Goal: Task Accomplishment & Management: Manage account settings

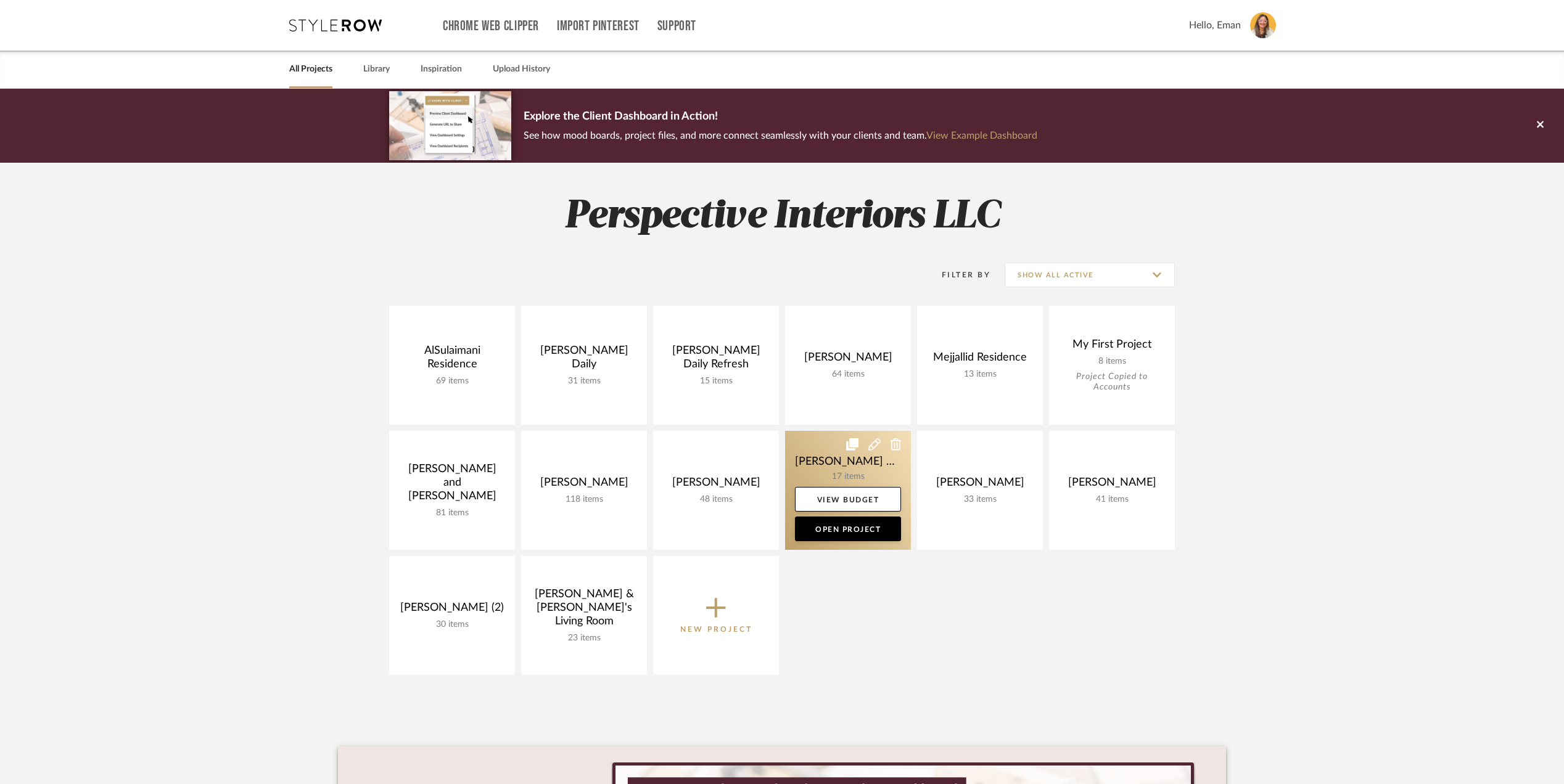
click at [803, 464] on link at bounding box center [847, 490] width 126 height 119
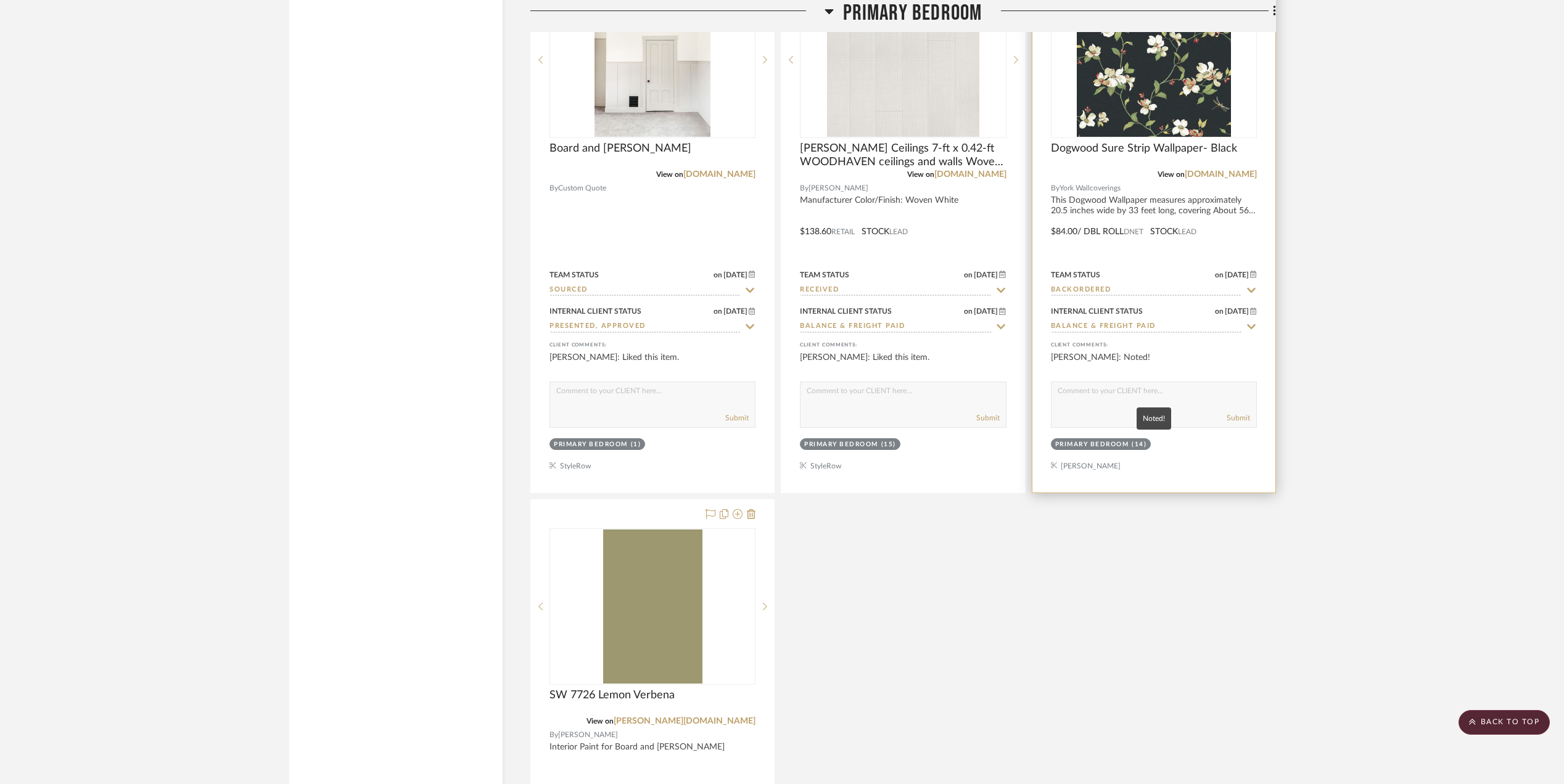
scroll to position [2137, 0]
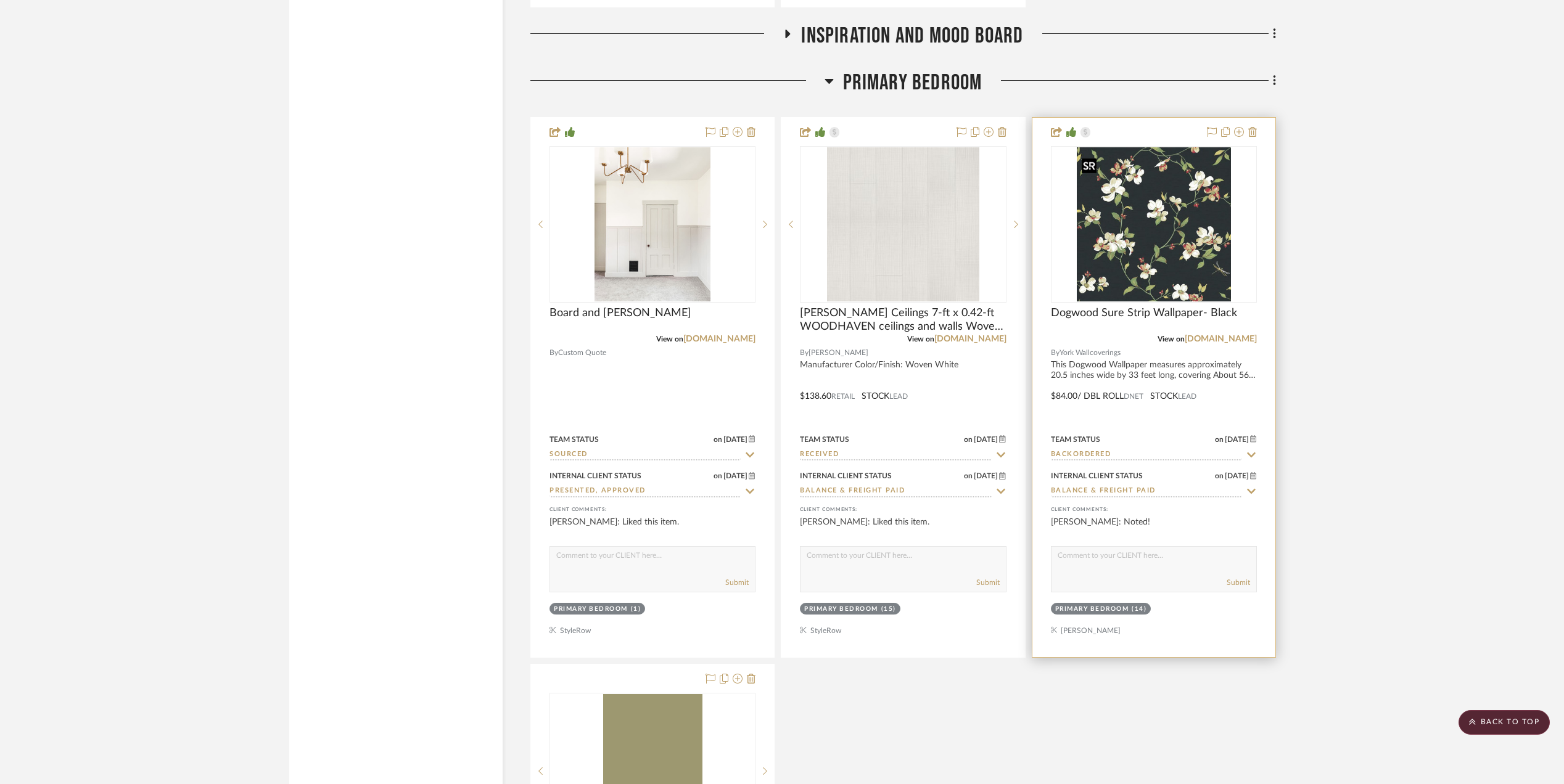
click at [0, 0] on img at bounding box center [0, 0] width 0 height 0
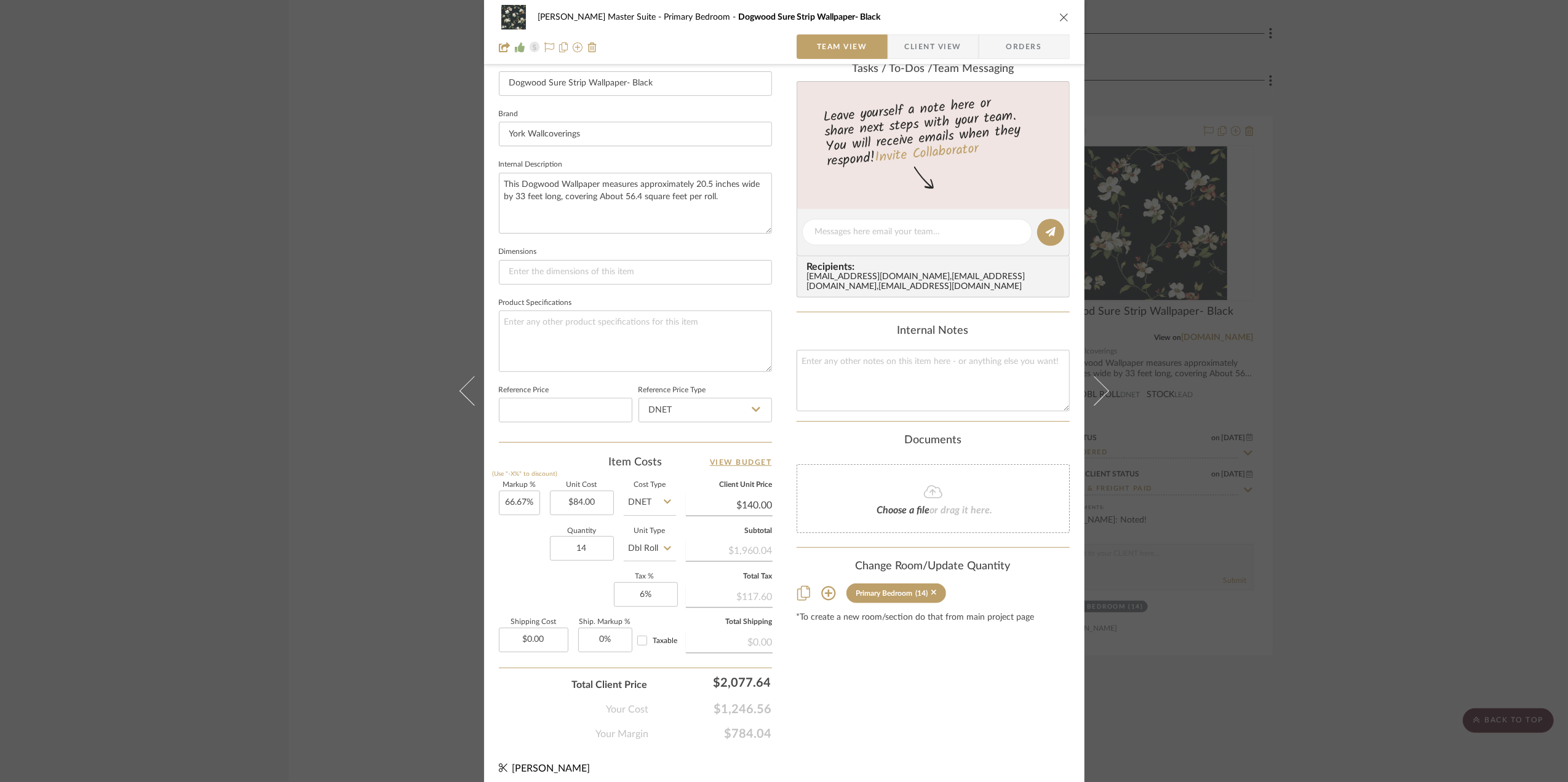
scroll to position [365, 0]
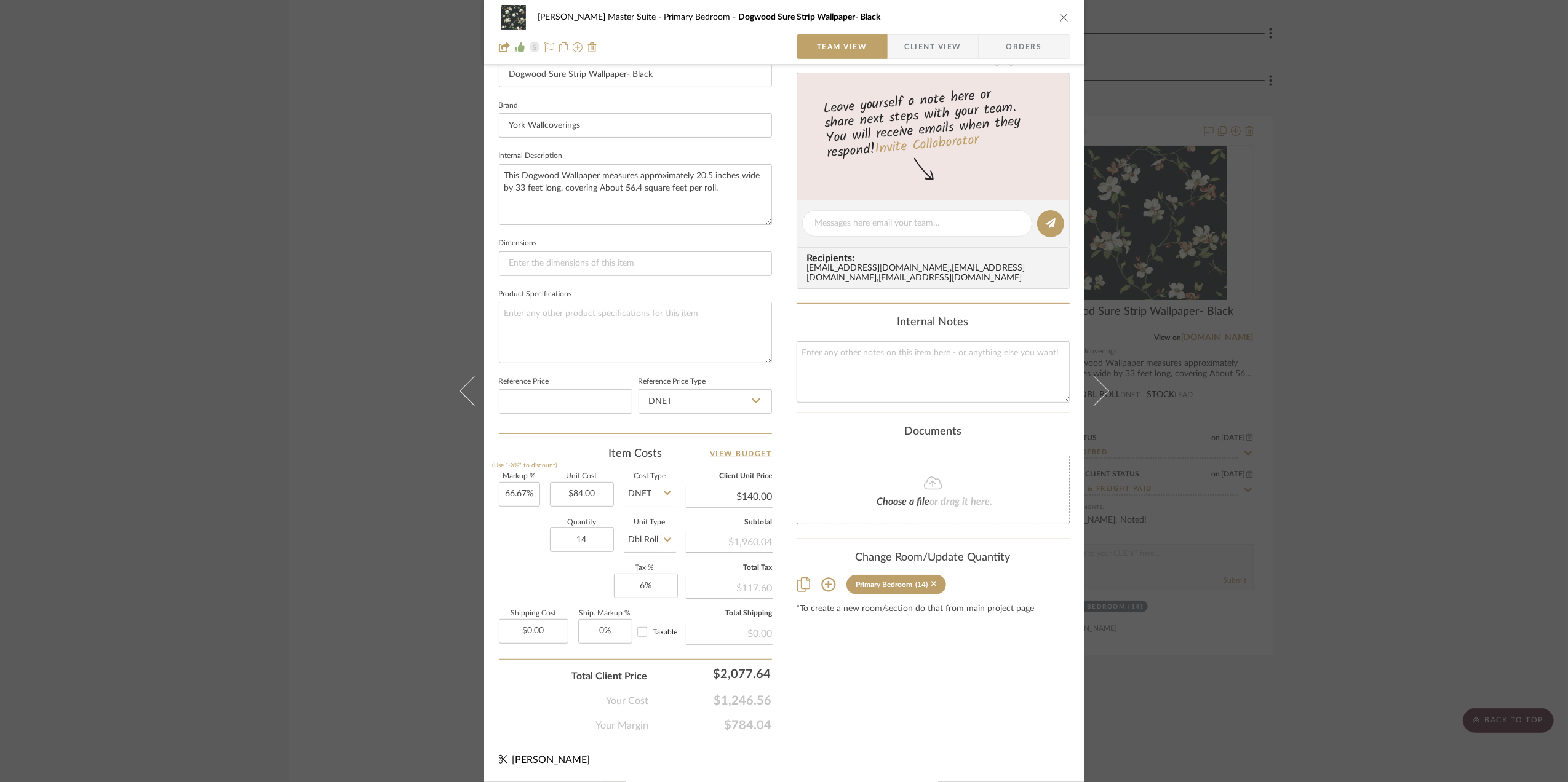
click at [1390, 520] on div "[PERSON_NAME] Master Suite Primary Bedroom Dogwood Sure Strip Wallpaper- Black …" at bounding box center [784, 391] width 1568 height 782
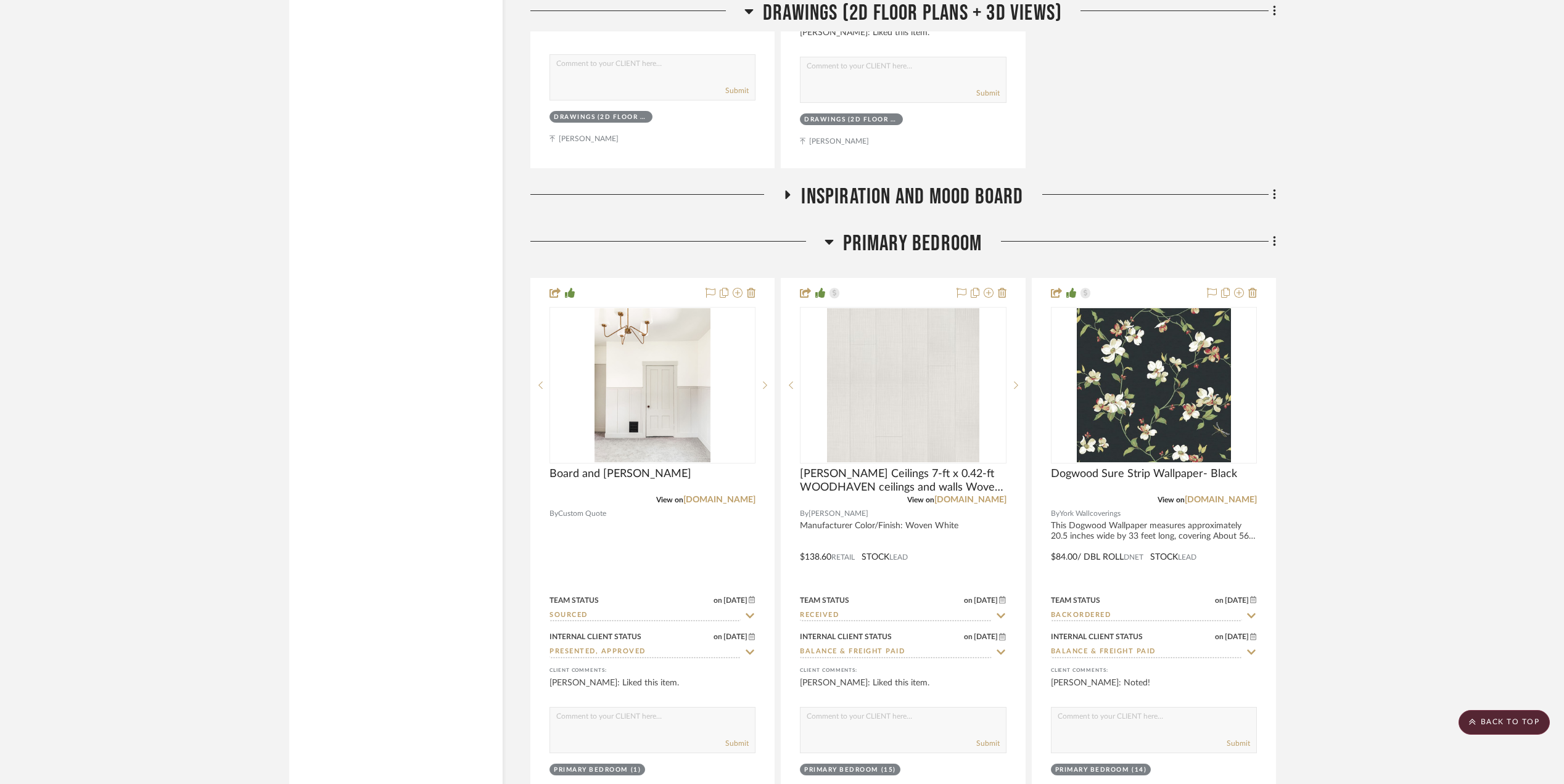
scroll to position [1891, 0]
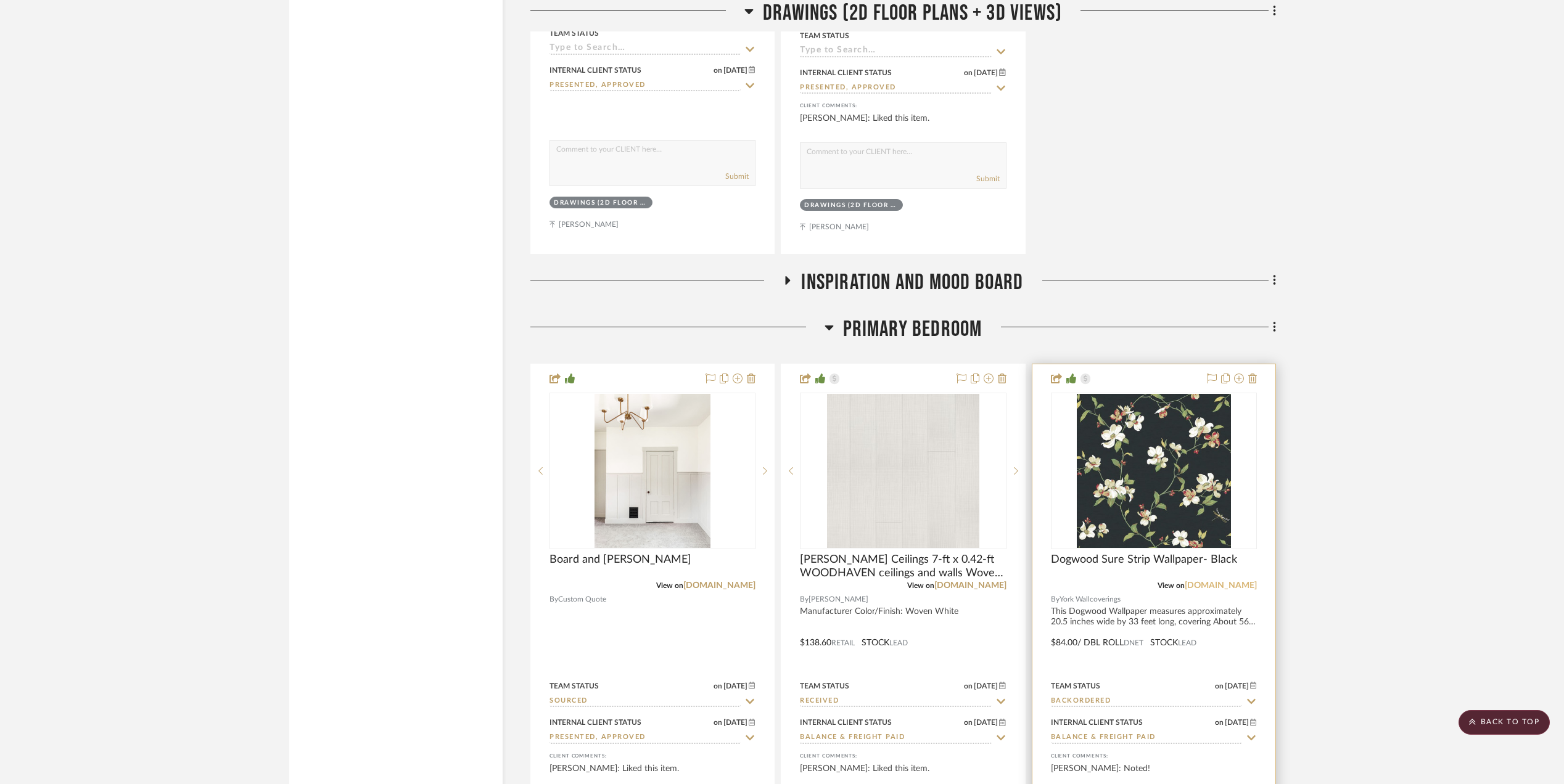
click at [1220, 588] on link "yorkwallcoverings.com" at bounding box center [1221, 586] width 72 height 9
click at [1209, 587] on link "yorkwallcoverings.com" at bounding box center [1221, 586] width 72 height 9
click at [1343, 585] on project-details-page "SHOW ME Project: Sheryl Ortiz Master Suite A la Carte Project to add some color…" at bounding box center [782, 139] width 1564 height 3881
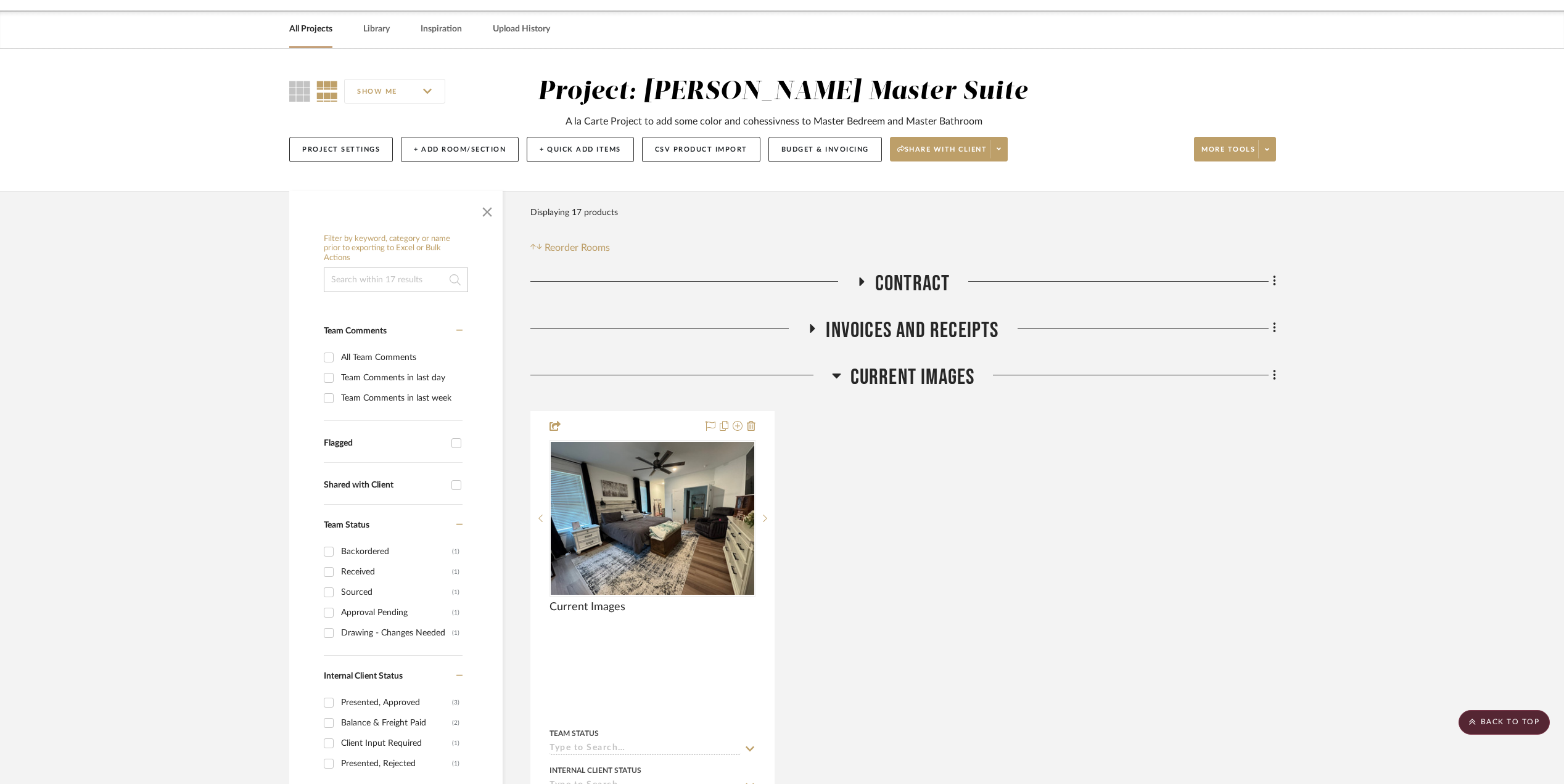
scroll to position [0, 0]
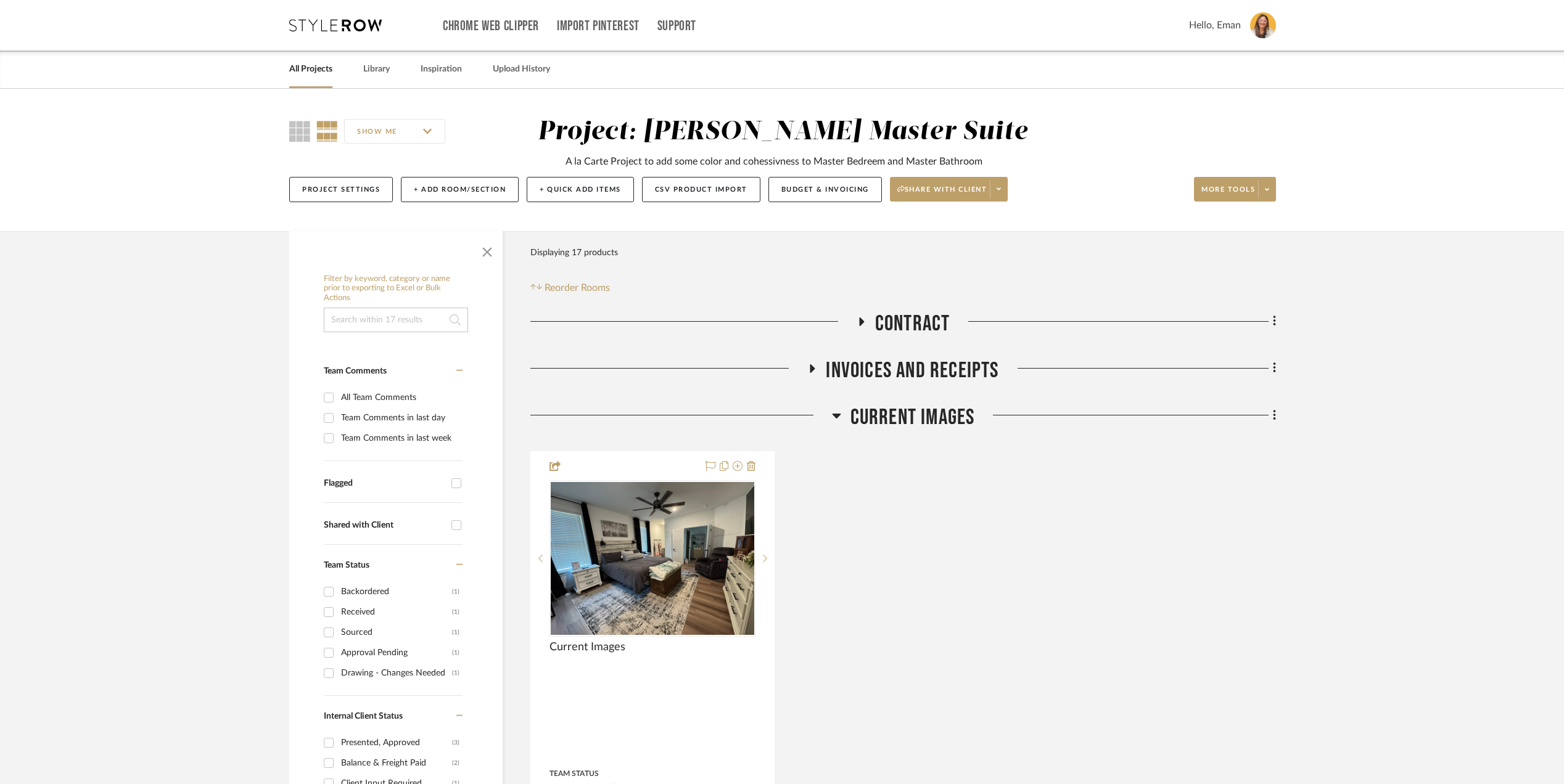
click at [304, 64] on link "All Projects" at bounding box center [311, 69] width 43 height 16
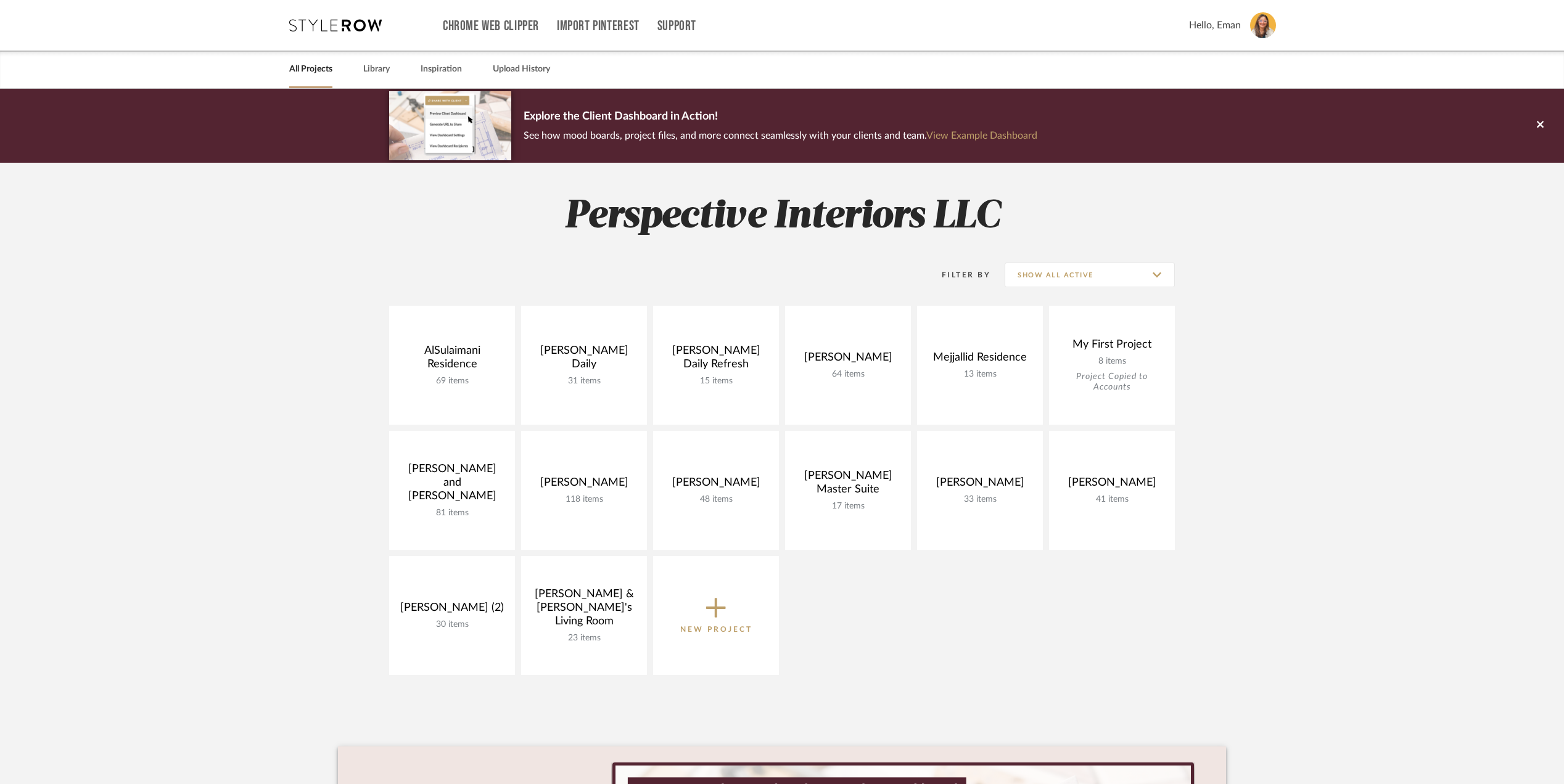
drag, startPoint x: 918, startPoint y: 618, endPoint x: 875, endPoint y: 574, distance: 61.5
click at [918, 618] on div "AlSulaimani Residence 69 items View Budget Open Project Carol Daily 31 items Vi…" at bounding box center [782, 493] width 888 height 376
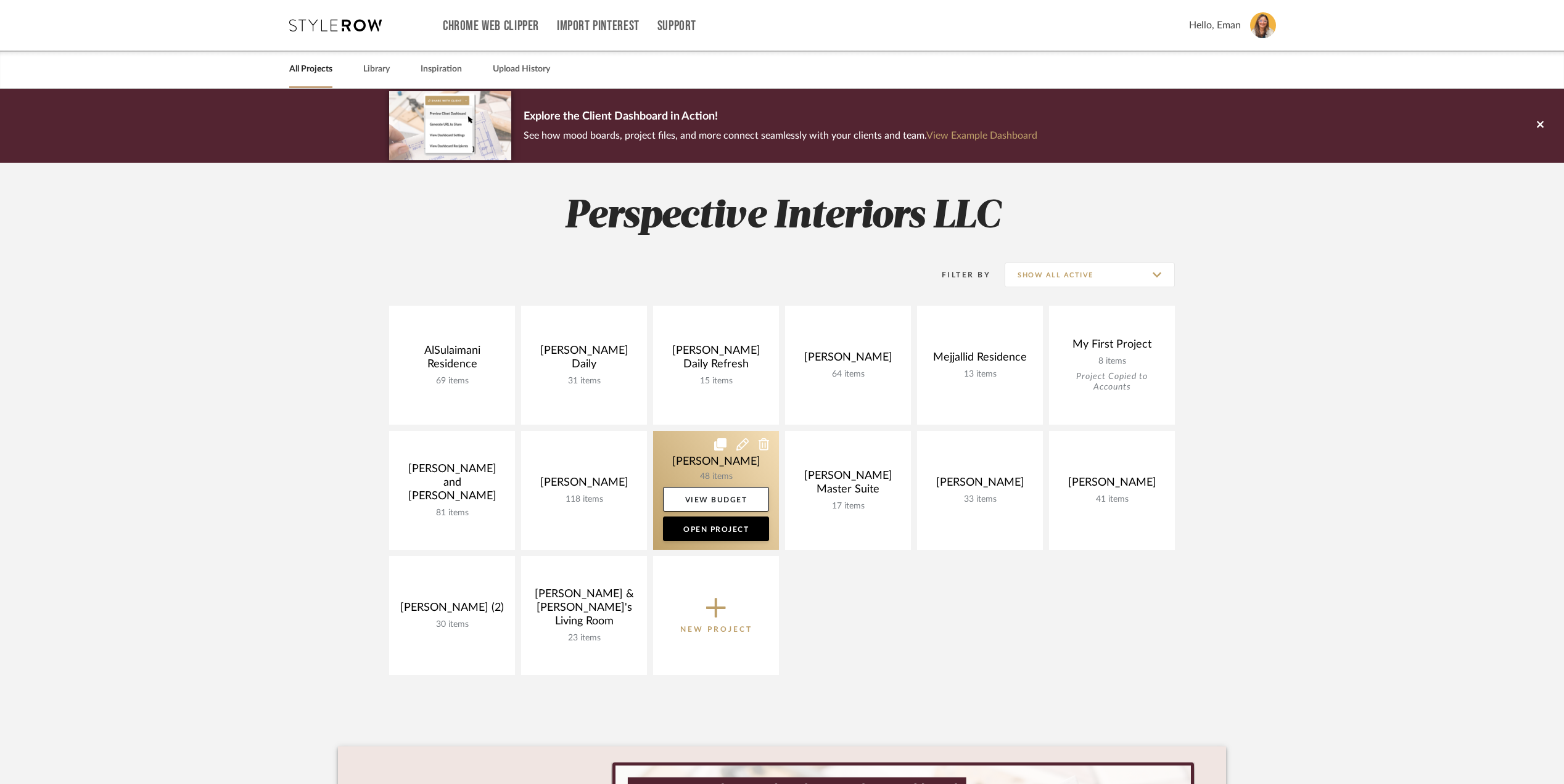
click at [676, 461] on link at bounding box center [715, 490] width 126 height 119
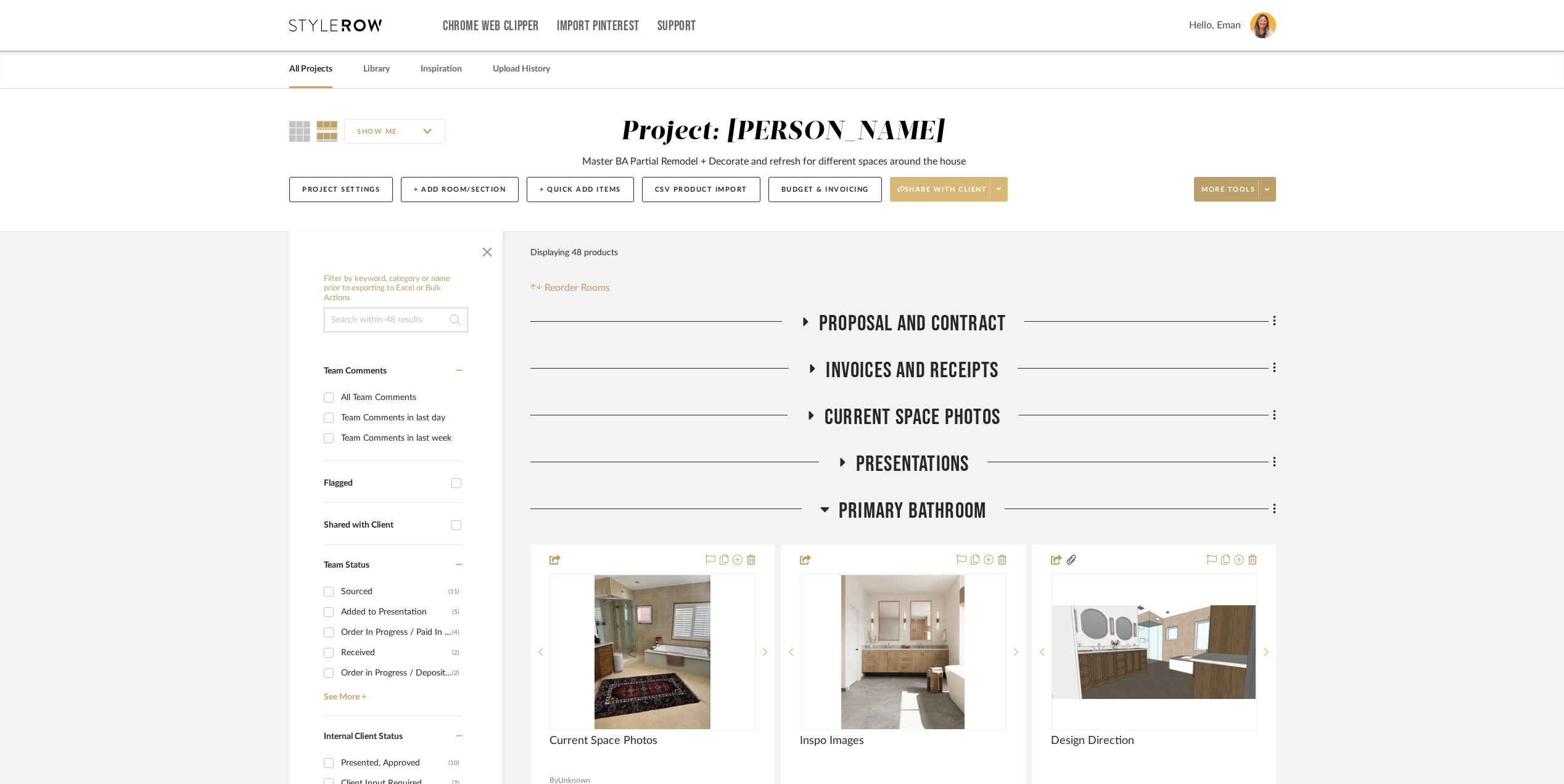
click at [1001, 191] on icon at bounding box center [998, 189] width 4 height 7
click at [981, 227] on span "Preview Client Dashboard" at bounding box center [956, 225] width 105 height 11
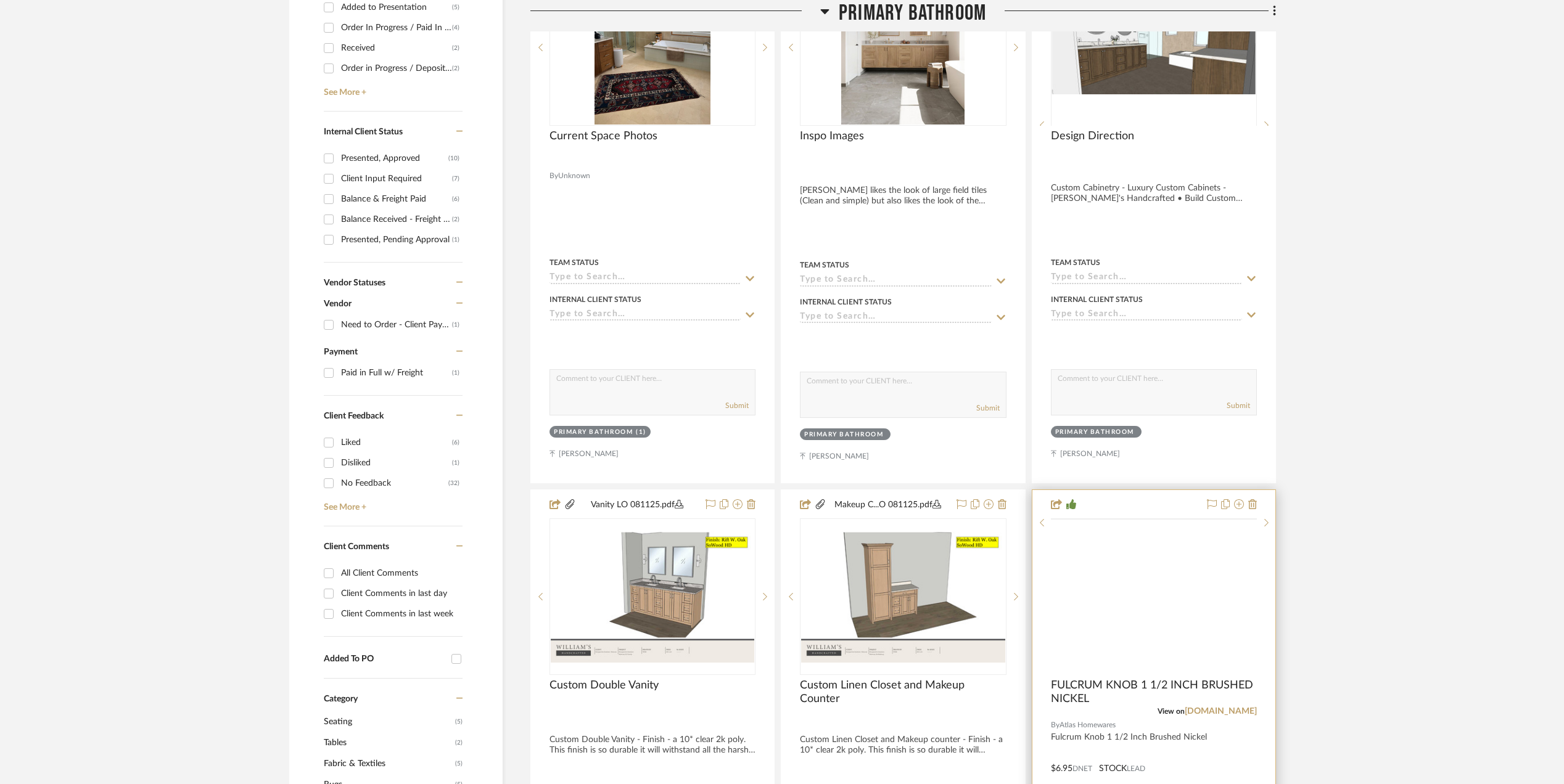
scroll to position [987, 0]
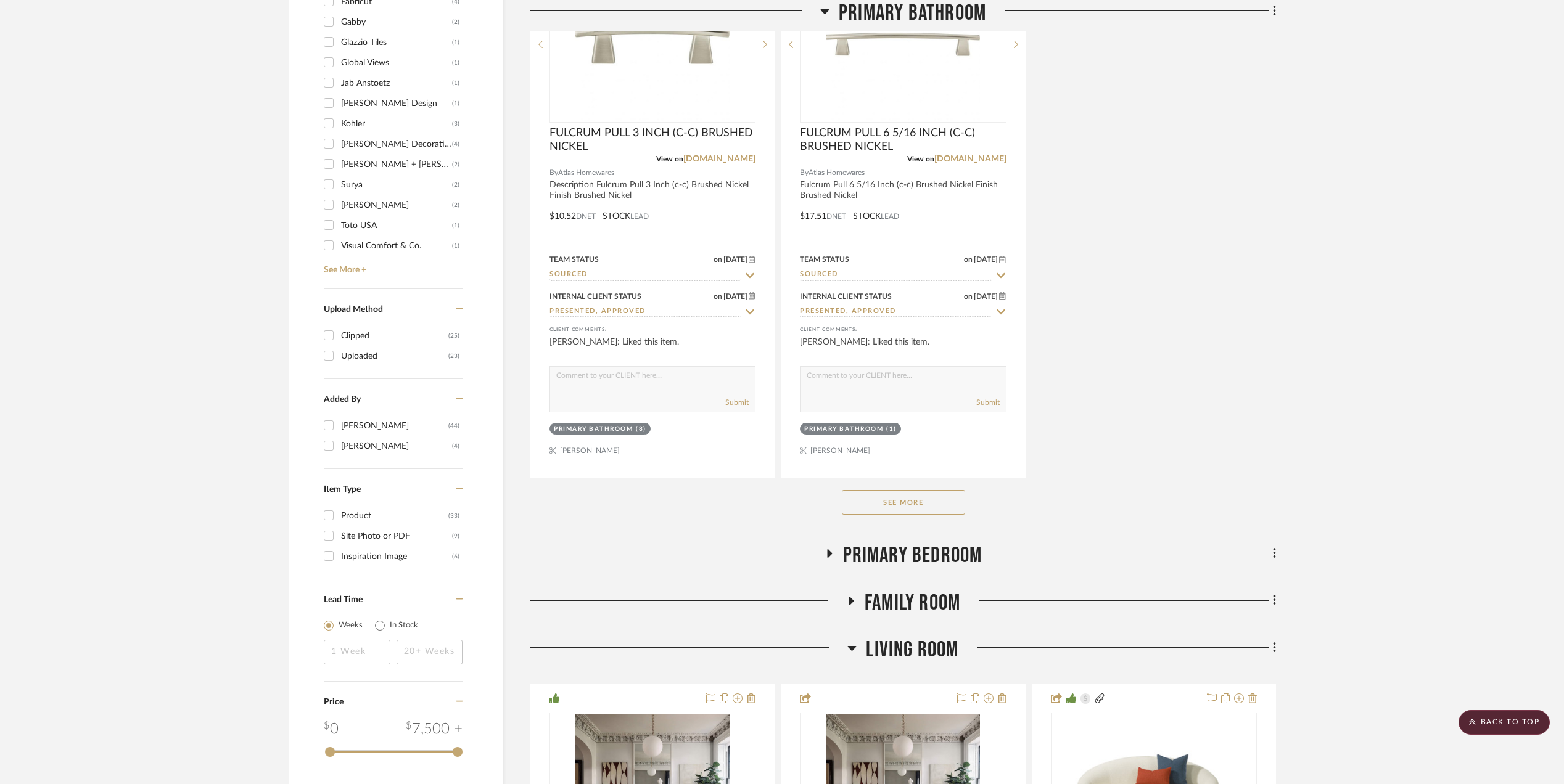
scroll to position [1726, 0]
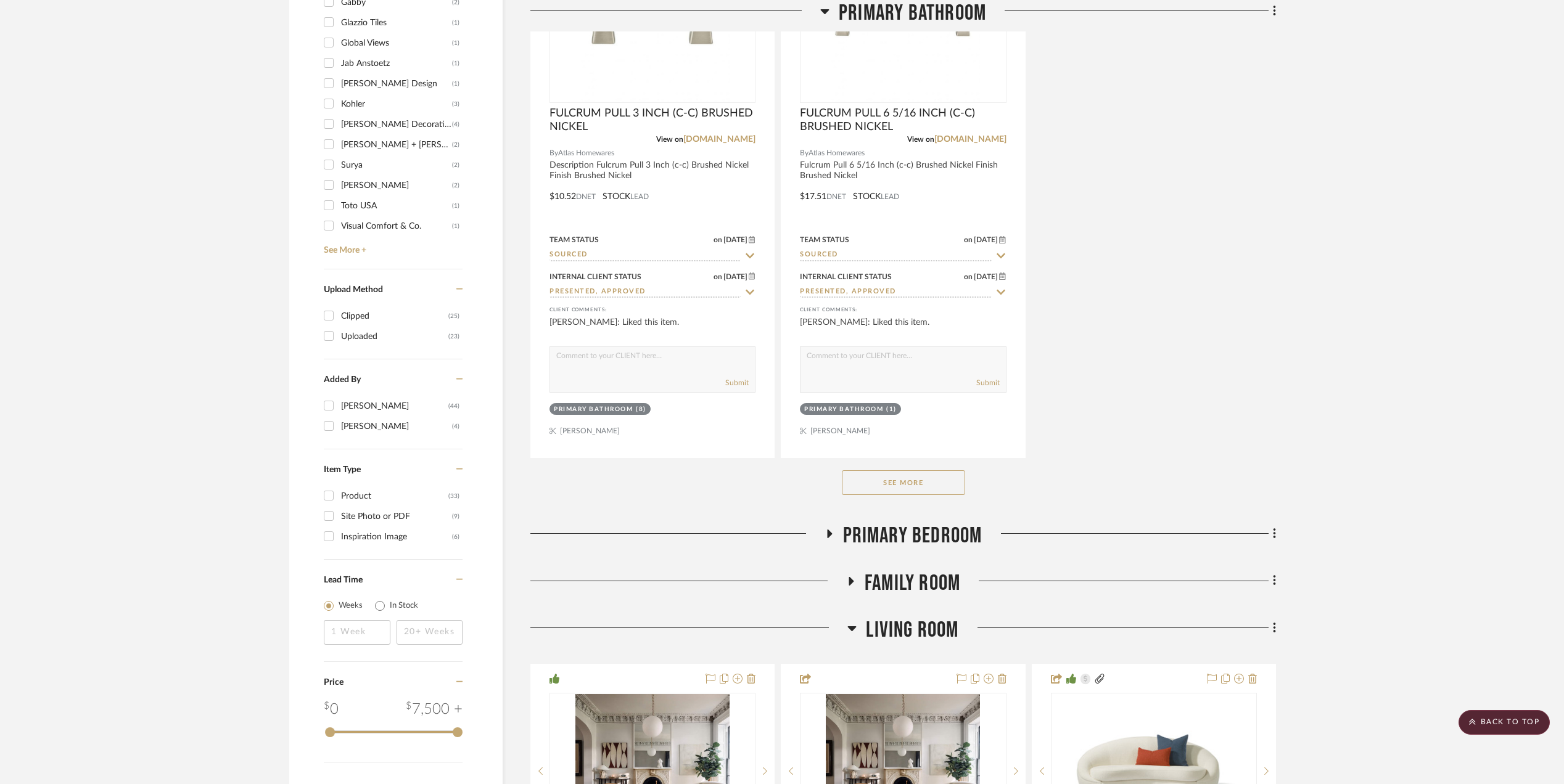
click at [921, 485] on button "See More" at bounding box center [903, 482] width 123 height 25
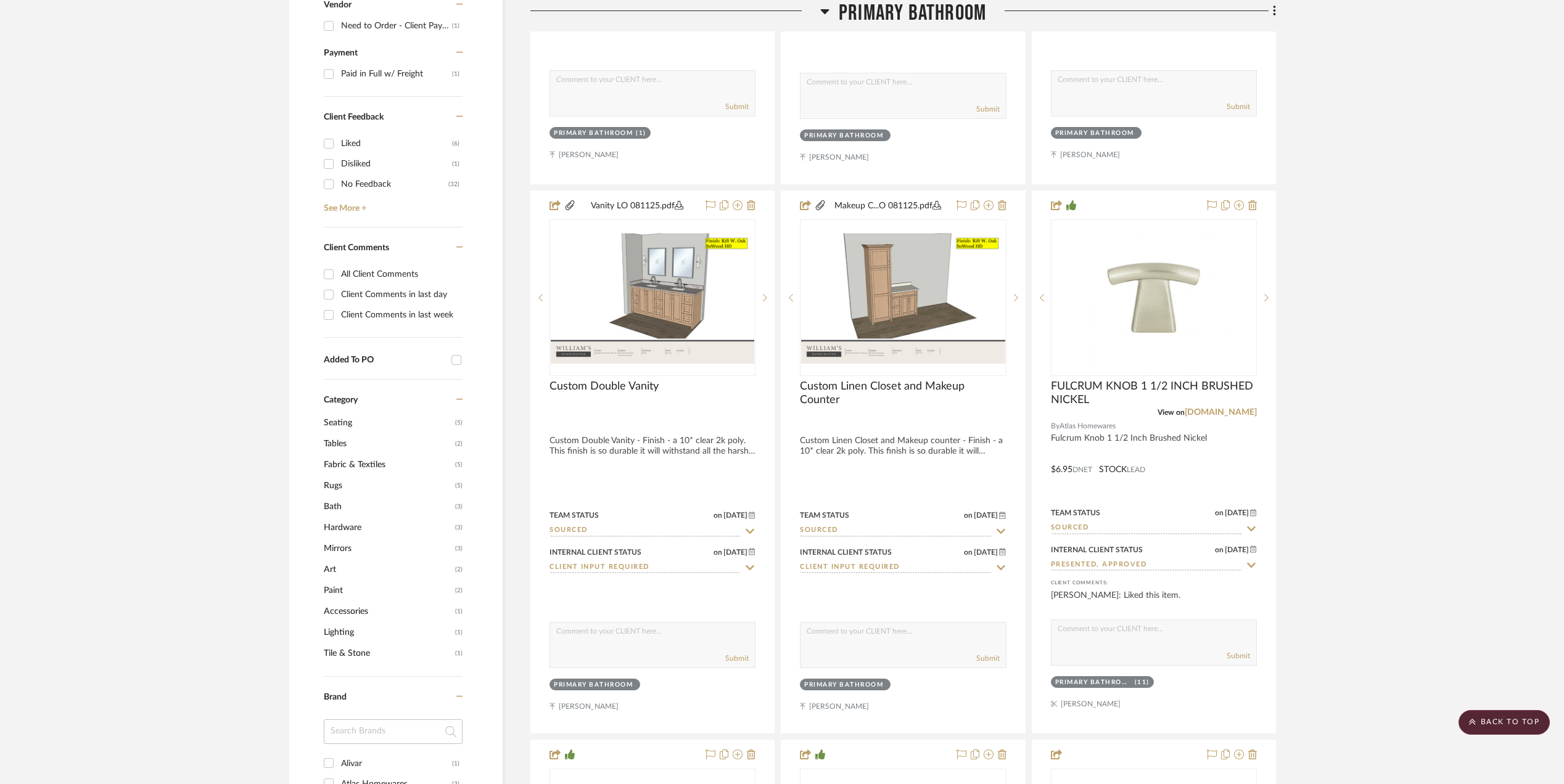
scroll to position [987, 0]
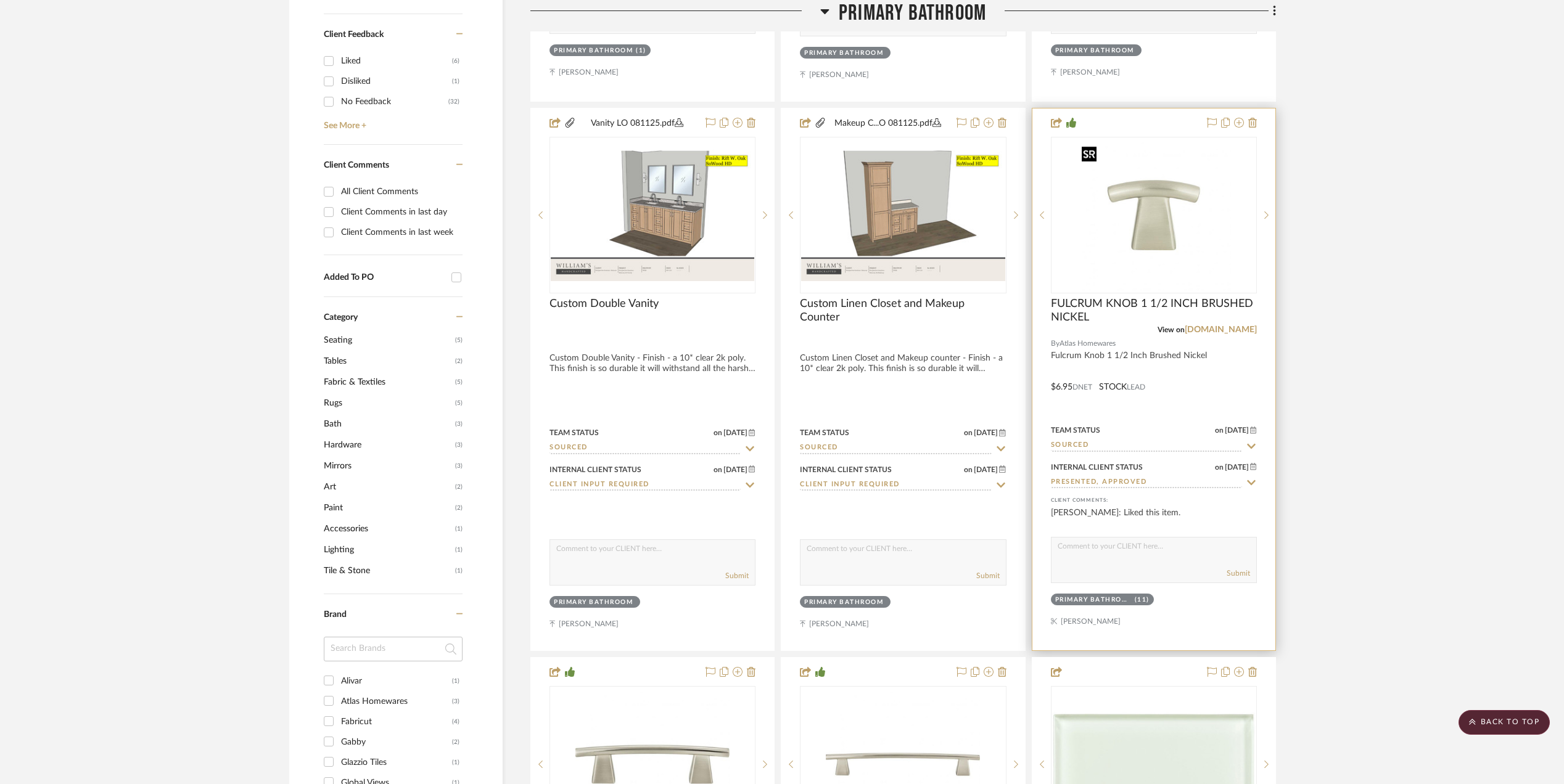
click at [1149, 227] on img "0" at bounding box center [1154, 215] width 154 height 154
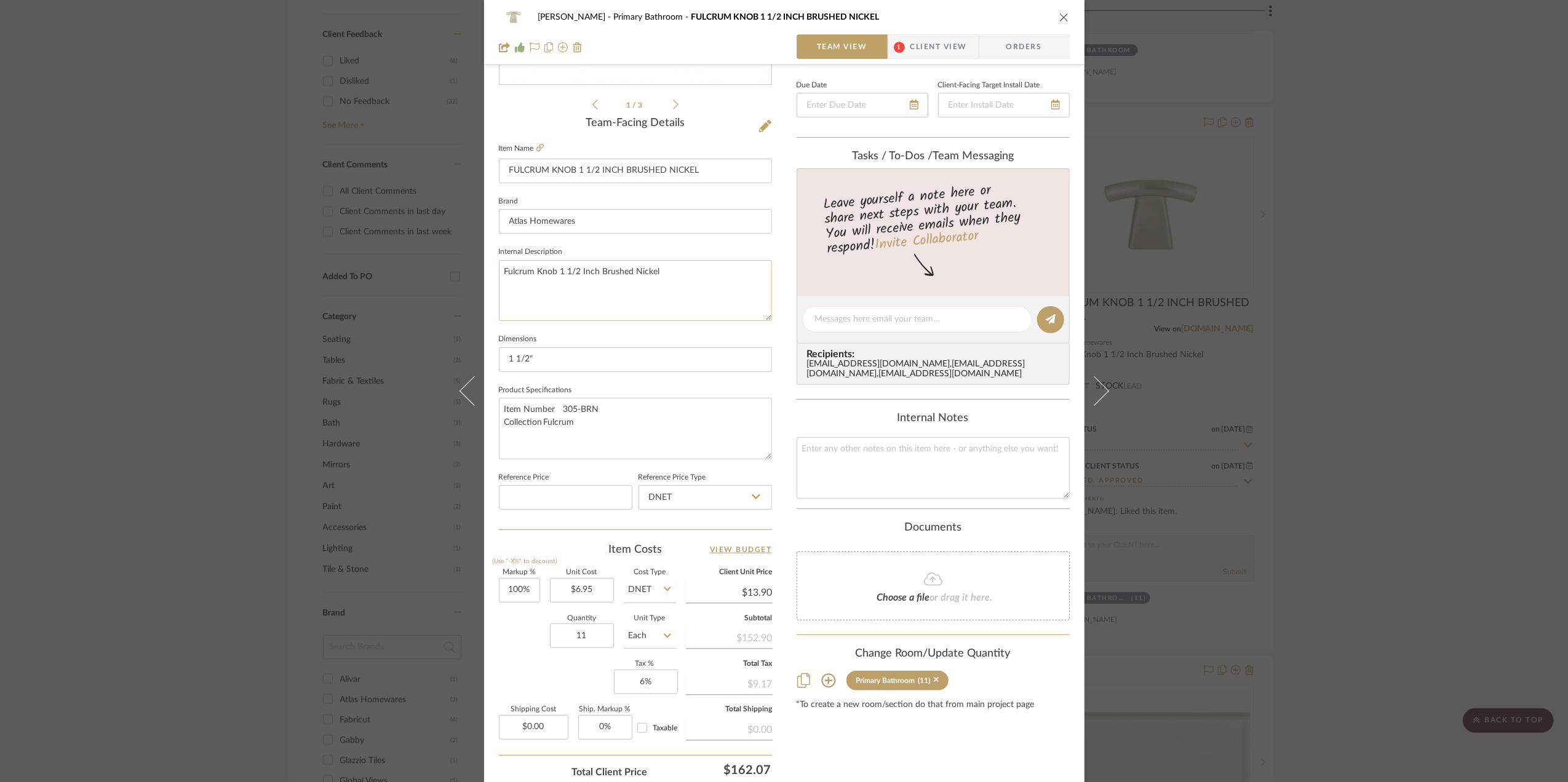
scroll to position [365, 0]
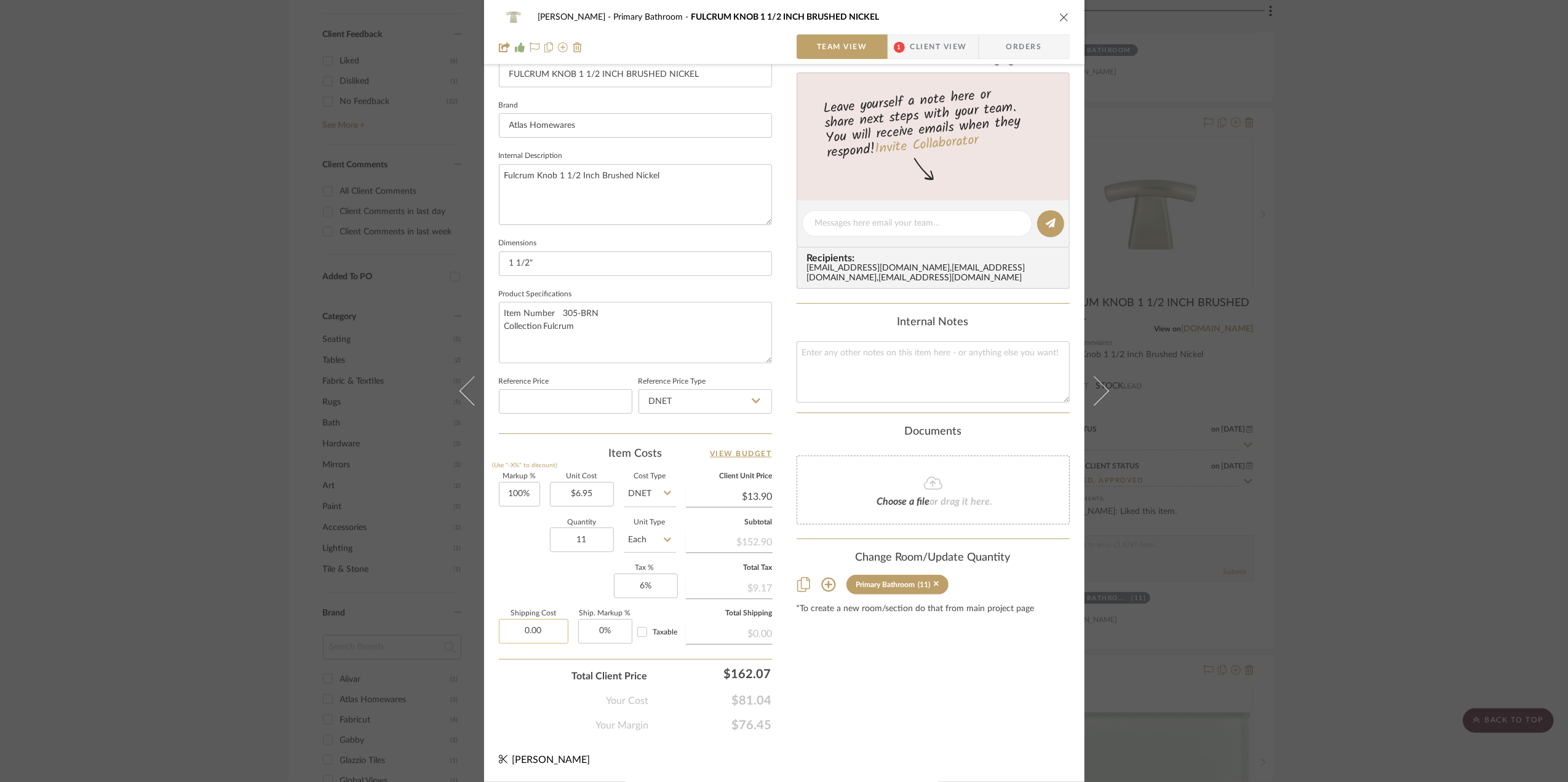
click at [547, 630] on input "0.00" at bounding box center [533, 632] width 69 height 25
type input "$18.00"
click at [1317, 486] on div "Sara Monroe Primary Bathroom FULCRUM KNOB 1 1/2 INCH BRUSHED NICKEL Team View 1…" at bounding box center [784, 391] width 1568 height 782
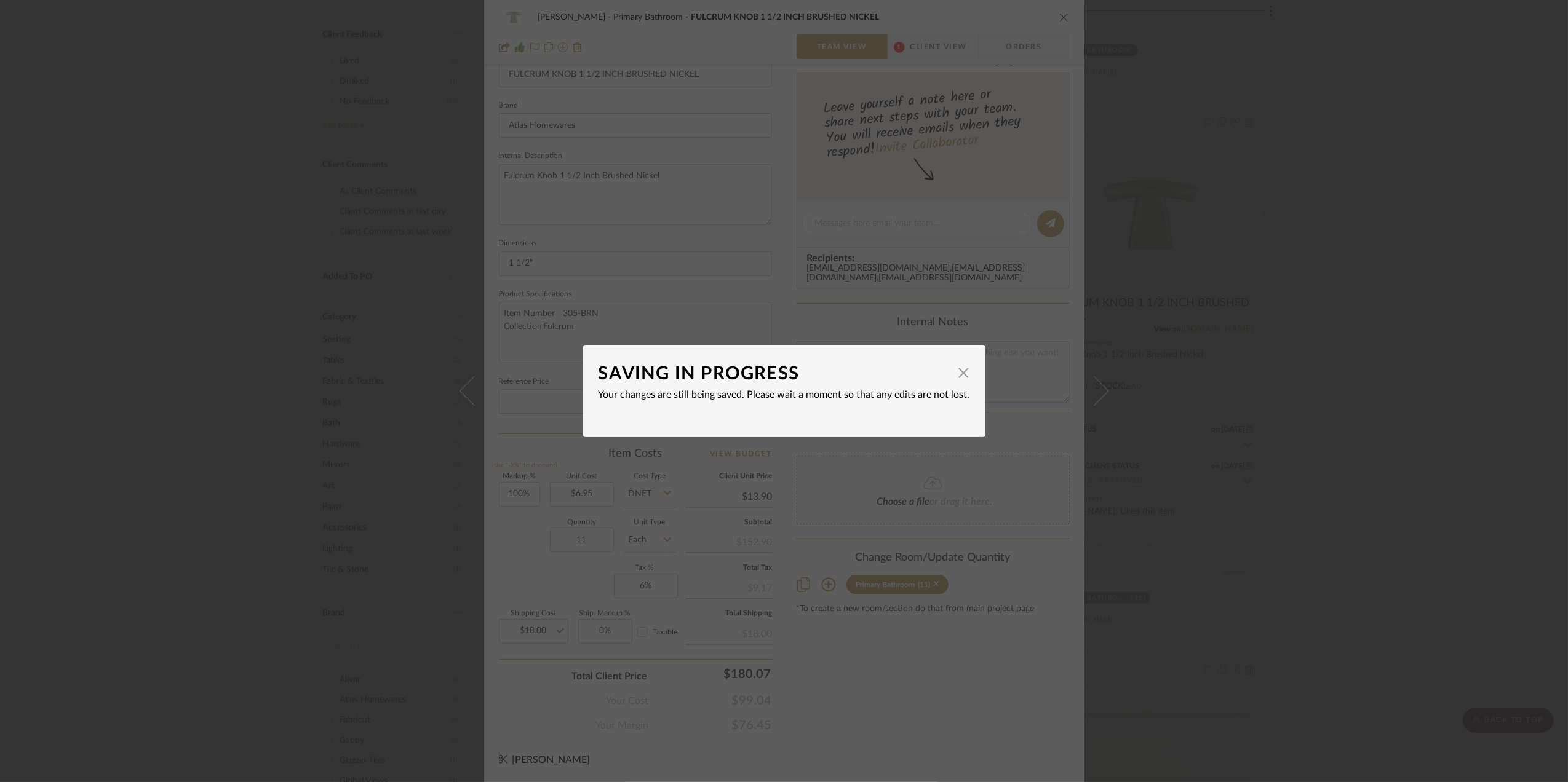
click at [1366, 480] on div "SAVING IN PROGRESS × Your changes are still being saved. Please wait a moment s…" at bounding box center [784, 391] width 1568 height 782
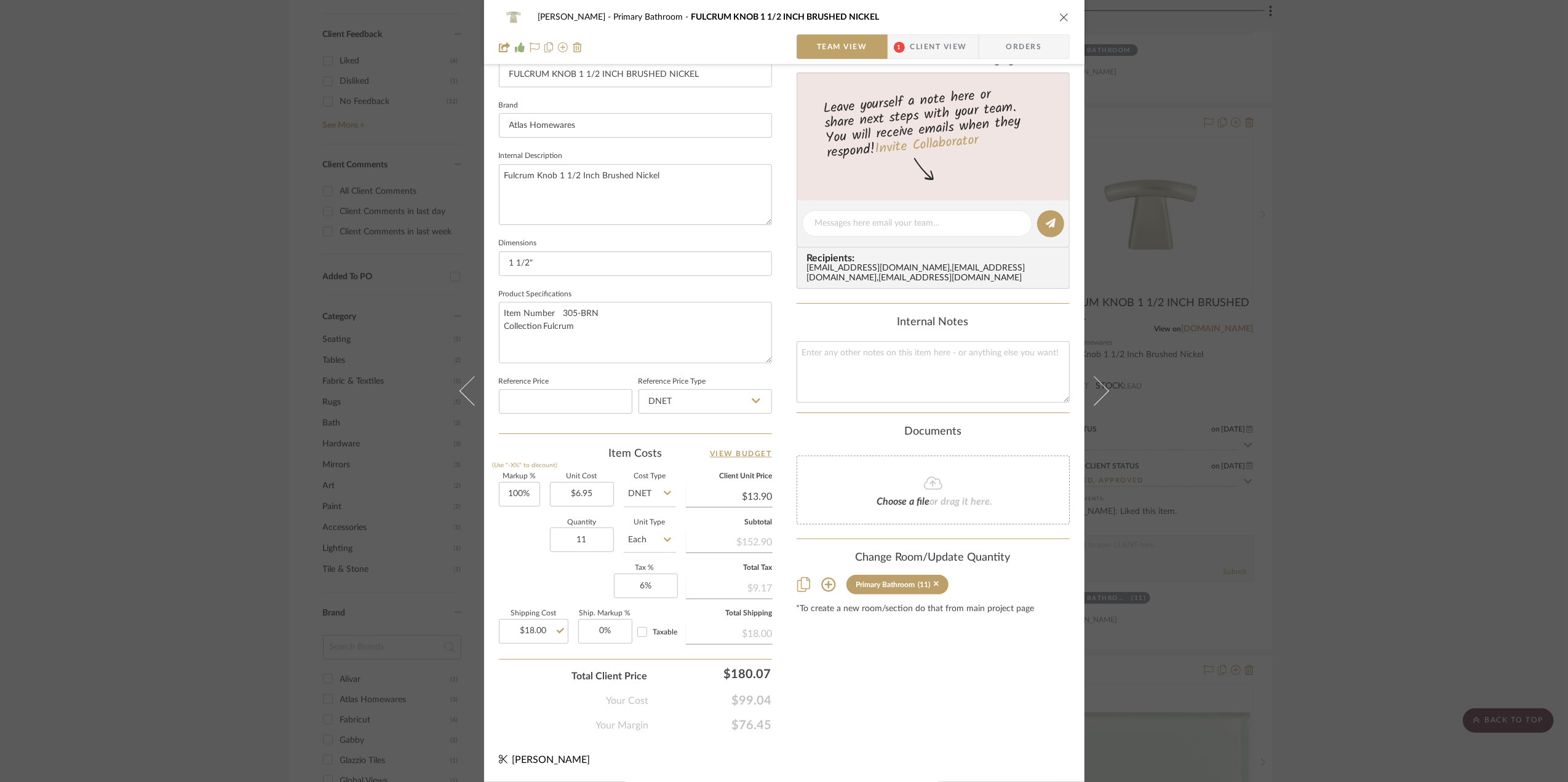
click at [1363, 479] on div "Sara Monroe Primary Bathroom FULCRUM KNOB 1 1/2 INCH BRUSHED NICKEL Team View 1…" at bounding box center [784, 391] width 1568 height 782
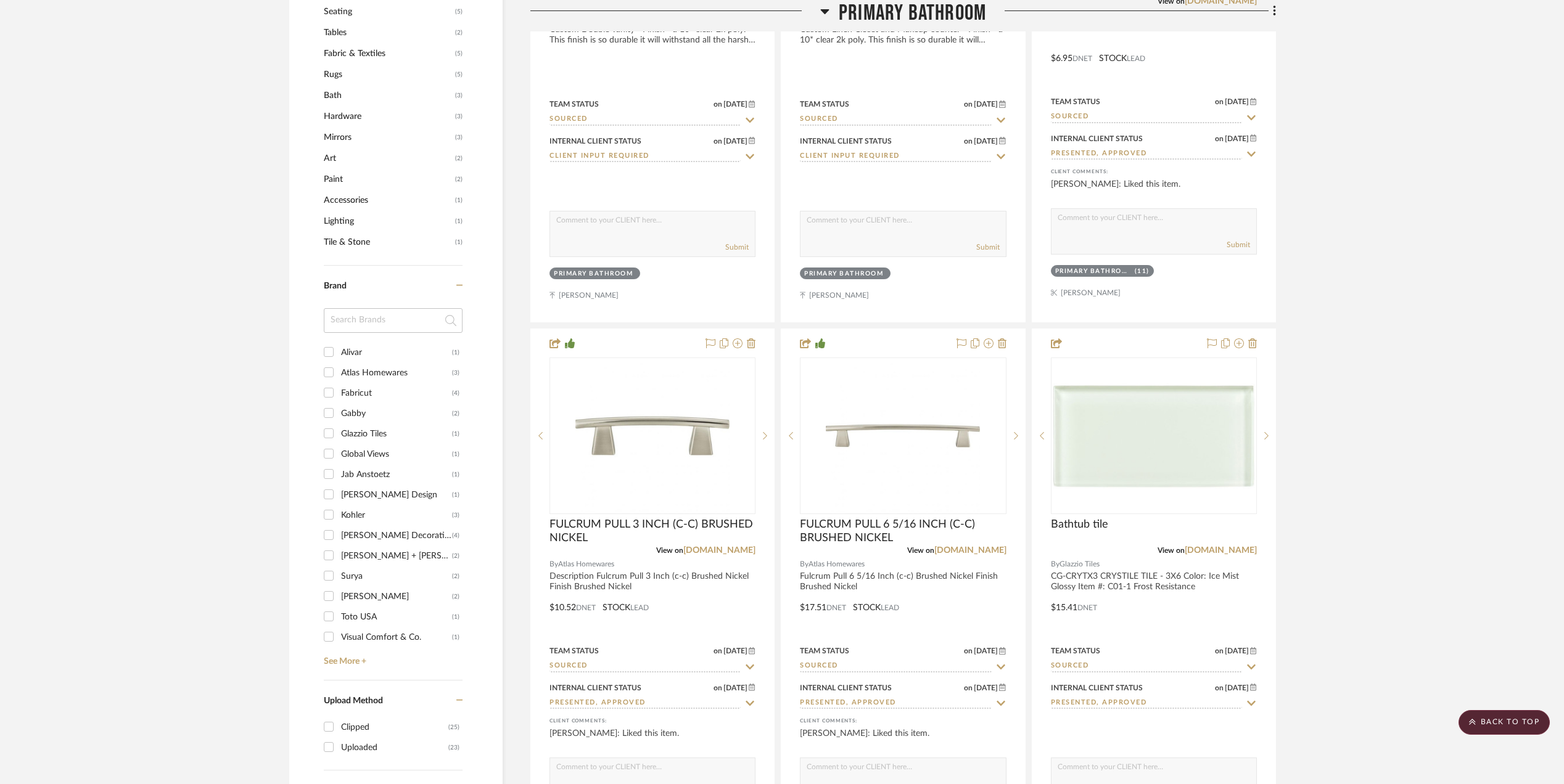
scroll to position [1480, 0]
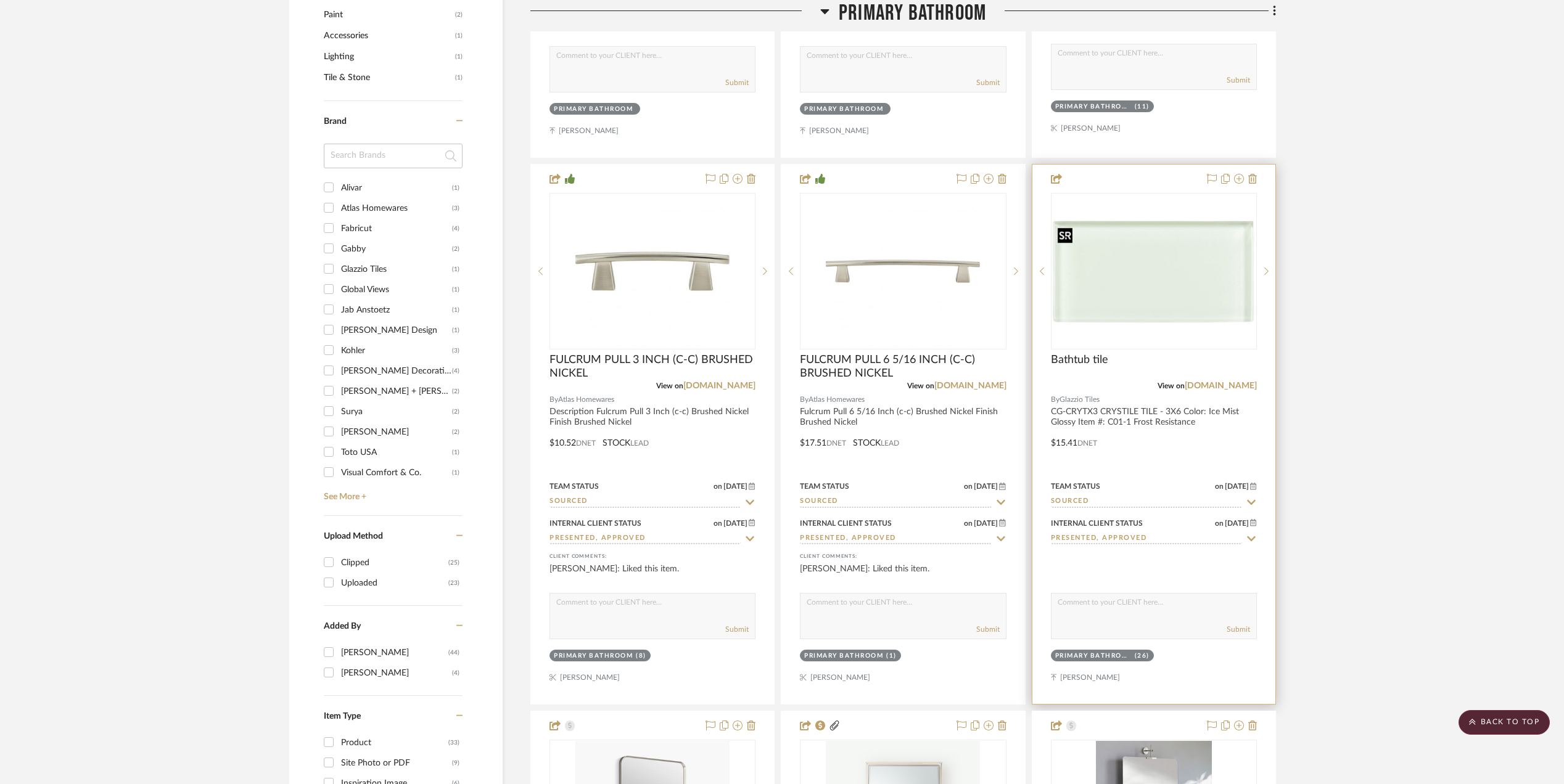
click at [0, 0] on img at bounding box center [0, 0] width 0 height 0
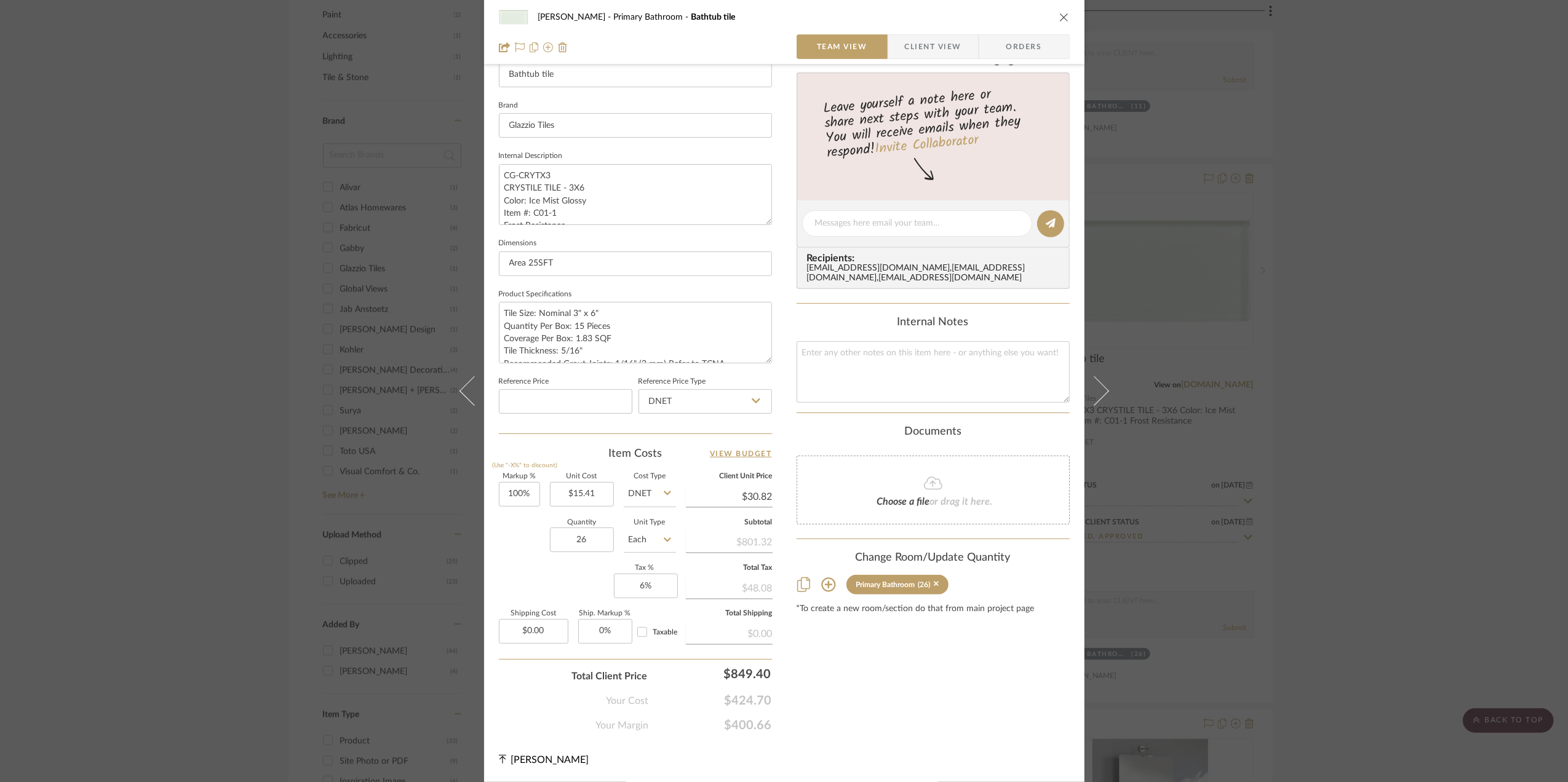
scroll to position [365, 0]
click at [550, 630] on input "0.00" at bounding box center [533, 632] width 69 height 25
type input "$65.00"
click at [1317, 539] on div "Sara Monroe Primary Bathroom Bathtub tile Team View Client View Orders 1 / 2 Te…" at bounding box center [784, 391] width 1568 height 782
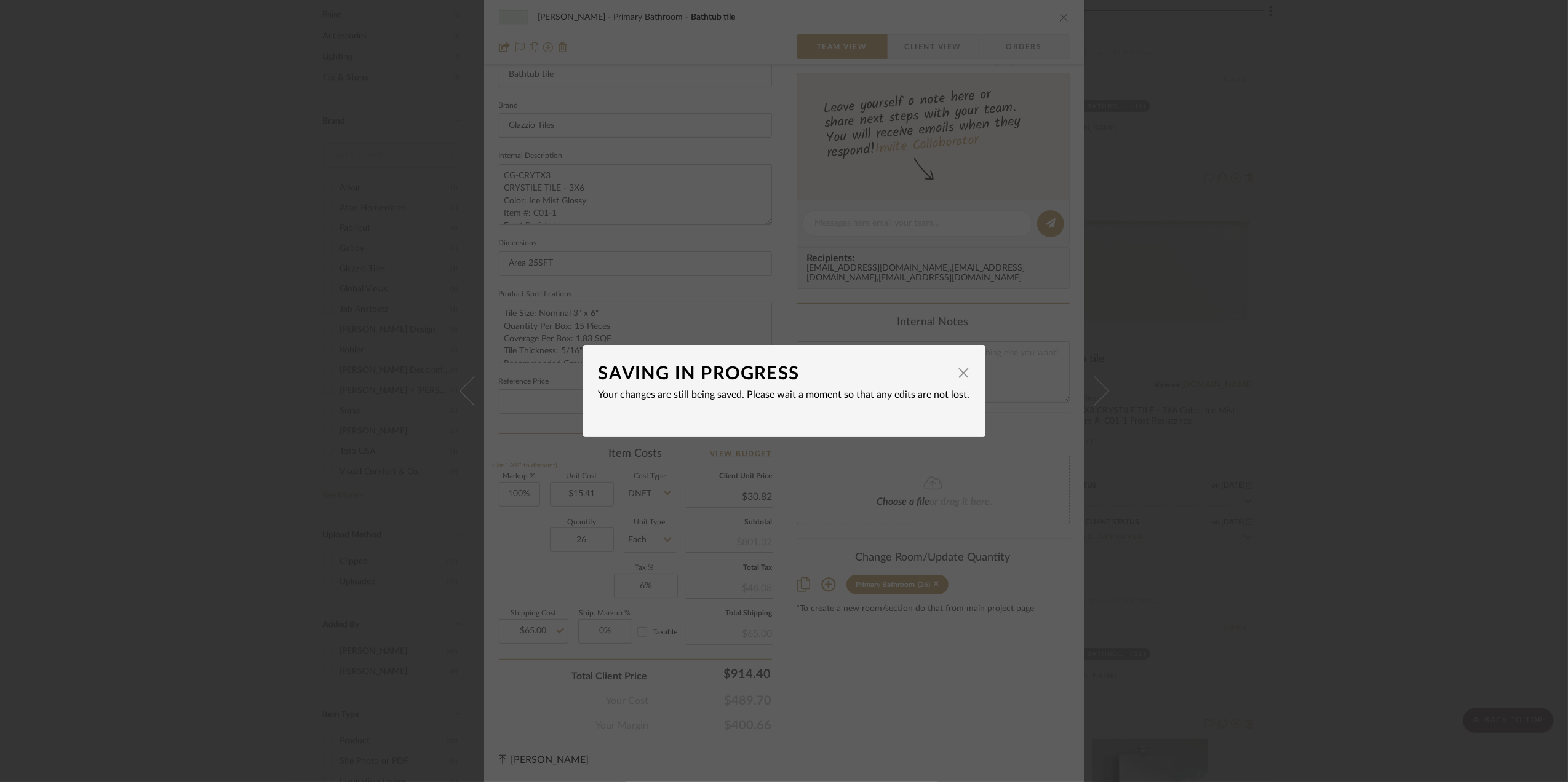
click at [1332, 557] on div "SAVING IN PROGRESS × Your changes are still being saved. Please wait a moment s…" at bounding box center [784, 391] width 1568 height 782
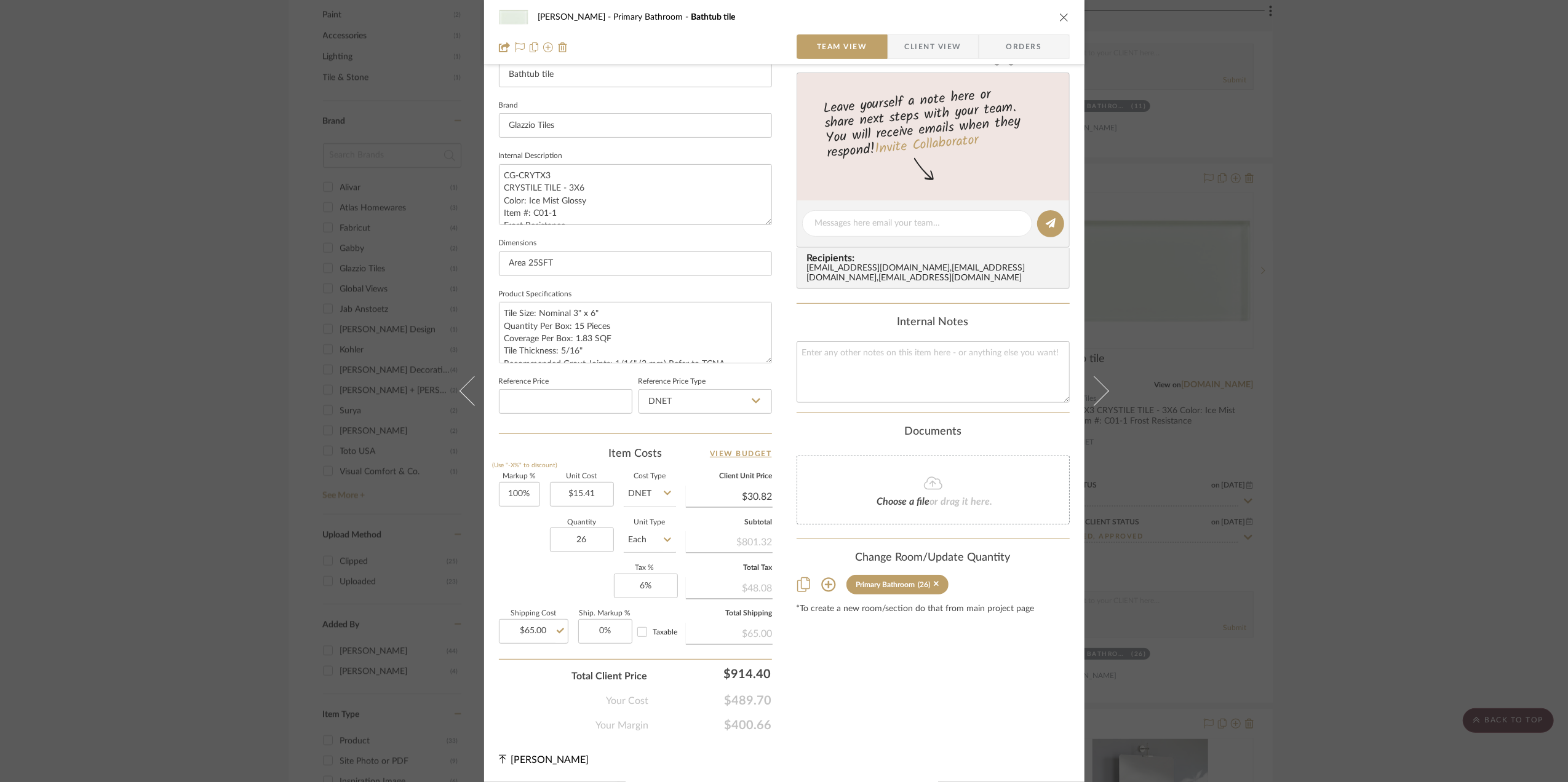
click at [1339, 549] on div "Sara Monroe Primary Bathroom Bathtub tile Team View Client View Orders 1 / 2 Te…" at bounding box center [784, 391] width 1568 height 782
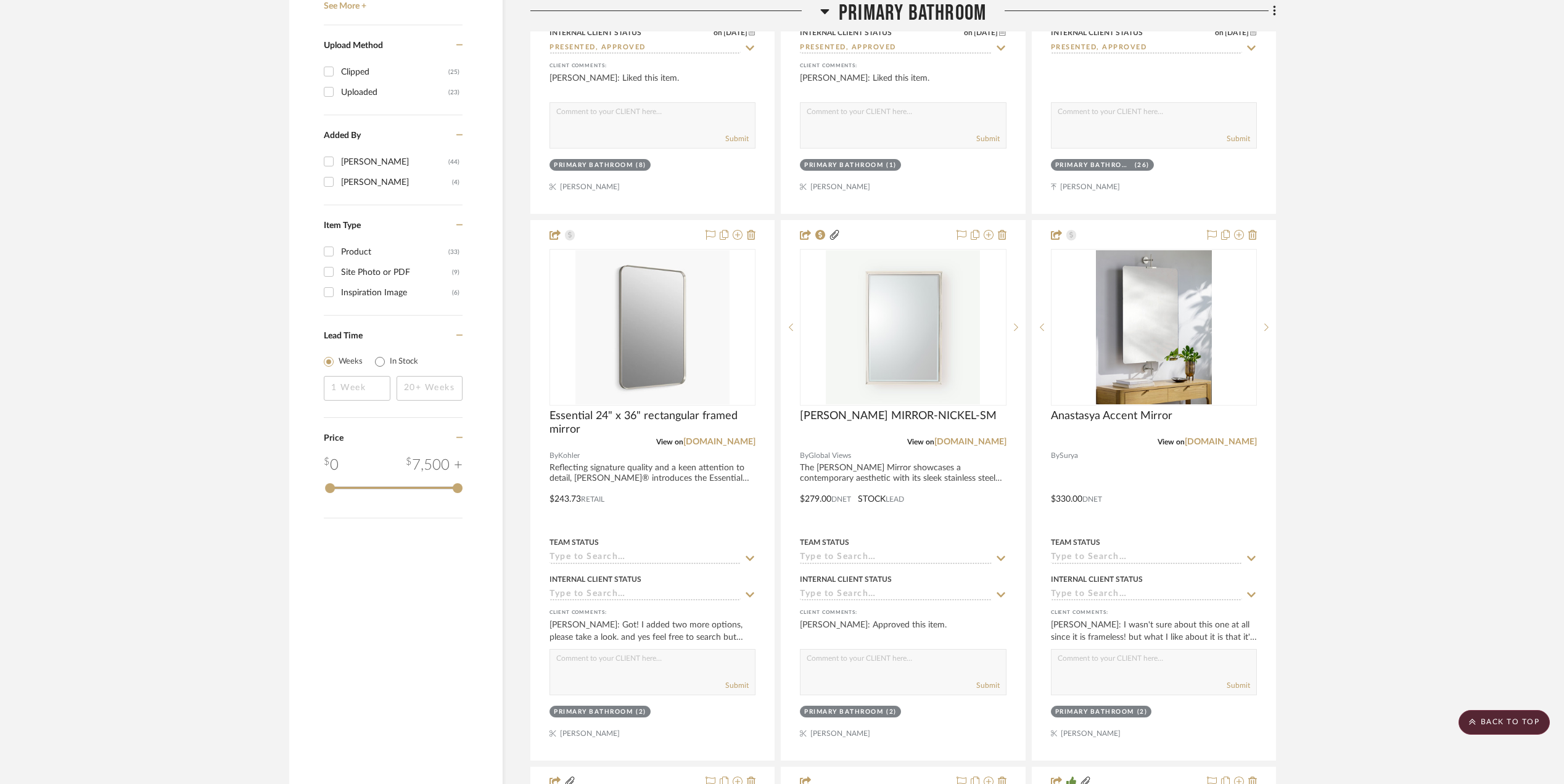
scroll to position [1973, 0]
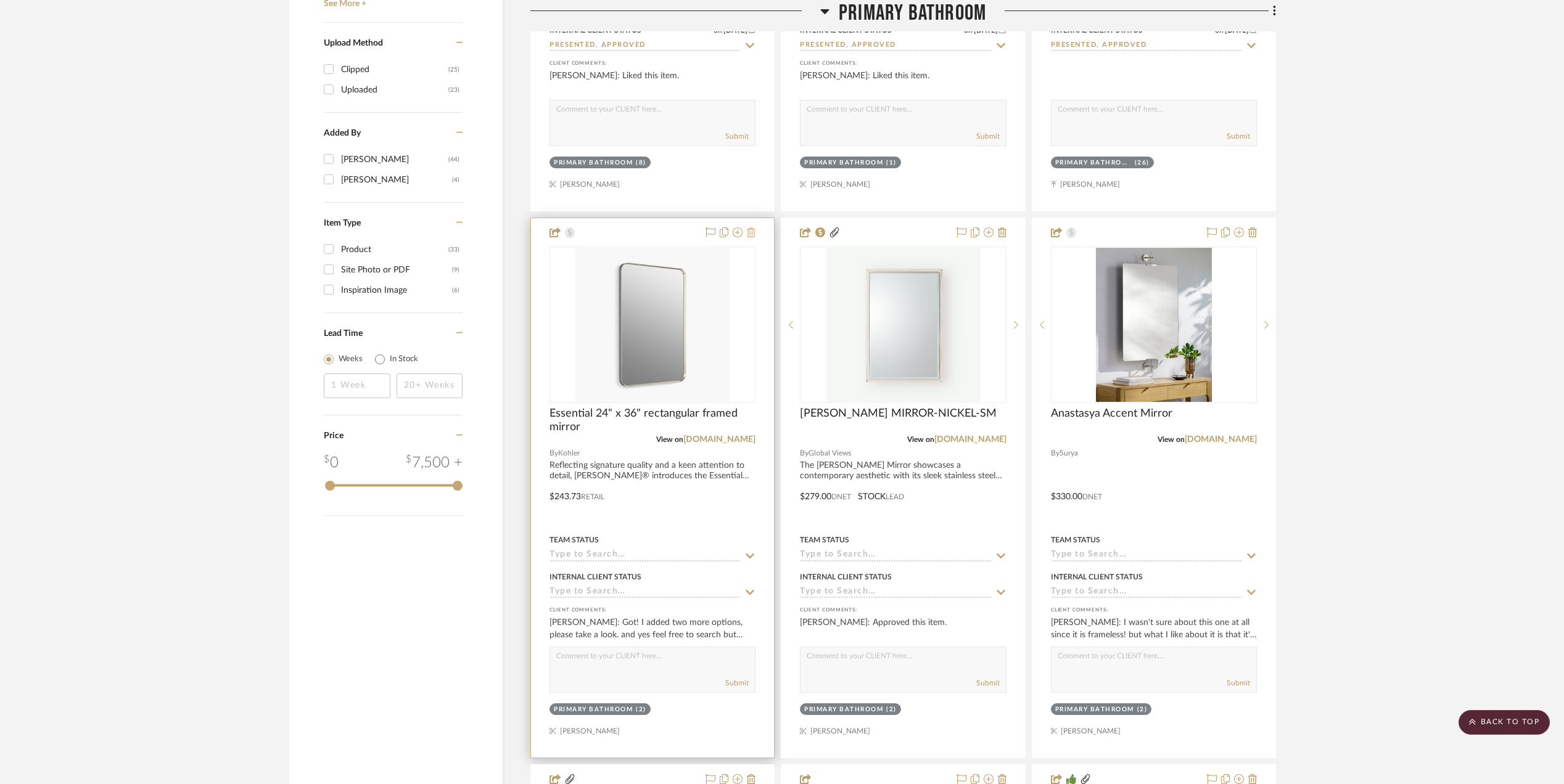
click at [750, 237] on icon at bounding box center [751, 232] width 9 height 10
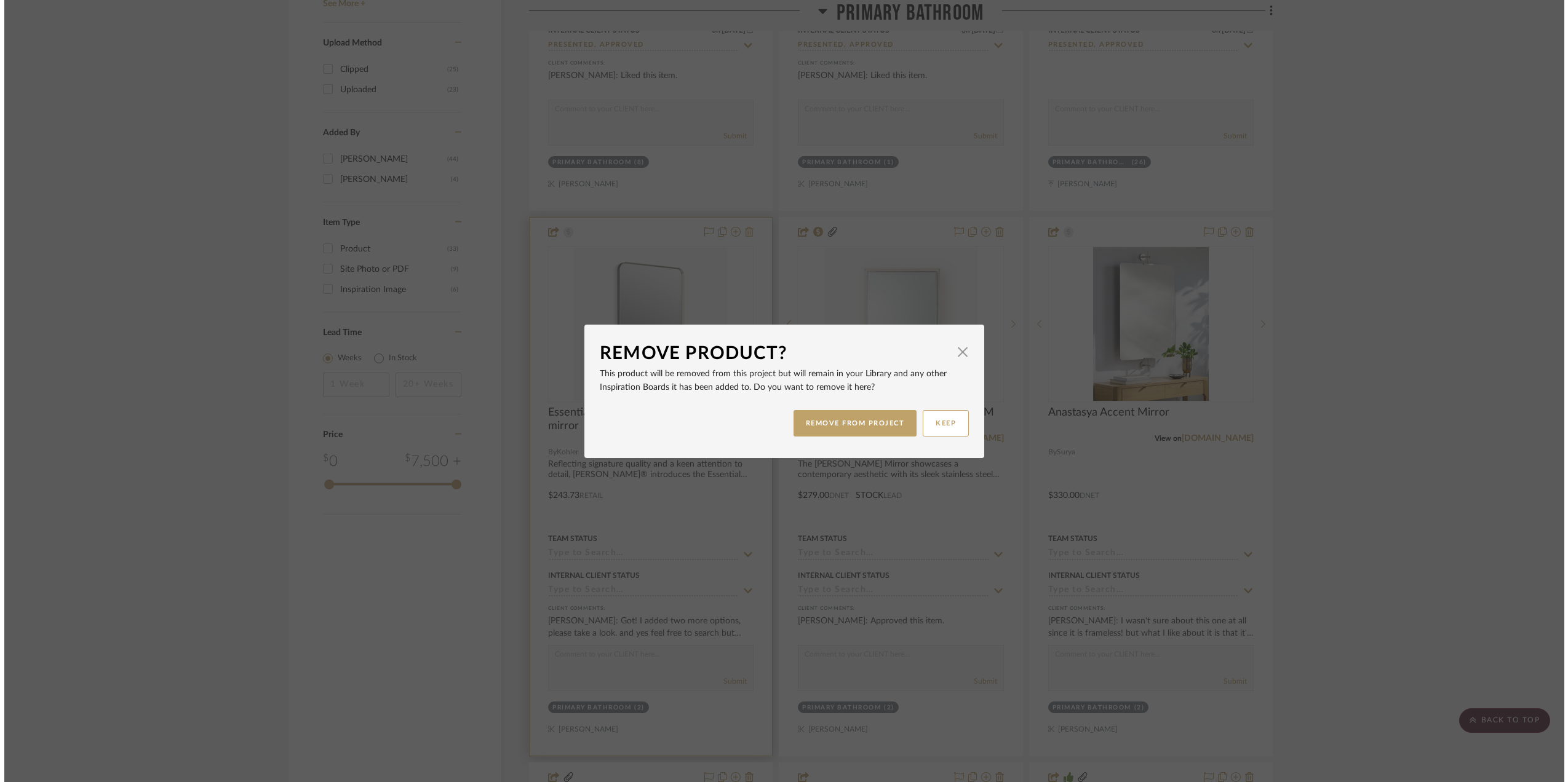
scroll to position [0, 0]
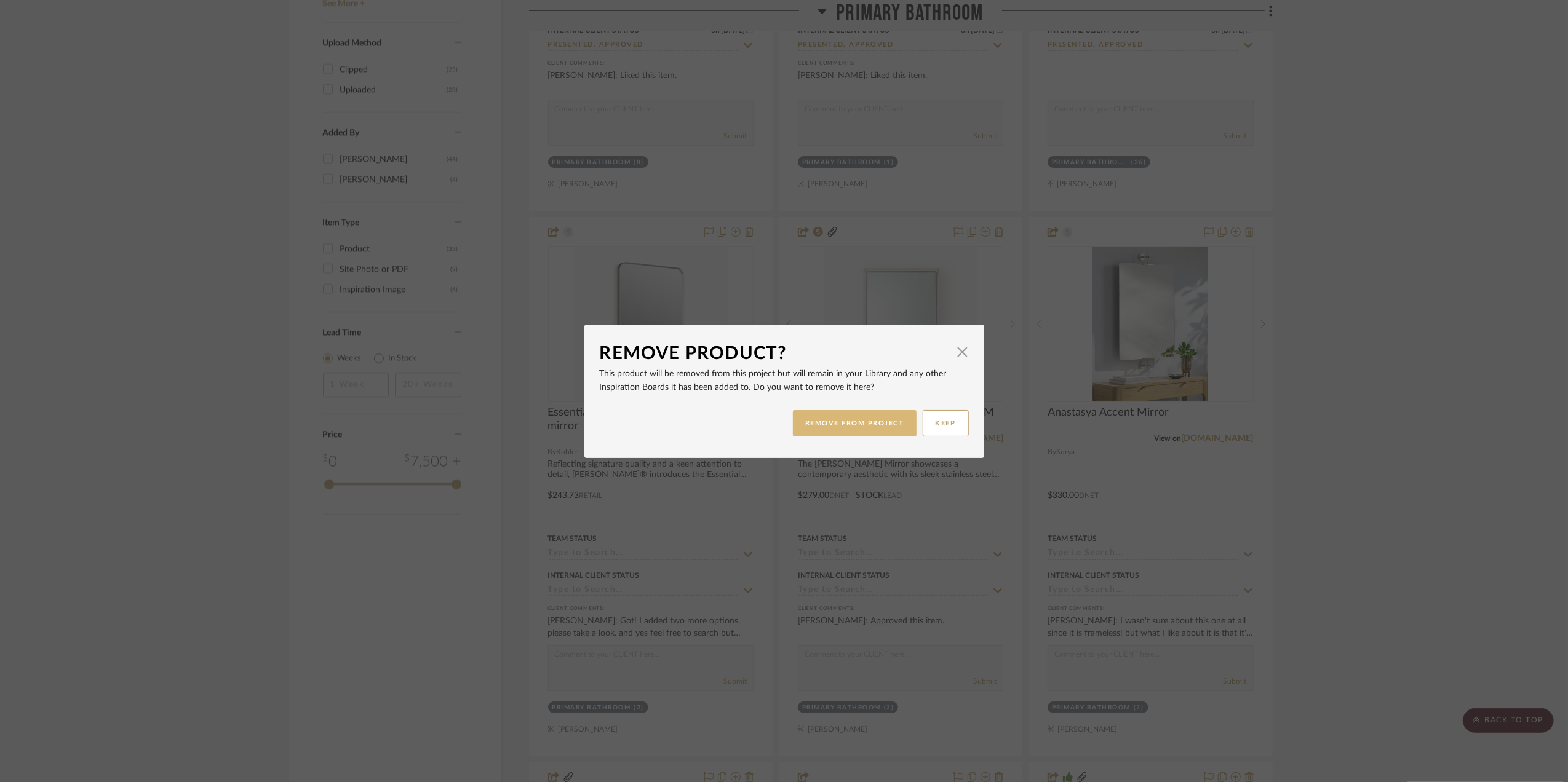
click at [853, 426] on button "REMOVE FROM PROJECT" at bounding box center [855, 423] width 123 height 26
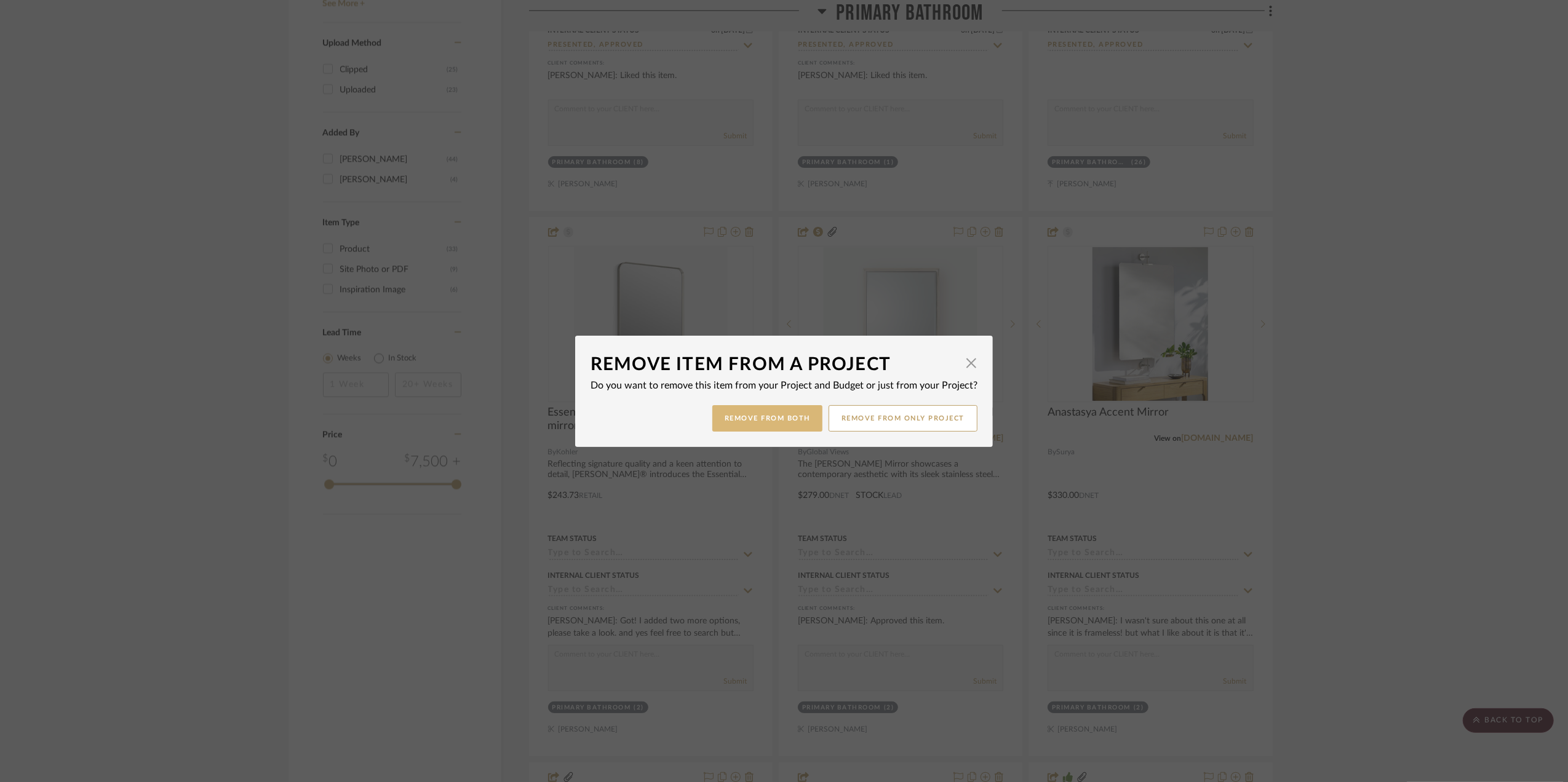
click at [761, 417] on button "Remove from Both" at bounding box center [767, 419] width 110 height 26
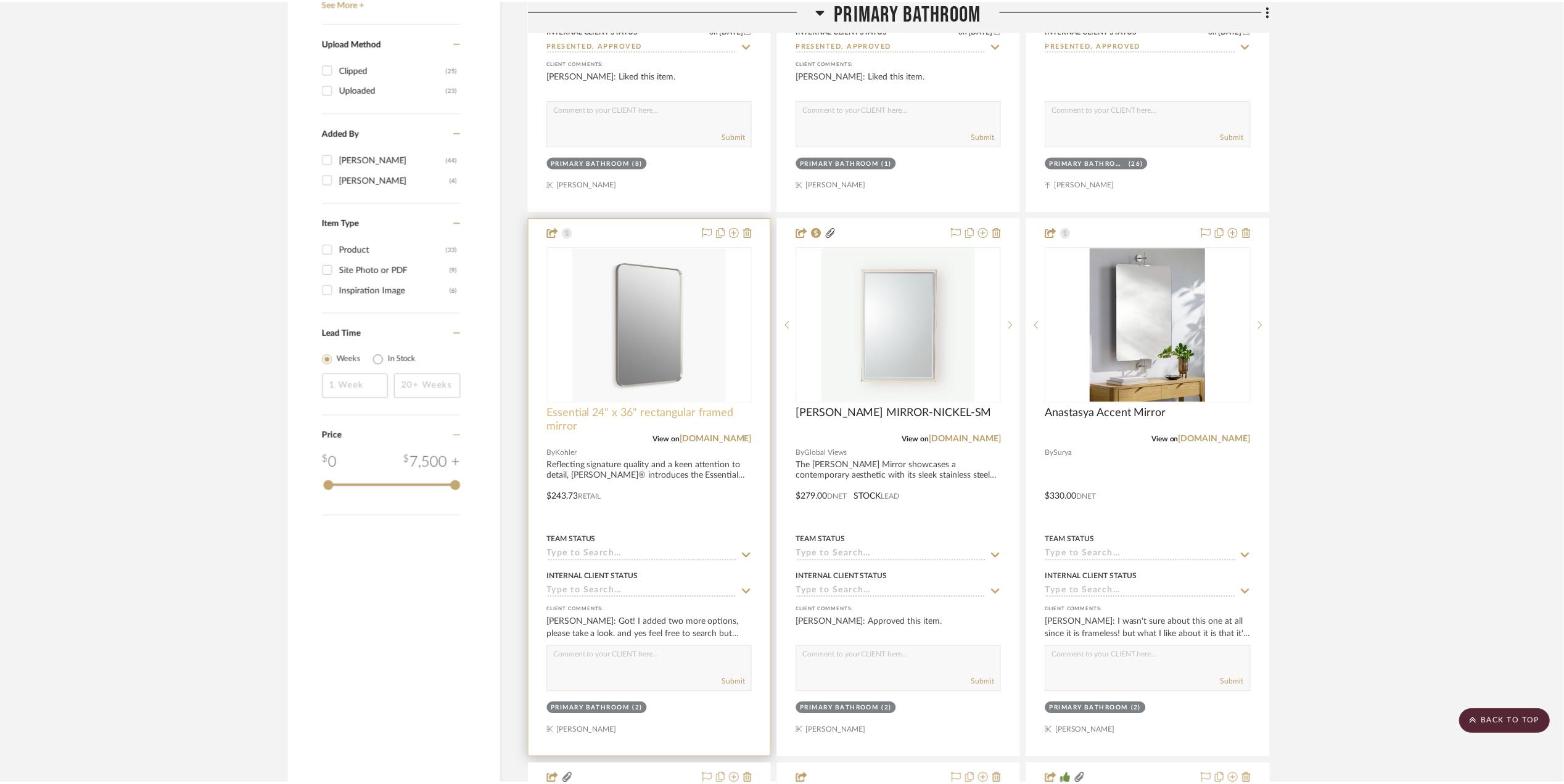
scroll to position [1973, 0]
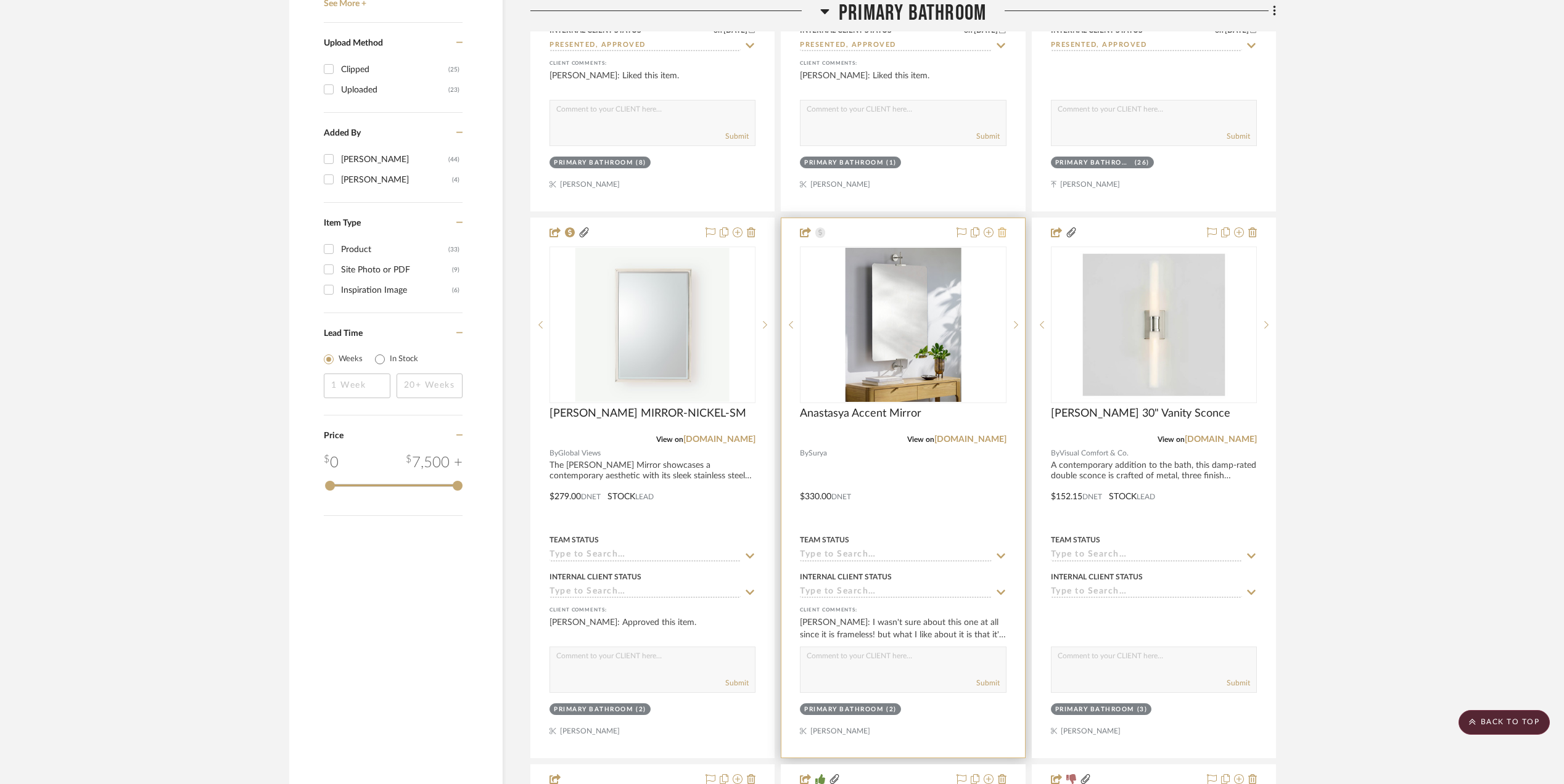
click at [1003, 237] on icon at bounding box center [1002, 232] width 9 height 10
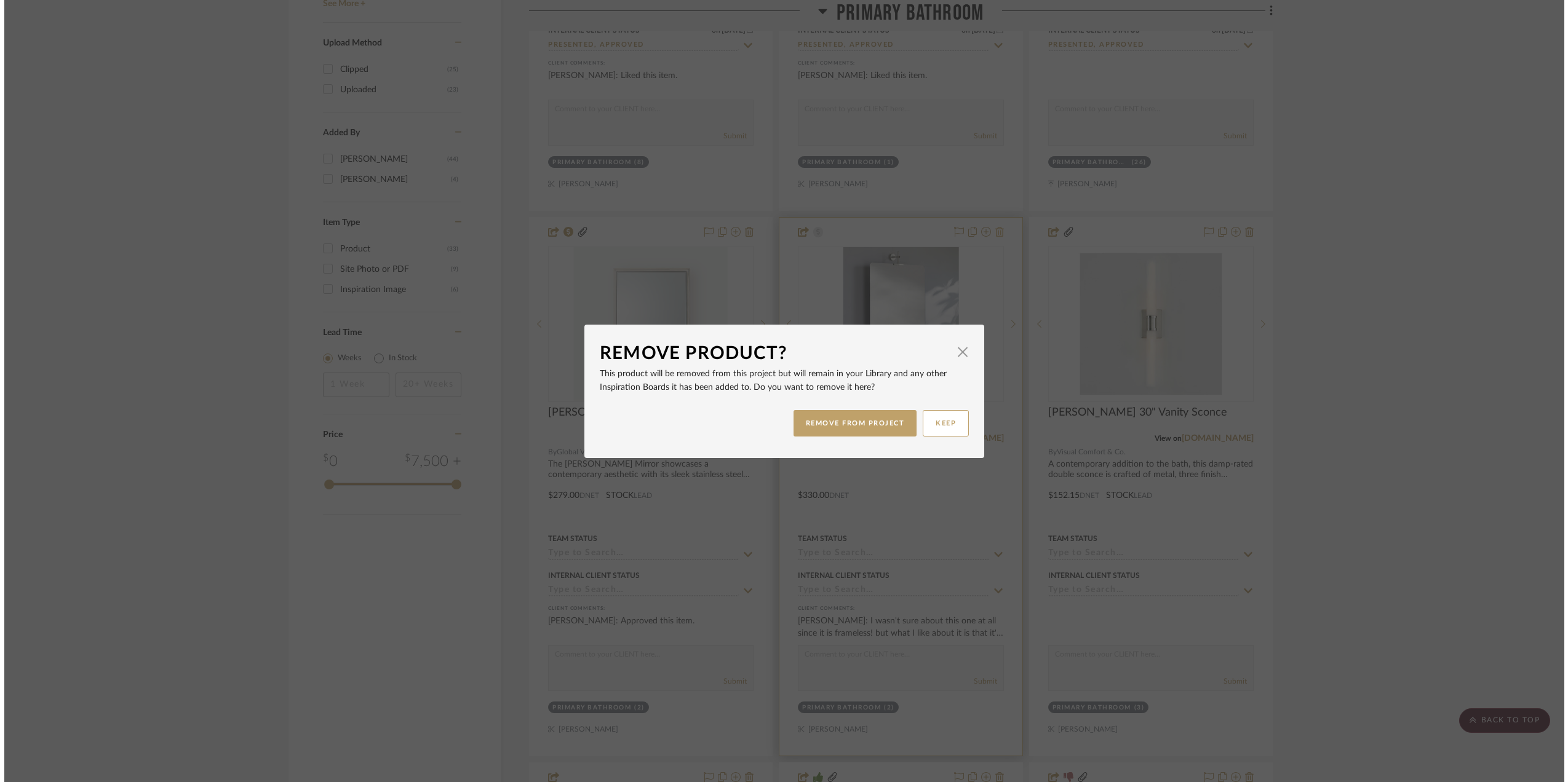
scroll to position [0, 0]
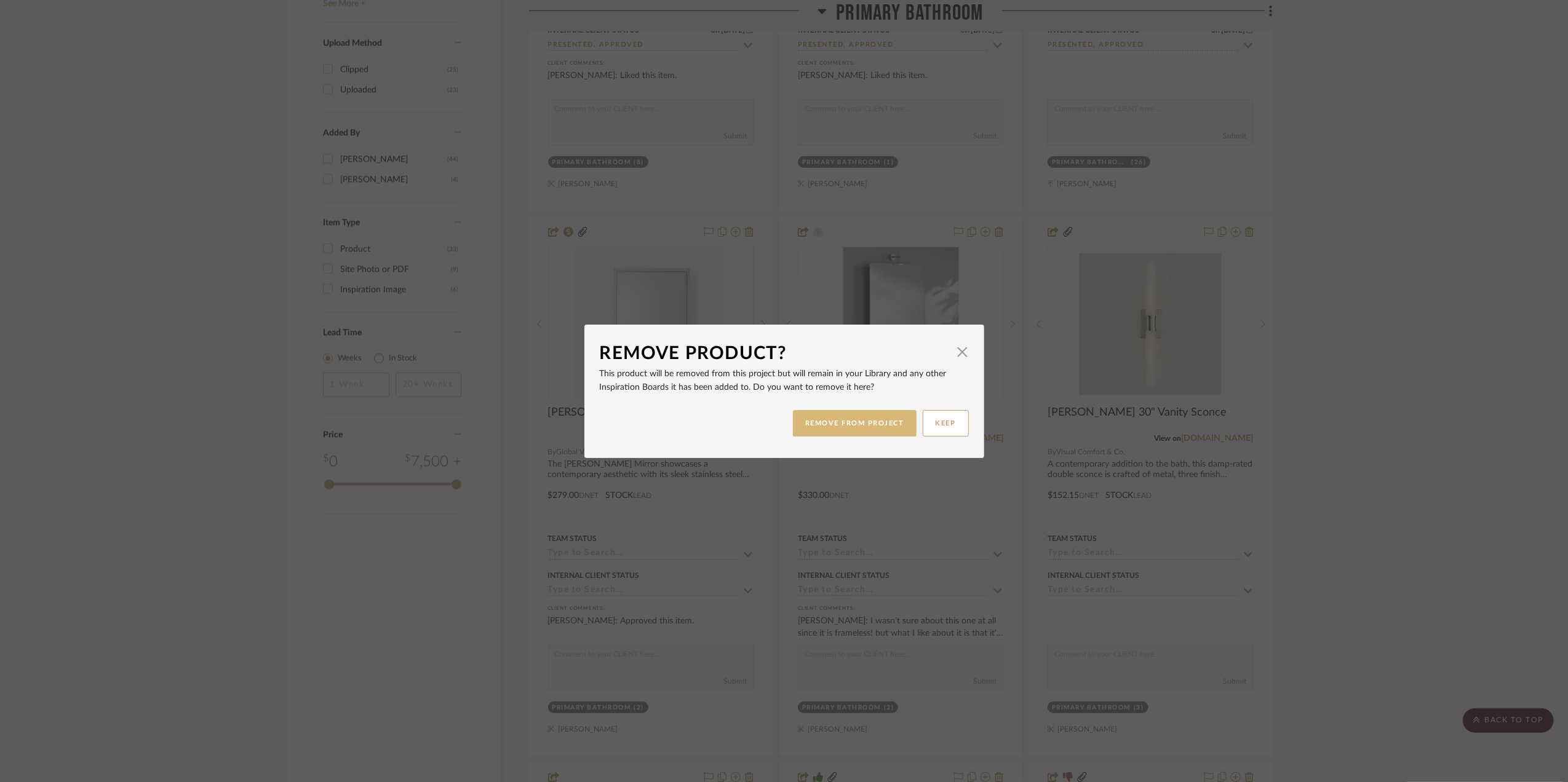
click at [848, 426] on button "REMOVE FROM PROJECT" at bounding box center [855, 423] width 123 height 26
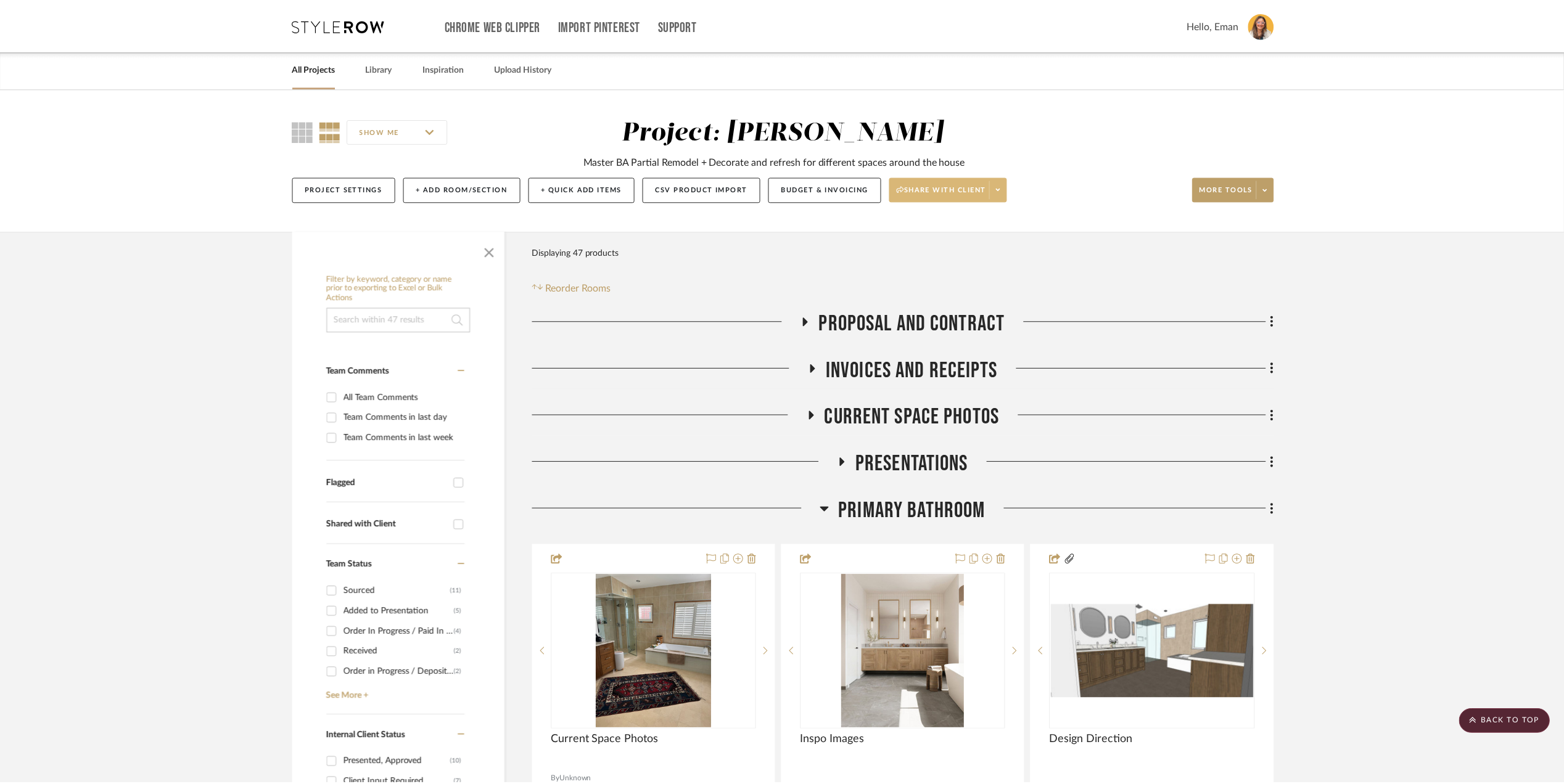
scroll to position [1973, 0]
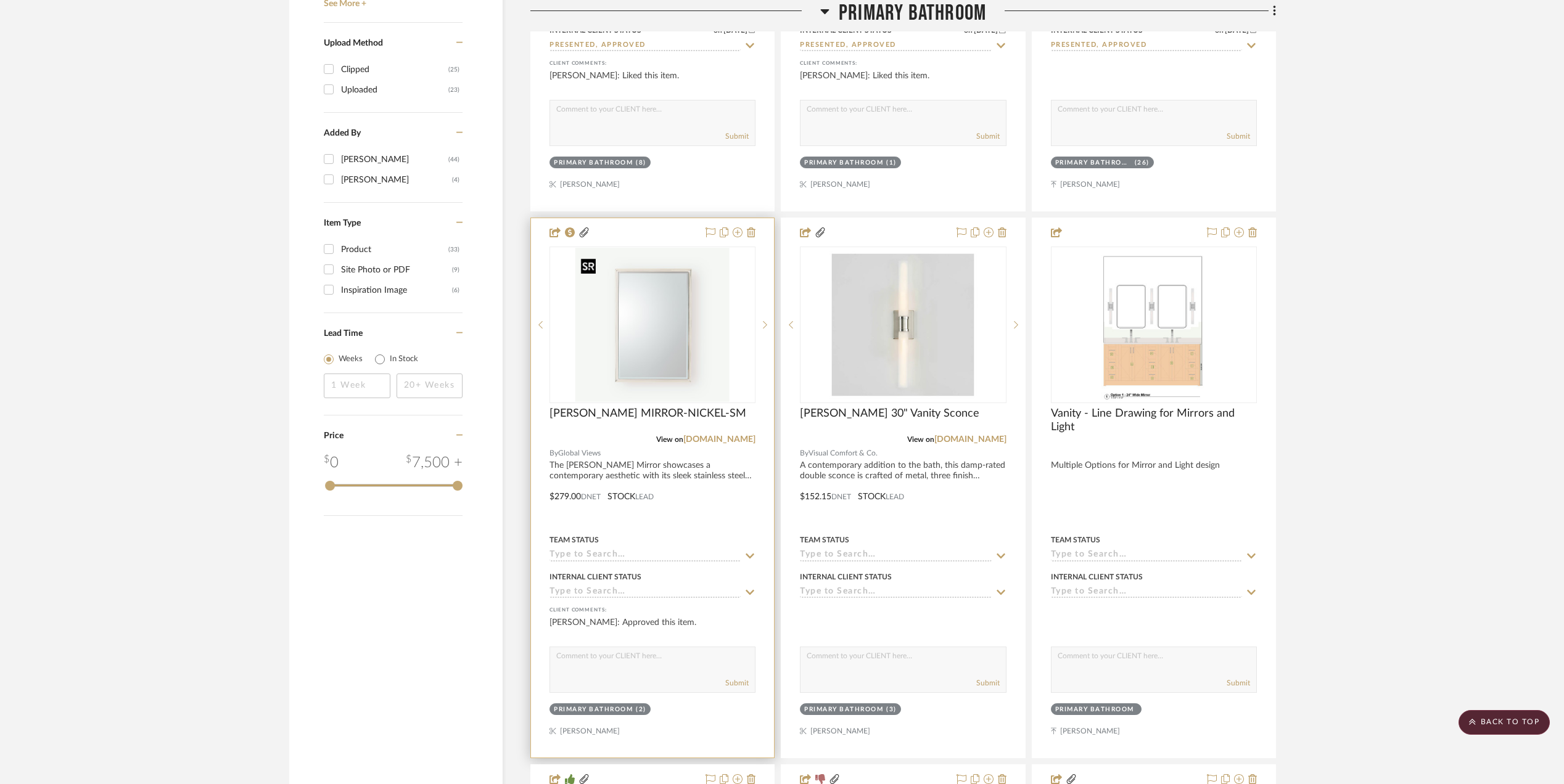
click at [650, 333] on img "0" at bounding box center [652, 325] width 154 height 154
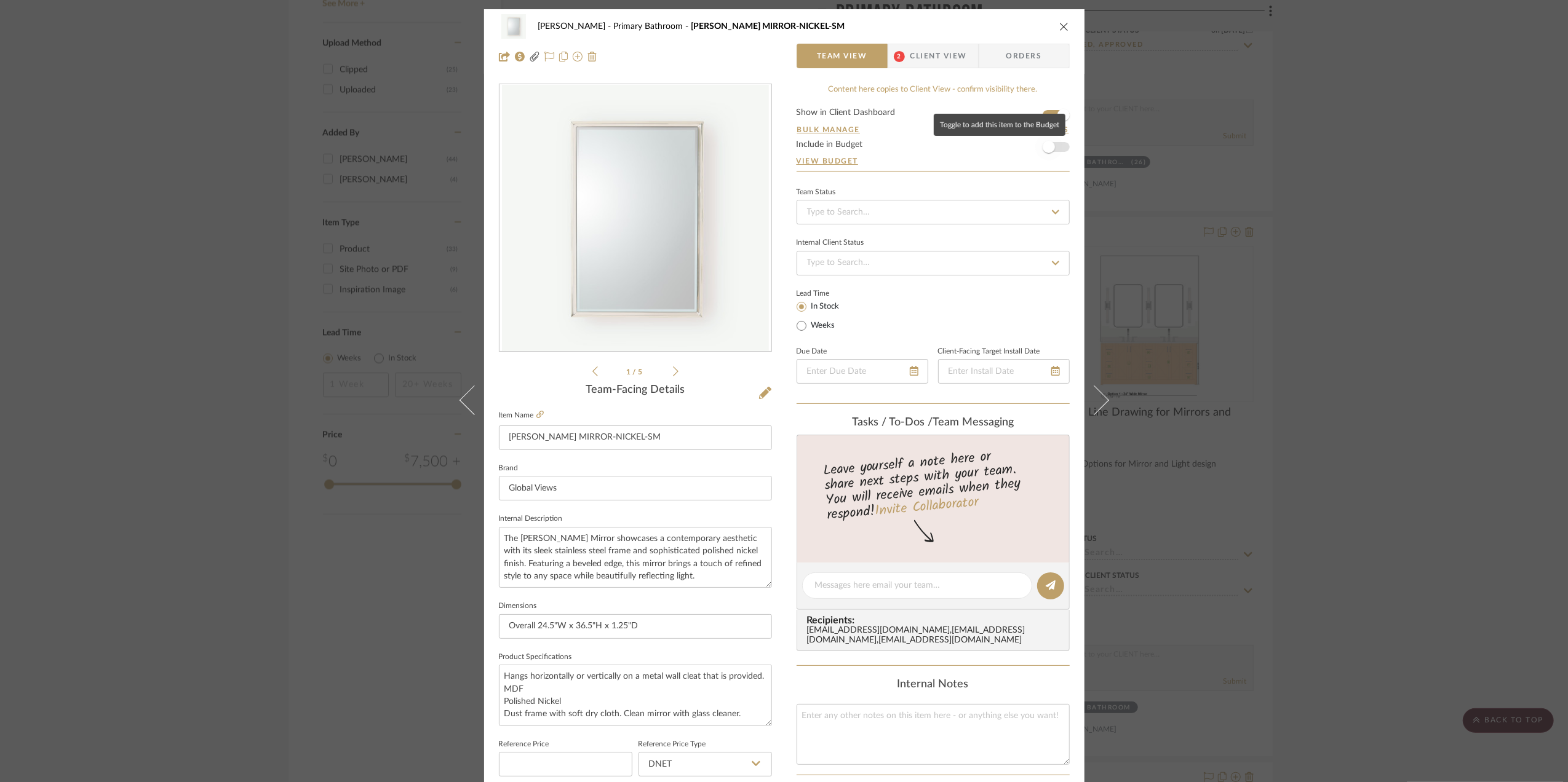
click at [1057, 147] on span "button" at bounding box center [1048, 147] width 27 height 27
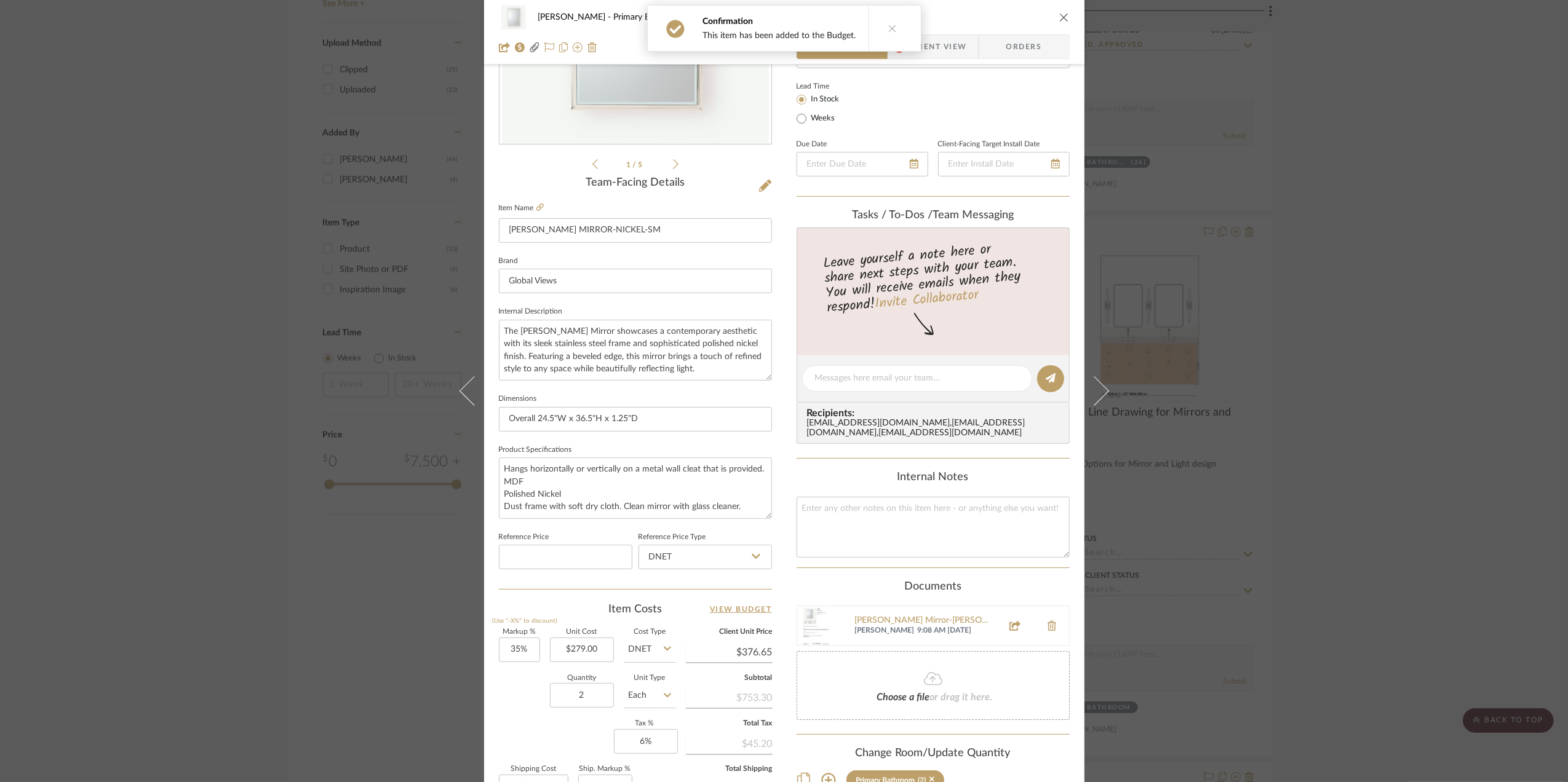
scroll to position [246, 0]
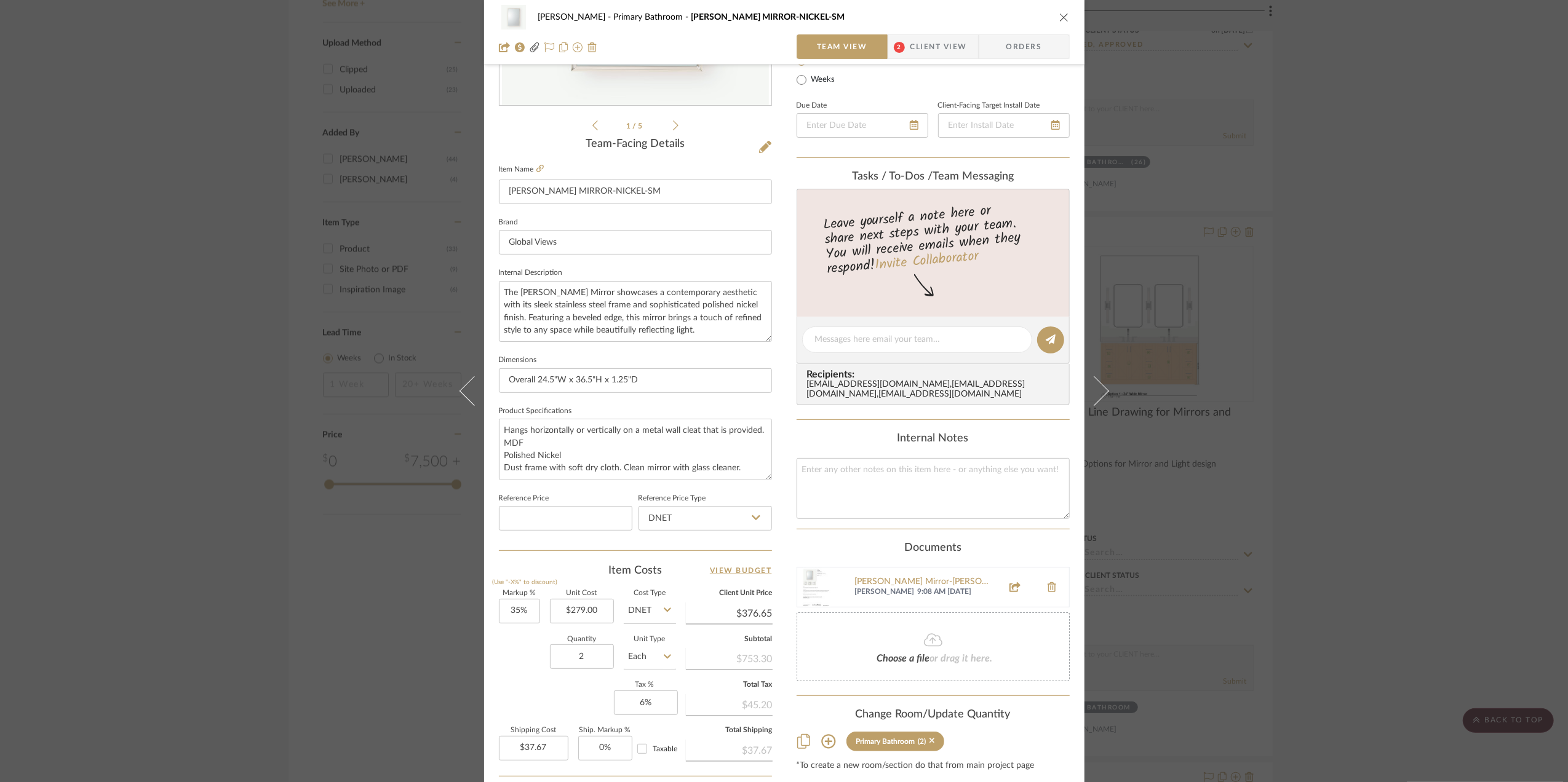
click at [1383, 353] on div "Sara Monroe Primary Bathroom REEVES MIRROR-NICKEL-SM Team View 2 Client View Or…" at bounding box center [784, 391] width 1568 height 782
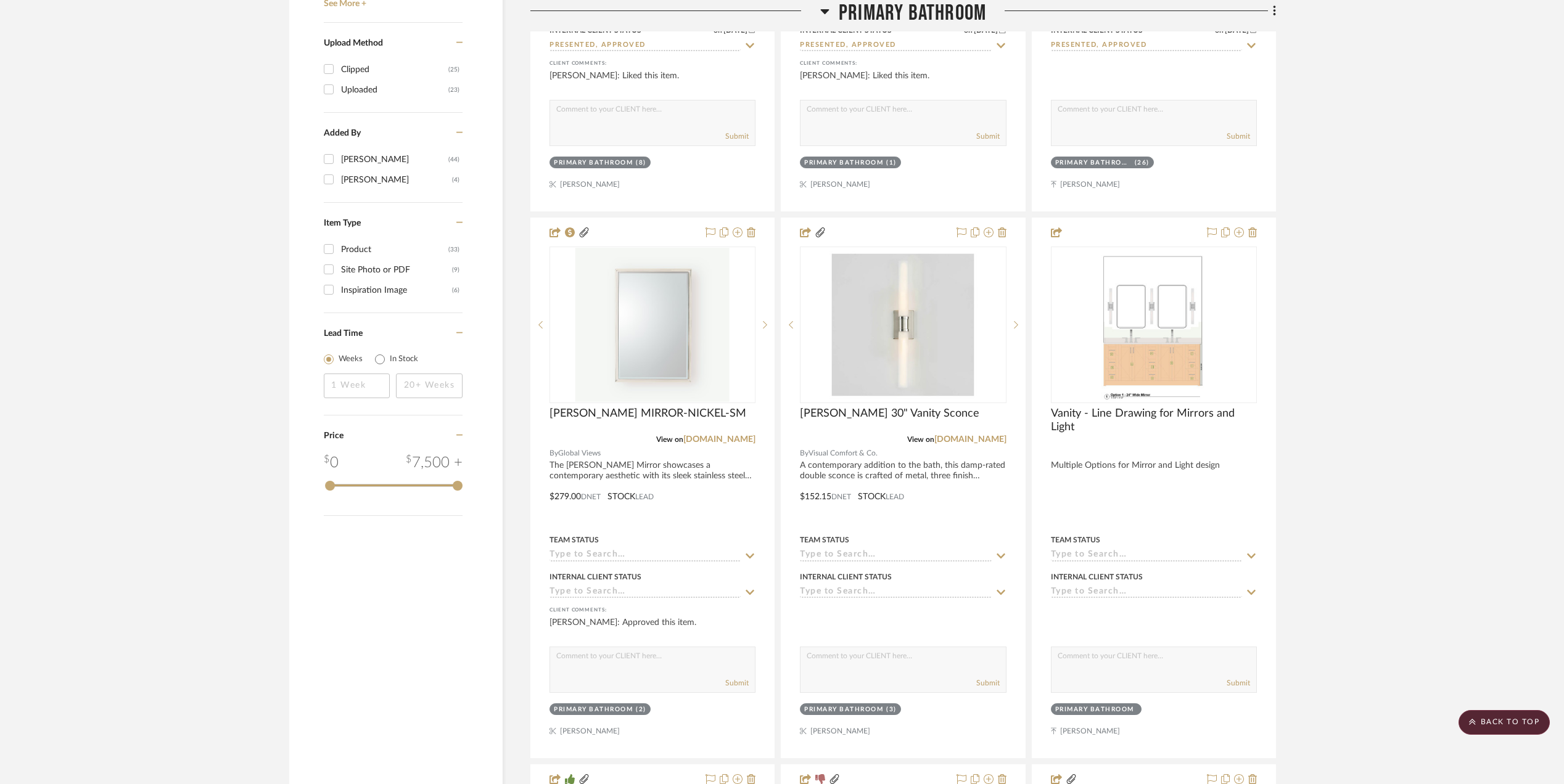
click at [1358, 414] on project-details-page "SHOW ME Project: Sara Monroe Master BA Partial Remodel + Decorate and refresh f…" at bounding box center [782, 675] width 1564 height 5119
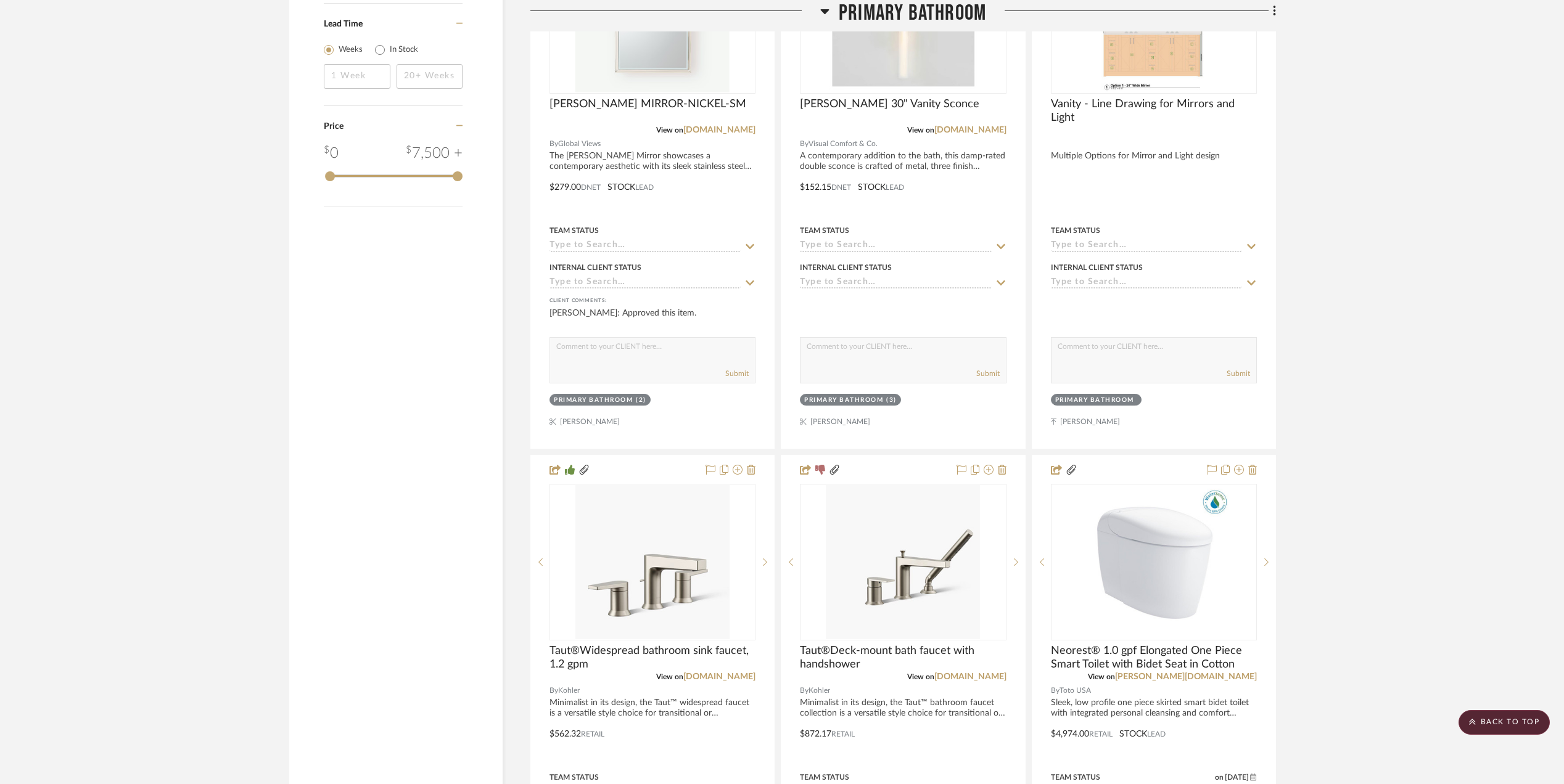
scroll to position [2466, 0]
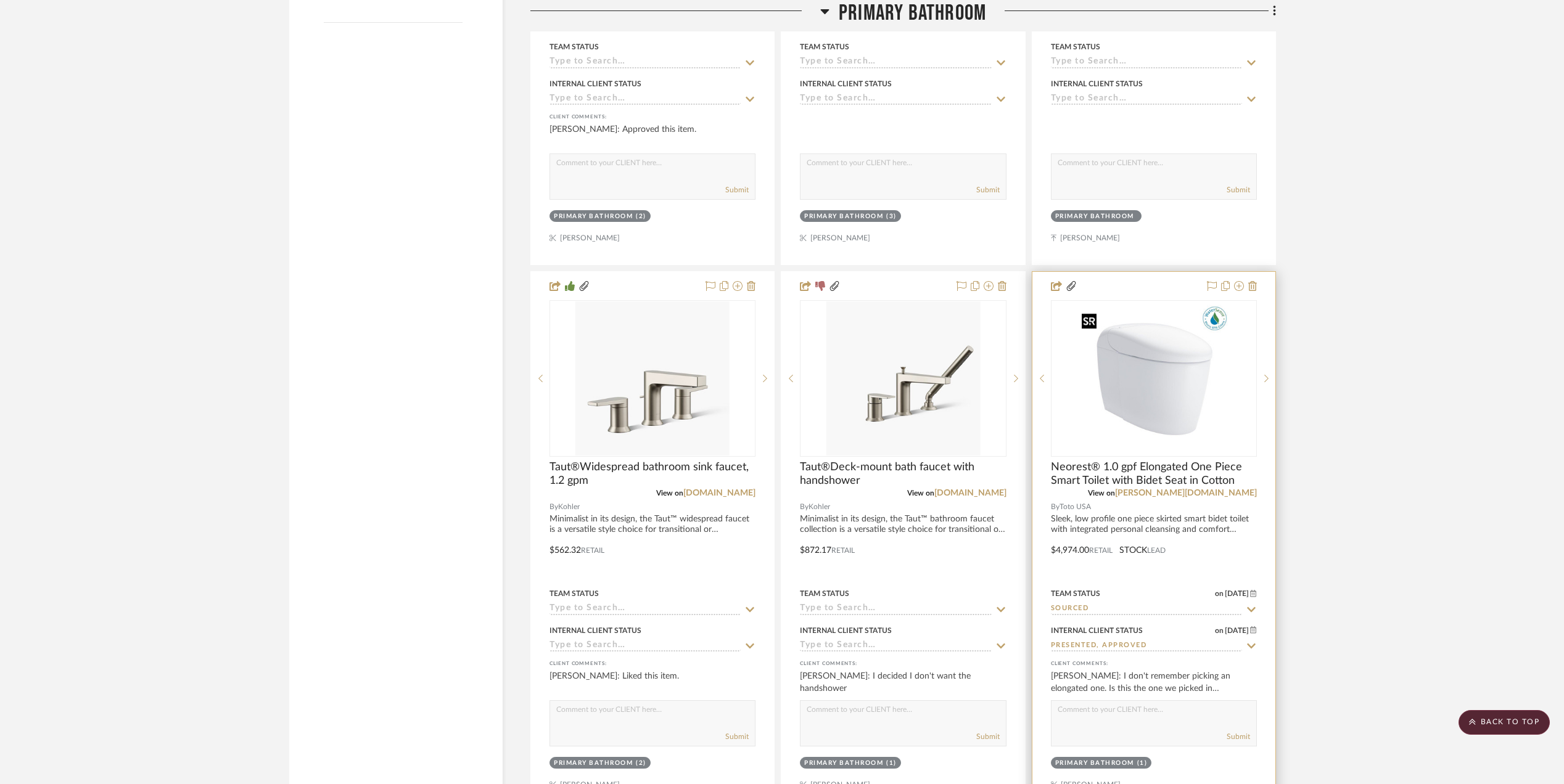
click at [1166, 387] on img "0" at bounding box center [1154, 379] width 154 height 154
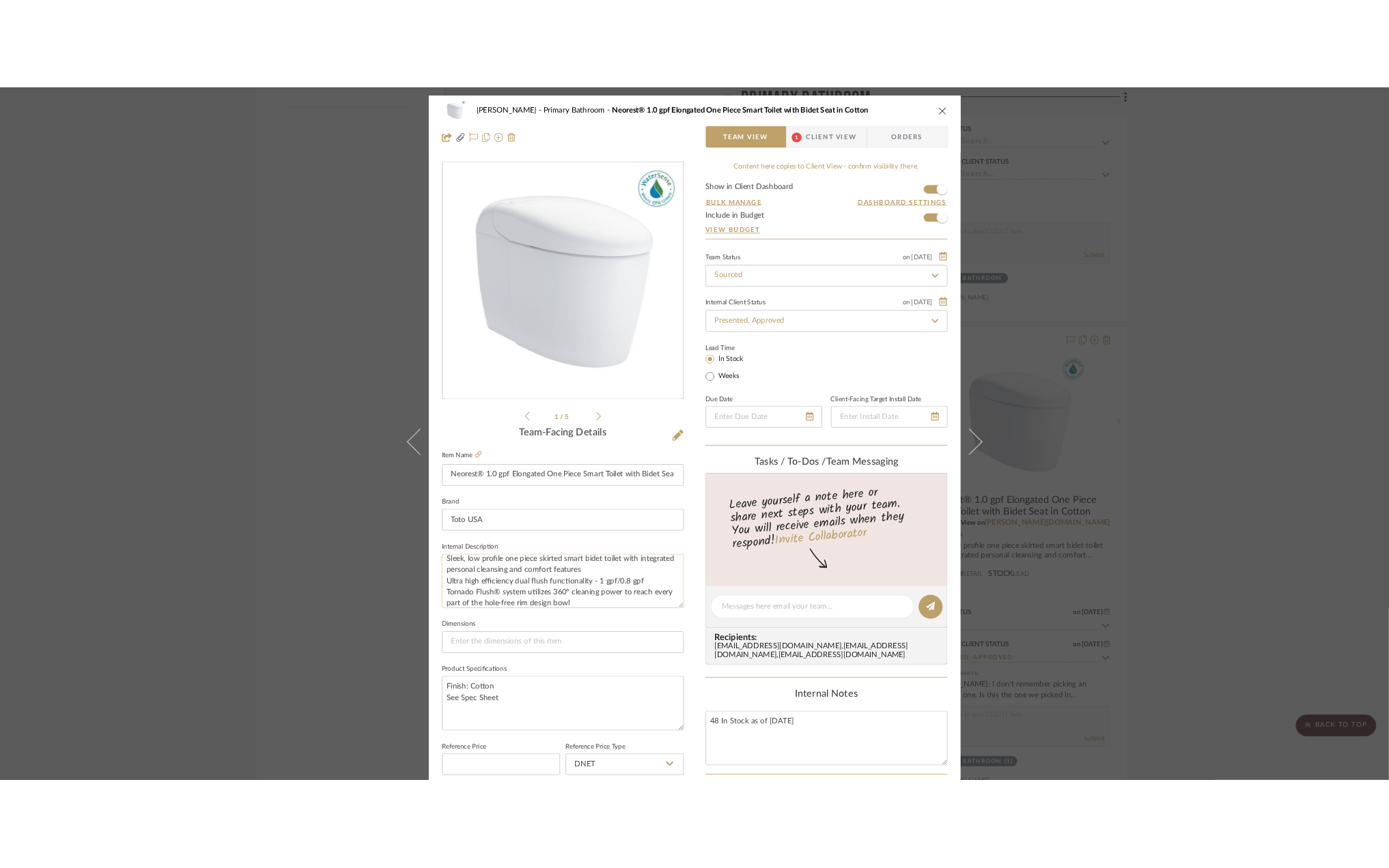
scroll to position [0, 0]
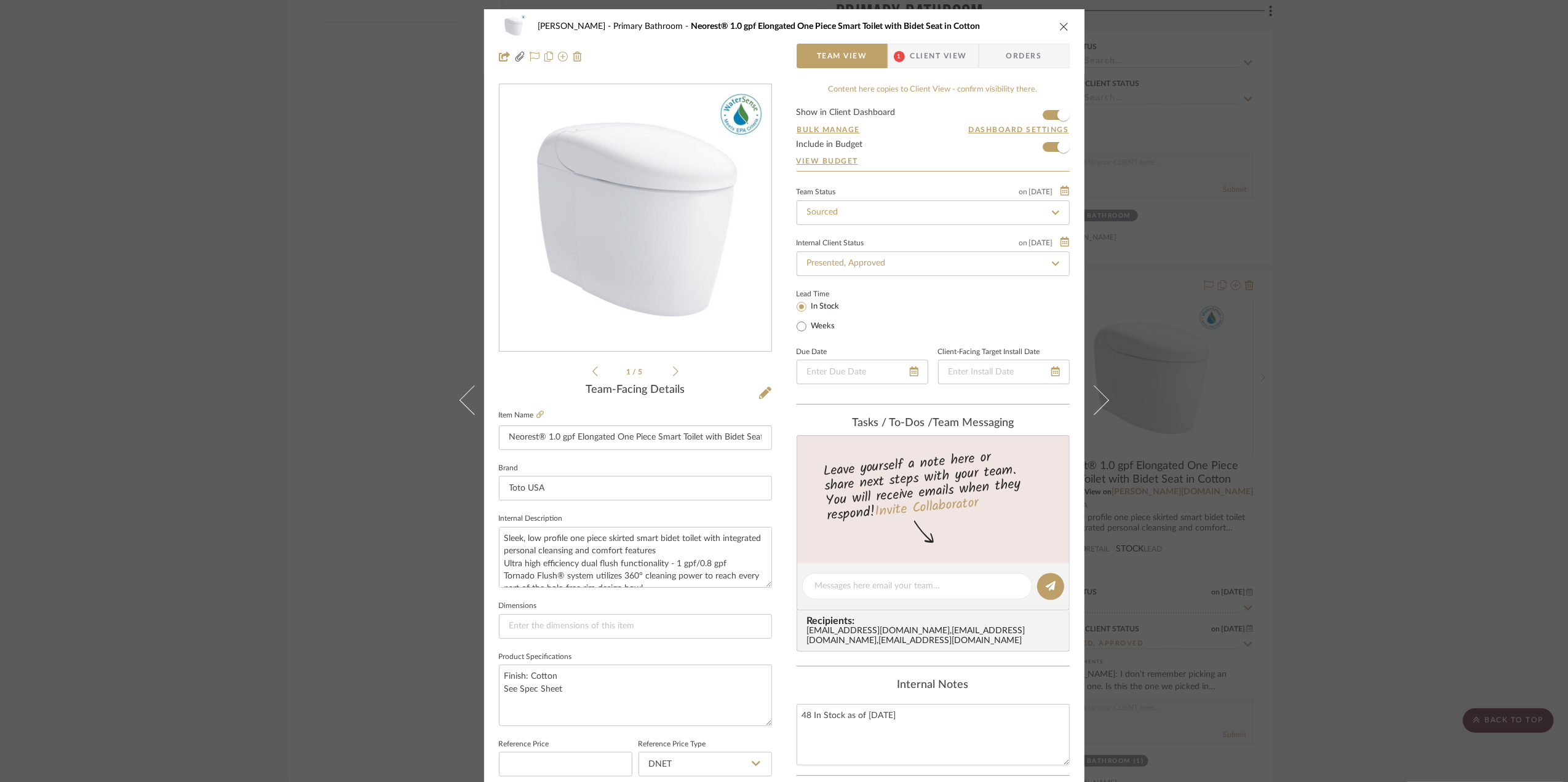
click at [936, 50] on span "Client View" at bounding box center [939, 55] width 57 height 25
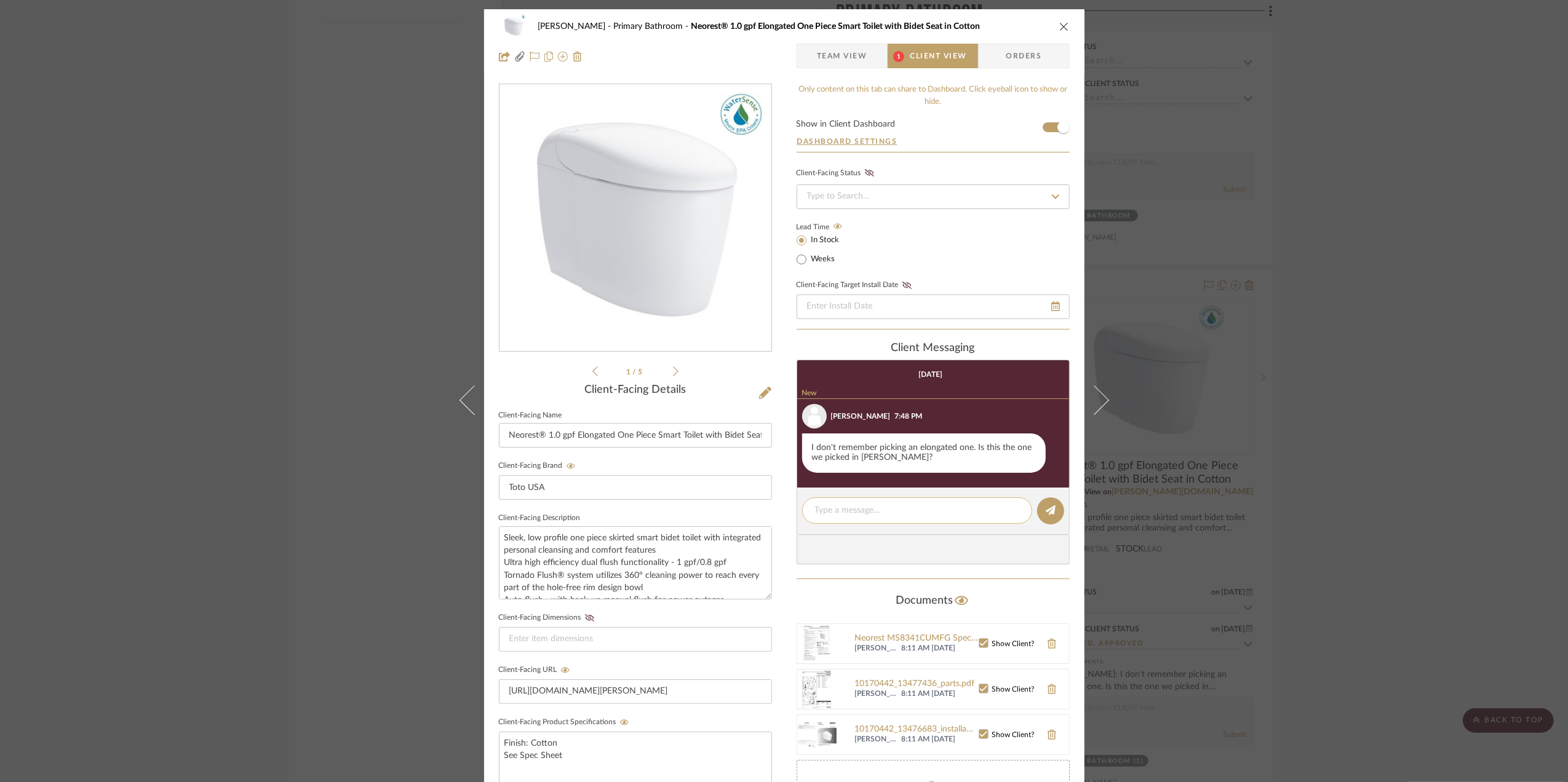
click at [842, 517] on textarea at bounding box center [917, 511] width 204 height 13
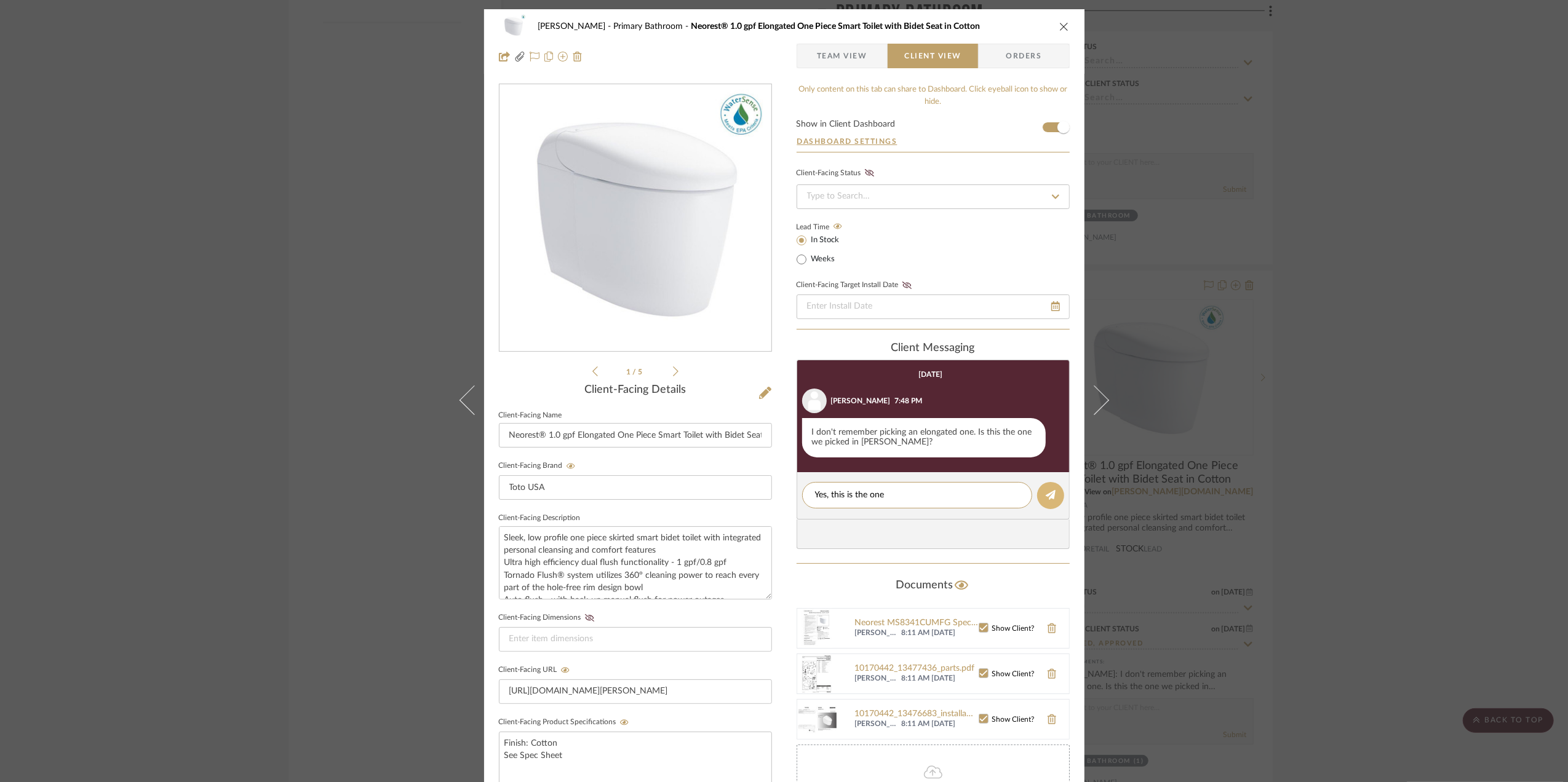
type textarea "Yes, this is the one"
click at [1045, 497] on icon at bounding box center [1050, 495] width 10 height 10
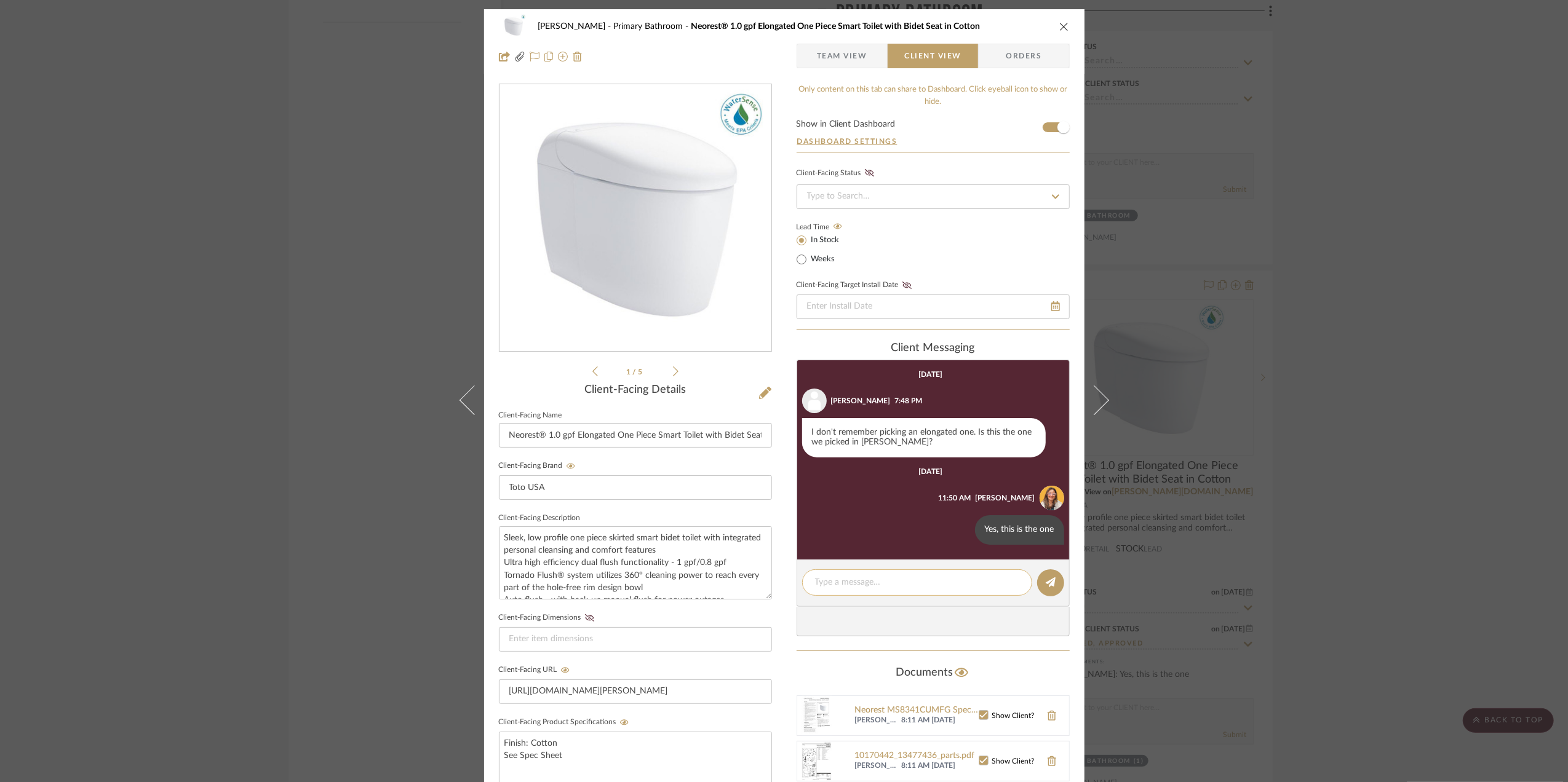
click at [852, 589] on textarea at bounding box center [917, 582] width 204 height 13
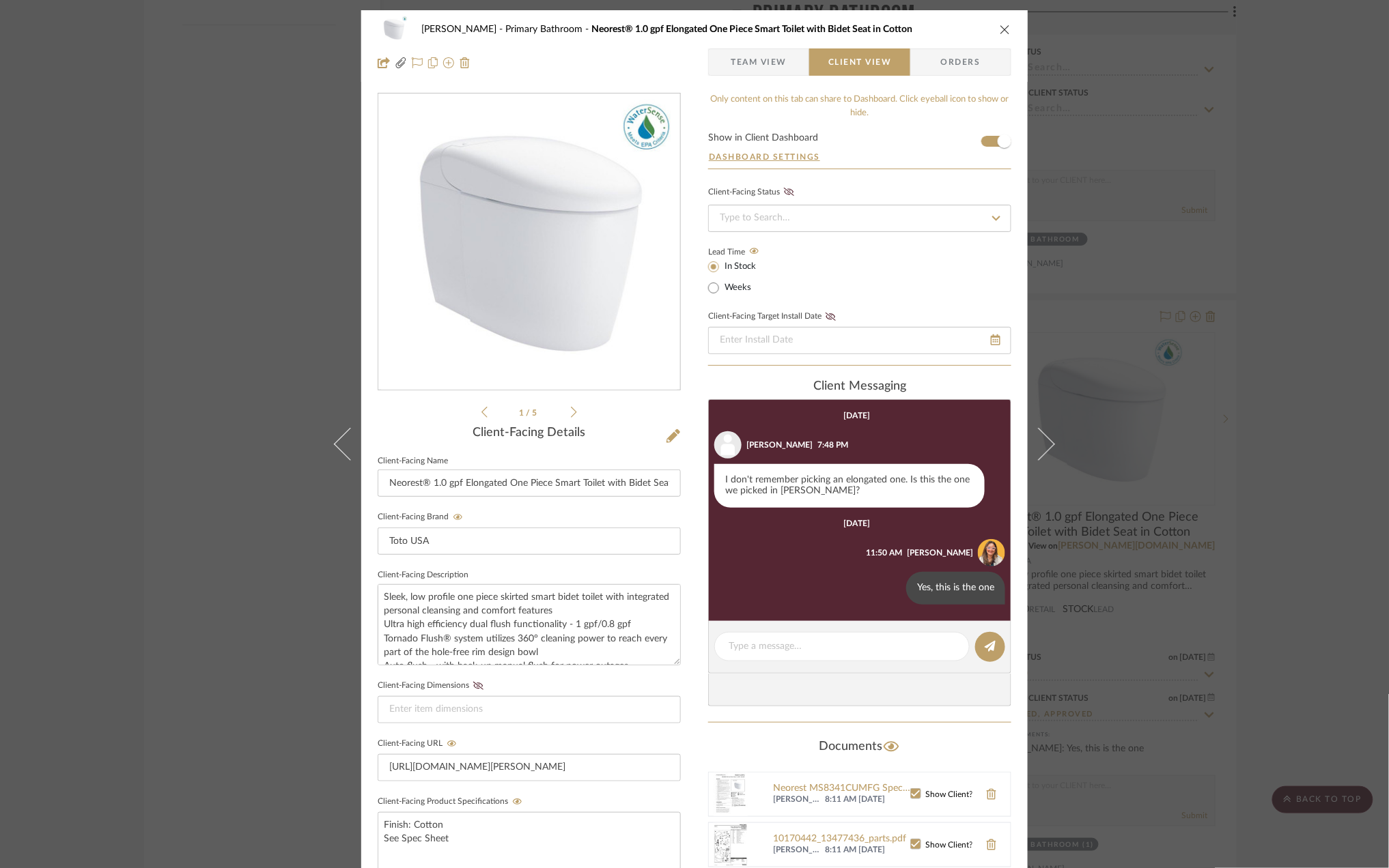
click at [1308, 129] on div "Sara Monroe Primary Bathroom Neorest® 1.0 gpf Elongated One Piece Smart Toilet …" at bounding box center [694, 434] width 1389 height 868
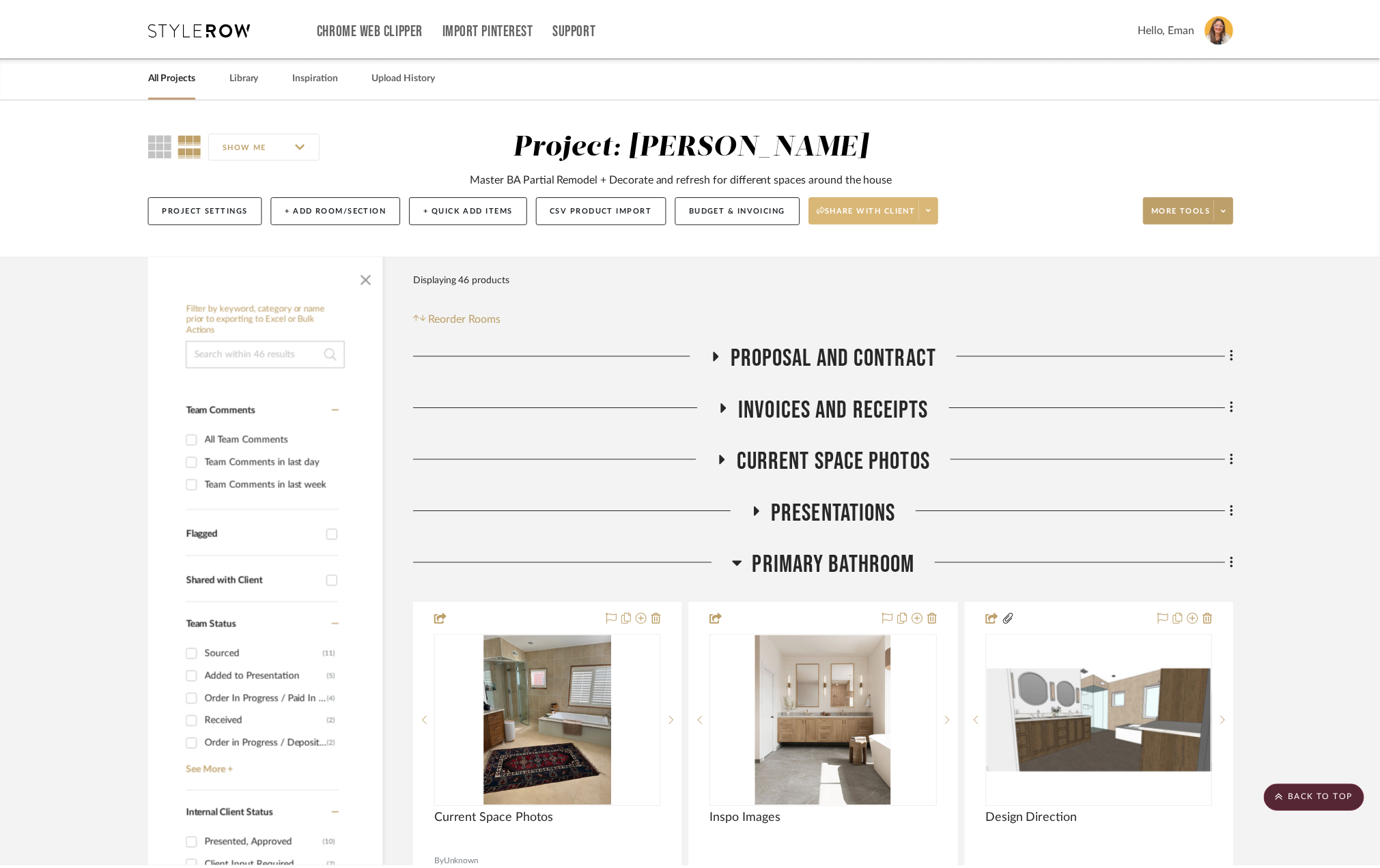
scroll to position [2730, 0]
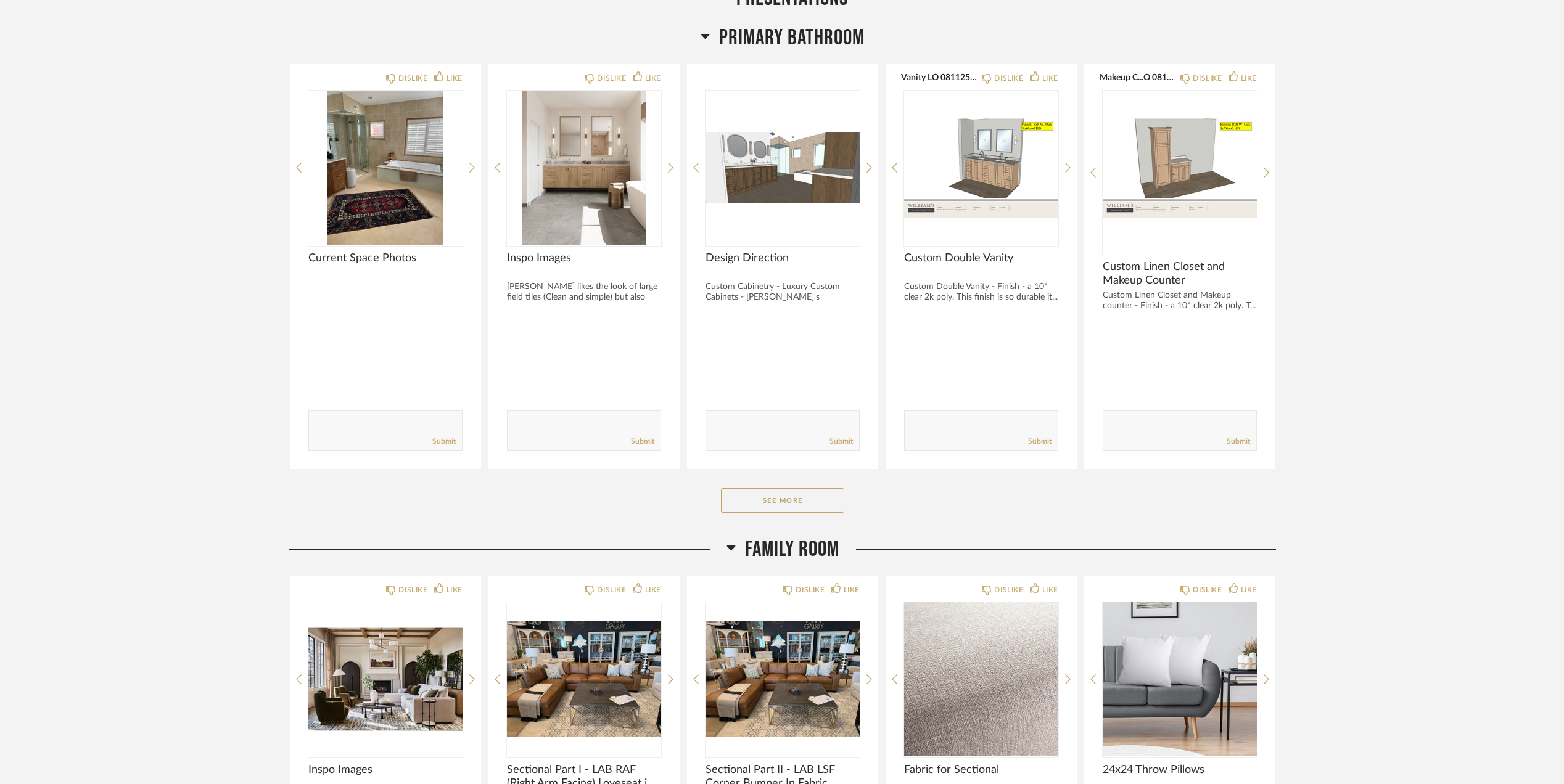
scroll to position [1480, 0]
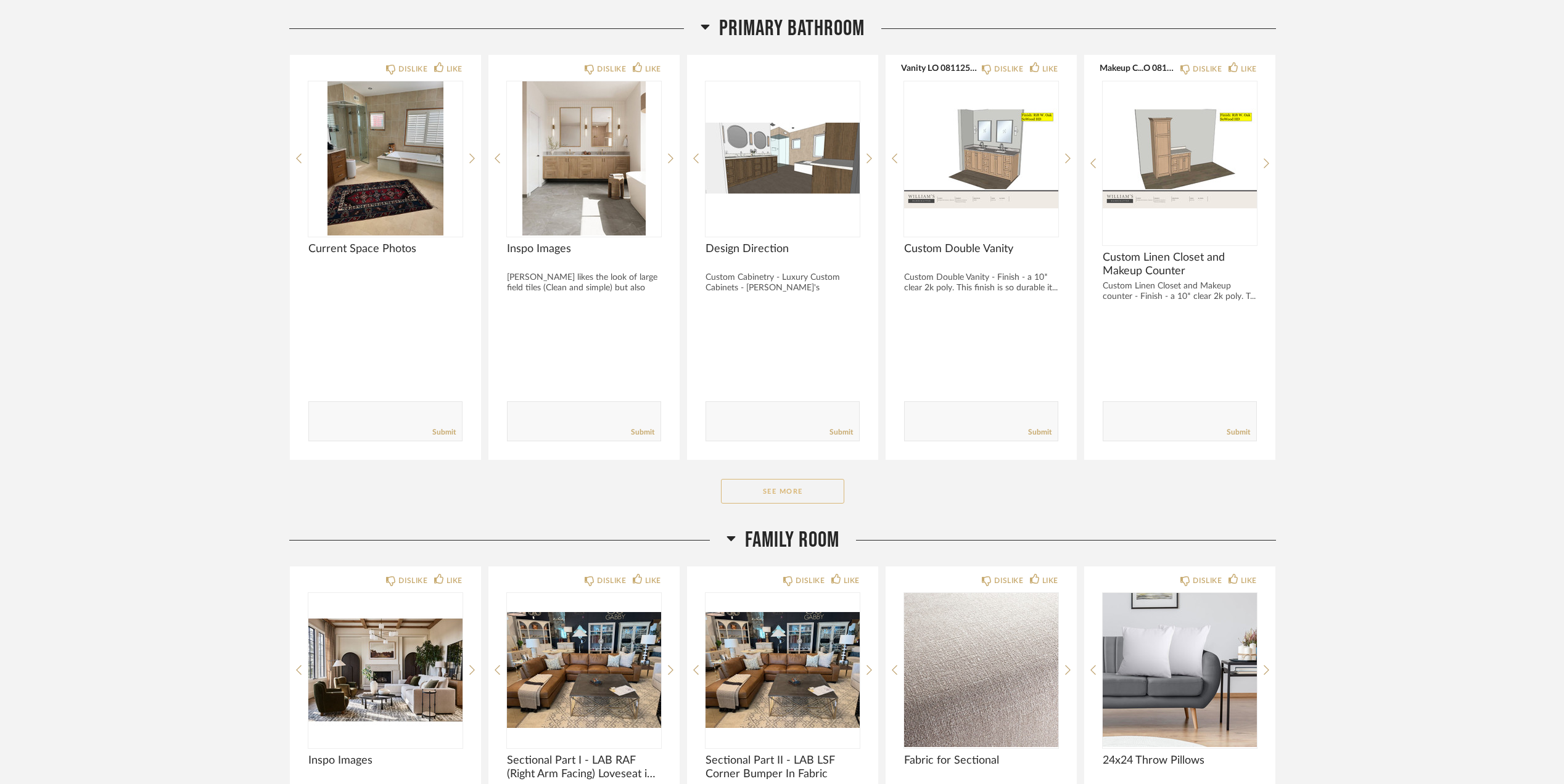
click at [795, 492] on button "See More" at bounding box center [782, 491] width 123 height 25
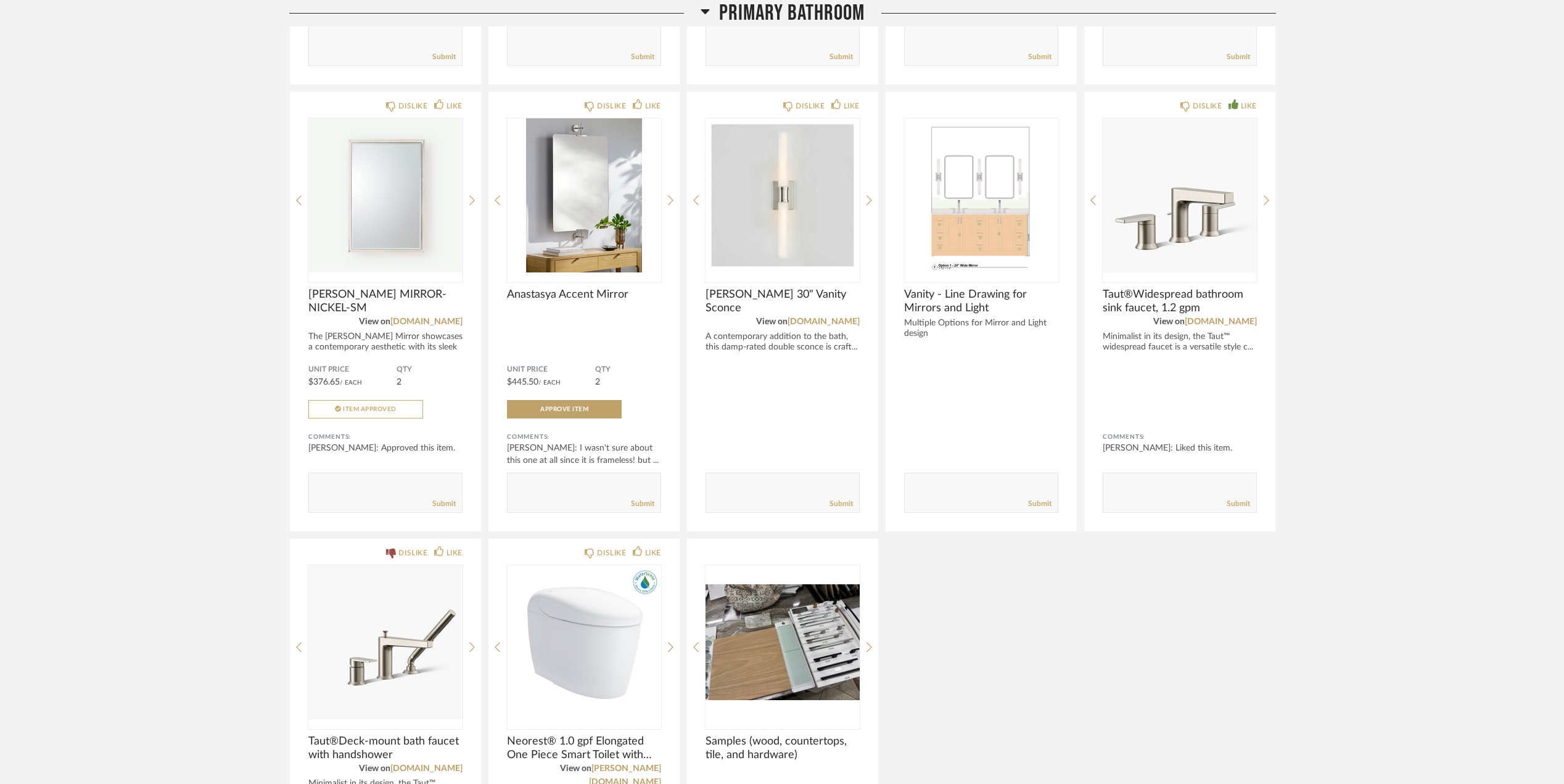
scroll to position [2302, 0]
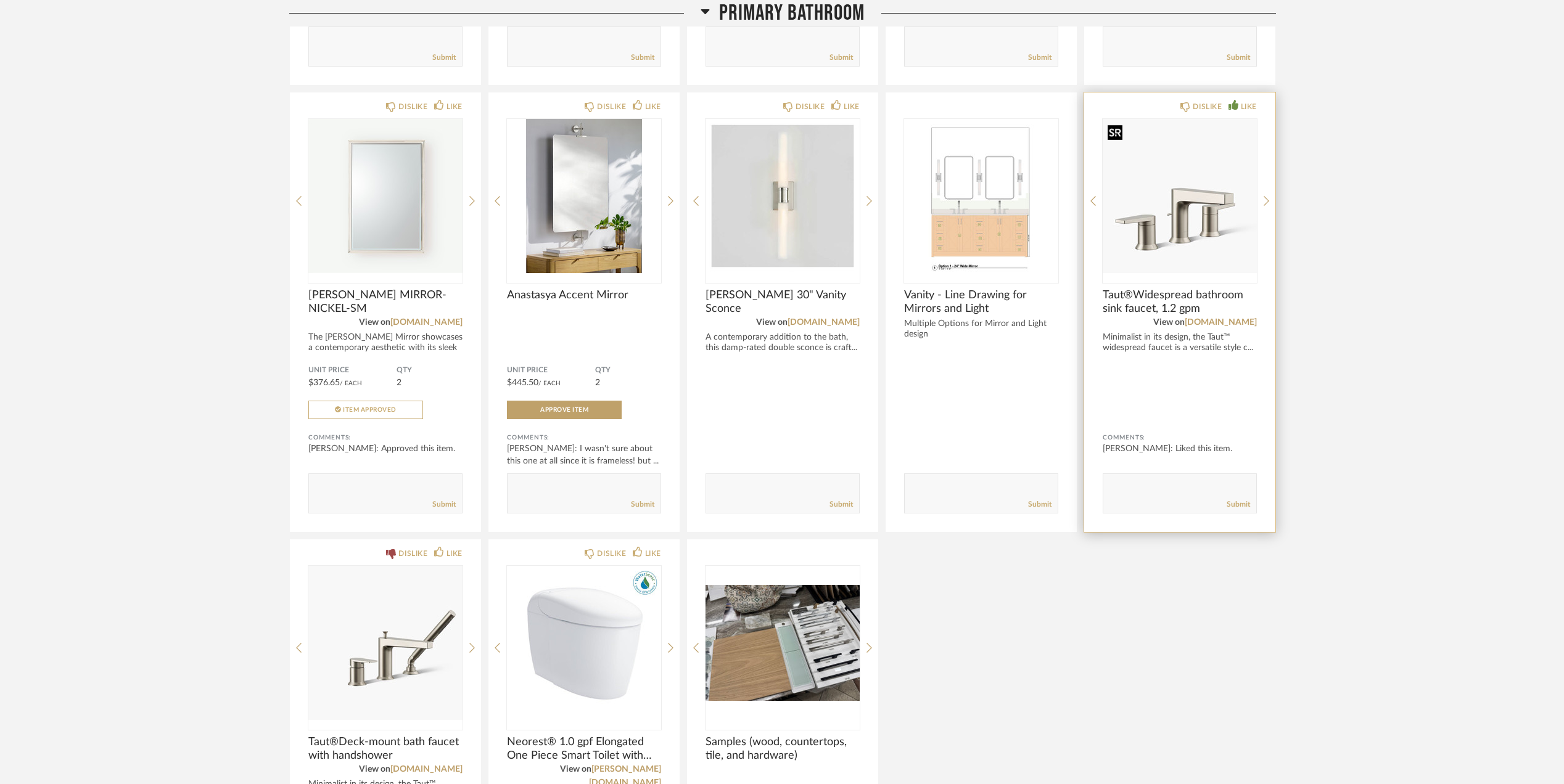
click at [1188, 199] on img "0" at bounding box center [1179, 196] width 154 height 154
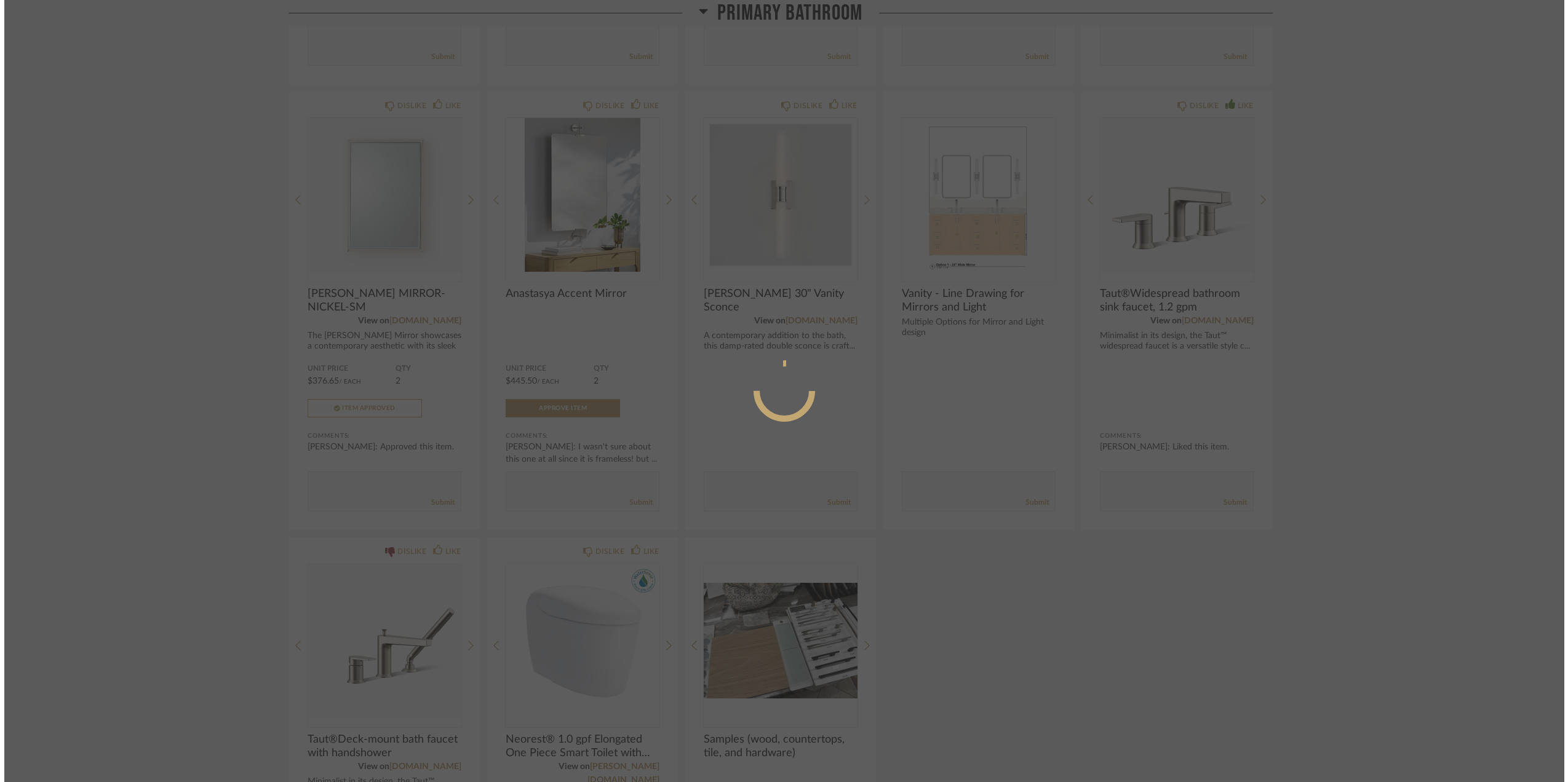
scroll to position [0, 0]
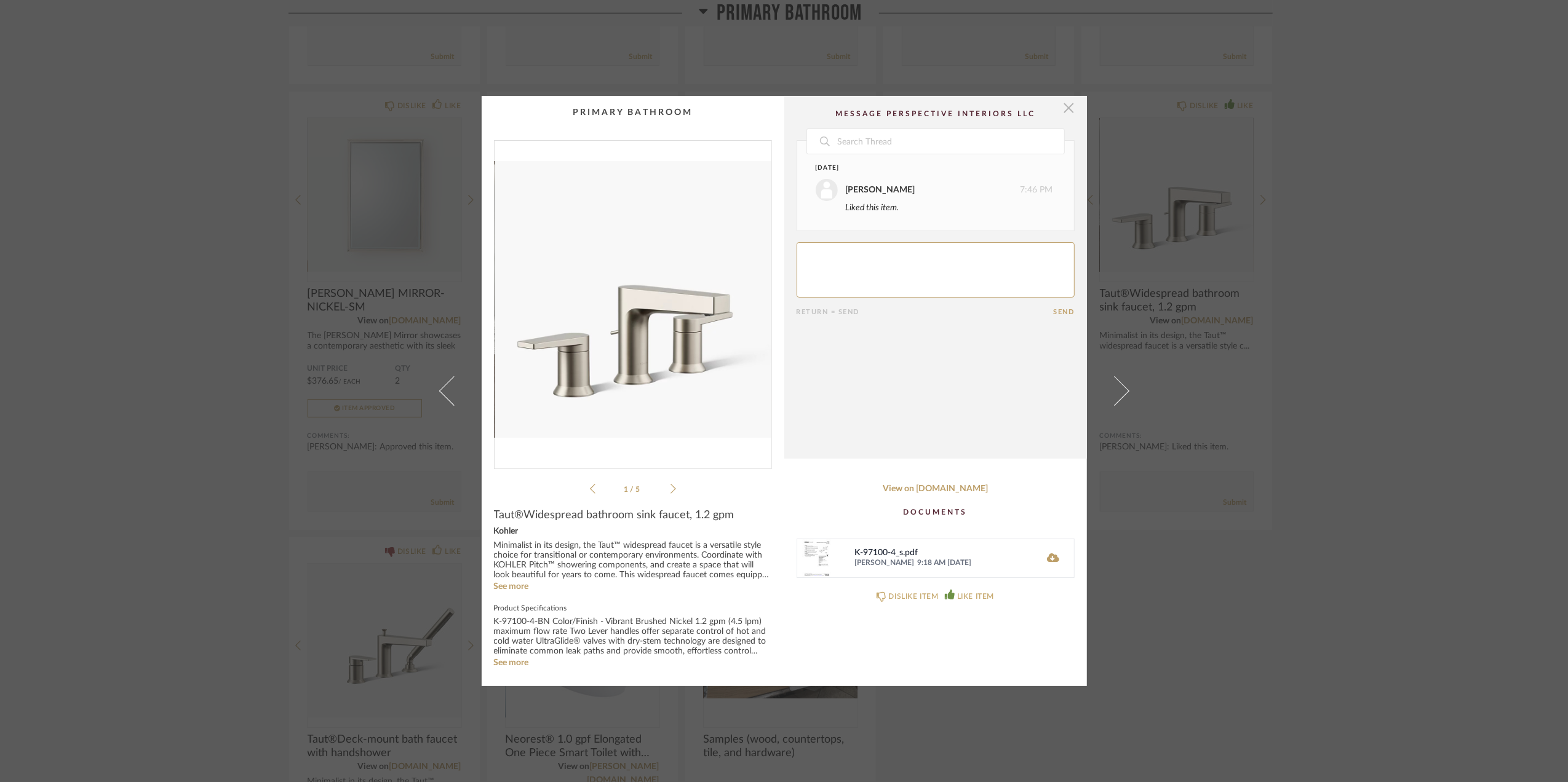
click at [1062, 101] on span "button" at bounding box center [1069, 108] width 25 height 25
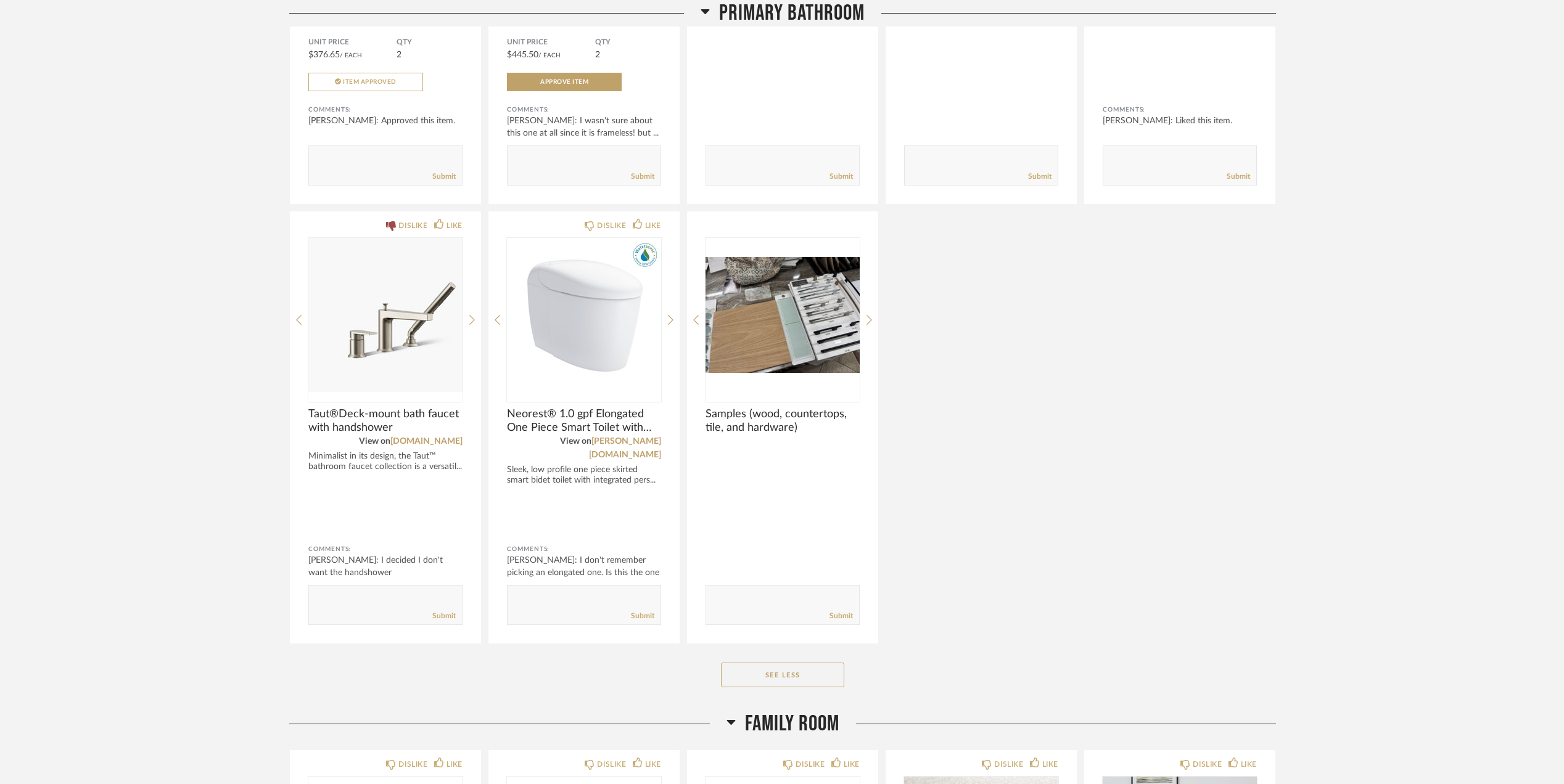
scroll to position [2630, 0]
click at [563, 326] on img "0" at bounding box center [584, 314] width 154 height 154
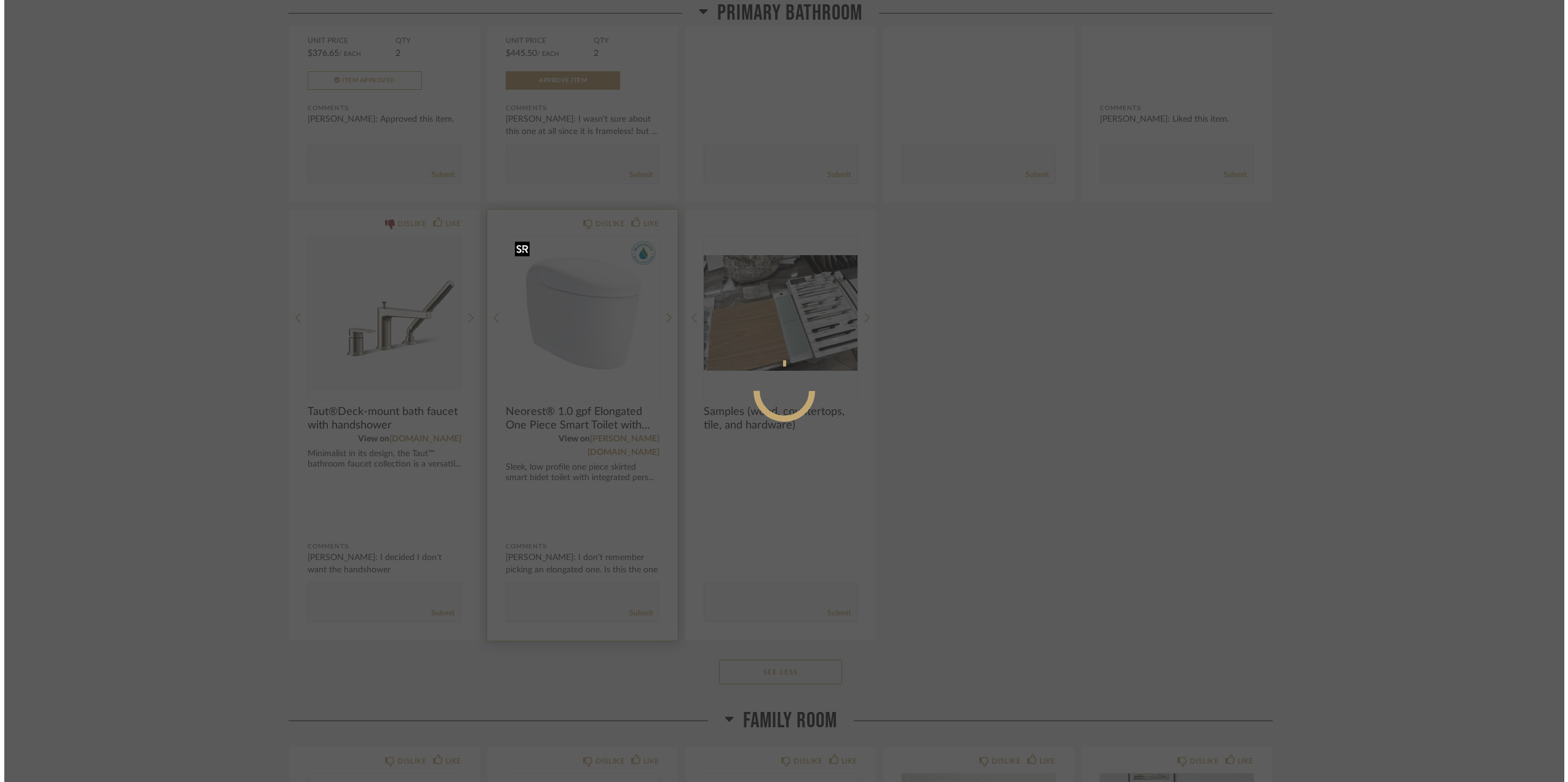
scroll to position [0, 0]
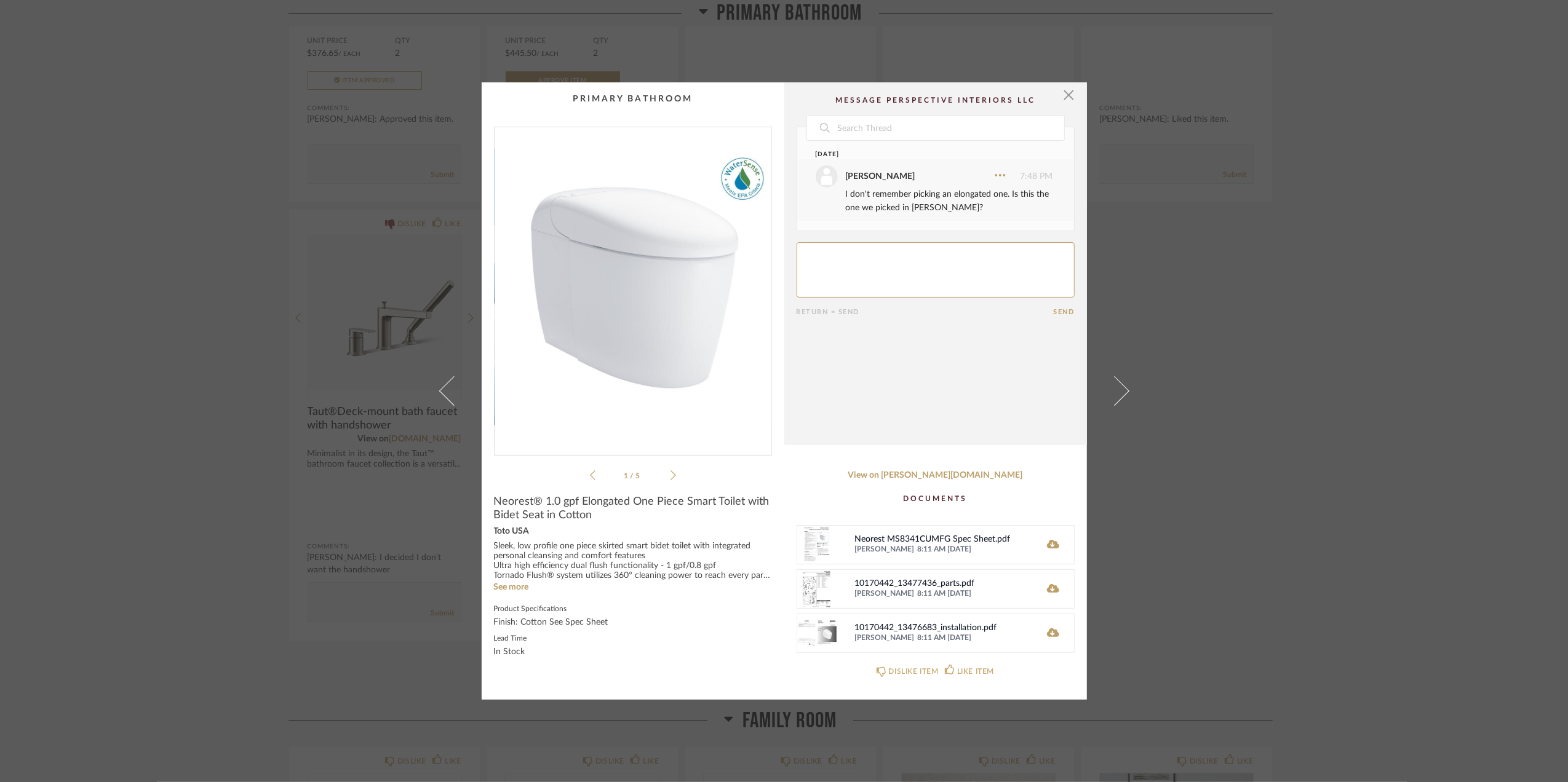
click at [1392, 489] on div "× 1 / 5 Date Yesterday Sara Monroe 7:48 PM I don't remember picking an elongate…" at bounding box center [784, 391] width 1568 height 782
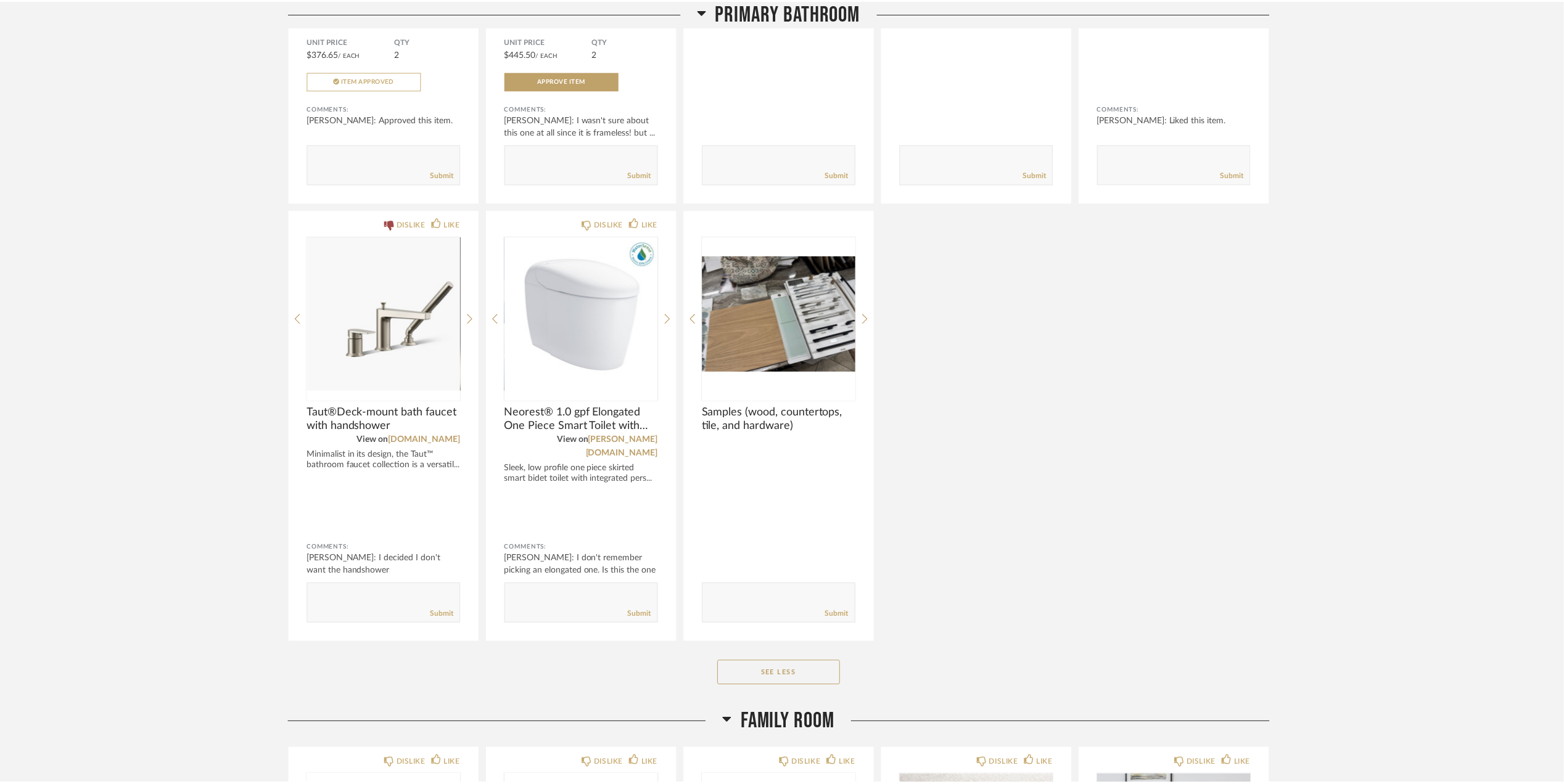
scroll to position [2630, 0]
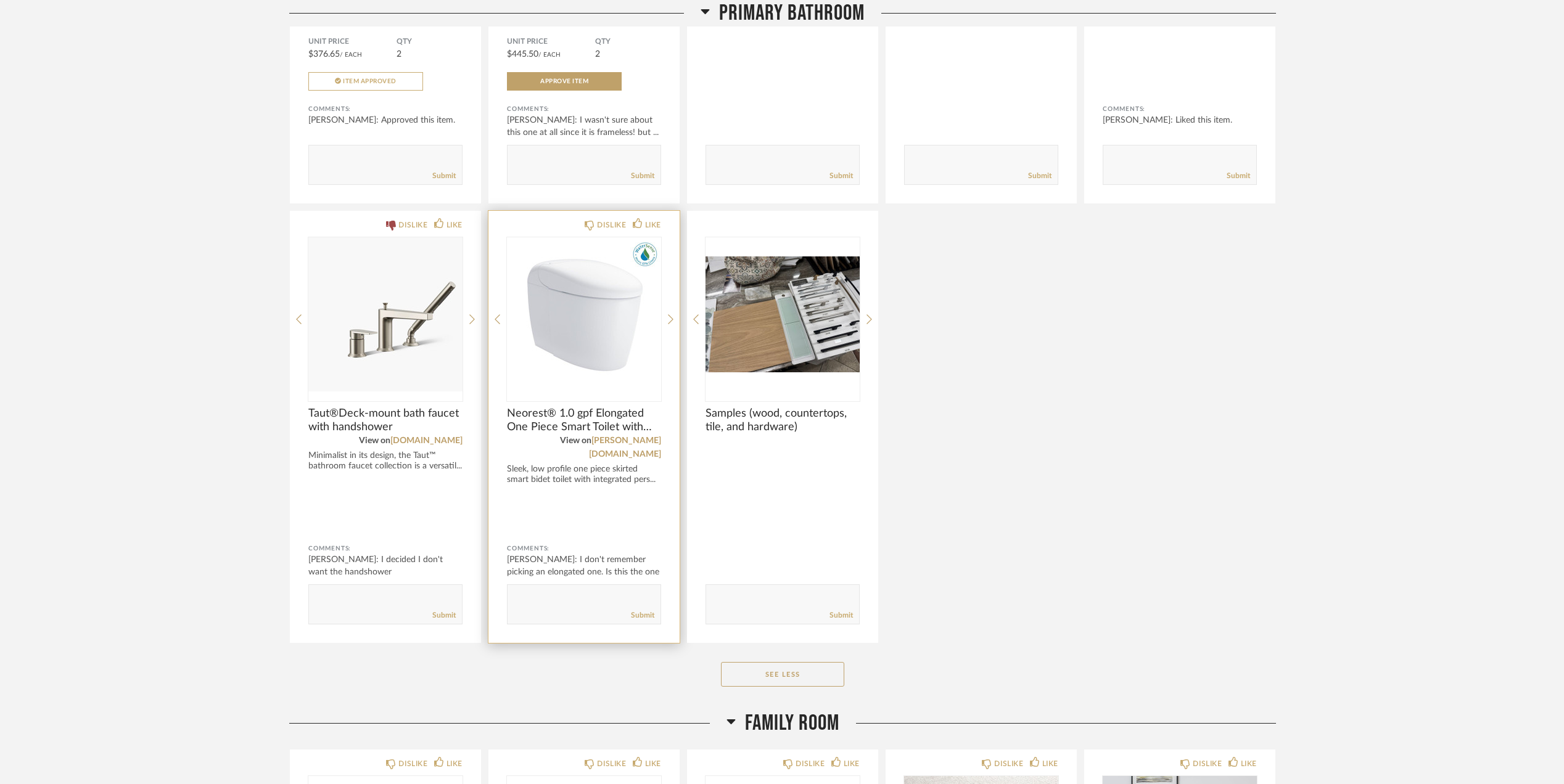
click at [576, 312] on img "0" at bounding box center [584, 314] width 154 height 154
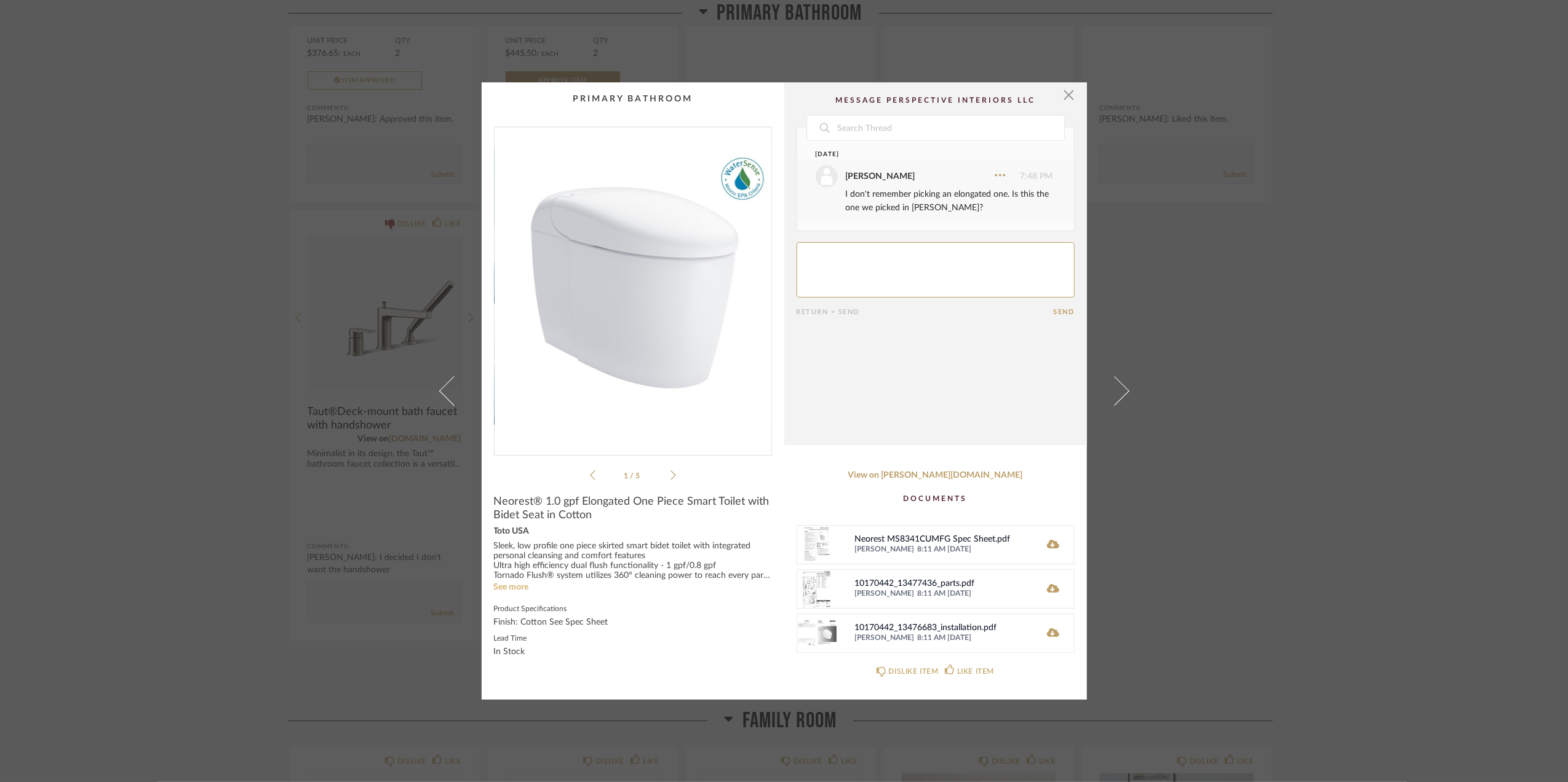
click at [511, 589] on link "See more" at bounding box center [511, 587] width 35 height 9
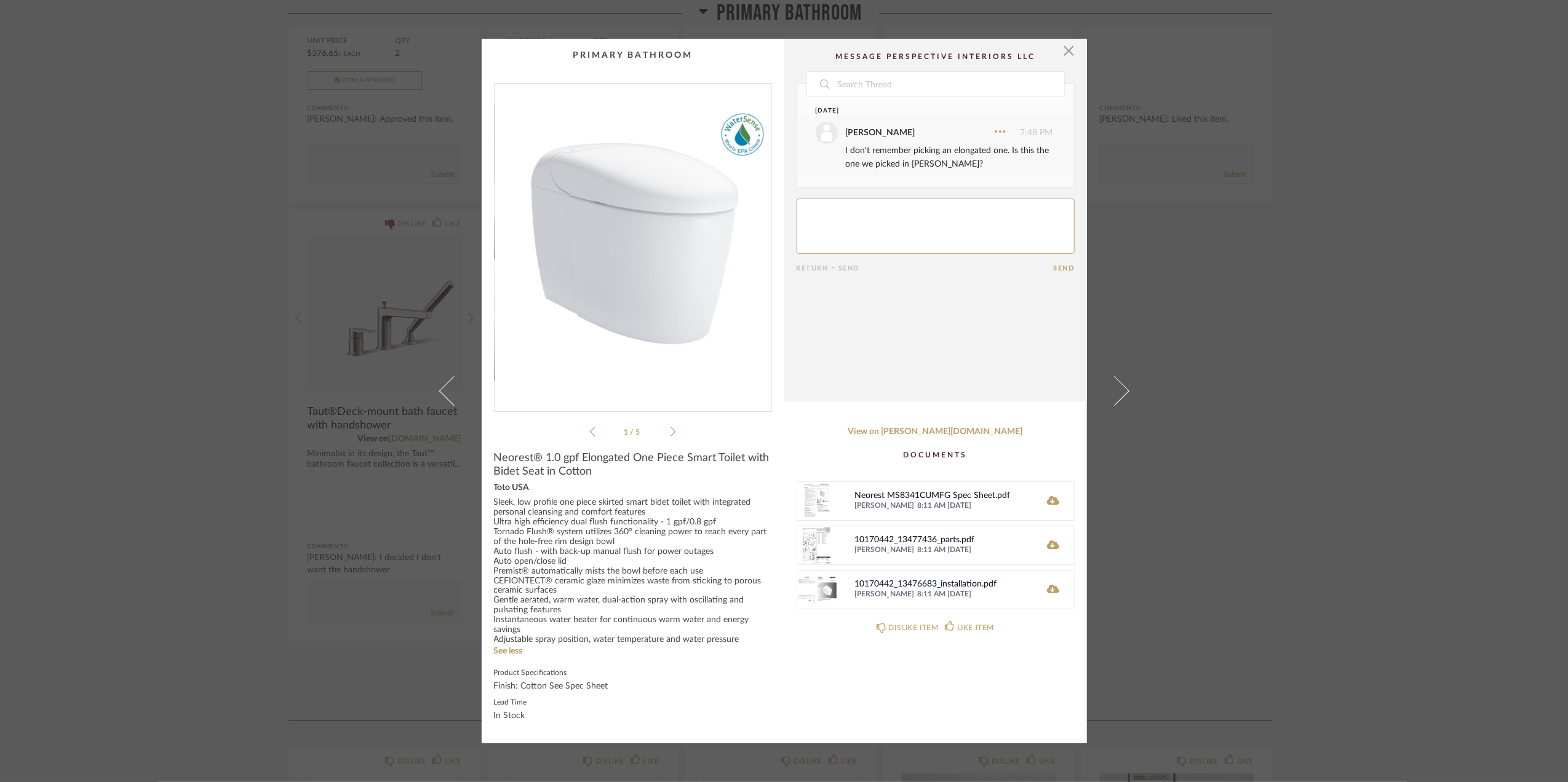
click at [1324, 445] on div "× 1 / 5 Date Yesterday Sara Monroe 7:48 PM I don't remember picking an elongate…" at bounding box center [784, 391] width 1568 height 782
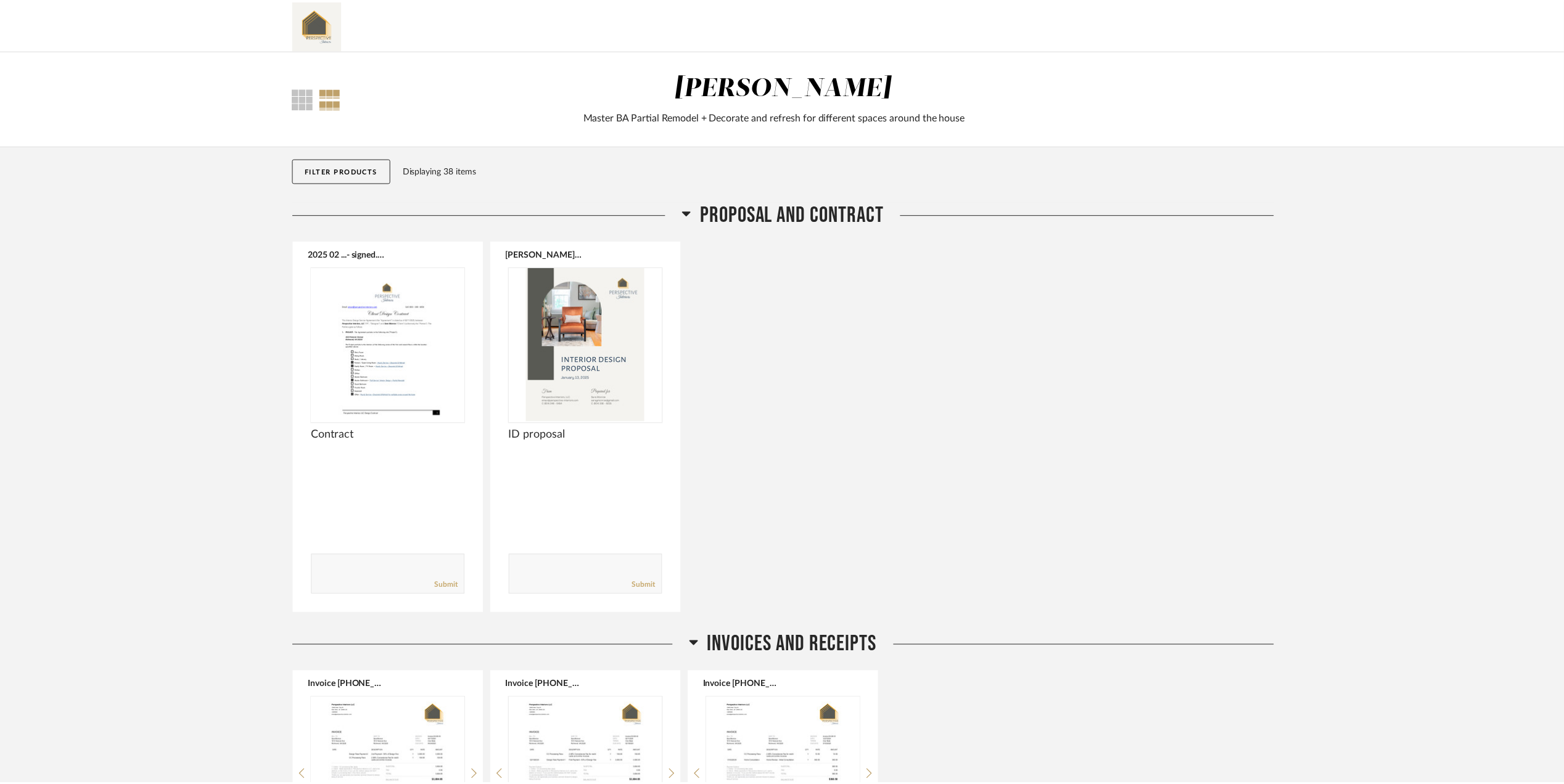
scroll to position [2630, 0]
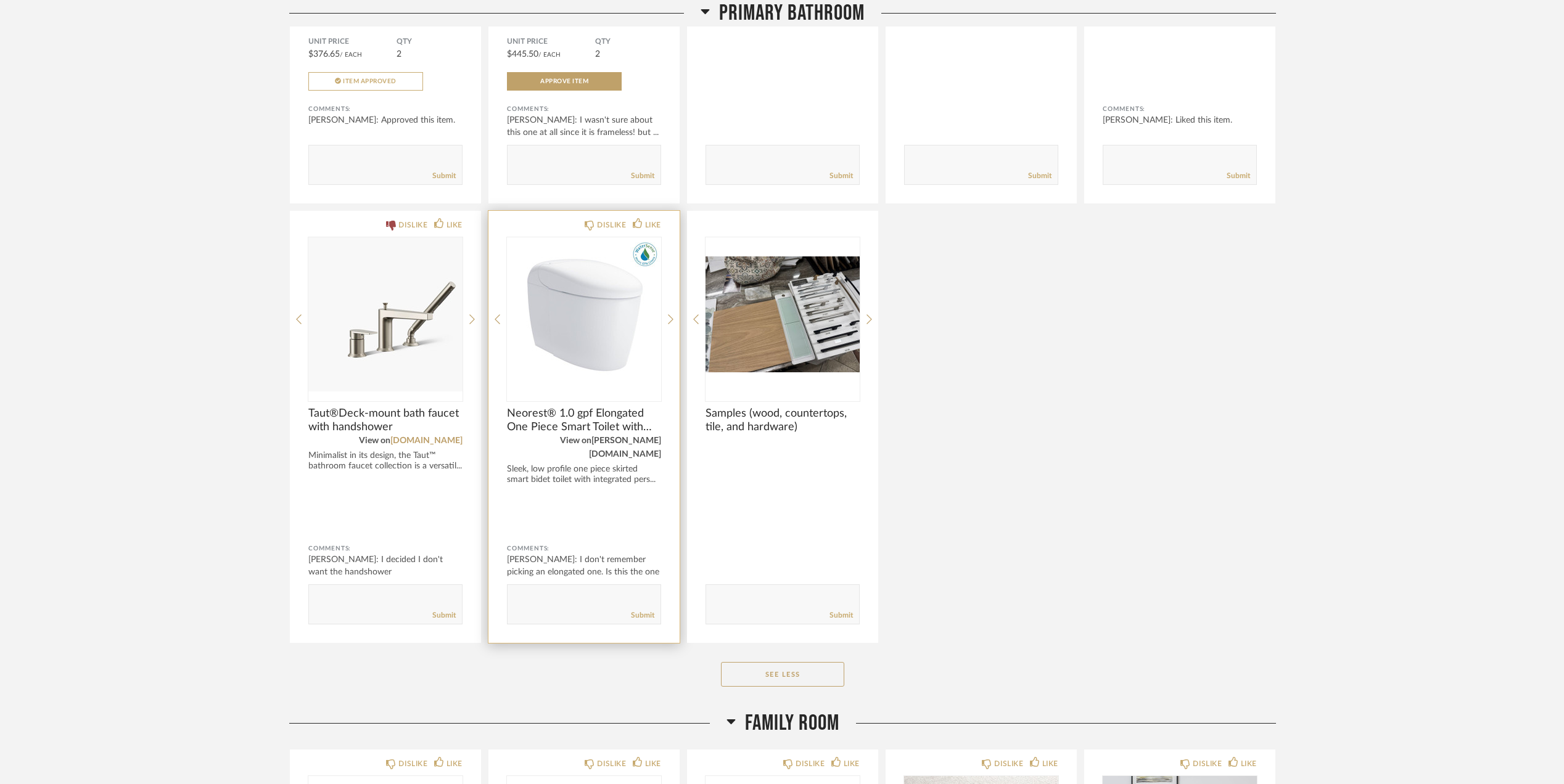
click at [635, 439] on link "[PERSON_NAME][DOMAIN_NAME]" at bounding box center [625, 448] width 72 height 22
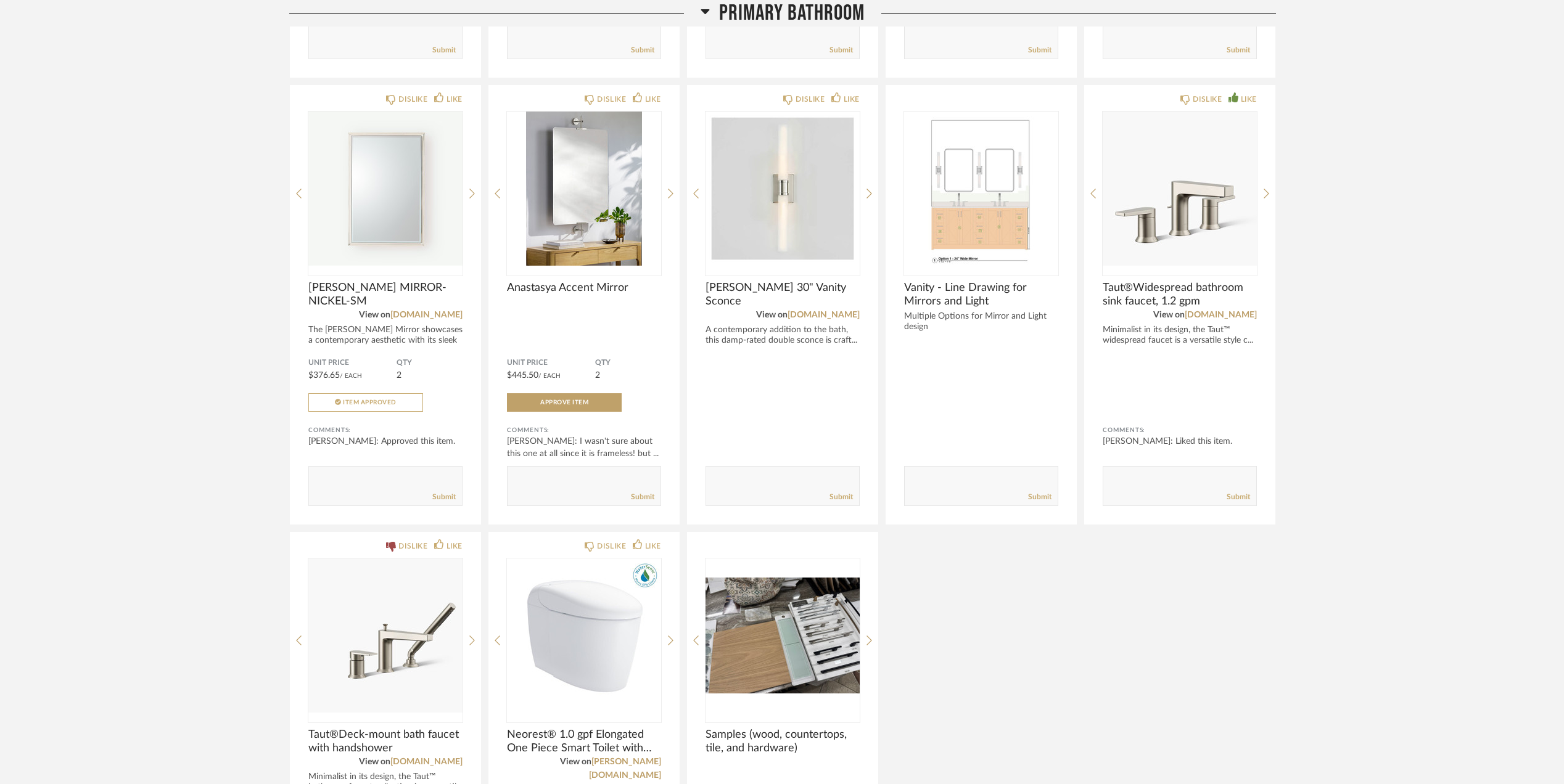
scroll to position [2219, 0]
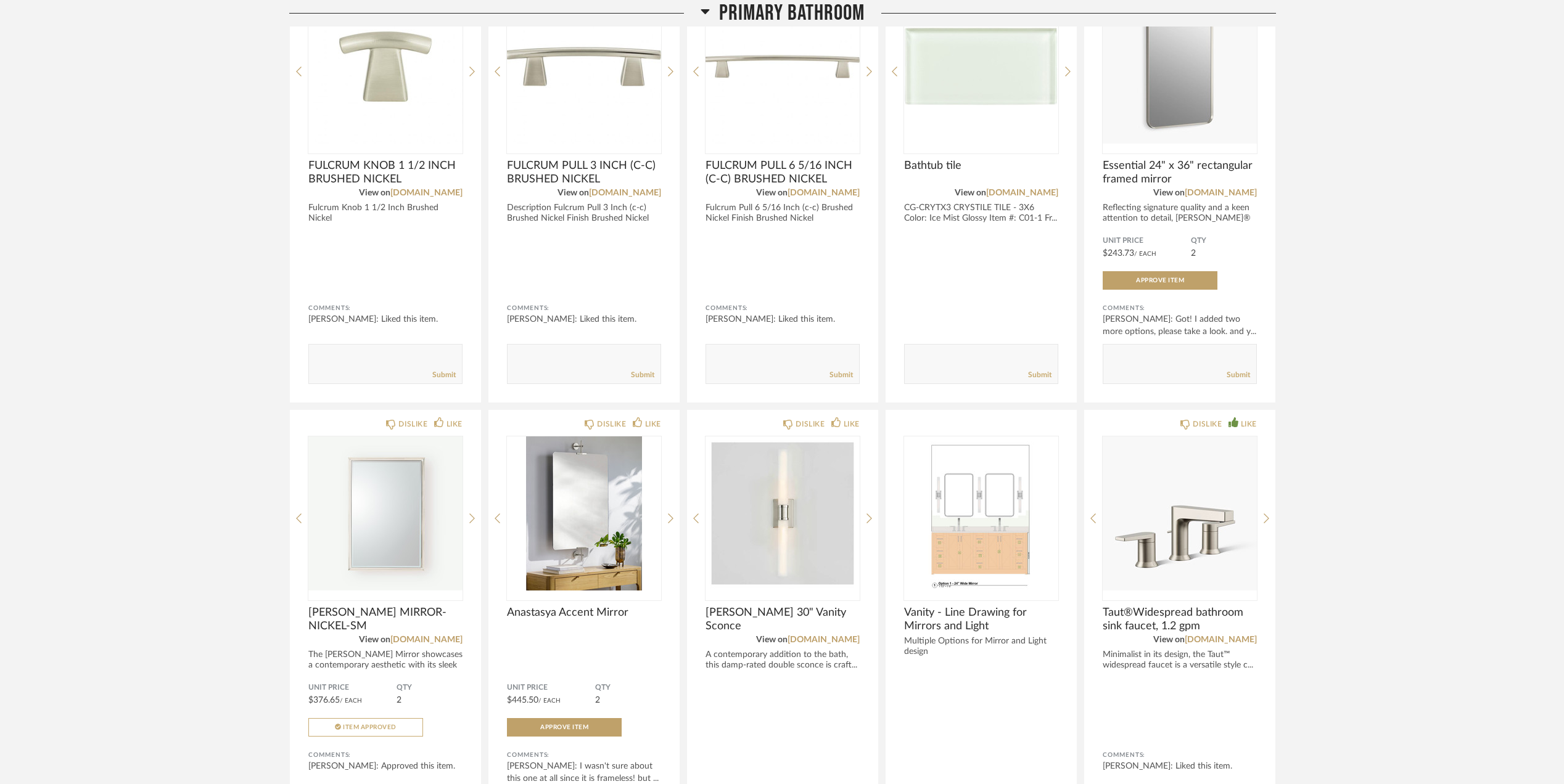
scroll to position [1973, 0]
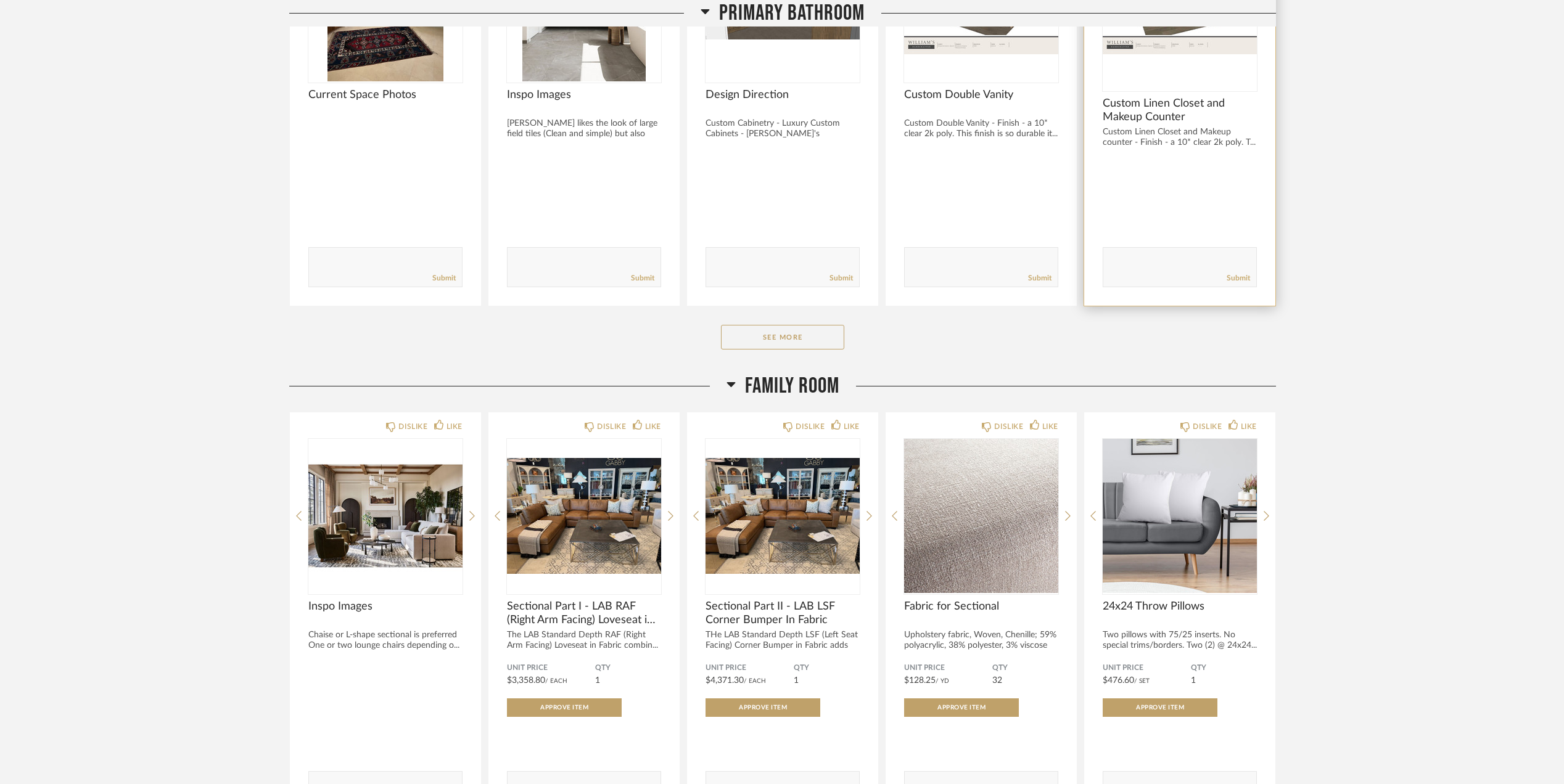
scroll to position [1726, 0]
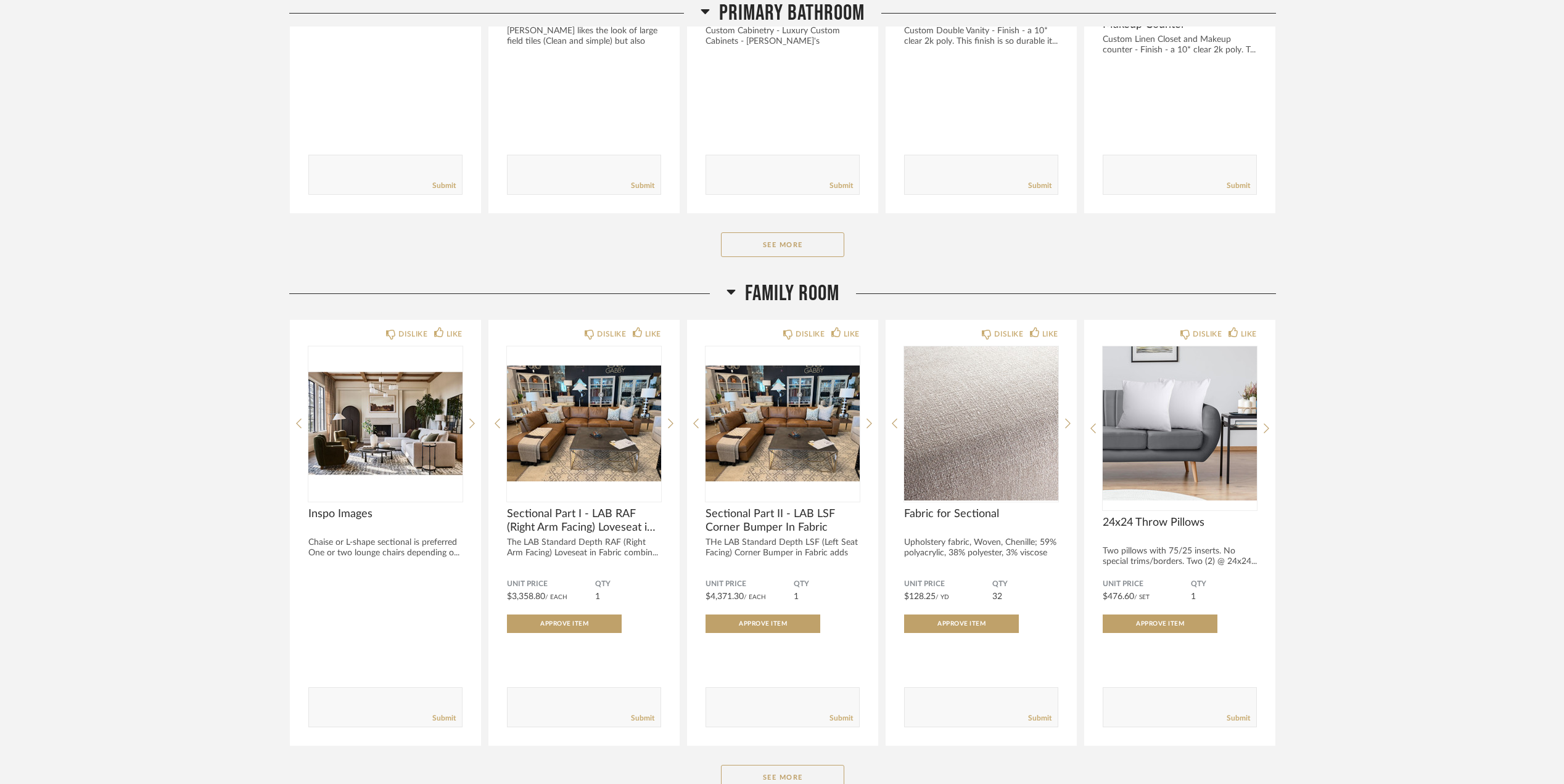
drag, startPoint x: 781, startPoint y: 247, endPoint x: 1328, endPoint y: 329, distance: 553.1
click at [780, 247] on button "See More" at bounding box center [782, 244] width 123 height 25
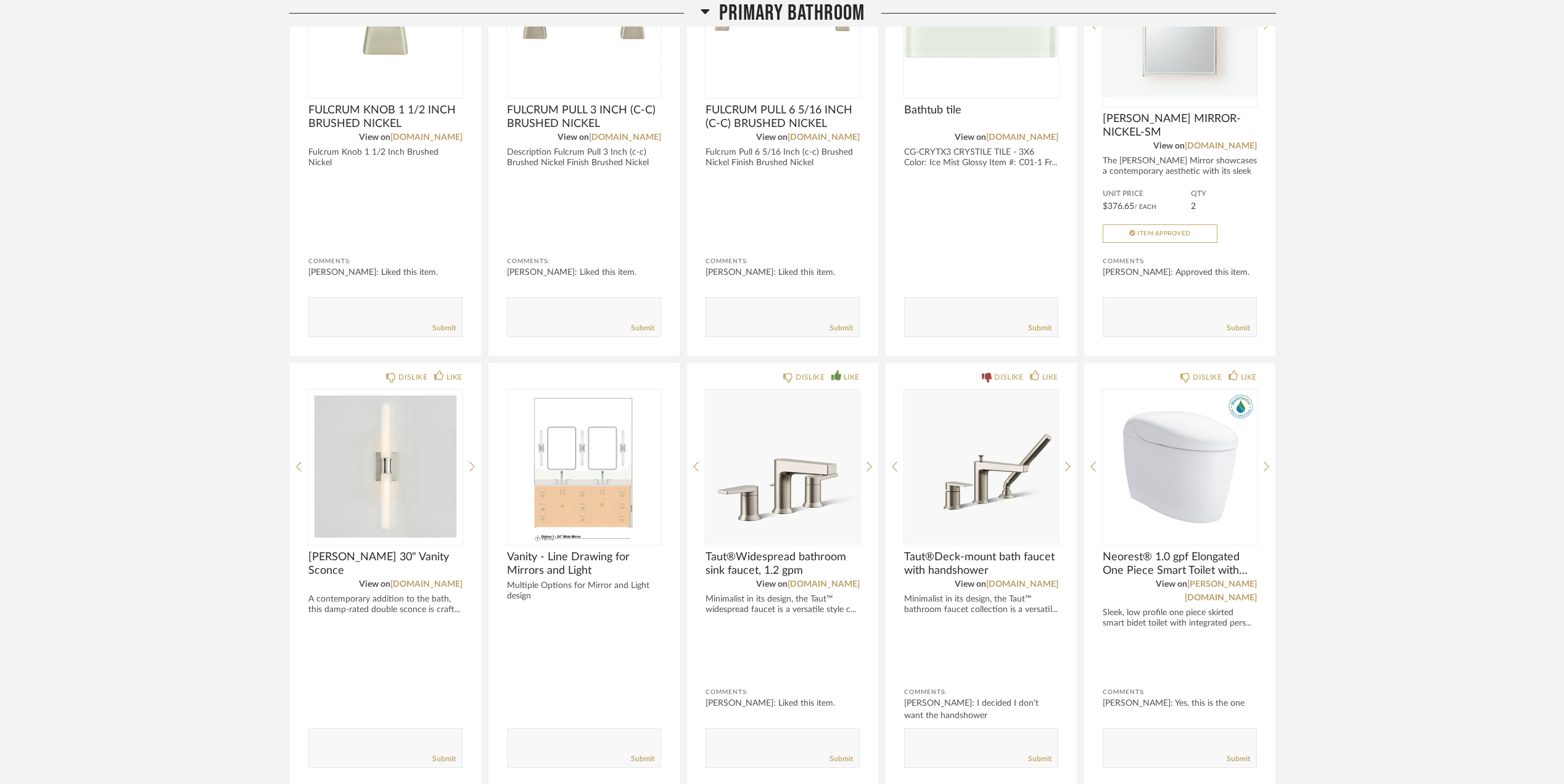
scroll to position [2137, 0]
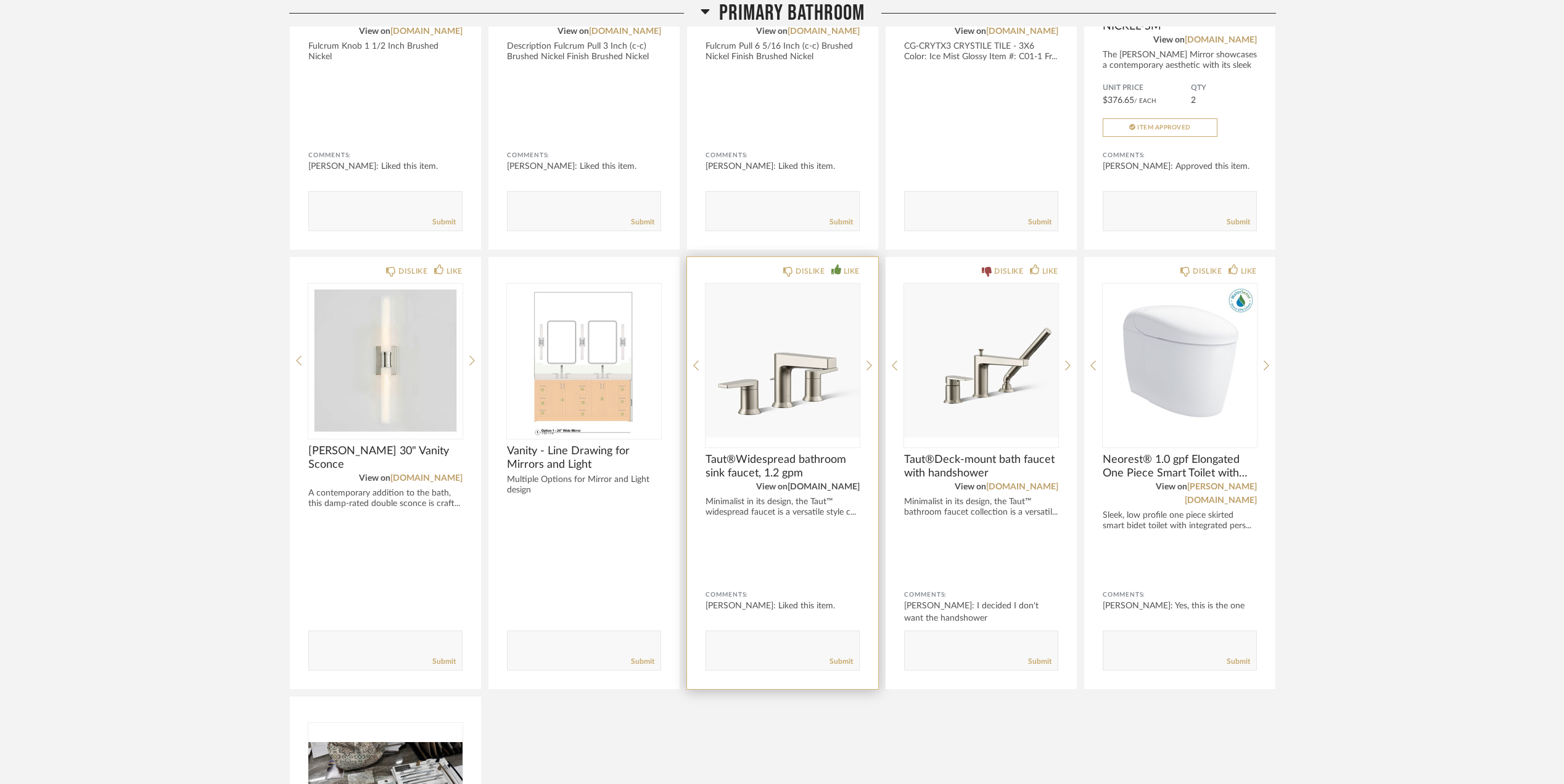
click at [842, 485] on link "[DOMAIN_NAME]" at bounding box center [823, 487] width 72 height 9
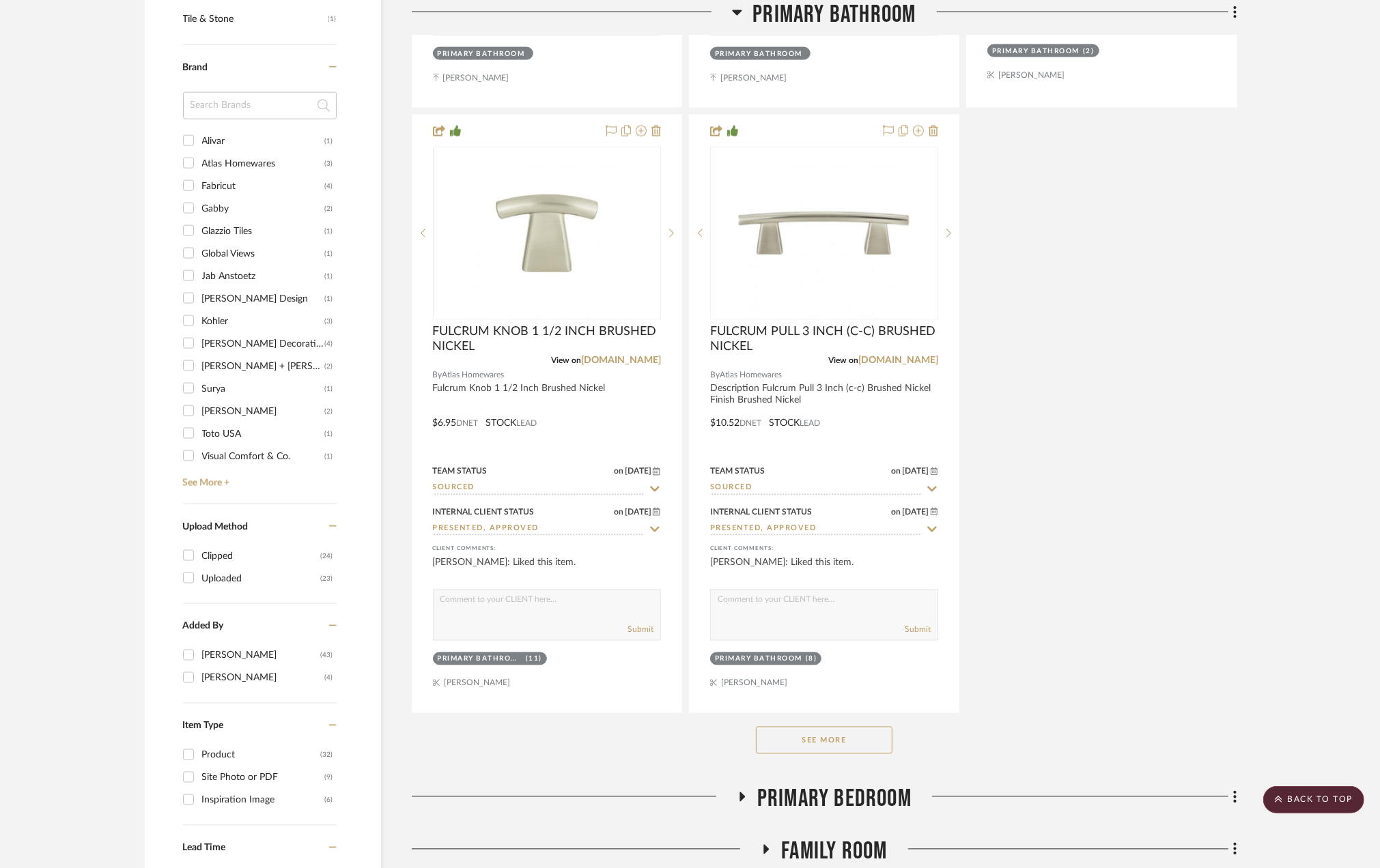
scroll to position [1911, 0]
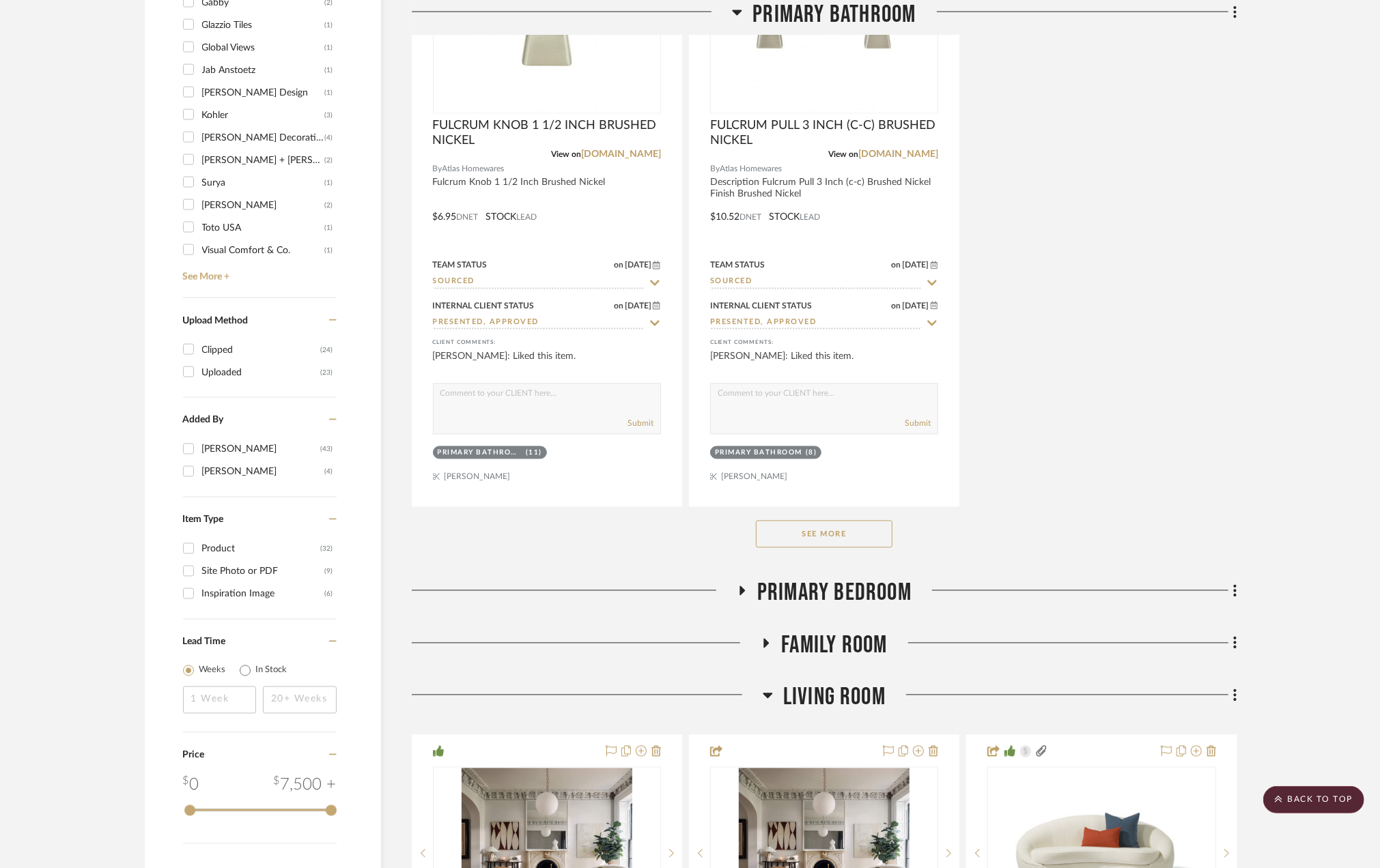
click at [849, 535] on button "See More" at bounding box center [824, 534] width 136 height 27
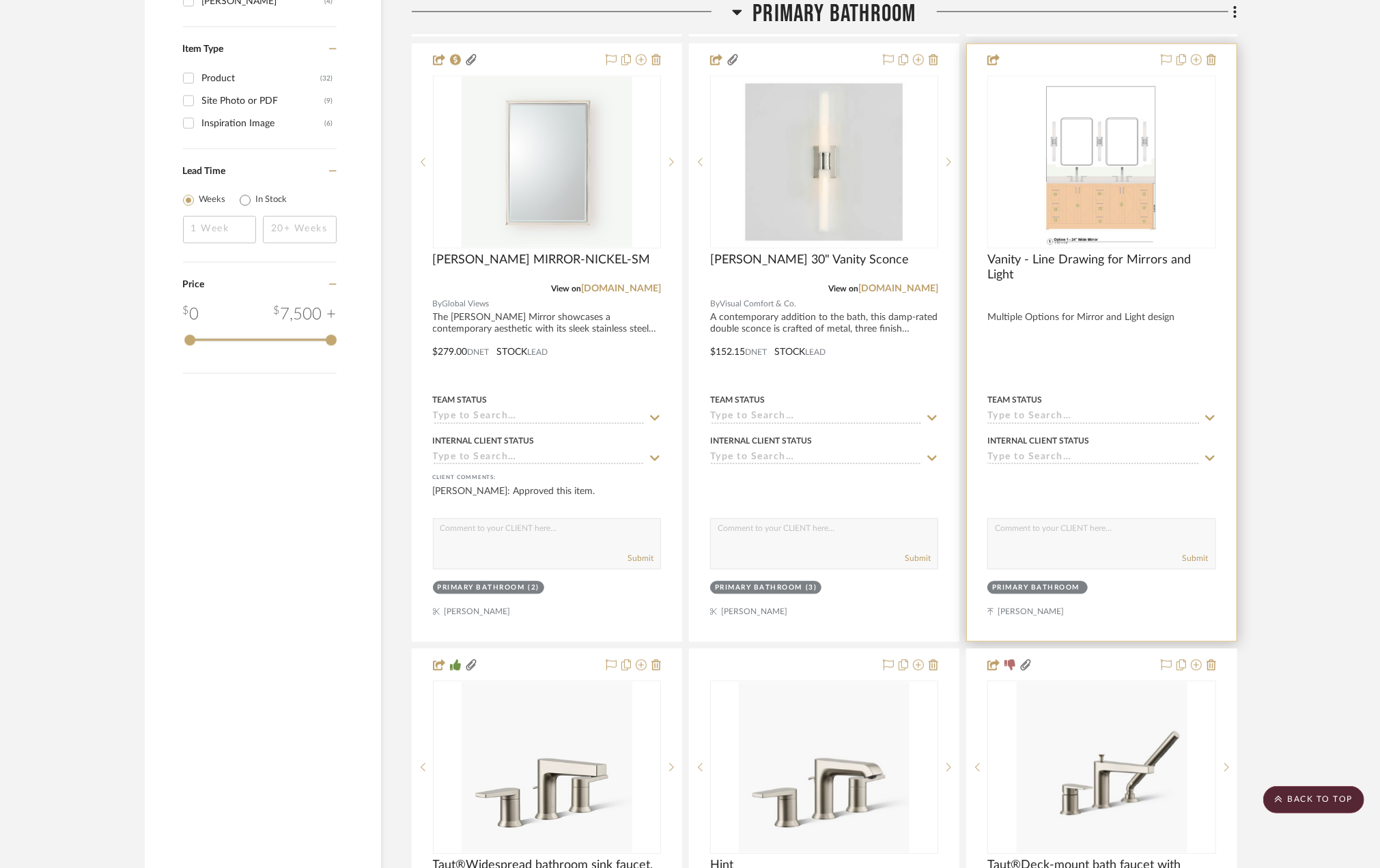
scroll to position [2747, 0]
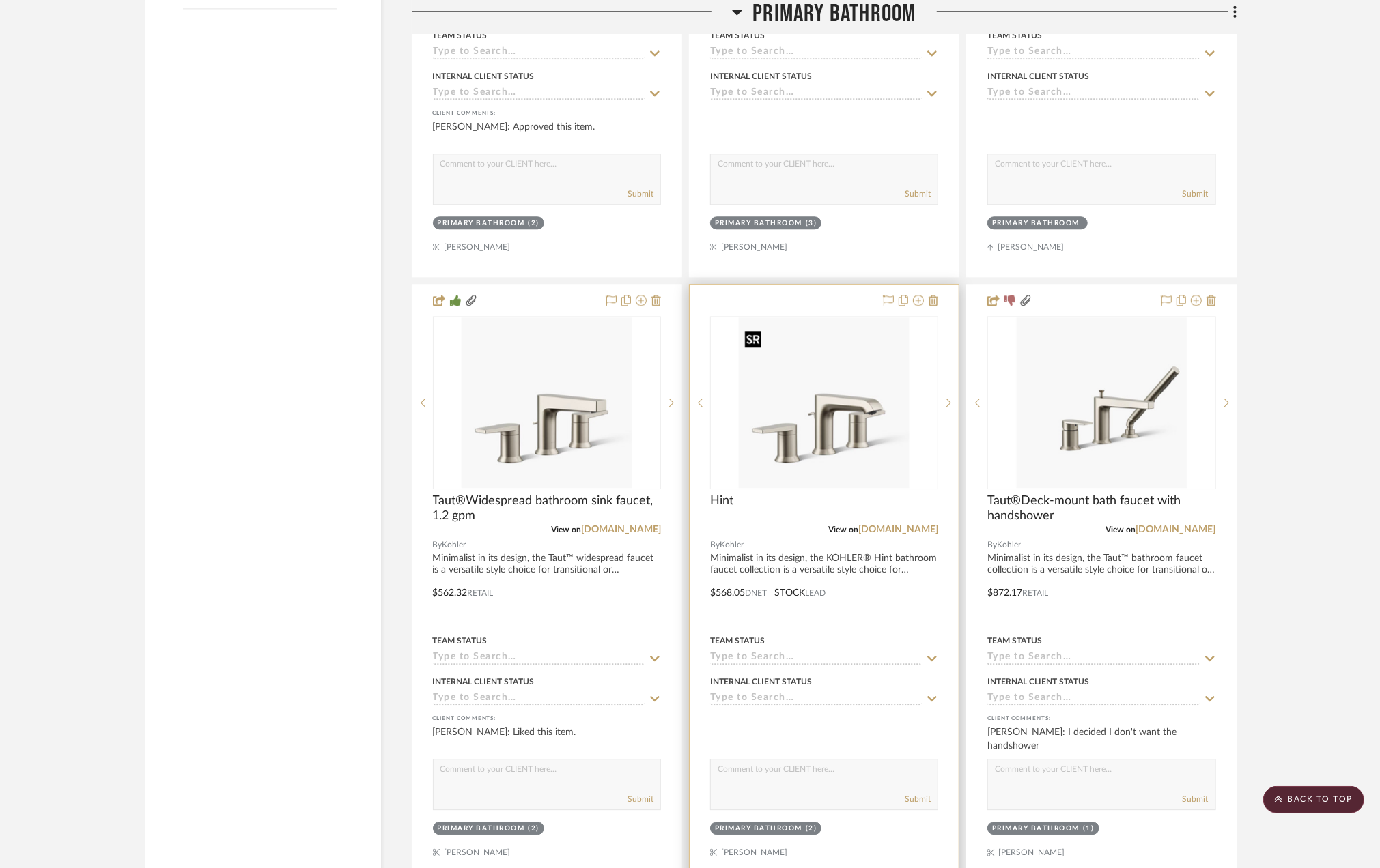
click at [842, 421] on img "0" at bounding box center [824, 403] width 171 height 171
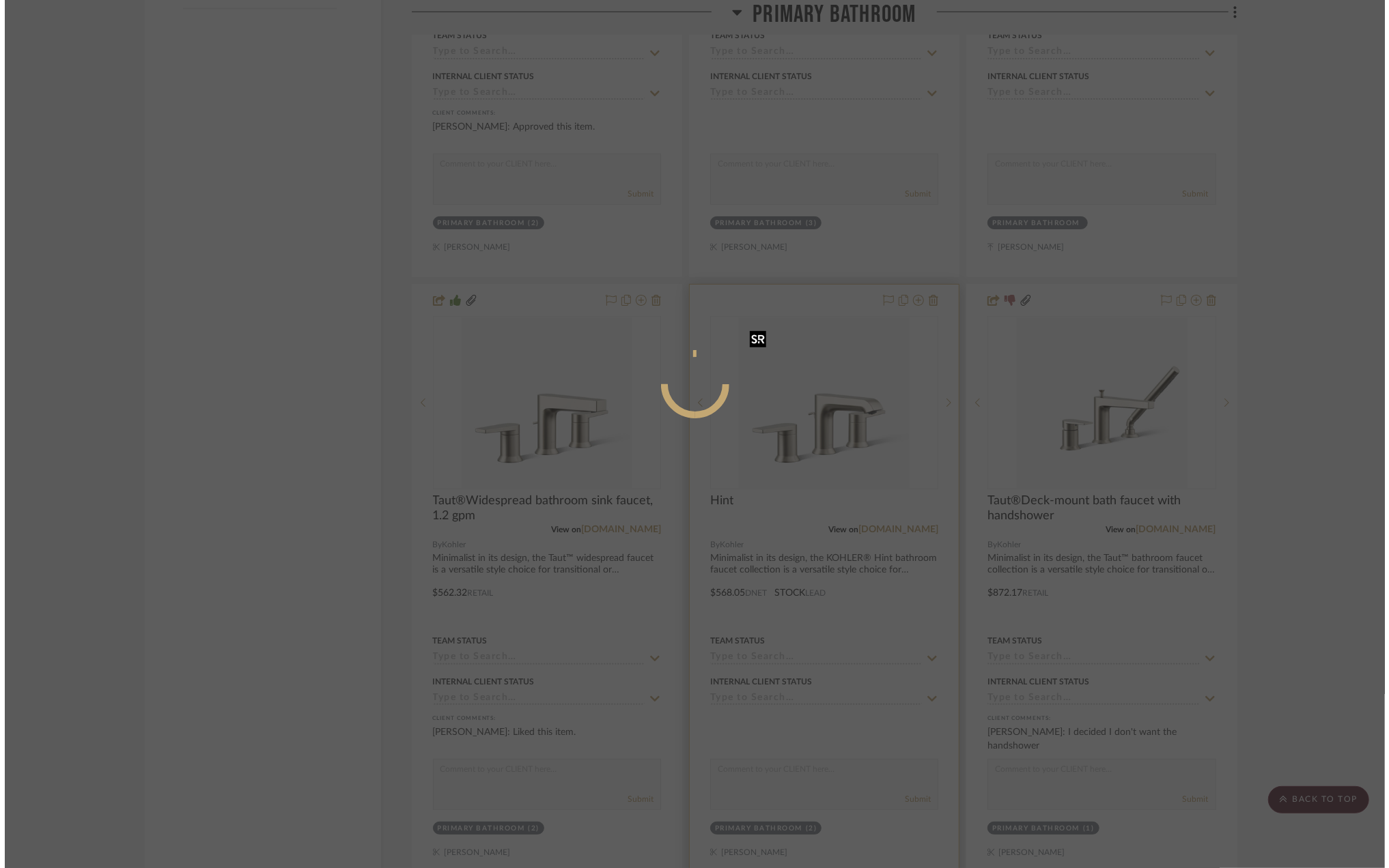
scroll to position [0, 0]
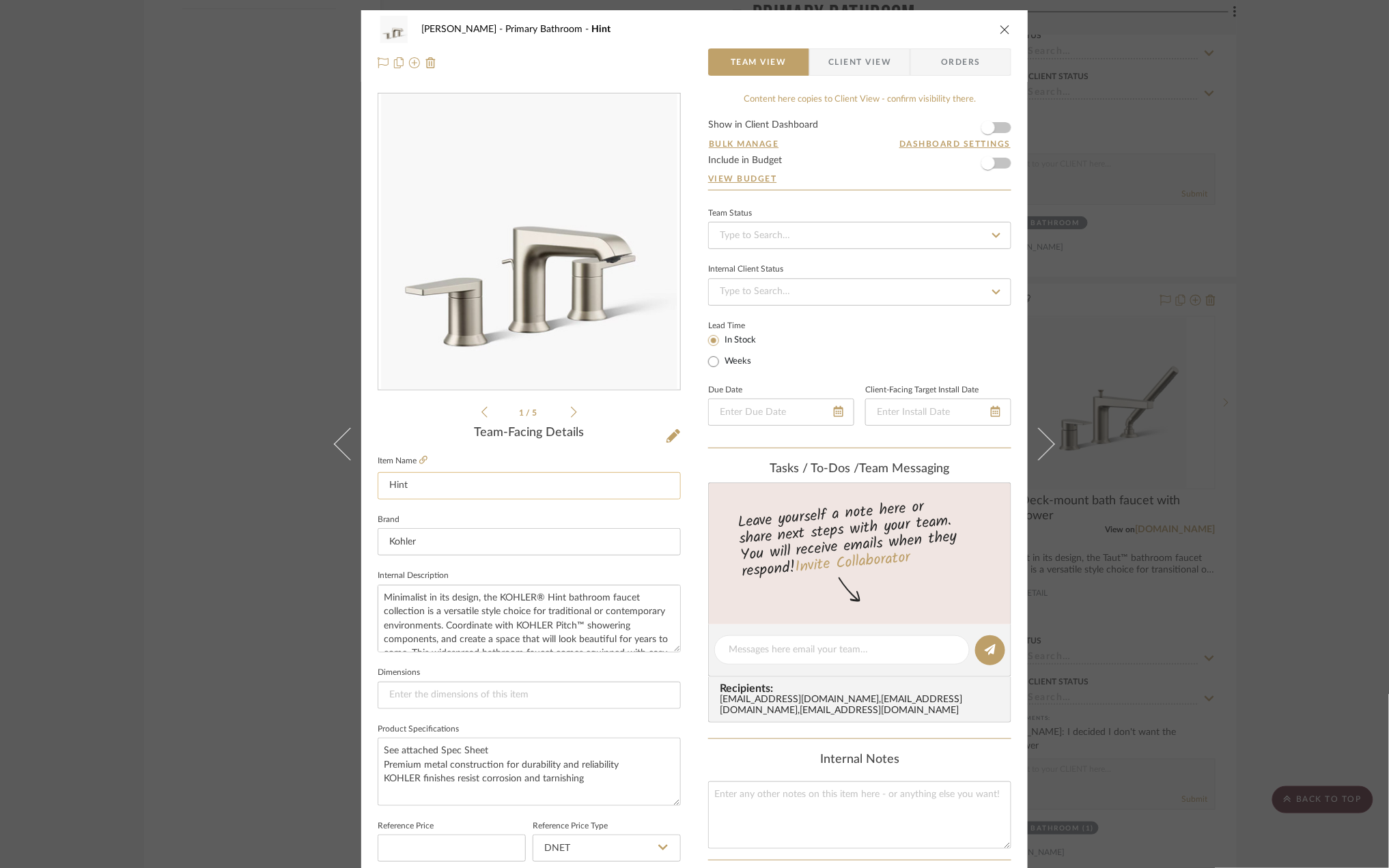
click at [449, 484] on input "Hint" at bounding box center [529, 486] width 303 height 27
paste input "Widespread bathroom sink faucet, 1.2 gpm"
type input "Hint Widespread bathroom sink faucet, 1.2 gpm"
click at [995, 131] on span "button" at bounding box center [988, 127] width 30 height 30
click at [1307, 432] on div "Sara Monroe Primary Bathroom Hint Widespread bathroom sink faucet, 1.2 gpm Team…" at bounding box center [694, 434] width 1389 height 868
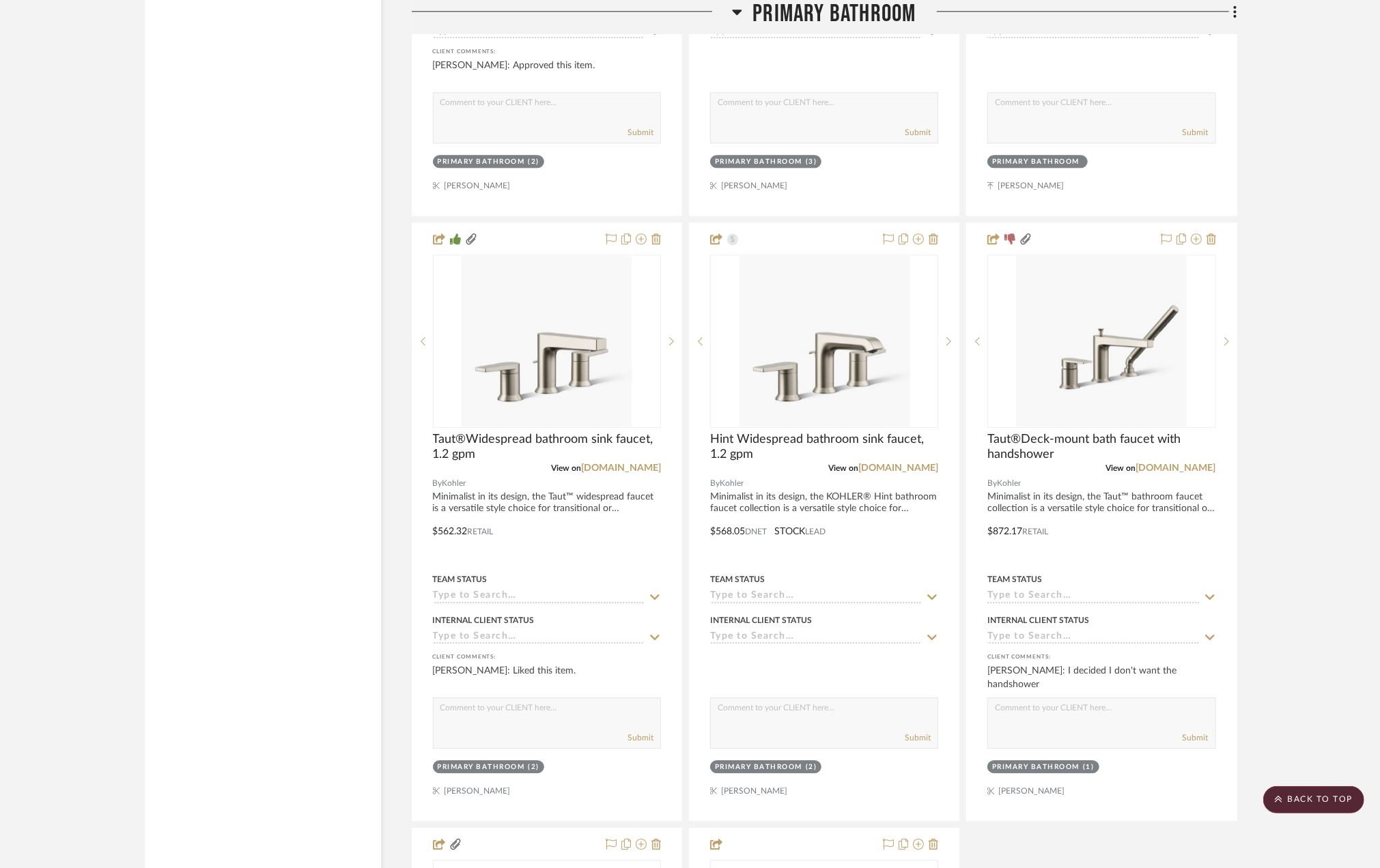
scroll to position [2837, 0]
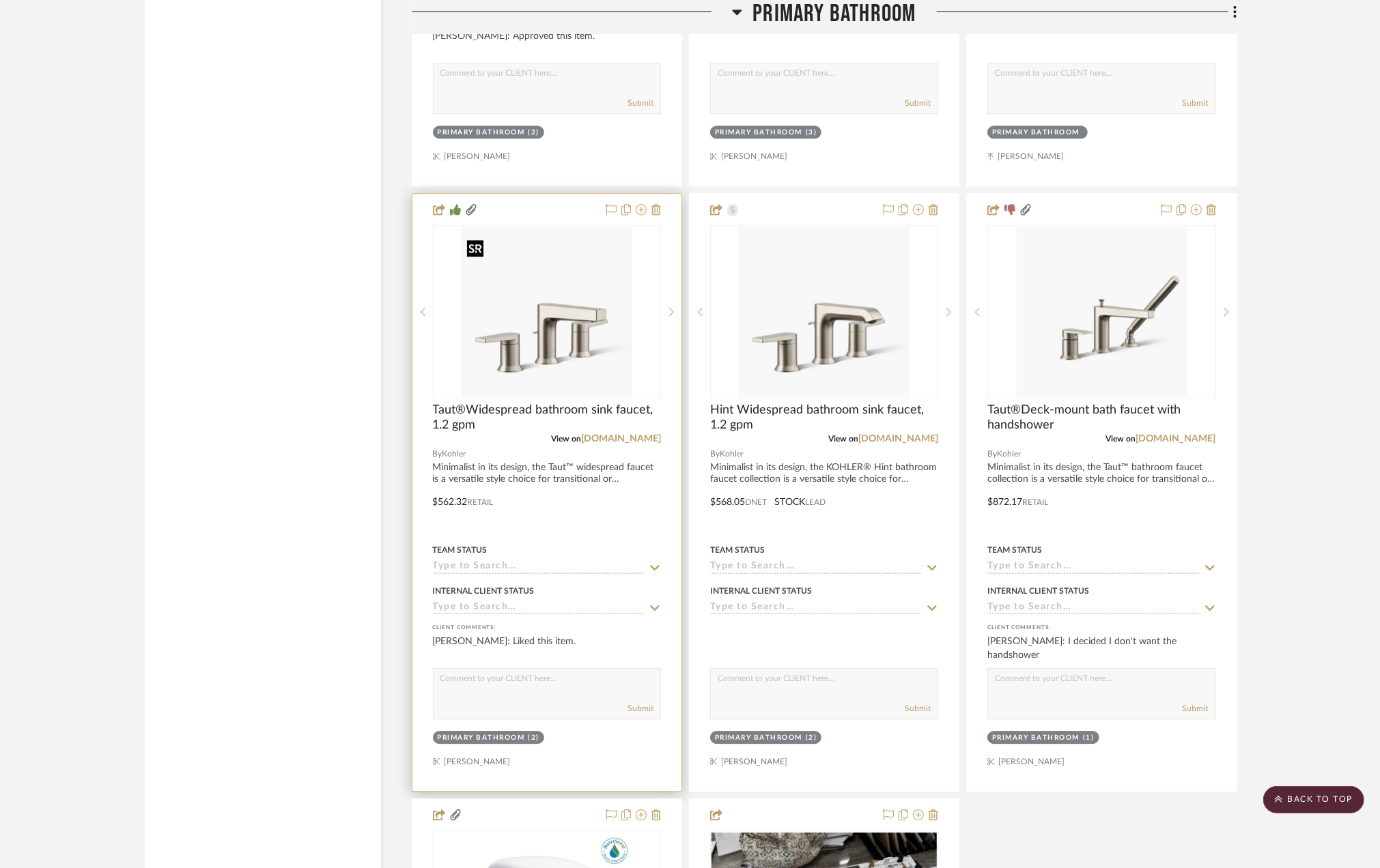
click at [531, 342] on img "0" at bounding box center [547, 312] width 171 height 171
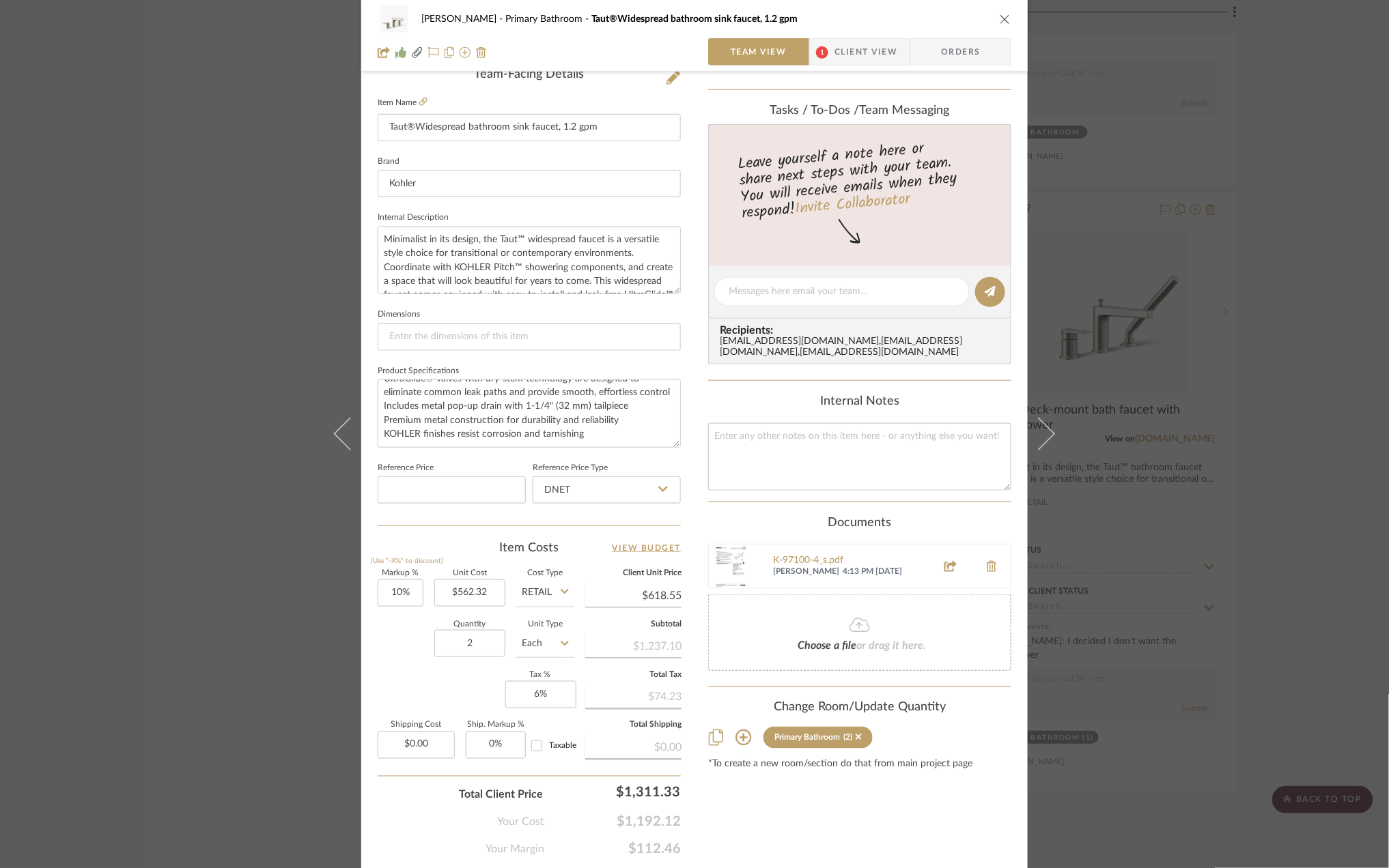
scroll to position [314, 0]
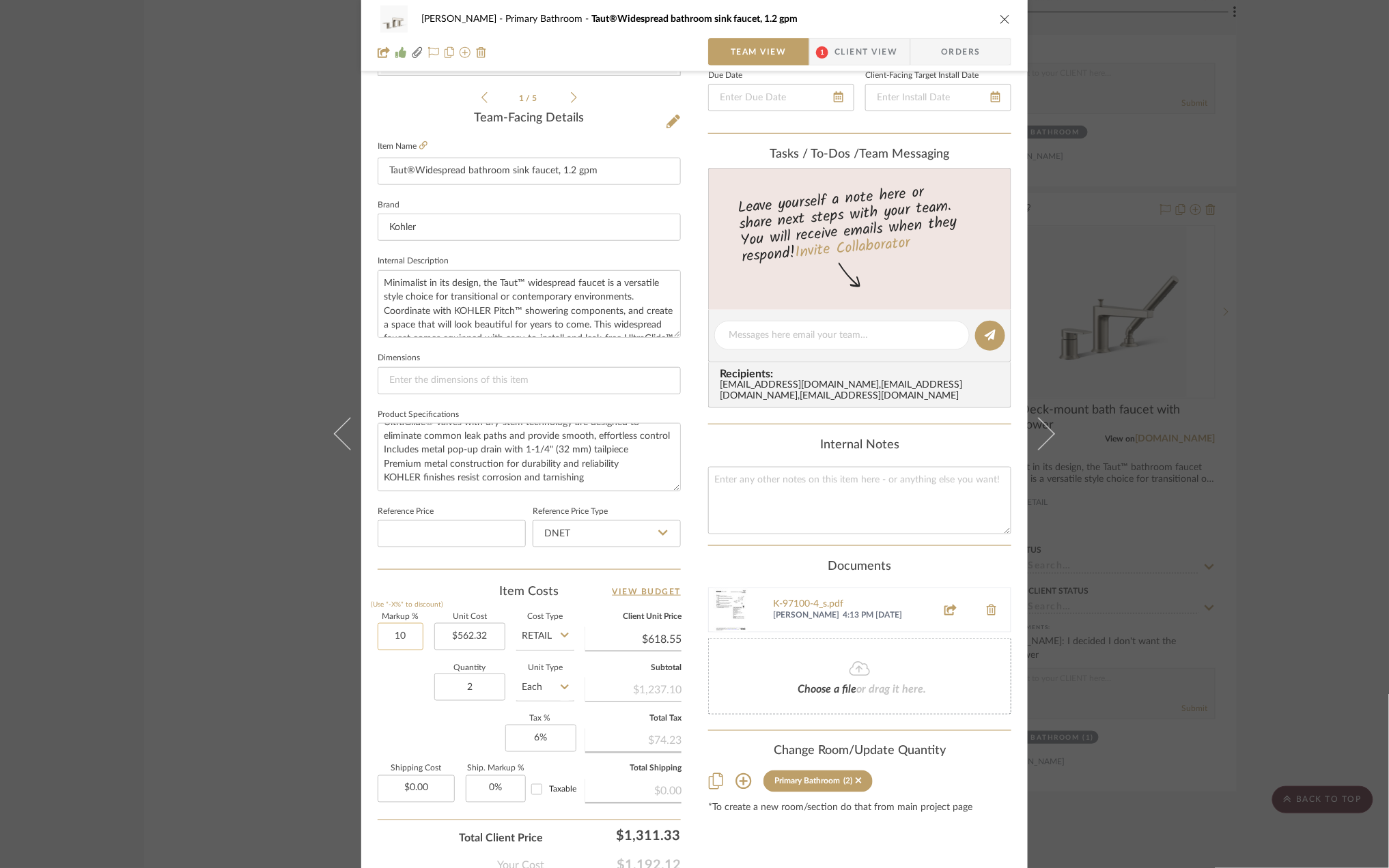
click at [401, 639] on input "10" at bounding box center [400, 637] width 45 height 27
type input "0%"
click at [389, 672] on div "Quantity 2 Unit Type Each" at bounding box center [475, 688] width 196 height 48
type input "$562.32"
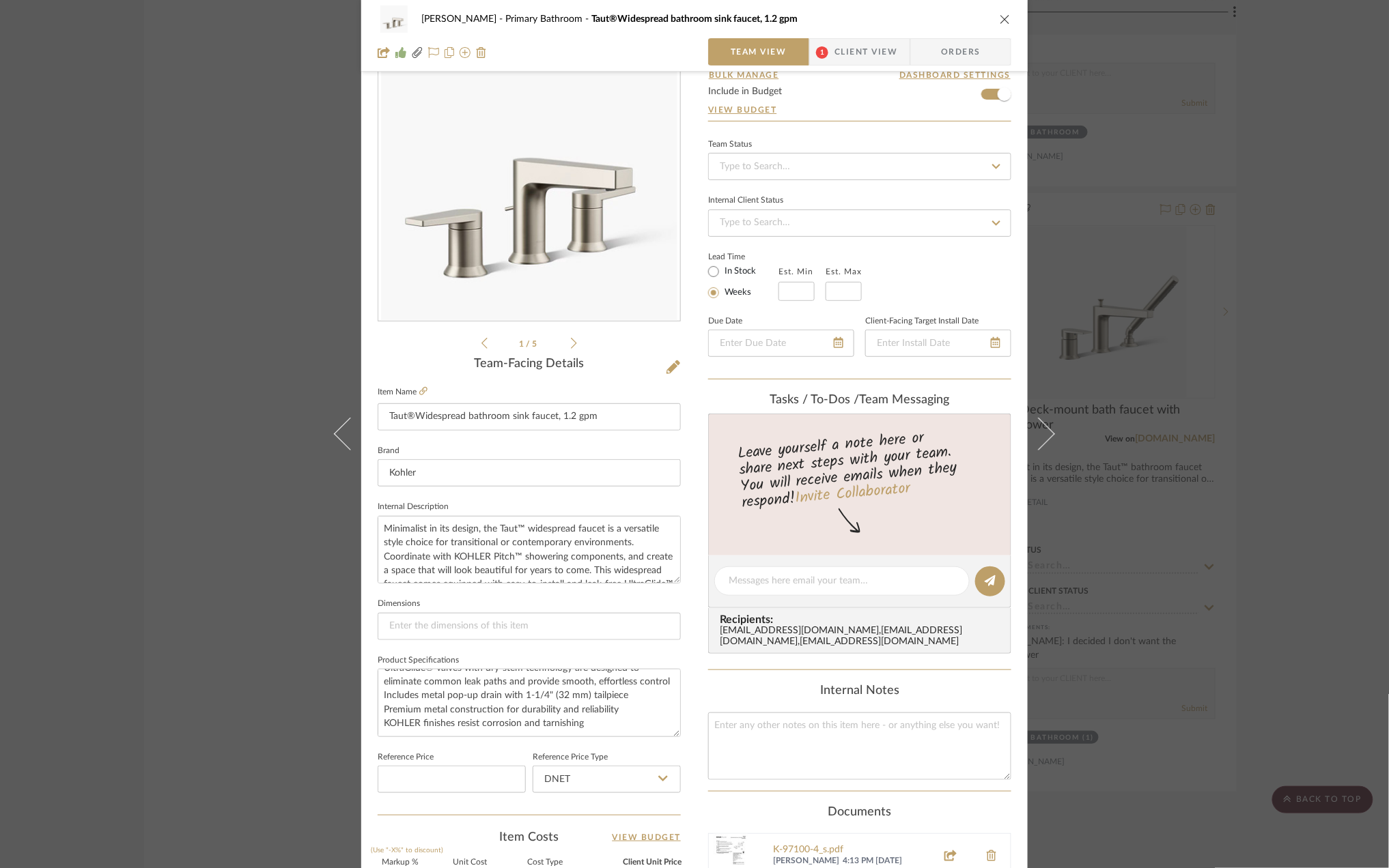
scroll to position [0, 0]
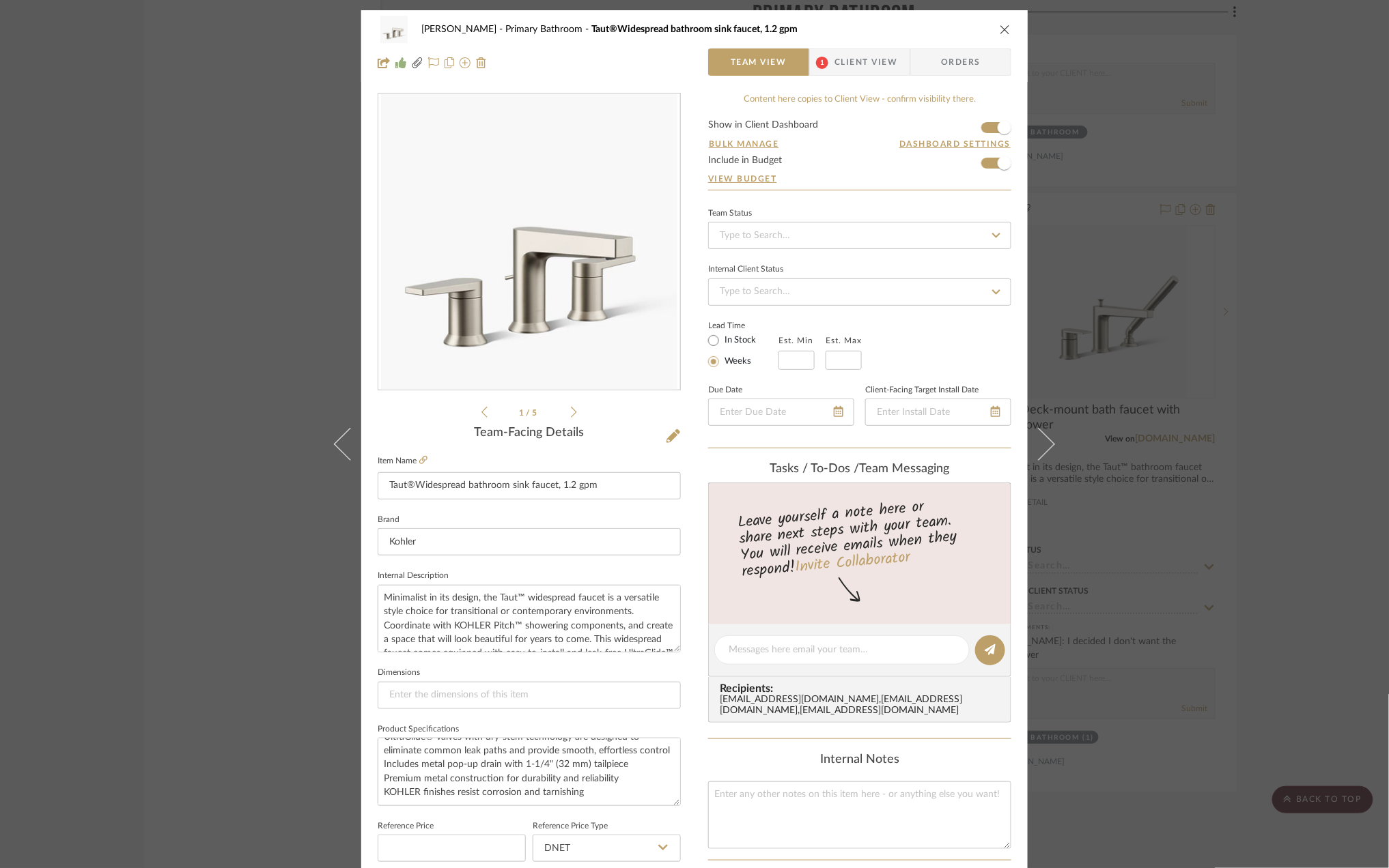
click at [856, 60] on span "Client View" at bounding box center [866, 62] width 63 height 27
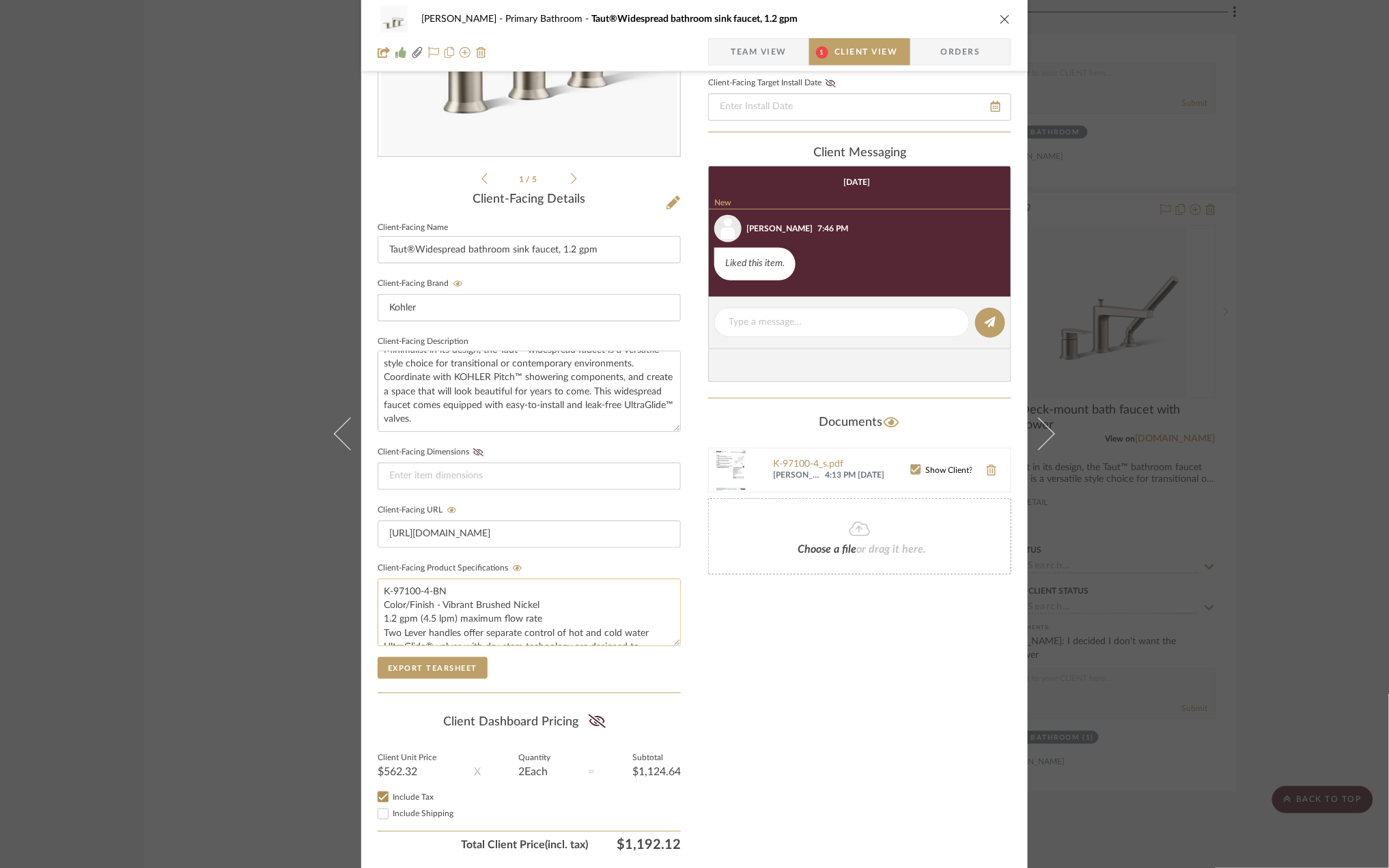
scroll to position [284, 0]
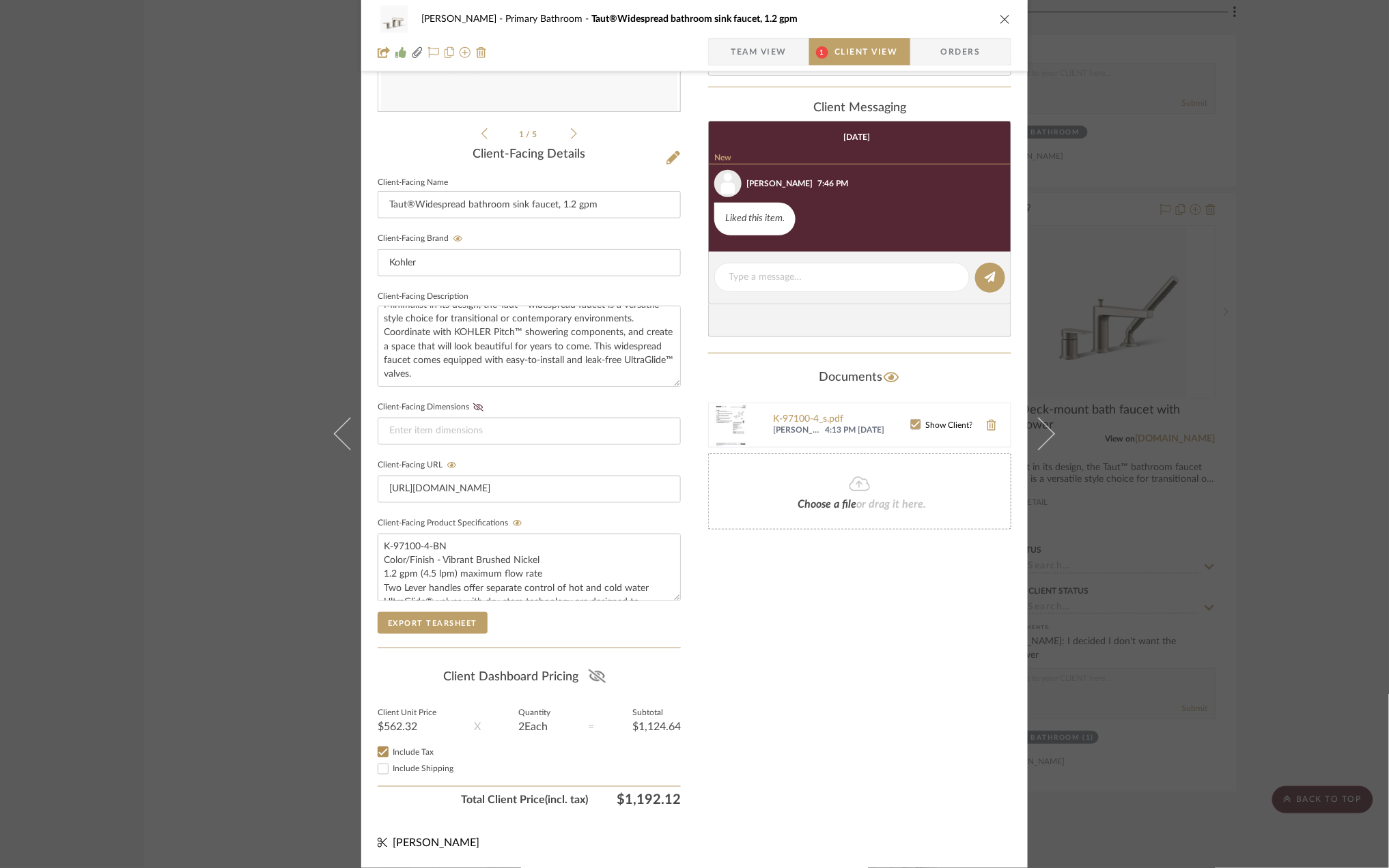
click at [593, 670] on icon at bounding box center [597, 677] width 17 height 14
click at [1293, 516] on div "Sara Monroe Primary Bathroom Taut®Widespread bathroom sink faucet, 1.2 gpm Team…" at bounding box center [694, 434] width 1389 height 868
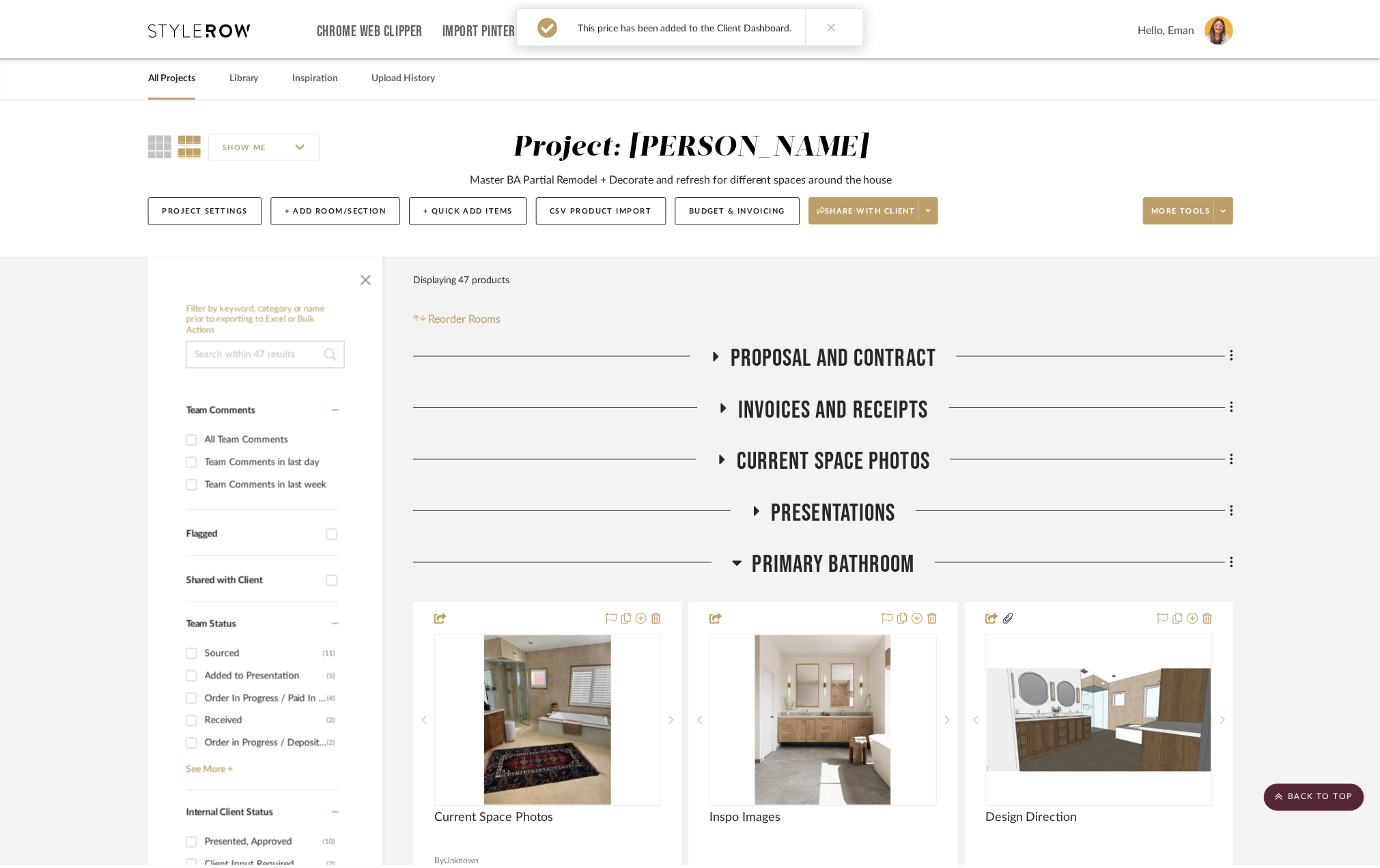
scroll to position [2837, 0]
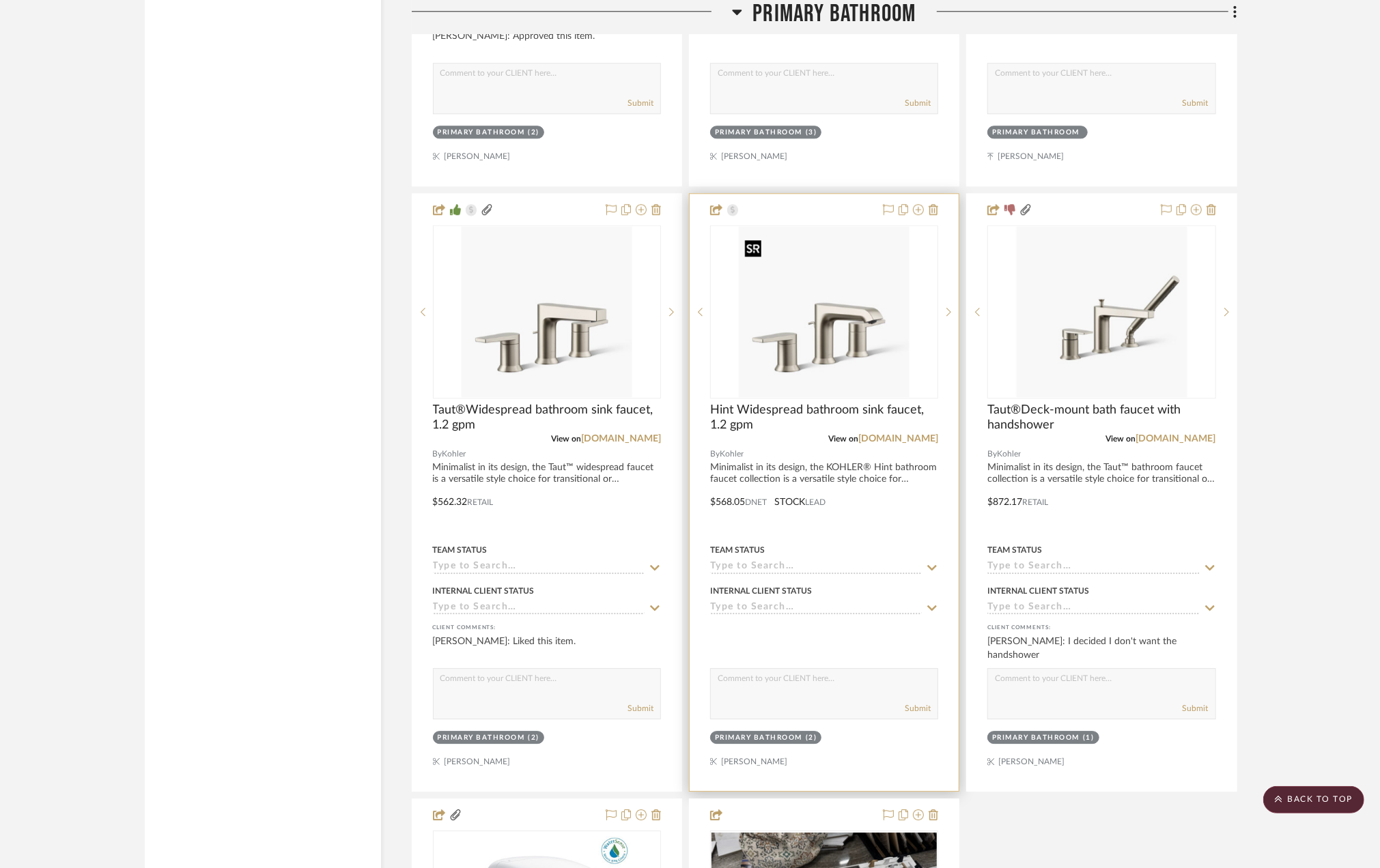
click at [828, 344] on img "0" at bounding box center [824, 312] width 171 height 171
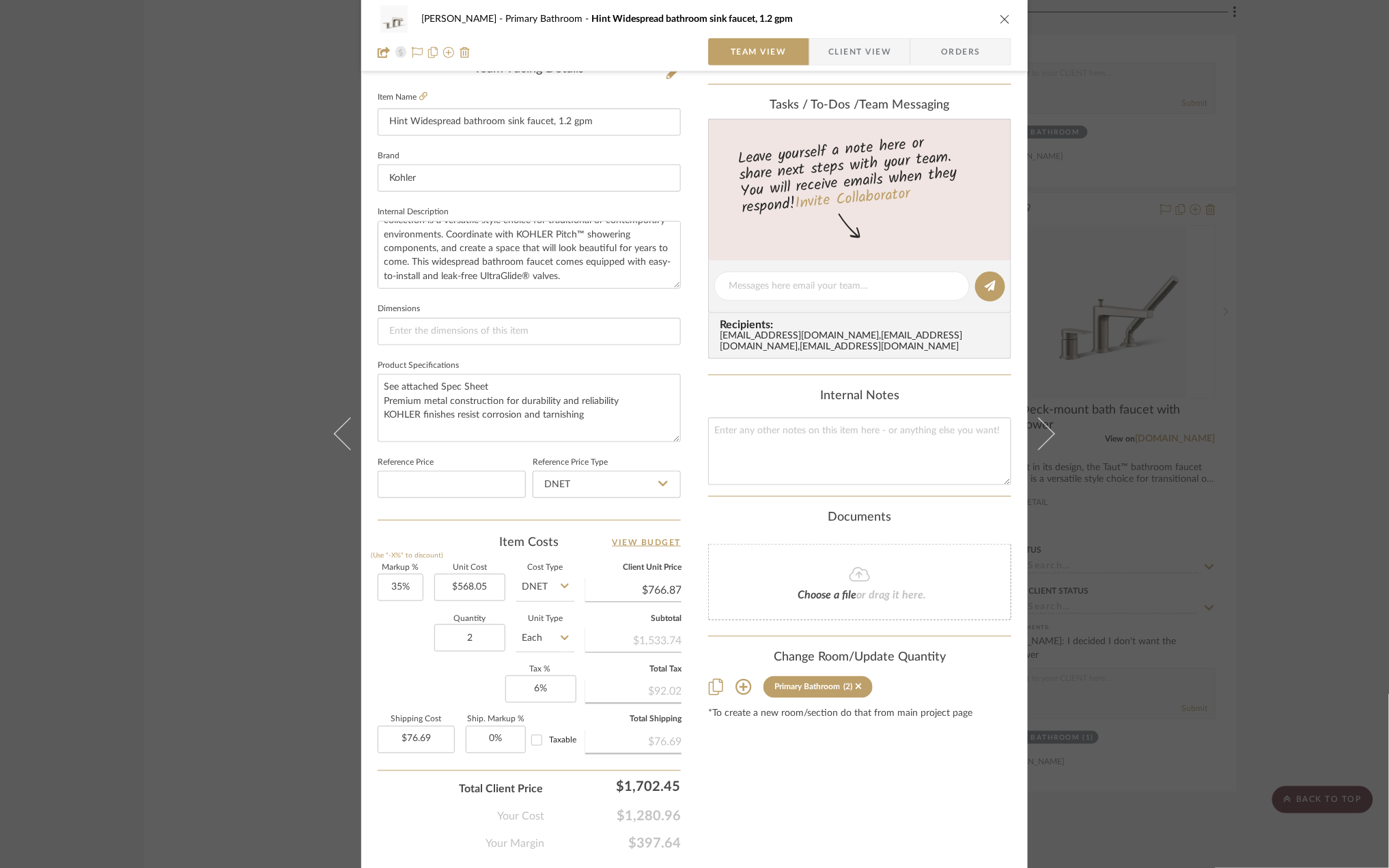
scroll to position [405, 0]
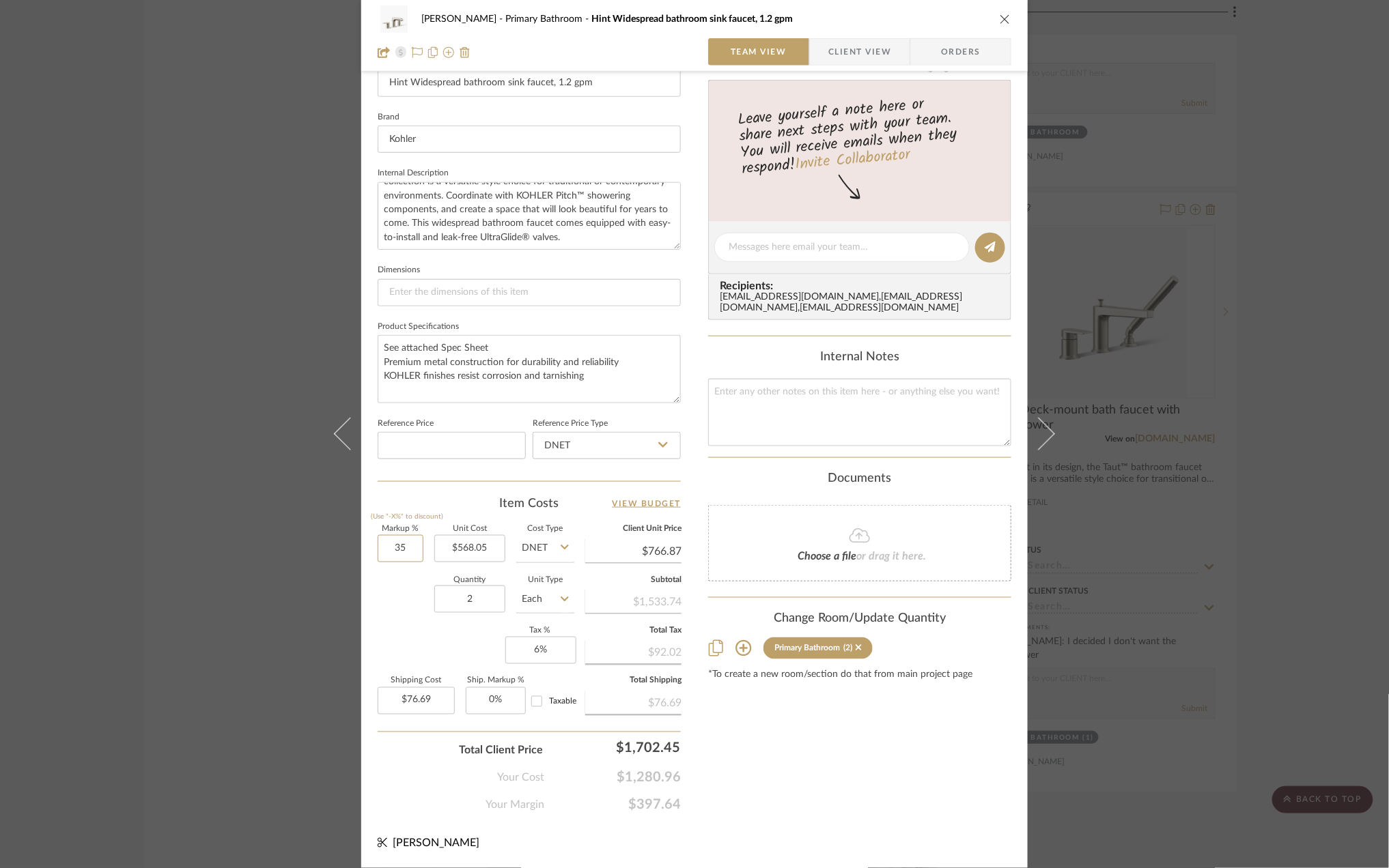
click at [398, 550] on input "35" at bounding box center [400, 549] width 45 height 27
type input "0%"
click at [400, 617] on div "Quantity 2 Unit Type Each" at bounding box center [475, 600] width 196 height 48
type input "$568.05"
type input "$56.81"
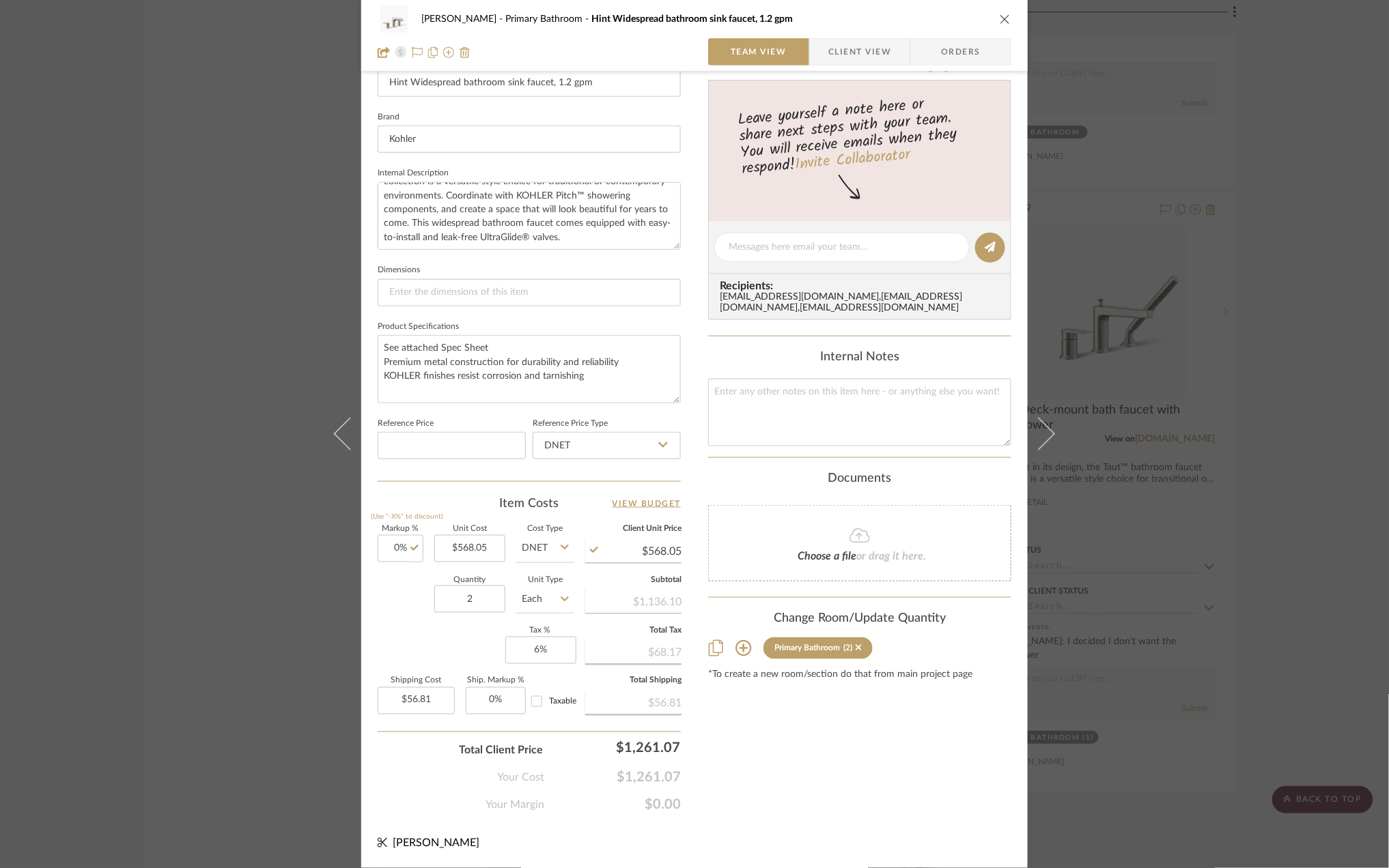
click at [391, 616] on div "Quantity 2 Unit Type Each" at bounding box center [475, 600] width 196 height 48
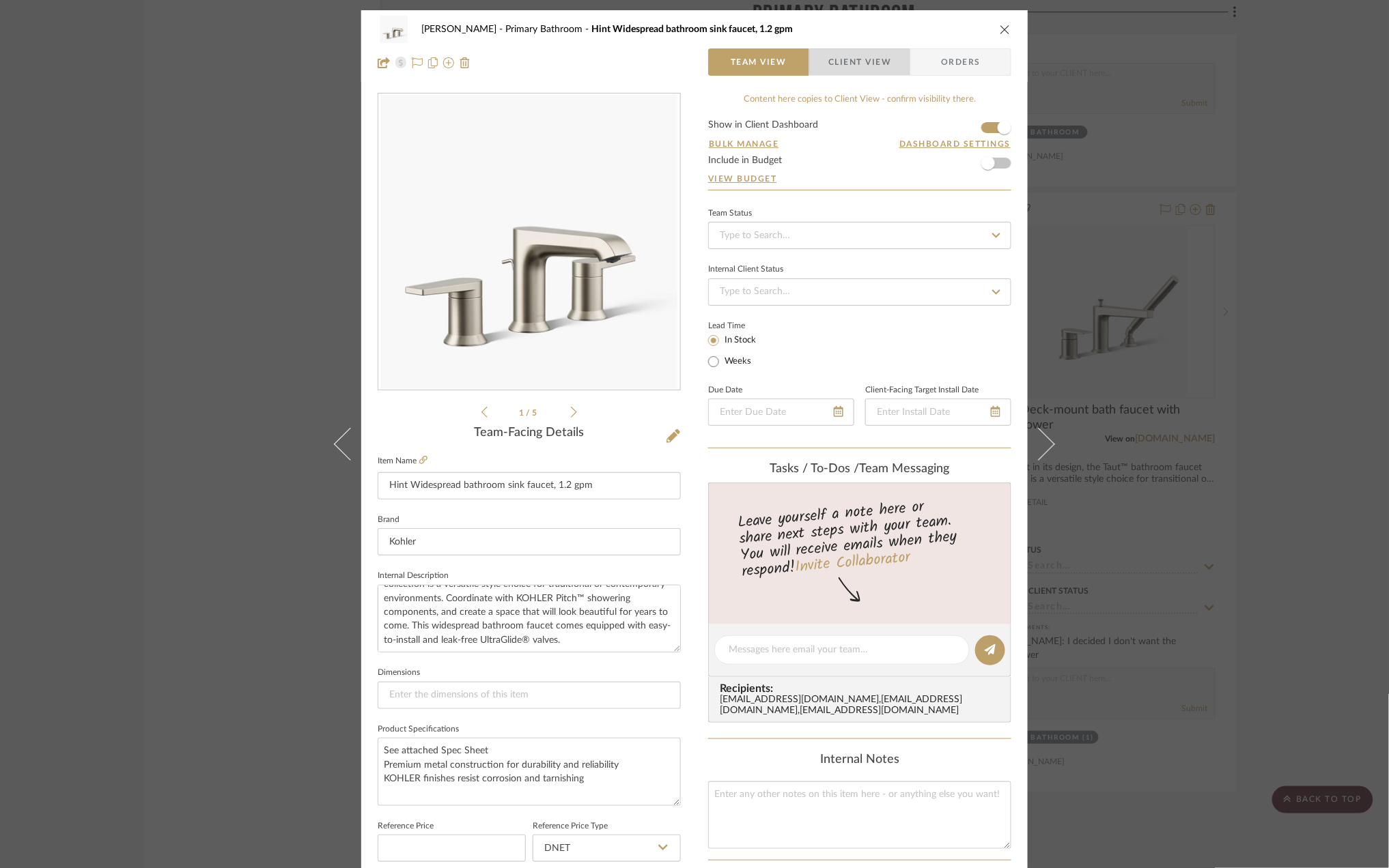
click at [858, 55] on span "Client View" at bounding box center [860, 62] width 63 height 27
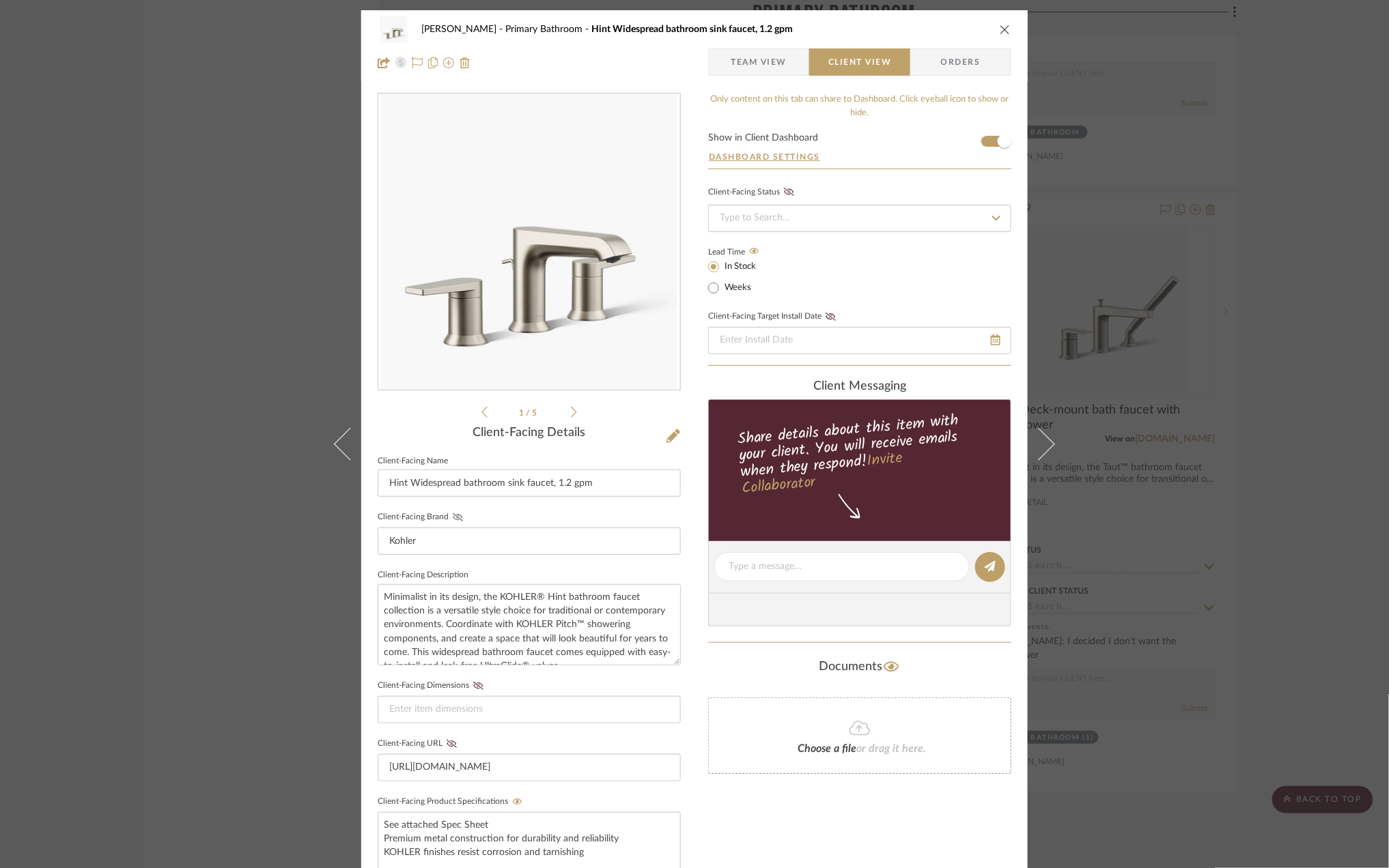
click at [453, 516] on icon at bounding box center [458, 518] width 10 height 8
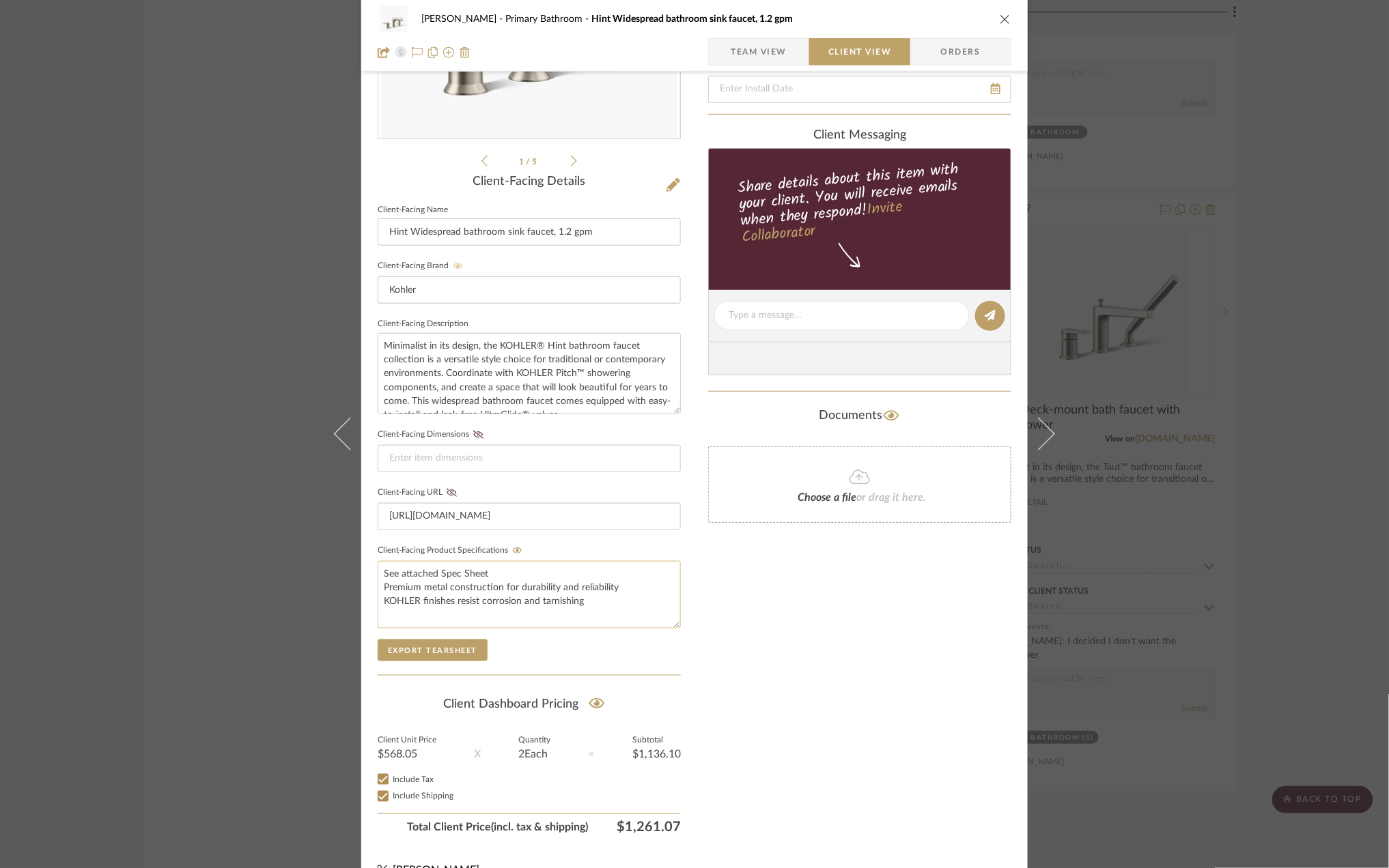
scroll to position [284, 0]
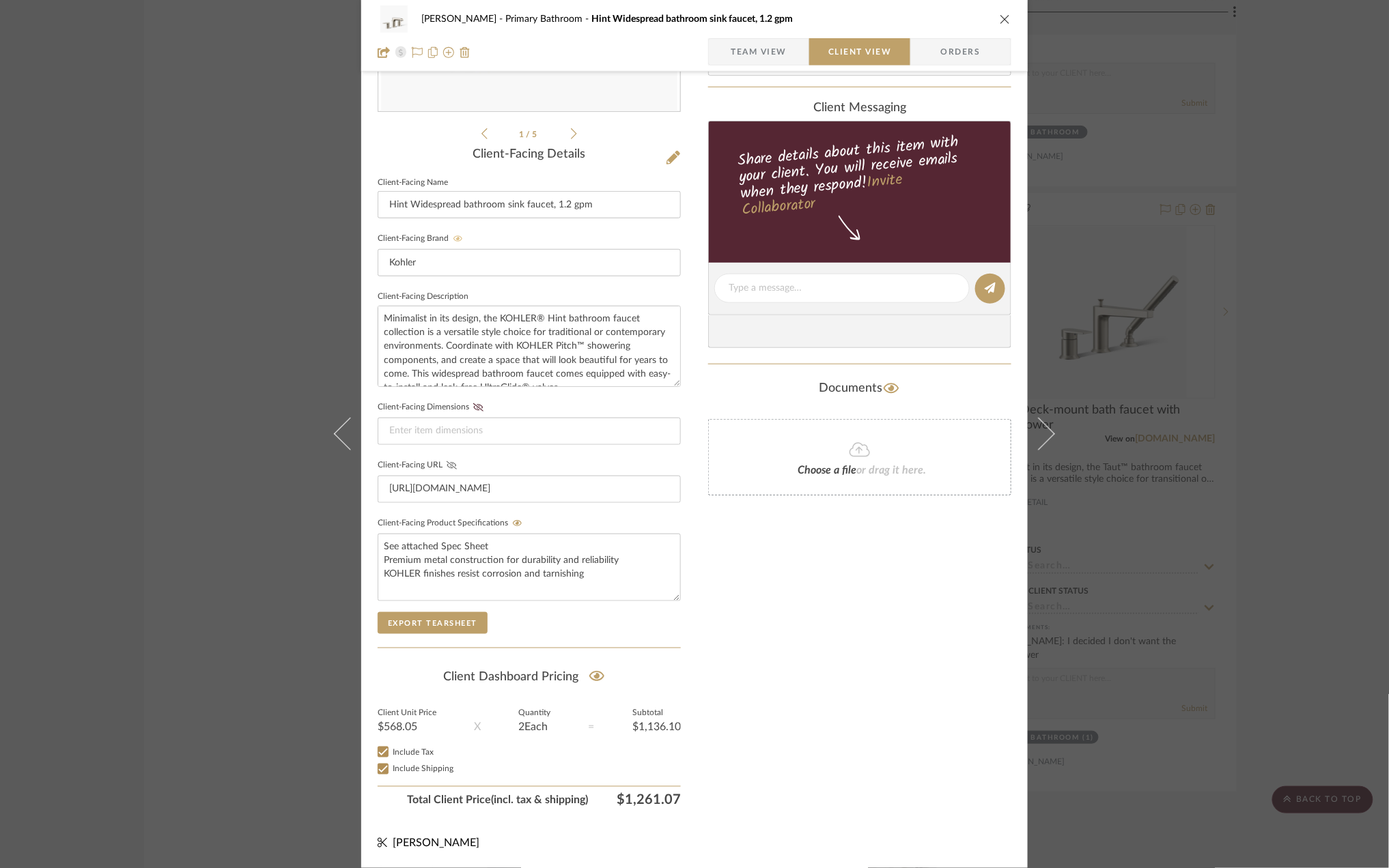
click at [447, 461] on icon at bounding box center [452, 465] width 10 height 8
click at [382, 755] on input "Include Tax" at bounding box center [382, 752] width 16 height 16
checkbox input "false"
click at [377, 769] on input "Include Shipping" at bounding box center [382, 769] width 16 height 16
checkbox input "false"
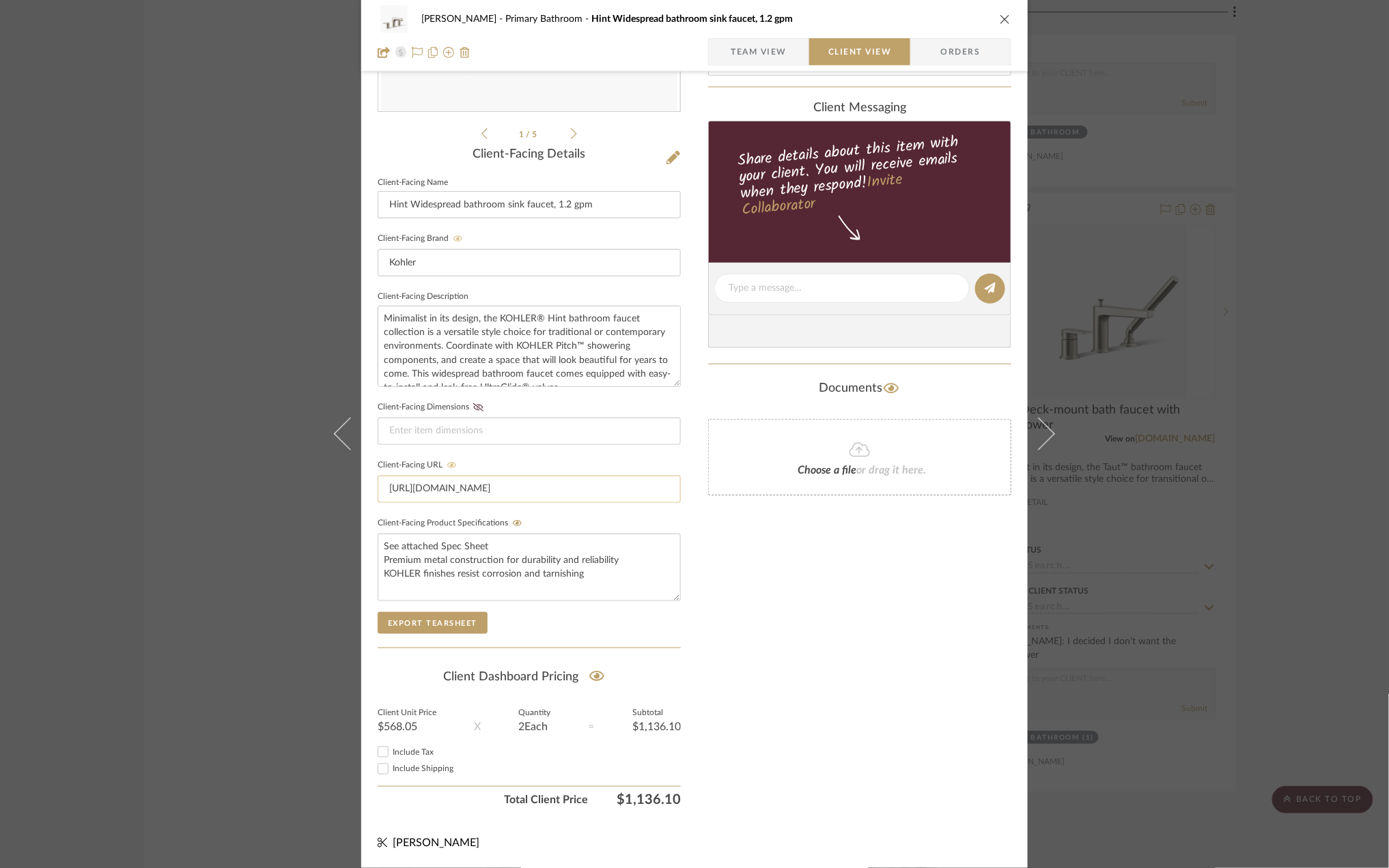
click at [656, 484] on input "https://techcomm.kohler.com/techcomm/pdf/K-97093-4_spec_US-CA_Kohler_en.pdf" at bounding box center [529, 489] width 303 height 27
drag, startPoint x: 670, startPoint y: 484, endPoint x: 245, endPoint y: 477, distance: 425.1
click at [245, 477] on div "Sara Monroe Primary Bathroom Hint Widespread bathroom sink faucet, 1.2 gpm Team…" at bounding box center [694, 434] width 1389 height 868
type input "CA_Kohler_en.pdf"
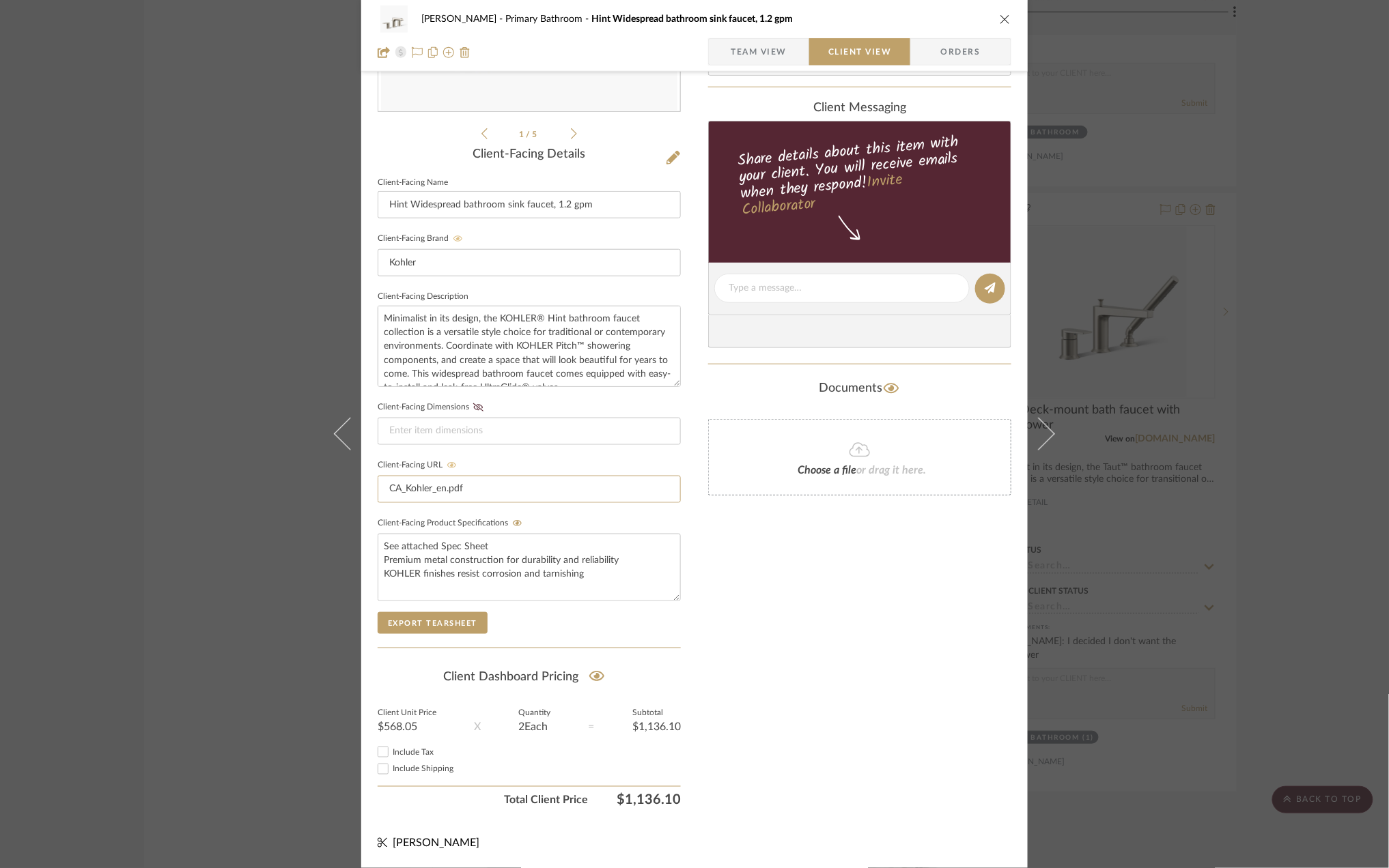
drag, startPoint x: 484, startPoint y: 484, endPoint x: 288, endPoint y: 481, distance: 196.0
click at [288, 481] on div "Sara Monroe Primary Bathroom Hint Widespread bathroom sink faucet, 1.2 gpm Team…" at bounding box center [694, 434] width 1389 height 868
click at [1304, 500] on div "Sara Monroe Primary Bathroom Hint Widespread bathroom sink faucet, 1.2 gpm Team…" at bounding box center [694, 434] width 1389 height 868
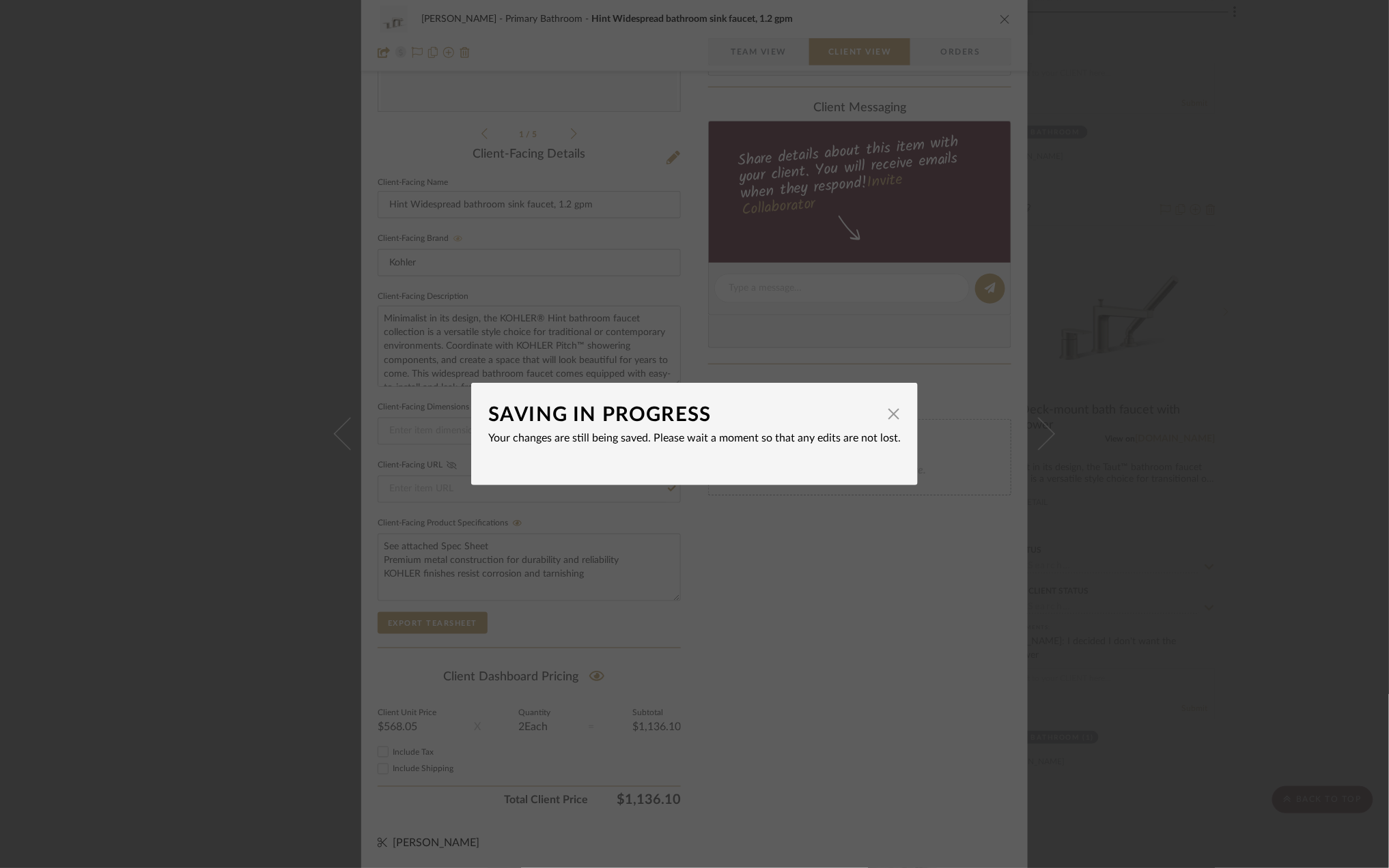
click at [1308, 435] on div "SAVING IN PROGRESS × Your changes are still being saved. Please wait a moment s…" at bounding box center [694, 434] width 1389 height 868
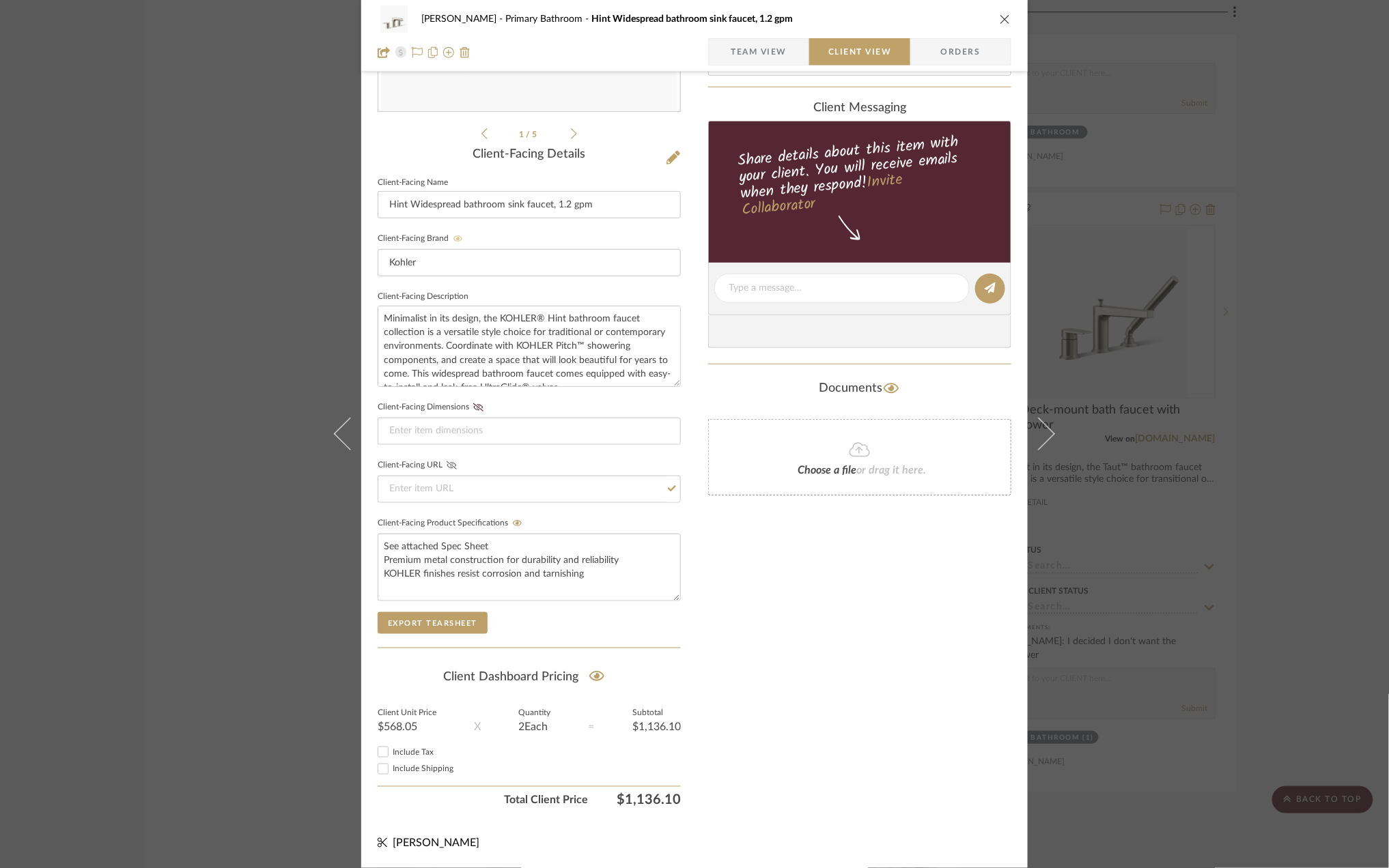
click at [1306, 459] on div "Sara Monroe Primary Bathroom Hint Widespread bathroom sink faucet, 1.2 gpm Team…" at bounding box center [694, 434] width 1389 height 868
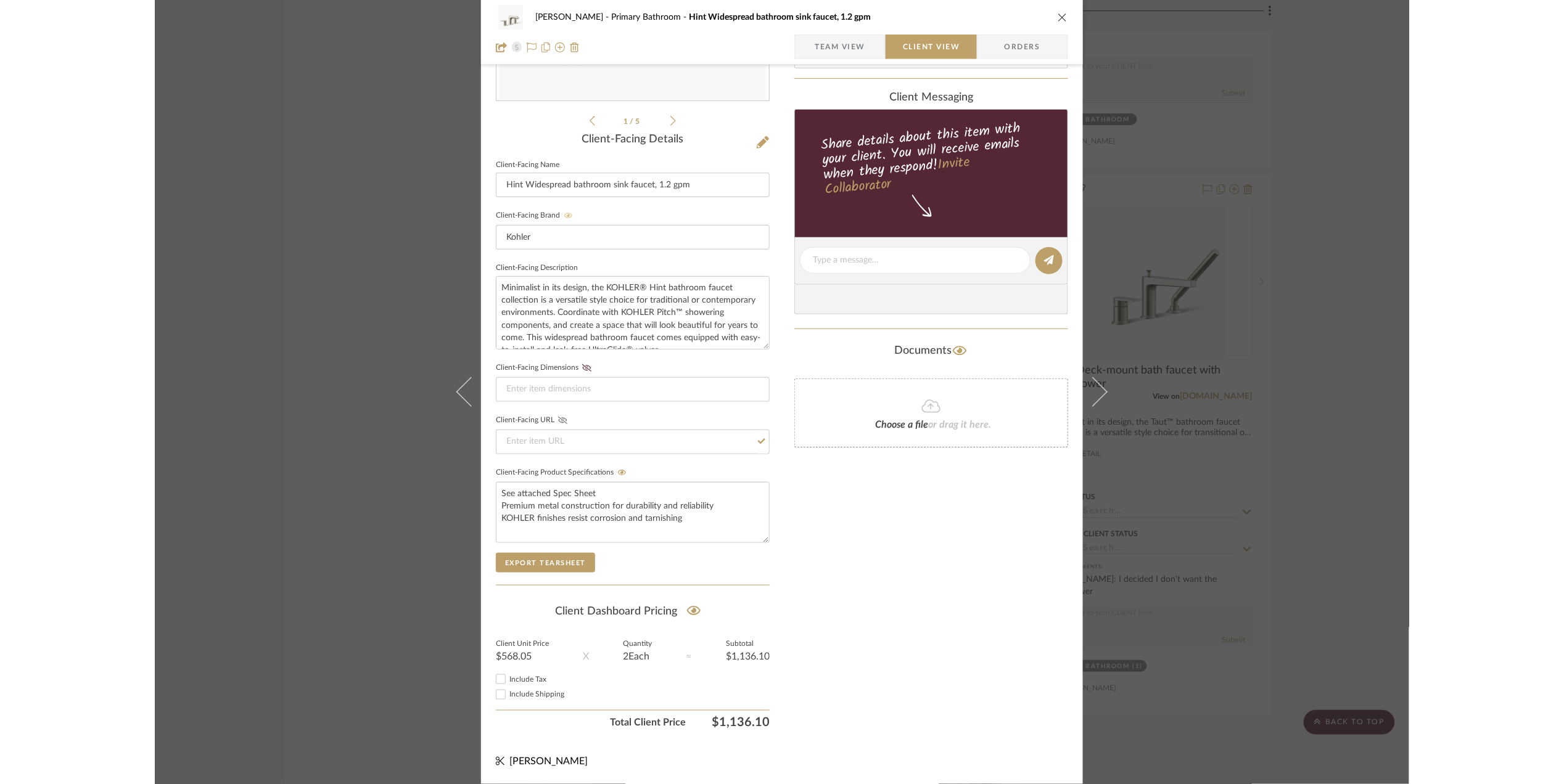
scroll to position [2563, 0]
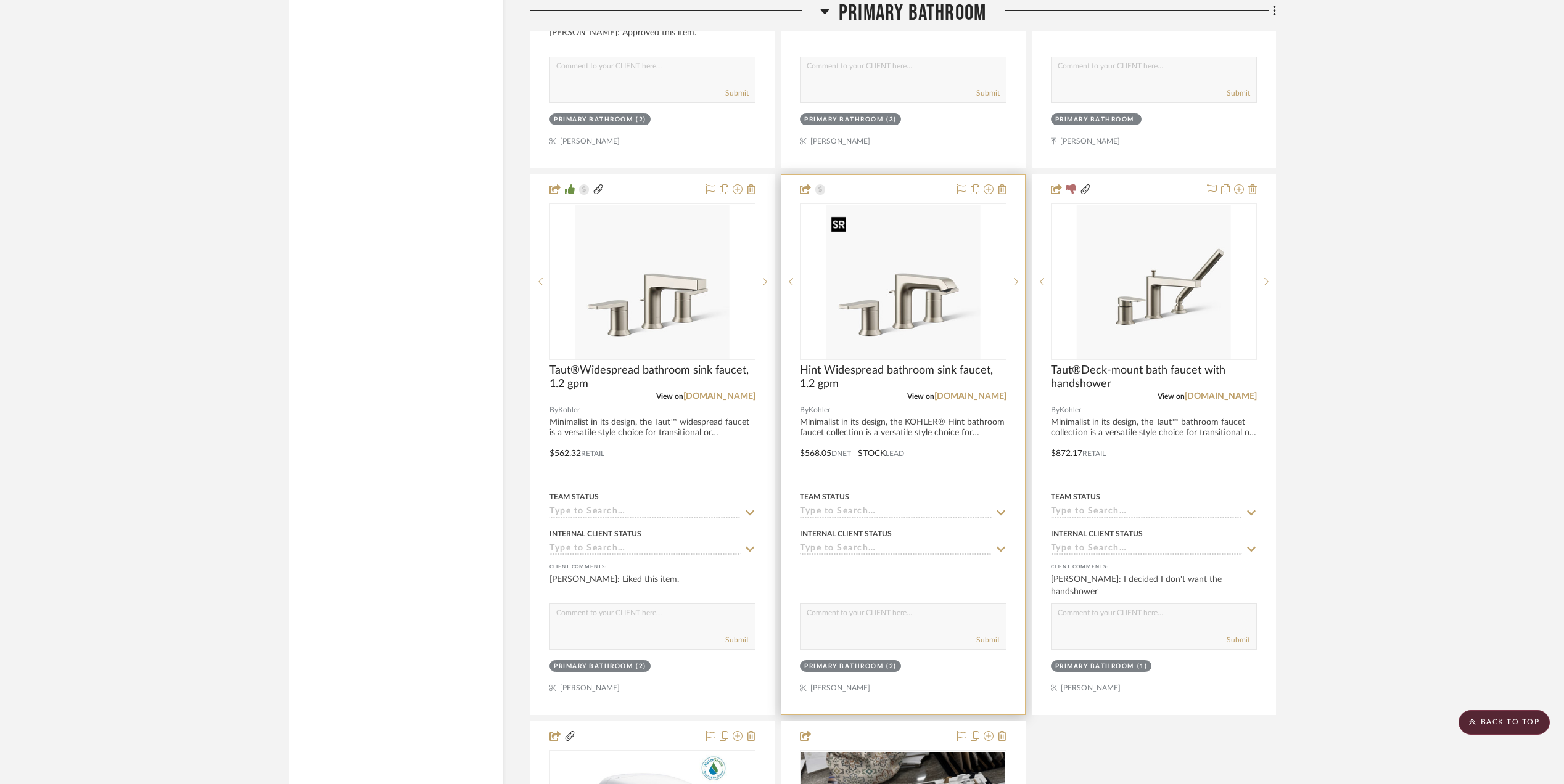
click at [904, 324] on img "0" at bounding box center [903, 282] width 154 height 154
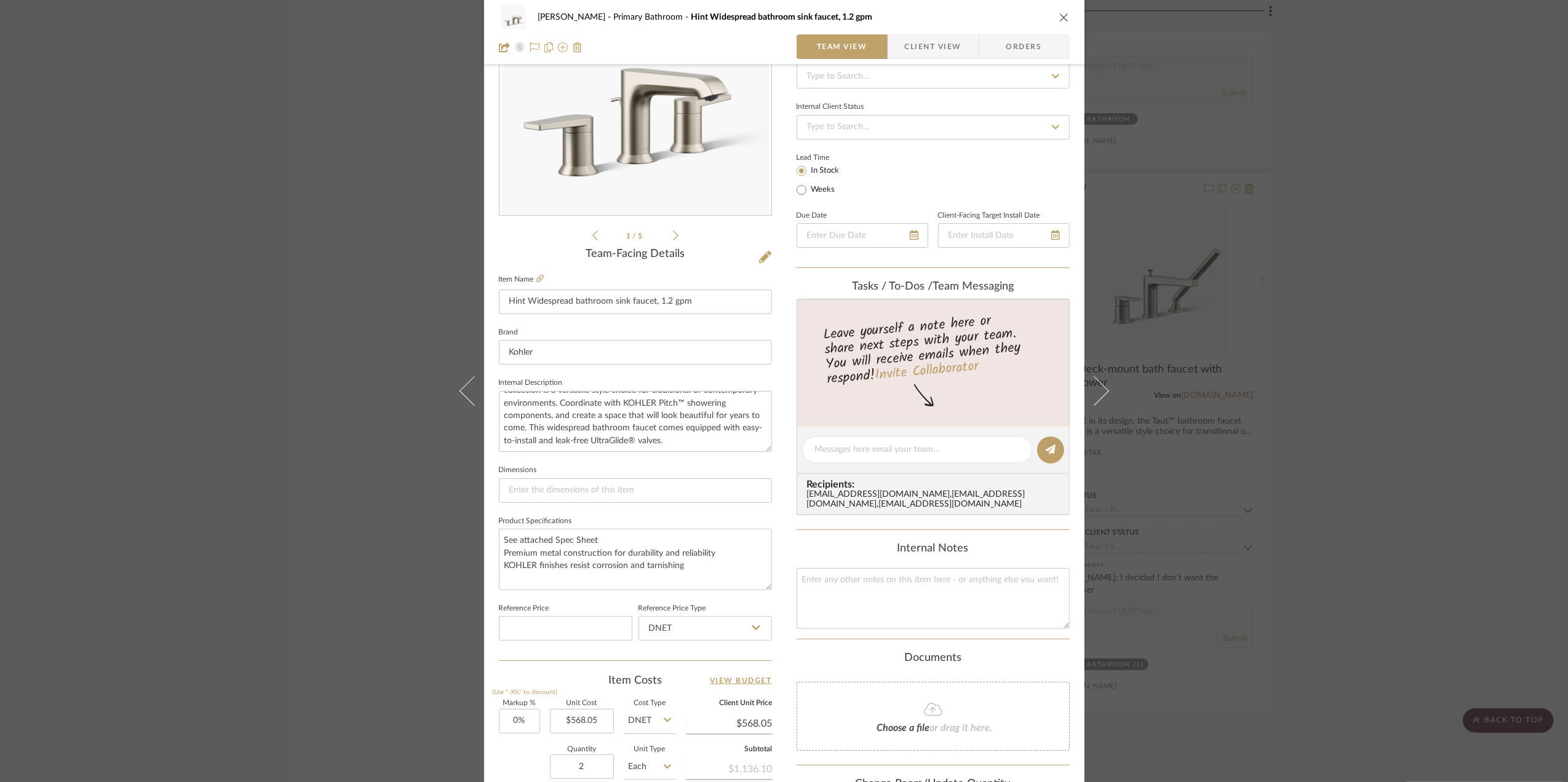
scroll to position [82, 0]
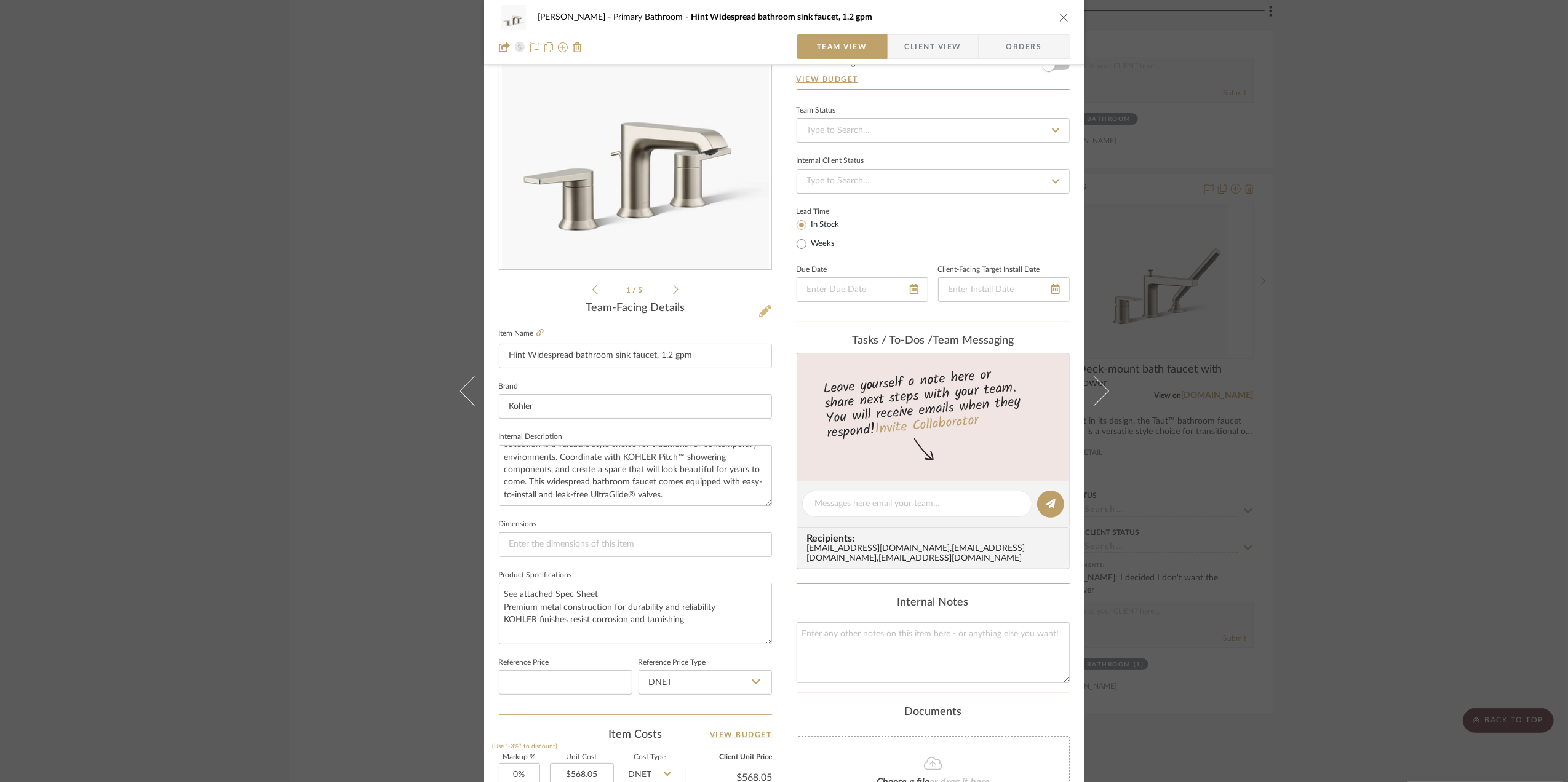
click at [759, 307] on icon at bounding box center [765, 311] width 13 height 13
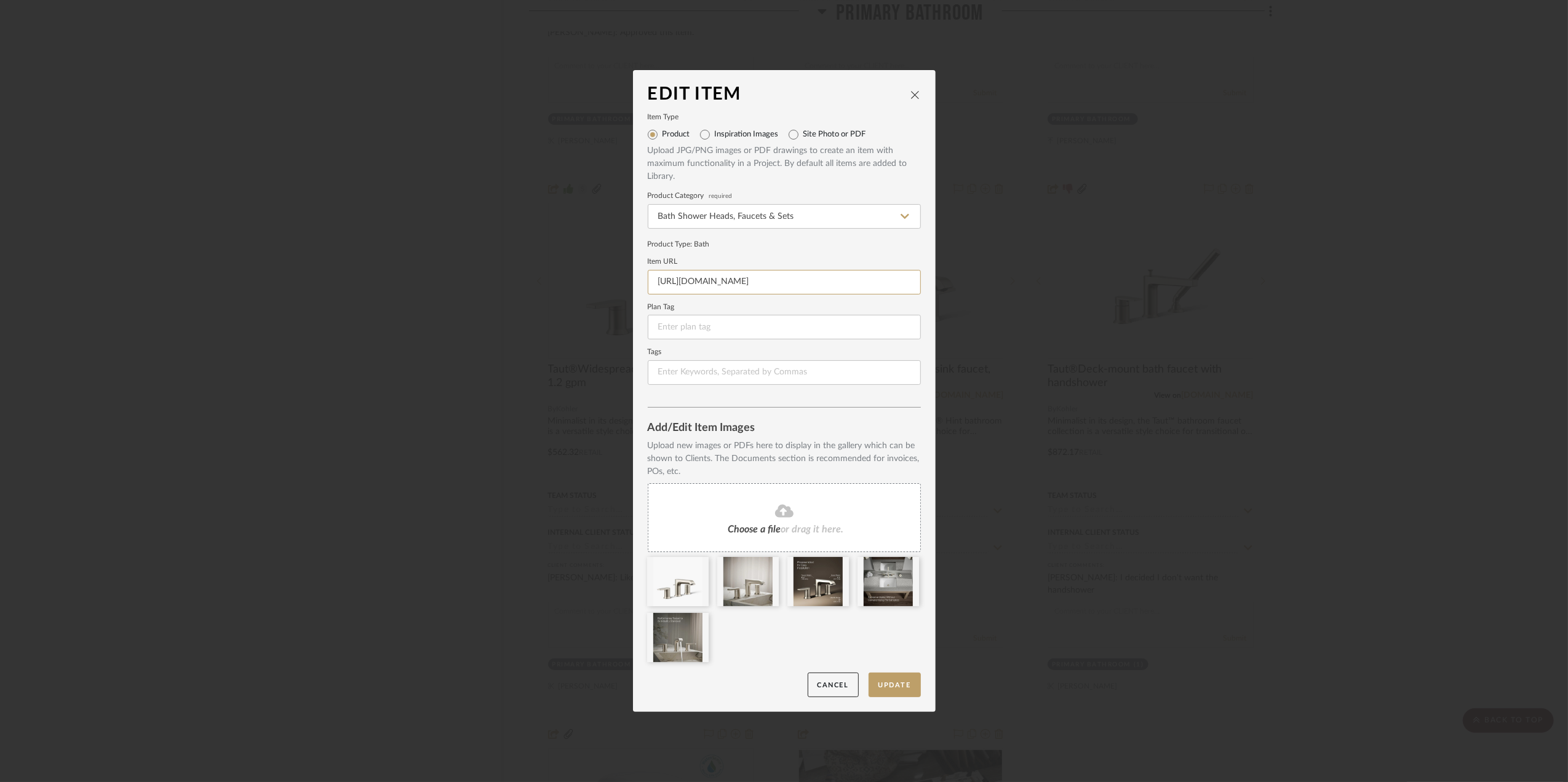
scroll to position [0, 71]
drag, startPoint x: 729, startPoint y: 295, endPoint x: 1154, endPoint y: 300, distance: 425.0
click at [1154, 300] on div "Edit Item Item Type Product Inspiration Images Site Photo or PDF Upload JPG/PNG…" at bounding box center [784, 391] width 1568 height 782
paste input "https://www.kohler.com/en/products/bathroom-faucets/shop-bathroom-sink-faucets/…"
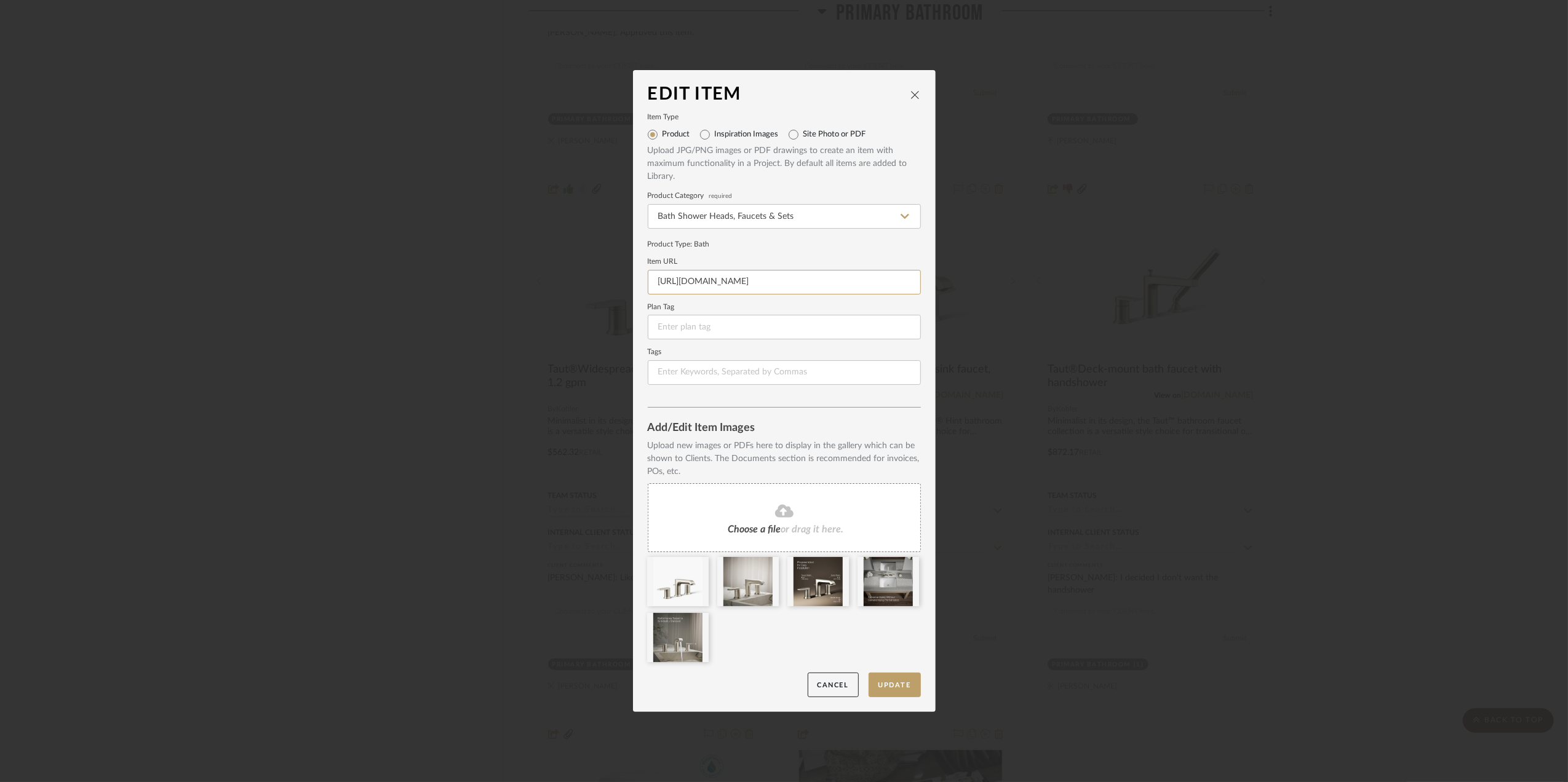
scroll to position [0, 333]
type input "https://www.kohler.com/en/products/bathroom-faucets/shop-bathroom-sink-faucets/…"
click at [886, 677] on button "Update" at bounding box center [894, 686] width 52 height 25
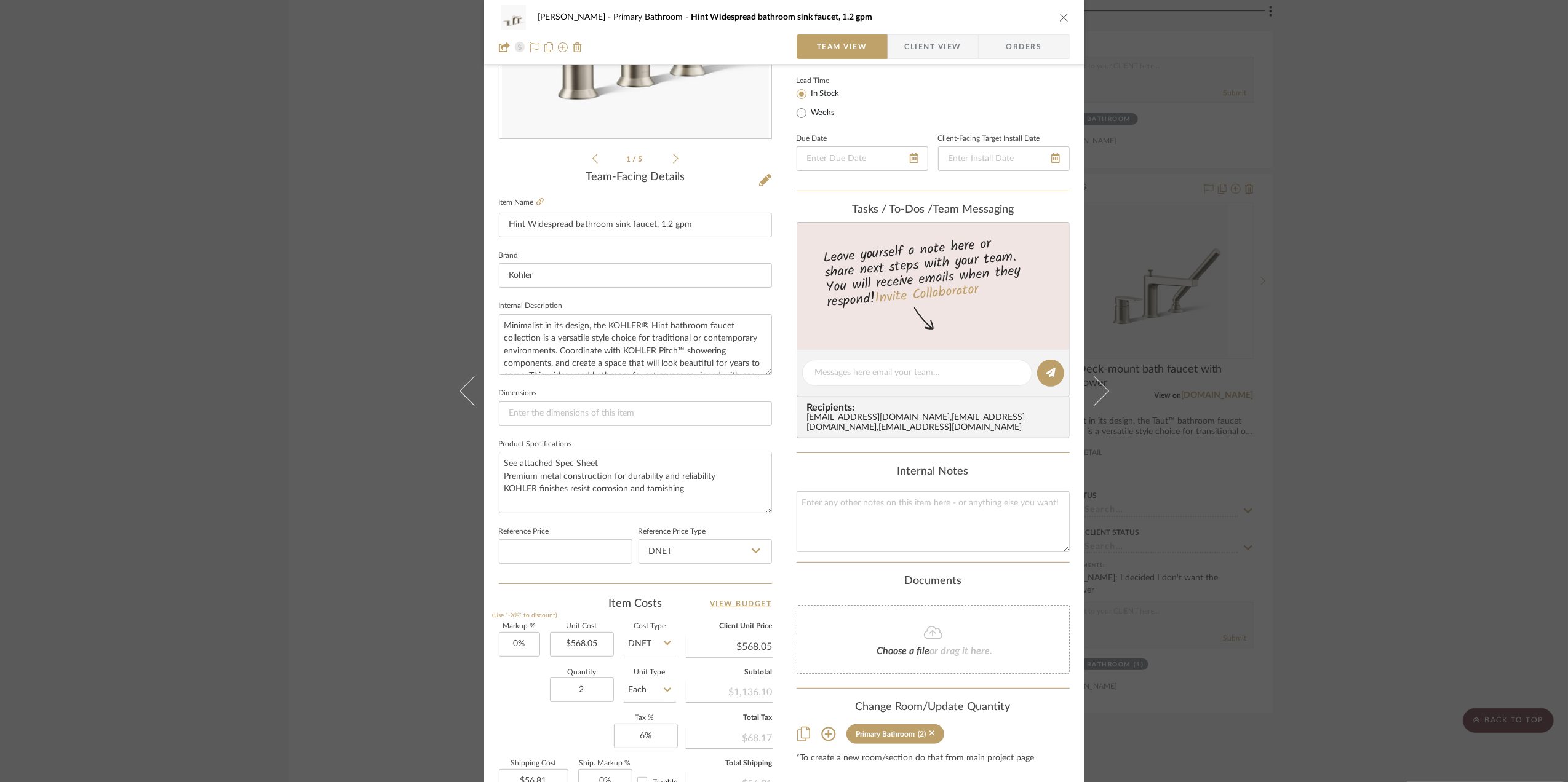
scroll to position [0, 0]
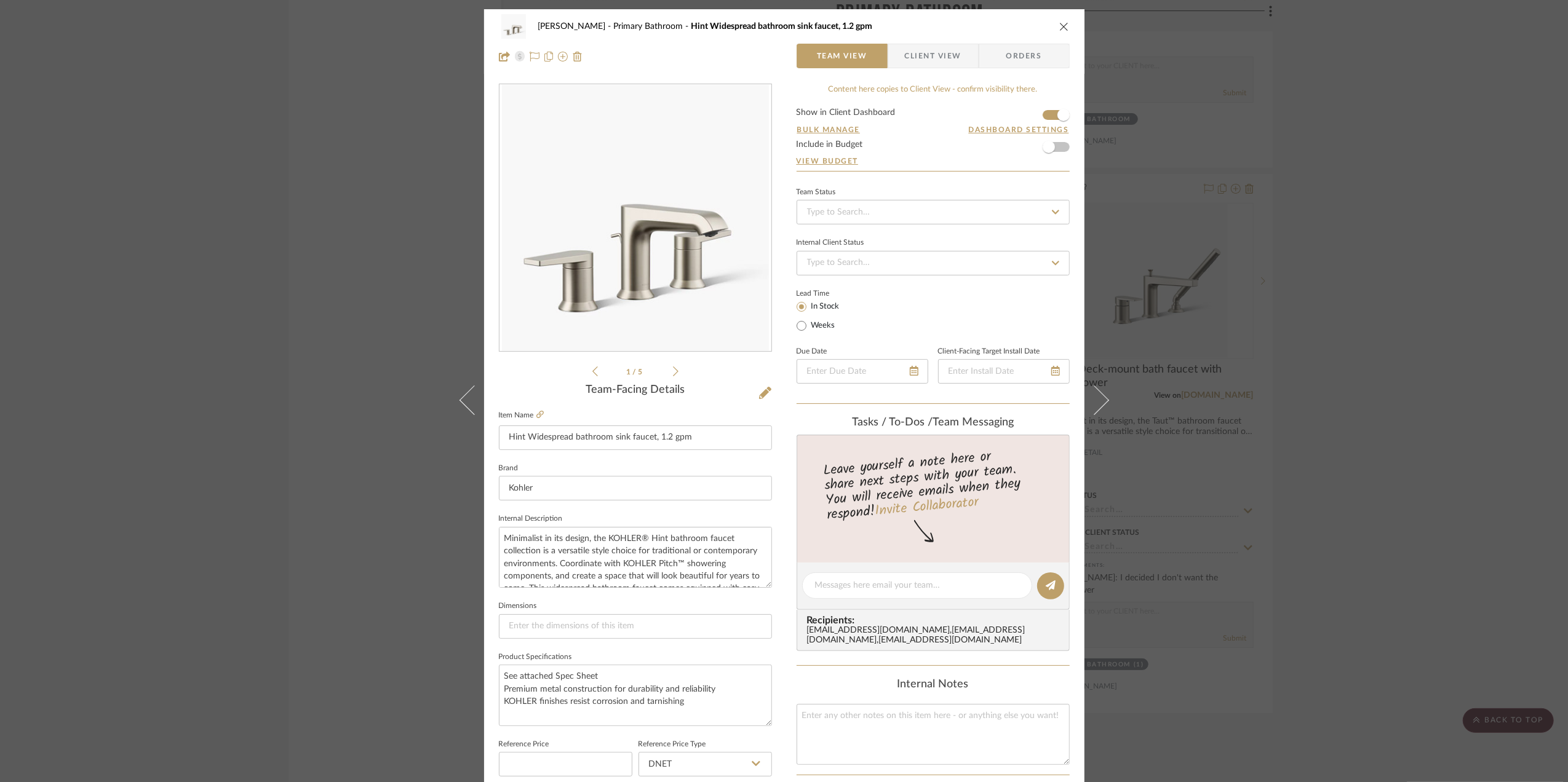
click at [1251, 427] on div "Sara Monroe Primary Bathroom Hint Widespread bathroom sink faucet, 1.2 gpm Team…" at bounding box center [784, 391] width 1568 height 782
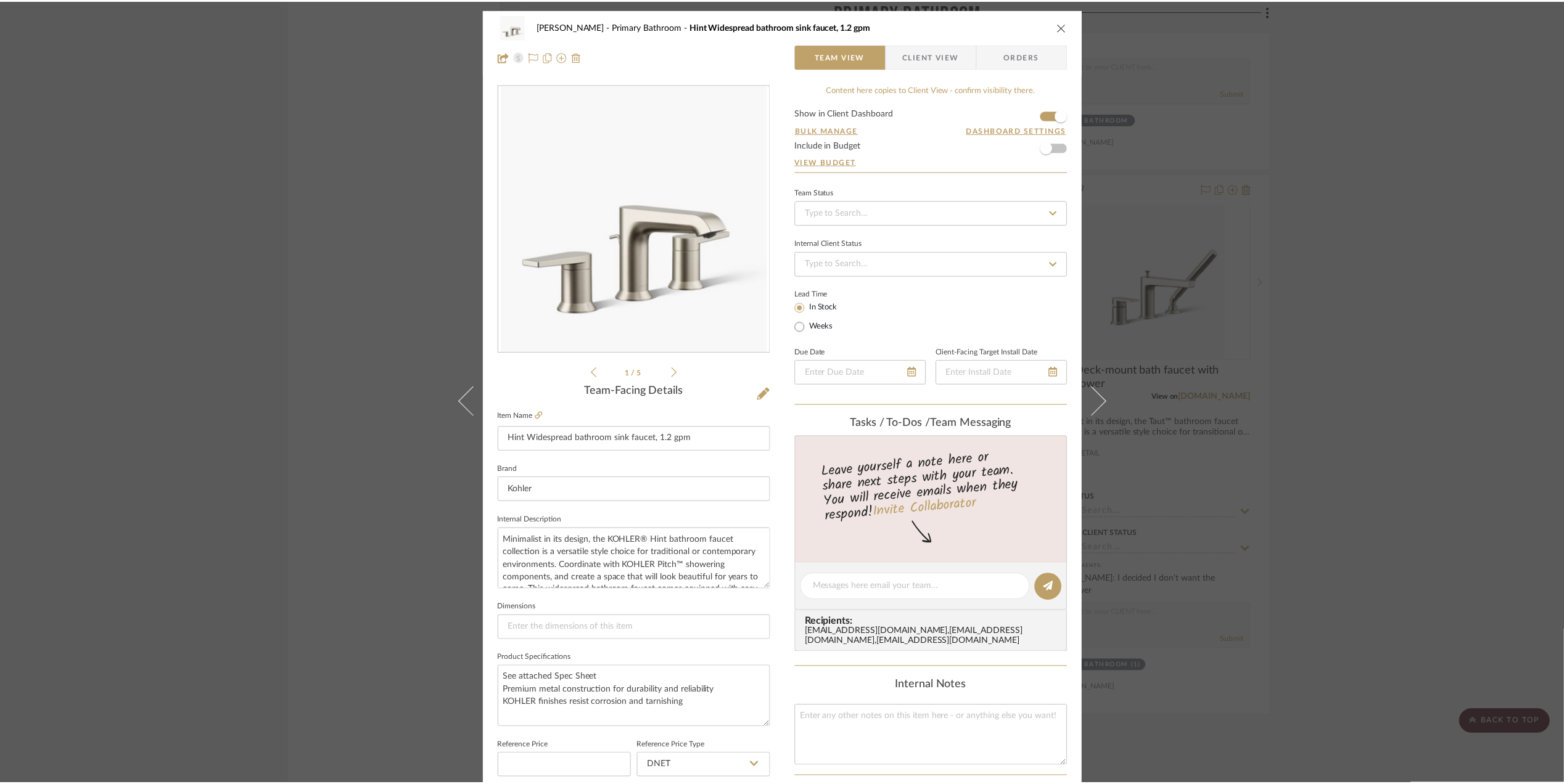
scroll to position [2563, 0]
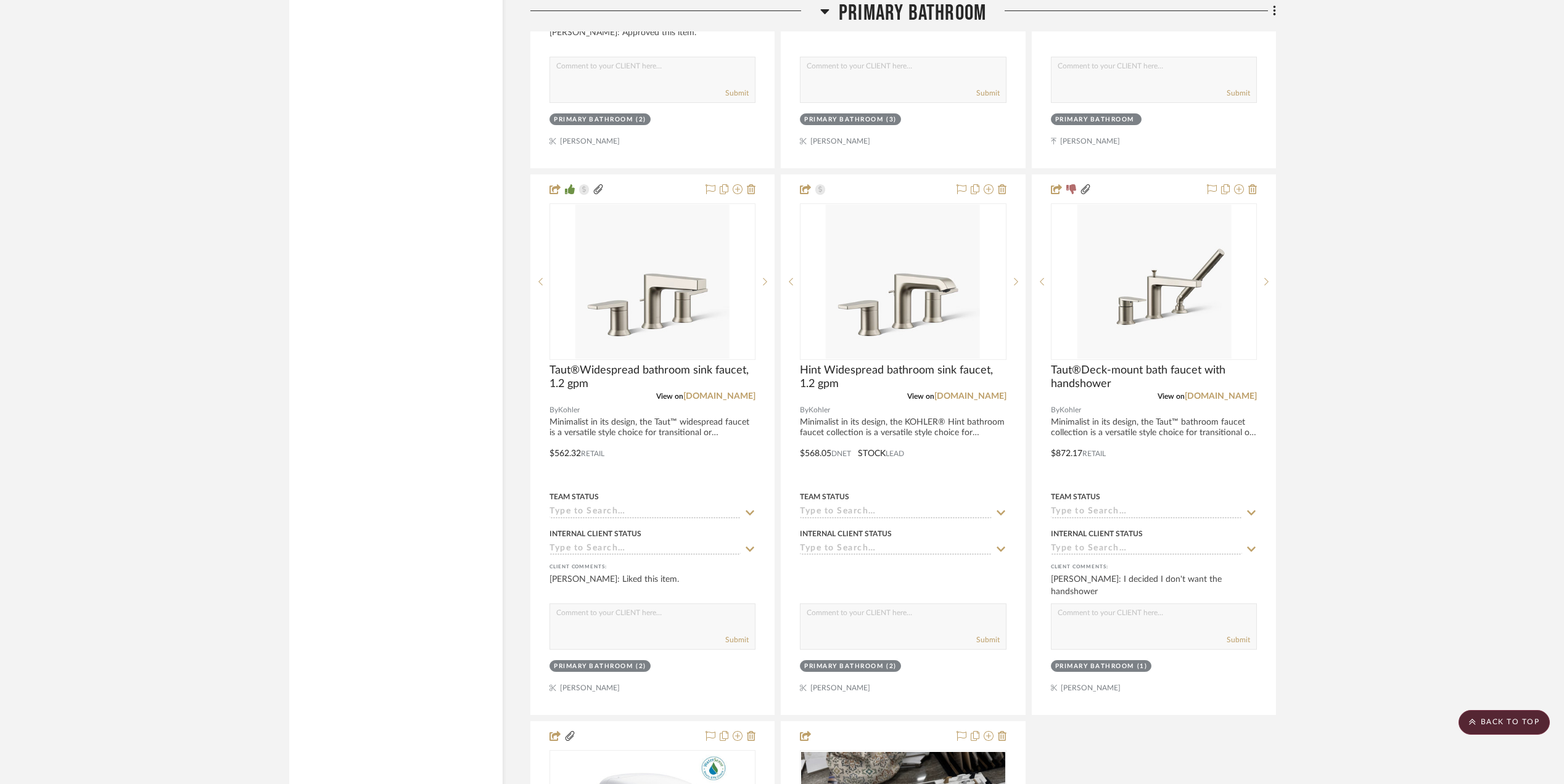
click at [1254, 458] on project-details-page "SHOW ME Project: Sara Monroe Master BA Partial Remodel + Decorate and refresh f…" at bounding box center [782, 85] width 1564 height 5119
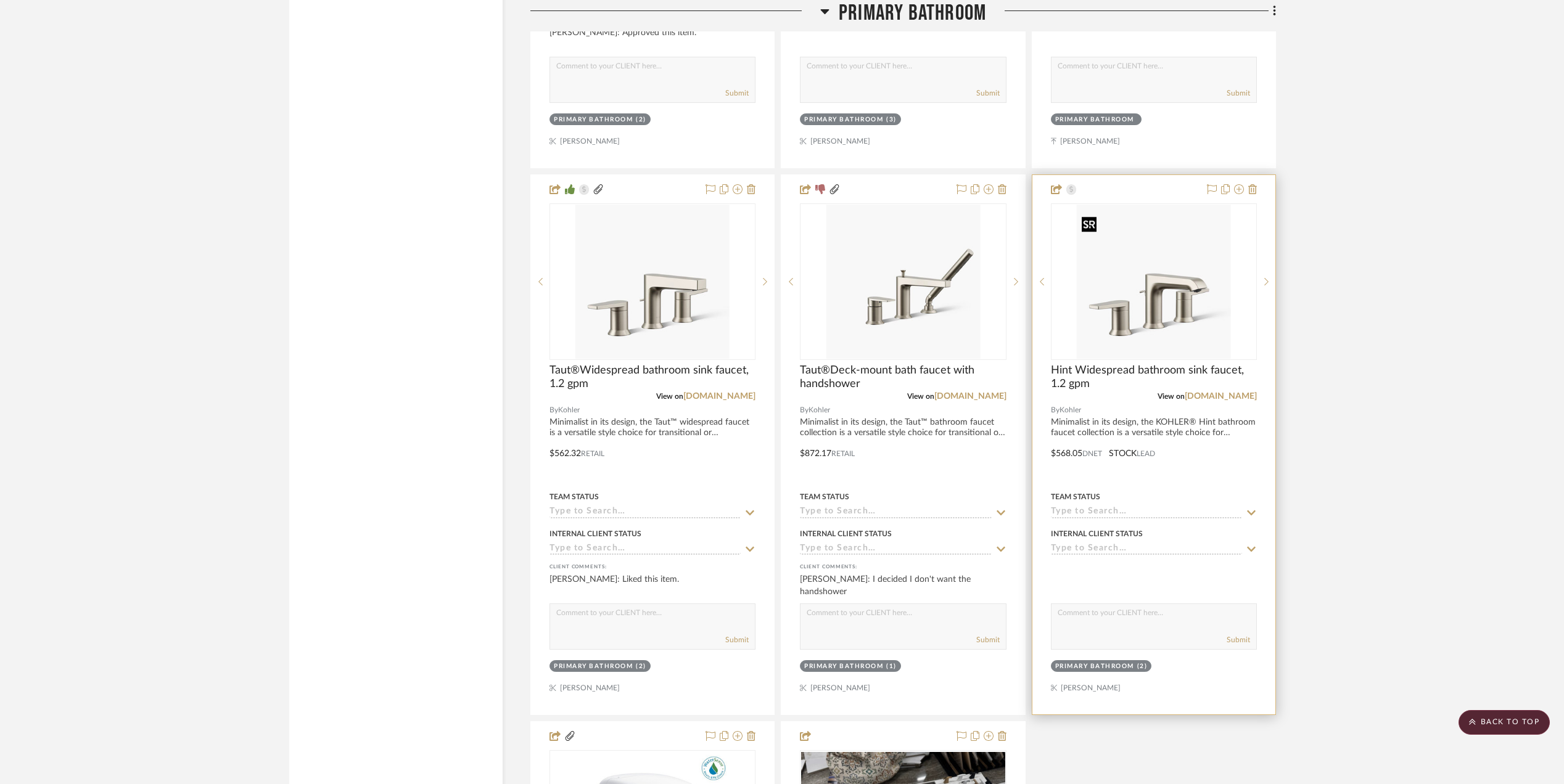
click at [1155, 305] on img "0" at bounding box center [1154, 282] width 154 height 154
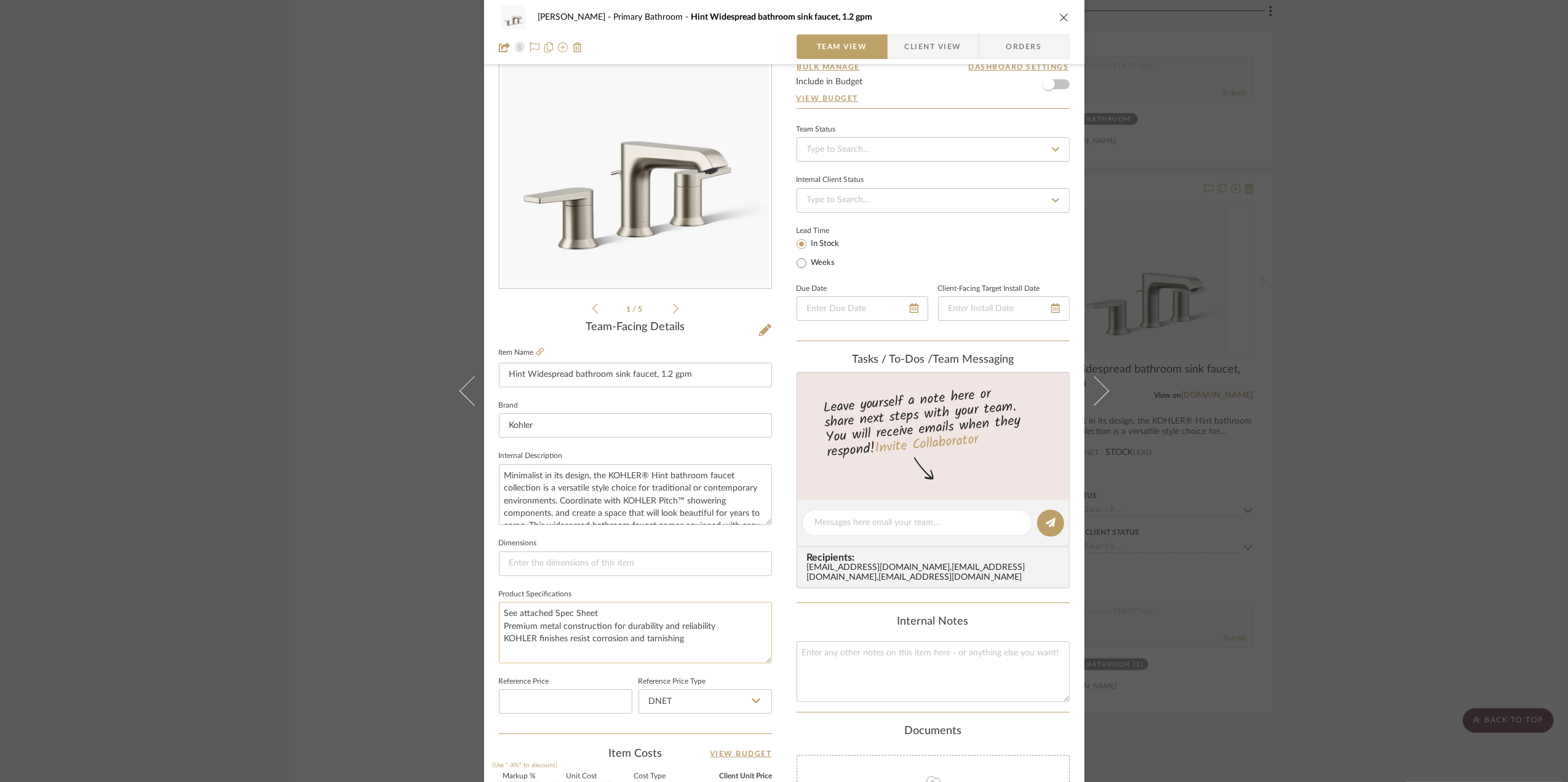
scroll to position [82, 0]
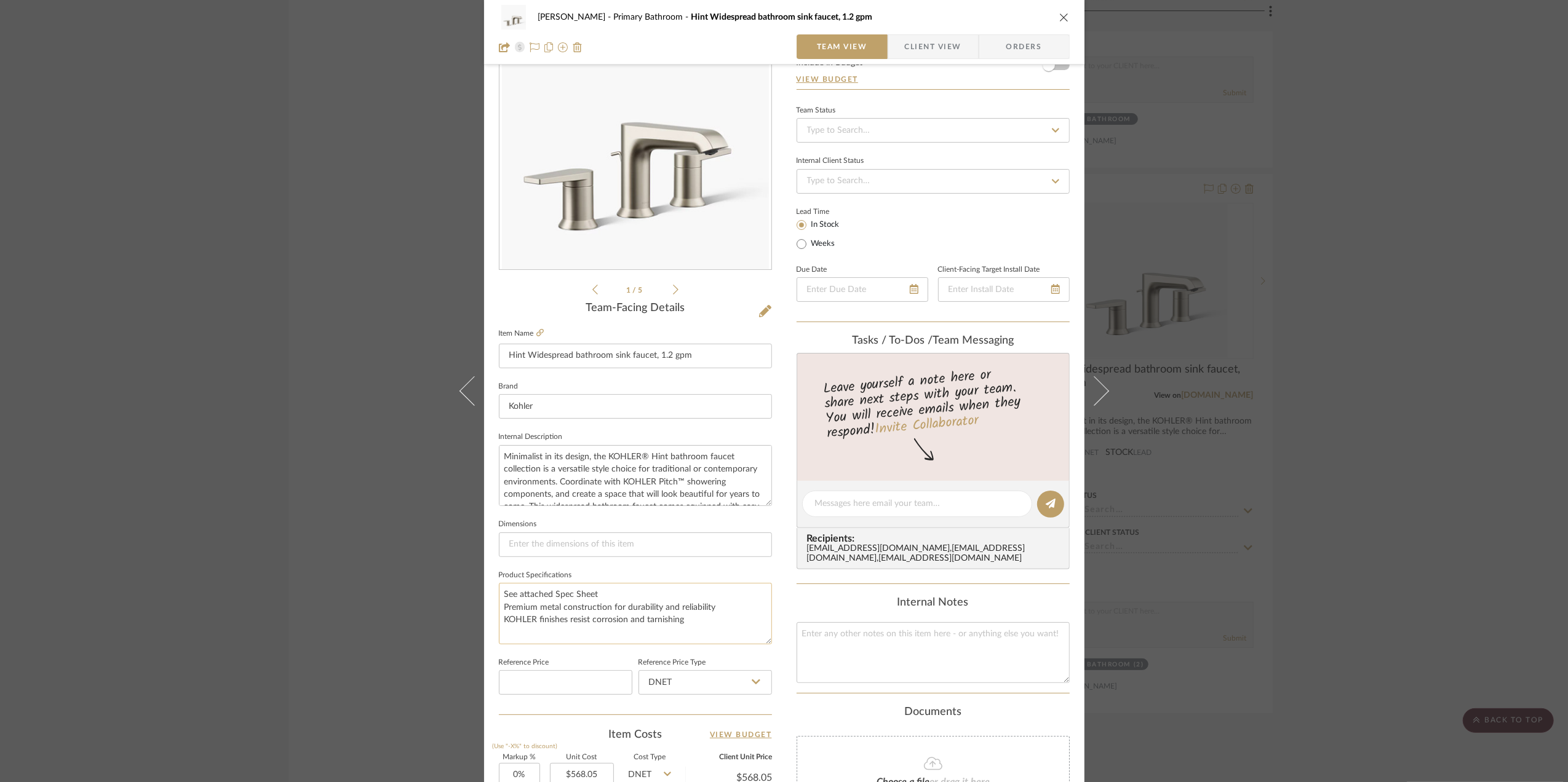
click at [501, 596] on textarea "See attached Spec Sheet Premium metal construction for durability and reliabili…" at bounding box center [635, 613] width 273 height 61
type textarea "See attached Spec Sheet Finish: Brushed Nickel Premium metal construction for d…"
click at [1251, 439] on div "[PERSON_NAME] Primary Bathroom Hint Widespread bathroom sink faucet, 1.2 gpm Te…" at bounding box center [784, 391] width 1568 height 782
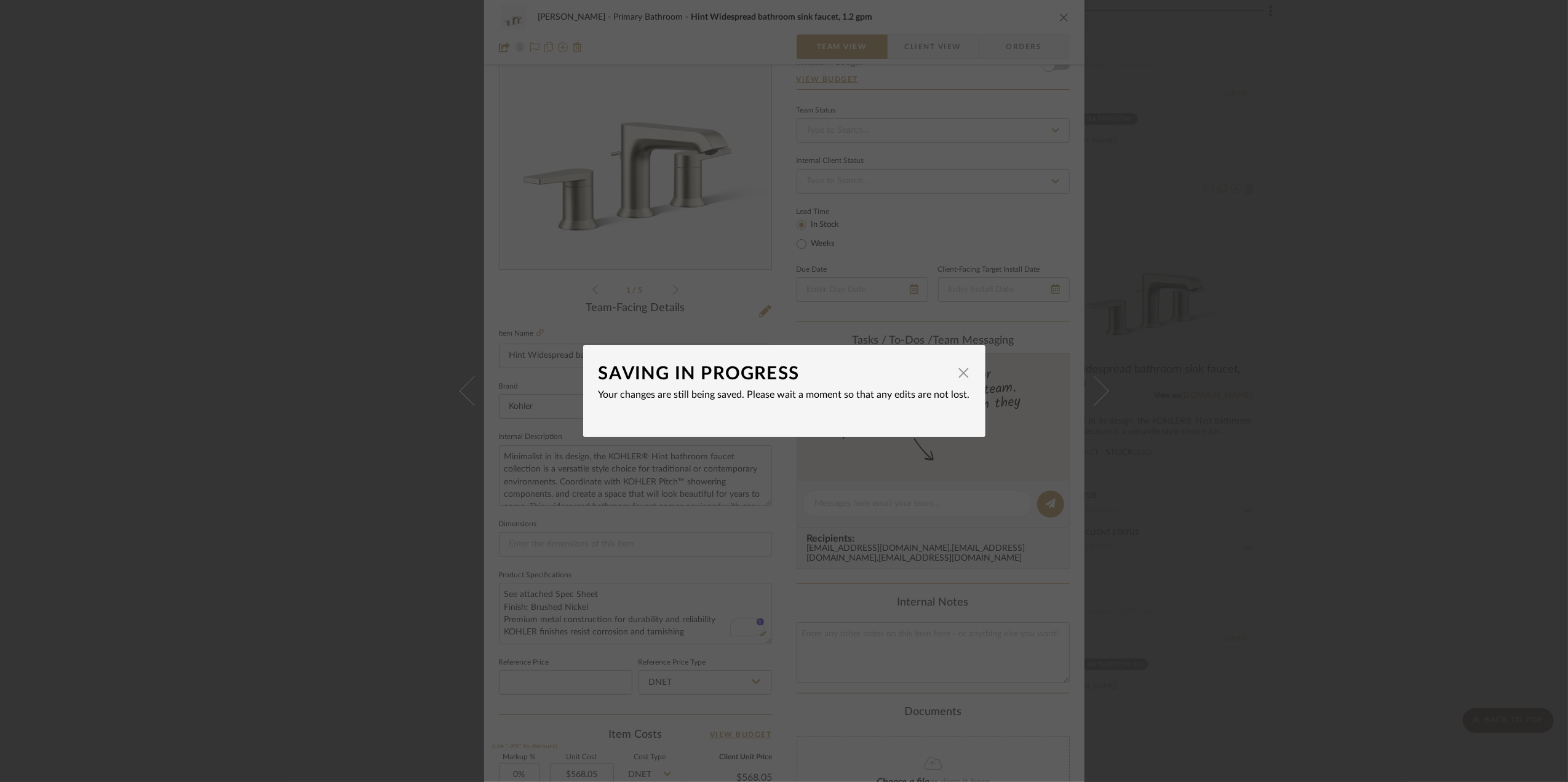
click at [1251, 520] on div "SAVING IN PROGRESS × Your changes are still being saved. Please wait a moment s…" at bounding box center [784, 391] width 1568 height 782
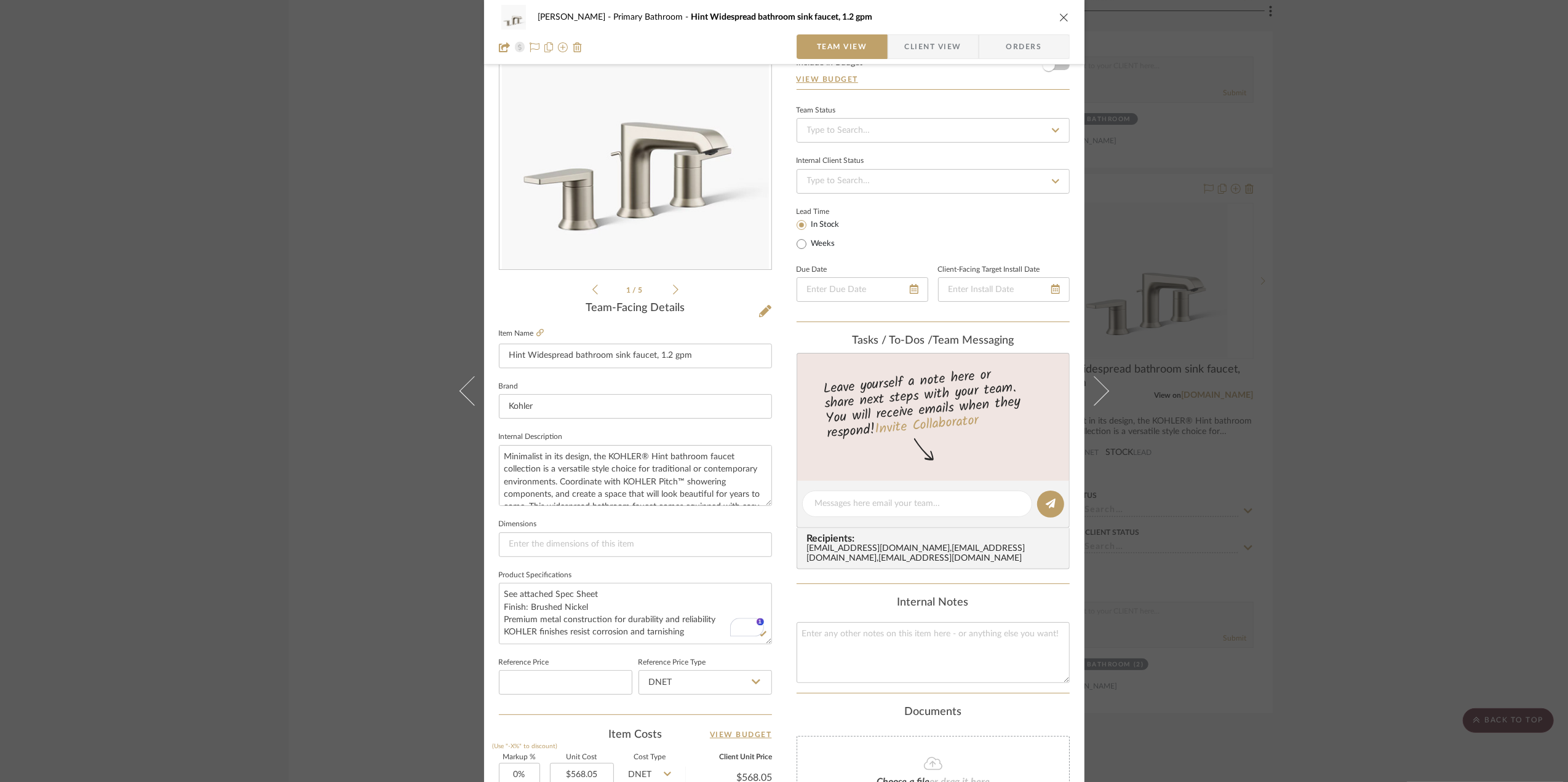
click at [1251, 548] on div "[PERSON_NAME] Primary Bathroom Hint Widespread bathroom sink faucet, 1.2 gpm Te…" at bounding box center [784, 391] width 1568 height 782
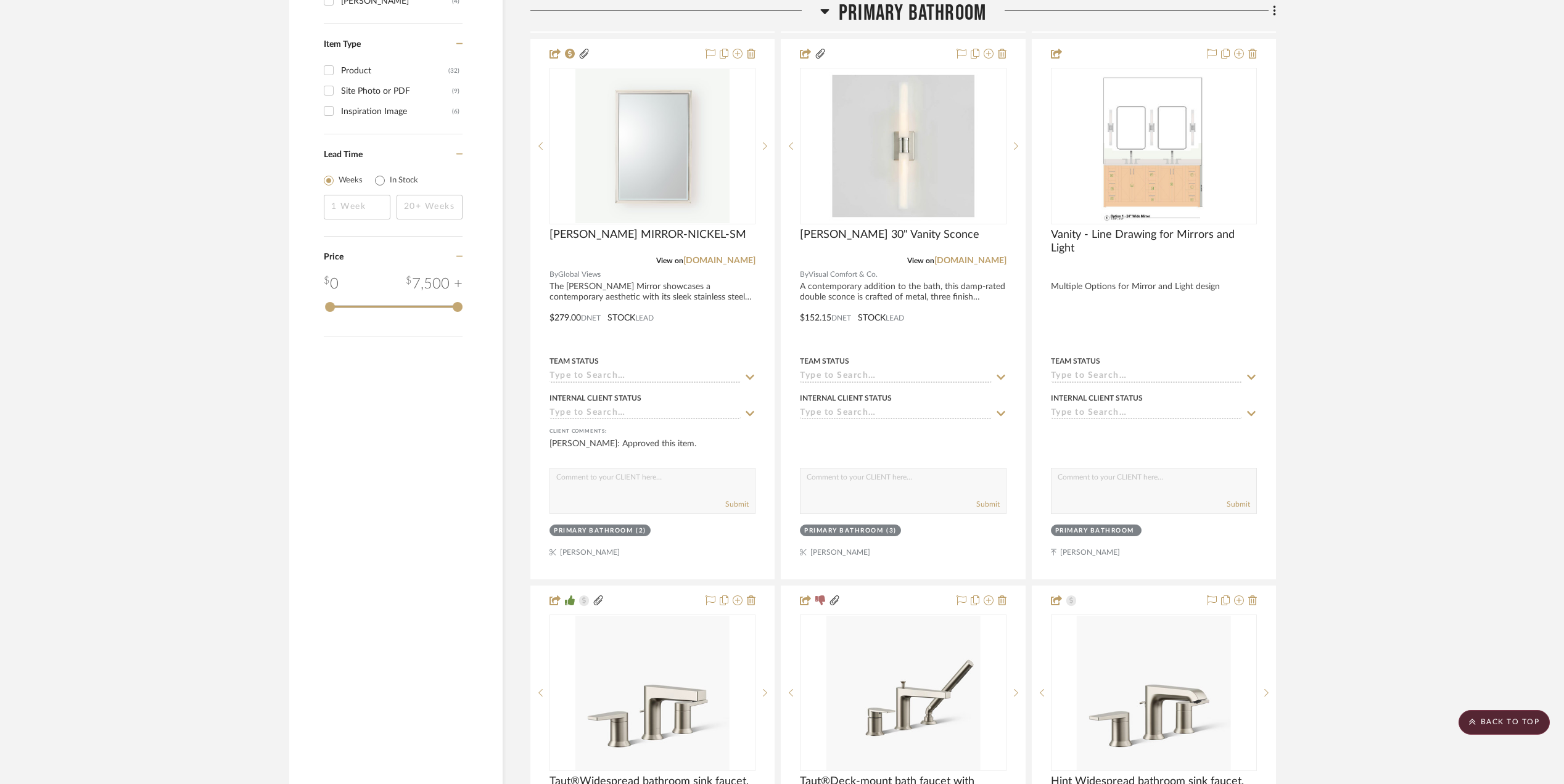
scroll to position [1658, 0]
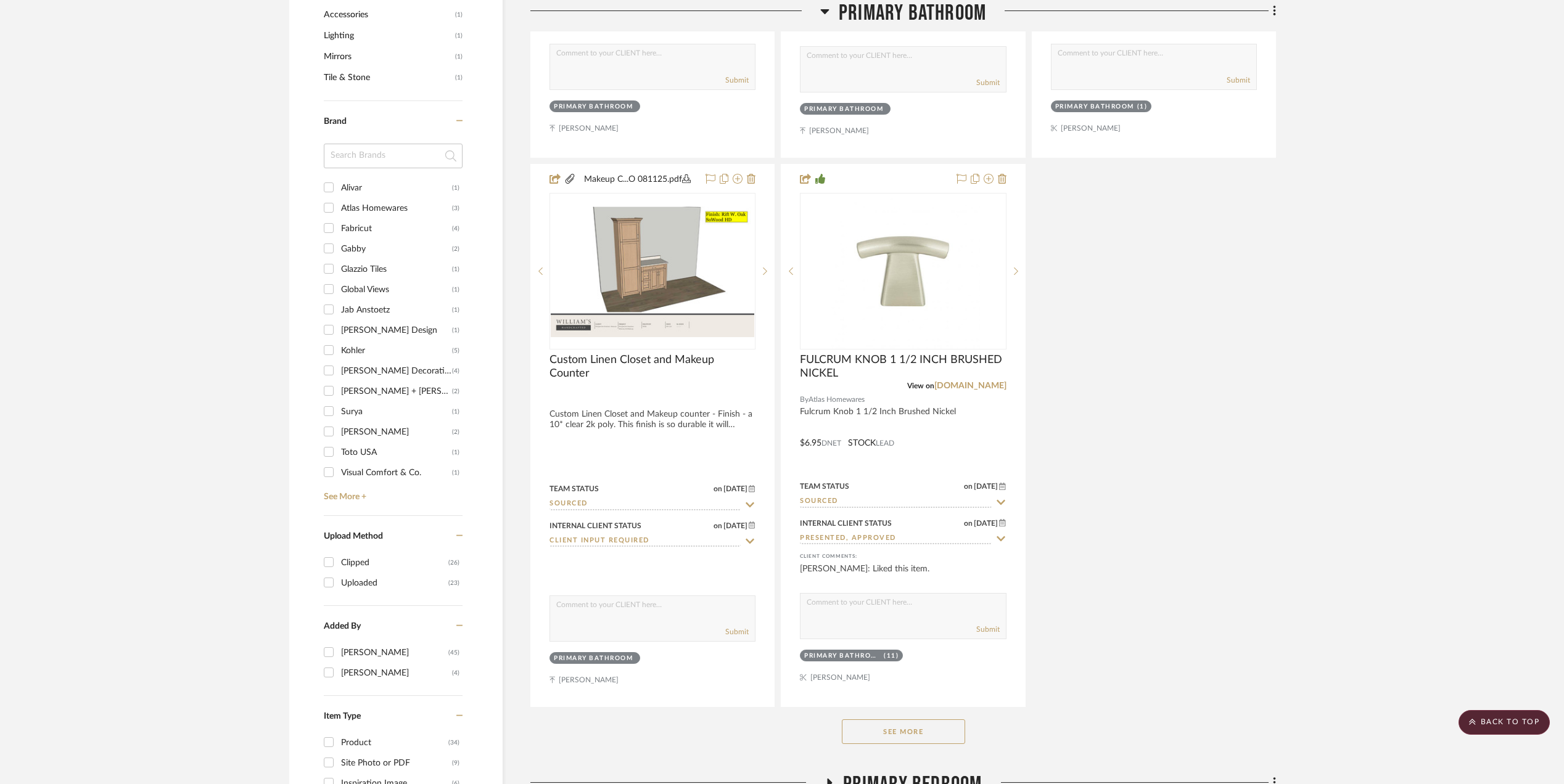
scroll to position [1726, 0]
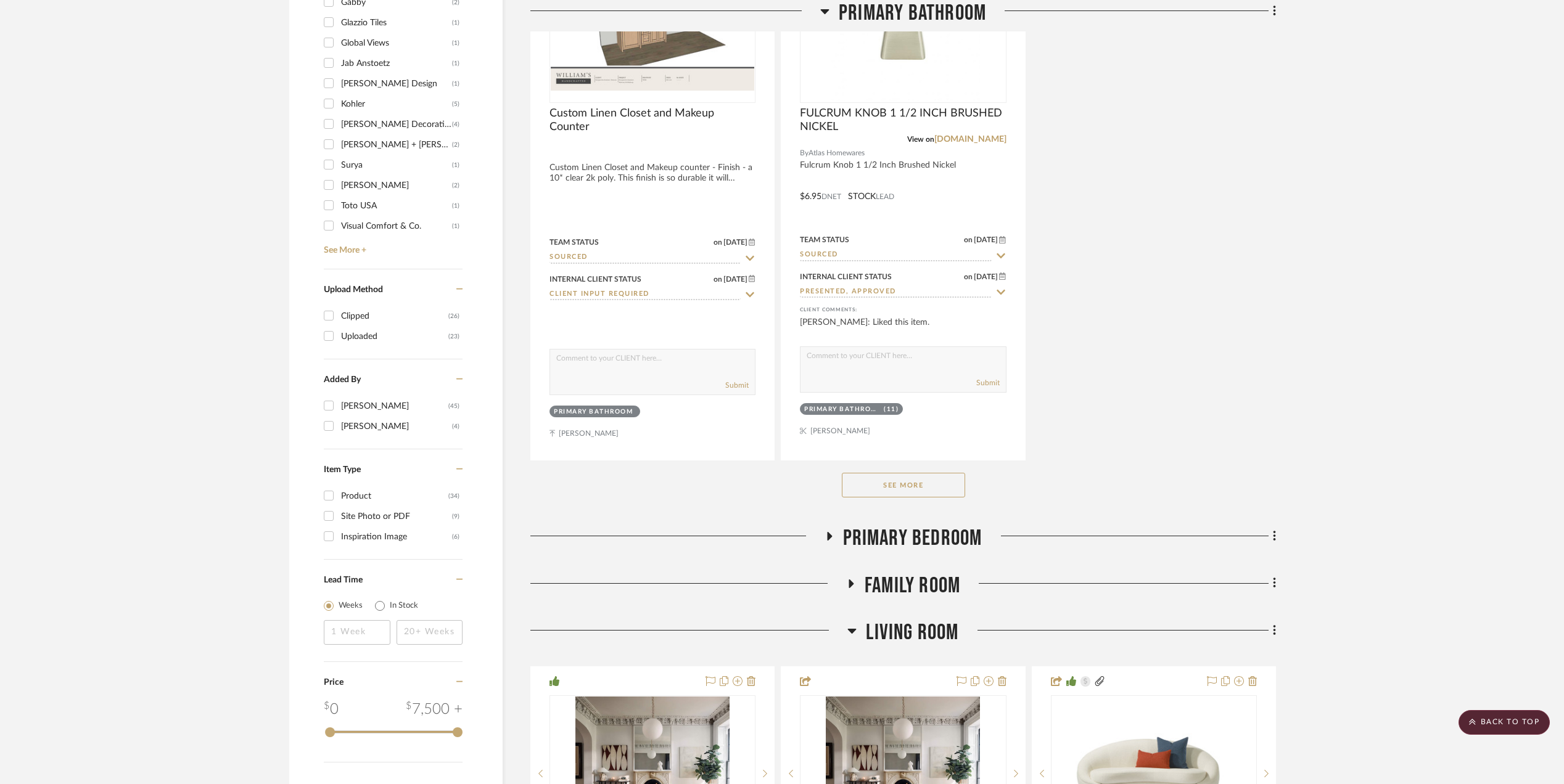
click at [902, 491] on button "See More" at bounding box center [903, 485] width 123 height 25
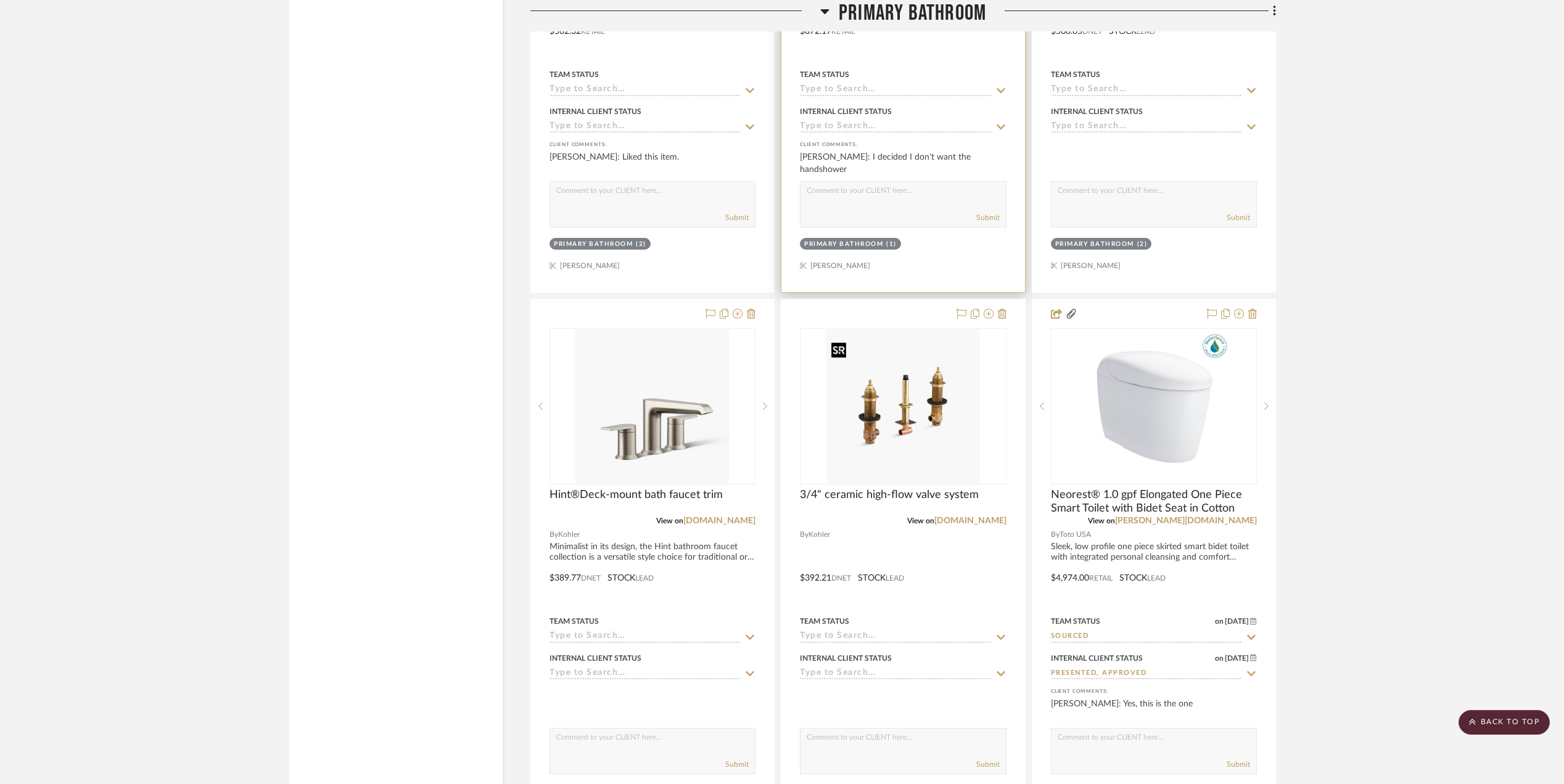
scroll to position [2985, 0]
click at [1001, 319] on icon at bounding box center [1002, 314] width 9 height 10
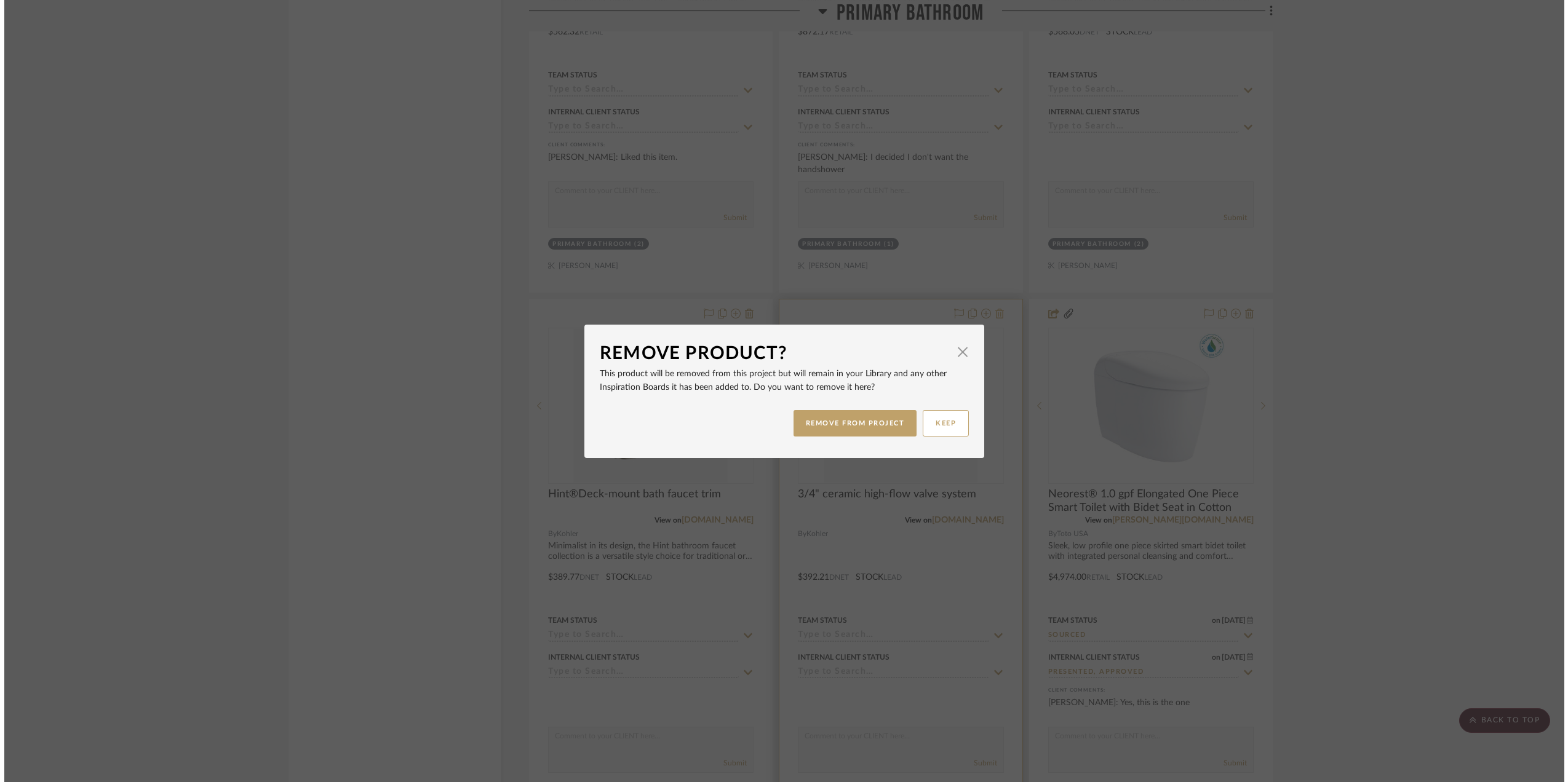
scroll to position [0, 0]
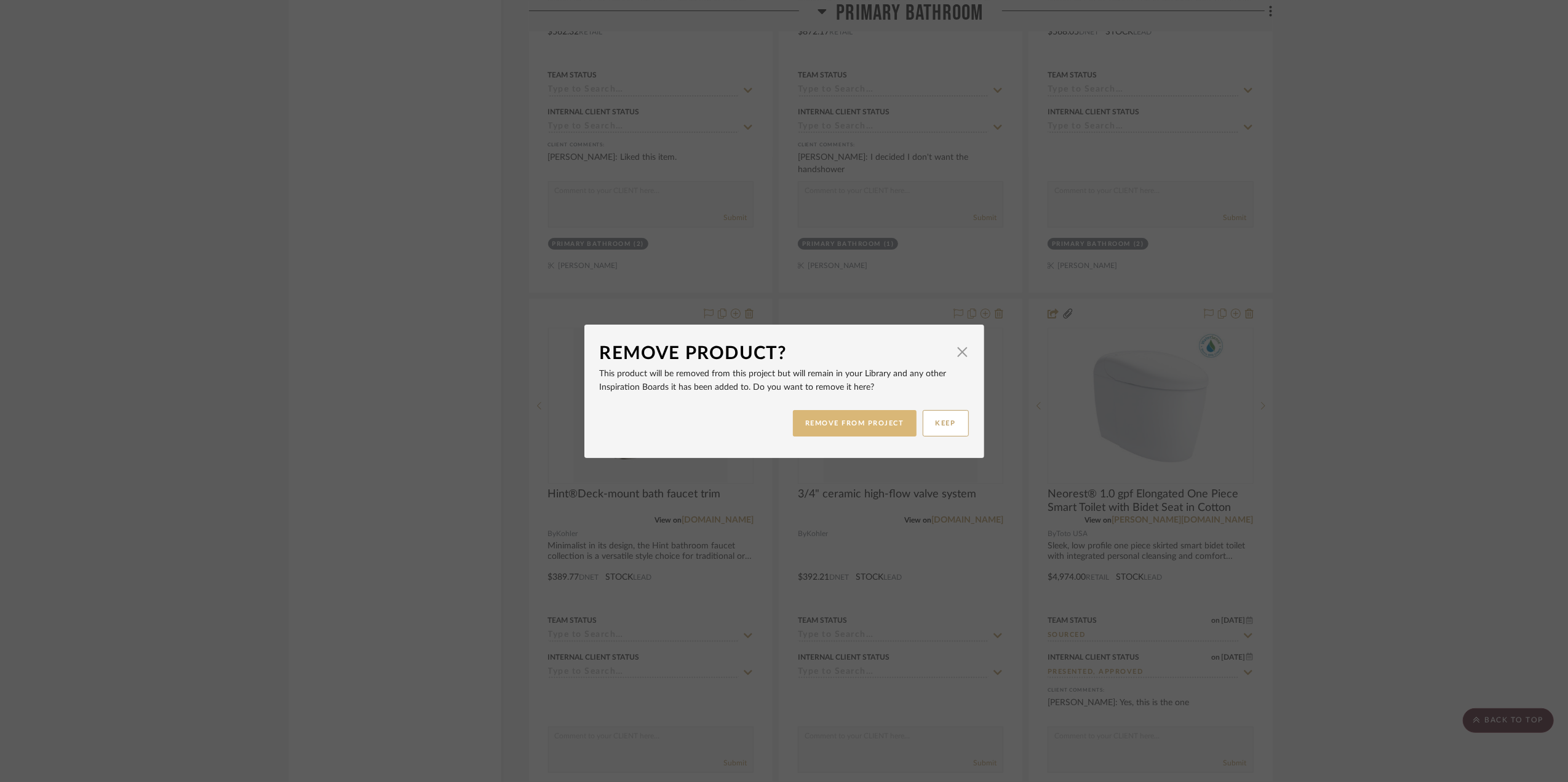
click at [858, 422] on button "REMOVE FROM PROJECT" at bounding box center [855, 423] width 123 height 26
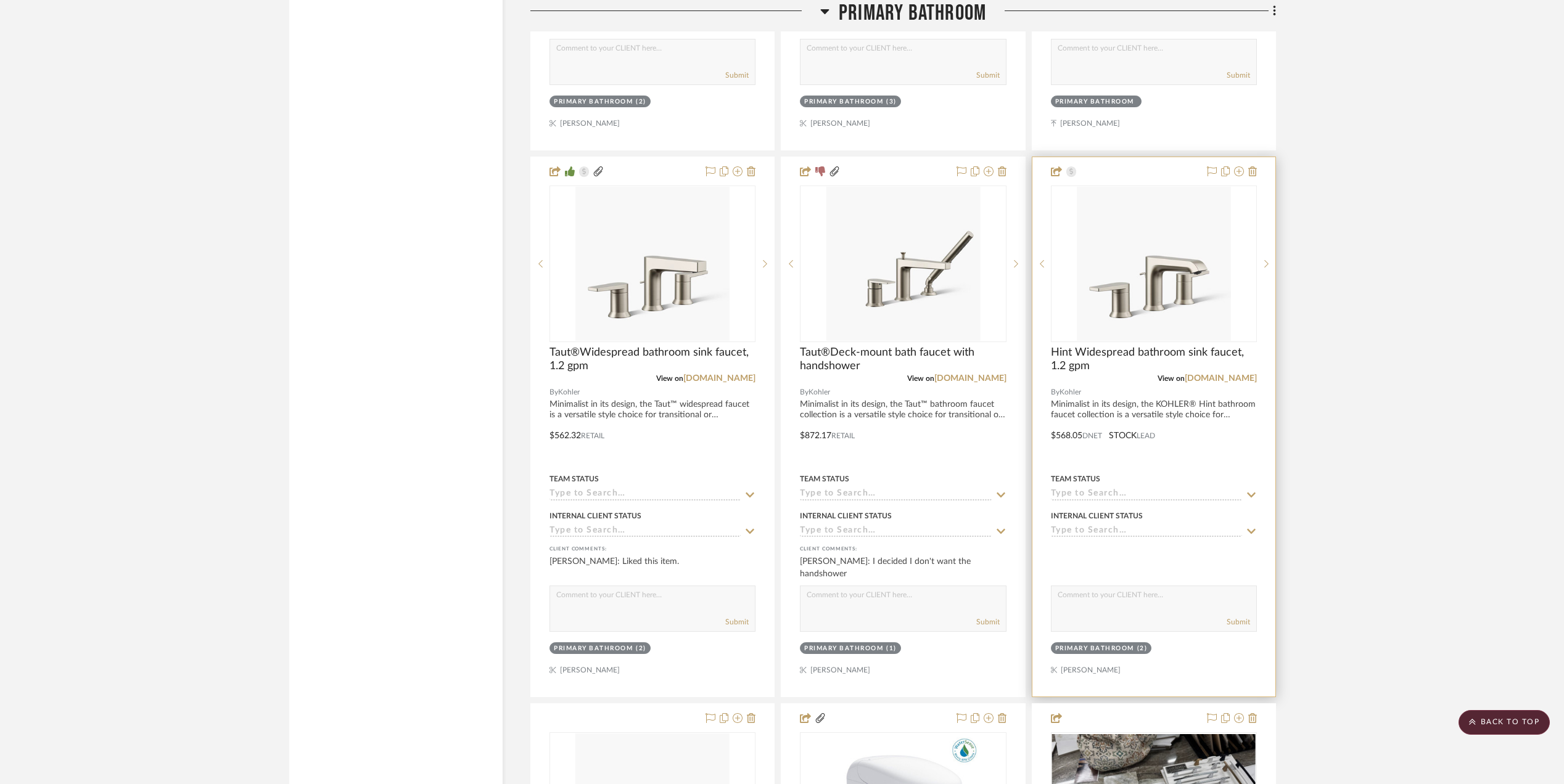
scroll to position [2574, 0]
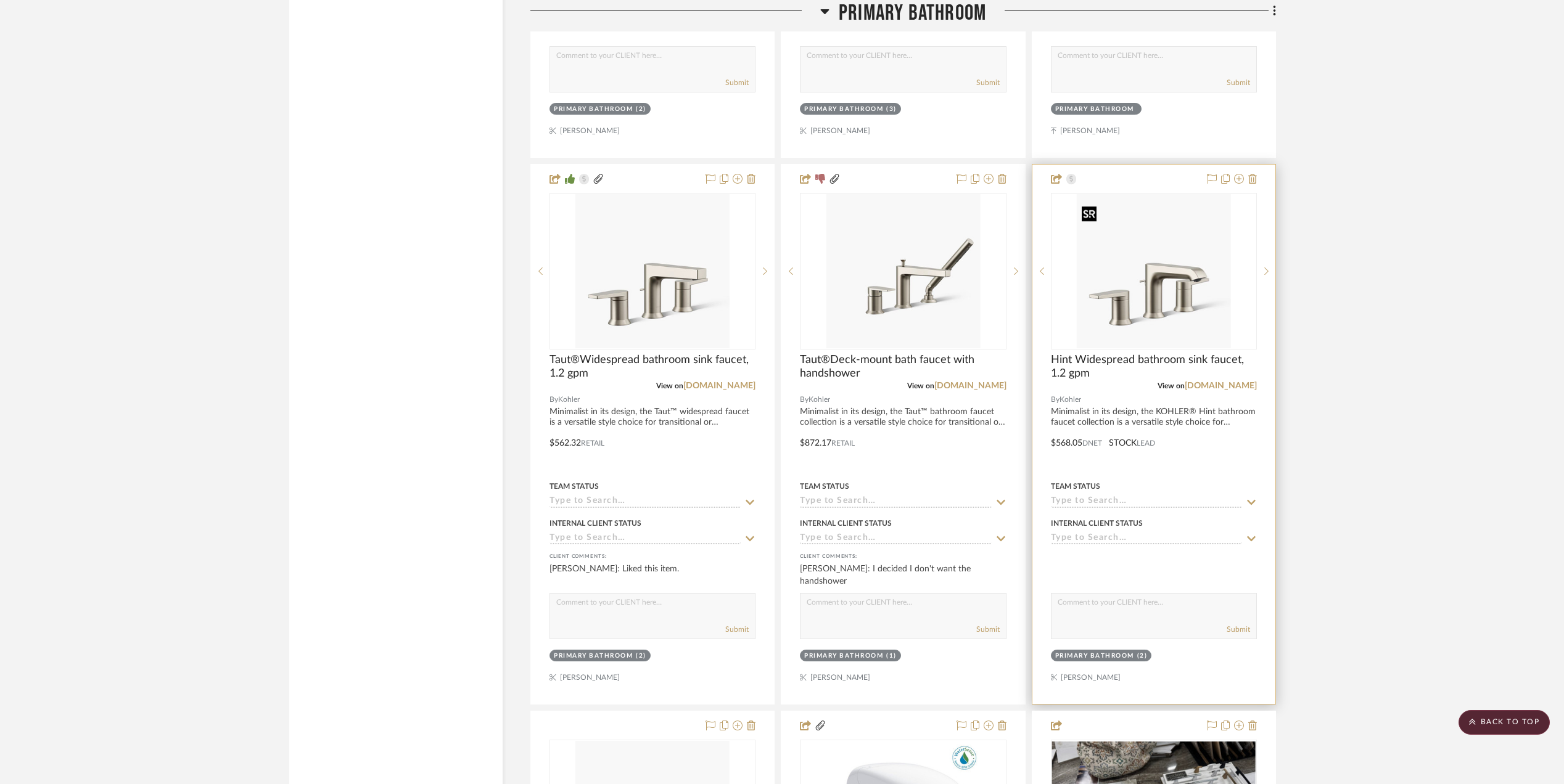
click at [1172, 308] on img "0" at bounding box center [1154, 271] width 154 height 154
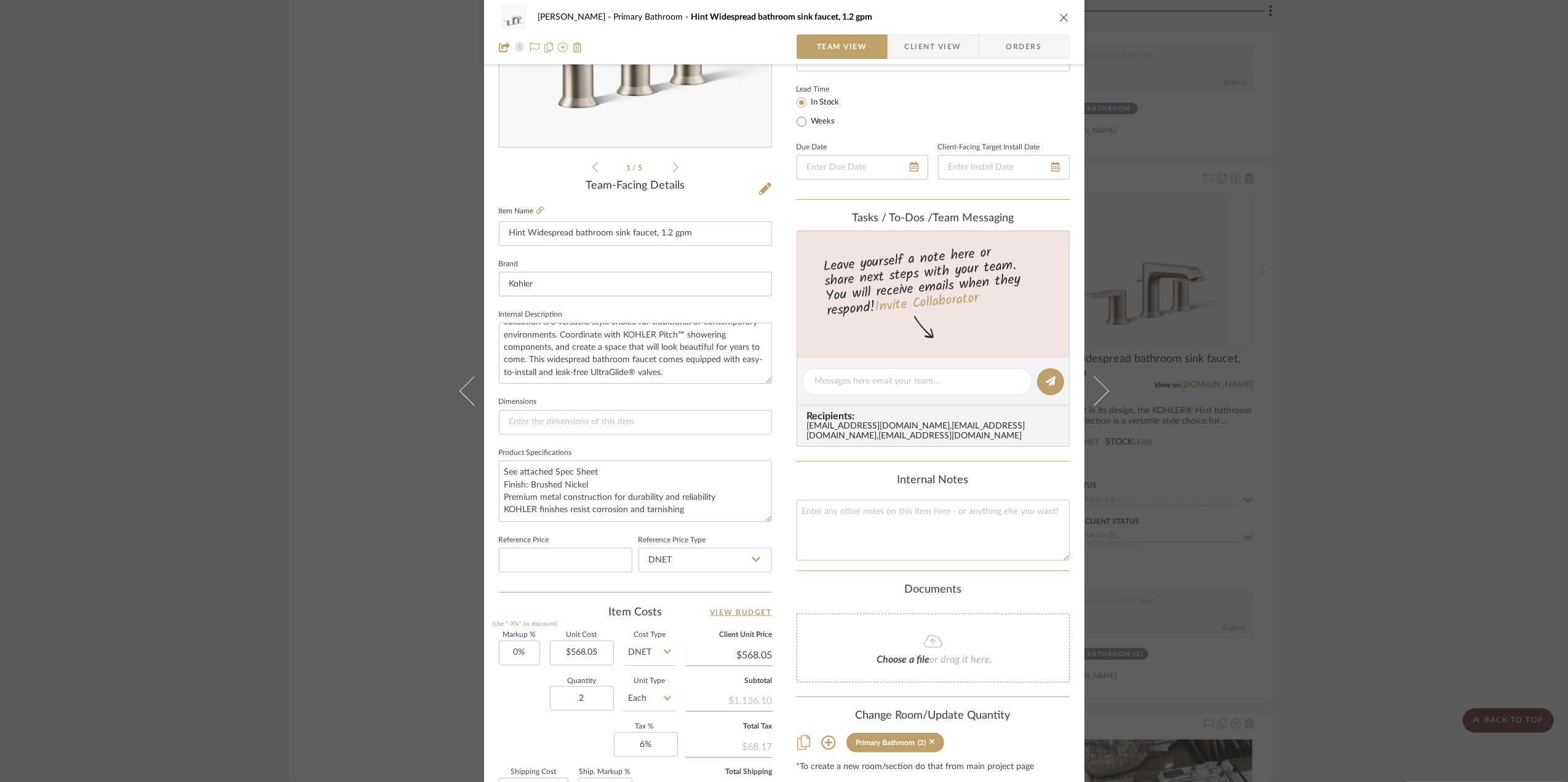
scroll to position [0, 0]
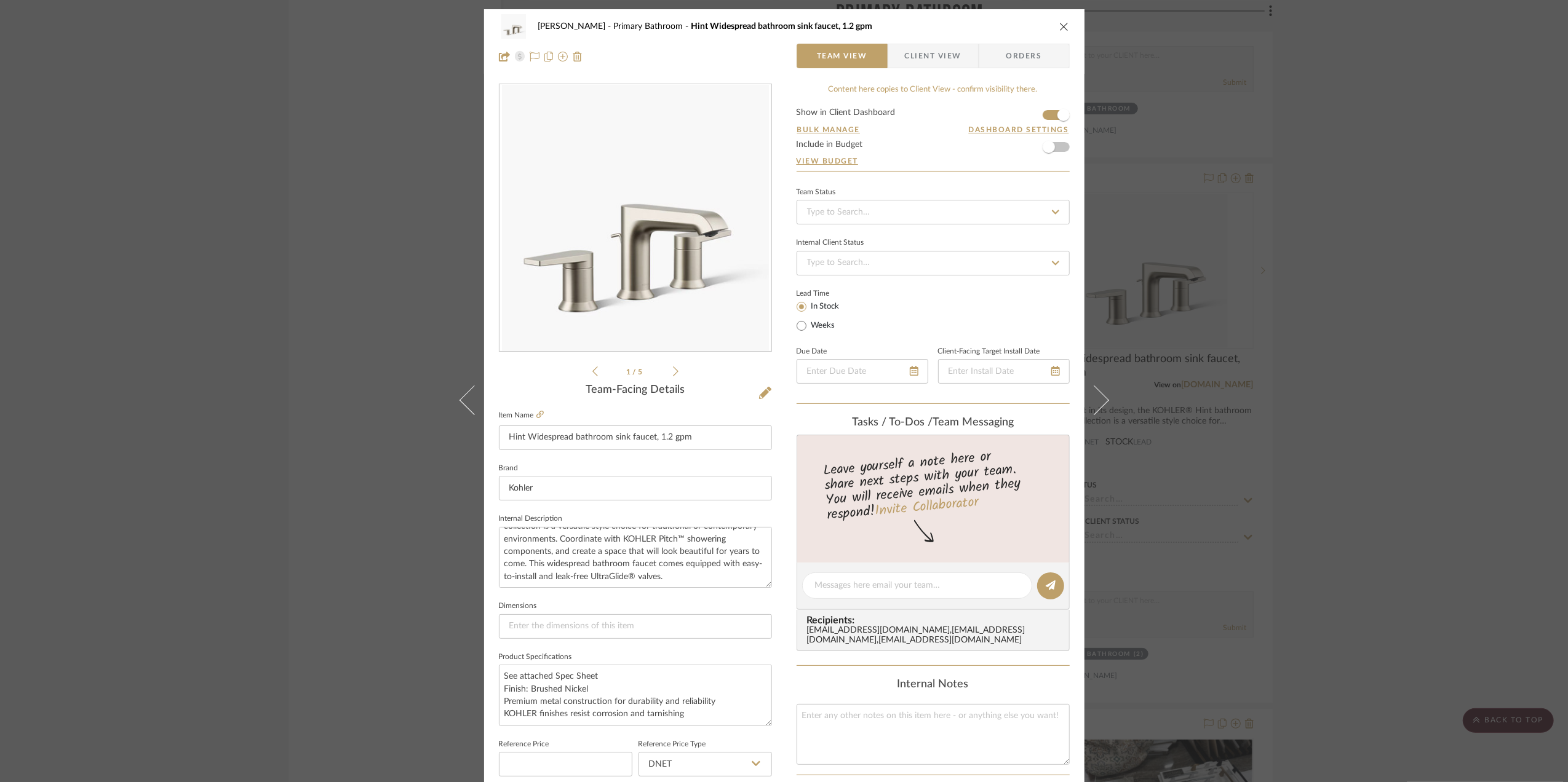
click at [1390, 305] on div "Sara Monroe Primary Bathroom Hint Widespread bathroom sink faucet, 1.2 gpm Team…" at bounding box center [784, 391] width 1568 height 782
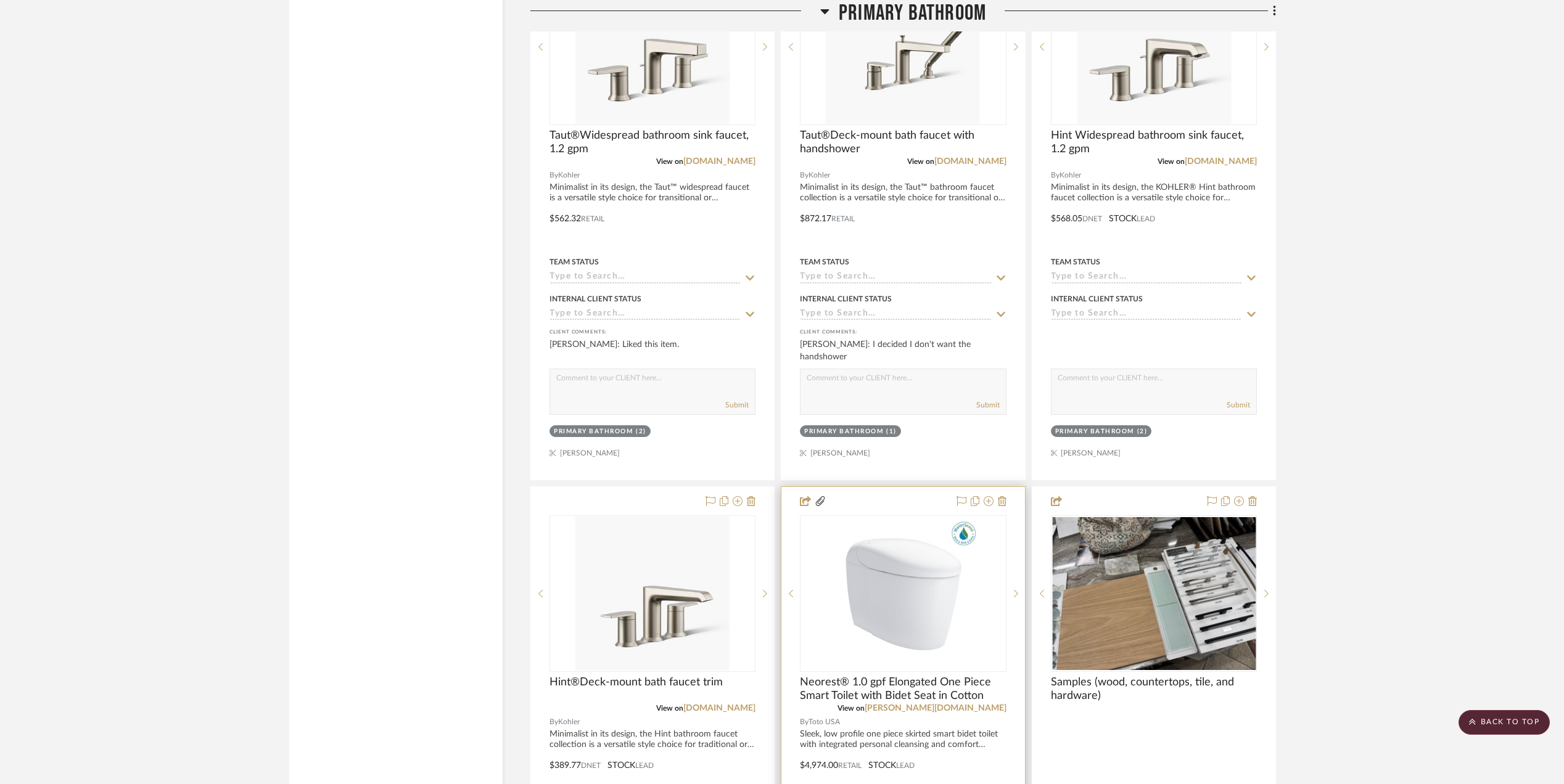
scroll to position [2903, 0]
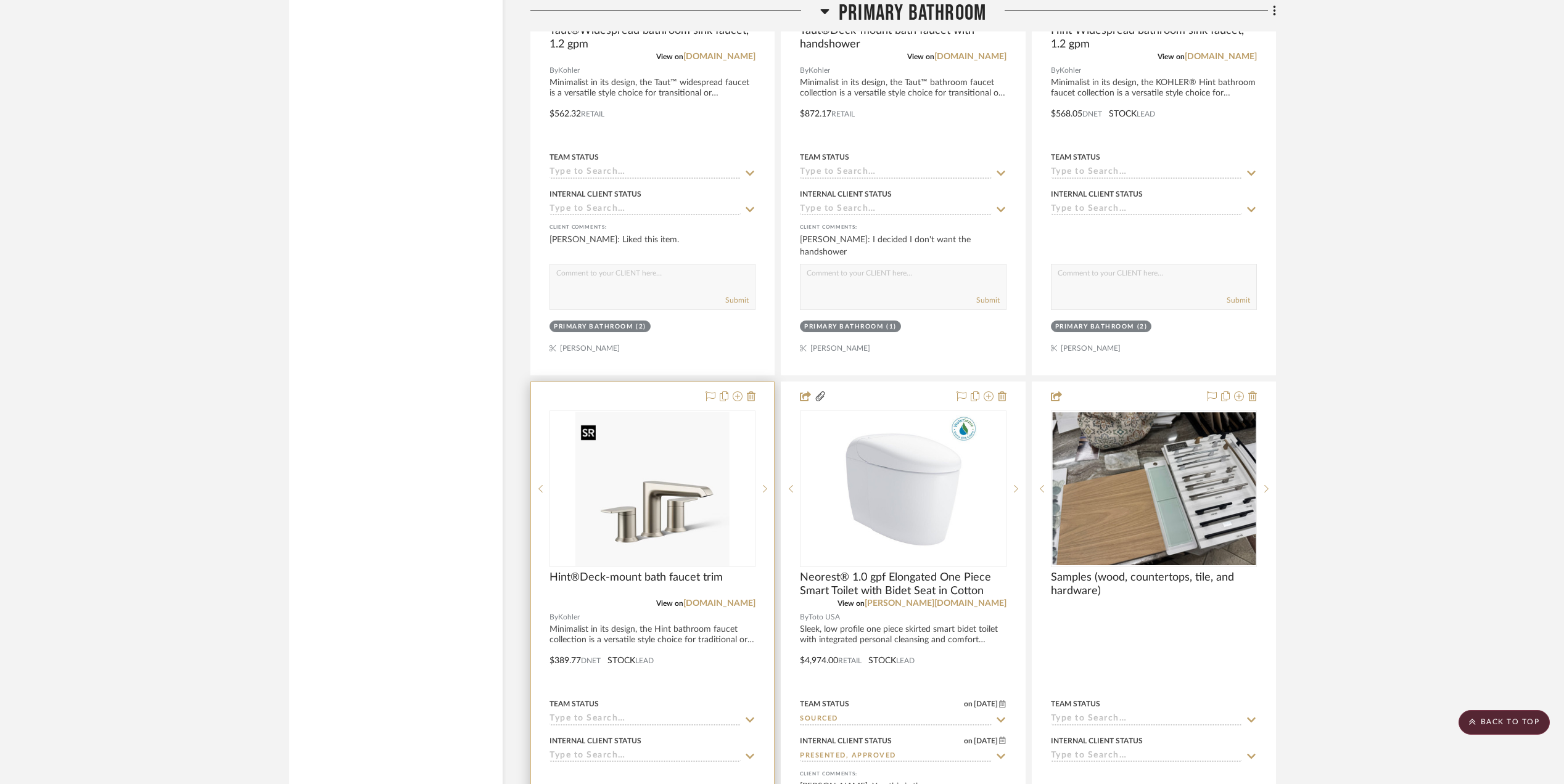
click at [644, 513] on img "0" at bounding box center [652, 489] width 154 height 154
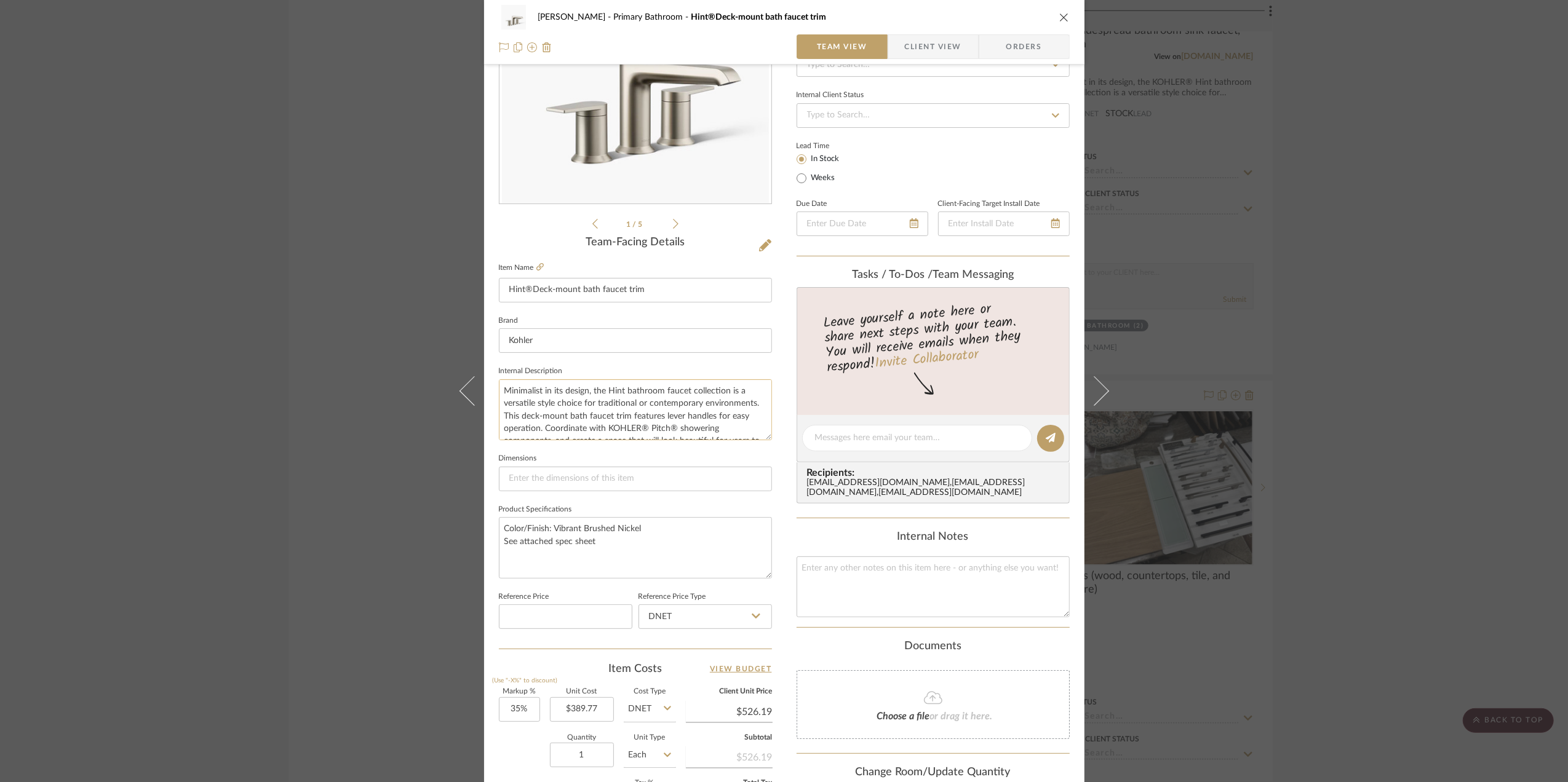
scroll to position [365, 0]
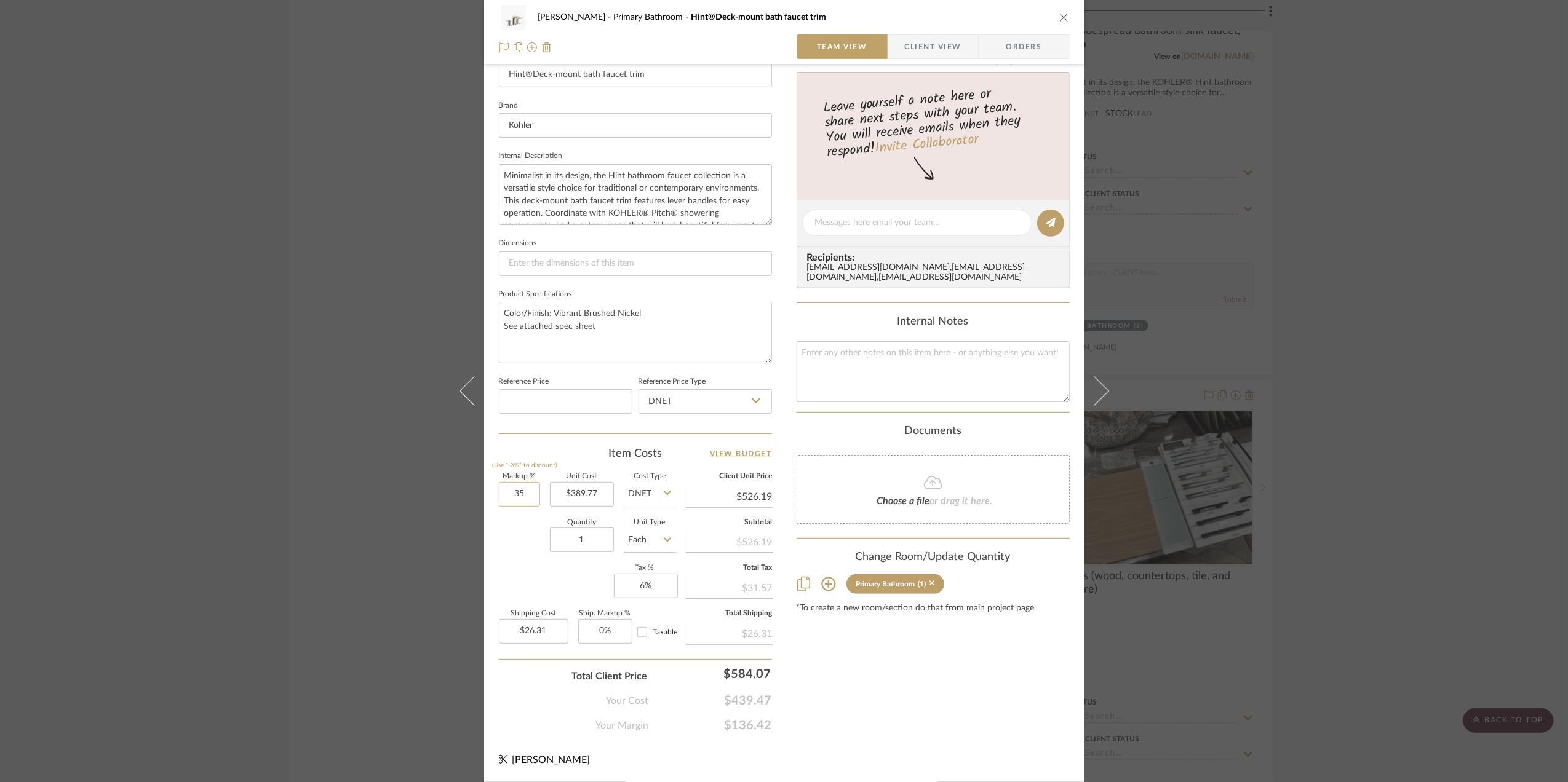
click at [520, 494] on input "35" at bounding box center [519, 494] width 41 height 25
type input "0%"
click at [513, 556] on div "Quantity 1 Unit Type Each" at bounding box center [587, 541] width 177 height 43
type input "$389.77"
type input "$19.49"
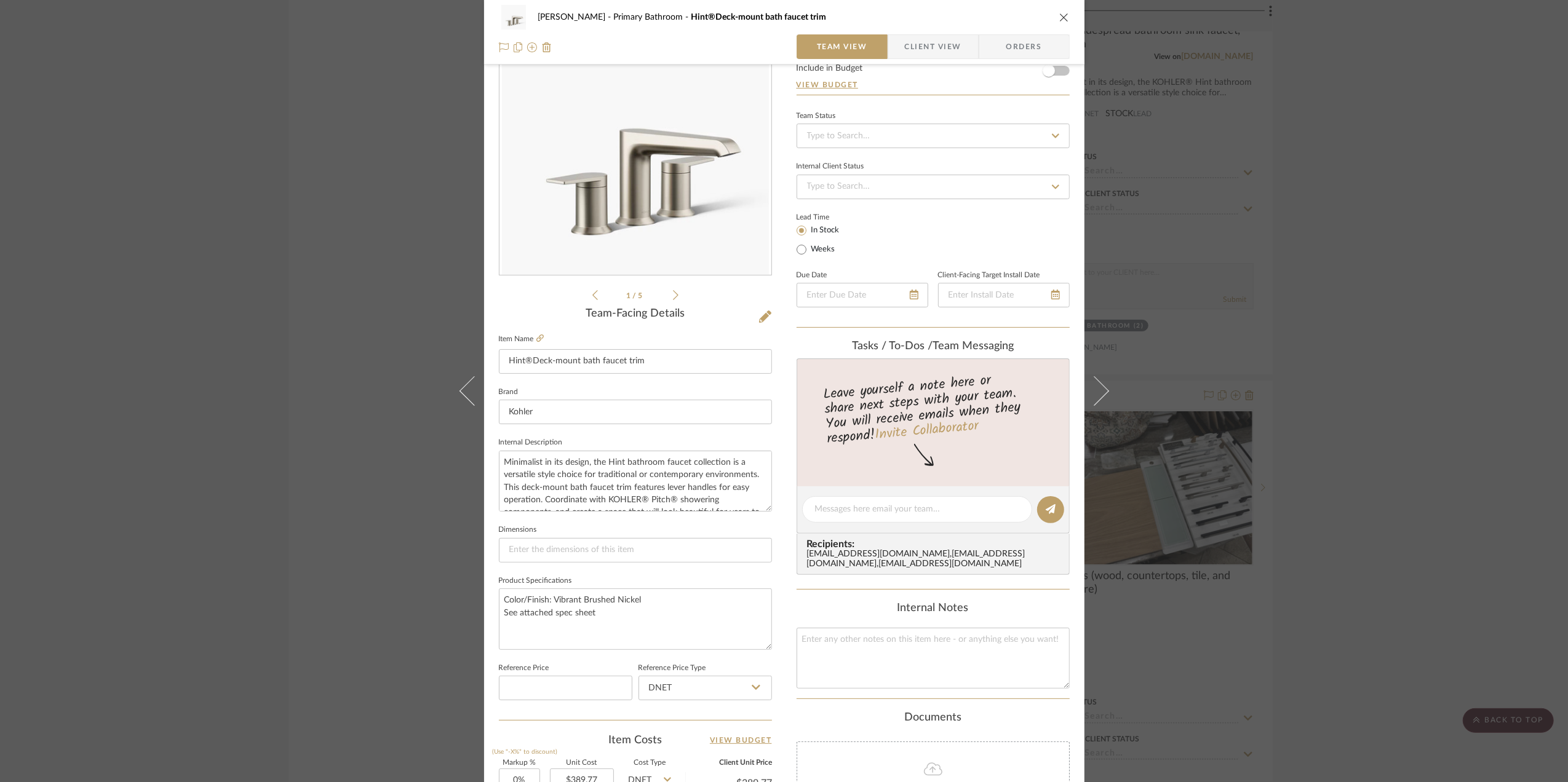
scroll to position [0, 0]
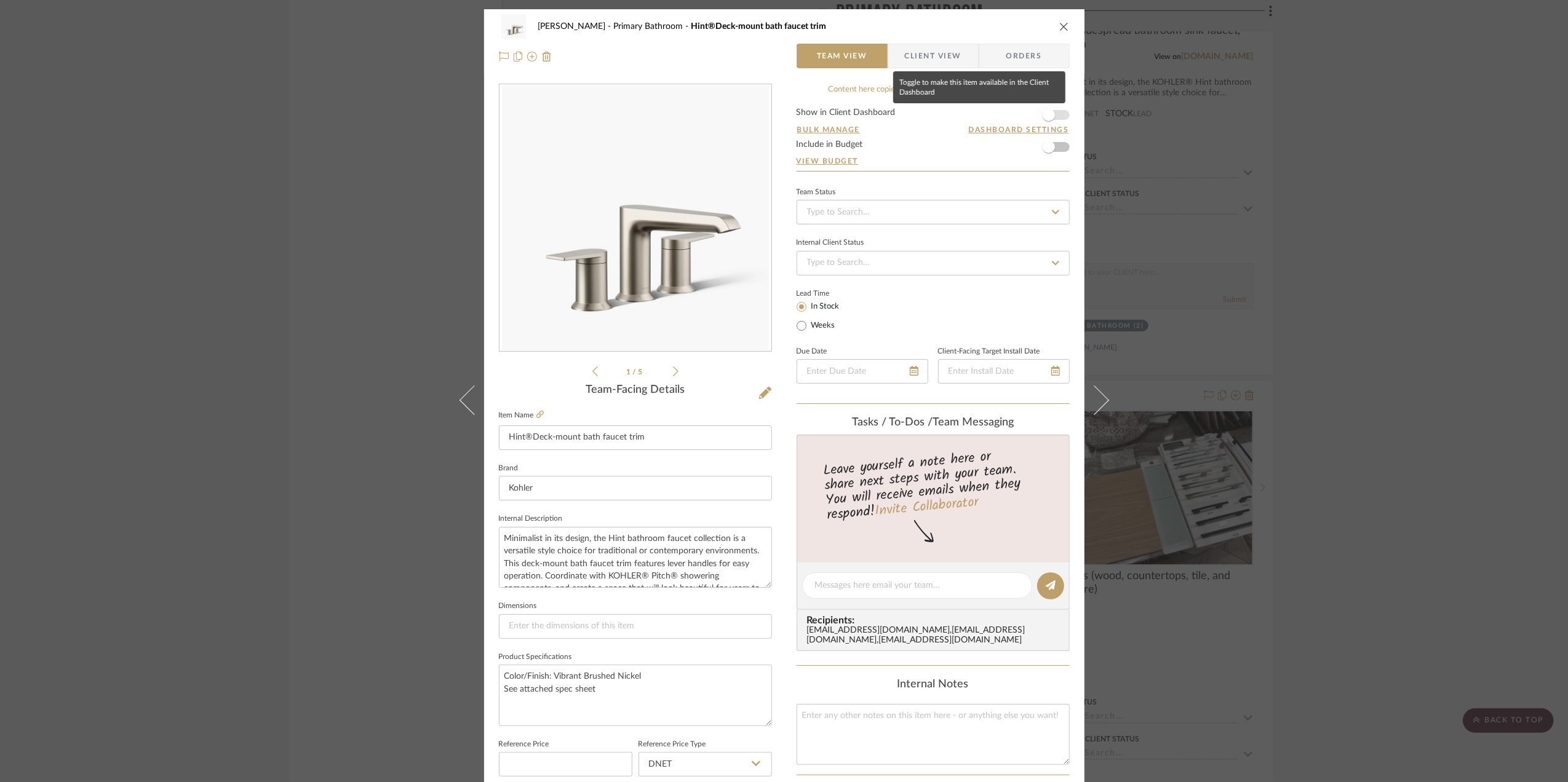
click at [1054, 117] on span "button" at bounding box center [1048, 115] width 27 height 27
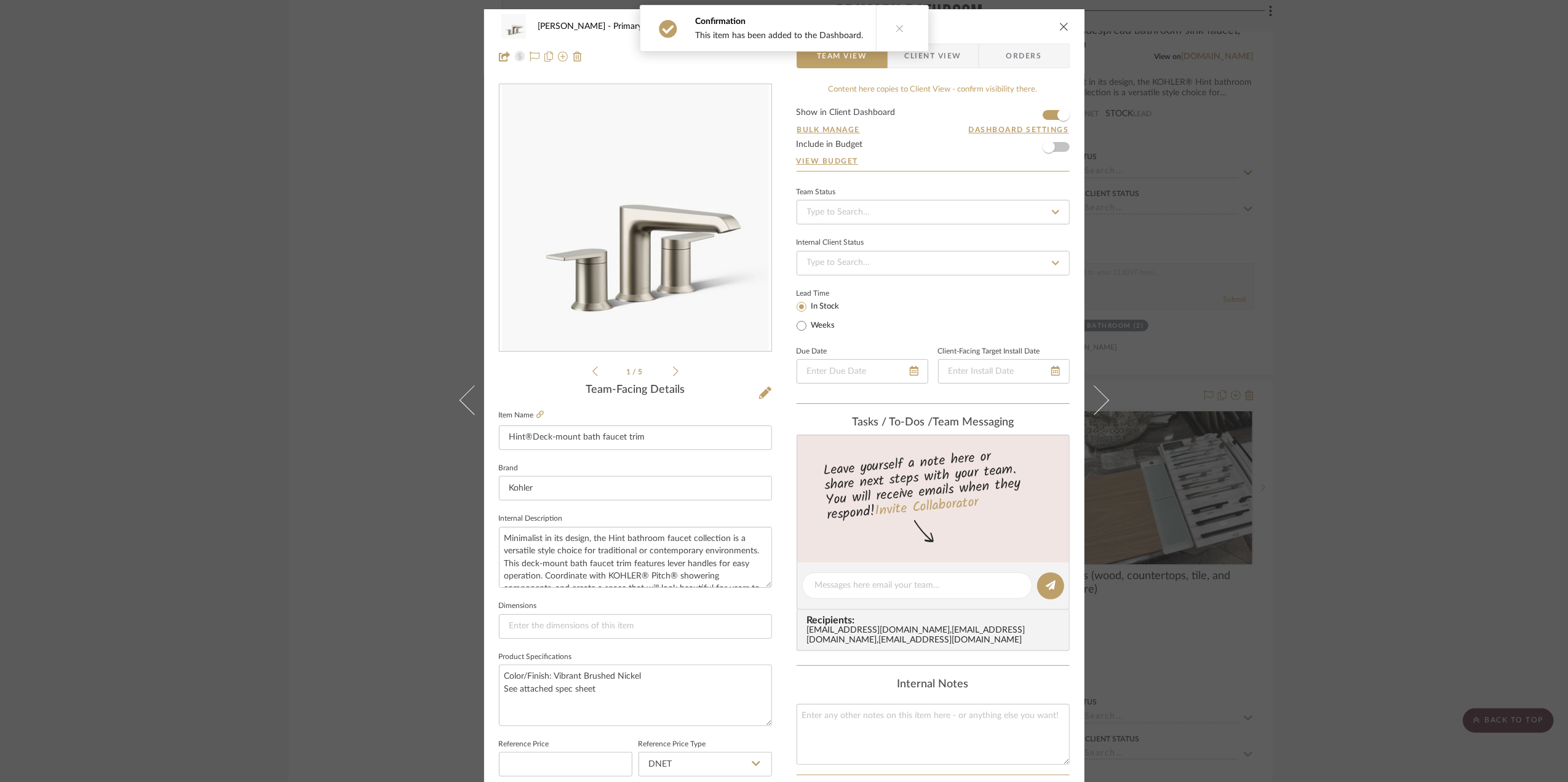
click at [943, 58] on span "Client View" at bounding box center [933, 55] width 57 height 25
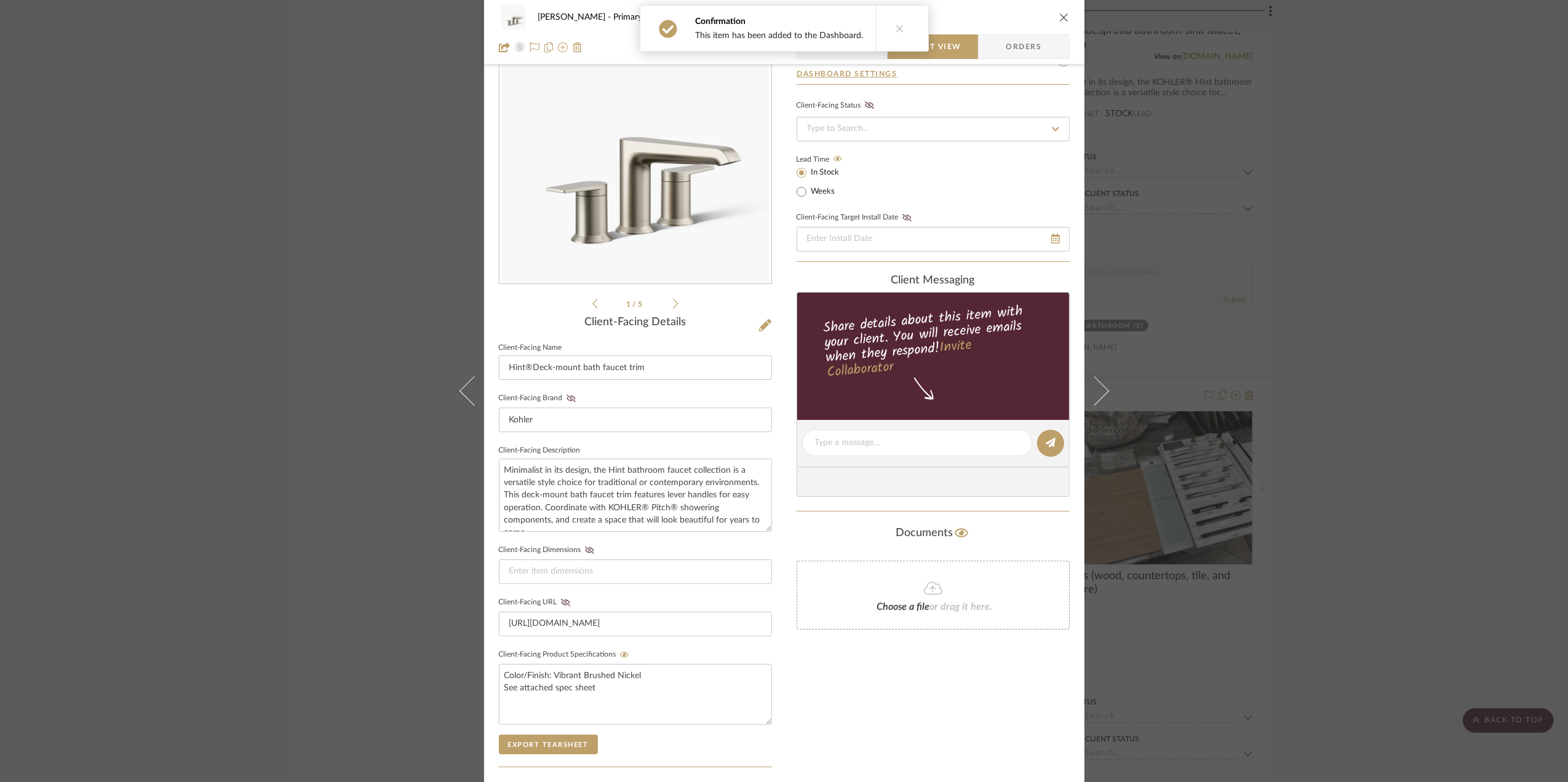
scroll to position [164, 0]
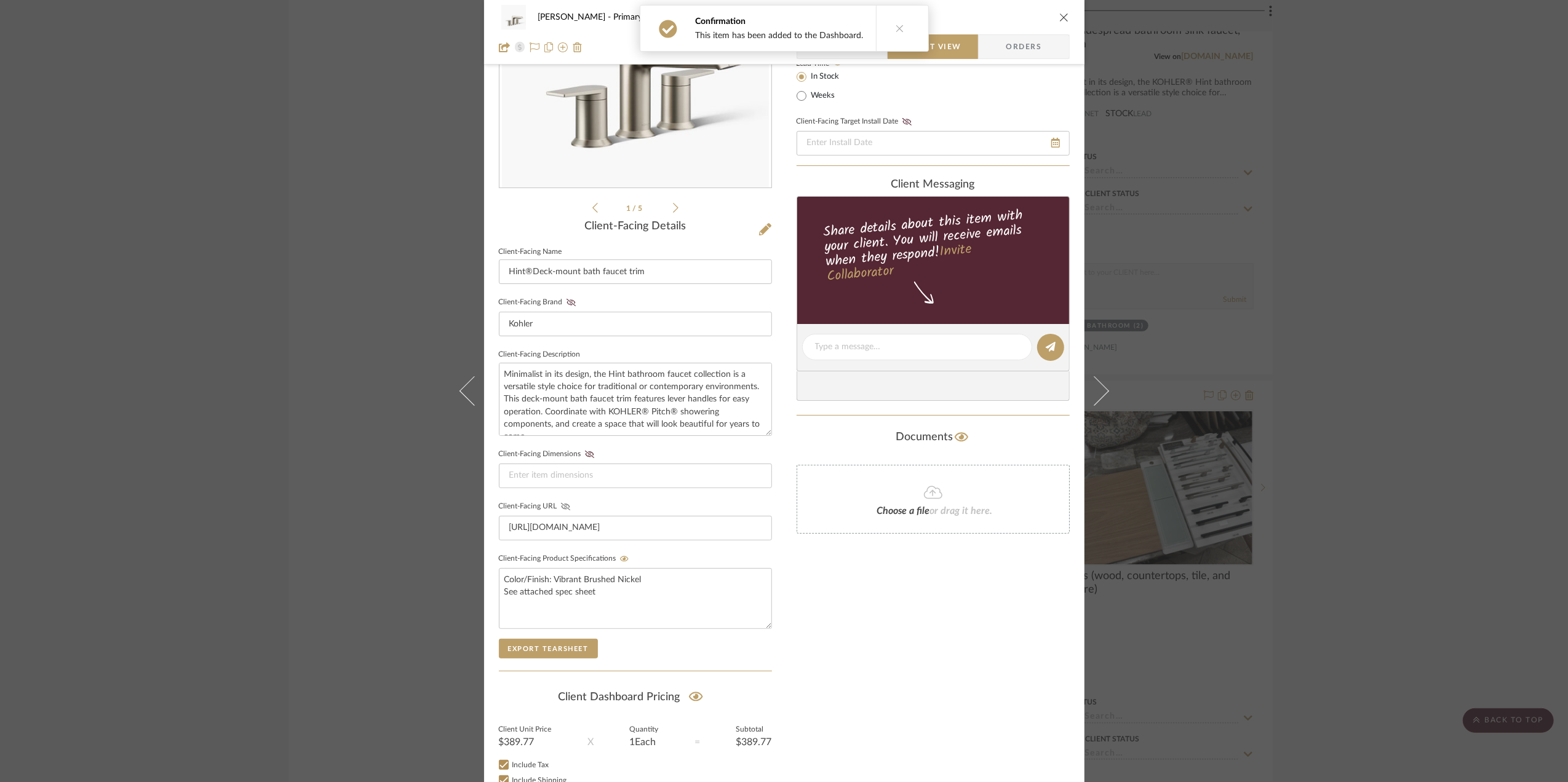
click at [561, 505] on icon at bounding box center [565, 507] width 9 height 8
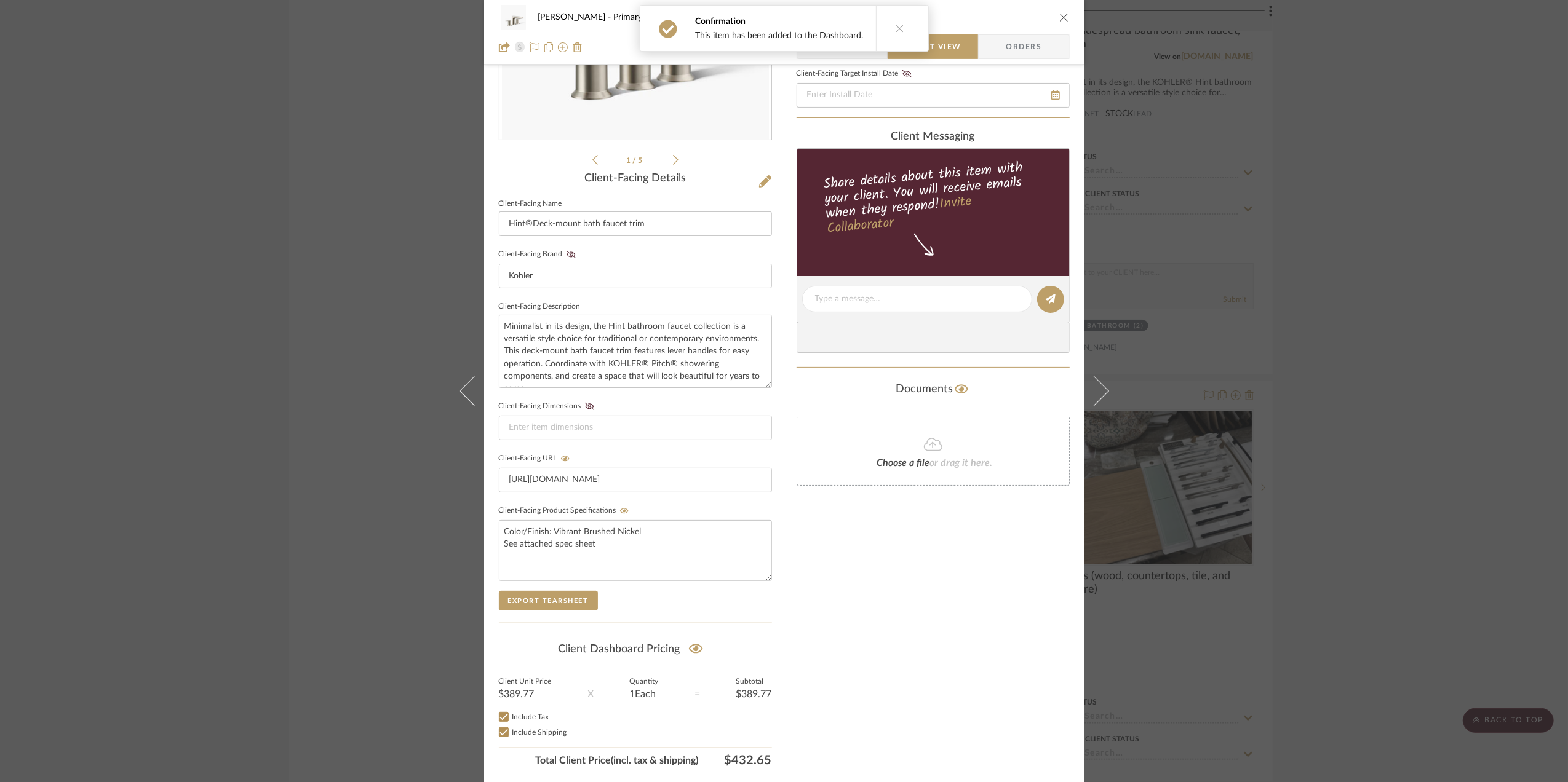
scroll to position [256, 0]
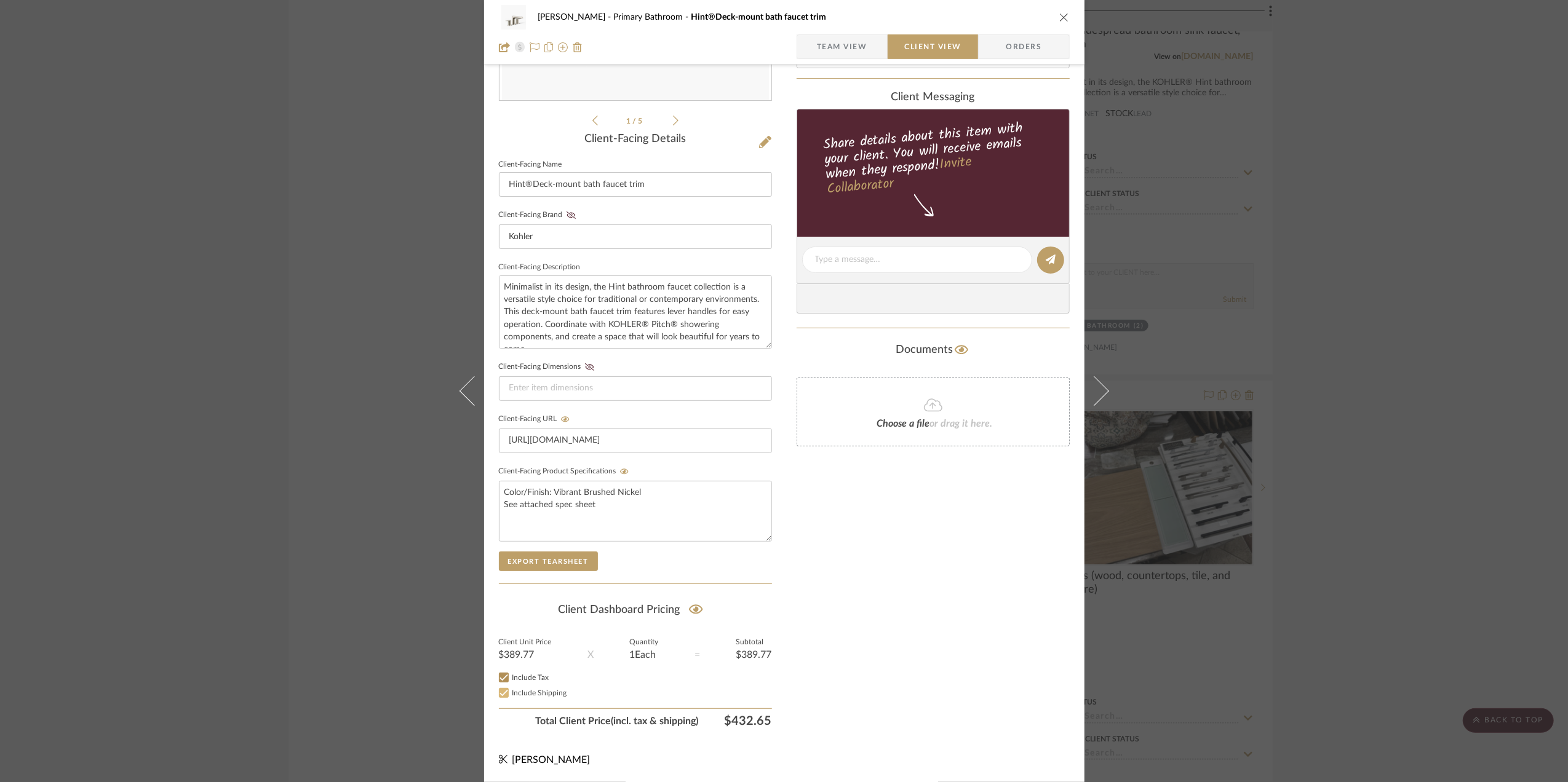
drag, startPoint x: 500, startPoint y: 674, endPoint x: 492, endPoint y: 691, distance: 18.8
click at [497, 674] on input "Include Tax" at bounding box center [503, 677] width 14 height 14
checkbox input "false"
click at [497, 693] on input "Include Shipping" at bounding box center [503, 693] width 14 height 14
checkbox input "false"
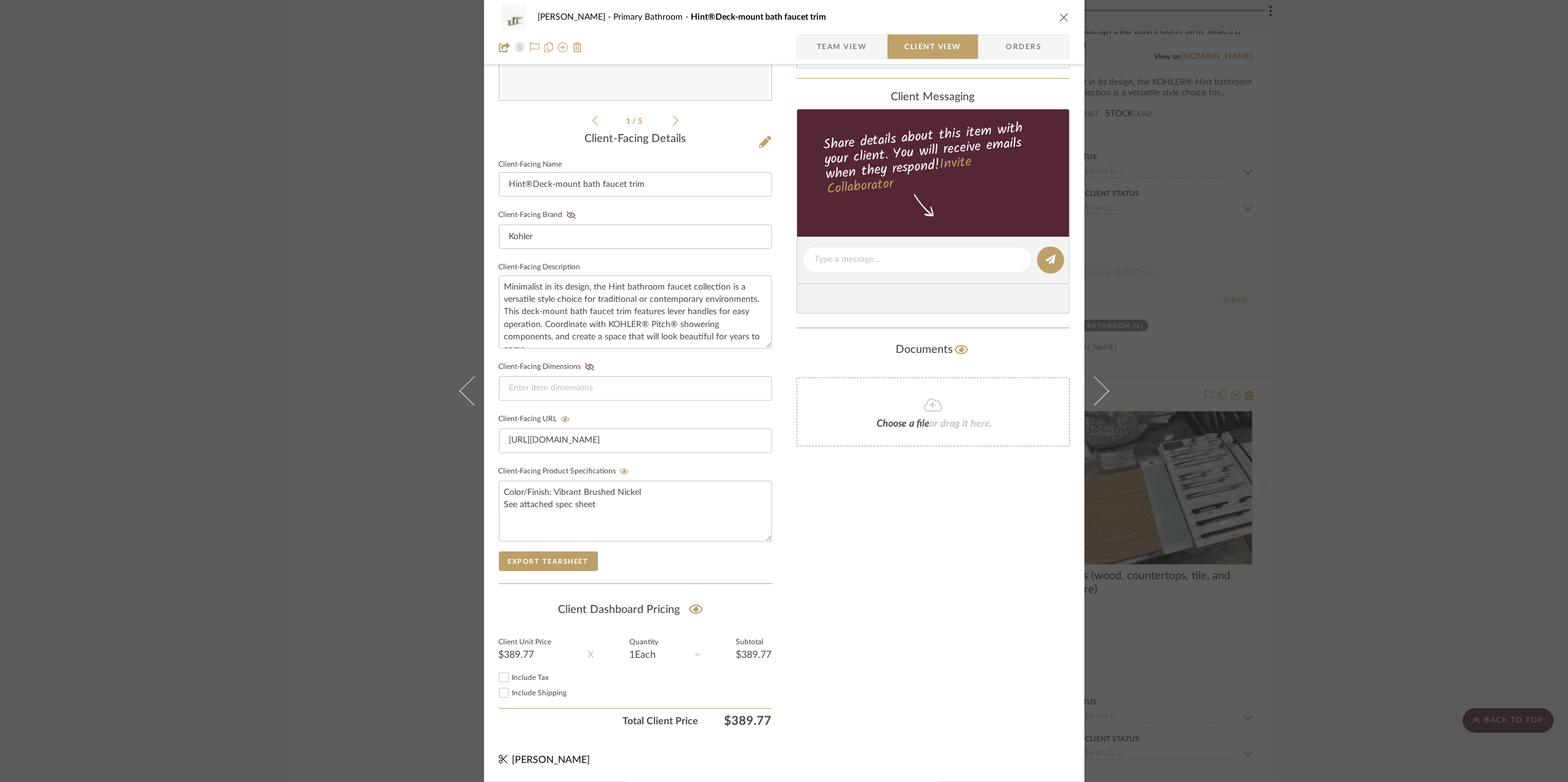
click at [1415, 429] on div "Sara Monroe Primary Bathroom Hint®Deck-mount bath faucet trim Team View Client …" at bounding box center [784, 391] width 1568 height 782
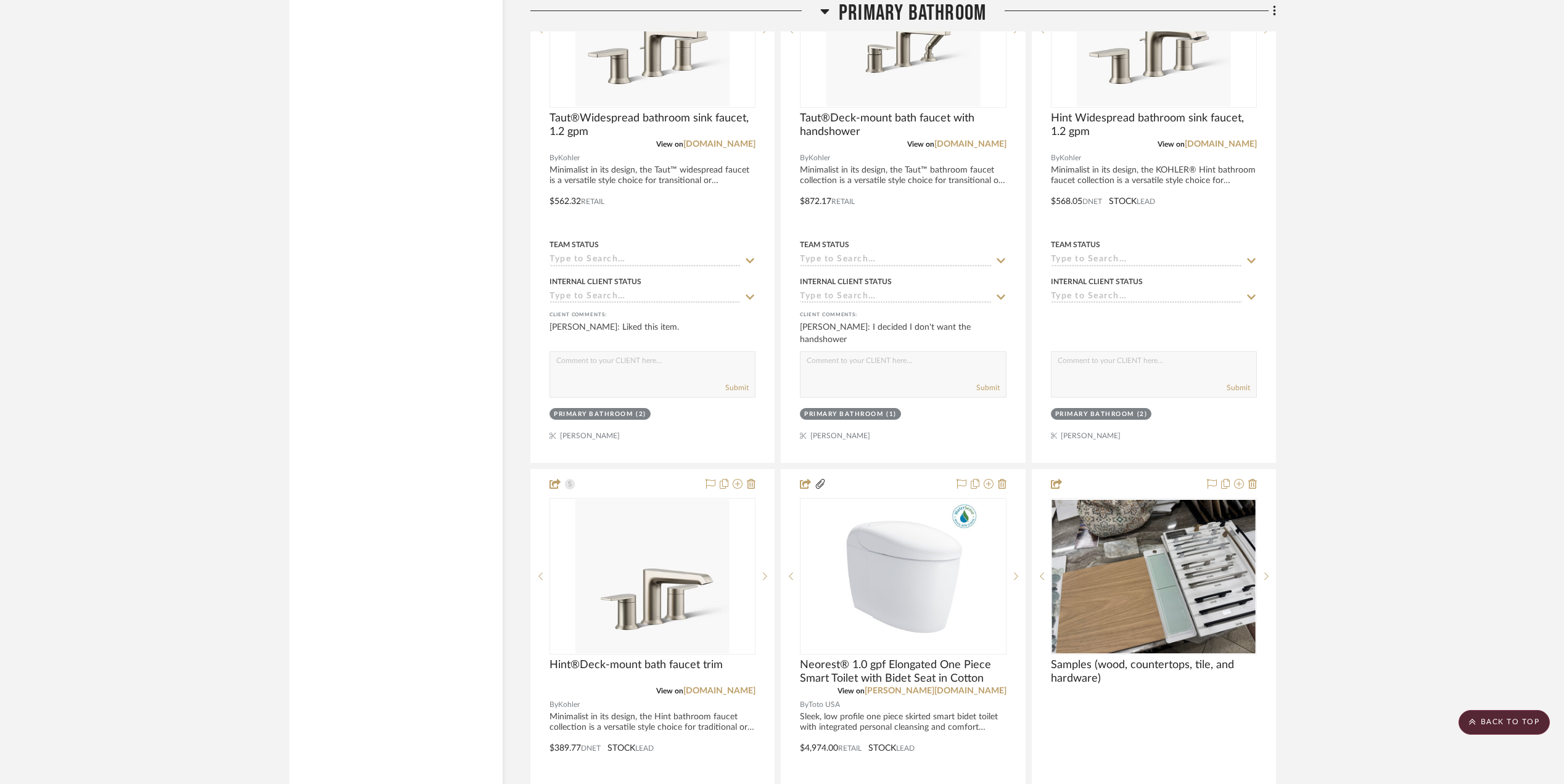
scroll to position [2656, 0]
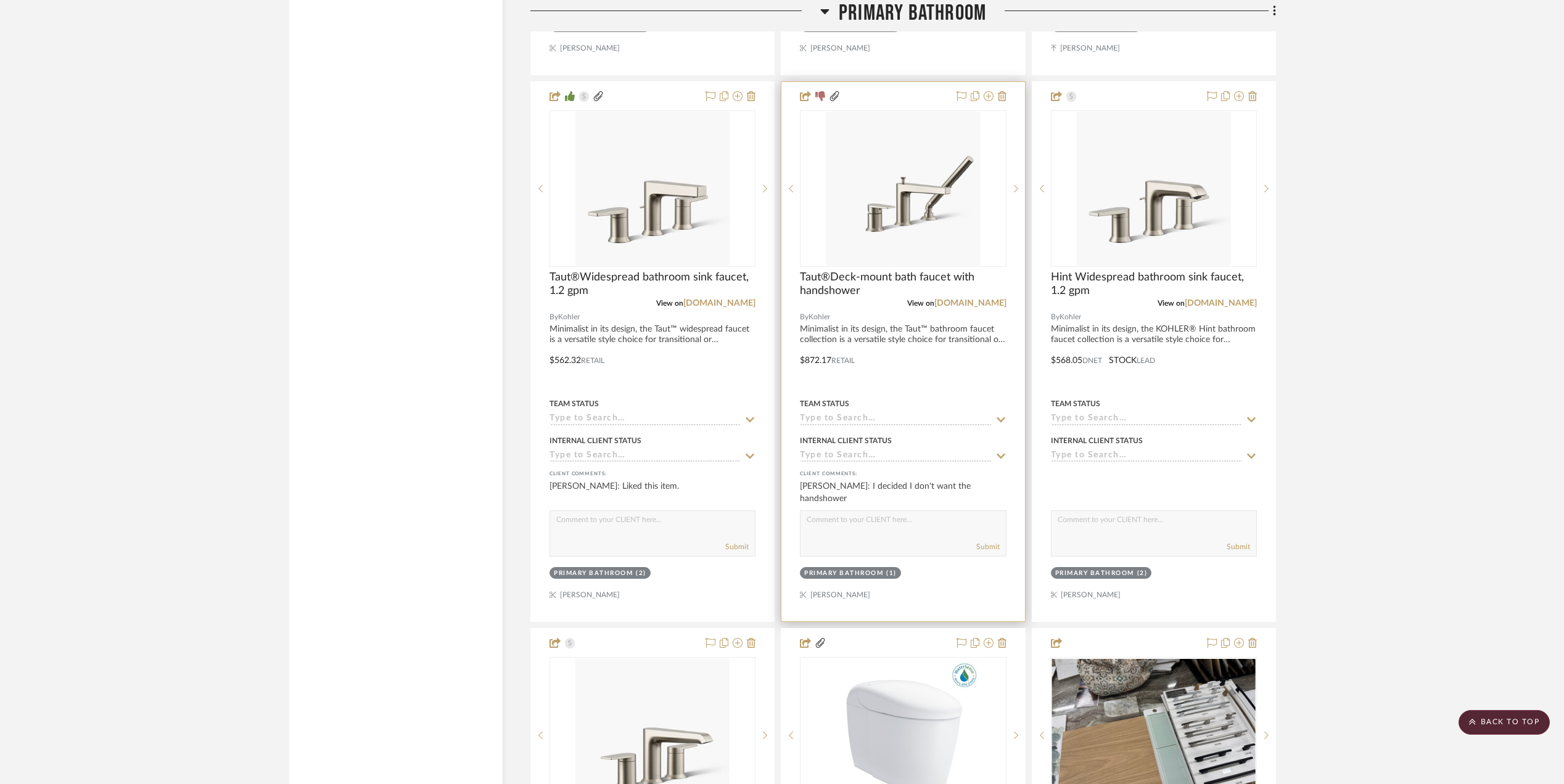
click at [873, 533] on textarea at bounding box center [903, 523] width 205 height 23
type textarea "T"
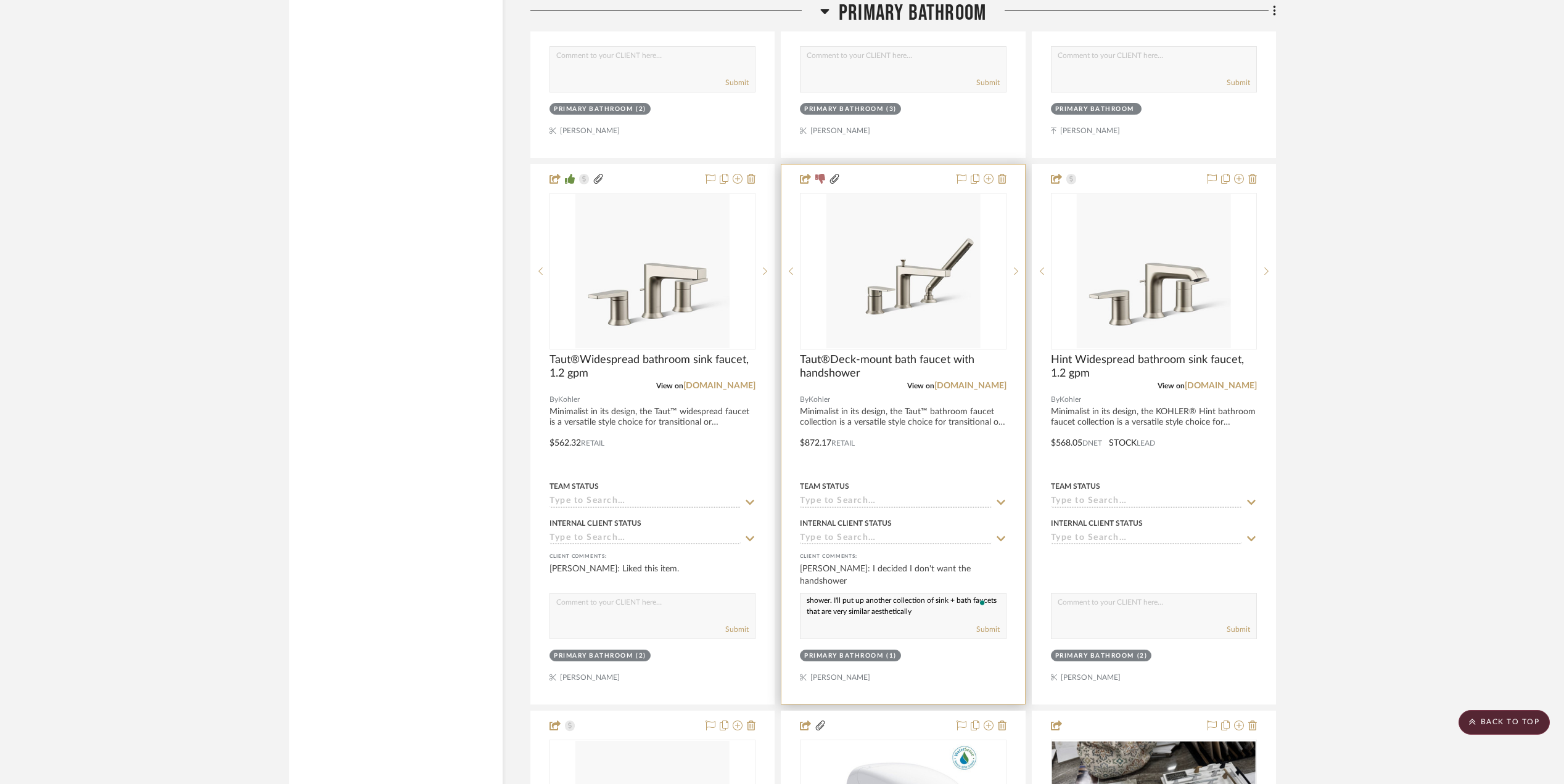
scroll to position [15, 0]
click at [938, 617] on textarea "The Kohler Taut bath faucet comes only with a hand shower. I'll put up another …" at bounding box center [903, 605] width 205 height 23
type textarea "The Kohler Taut bath faucet comes only with a hand shower. I'll put up another …"
click at [987, 634] on button "Submit" at bounding box center [988, 629] width 23 height 11
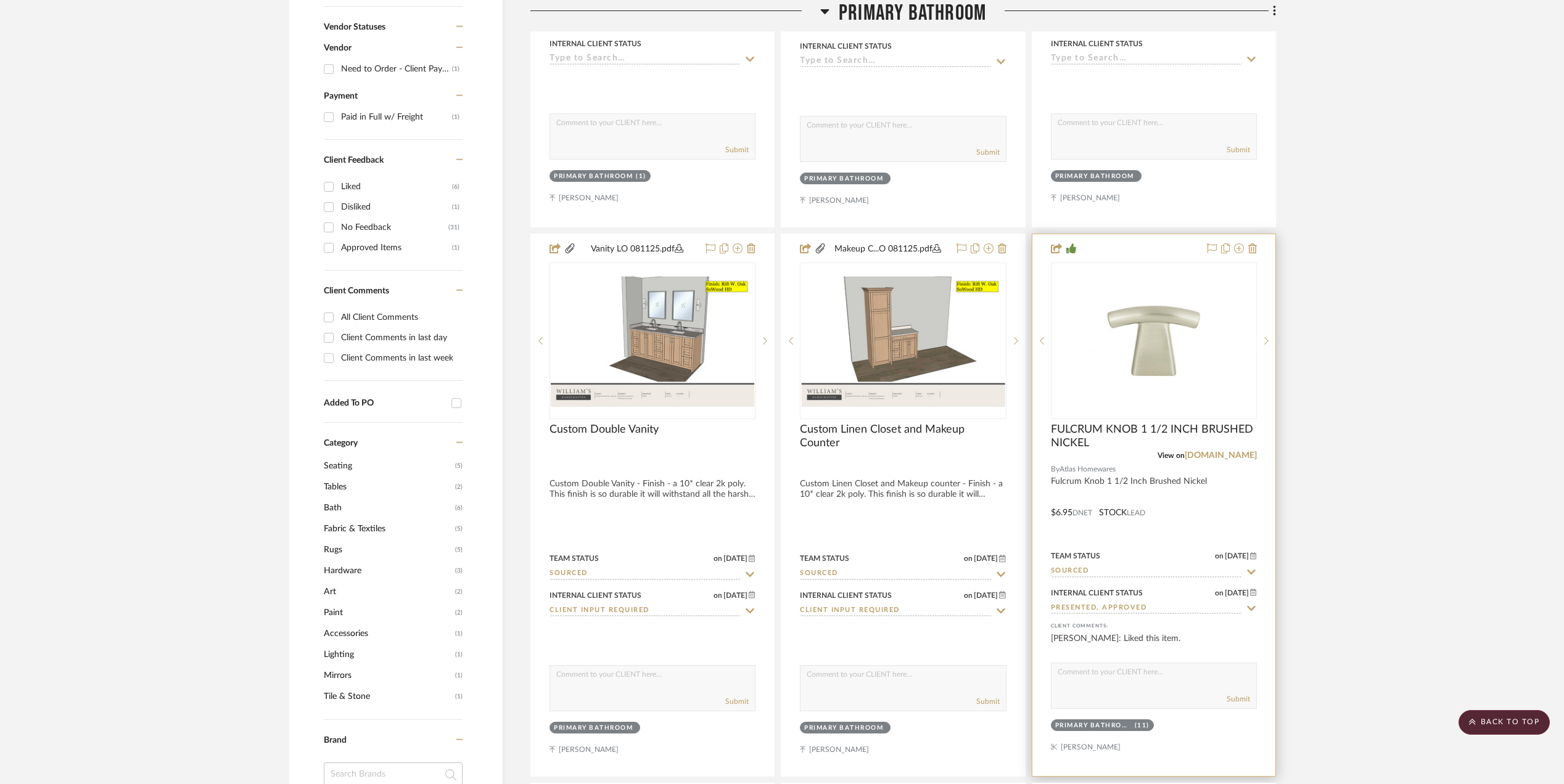
scroll to position [930, 0]
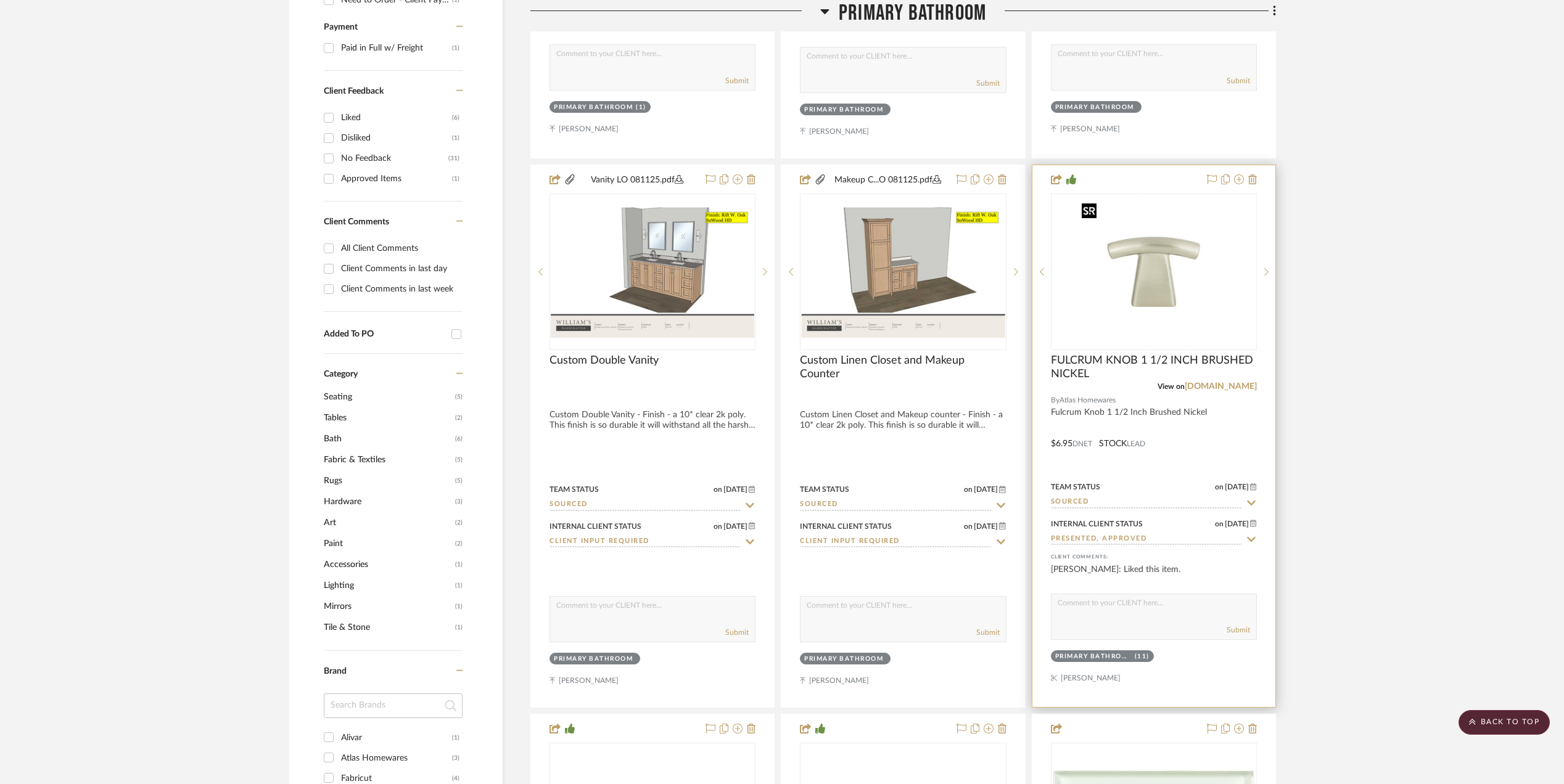
click at [1160, 275] on img "0" at bounding box center [1154, 272] width 154 height 154
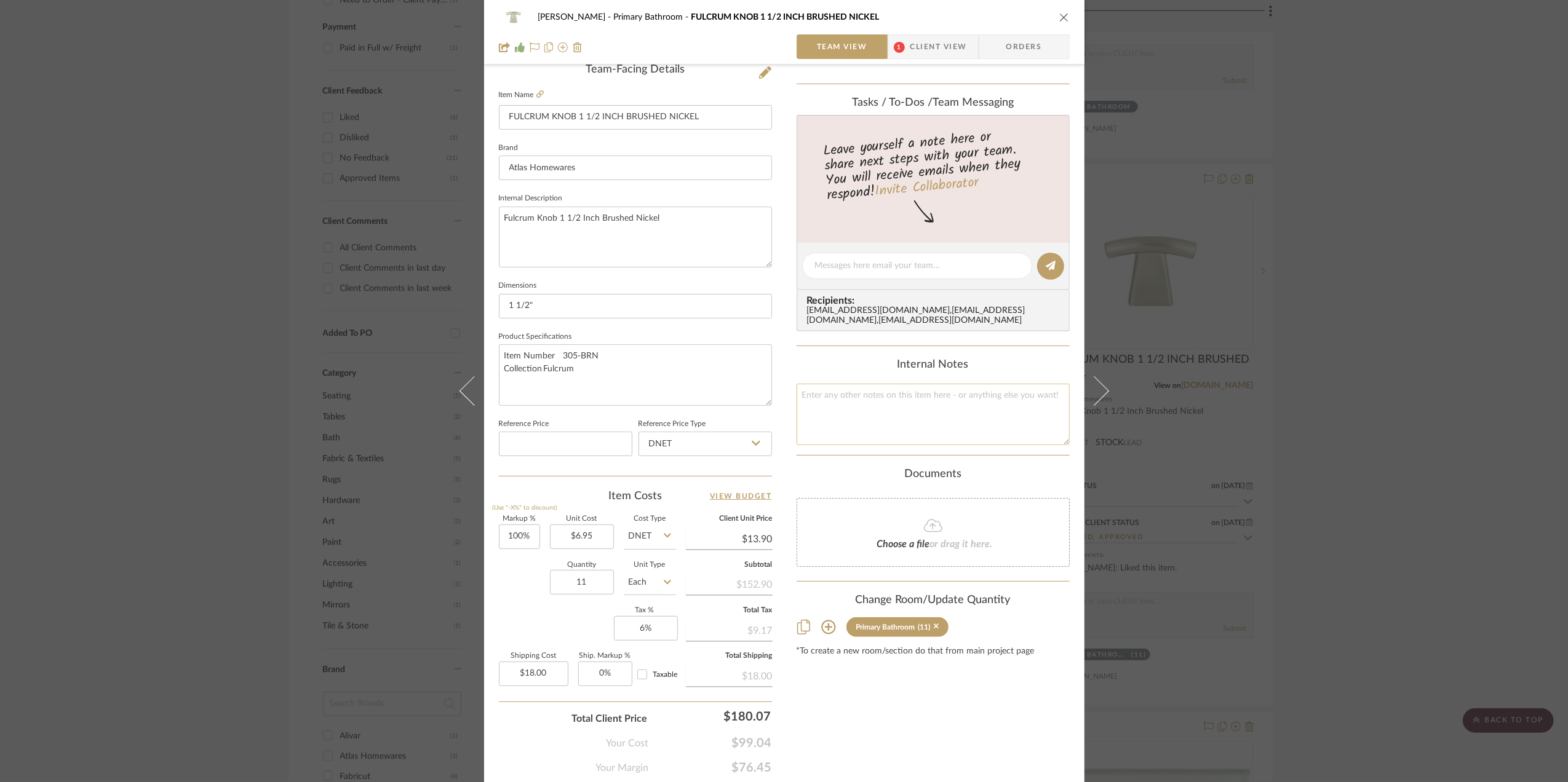
scroll to position [328, 0]
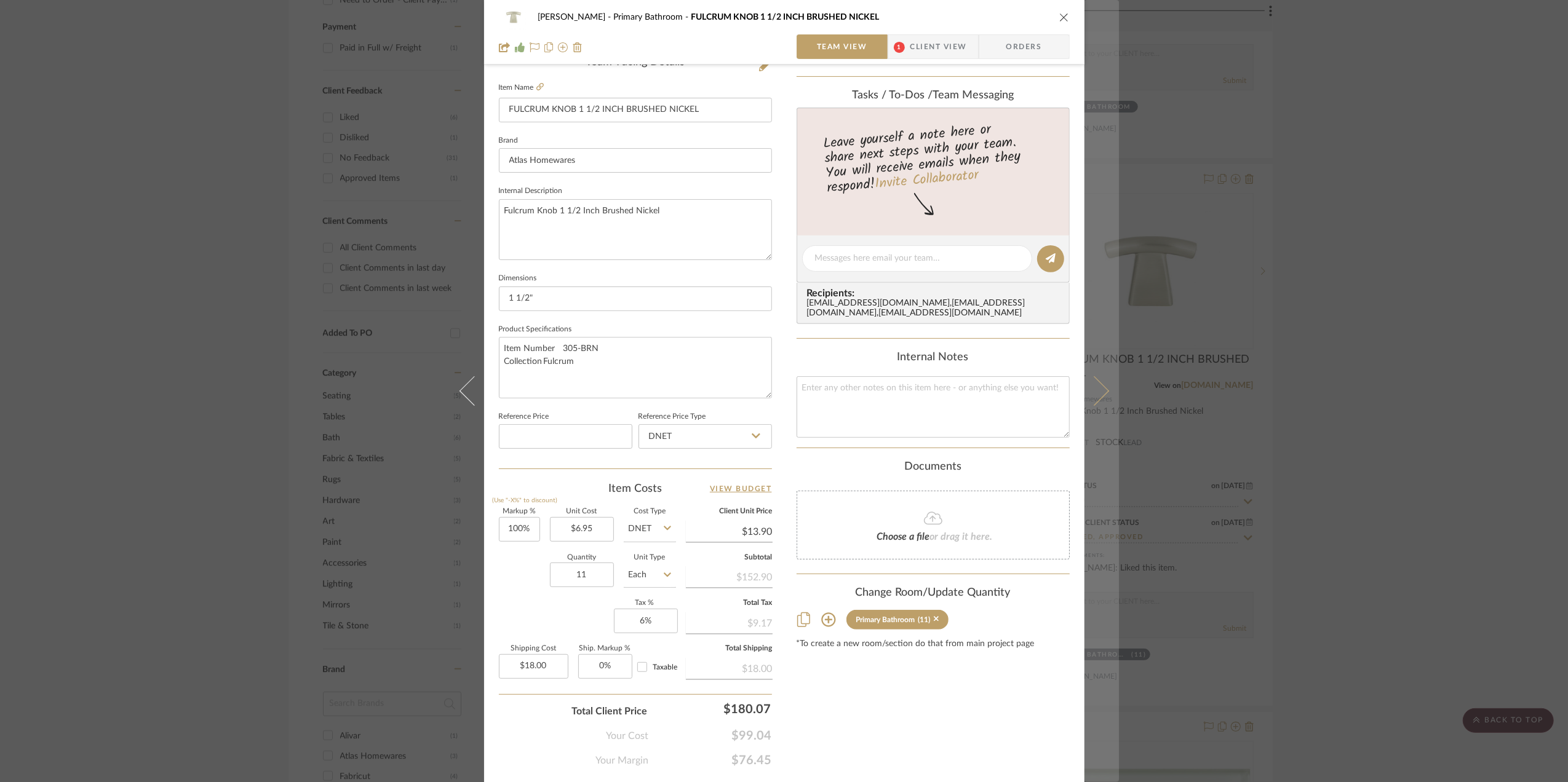
click at [1098, 387] on icon at bounding box center [1093, 391] width 30 height 30
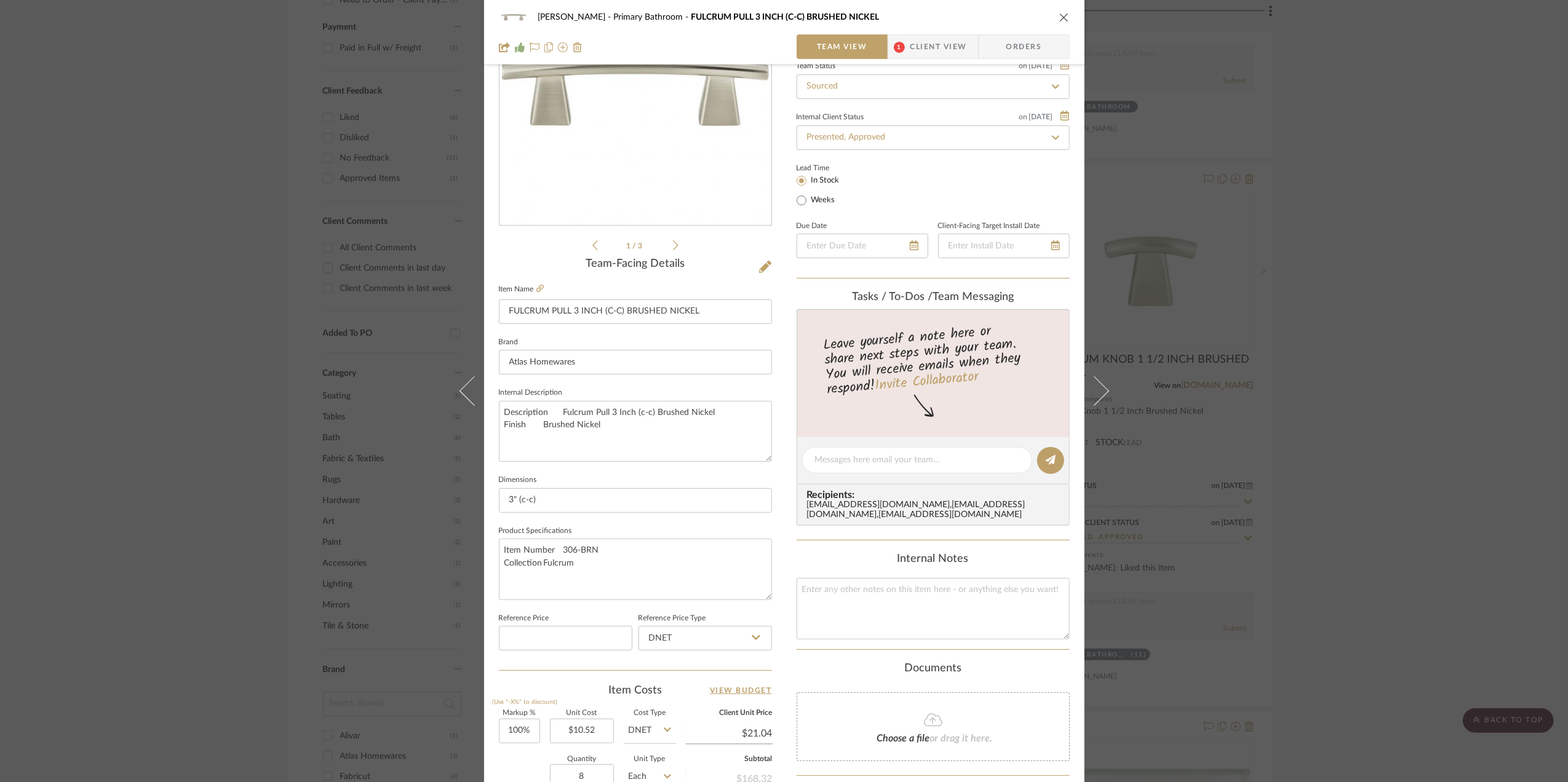
scroll to position [246, 0]
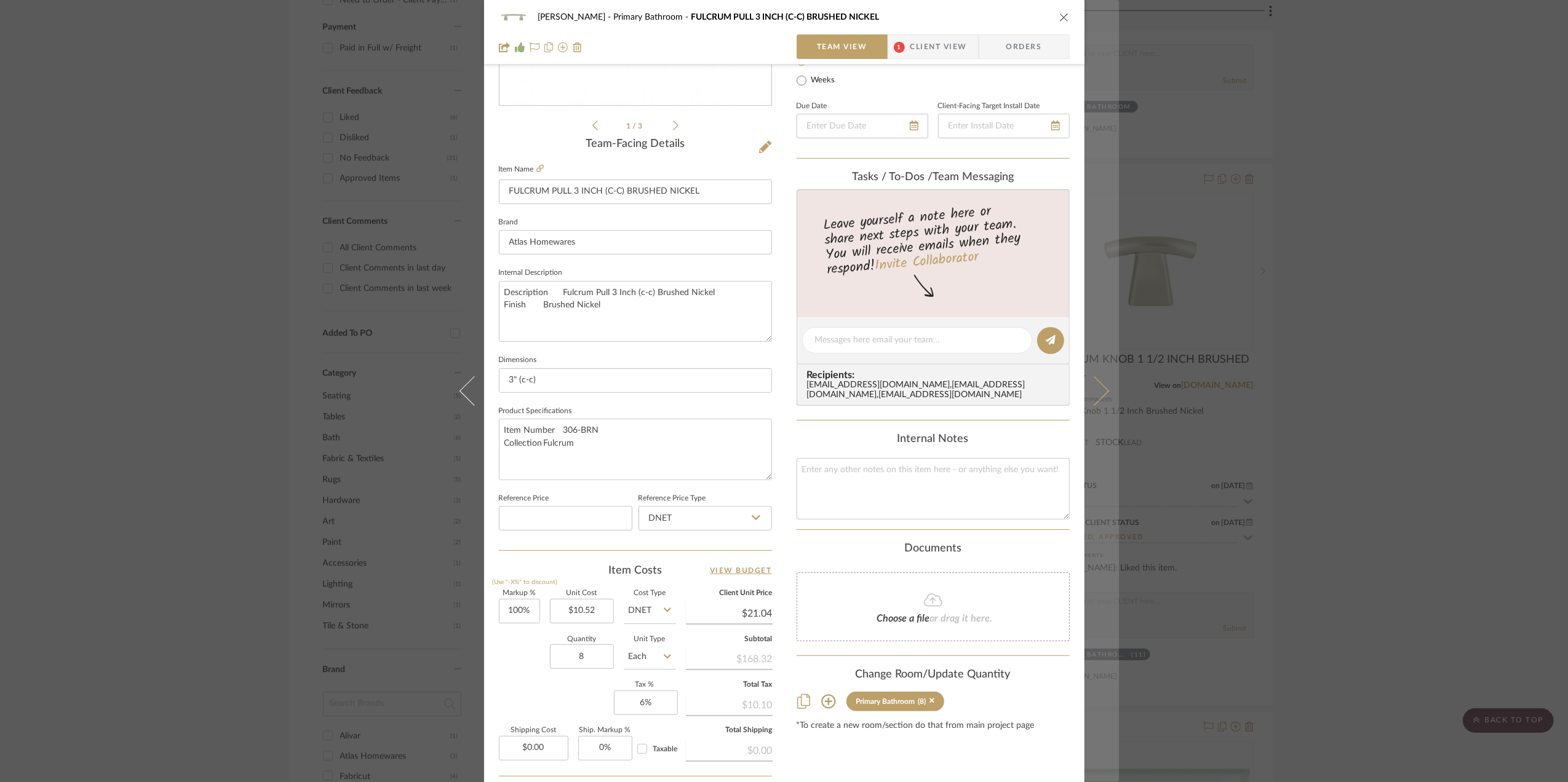
click at [1095, 395] on icon at bounding box center [1093, 391] width 30 height 30
click at [1094, 397] on icon at bounding box center [1093, 391] width 30 height 30
click at [1088, 402] on icon at bounding box center [1093, 391] width 30 height 30
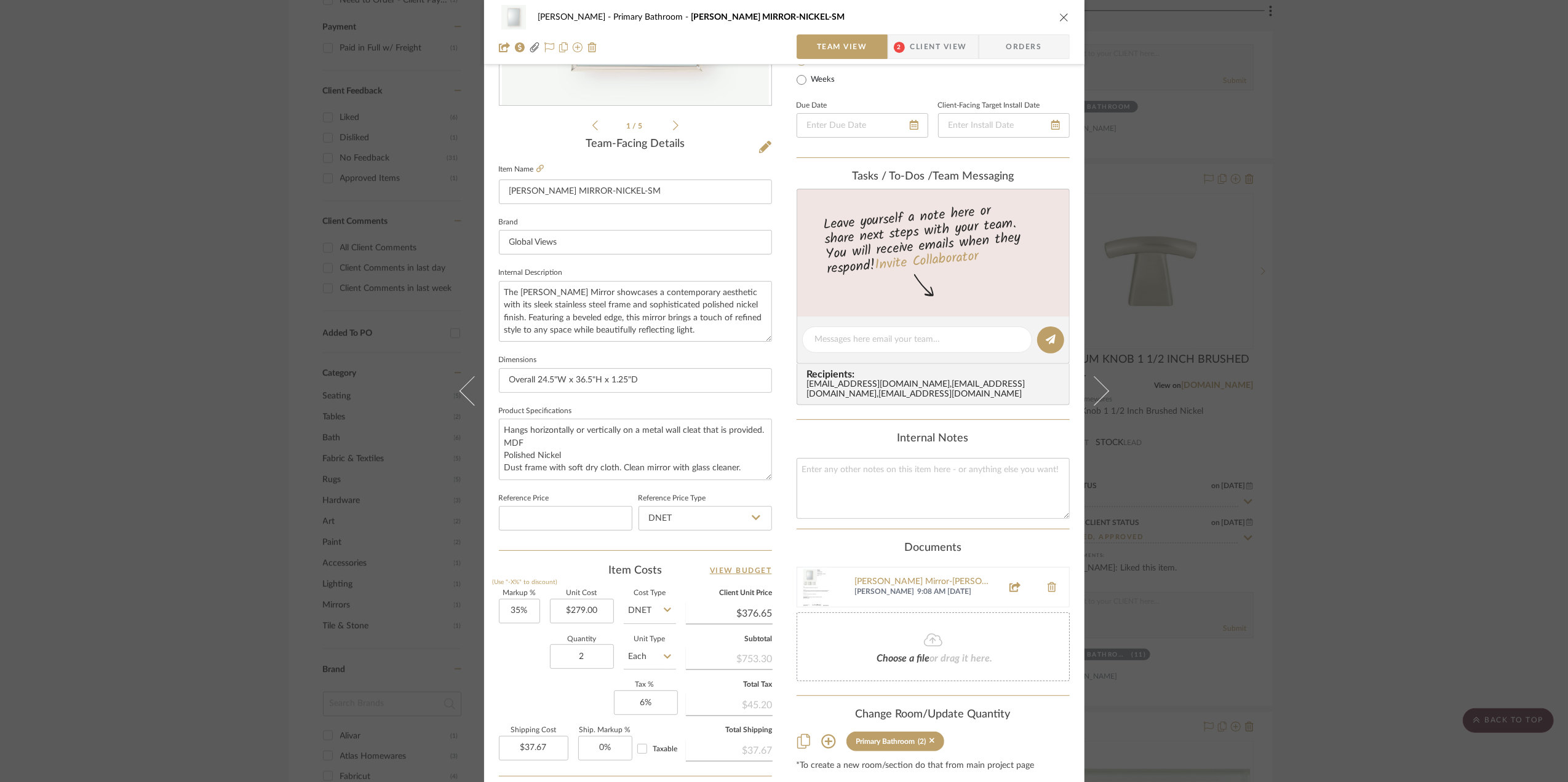
click at [1418, 360] on div "Sara Monroe Primary Bathroom REEVES MIRROR-NICKEL-SM Team View 2 Client View Or…" at bounding box center [784, 391] width 1568 height 782
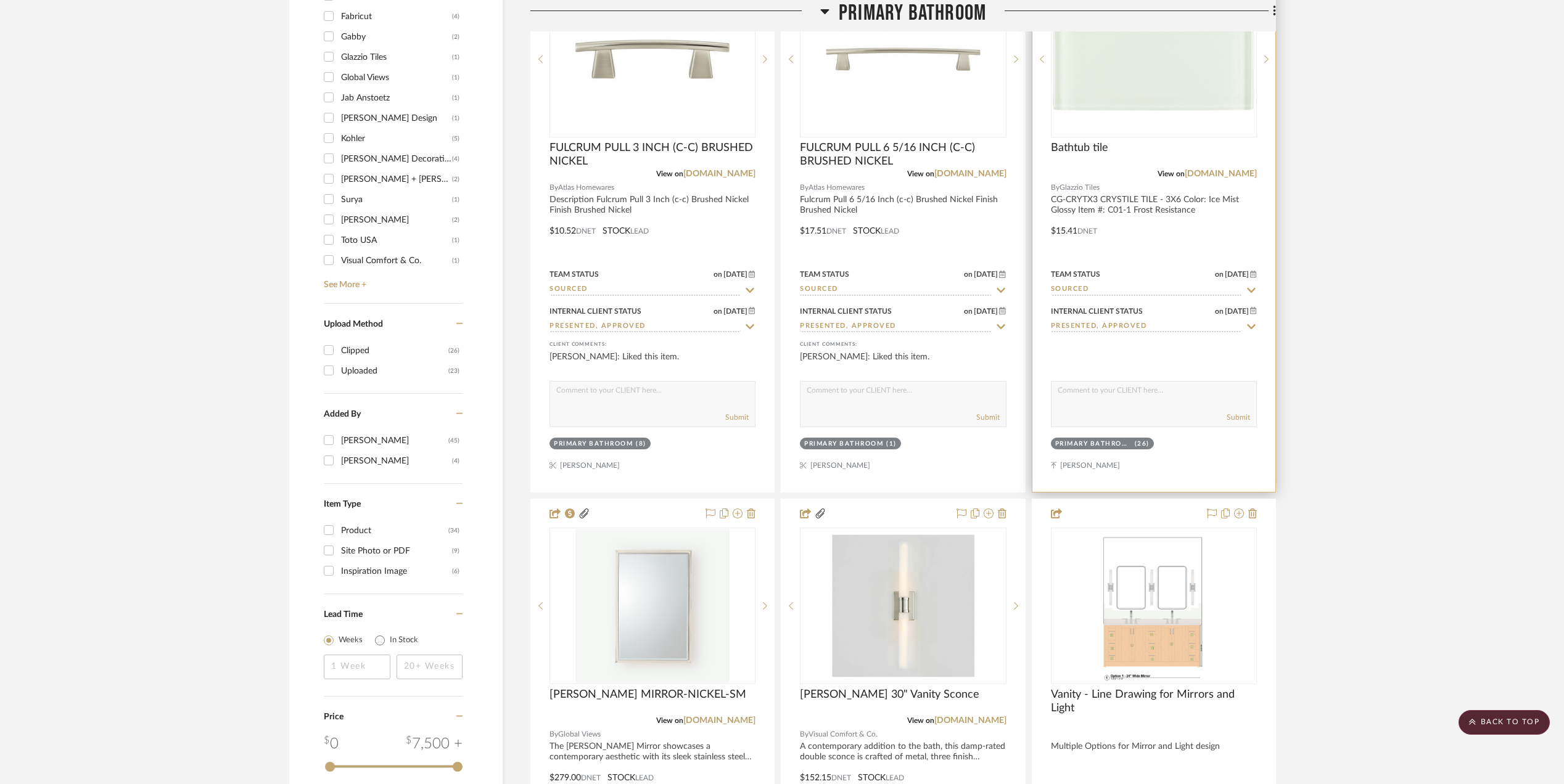
scroll to position [1834, 0]
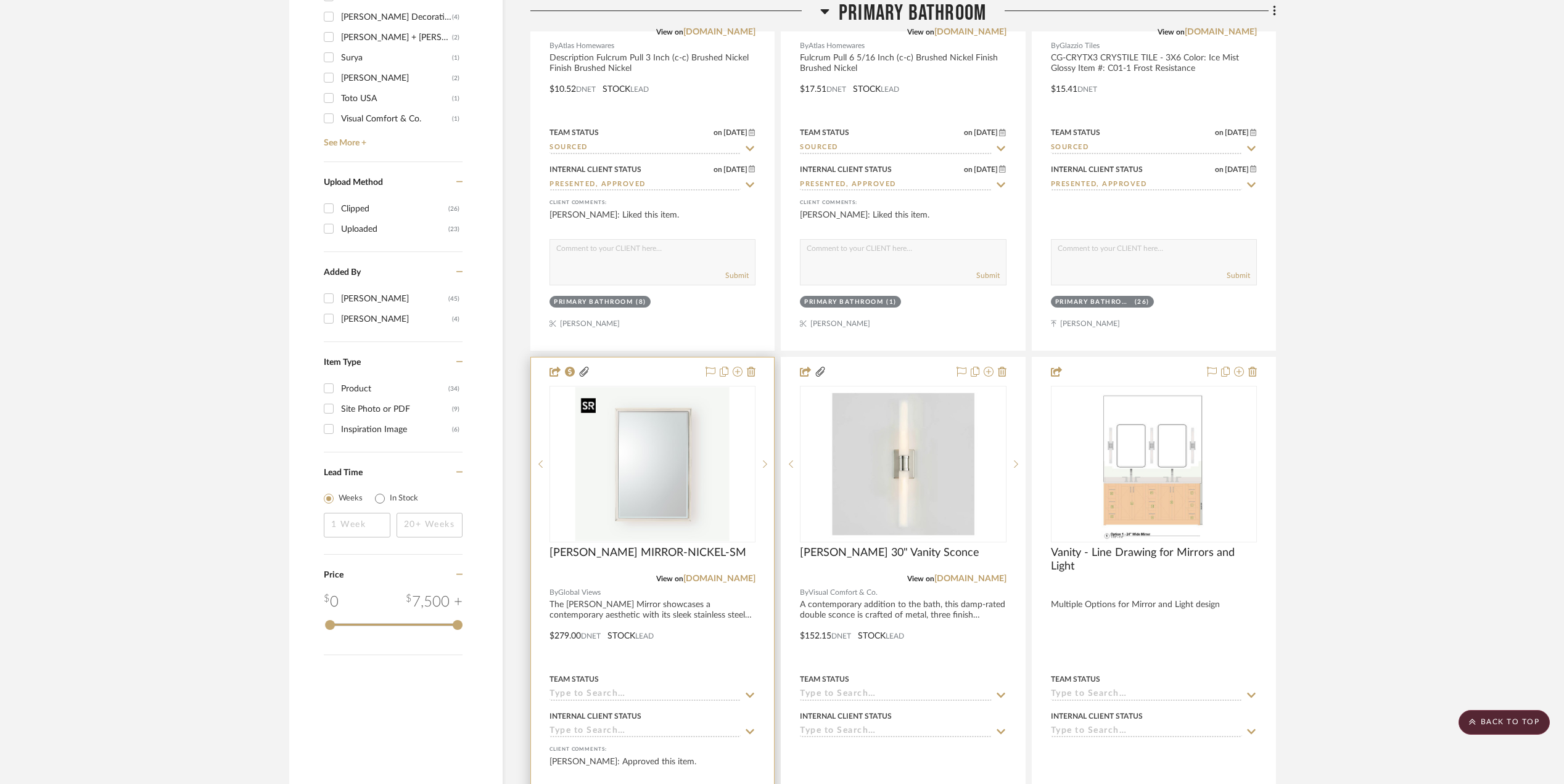
click at [652, 504] on img "0" at bounding box center [652, 464] width 154 height 154
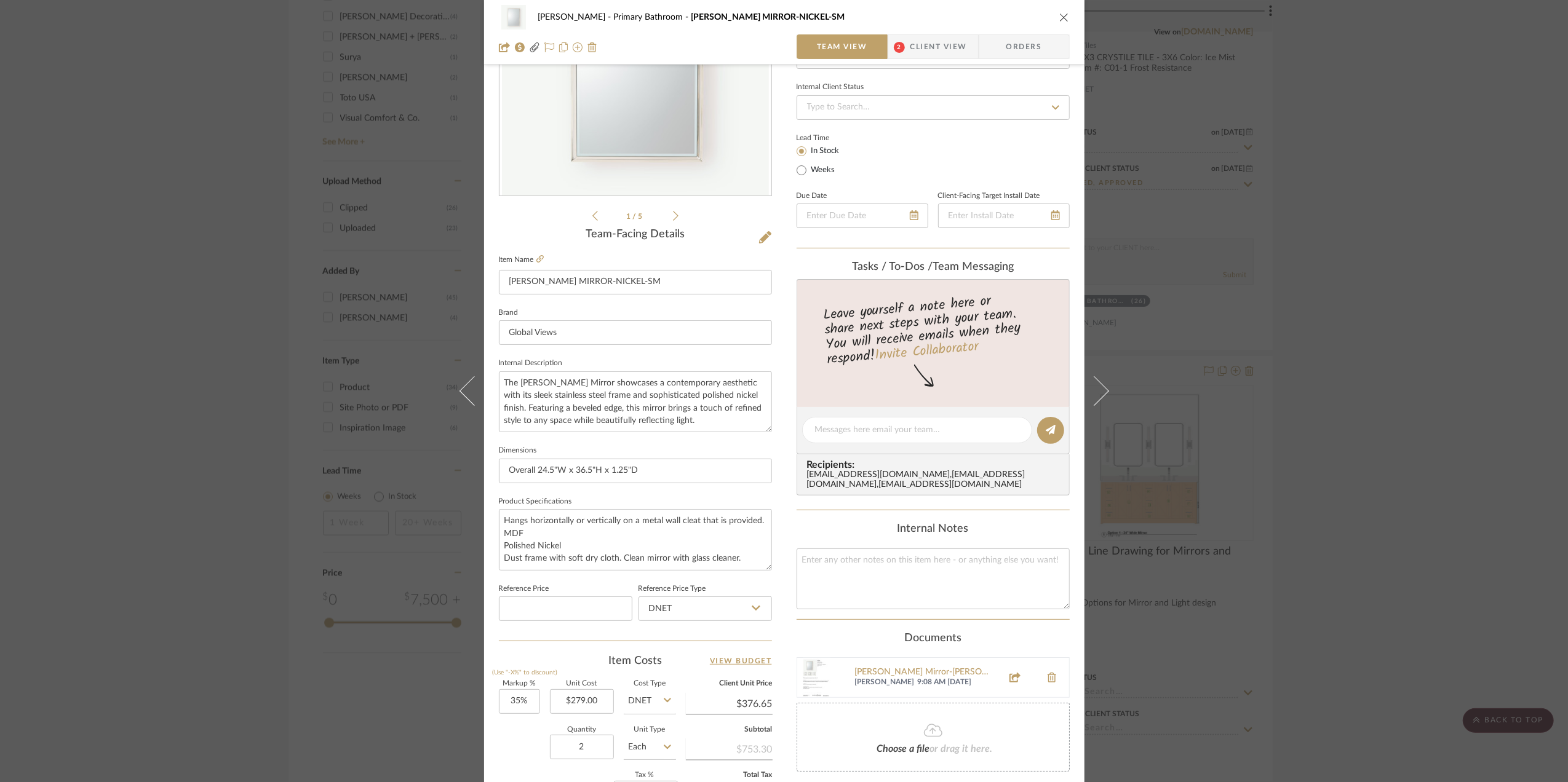
scroll to position [365, 0]
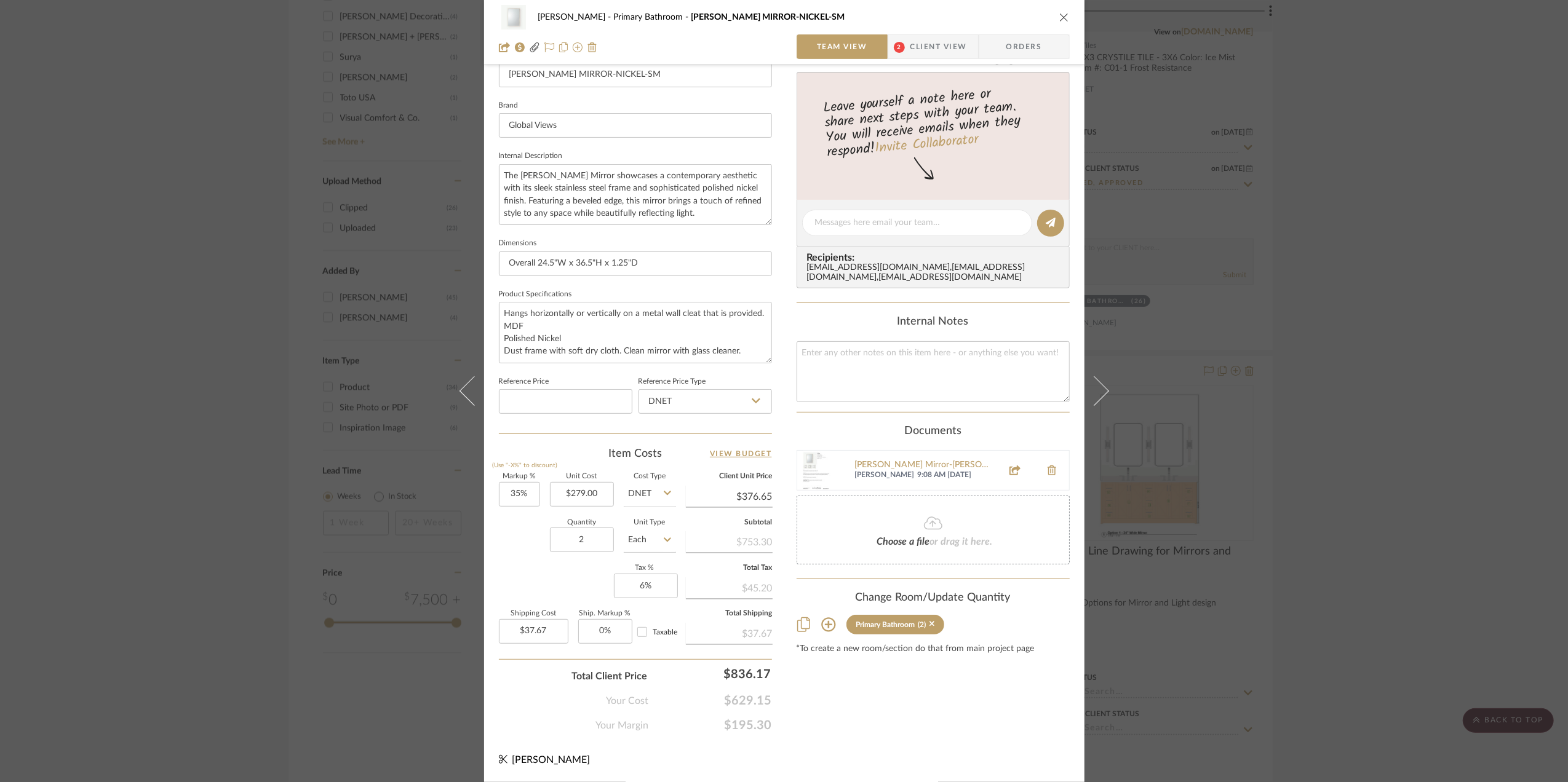
click at [1428, 468] on div "Sara Monroe Primary Bathroom REEVES MIRROR-NICKEL-SM Team View 2 Client View Or…" at bounding box center [784, 391] width 1568 height 782
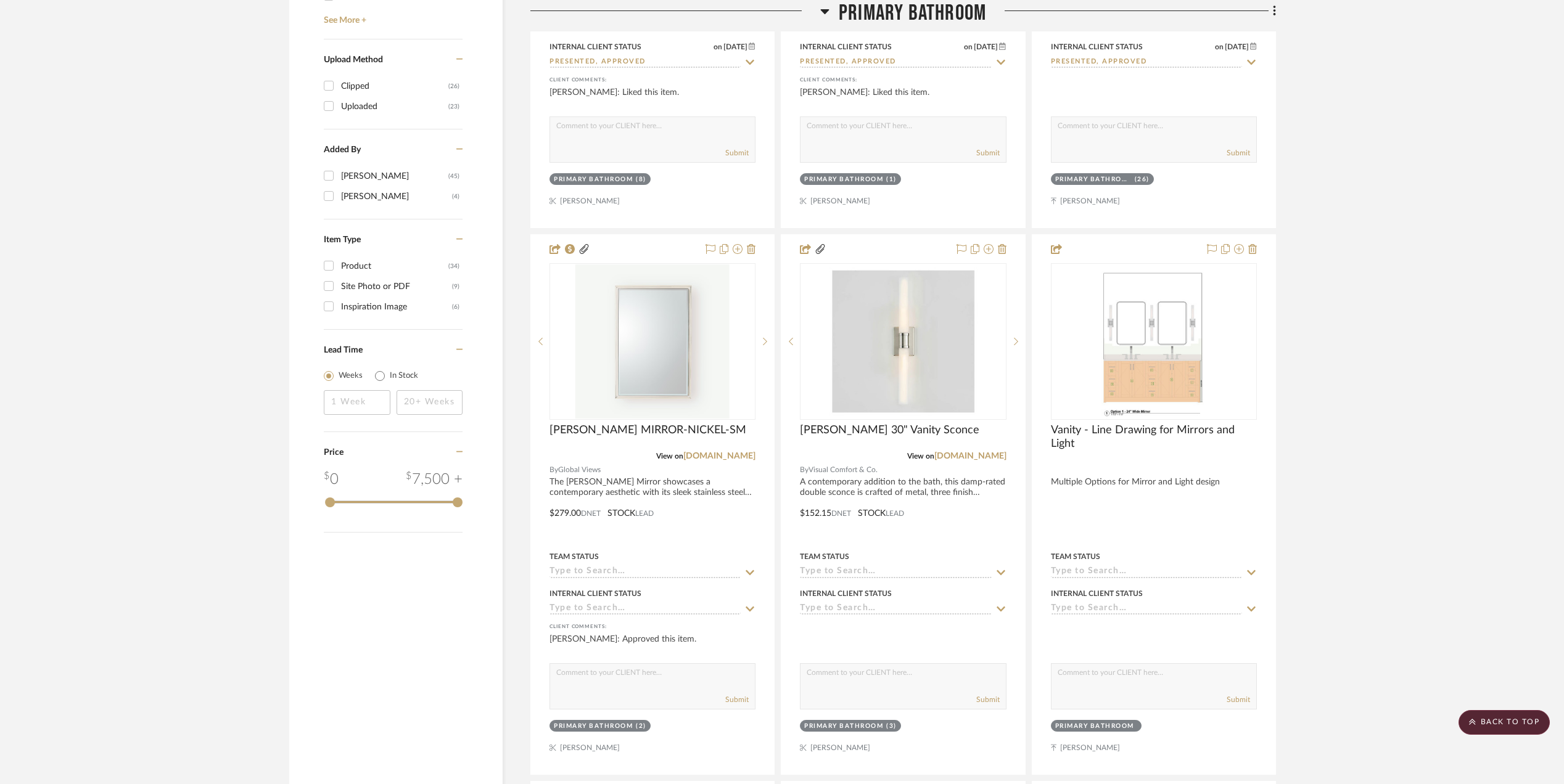
scroll to position [1999, 0]
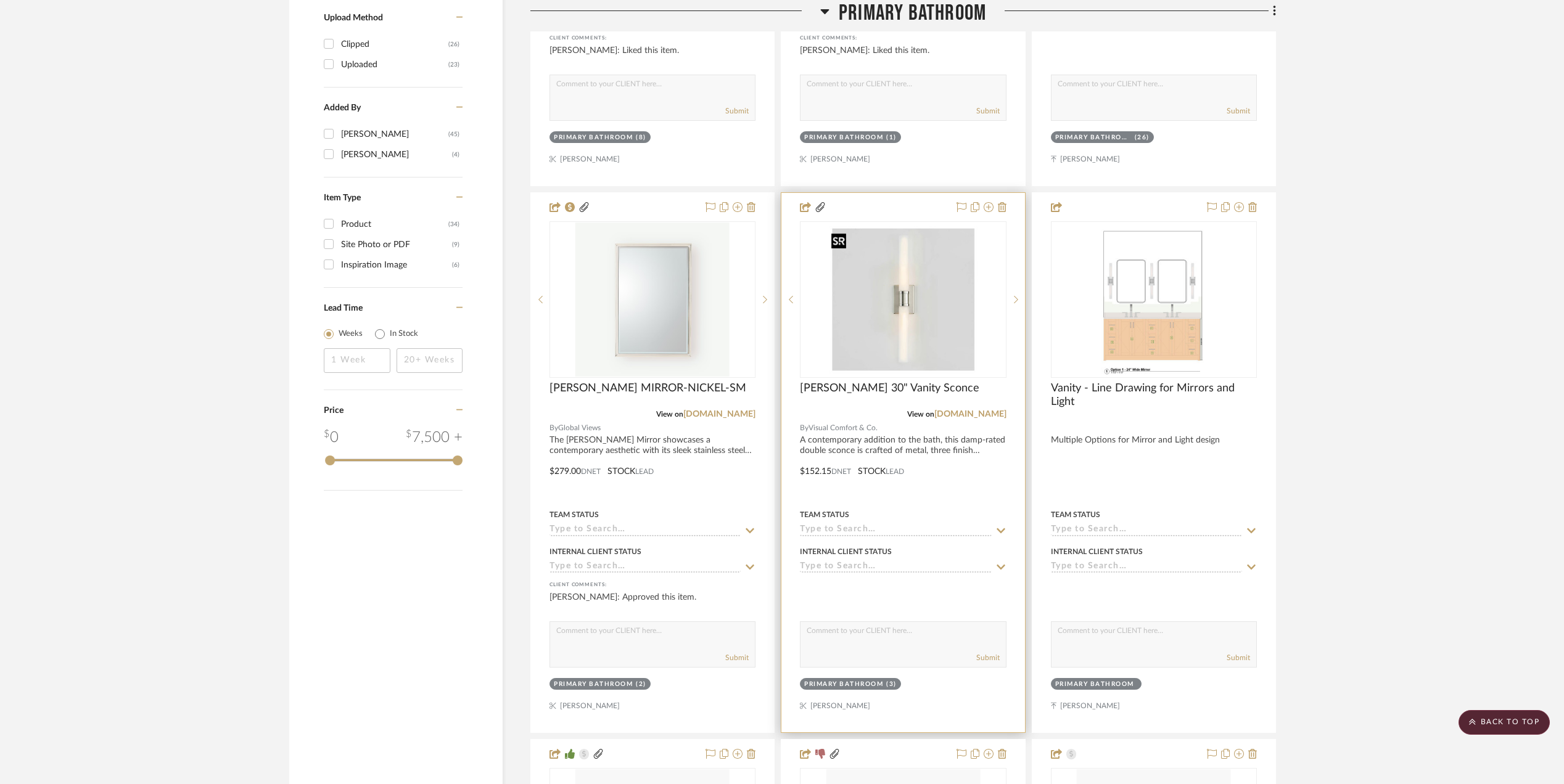
click at [893, 309] on img "0" at bounding box center [903, 300] width 154 height 154
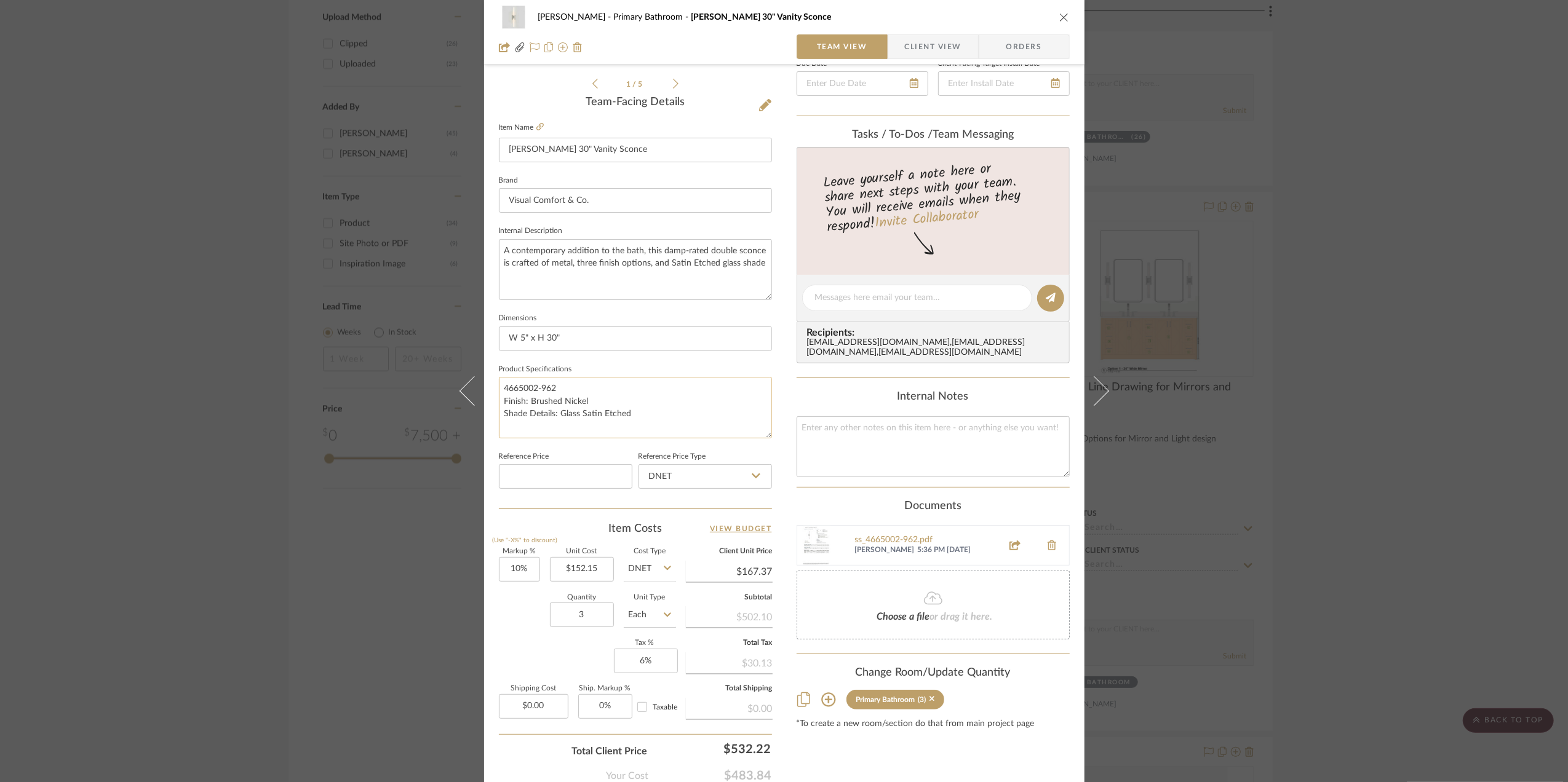
scroll to position [328, 0]
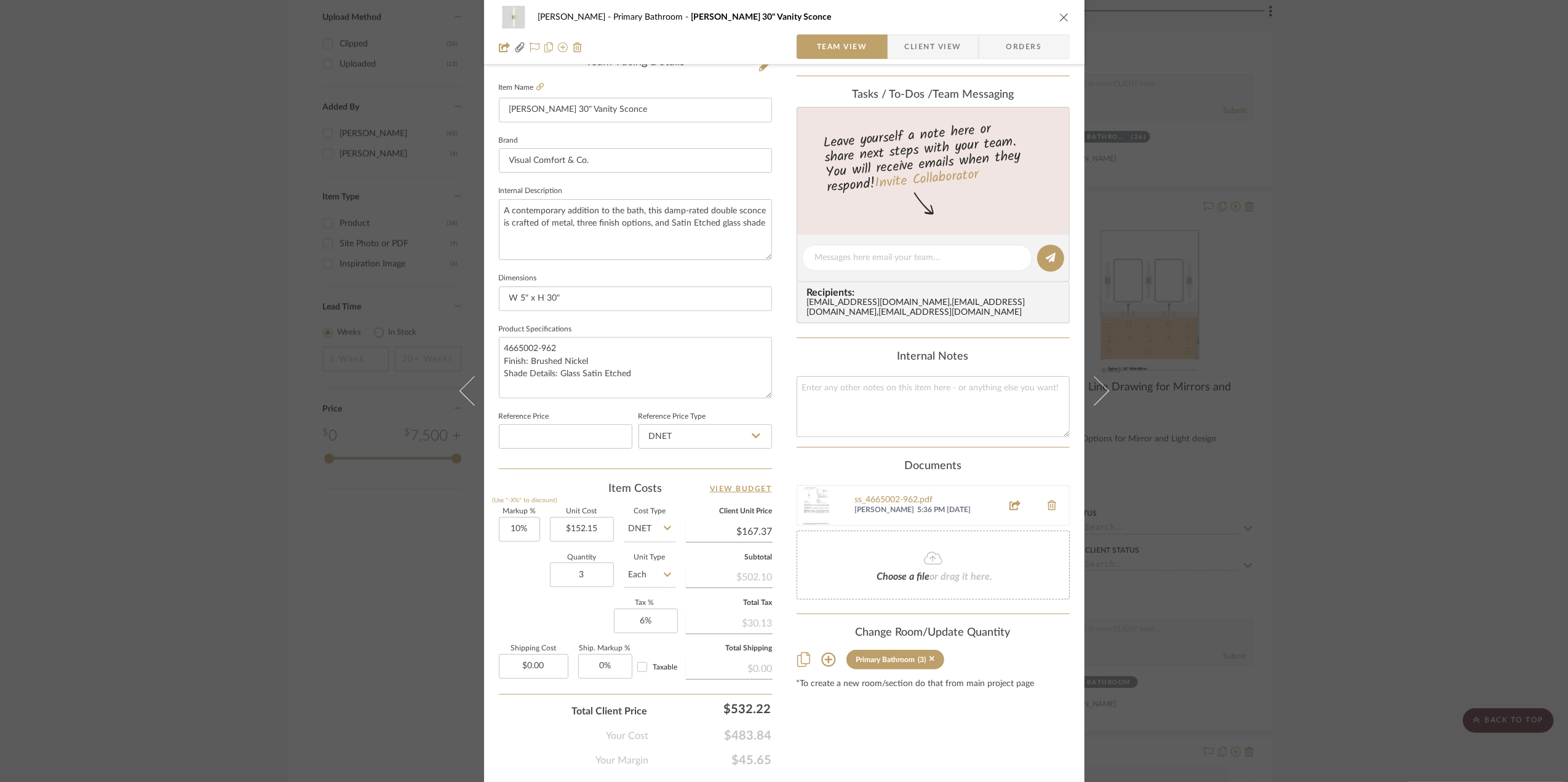
click at [1492, 434] on div "Sara Monroe Primary Bathroom Keaton 30" Vanity Sconce Team View Client View Ord…" at bounding box center [784, 391] width 1568 height 782
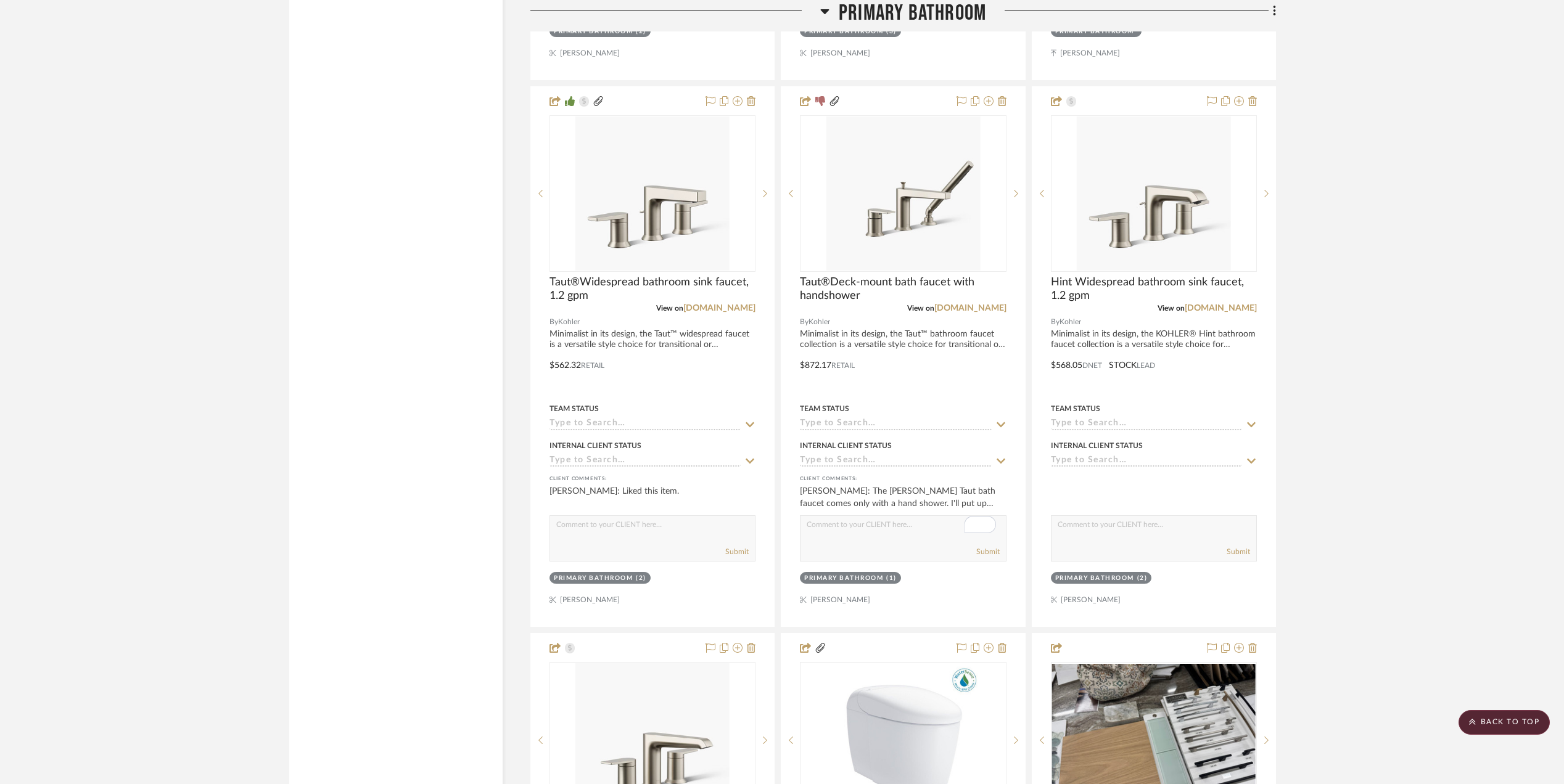
scroll to position [2656, 0]
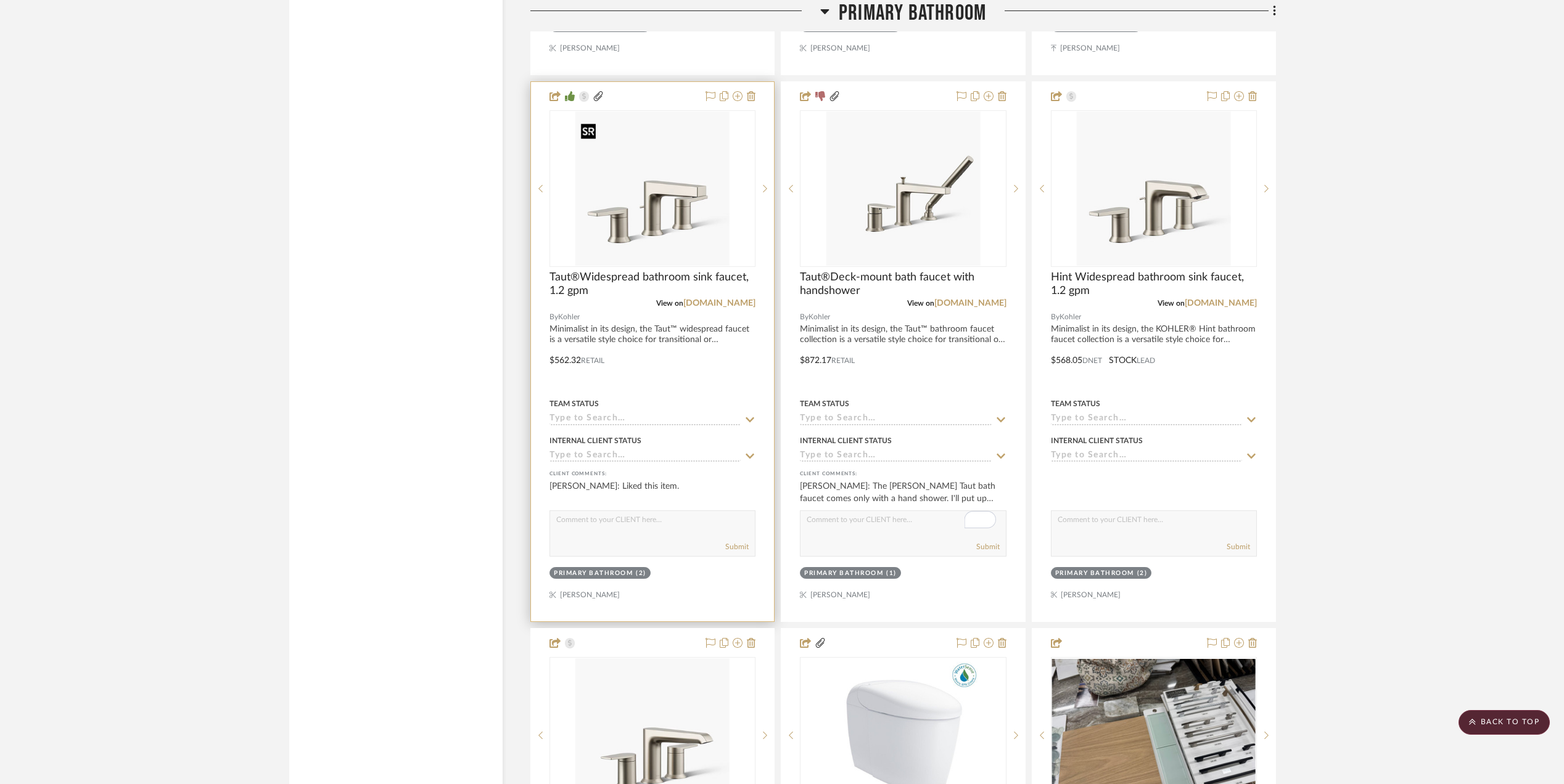
click at [631, 203] on img "0" at bounding box center [652, 189] width 154 height 154
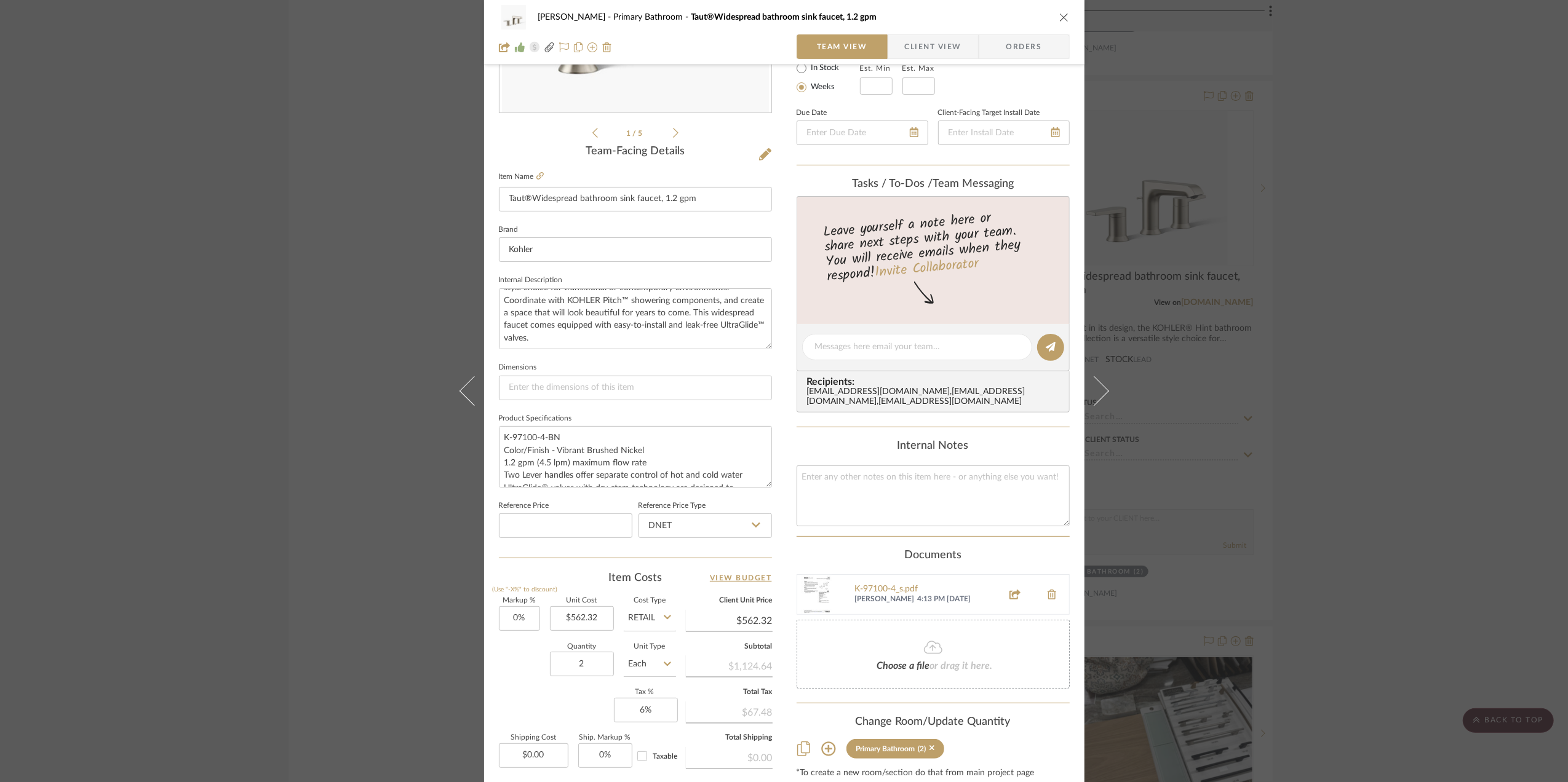
scroll to position [246, 0]
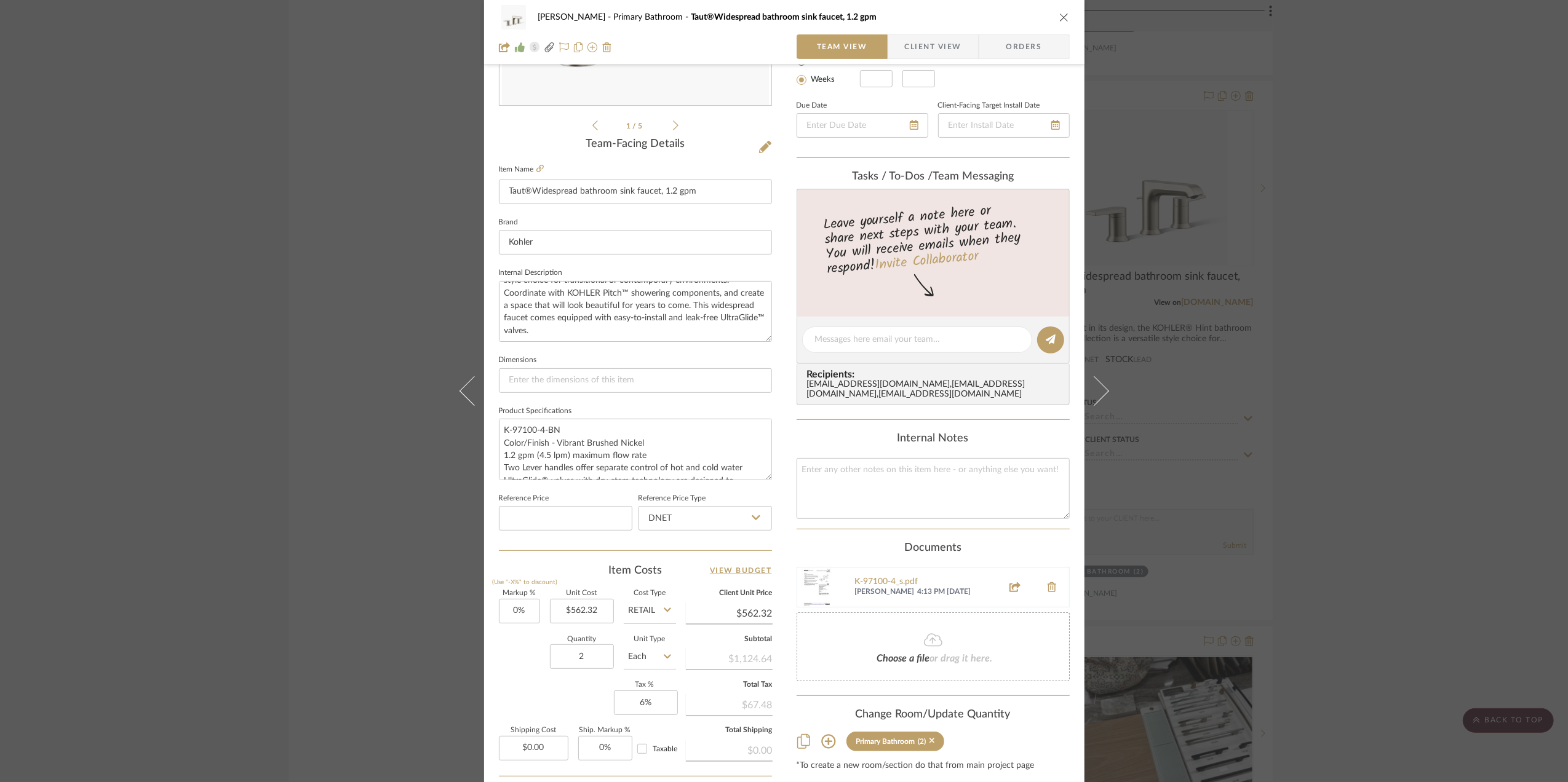
click at [1099, 388] on icon at bounding box center [1093, 391] width 30 height 30
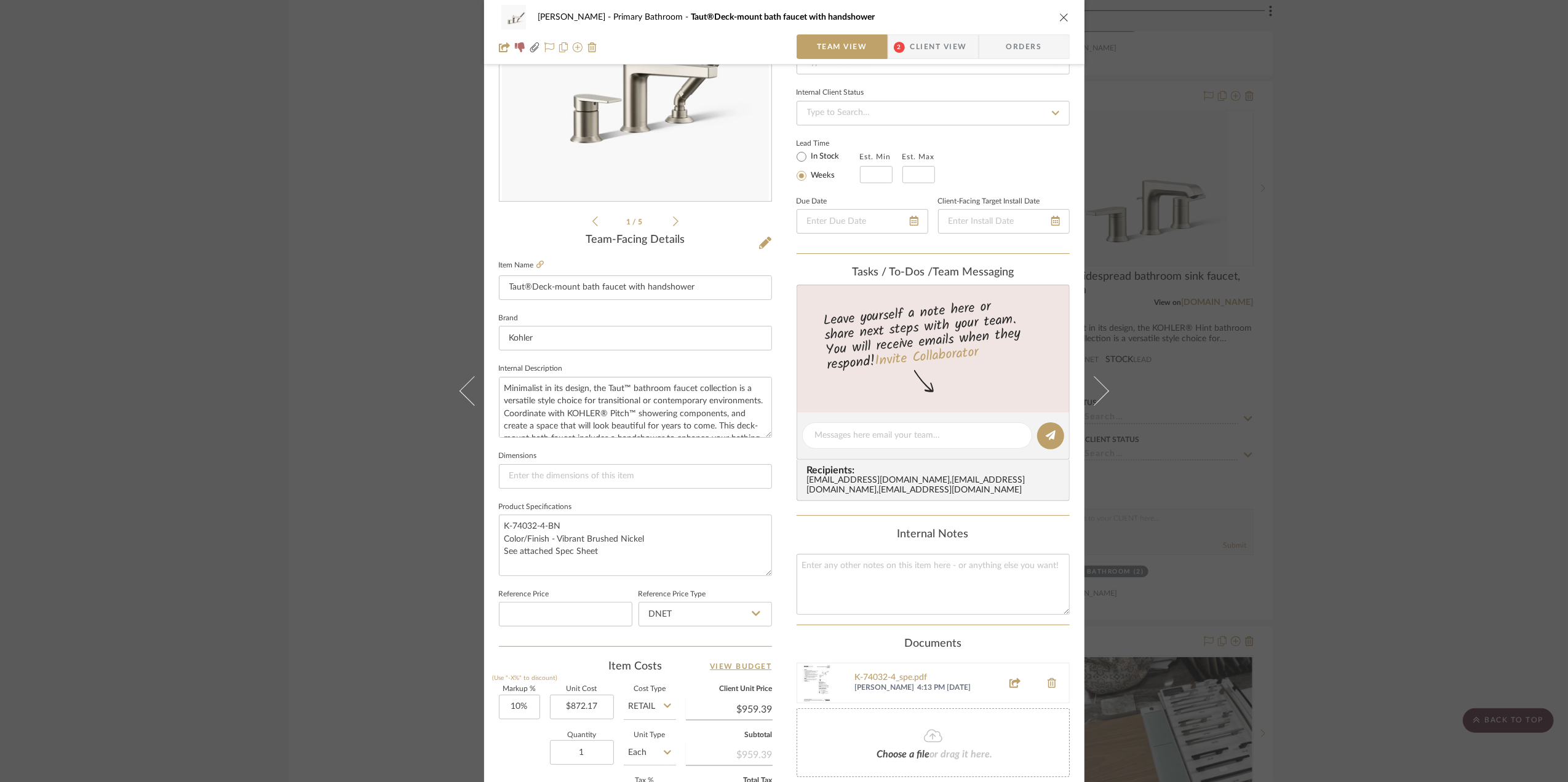
scroll to position [328, 0]
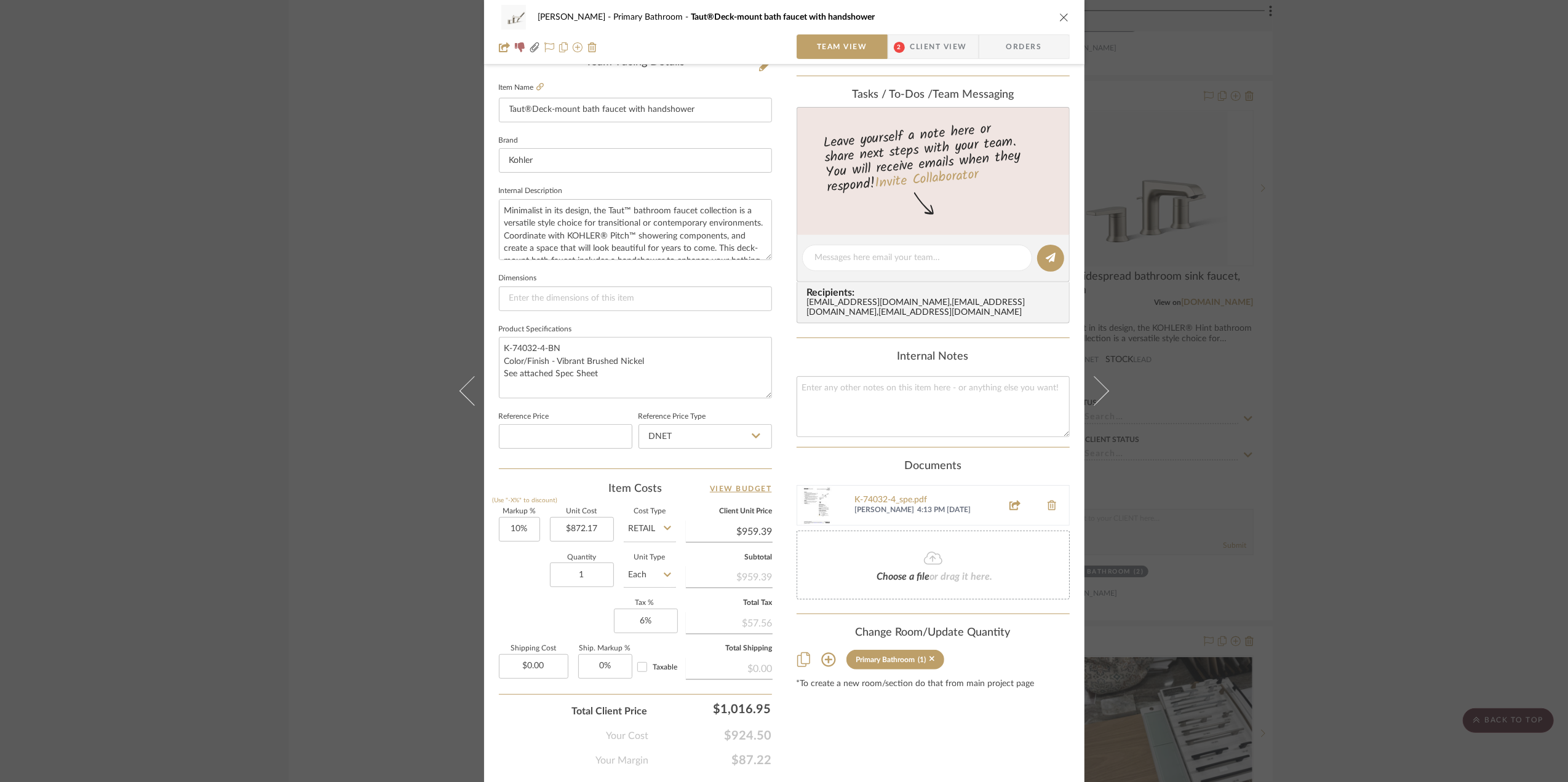
click at [1383, 365] on div "Sara Monroe Primary Bathroom Taut®Deck-mount bath faucet with handshower Team V…" at bounding box center [784, 391] width 1568 height 782
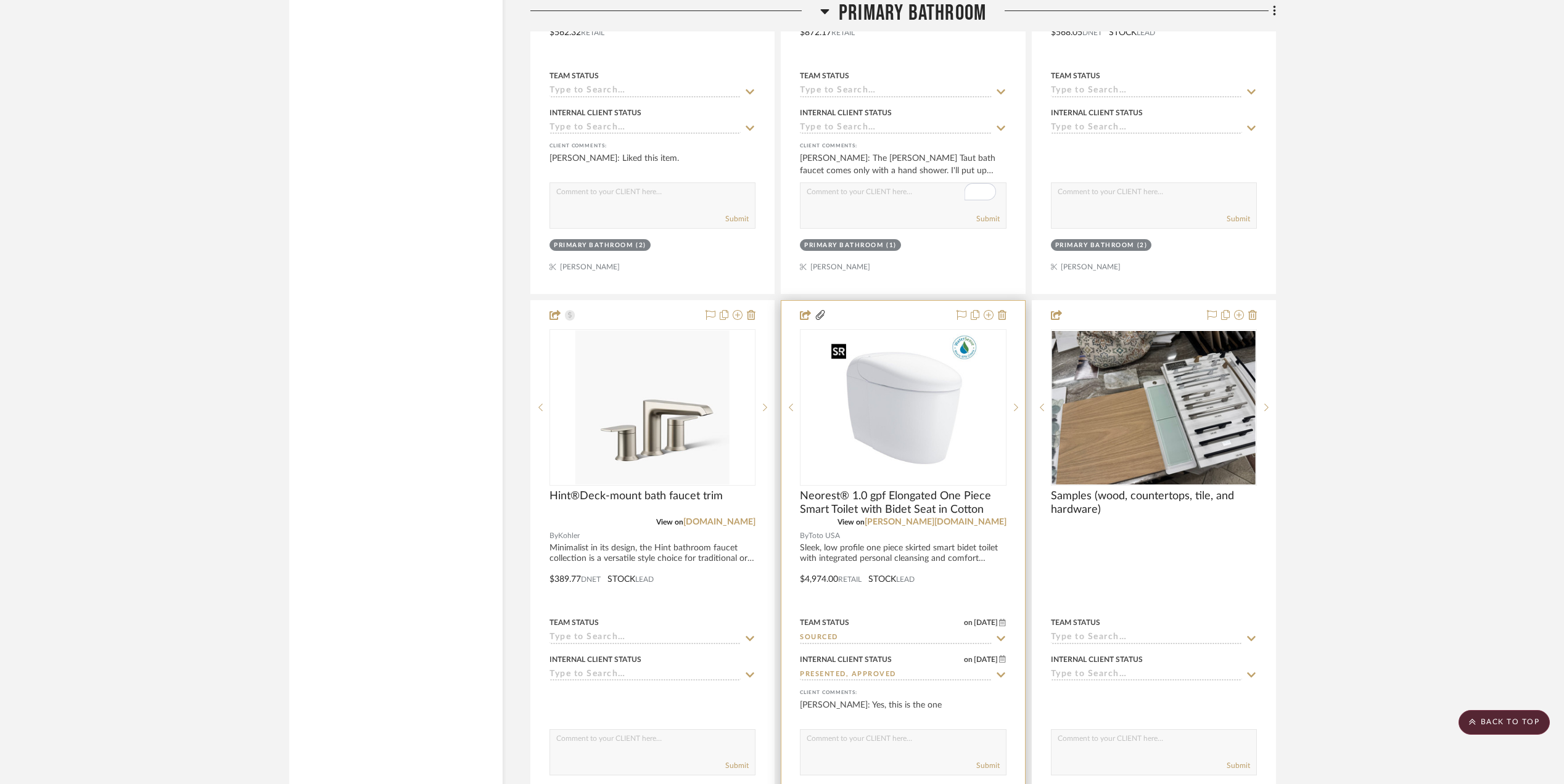
scroll to position [2985, 0]
click at [936, 477] on img "0" at bounding box center [903, 407] width 154 height 154
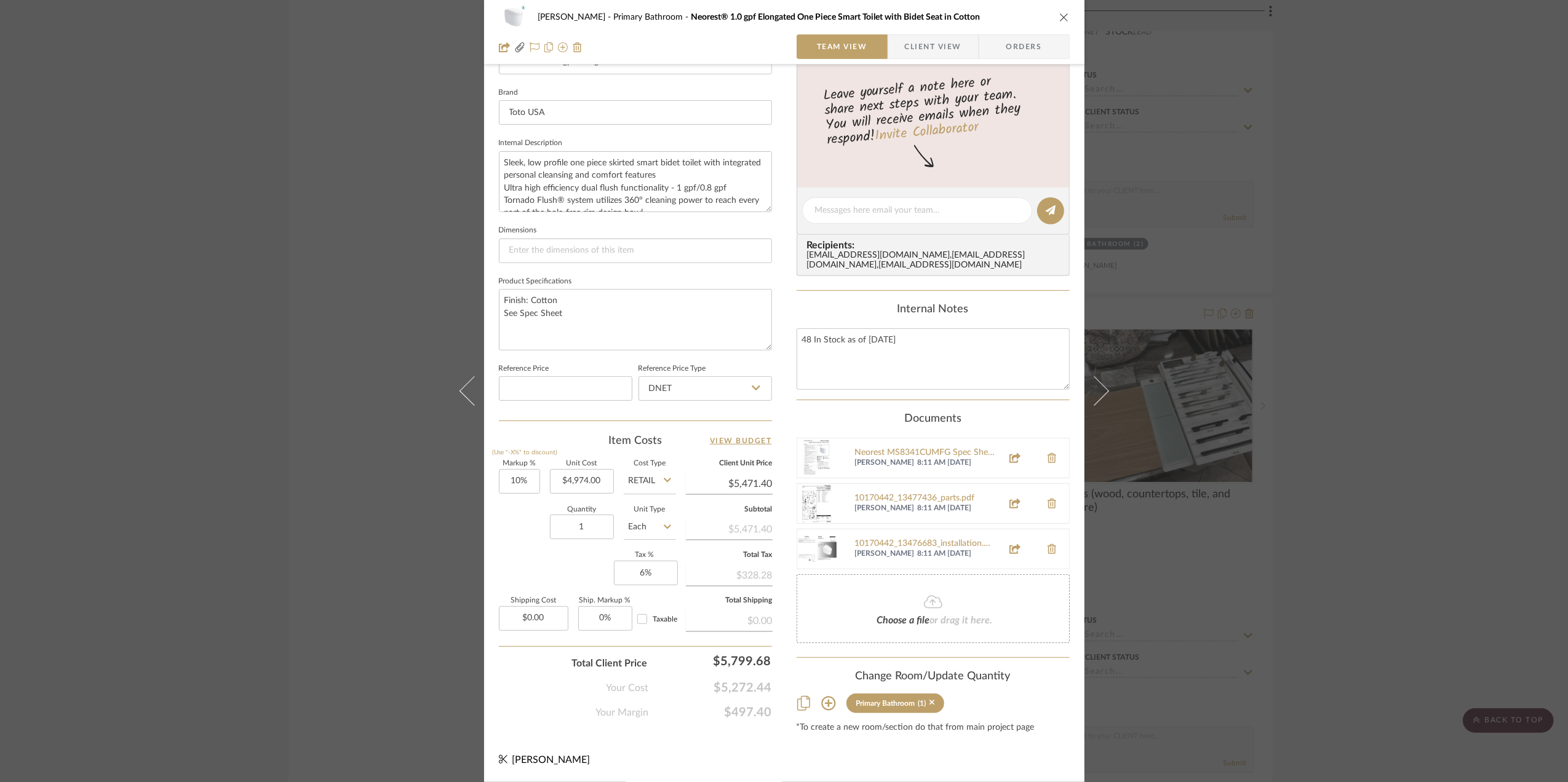
scroll to position [380, 0]
click at [1366, 504] on div "Sara Monroe Primary Bathroom Neorest® 1.0 gpf Elongated One Piece Smart Toilet …" at bounding box center [784, 391] width 1568 height 782
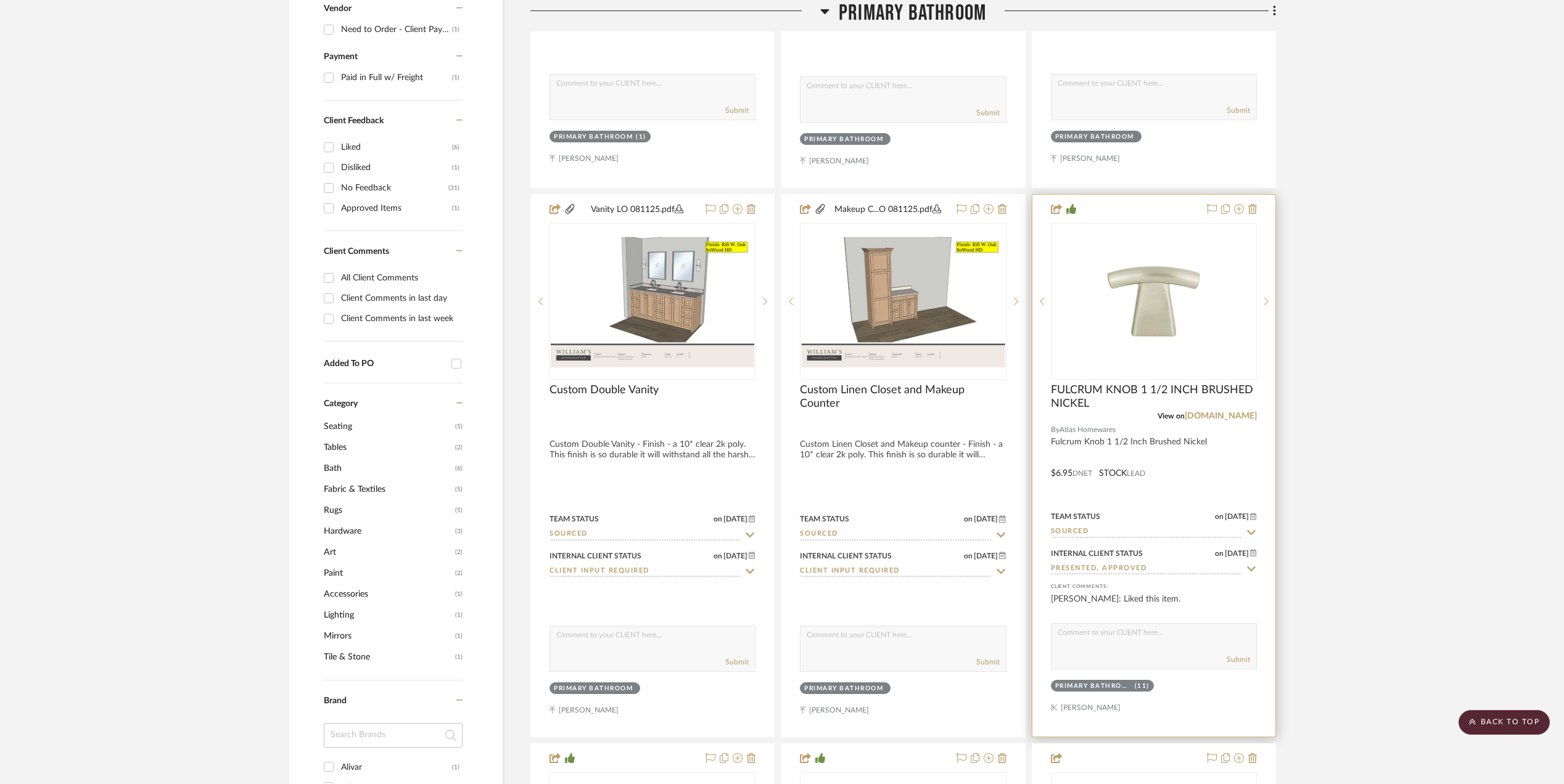
scroll to position [847, 0]
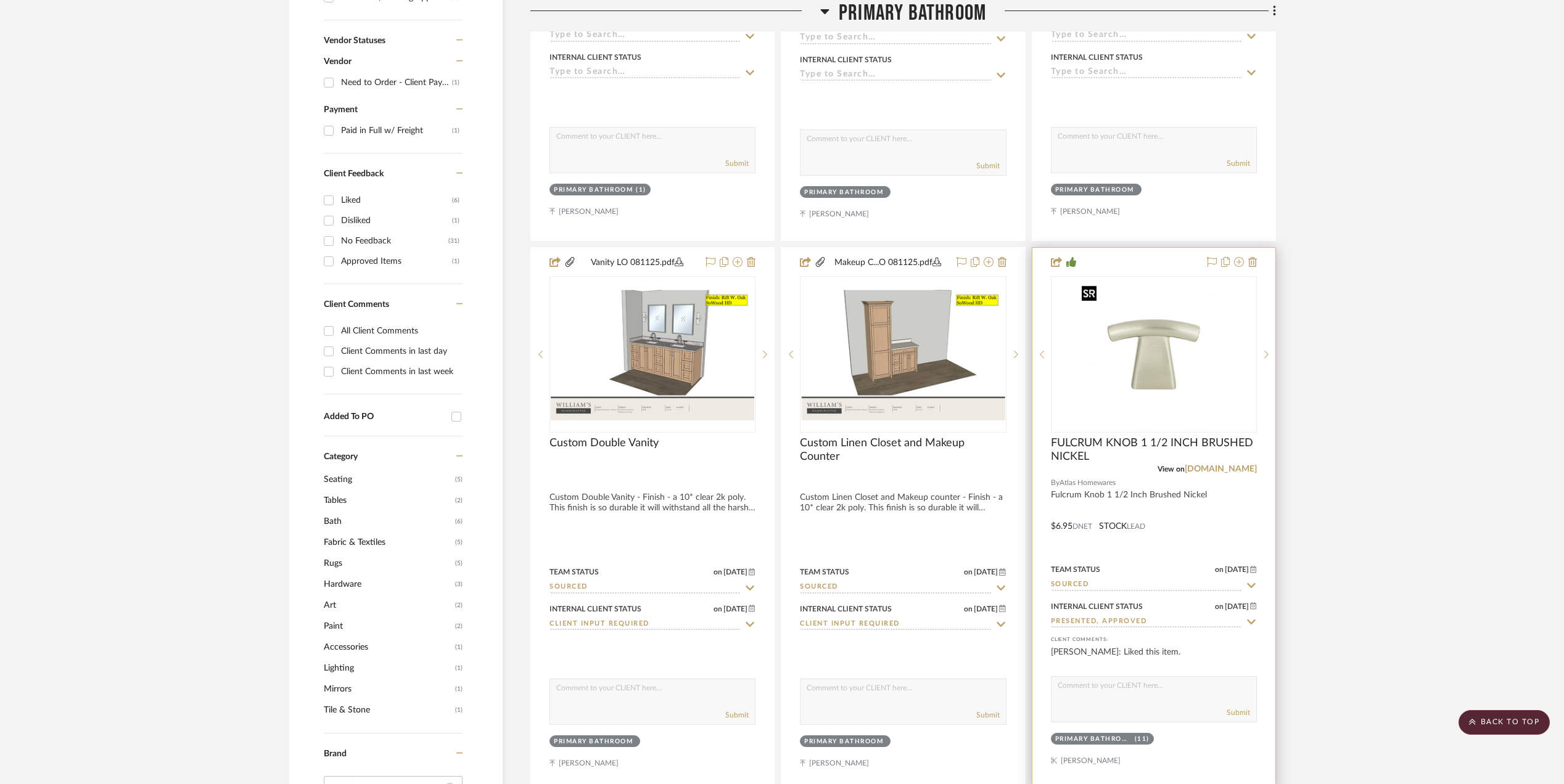
click at [1155, 368] on img "0" at bounding box center [1154, 355] width 154 height 154
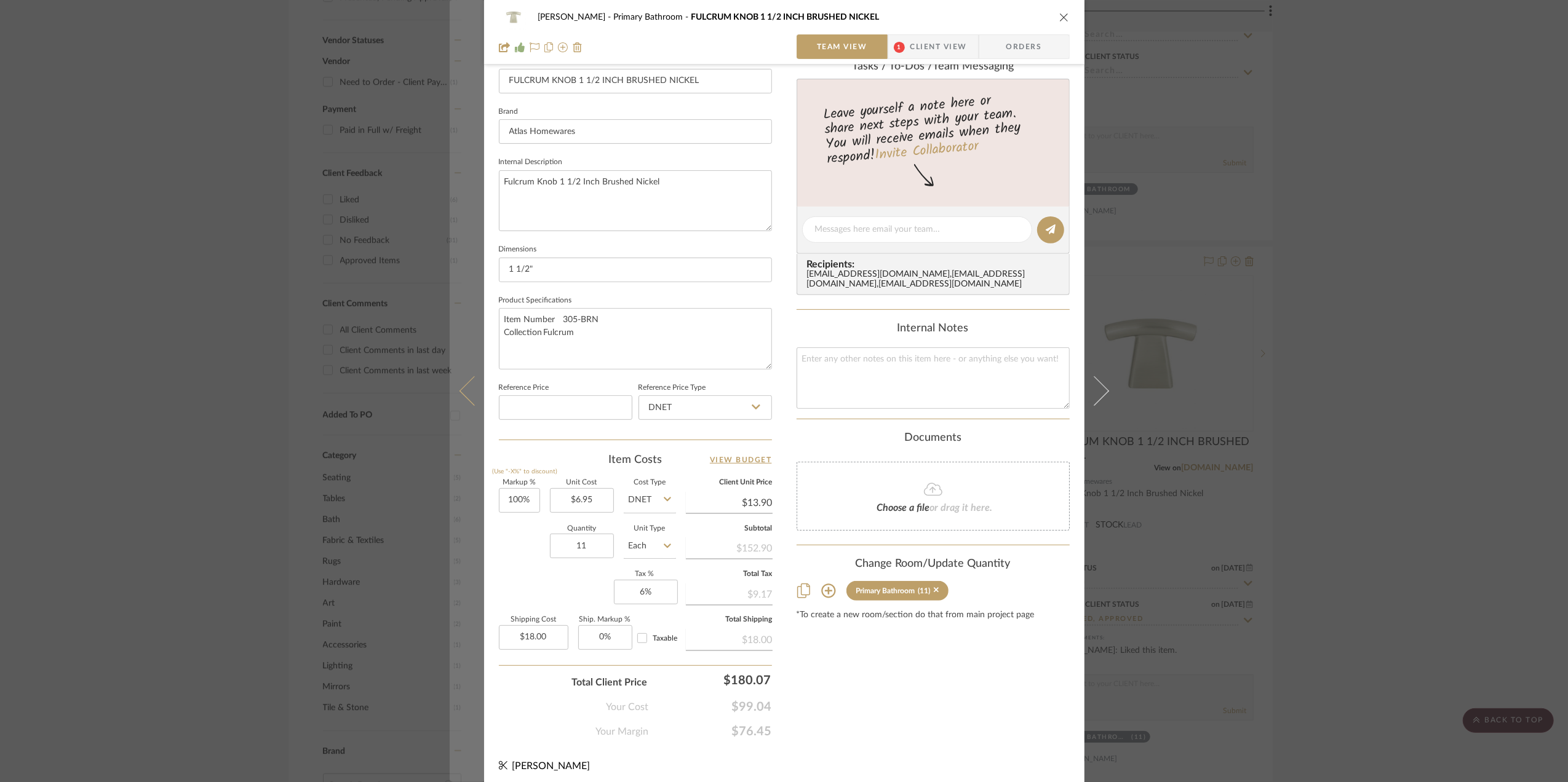
scroll to position [365, 0]
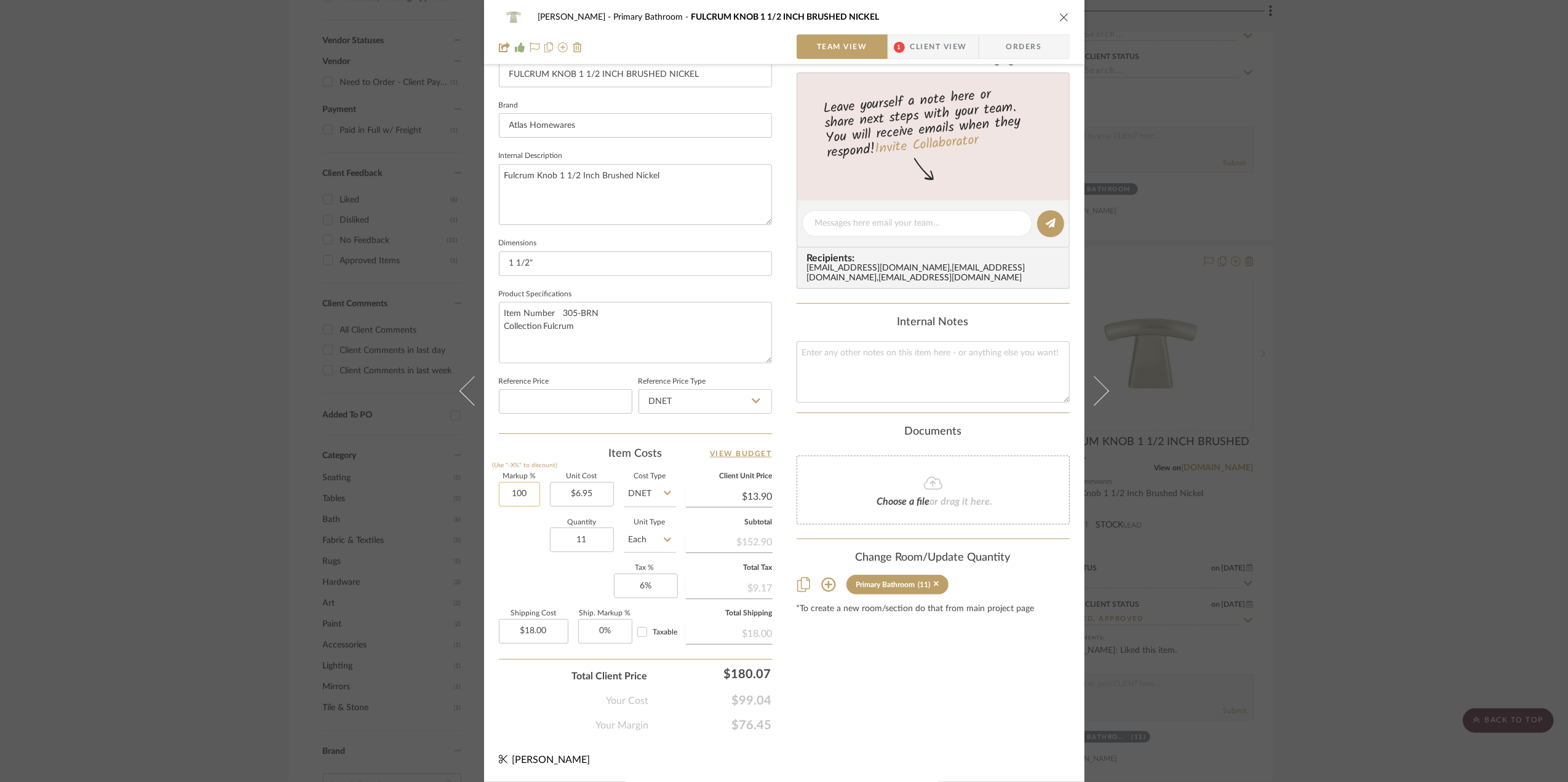
click at [525, 490] on input "100" at bounding box center [519, 494] width 41 height 25
type input "0%"
click at [503, 684] on div "Your Cost $99.04" at bounding box center [635, 696] width 273 height 25
type input "$6.95"
click at [919, 50] on span "Client View" at bounding box center [939, 47] width 57 height 25
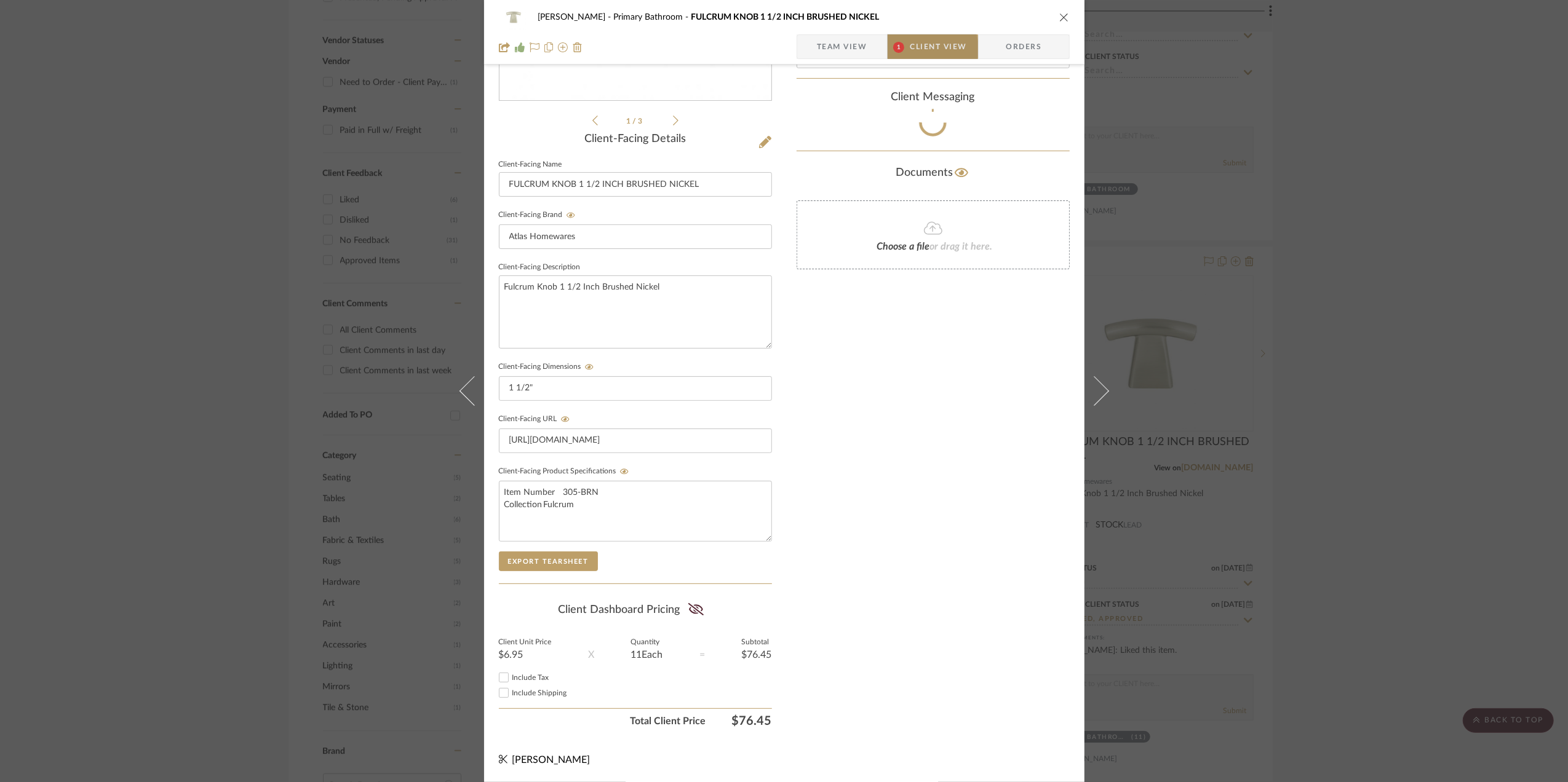
scroll to position [256, 0]
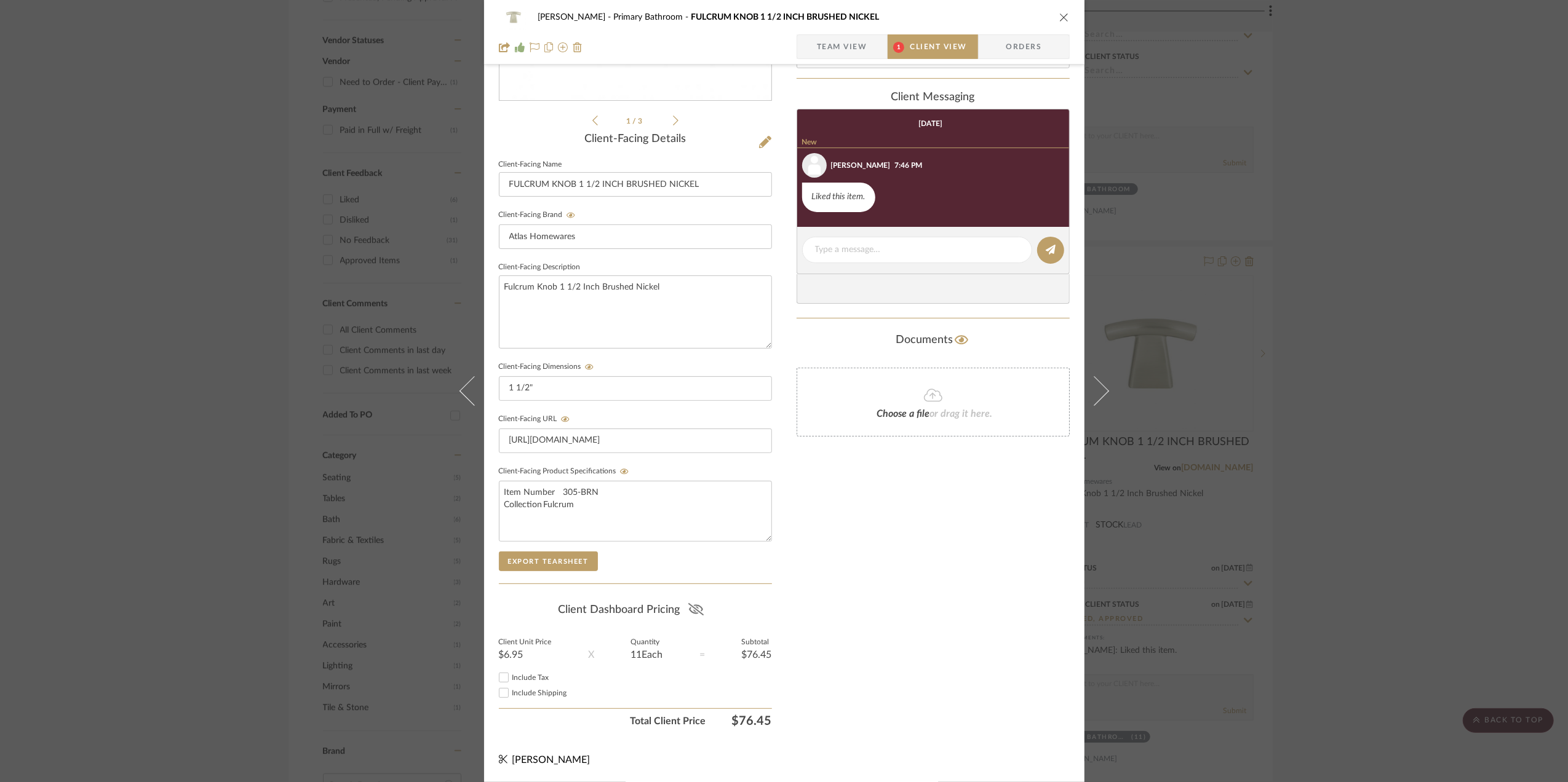
click at [688, 608] on icon at bounding box center [696, 609] width 15 height 13
click at [1420, 374] on div "Sara Monroe Primary Bathroom FULCRUM KNOB 1 1/2 INCH BRUSHED NICKEL Team View 1…" at bounding box center [784, 391] width 1568 height 782
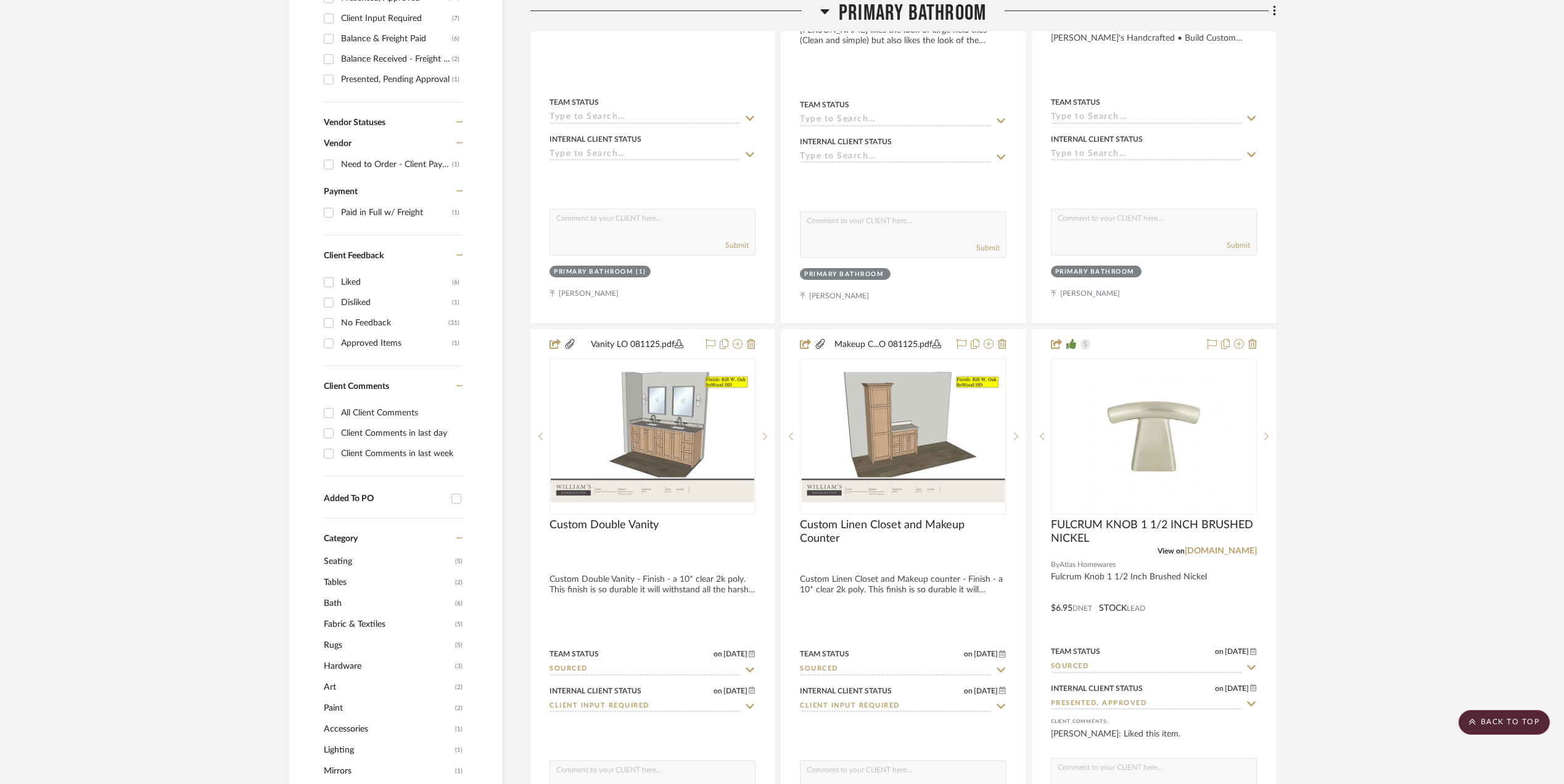
scroll to position [930, 0]
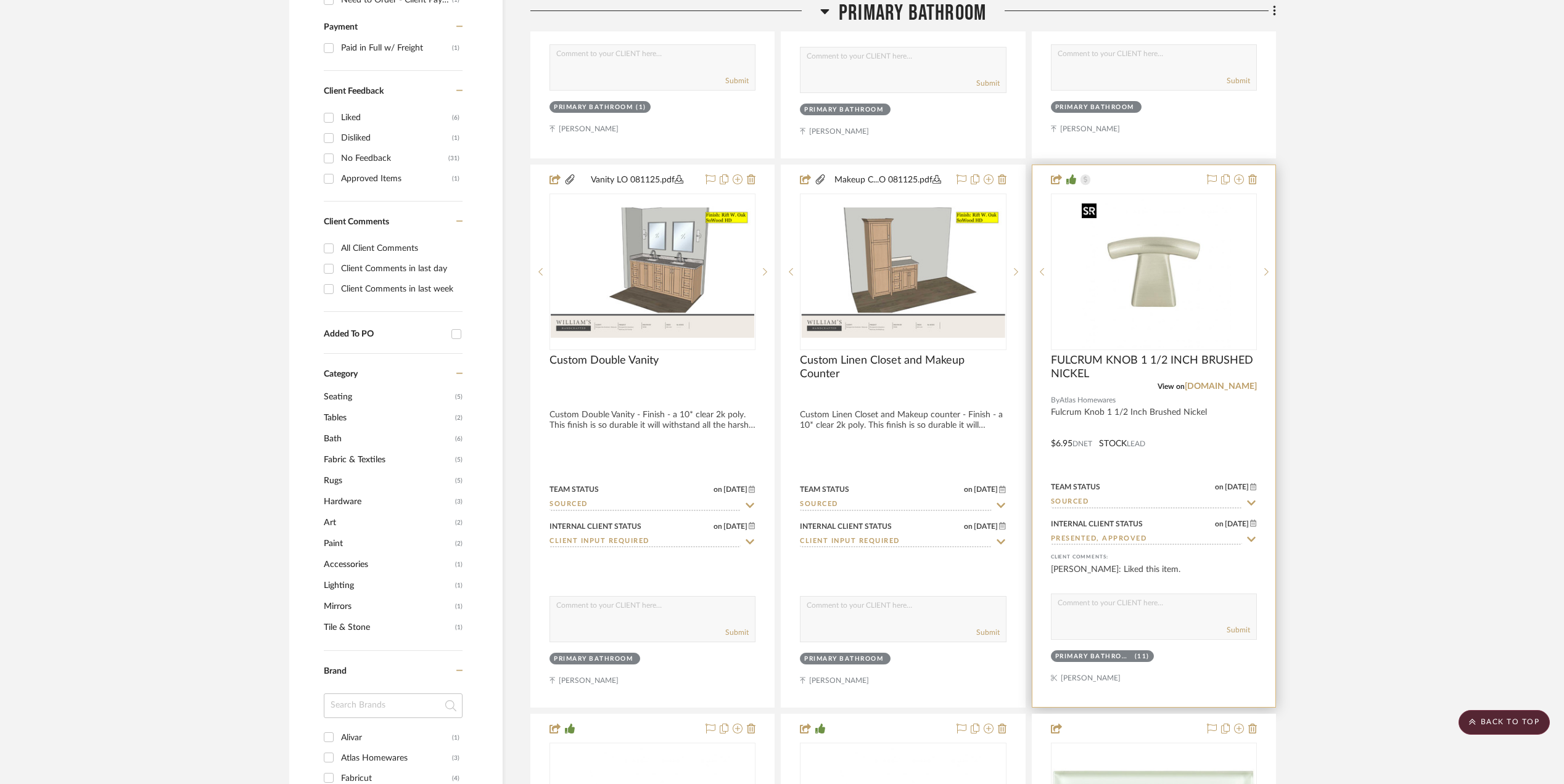
click at [1157, 291] on img "0" at bounding box center [1154, 272] width 154 height 154
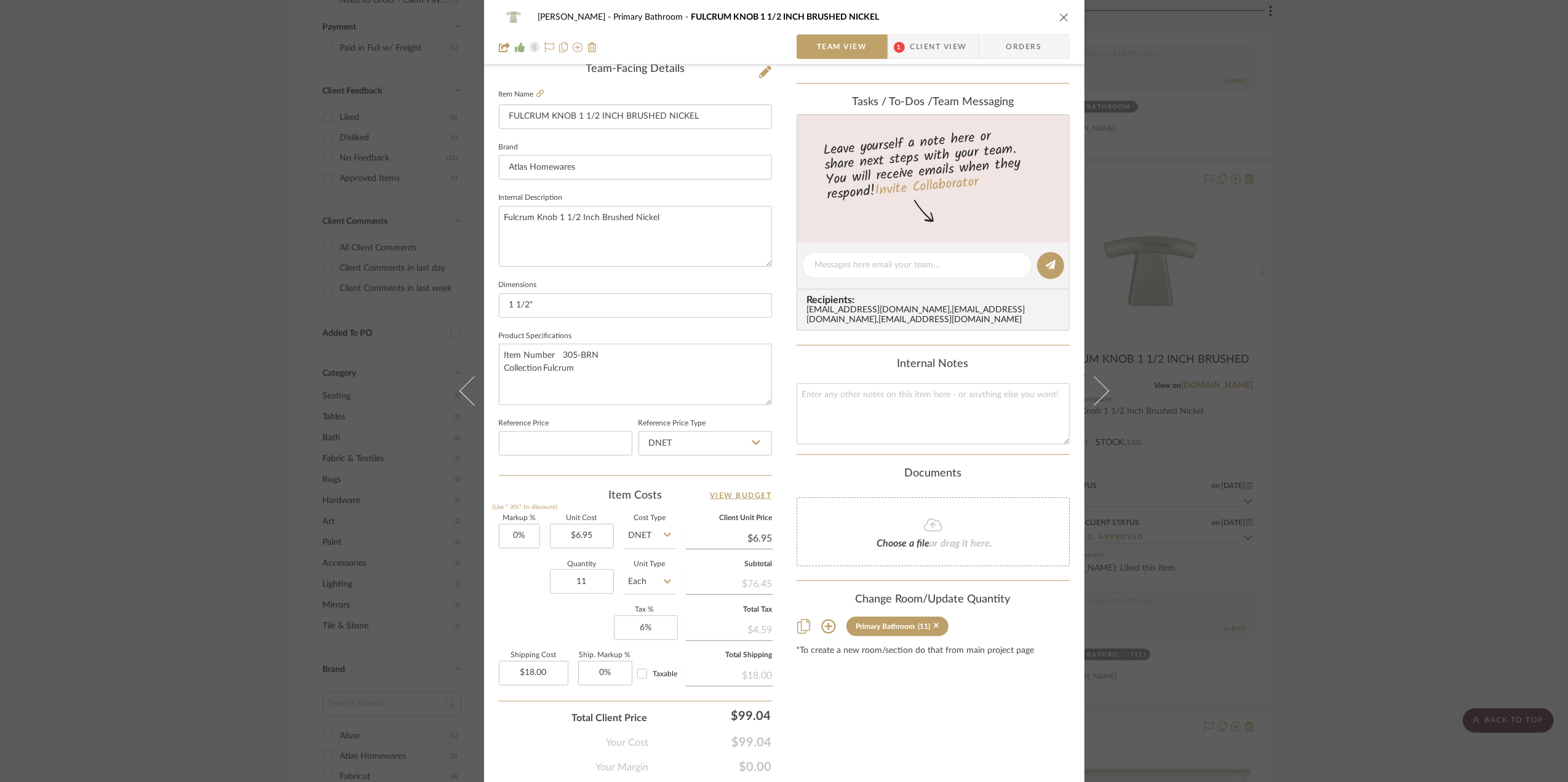
scroll to position [365, 0]
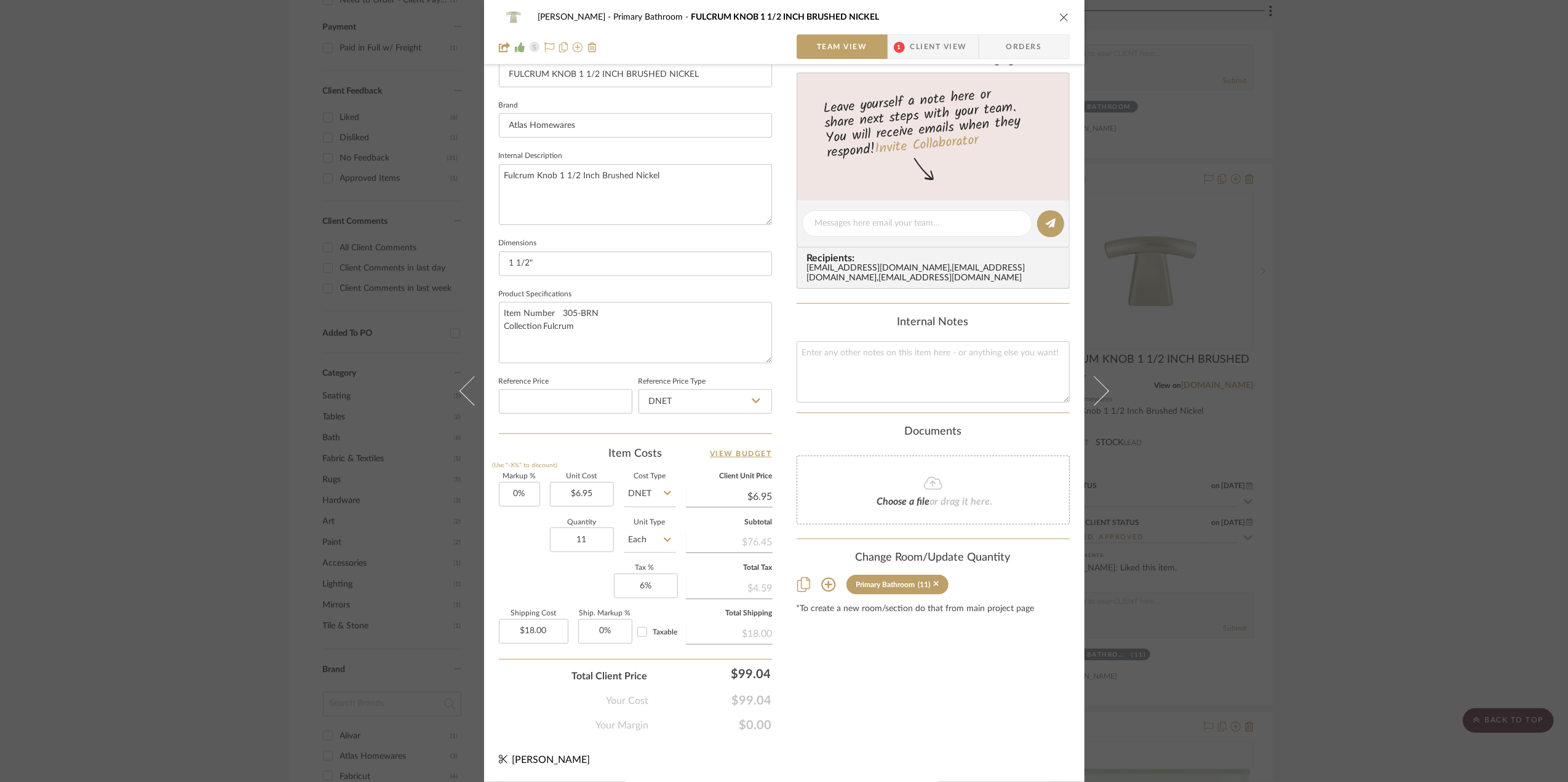
click at [1424, 353] on div "Sara Monroe Primary Bathroom FULCRUM KNOB 1 1/2 INCH BRUSHED NICKEL Team View 1…" at bounding box center [784, 391] width 1568 height 782
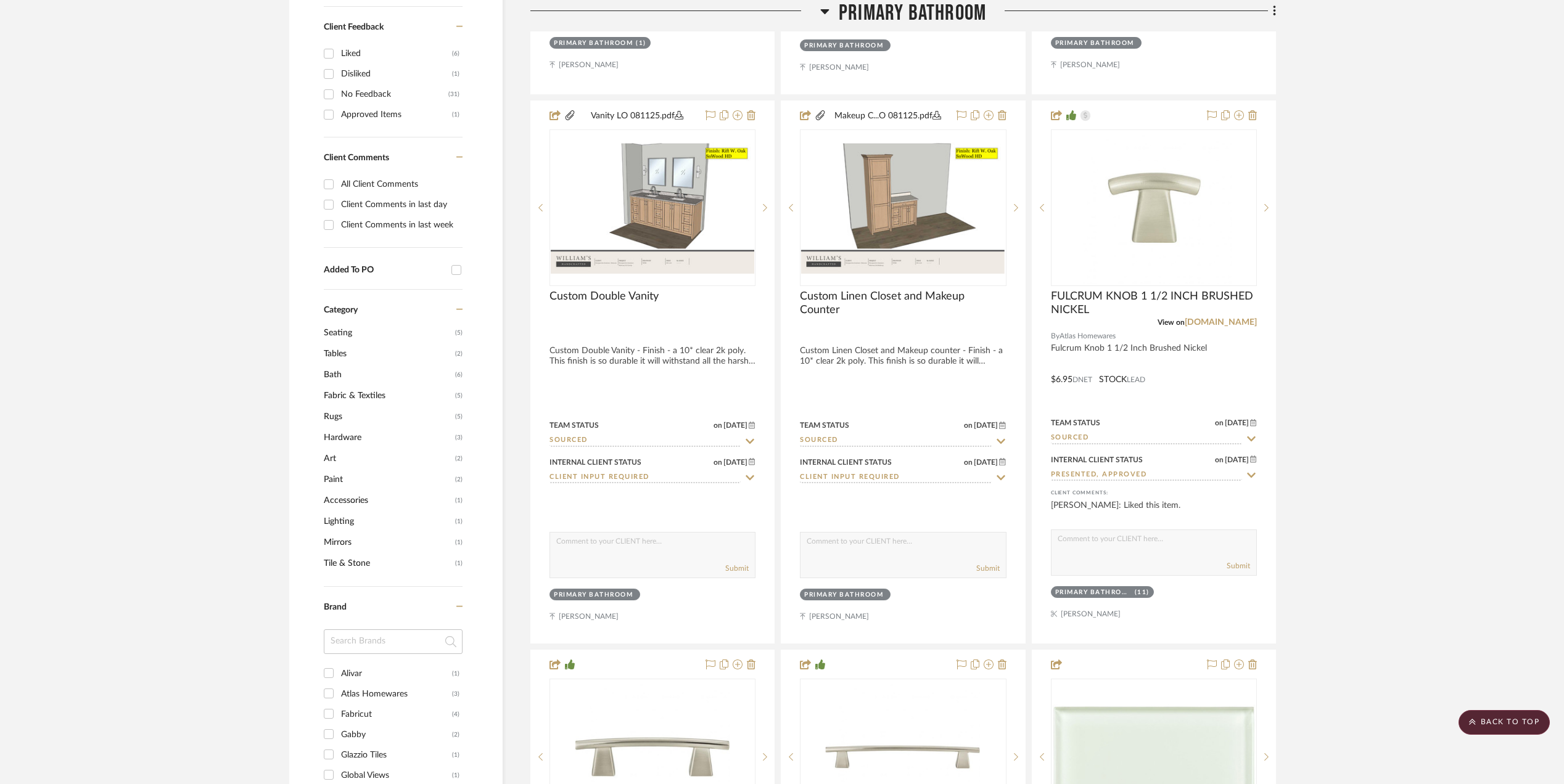
scroll to position [1340, 0]
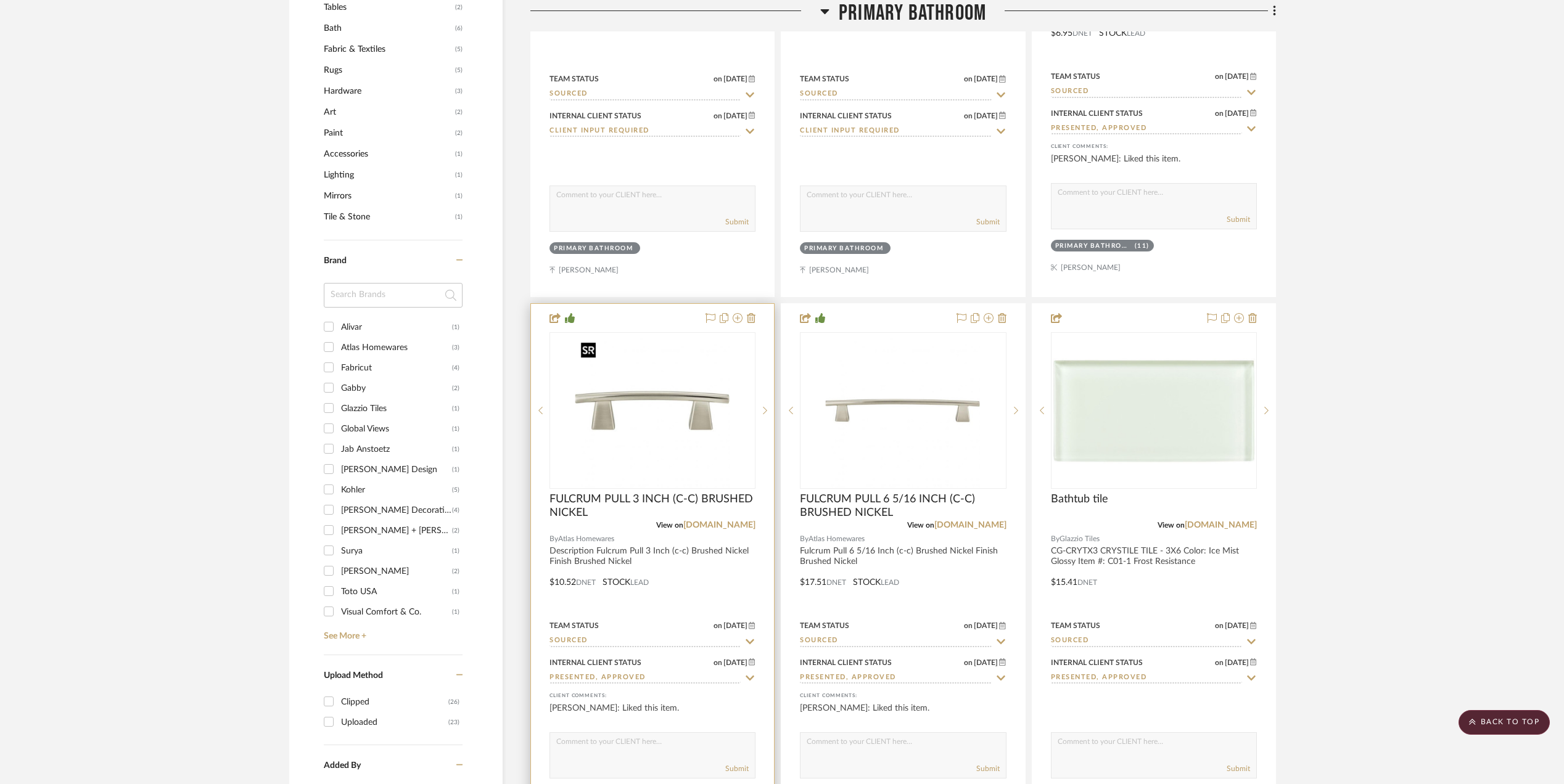
click at [0, 0] on img at bounding box center [0, 0] width 0 height 0
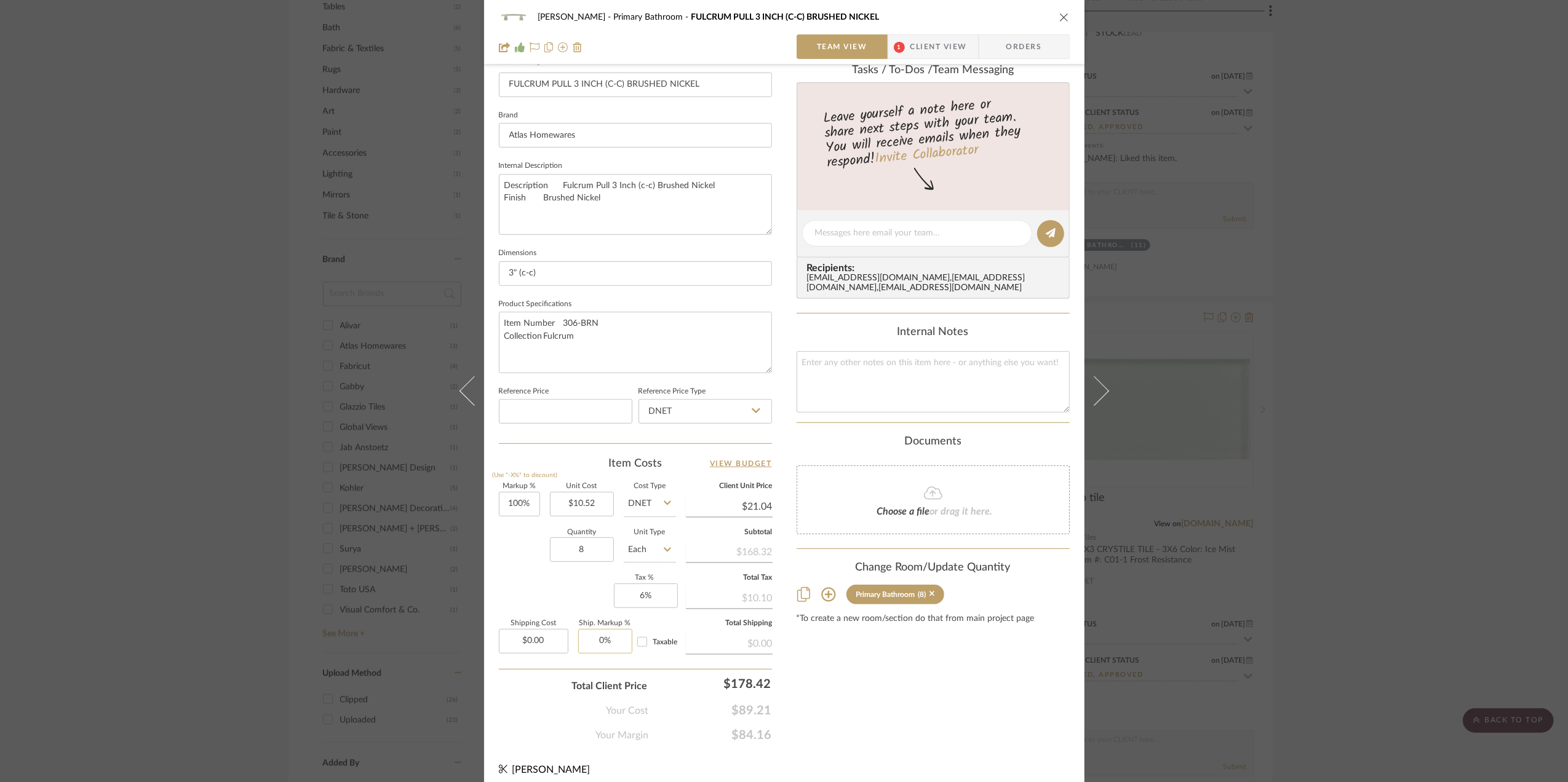
scroll to position [365, 0]
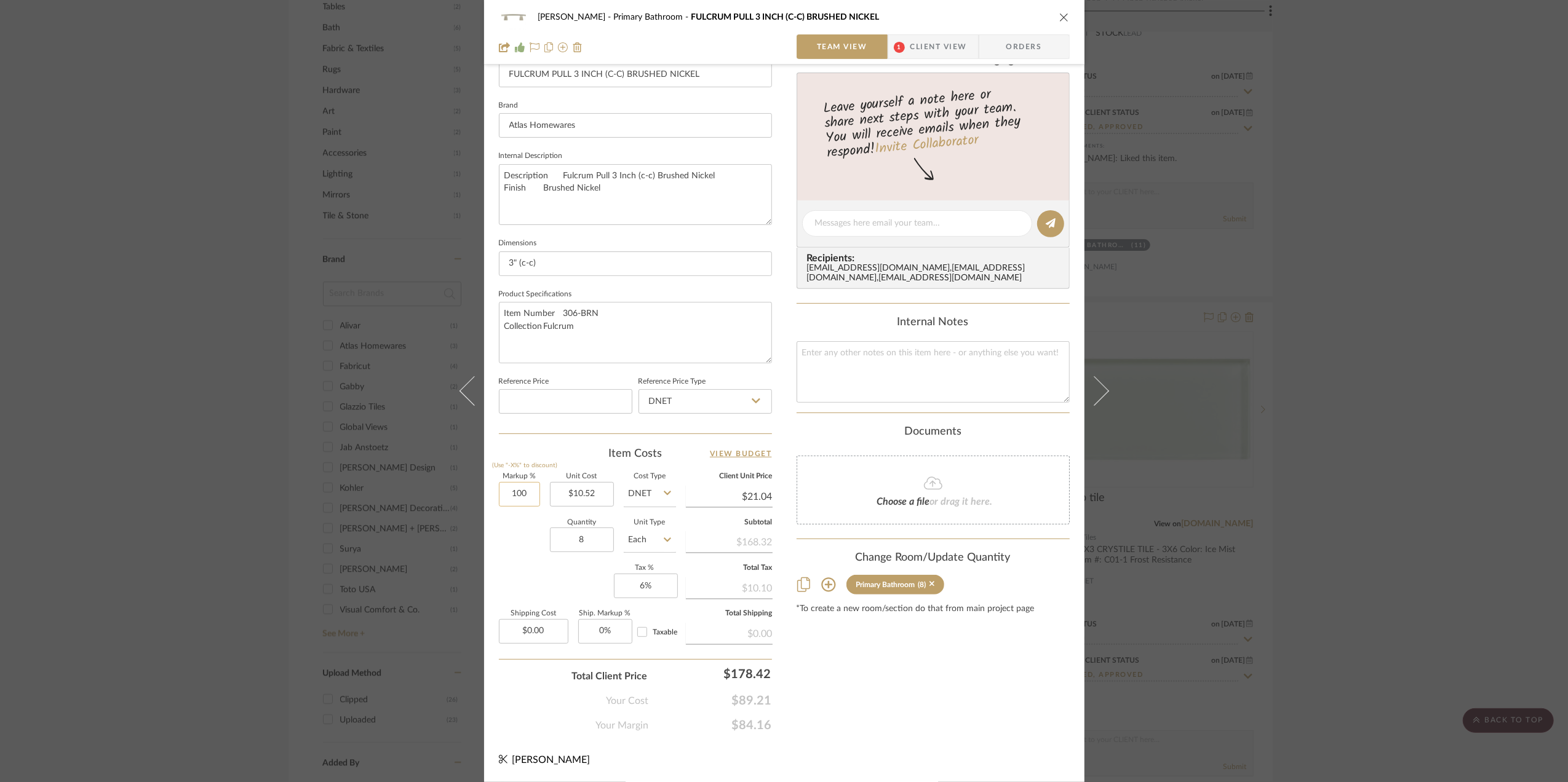
click at [512, 485] on input "100" at bounding box center [519, 494] width 41 height 25
type input "0%"
click at [517, 686] on div "Your Cost $89.21" at bounding box center [635, 696] width 273 height 25
type input "$10.52"
click at [1397, 440] on div "Sara Monroe Primary Bathroom FULCRUM PULL 3 INCH (C-C) BRUSHED NICKEL Team View…" at bounding box center [784, 391] width 1568 height 782
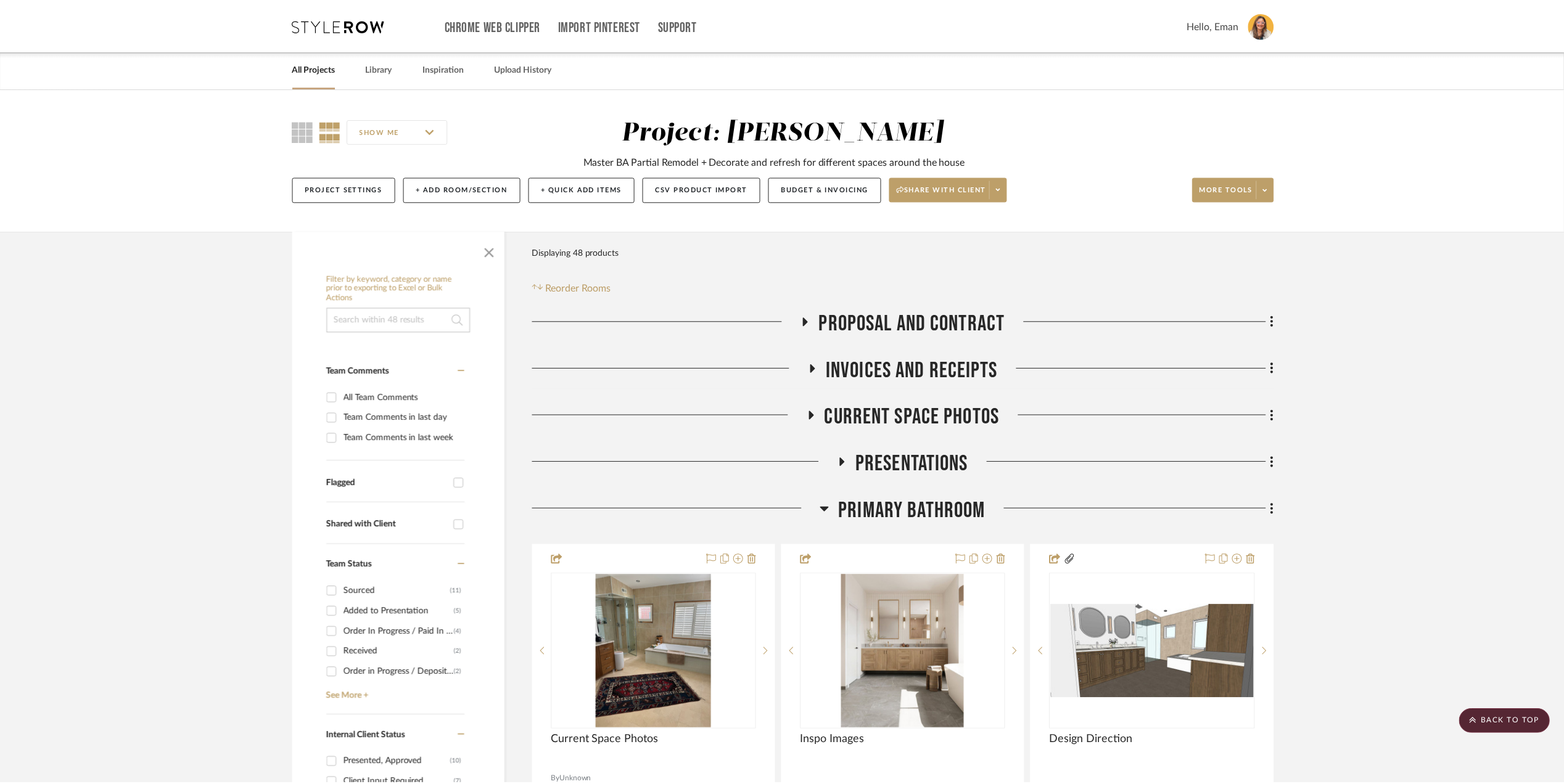
scroll to position [1340, 0]
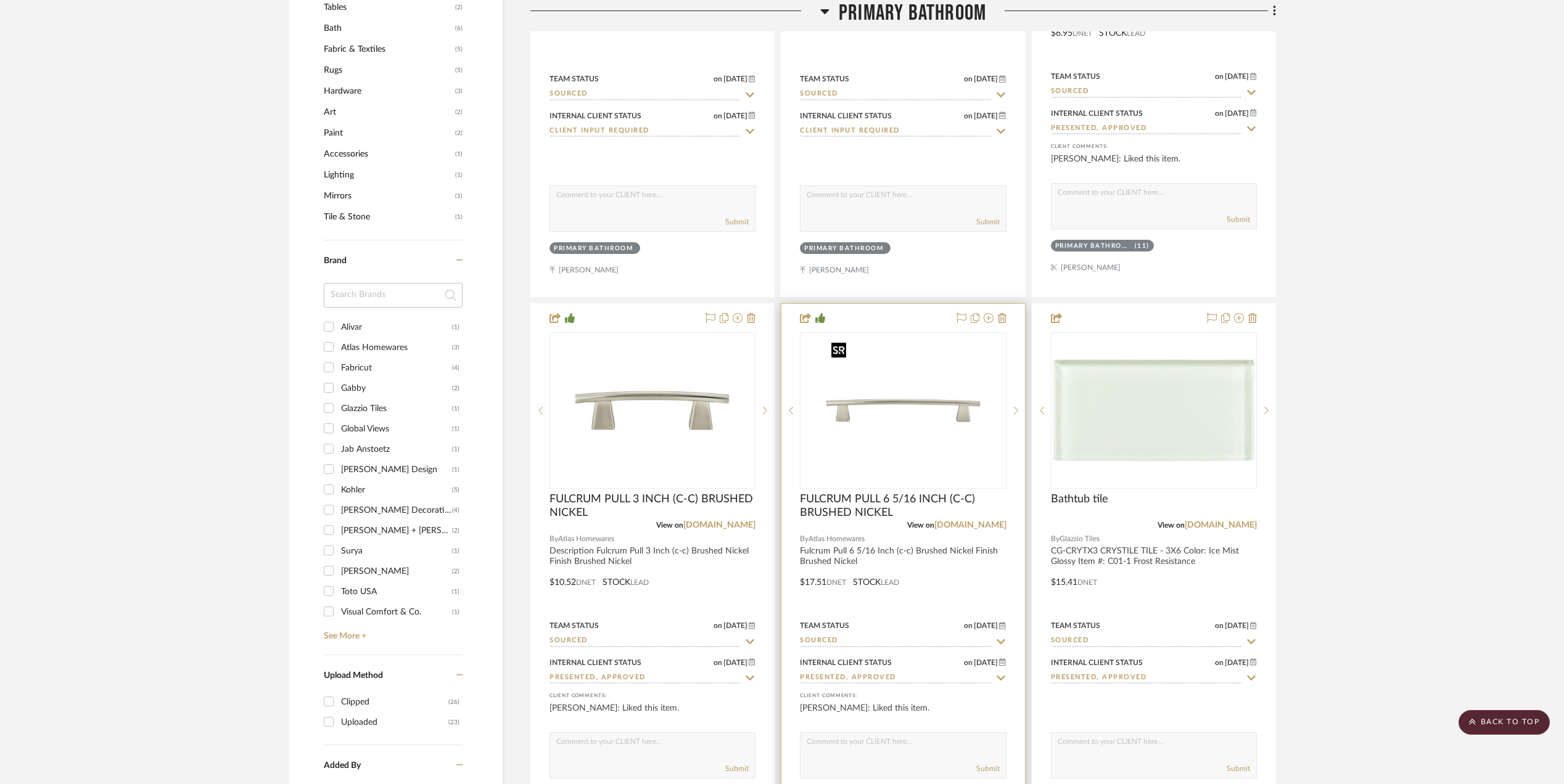
click at [884, 406] on img "0" at bounding box center [903, 410] width 154 height 154
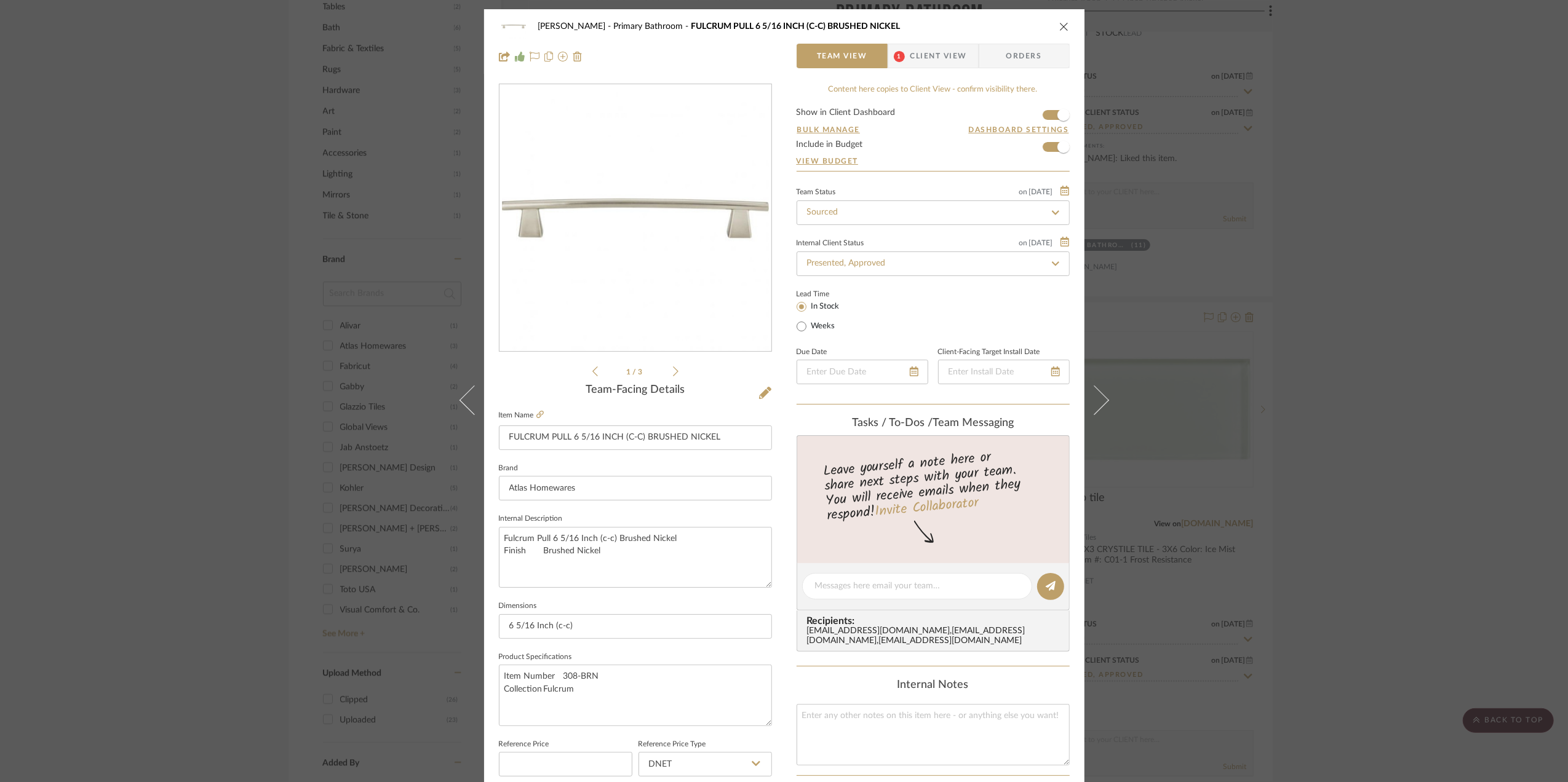
click at [1427, 337] on div "Sara Monroe Primary Bathroom FULCRUM PULL 6 5/16 INCH (C-C) BRUSHED NICKEL Team…" at bounding box center [784, 391] width 1568 height 782
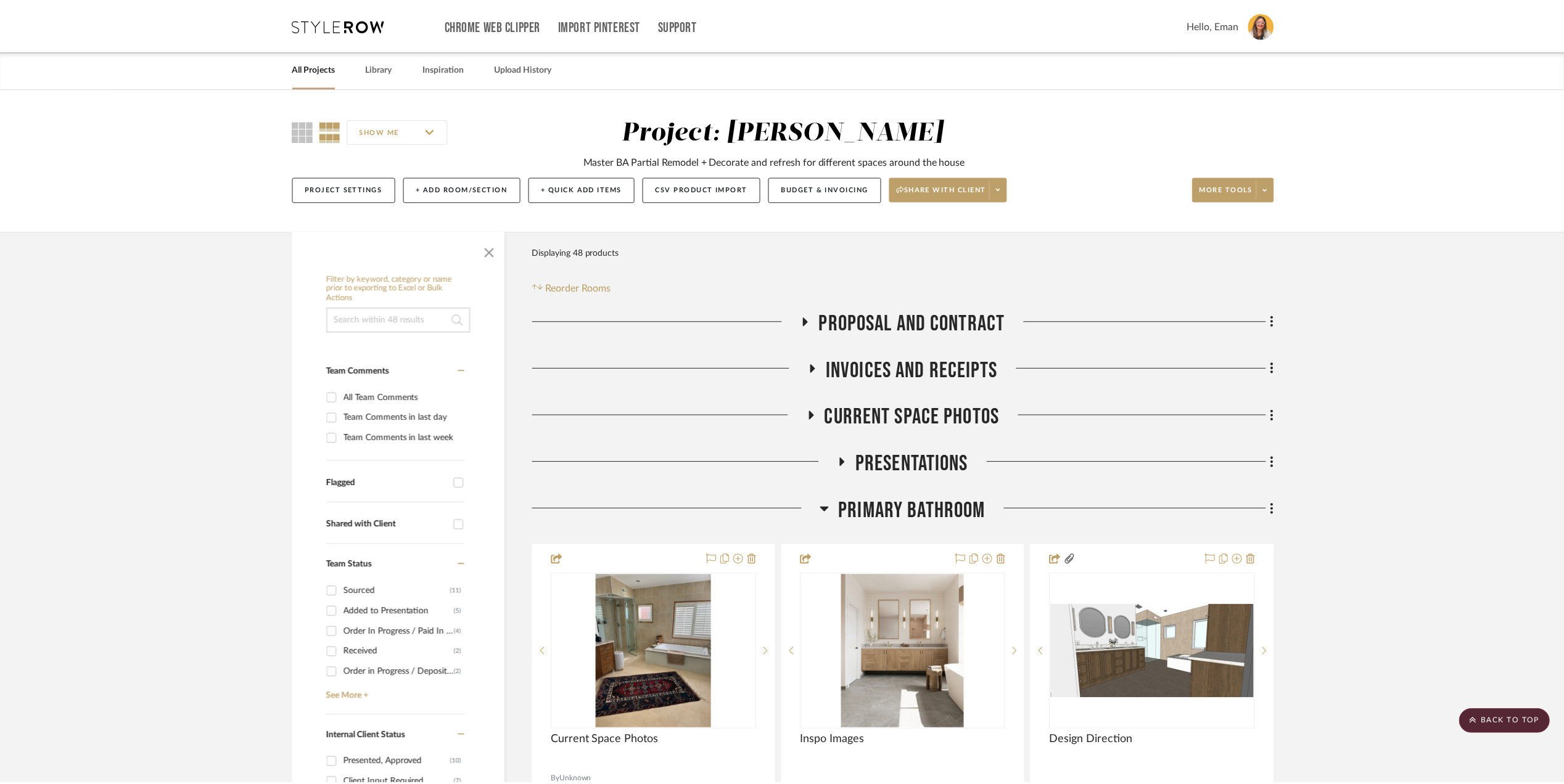
scroll to position [1340, 0]
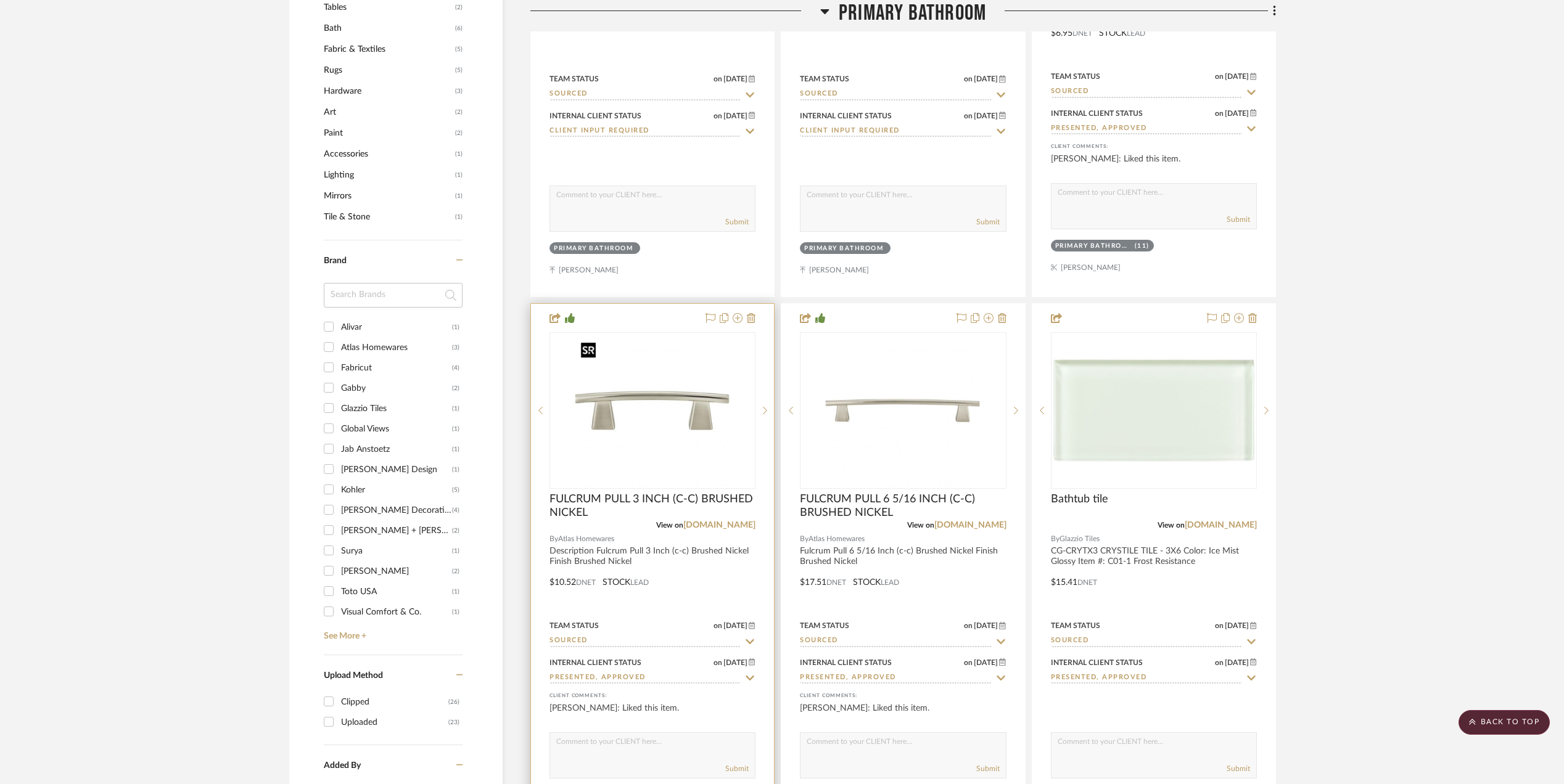
click at [602, 422] on img "0" at bounding box center [652, 410] width 154 height 154
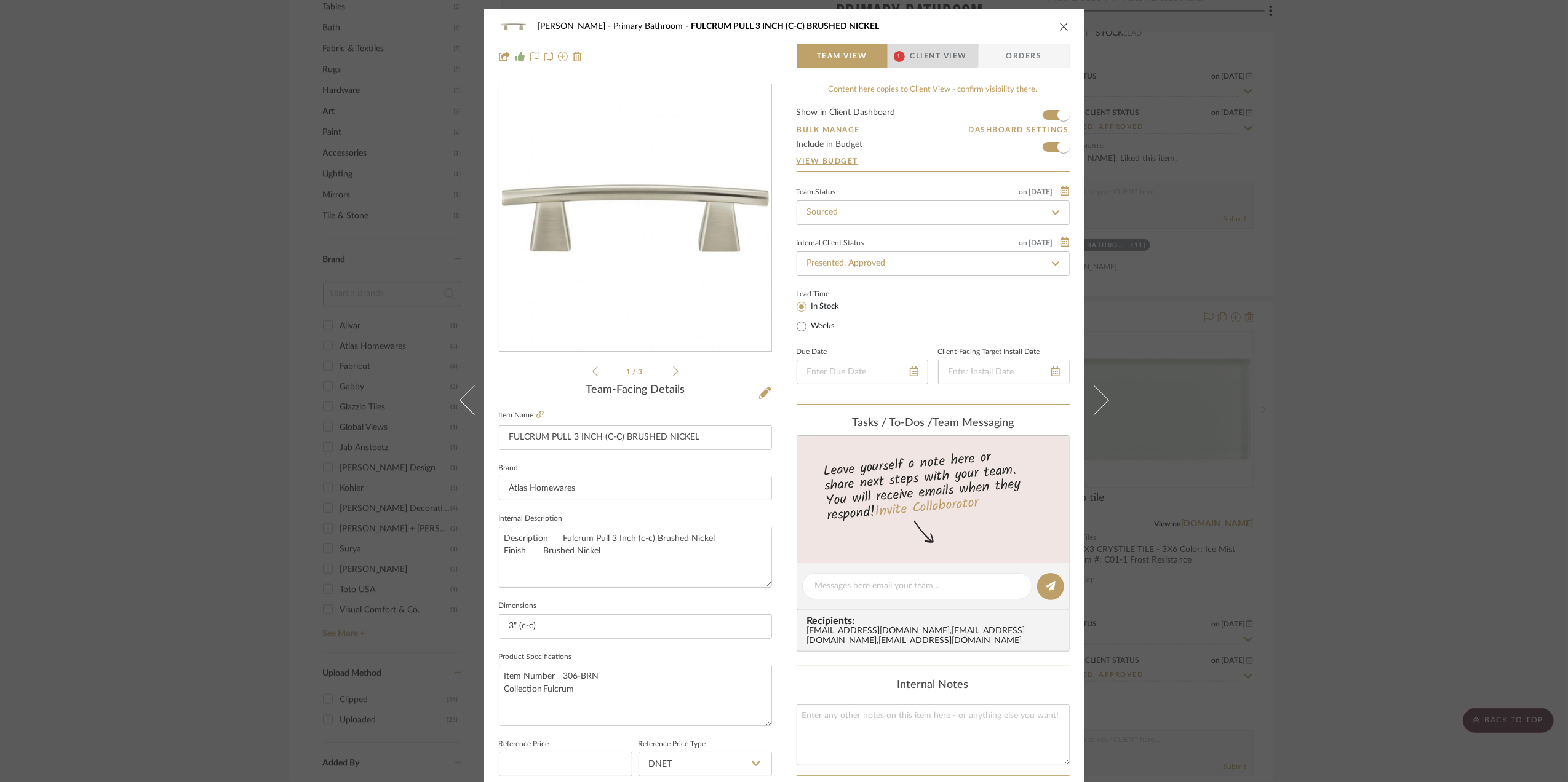
click at [928, 49] on span "Client View" at bounding box center [939, 55] width 57 height 25
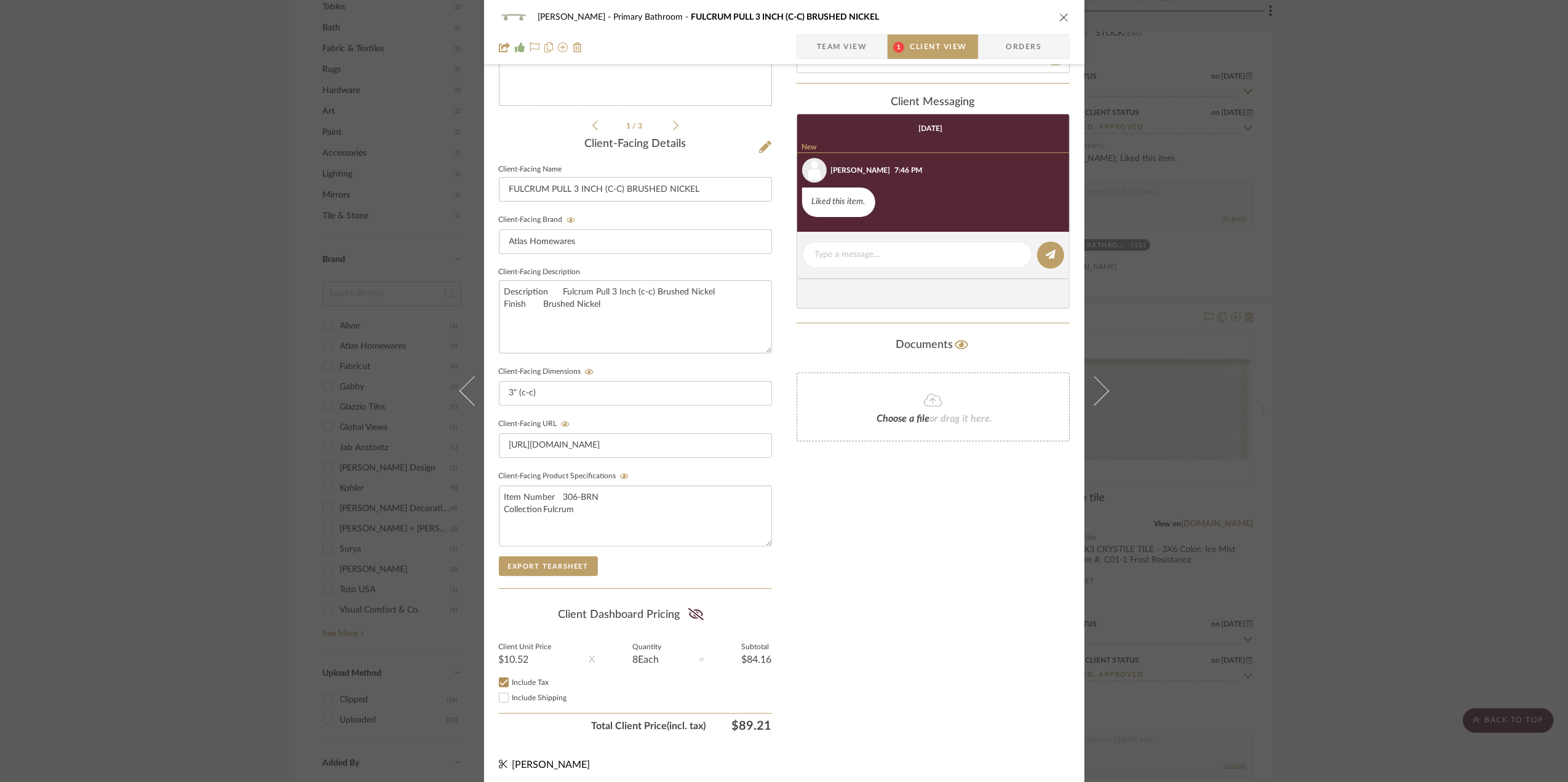
scroll to position [256, 0]
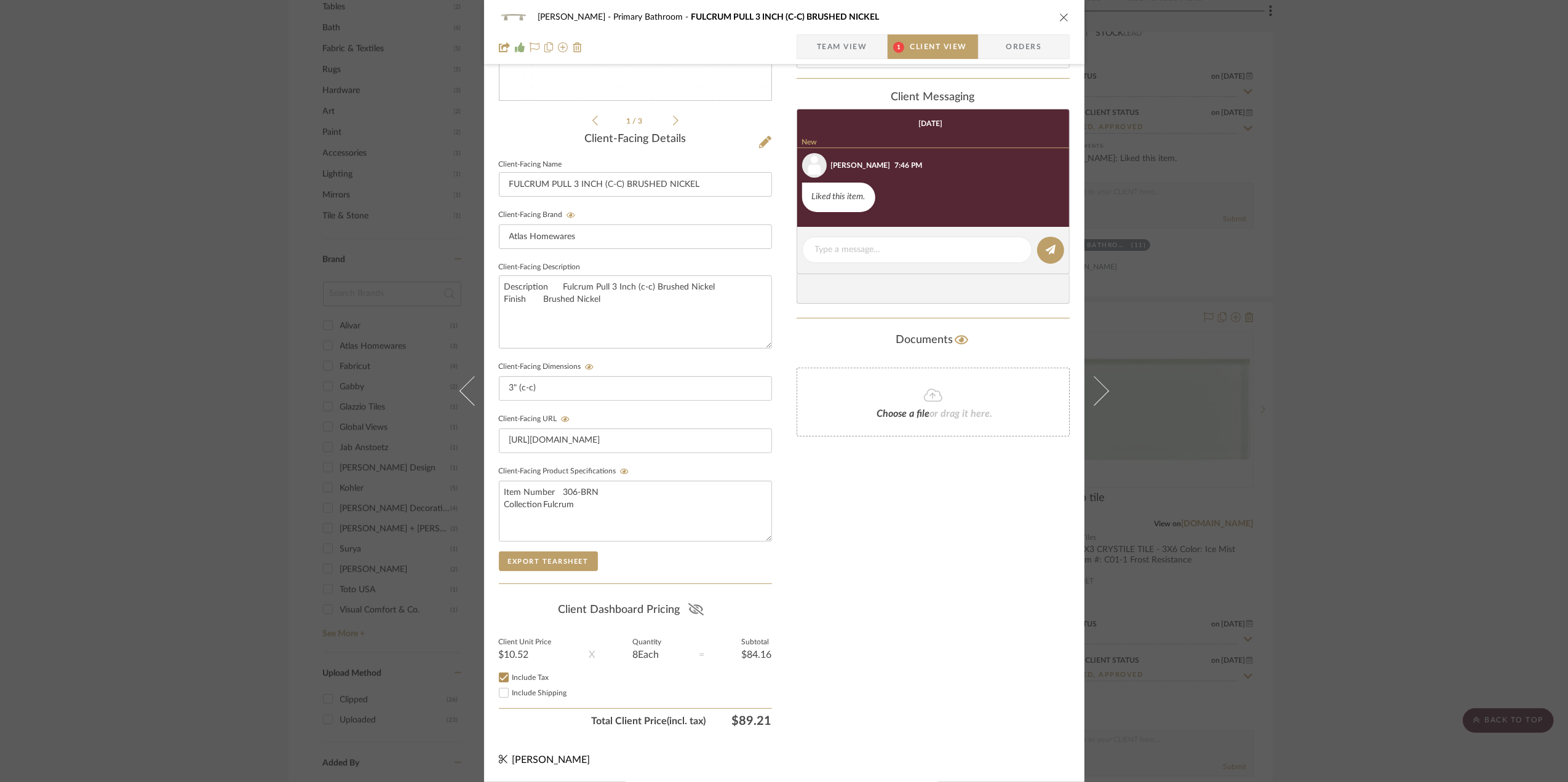
click at [693, 603] on icon at bounding box center [696, 609] width 15 height 13
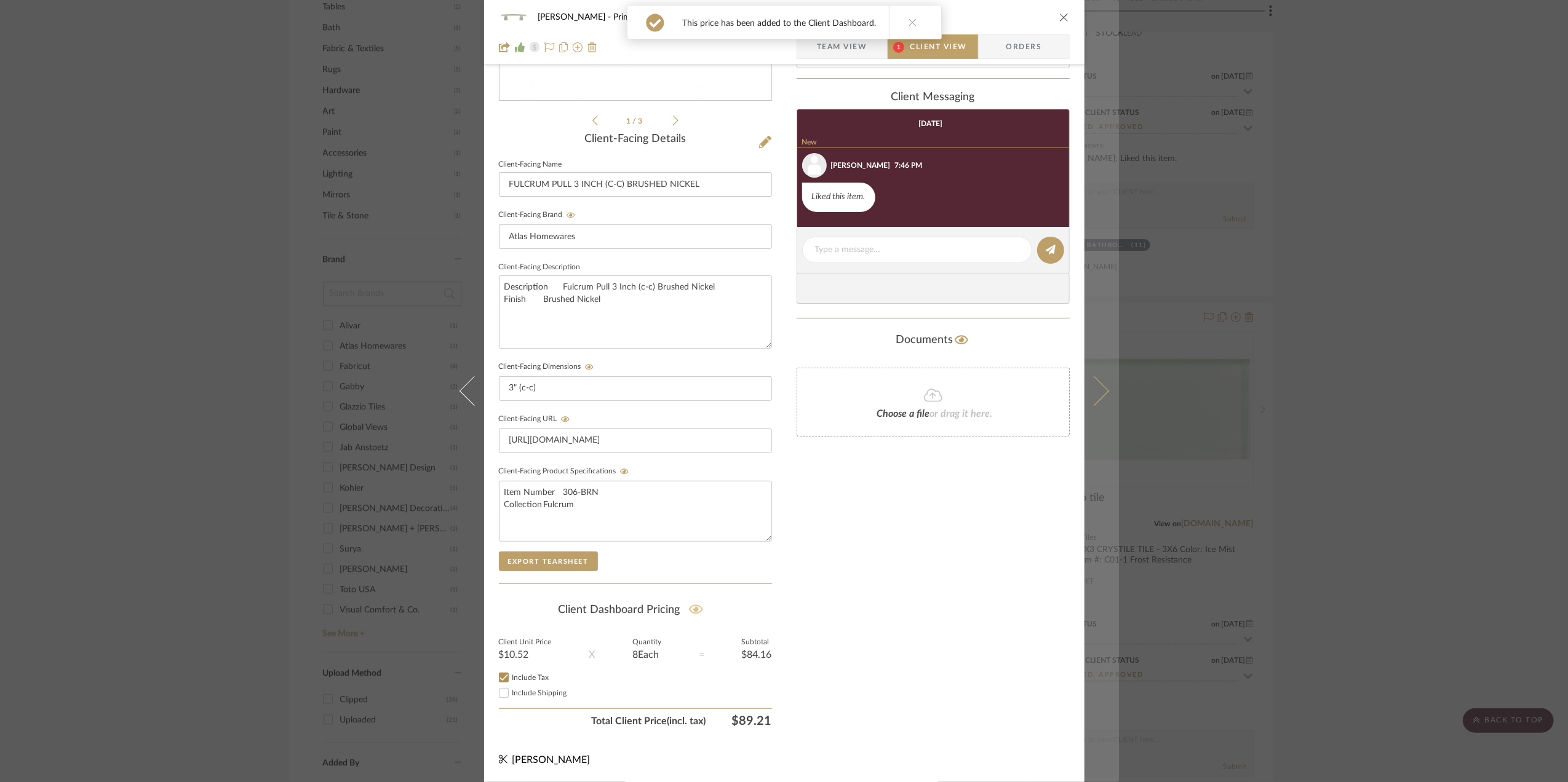
click at [1088, 391] on icon at bounding box center [1093, 391] width 30 height 30
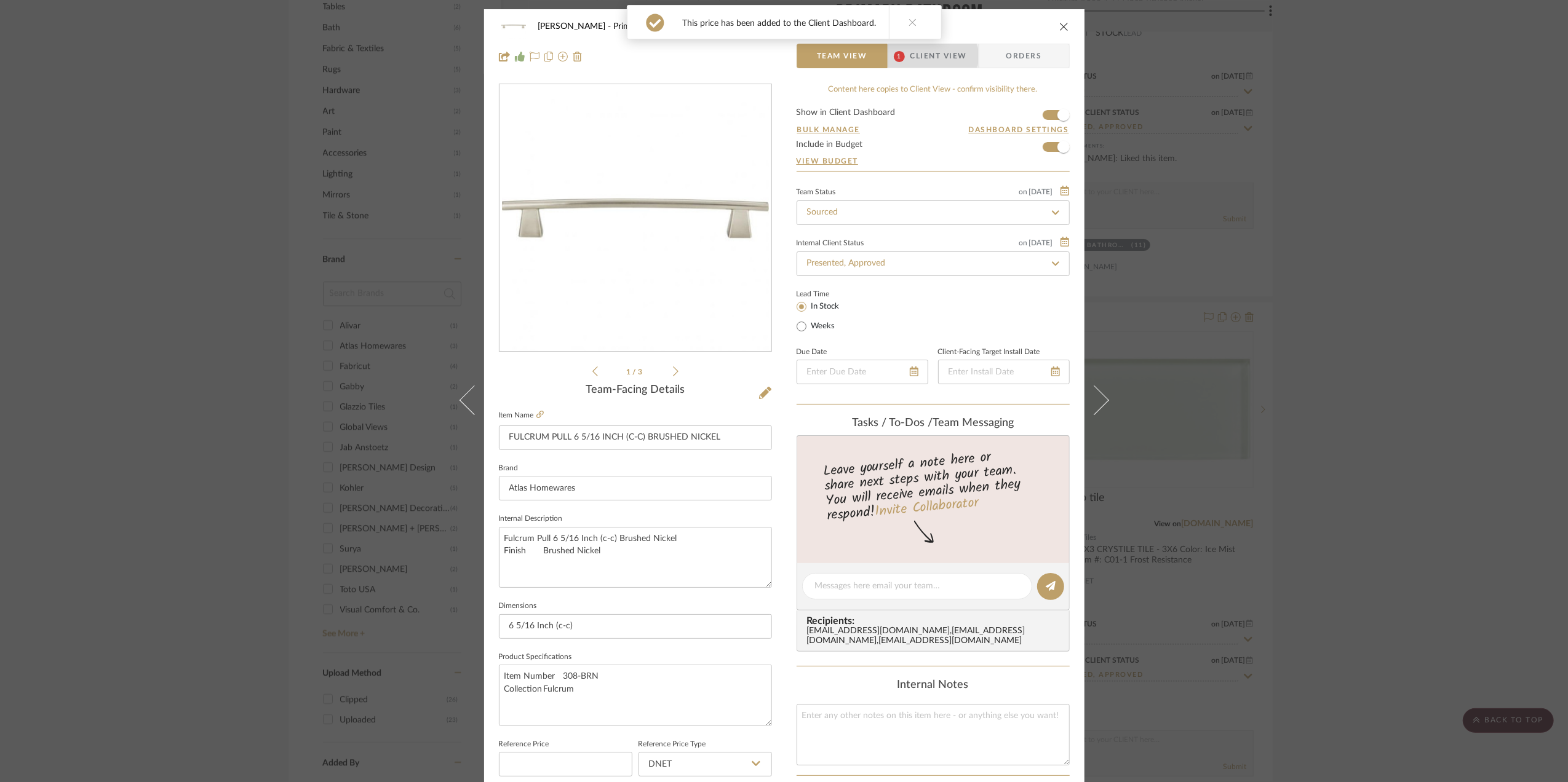
drag, startPoint x: 929, startPoint y: 57, endPoint x: 894, endPoint y: 113, distance: 66.0
click at [929, 55] on span "Client View" at bounding box center [939, 55] width 57 height 25
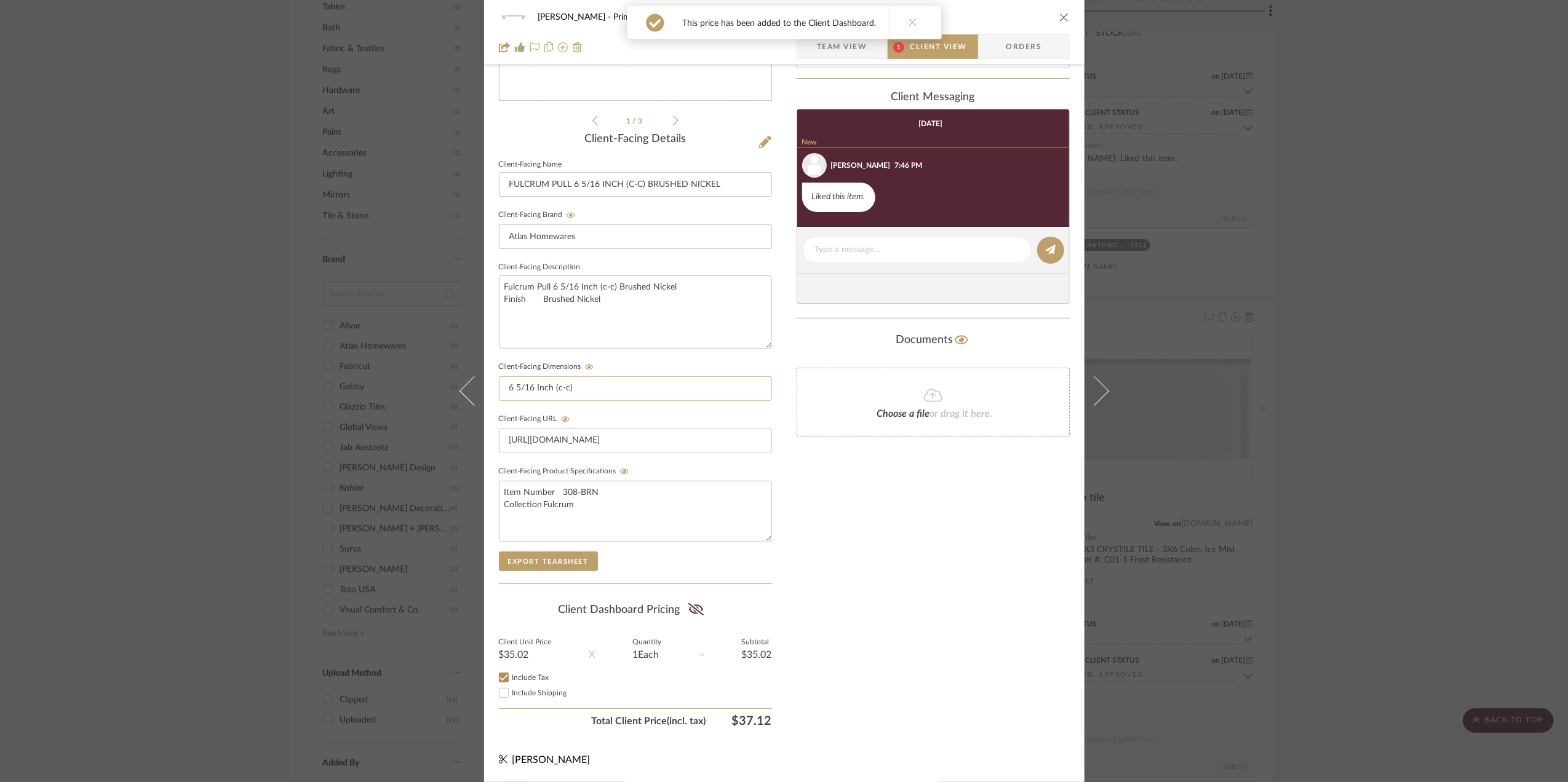
scroll to position [256, 0]
click at [694, 608] on icon at bounding box center [696, 609] width 15 height 13
click at [828, 47] on span "Team View" at bounding box center [842, 47] width 50 height 25
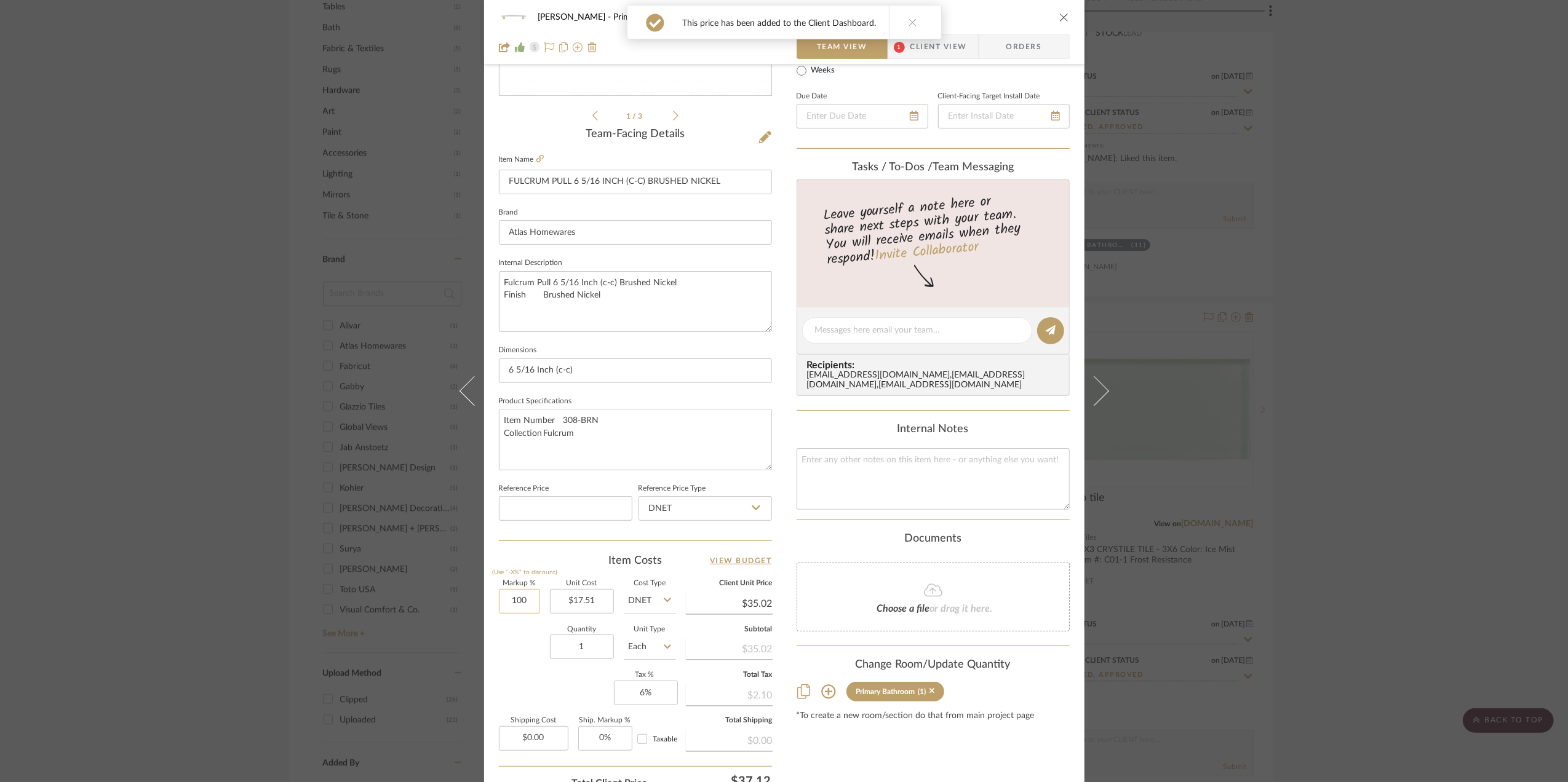
click at [525, 606] on input "100" at bounding box center [519, 601] width 41 height 25
type input "0%"
click at [520, 637] on div "Quantity 1 Unit Type Each" at bounding box center [587, 648] width 177 height 43
type input "$17.51"
click at [943, 49] on span "Client View" at bounding box center [939, 47] width 57 height 25
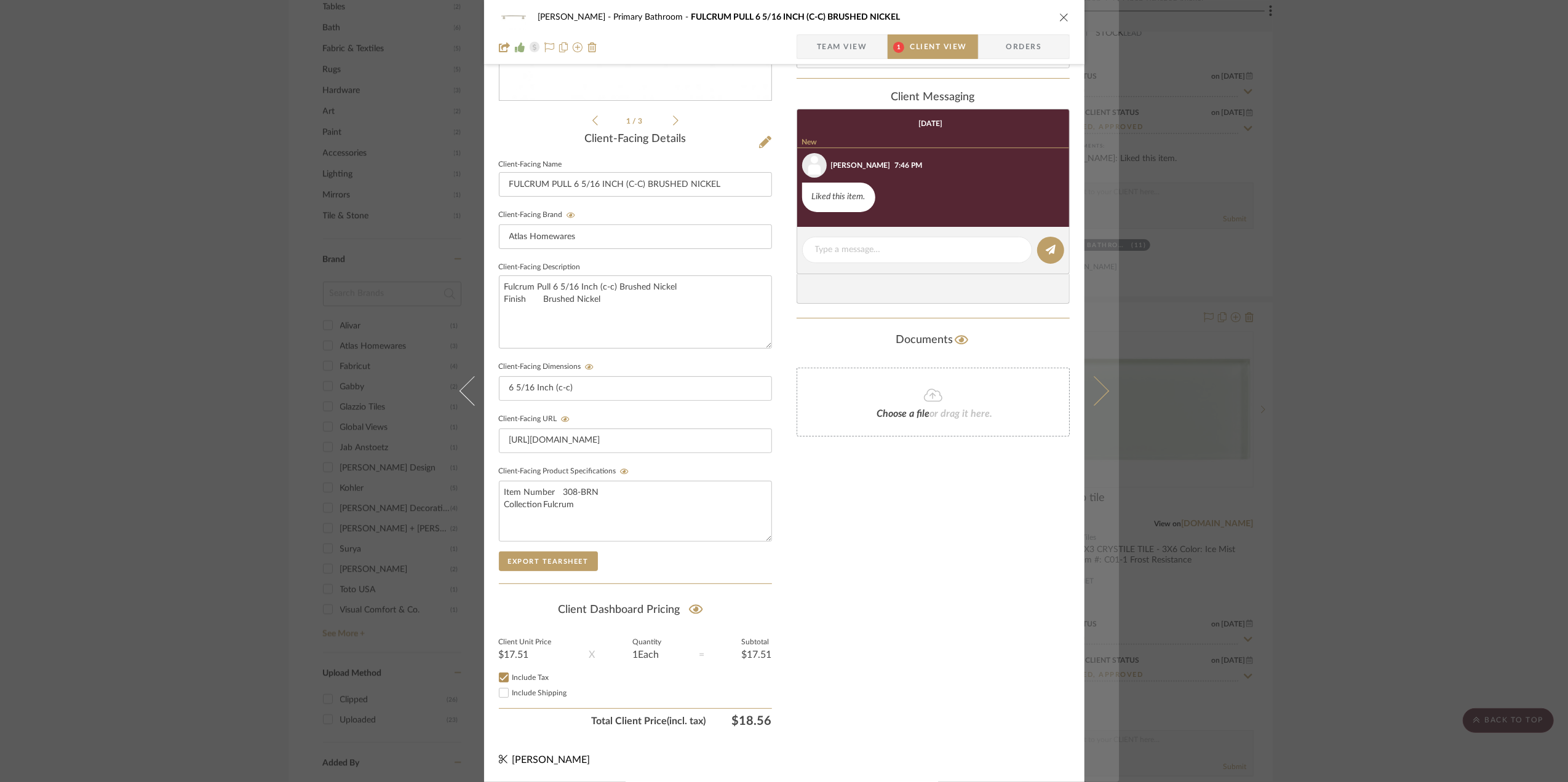
click at [1091, 390] on icon at bounding box center [1093, 391] width 30 height 30
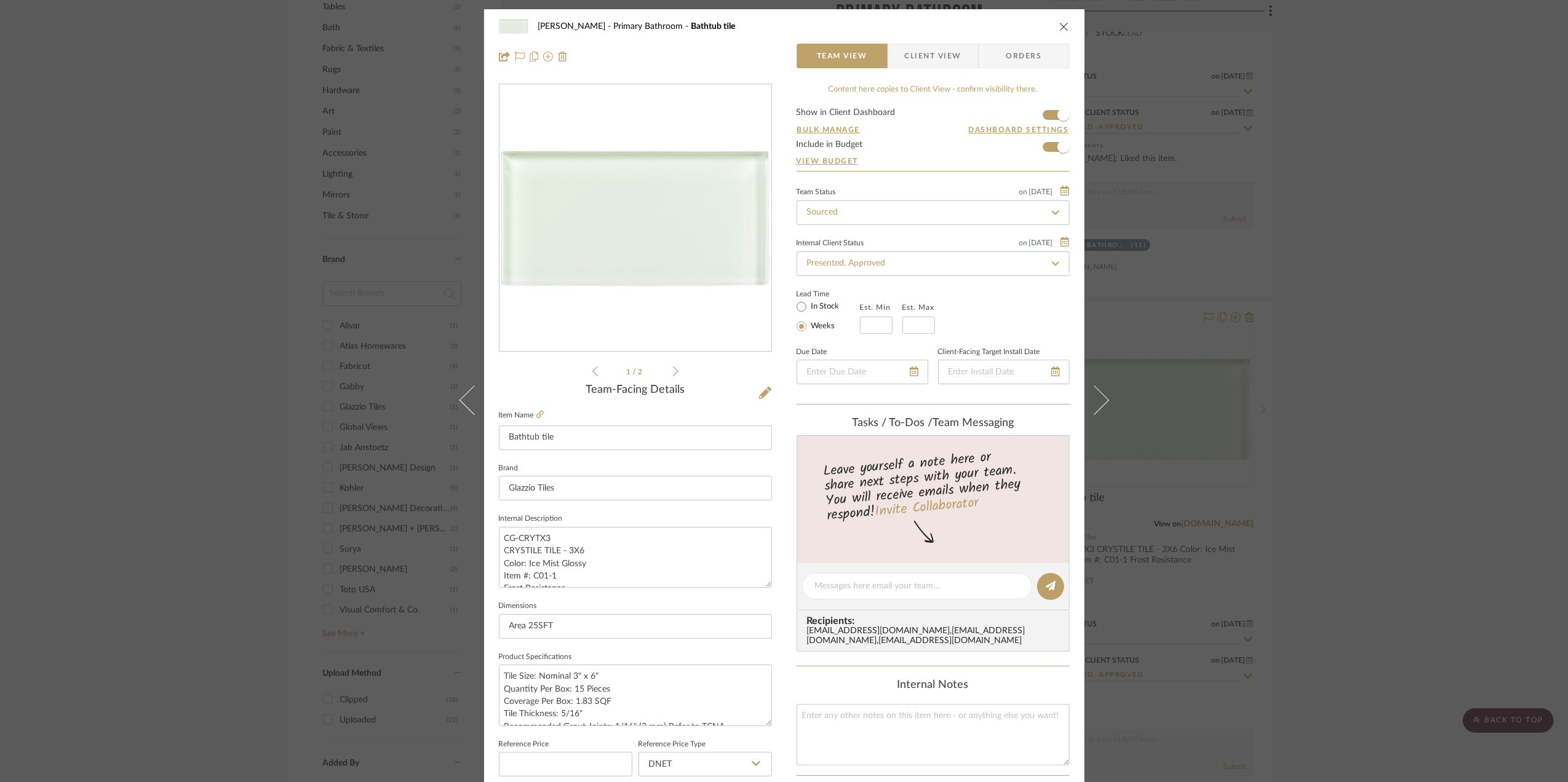
click at [466, 399] on icon at bounding box center [474, 400] width 30 height 30
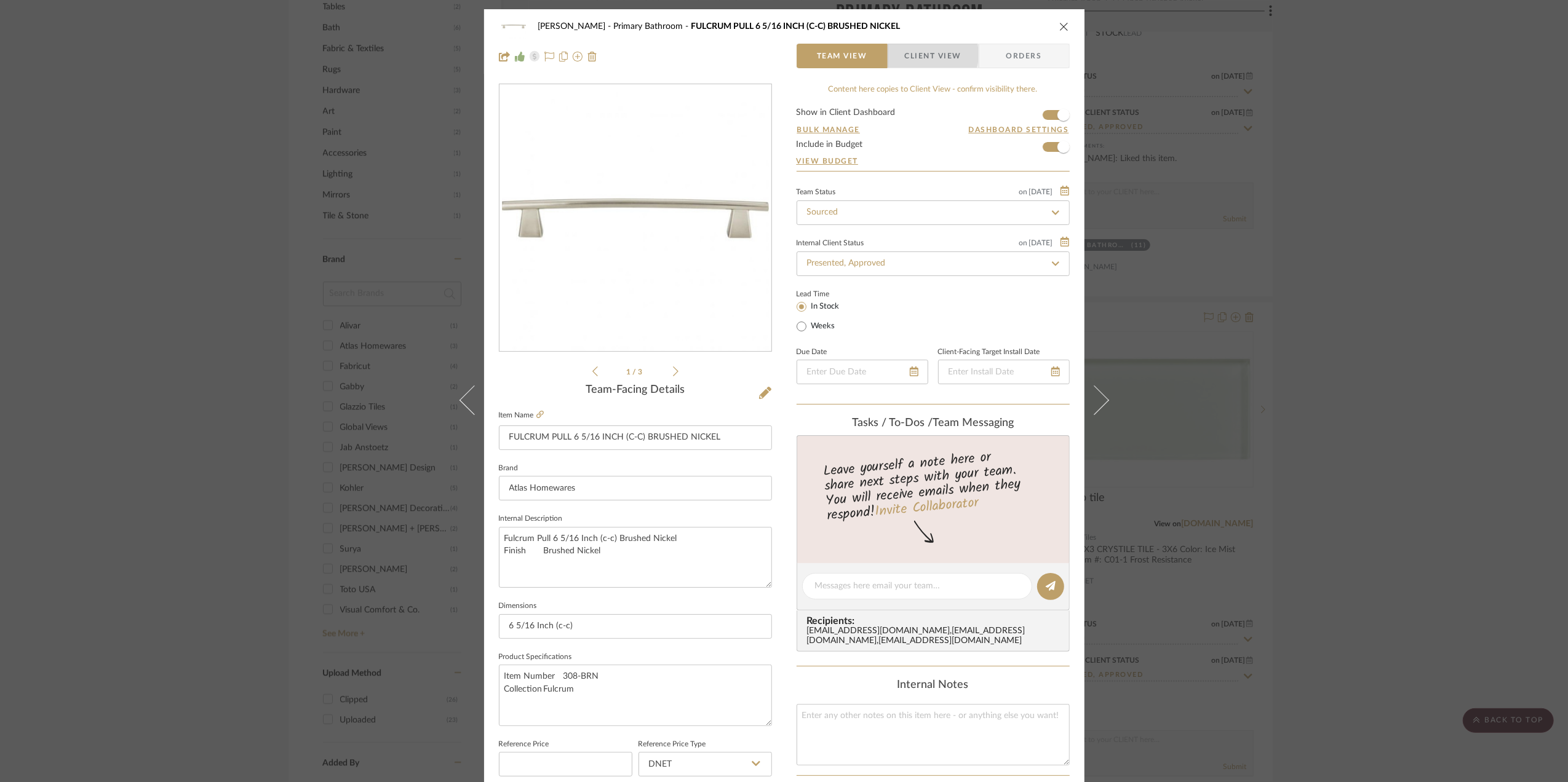
click at [921, 55] on span "Client View" at bounding box center [933, 55] width 57 height 25
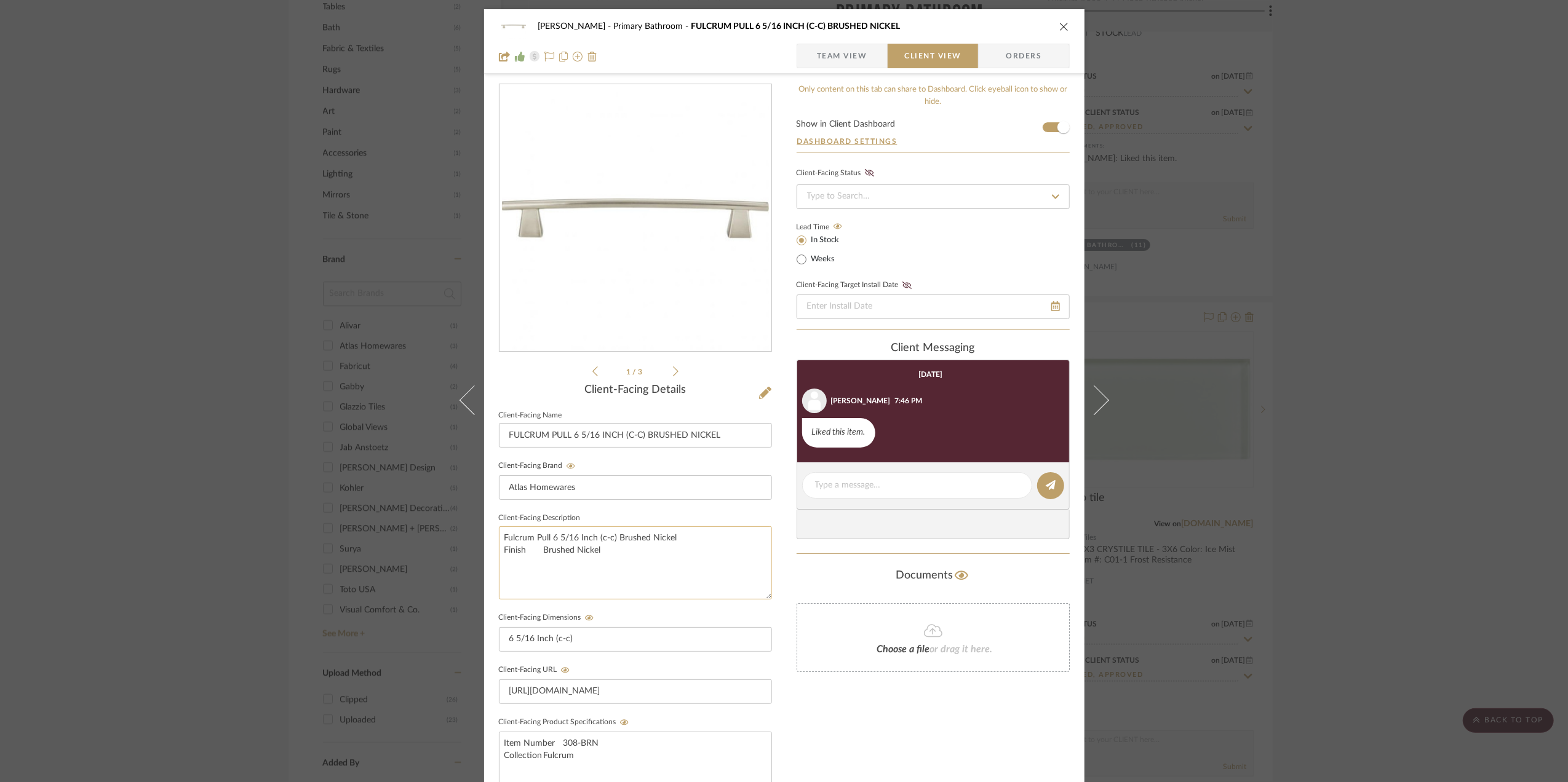
scroll to position [256, 0]
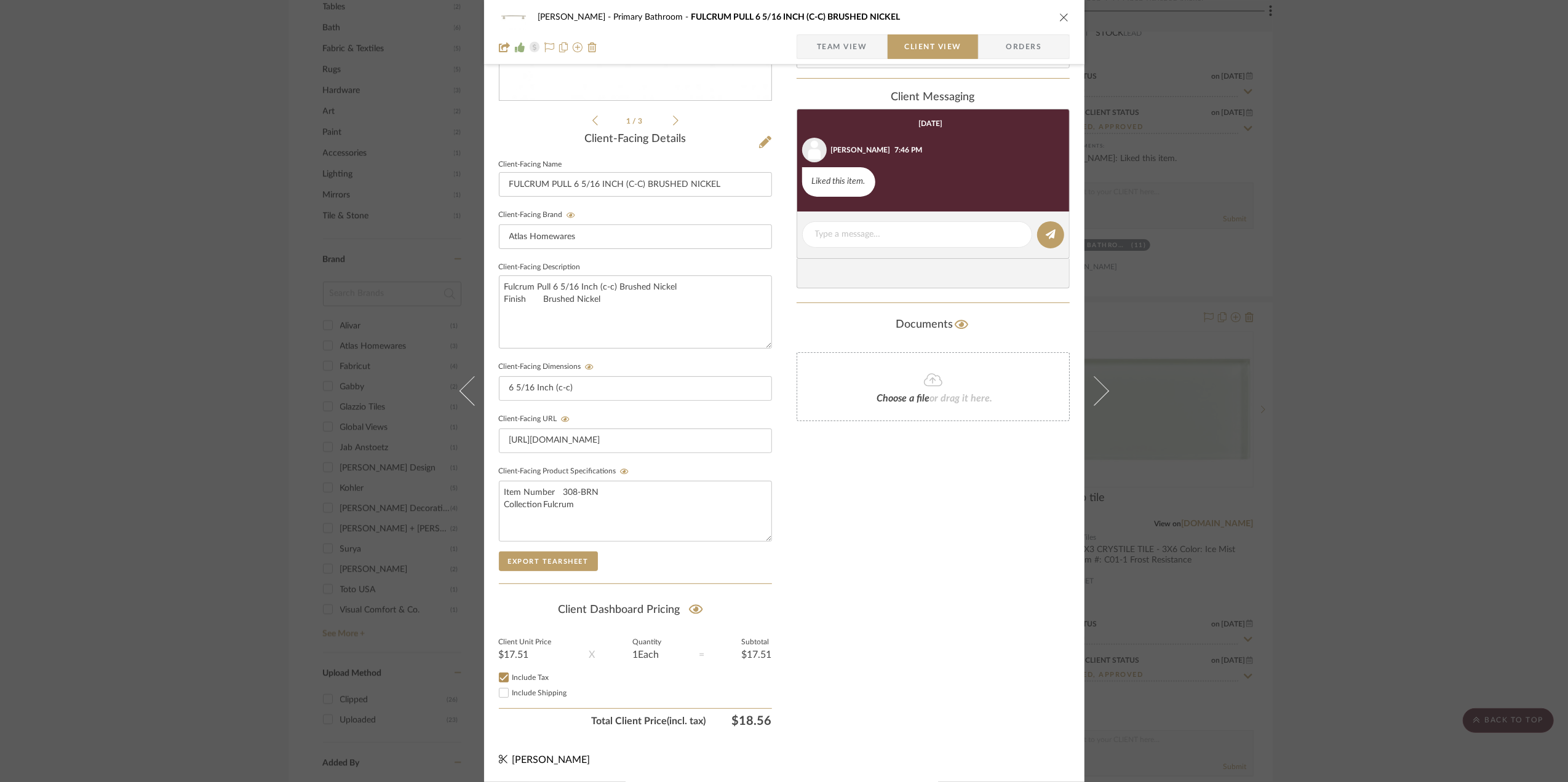
click at [502, 676] on input "Include Tax" at bounding box center [503, 677] width 14 height 14
checkbox input "false"
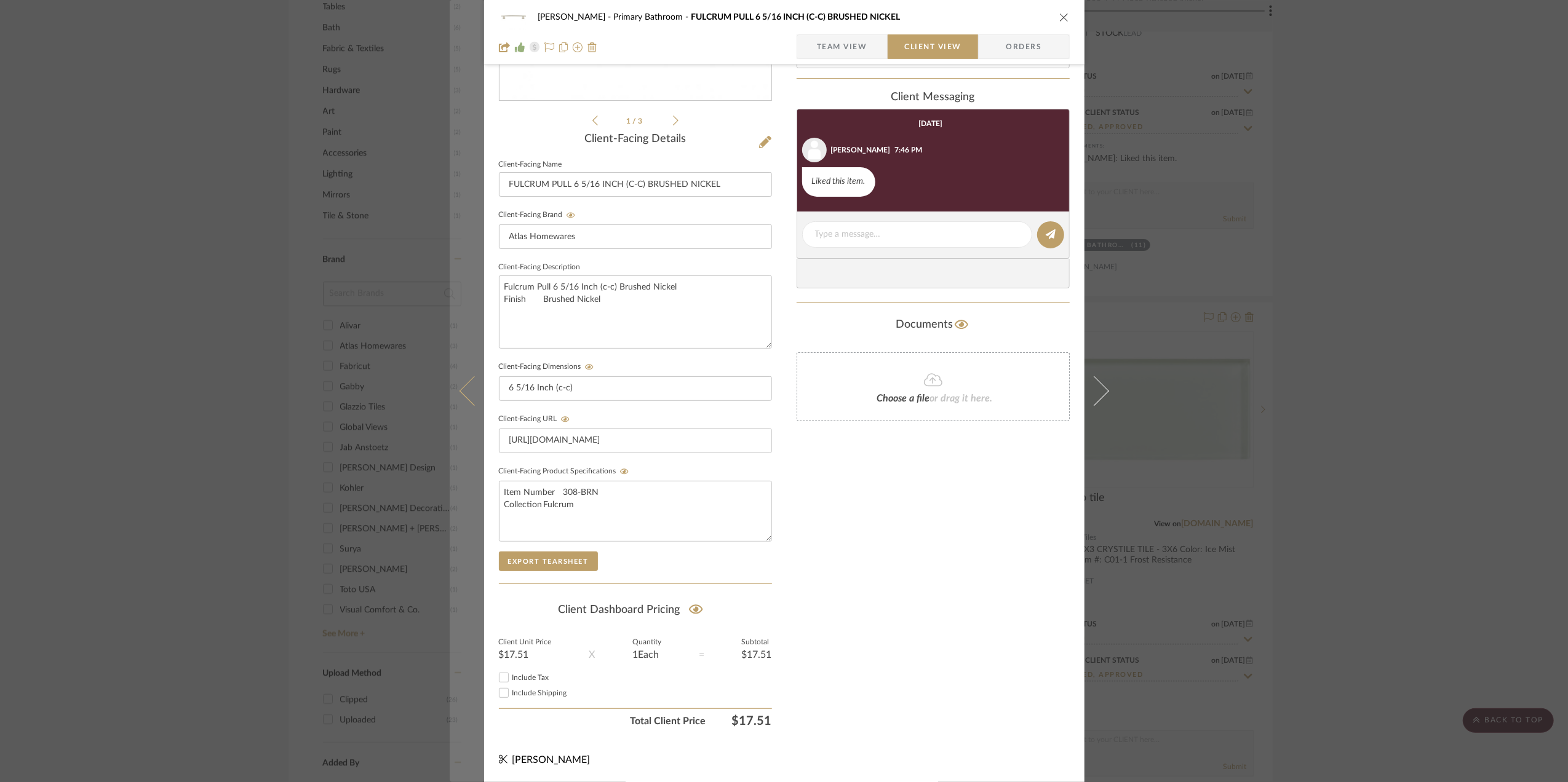
click at [465, 400] on icon at bounding box center [474, 391] width 30 height 30
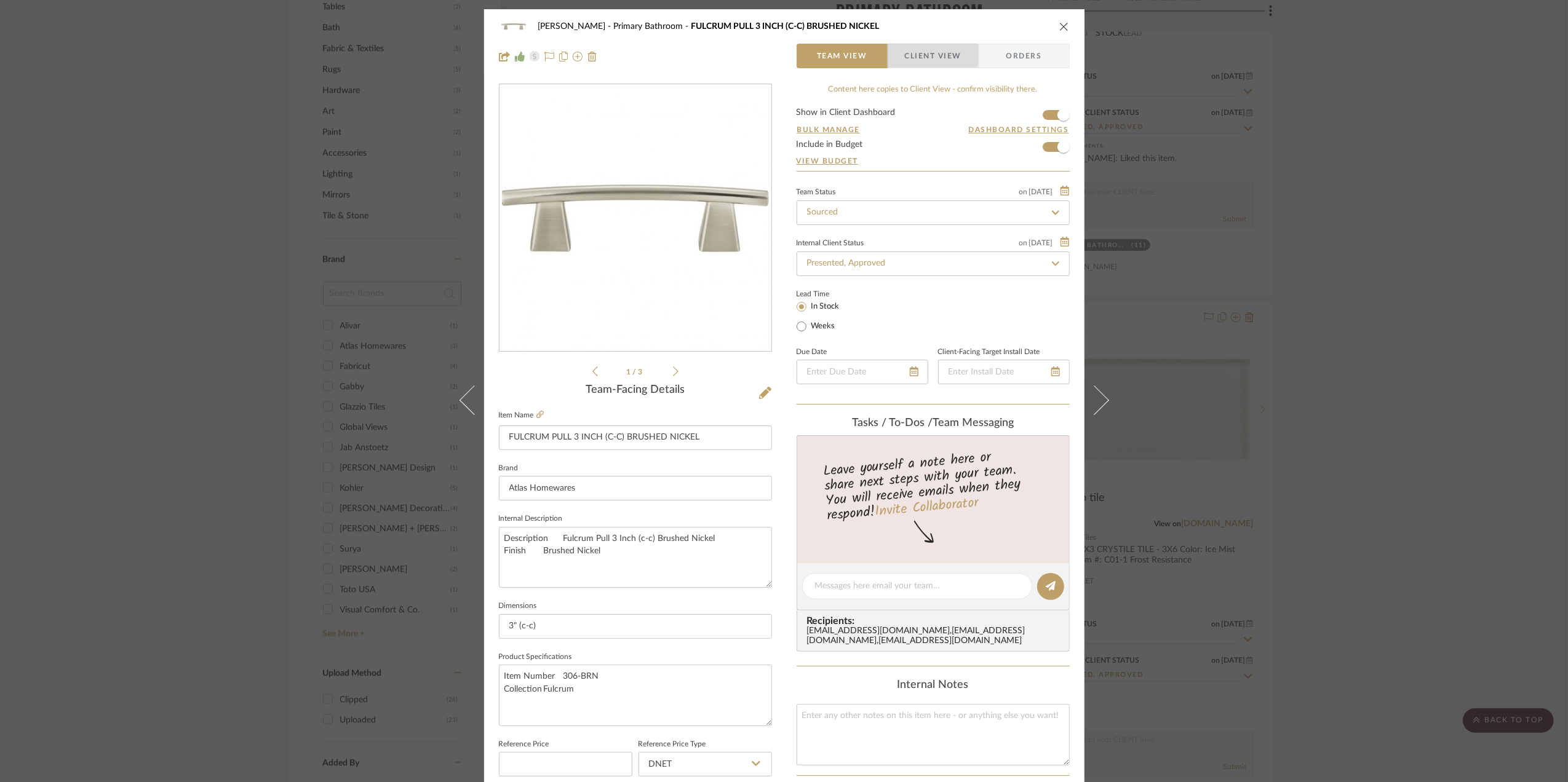
click at [923, 49] on span "Client View" at bounding box center [933, 55] width 57 height 25
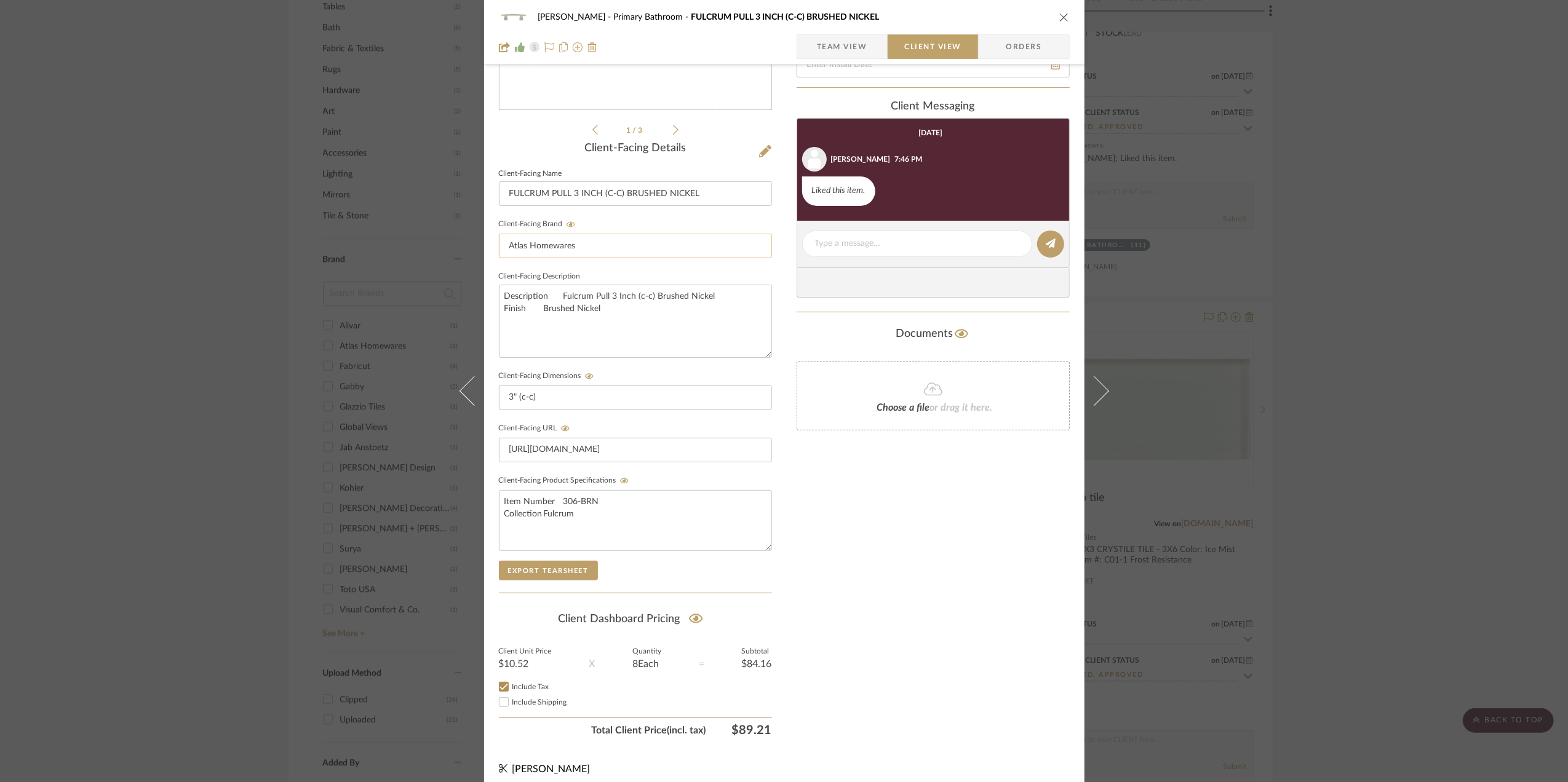
scroll to position [256, 0]
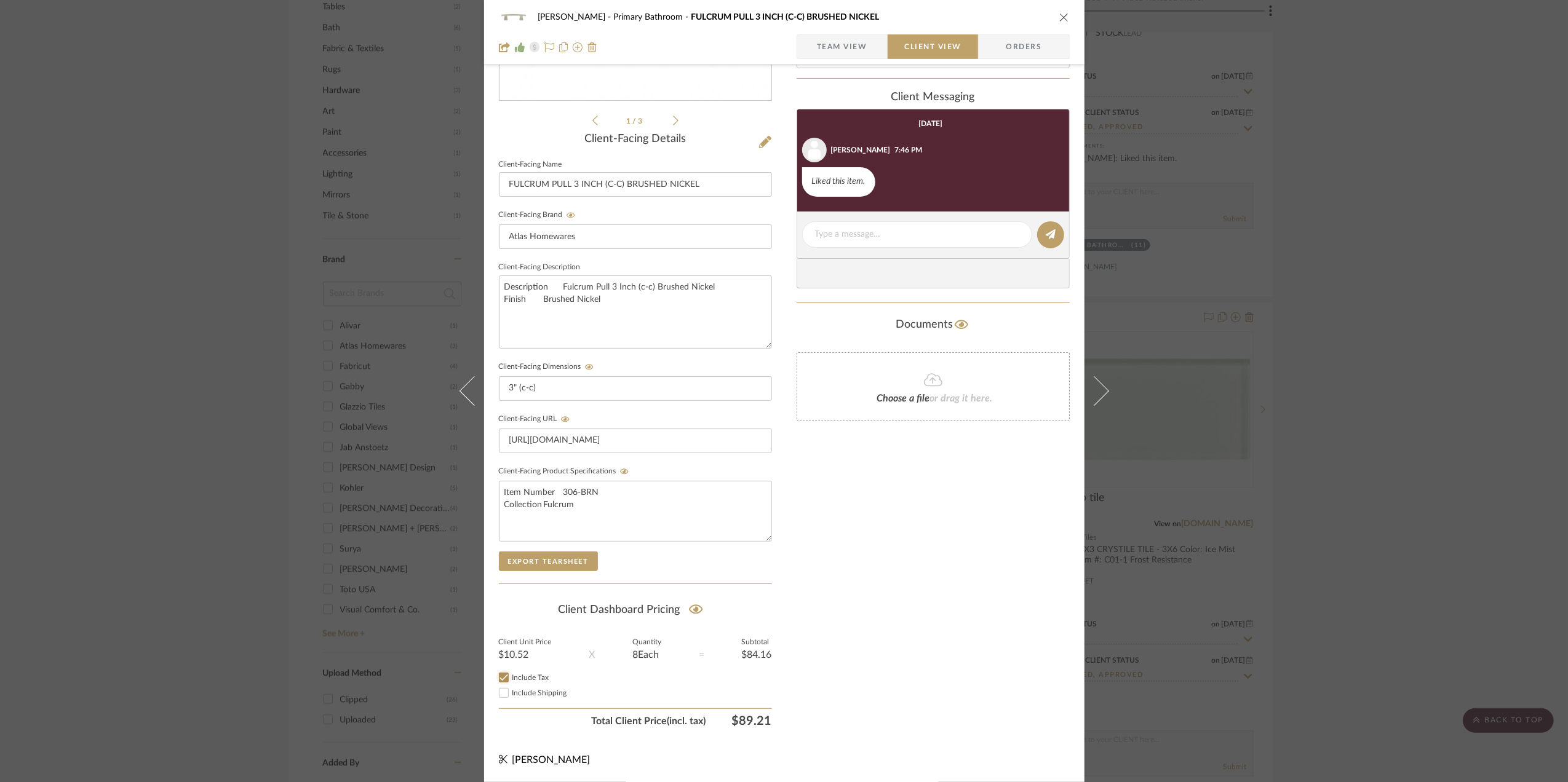
click at [499, 679] on input "Include Tax" at bounding box center [503, 677] width 14 height 14
checkbox input "false"
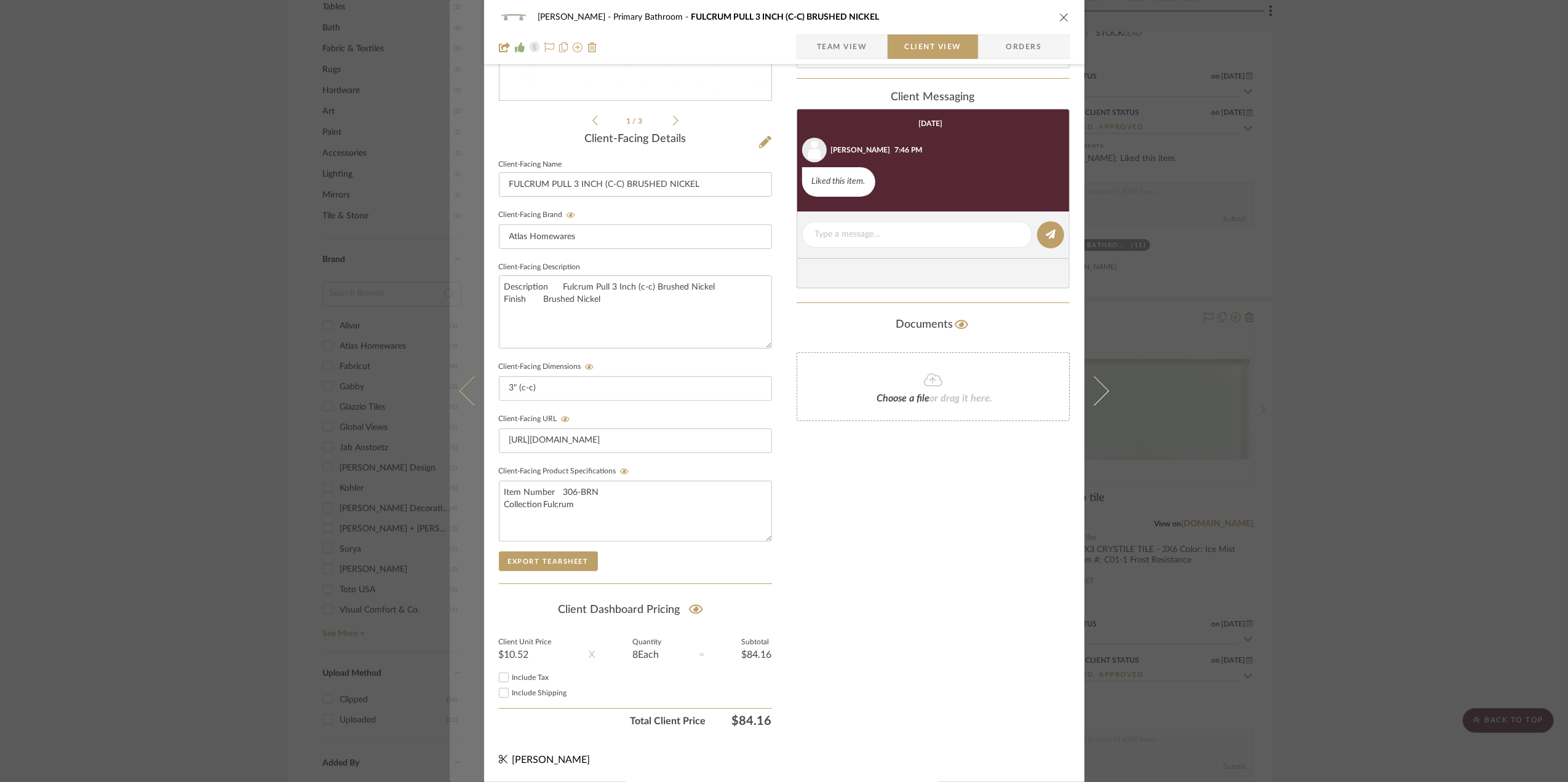
click at [460, 394] on icon at bounding box center [474, 391] width 30 height 30
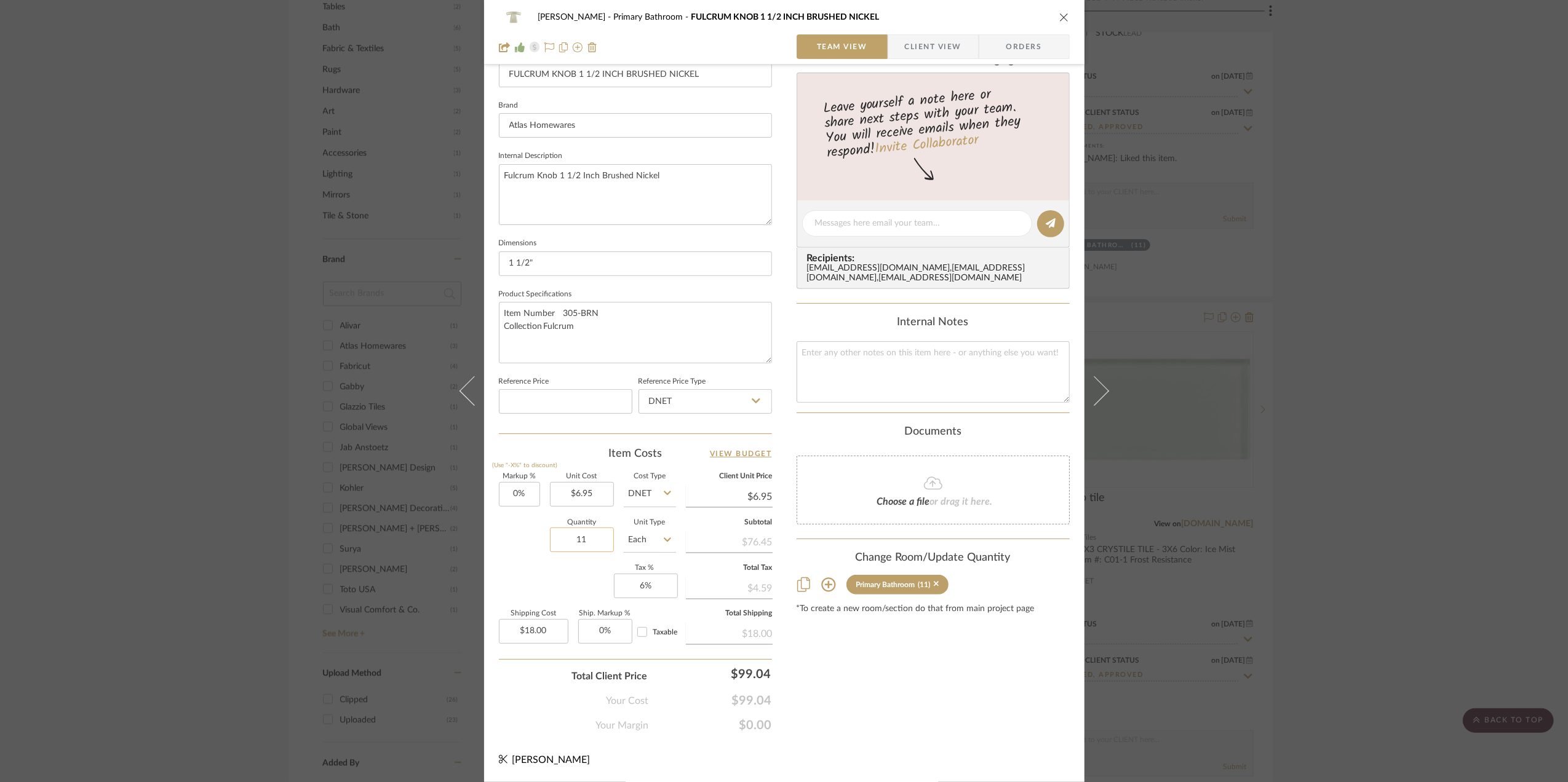
scroll to position [365, 0]
click at [914, 50] on span "Client View" at bounding box center [933, 47] width 57 height 25
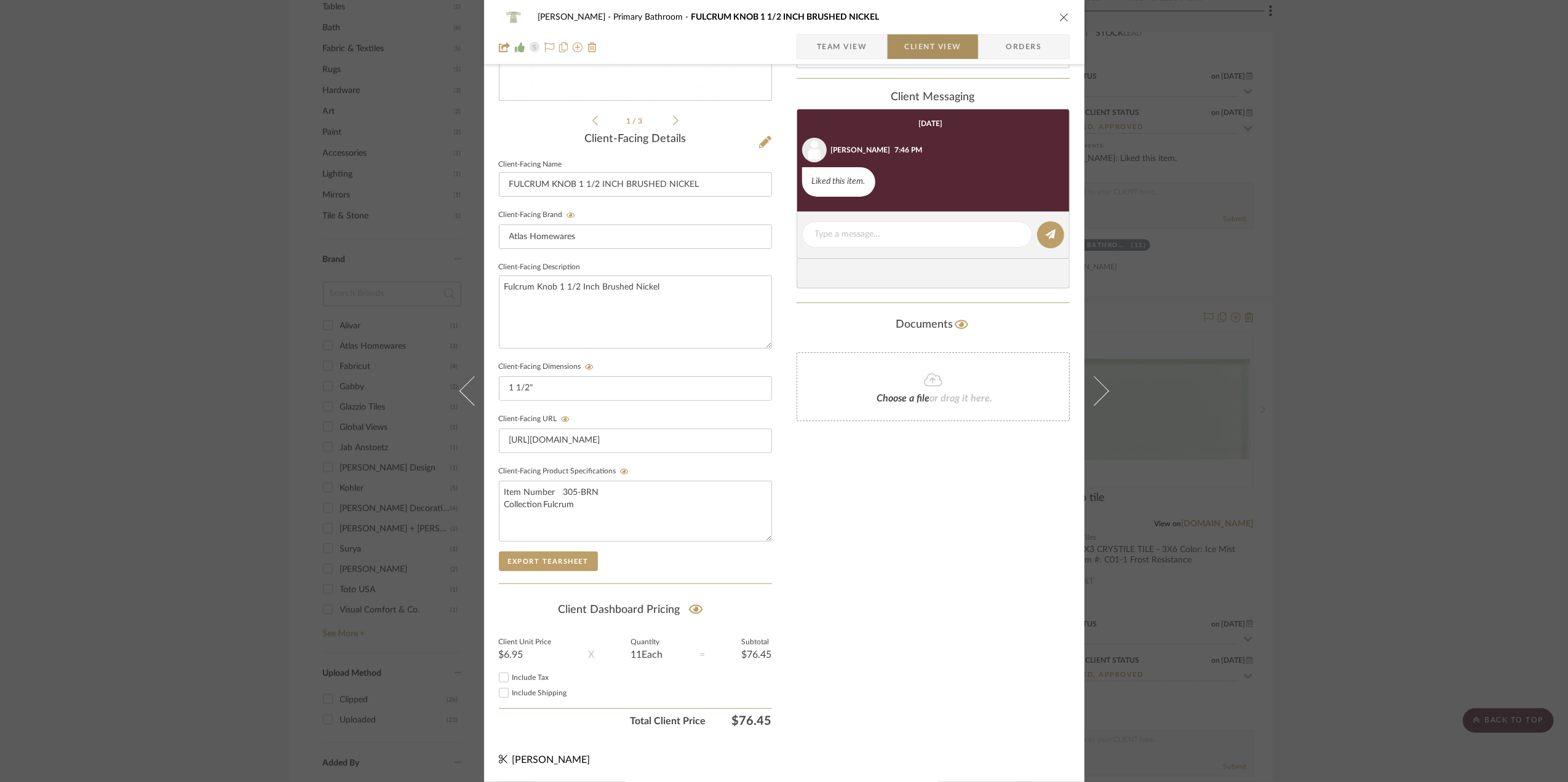
scroll to position [256, 0]
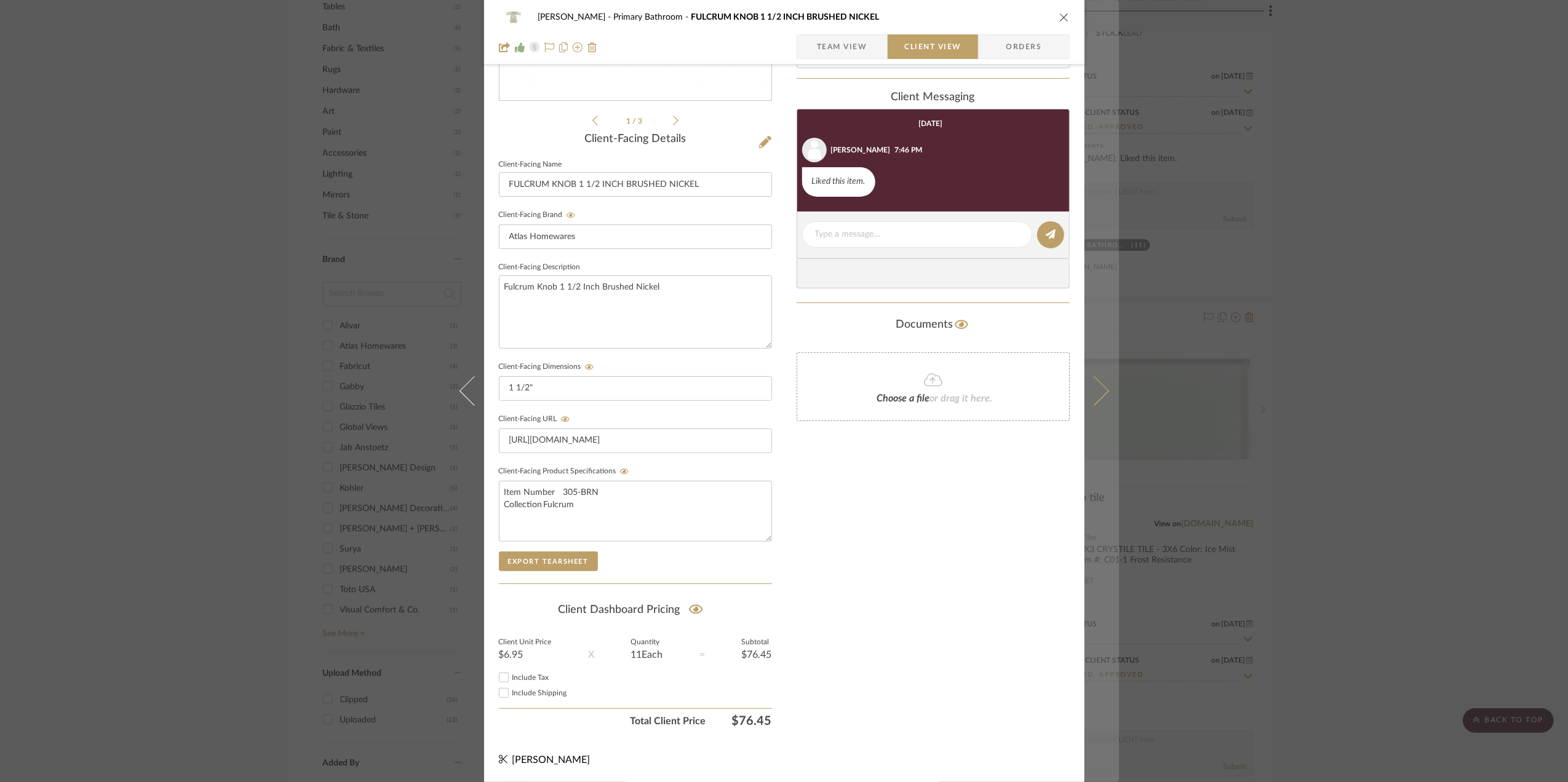
click at [1093, 388] on icon at bounding box center [1093, 391] width 30 height 30
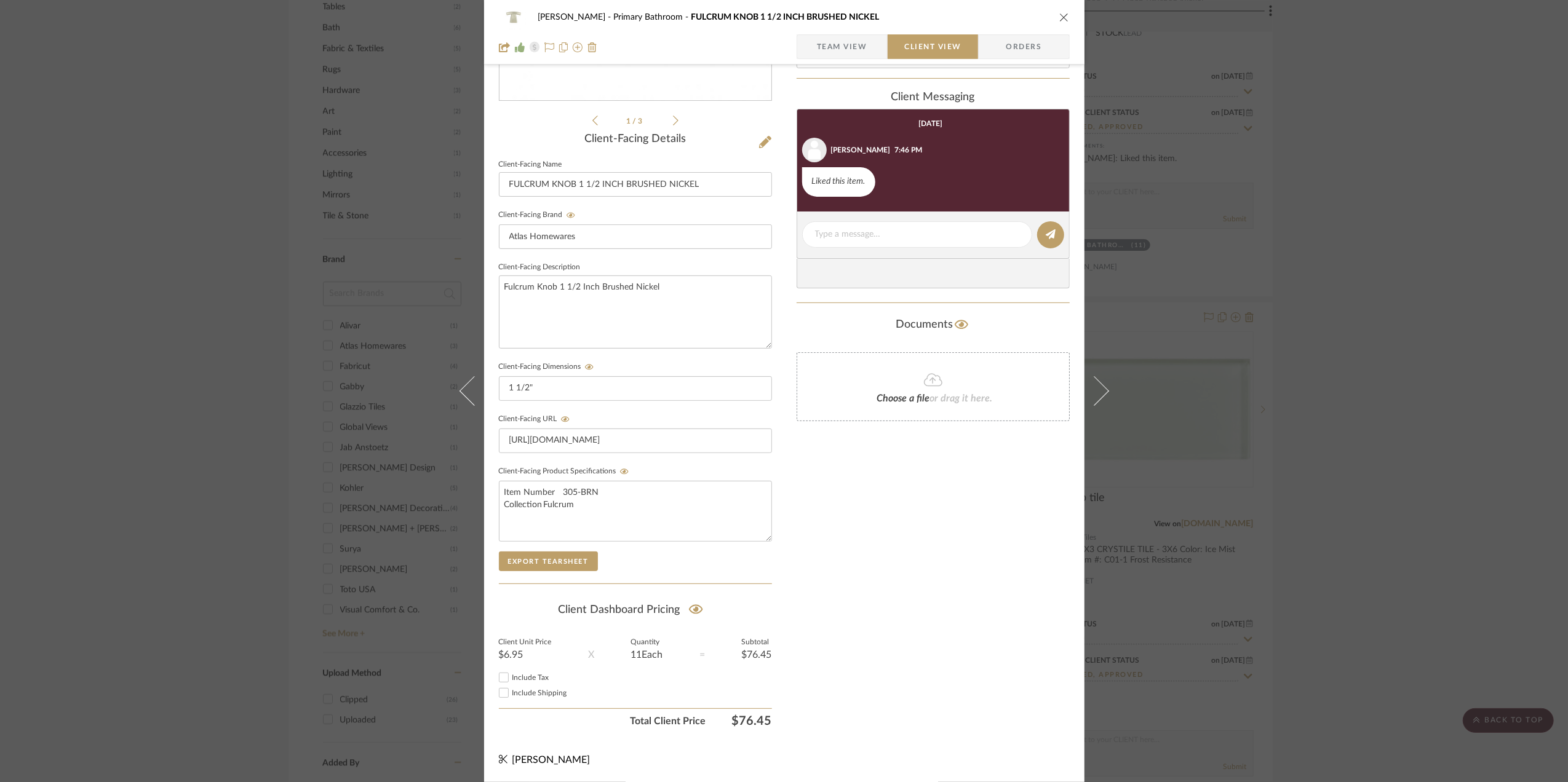
scroll to position [0, 0]
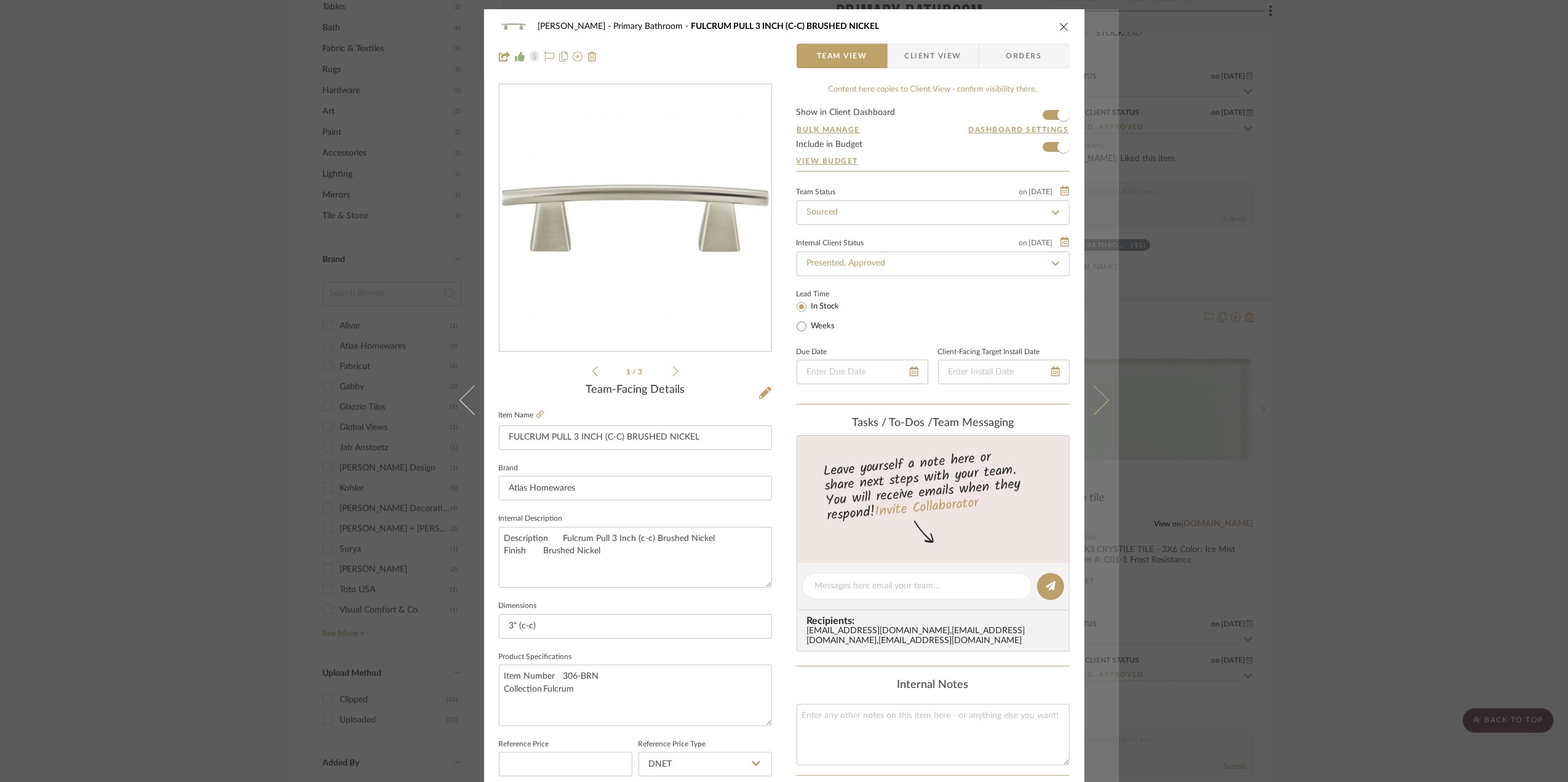
click at [1098, 406] on icon at bounding box center [1093, 400] width 30 height 30
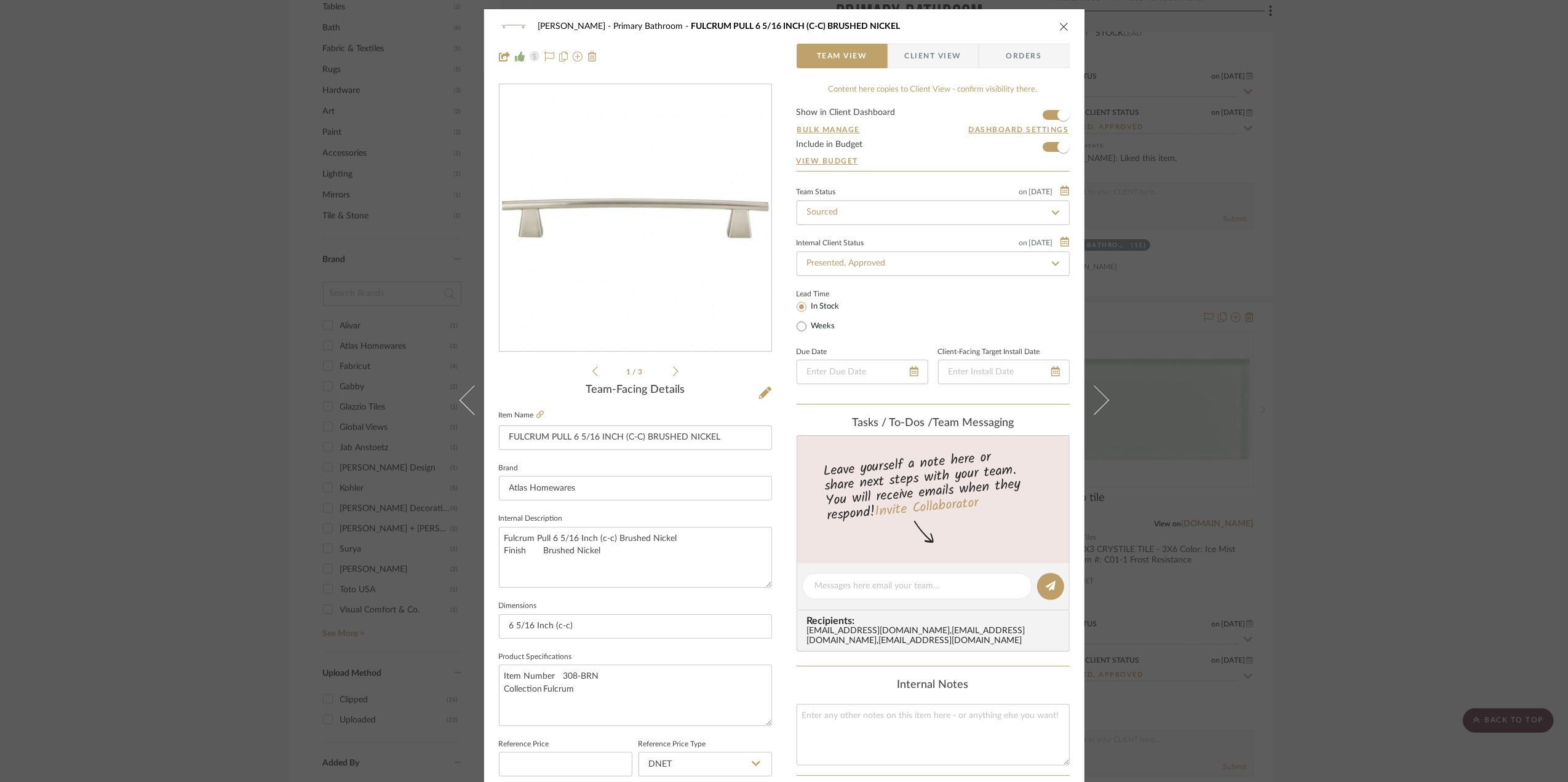
click at [1098, 406] on icon at bounding box center [1093, 400] width 30 height 30
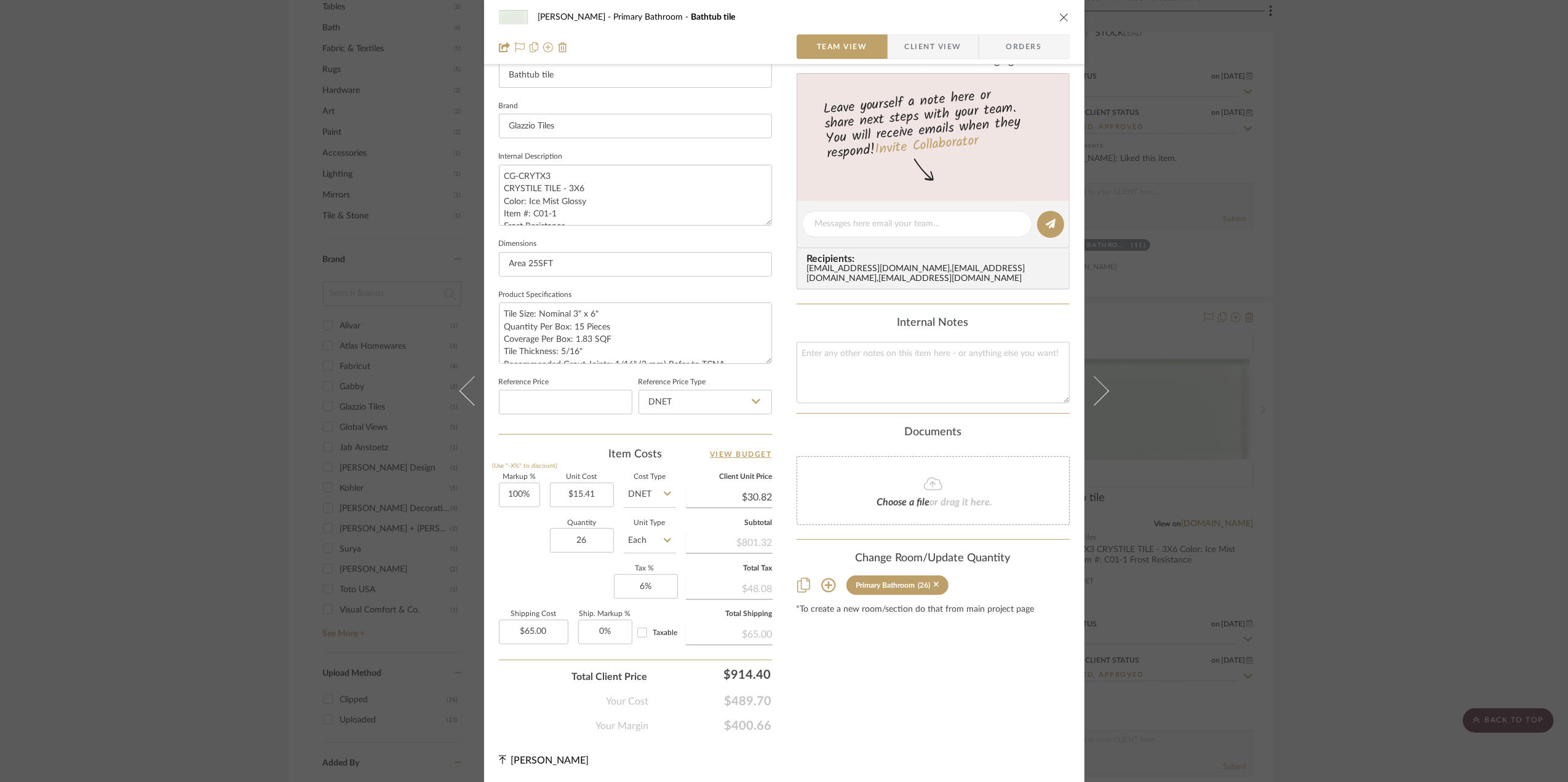
scroll to position [365, 0]
click at [517, 483] on input "100" at bounding box center [519, 494] width 41 height 25
type input "0%"
click at [503, 548] on div "Quantity 26 Unit Type Each" at bounding box center [587, 541] width 177 height 43
type input "$15.41"
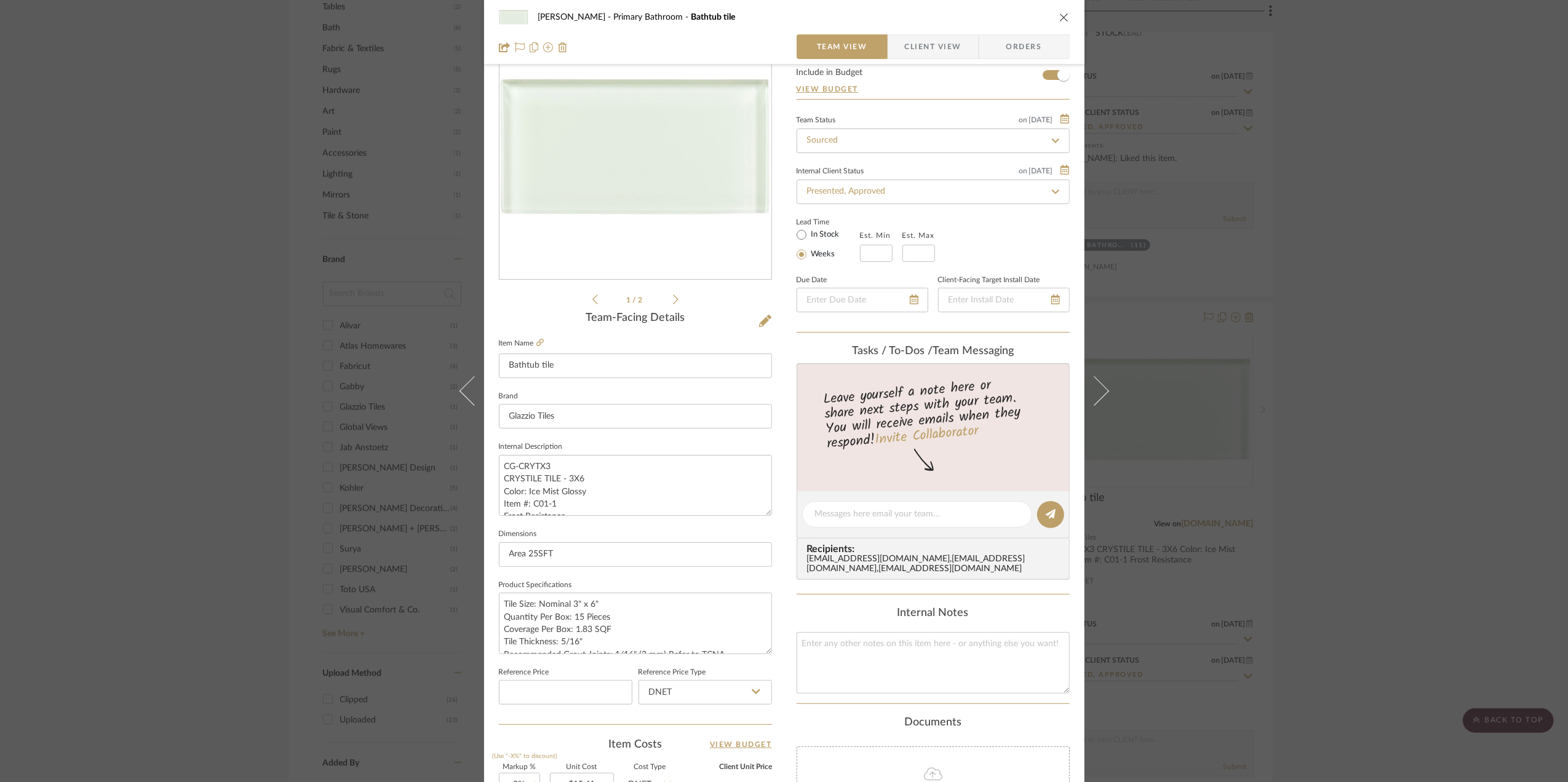
scroll to position [0, 0]
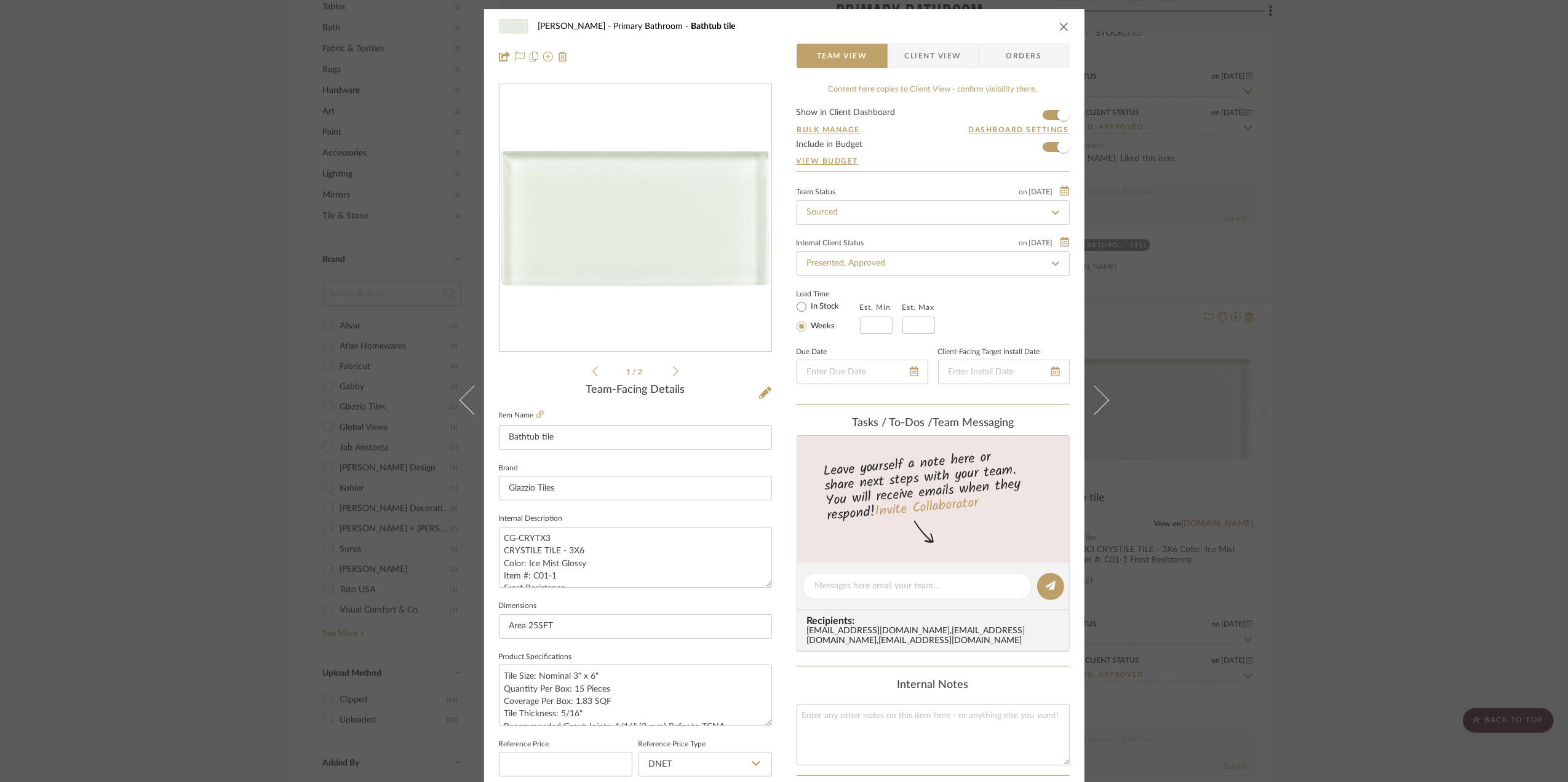
click at [925, 49] on span "Client View" at bounding box center [933, 55] width 57 height 25
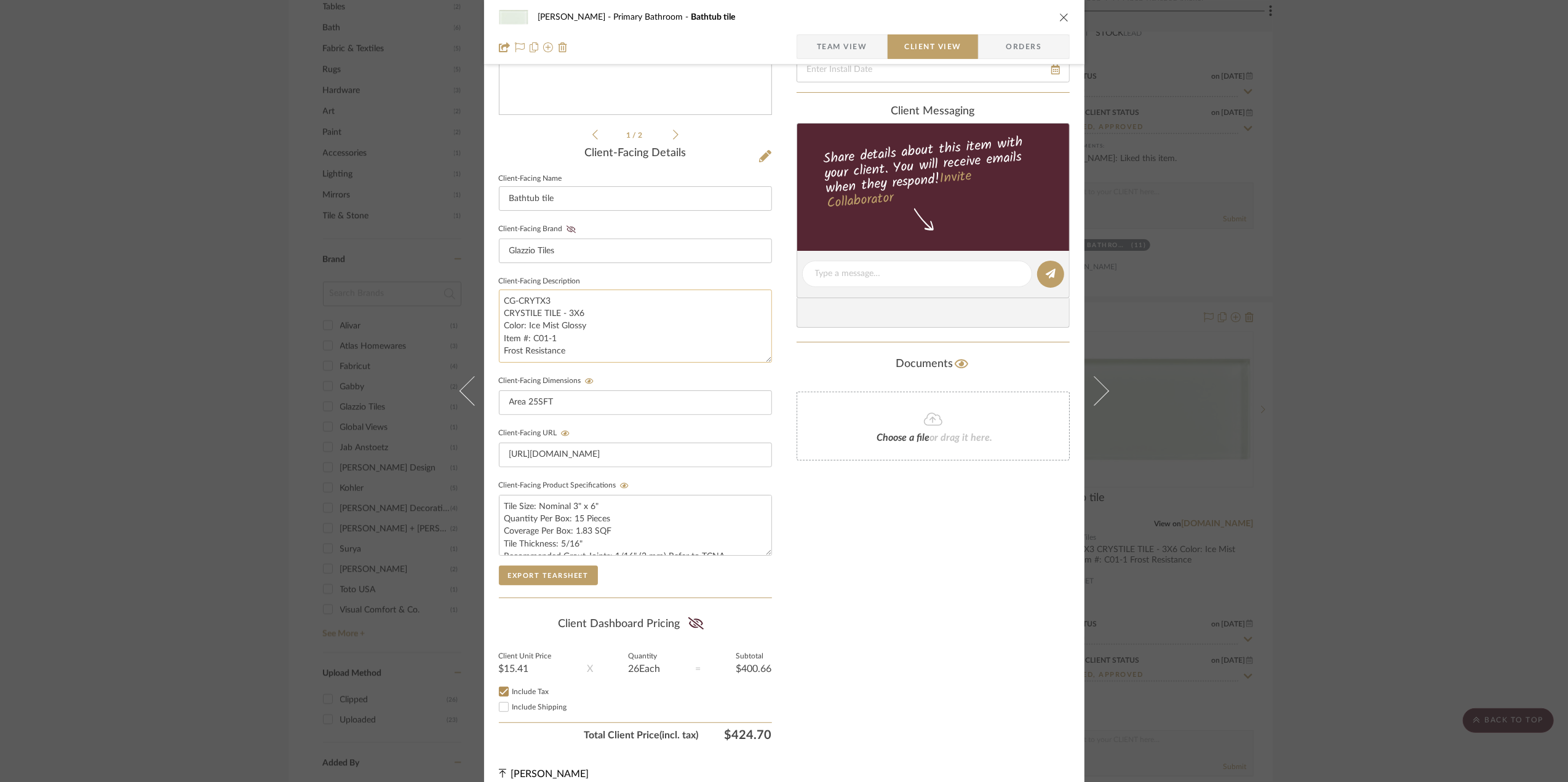
scroll to position [256, 0]
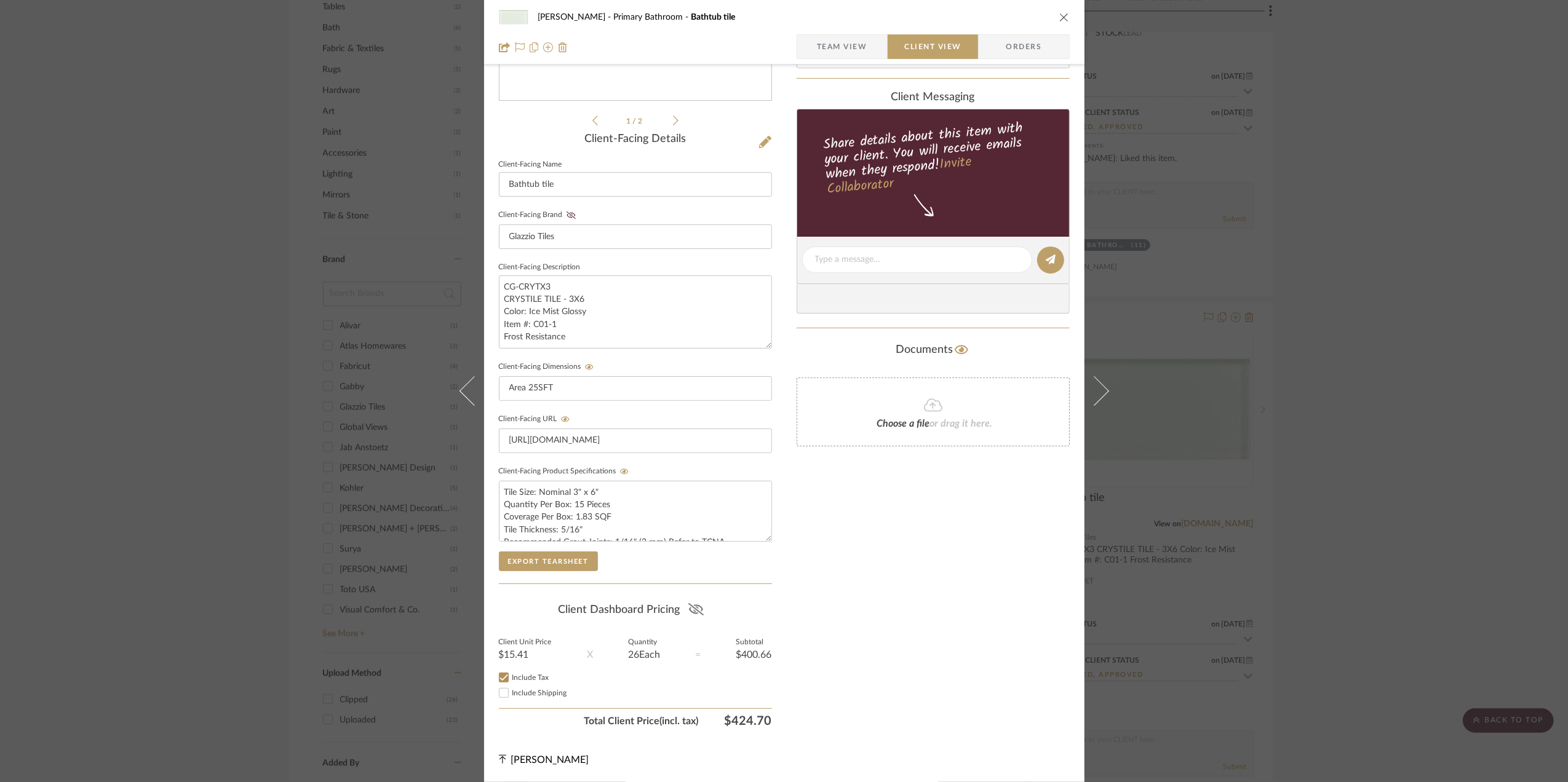
click at [695, 606] on icon at bounding box center [696, 609] width 15 height 13
click at [498, 677] on input "Include Tax" at bounding box center [503, 677] width 14 height 14
checkbox input "false"
click at [1091, 386] on icon at bounding box center [1093, 391] width 30 height 30
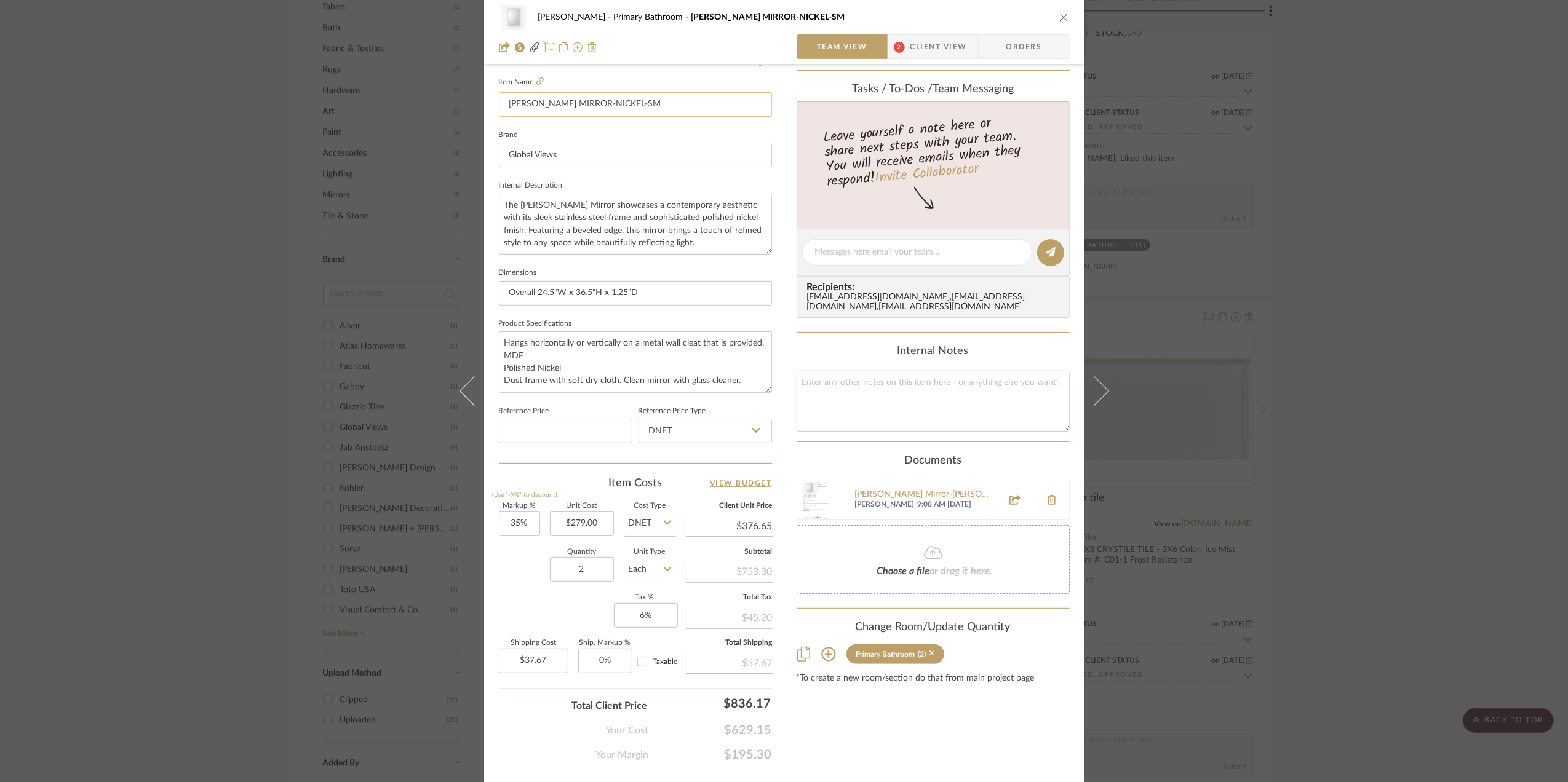
scroll to position [365, 0]
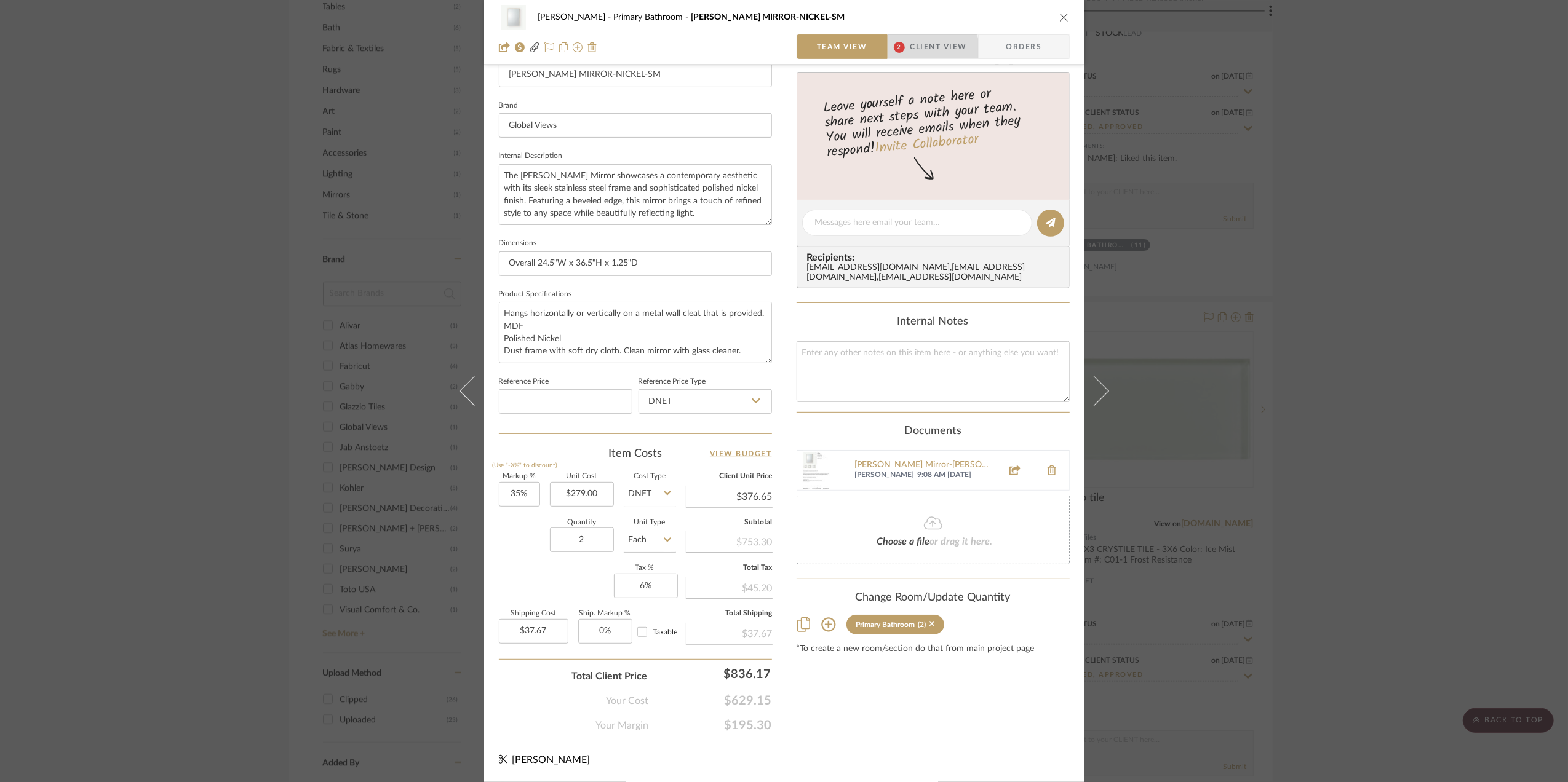
click at [911, 54] on span "Client View" at bounding box center [939, 47] width 57 height 25
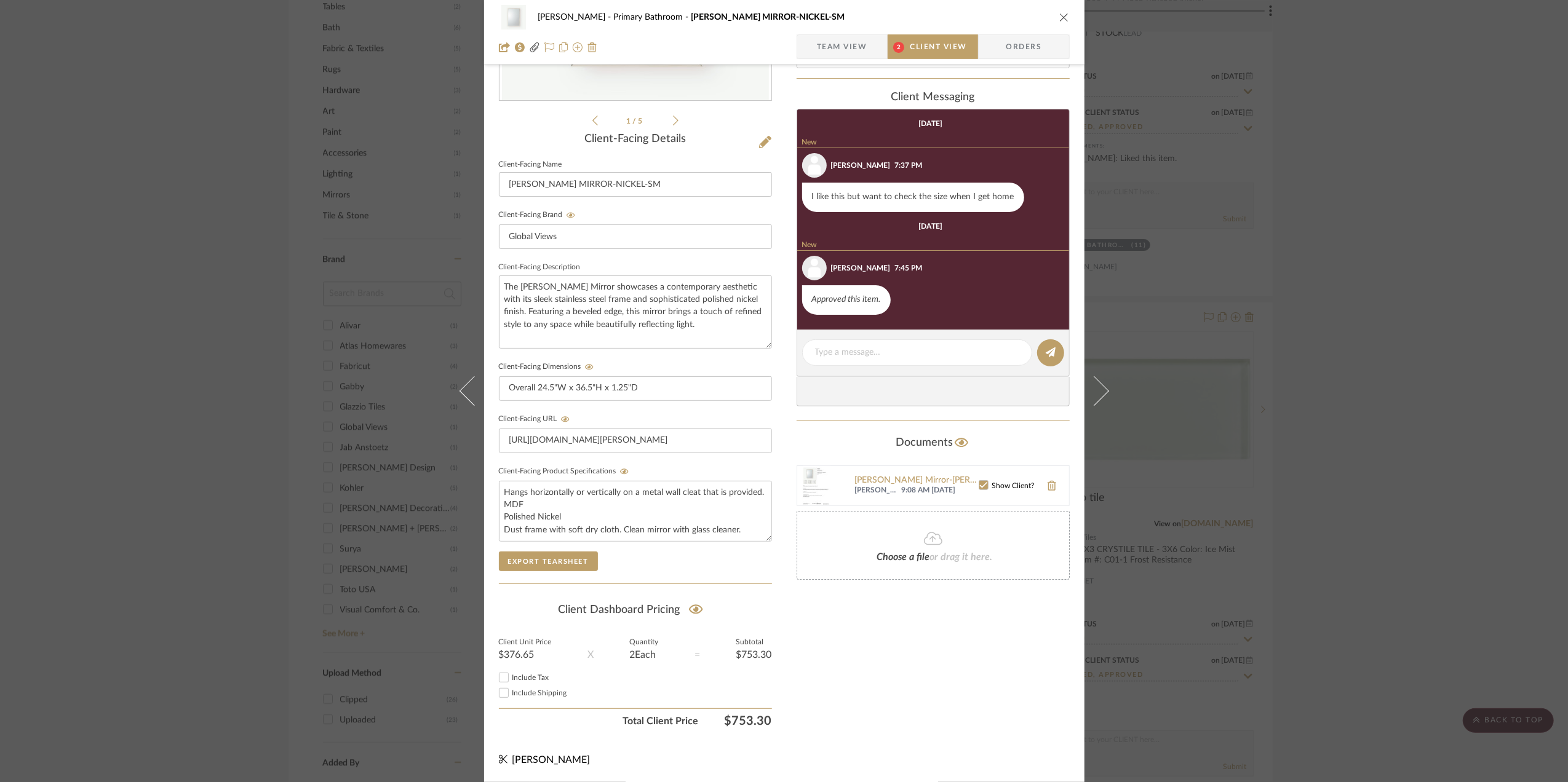
scroll to position [256, 0]
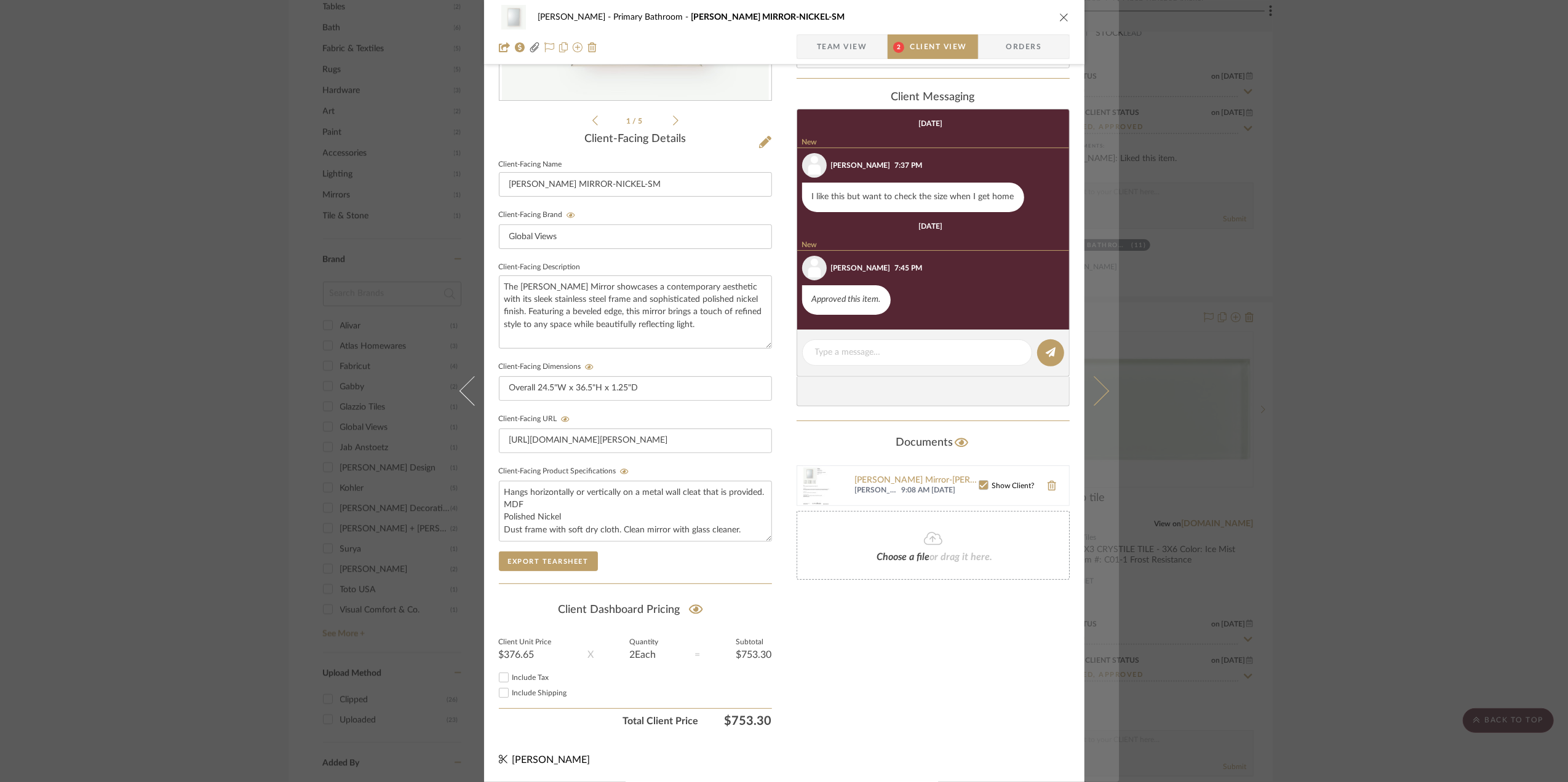
click at [1098, 395] on icon at bounding box center [1093, 391] width 30 height 30
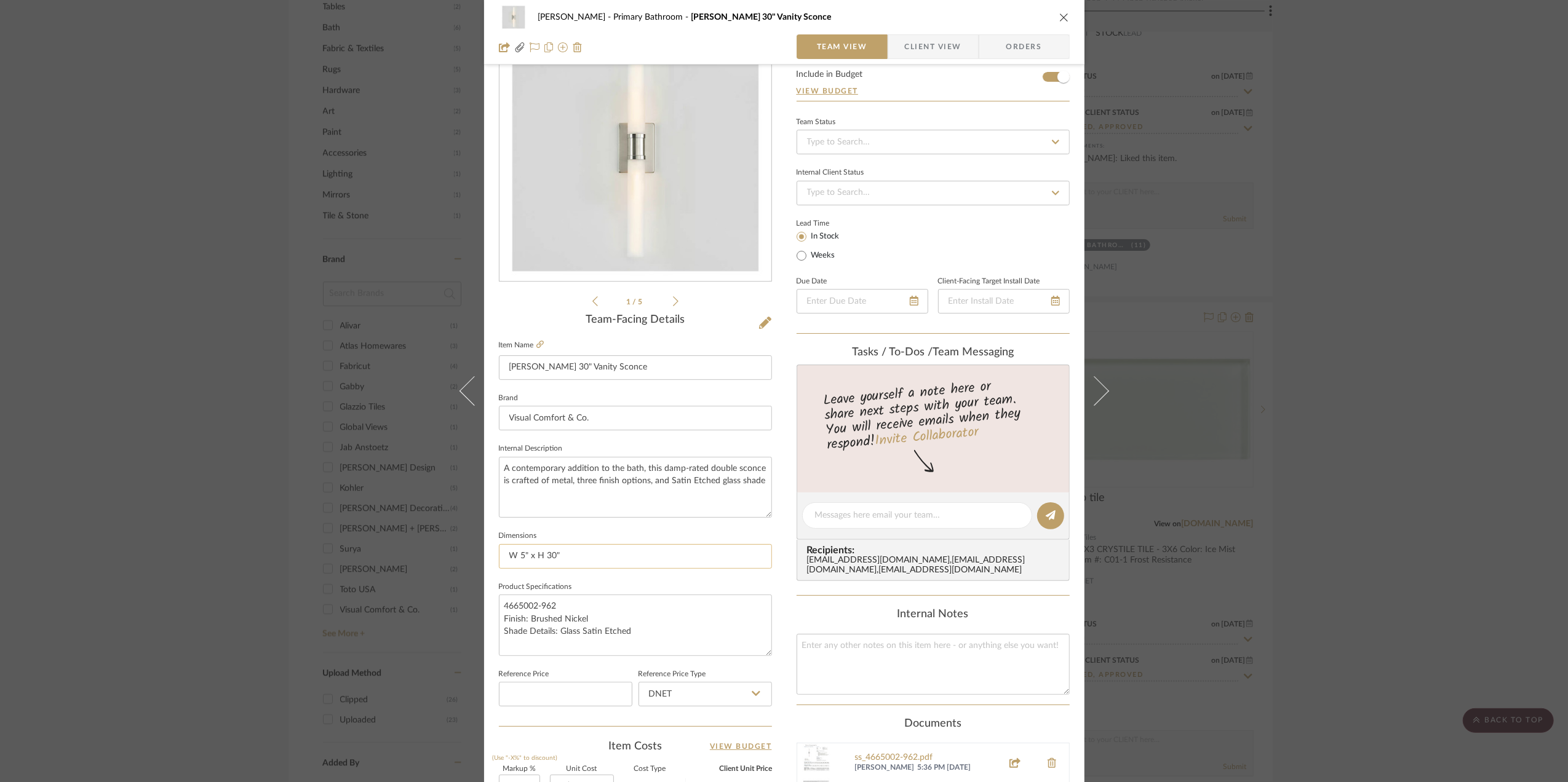
scroll to position [328, 0]
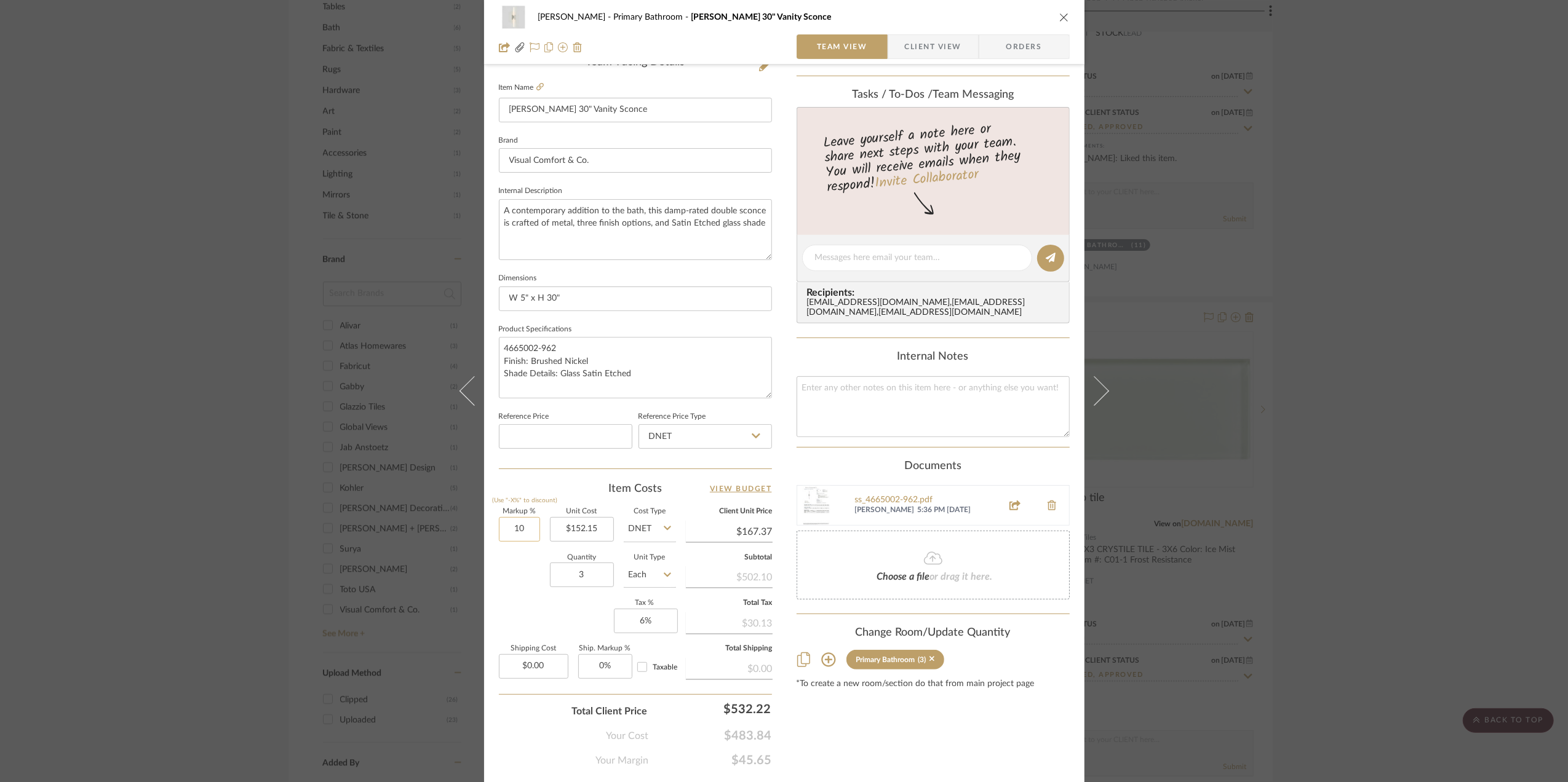
click at [519, 525] on input "10" at bounding box center [519, 529] width 41 height 25
type input "0%"
click at [513, 595] on div "Quantity 3 Unit Type Each" at bounding box center [587, 576] width 177 height 43
type input "$152.15"
click at [933, 50] on span "Client View" at bounding box center [933, 47] width 57 height 25
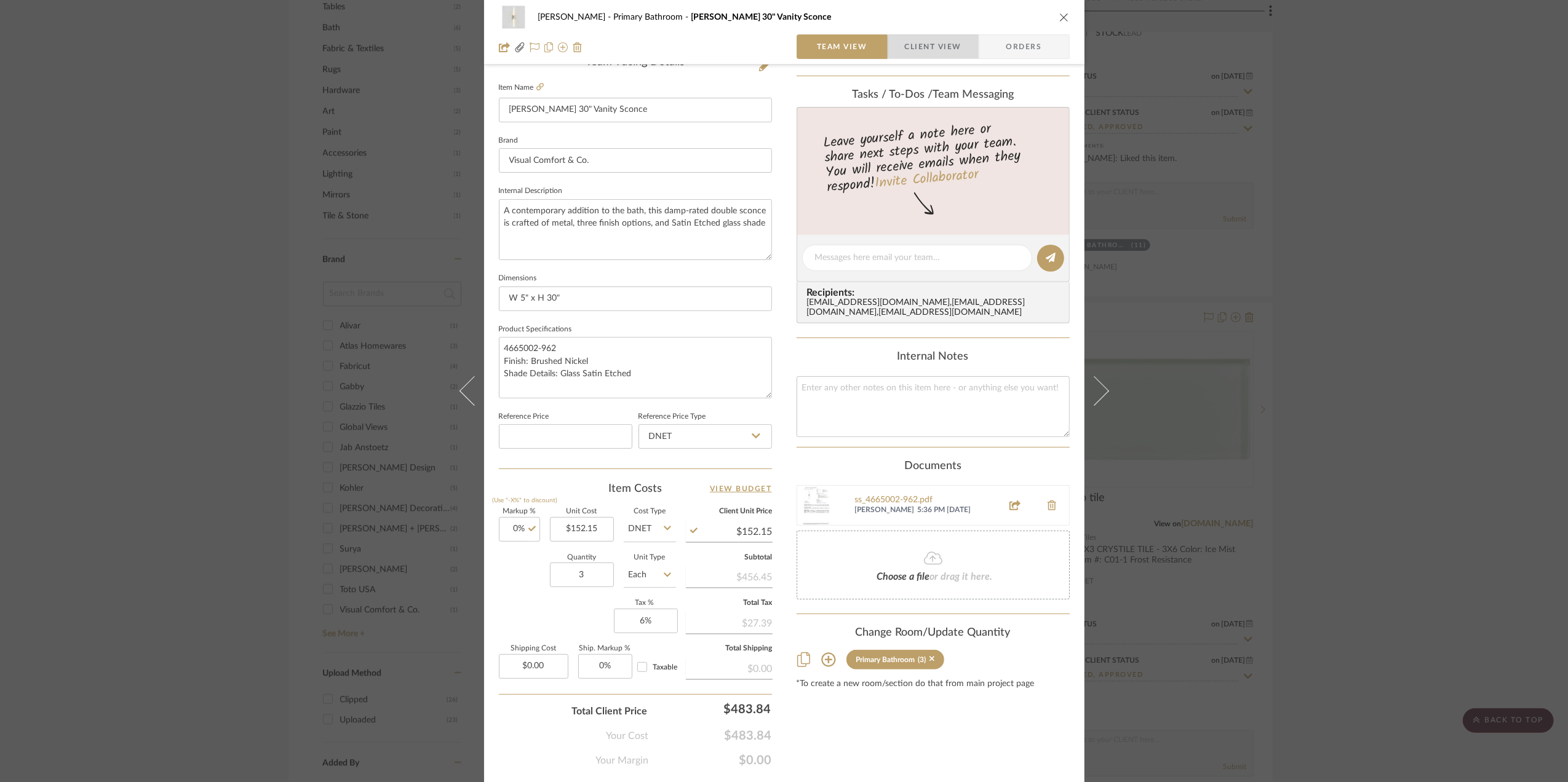
scroll to position [256, 0]
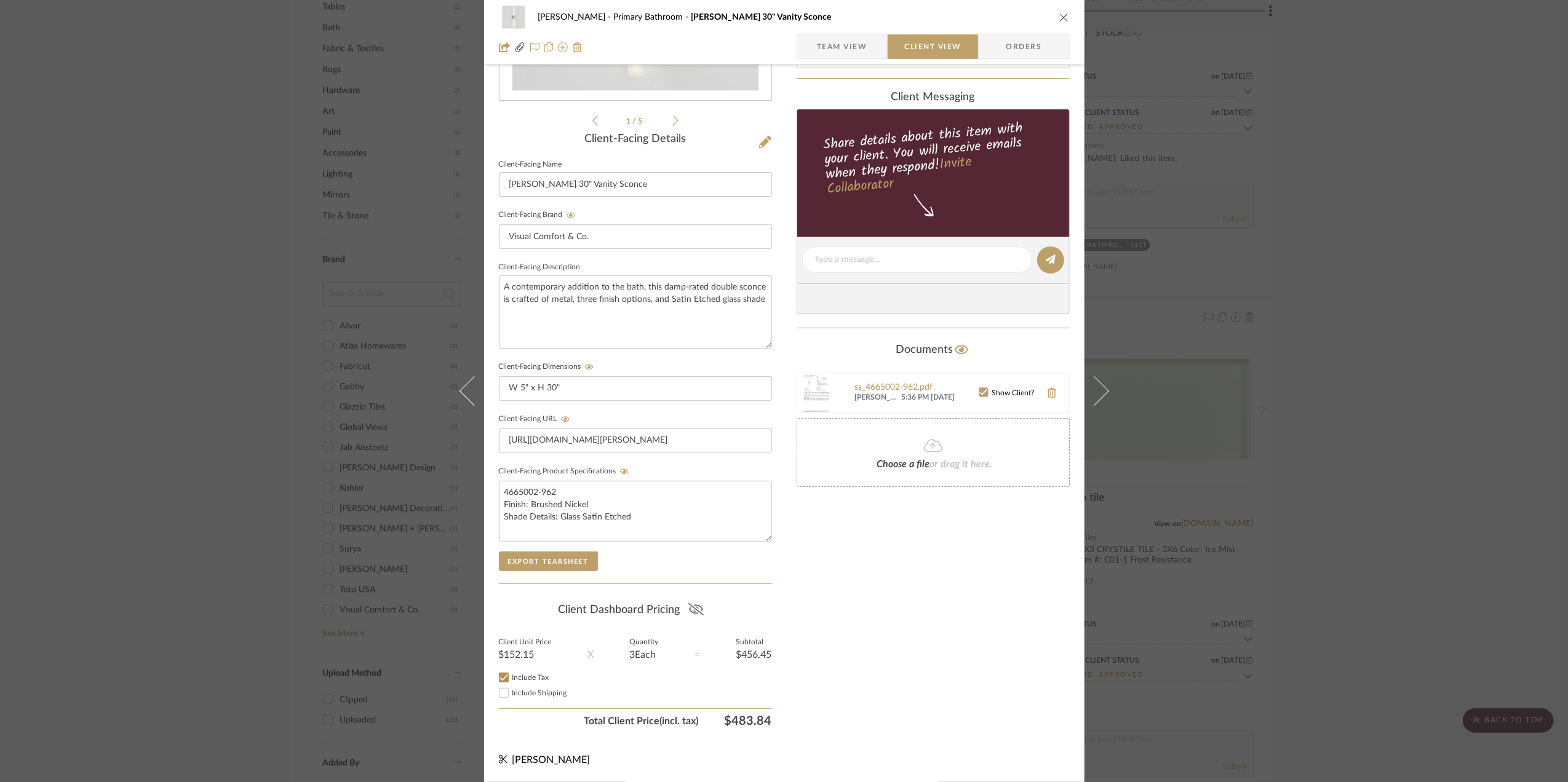
drag, startPoint x: 697, startPoint y: 601, endPoint x: 711, endPoint y: 608, distance: 15.7
click at [700, 604] on icon at bounding box center [696, 609] width 15 height 13
click at [501, 681] on input "Include Tax" at bounding box center [503, 677] width 14 height 14
checkbox input "false"
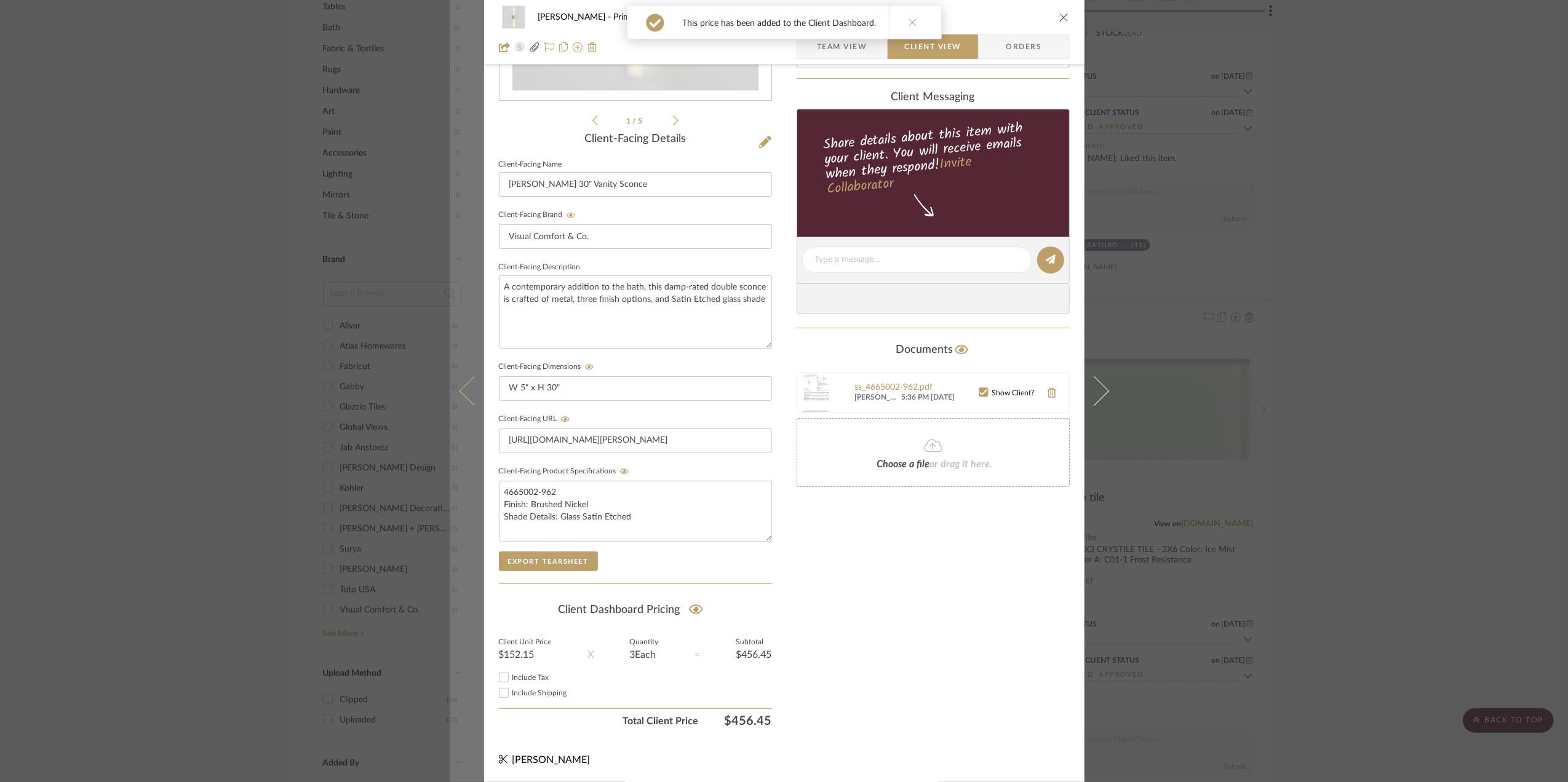
click at [459, 390] on icon at bounding box center [474, 391] width 30 height 30
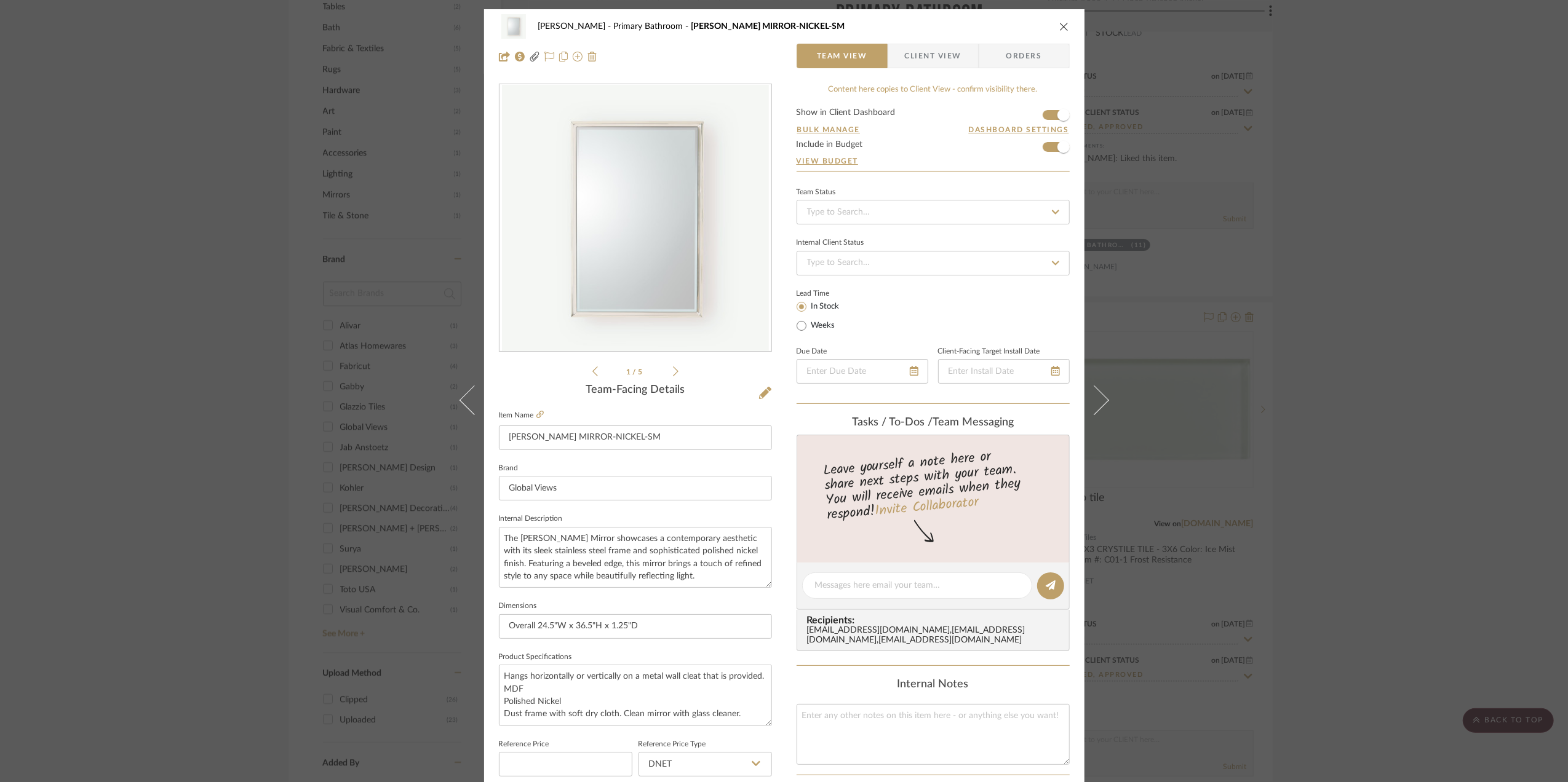
click at [948, 57] on span "Client View" at bounding box center [933, 55] width 57 height 25
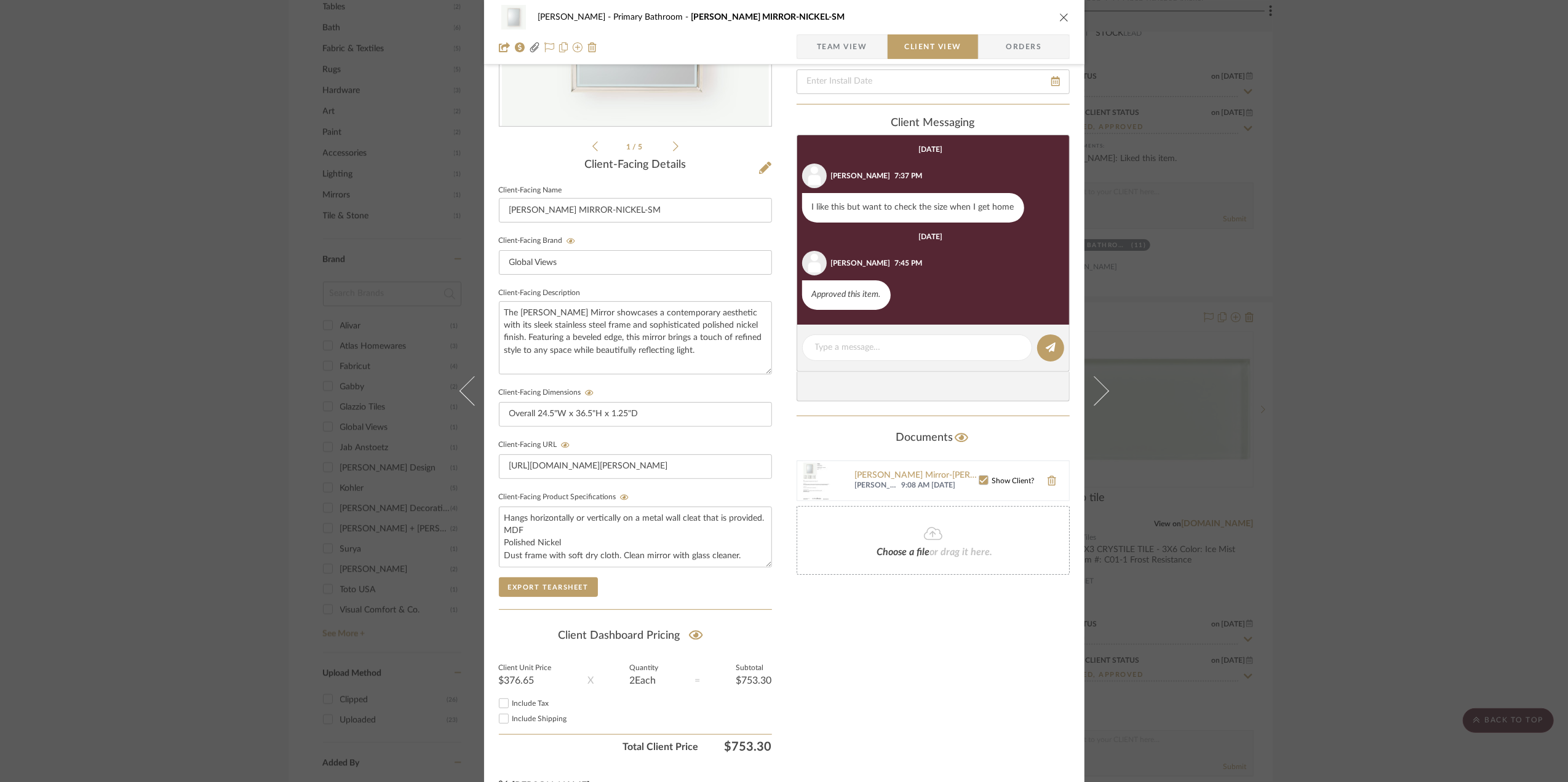
scroll to position [256, 0]
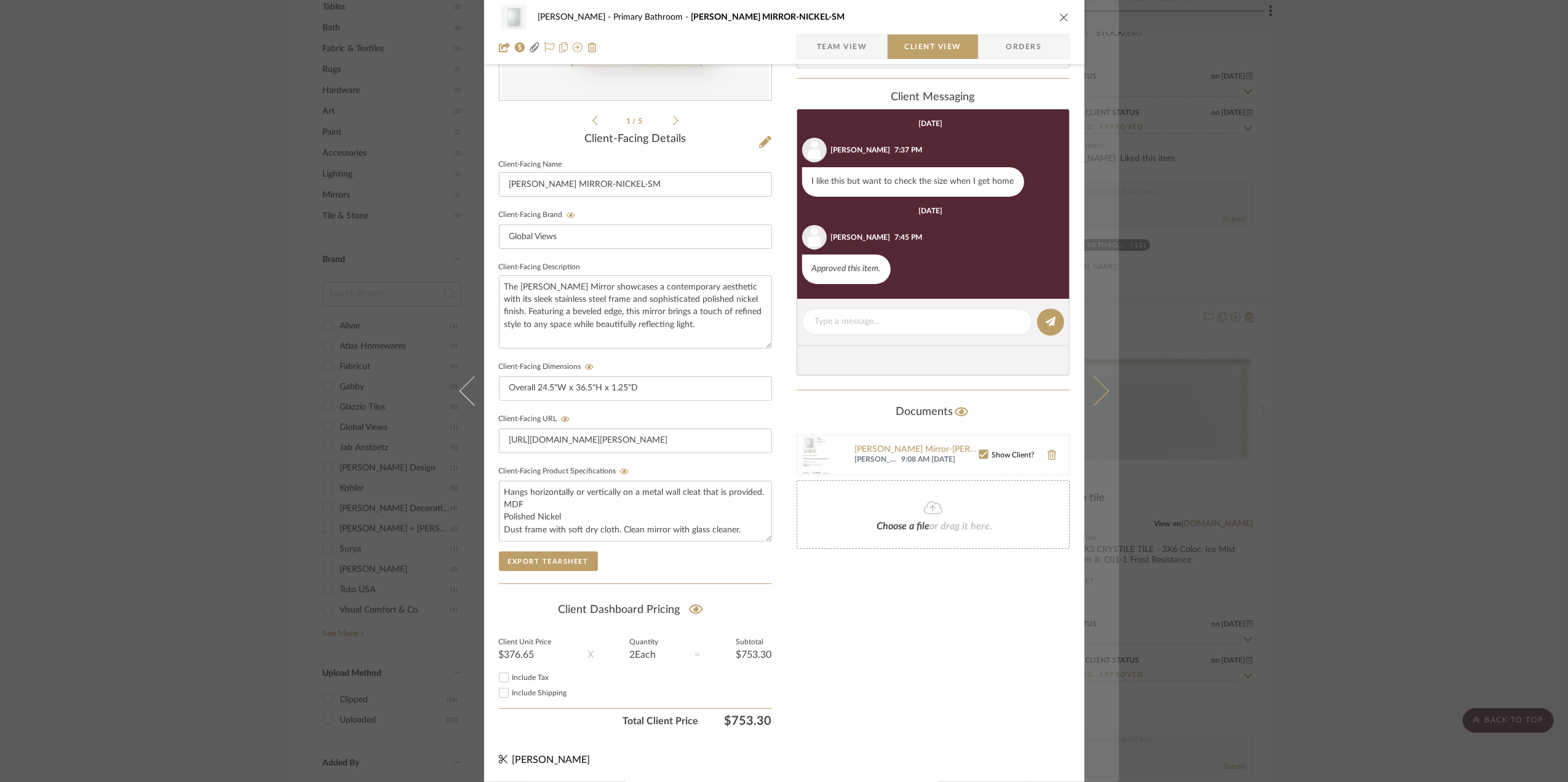
click at [1095, 395] on icon at bounding box center [1093, 391] width 30 height 30
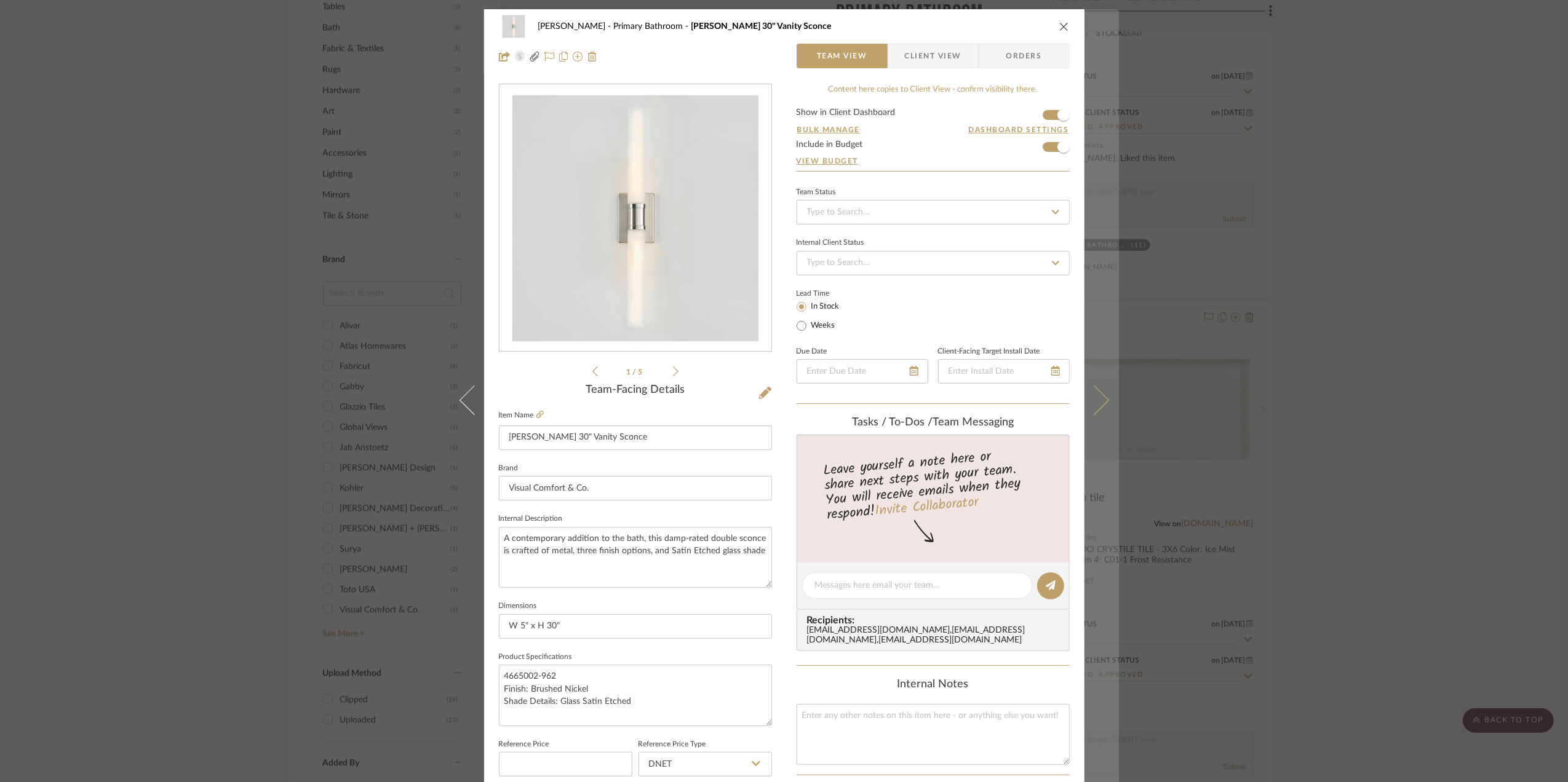
click at [1093, 397] on icon at bounding box center [1093, 400] width 30 height 30
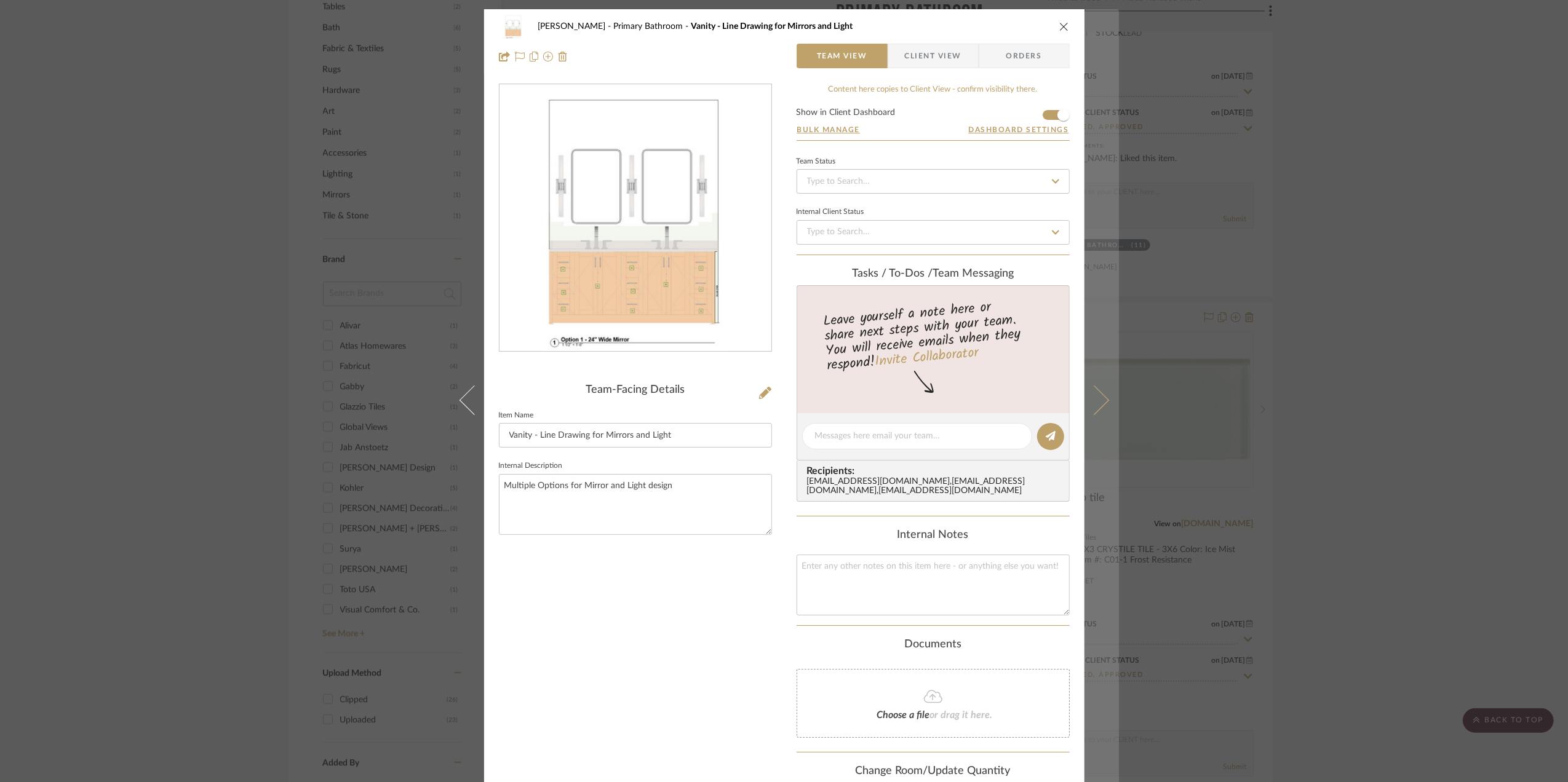
click at [1098, 402] on icon at bounding box center [1093, 400] width 30 height 30
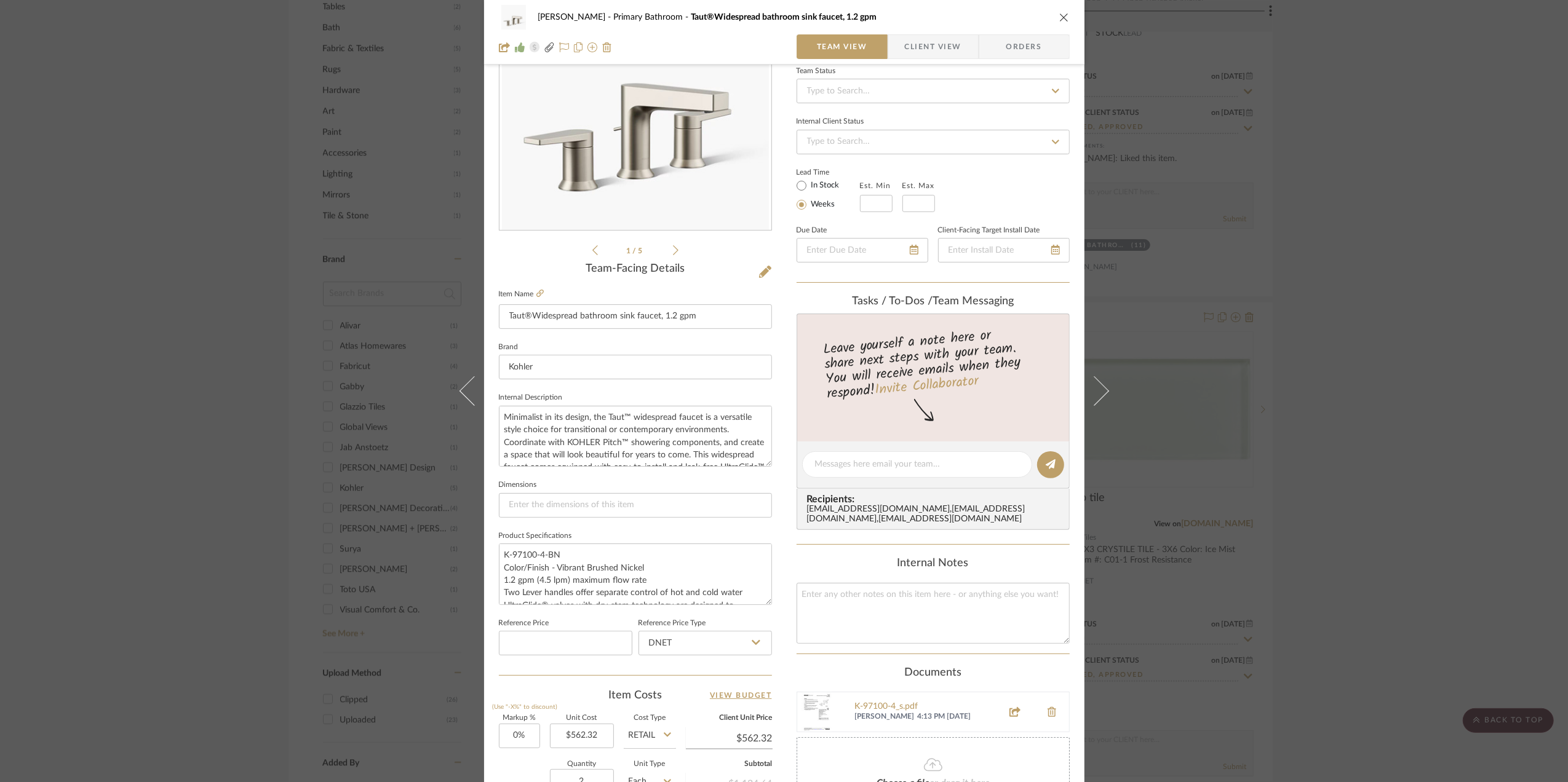
scroll to position [365, 0]
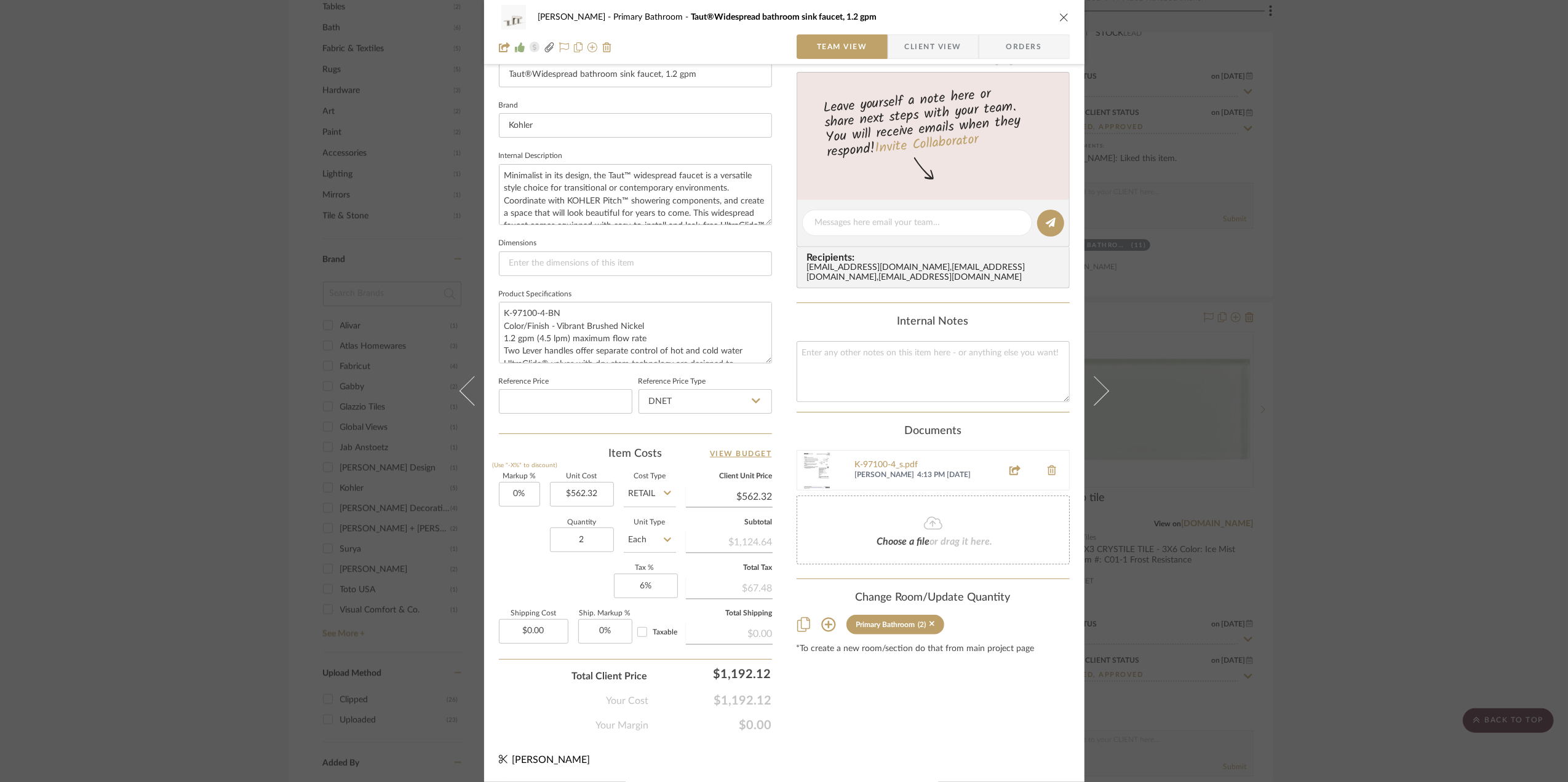
click at [926, 42] on span "Client View" at bounding box center [933, 47] width 57 height 25
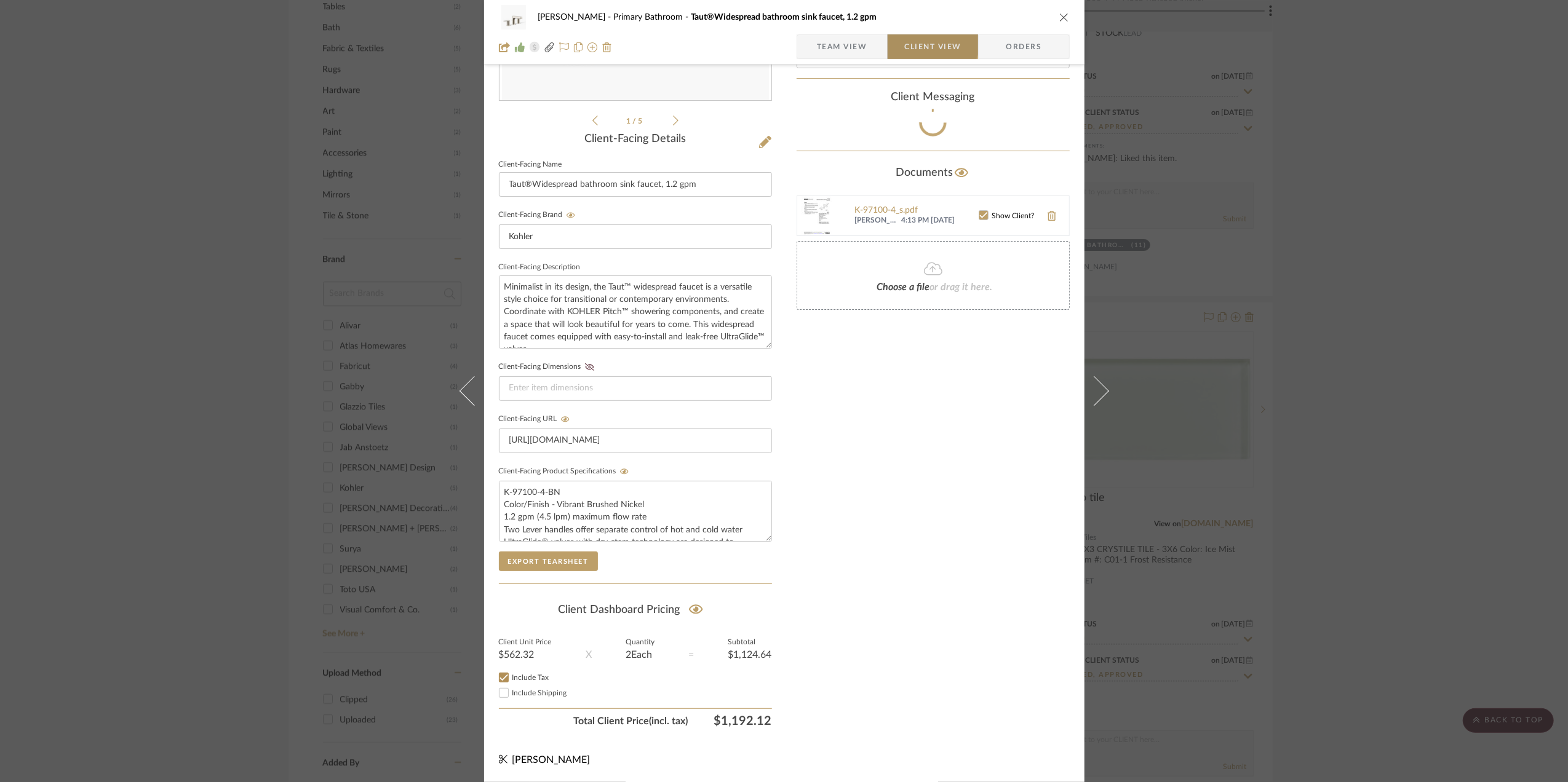
scroll to position [256, 0]
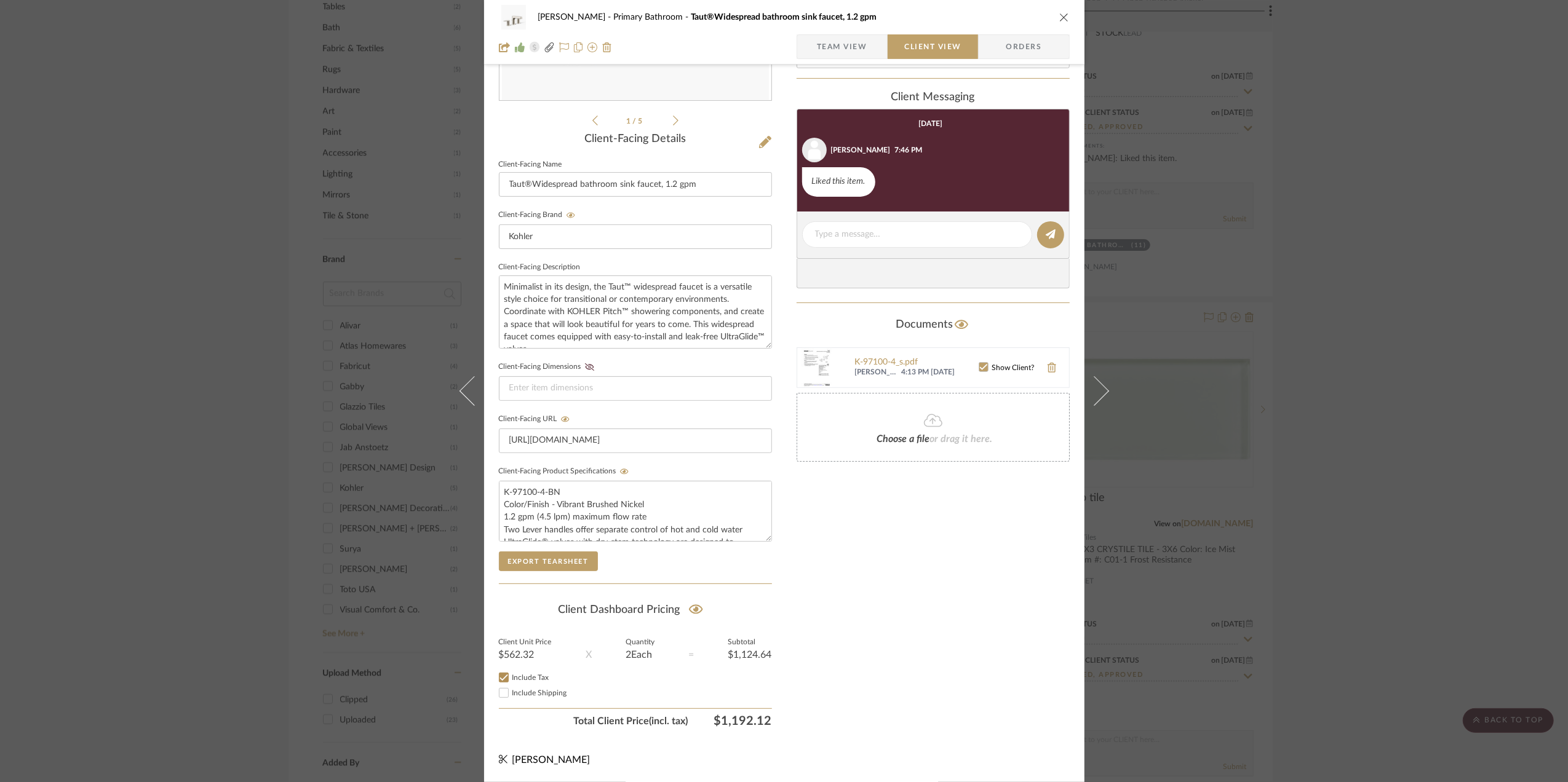
click at [497, 675] on input "Include Tax" at bounding box center [503, 677] width 14 height 14
checkbox input "false"
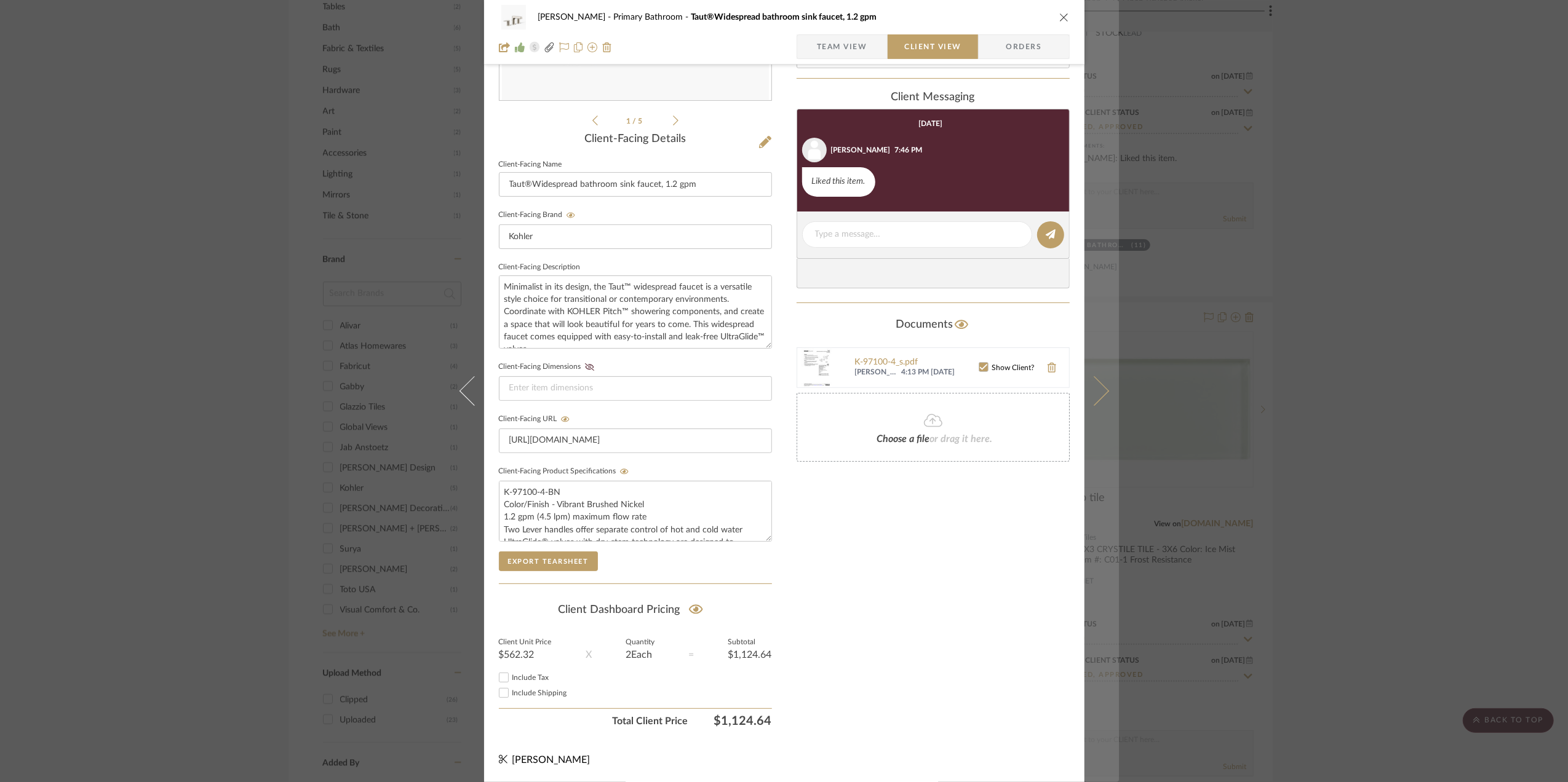
click at [1096, 394] on icon at bounding box center [1093, 391] width 30 height 30
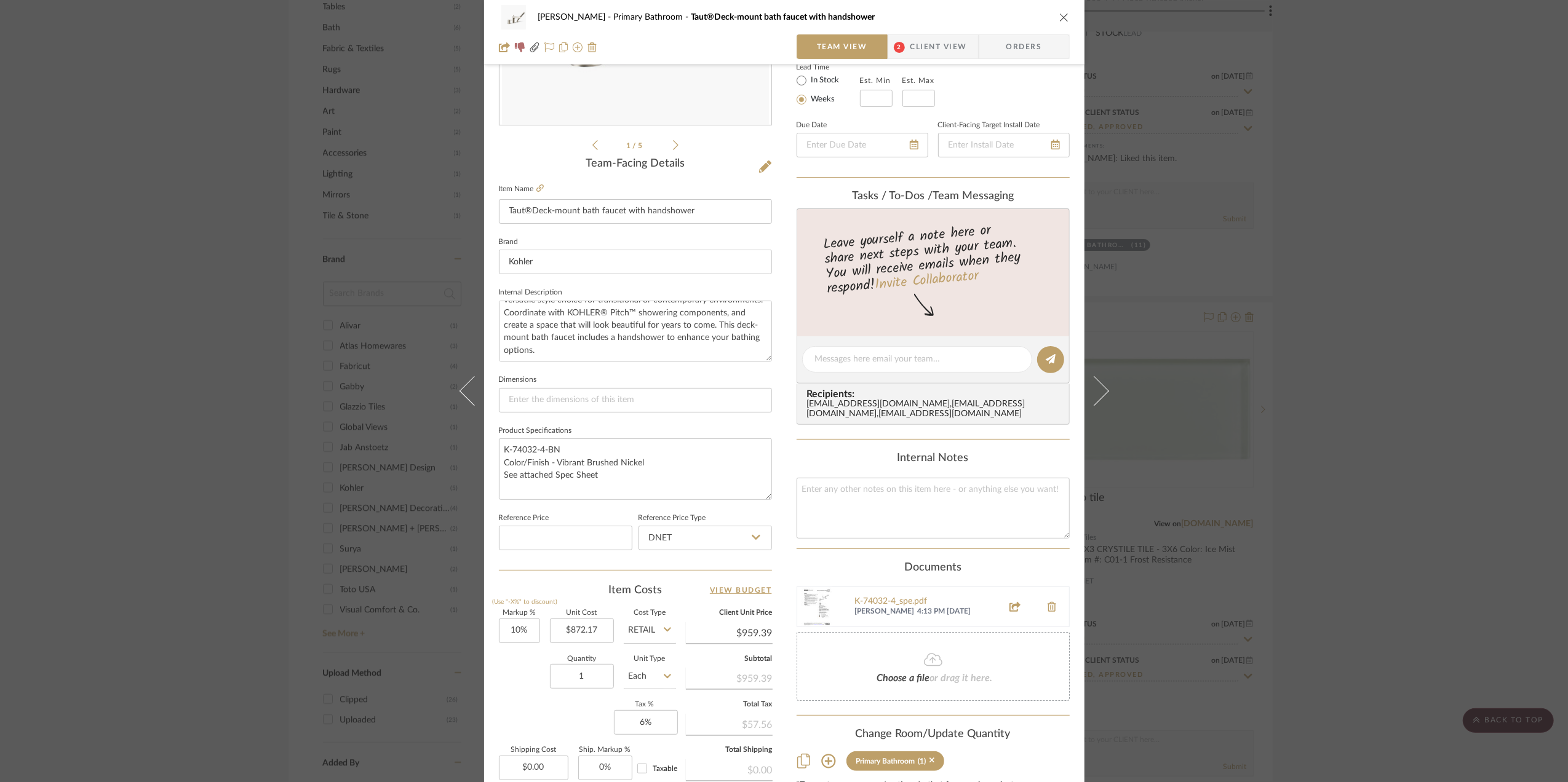
scroll to position [365, 0]
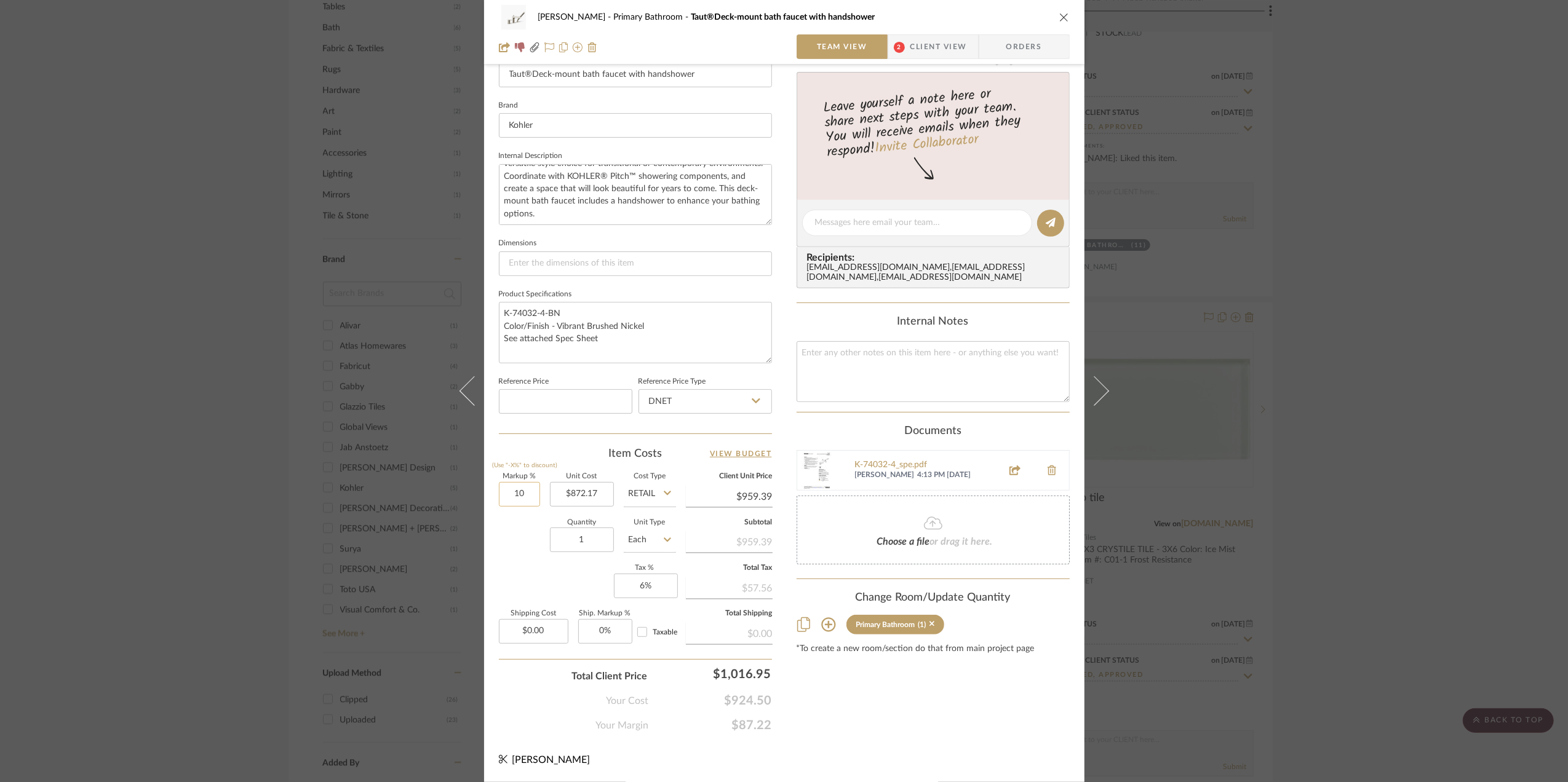
click at [525, 489] on input "10" at bounding box center [519, 494] width 41 height 25
type input "0%"
click at [519, 571] on div "Markup % (Use "-X%" to discount) 0% Unit Cost $872.17 Cost Type Retail Client U…" at bounding box center [635, 563] width 273 height 179
type input "$872.17"
click at [911, 40] on span "Client View" at bounding box center [939, 47] width 57 height 25
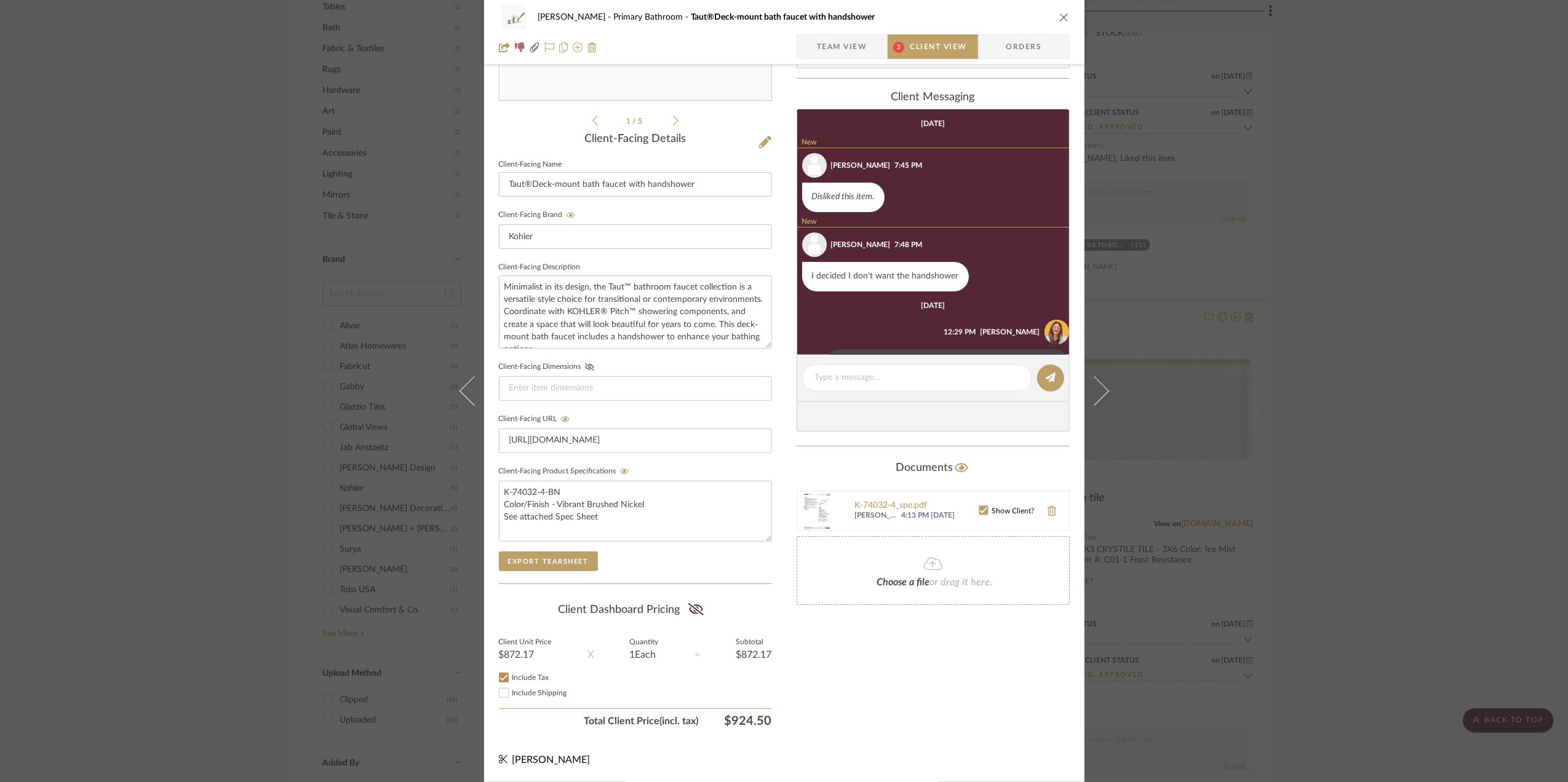
scroll to position [60, 0]
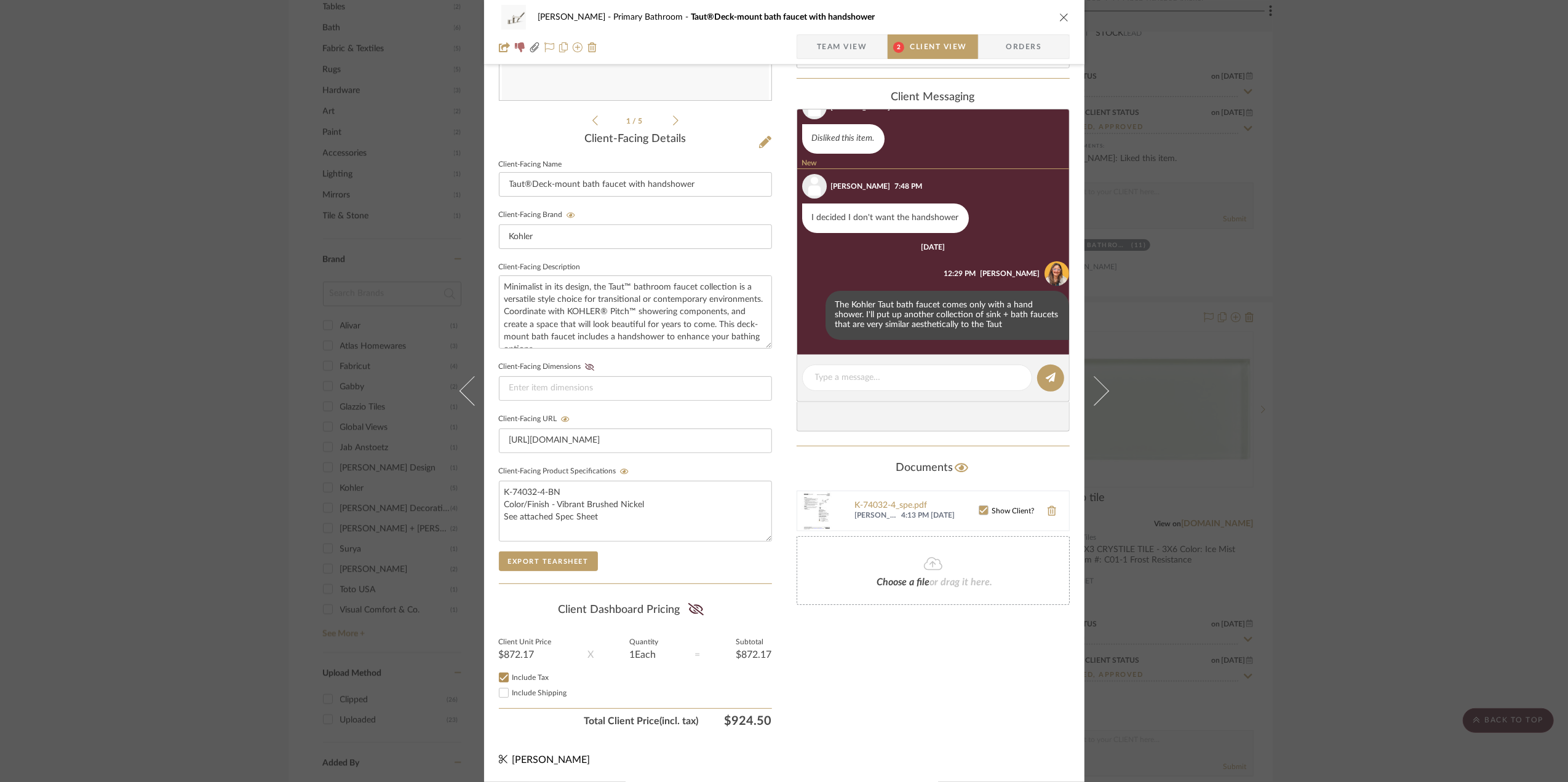
click at [502, 676] on input "Include Tax" at bounding box center [503, 677] width 14 height 14
checkbox input "false"
click at [693, 608] on icon at bounding box center [696, 609] width 15 height 13
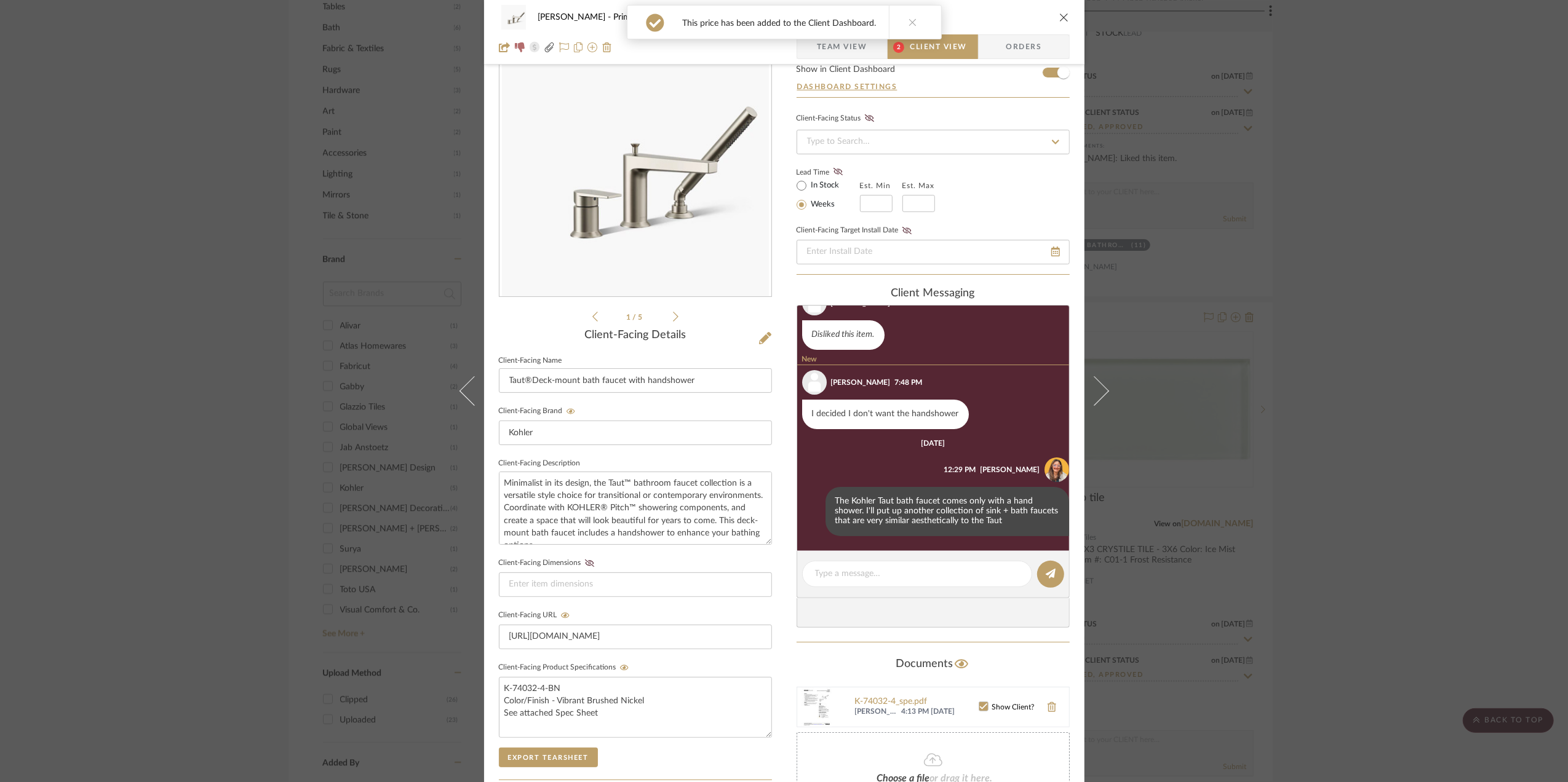
scroll to position [82, 0]
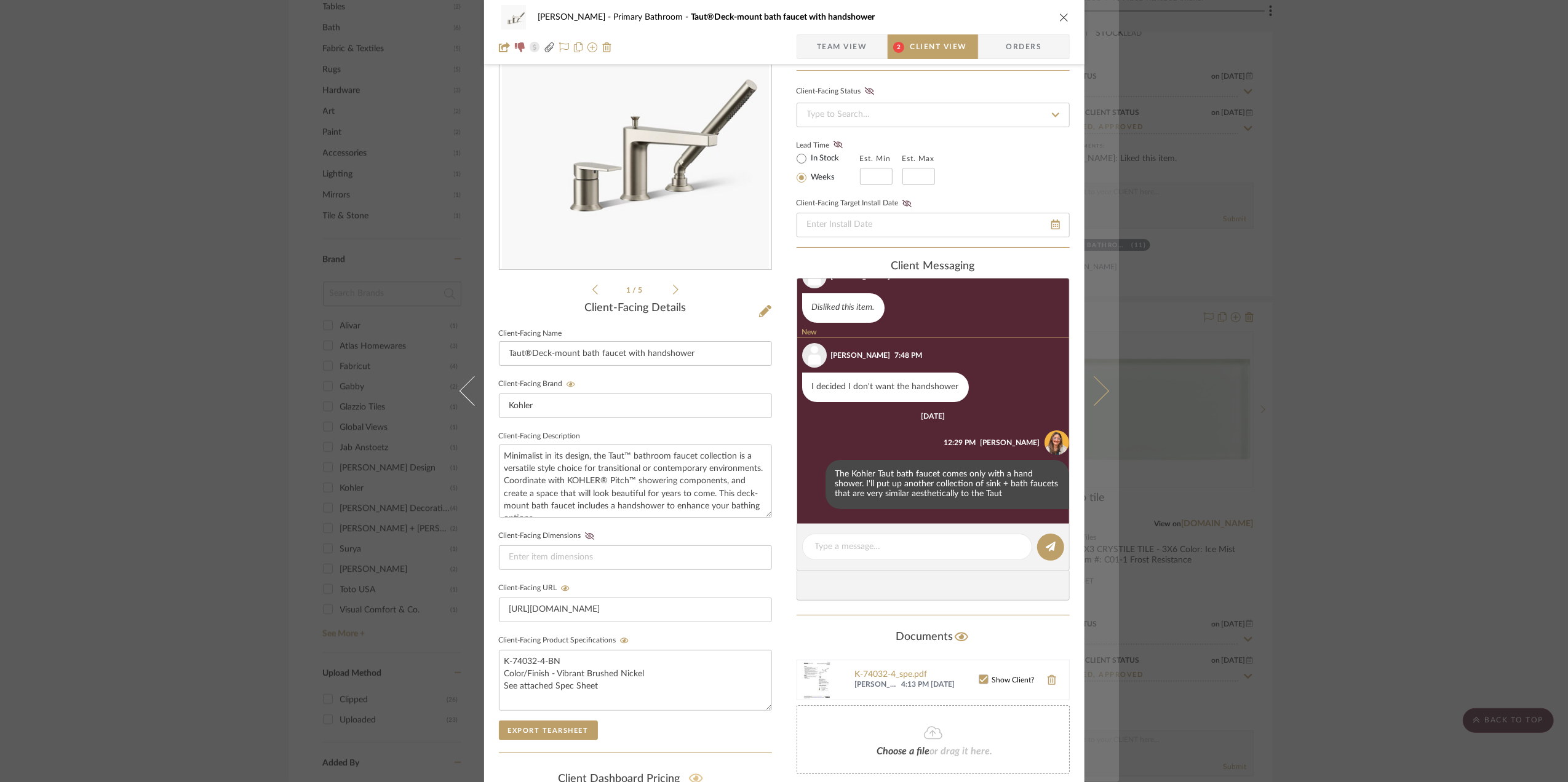
click at [1100, 389] on icon at bounding box center [1093, 391] width 30 height 30
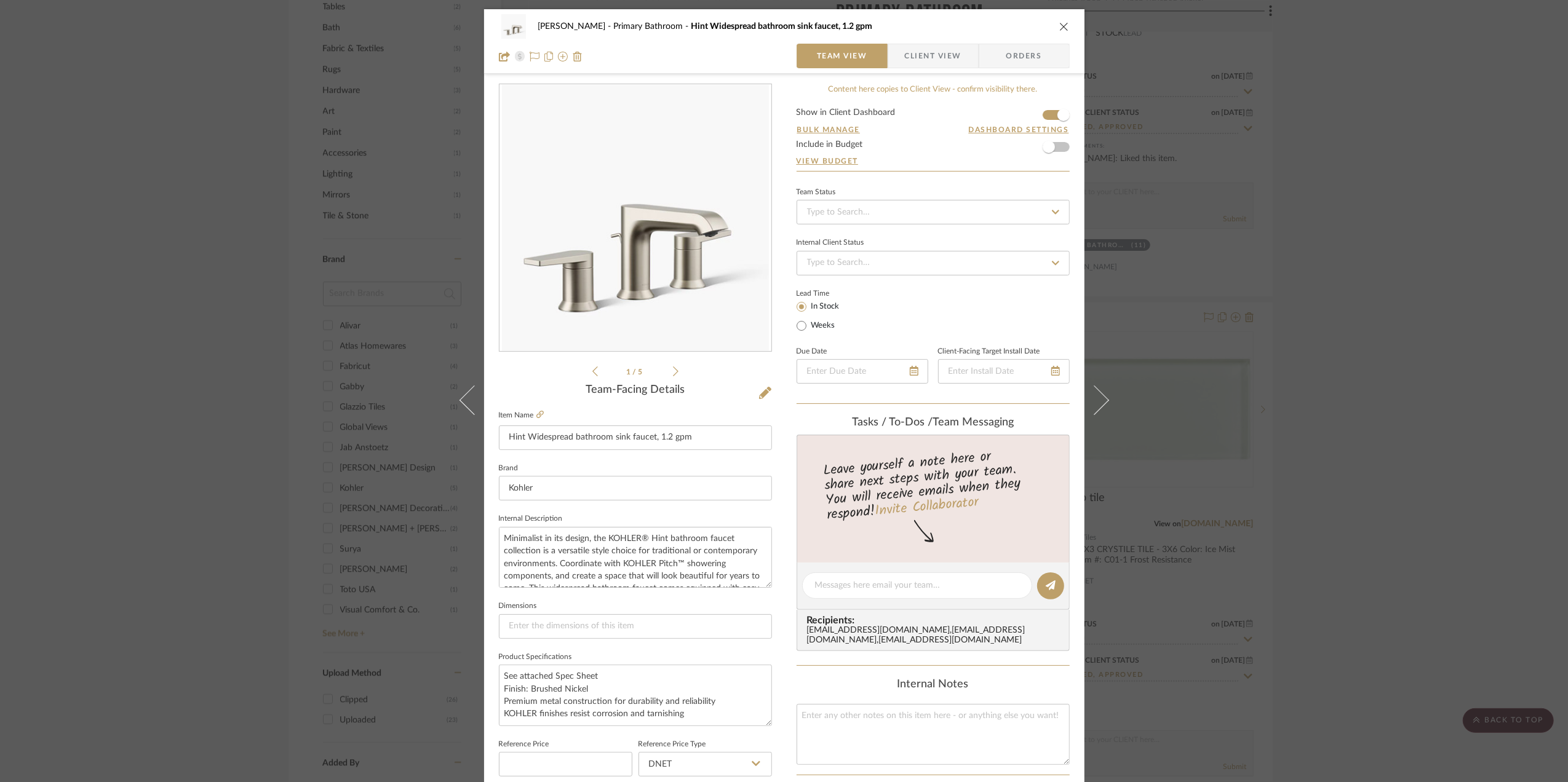
scroll to position [365, 0]
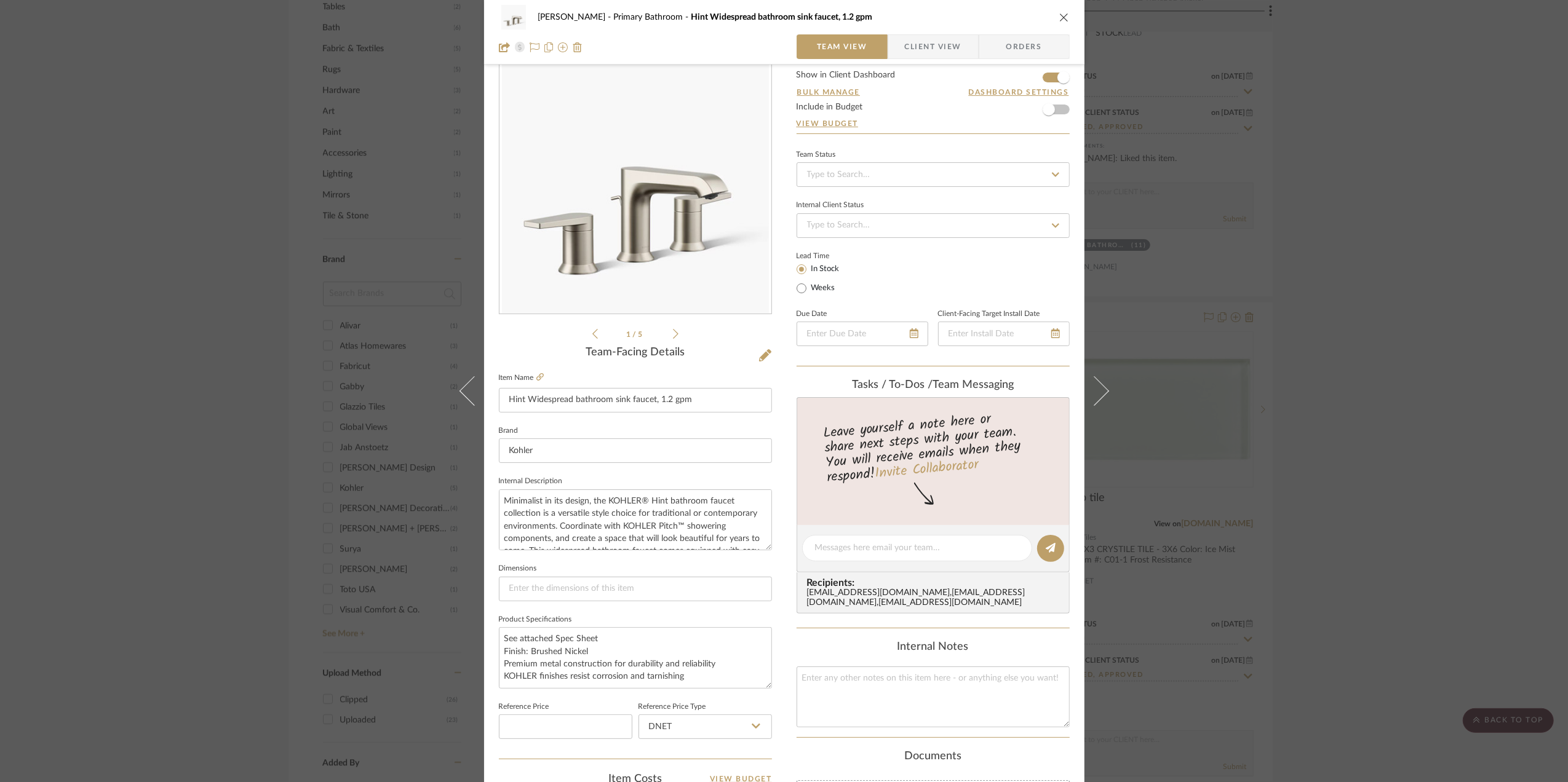
click at [931, 44] on span "Client View" at bounding box center [933, 47] width 57 height 25
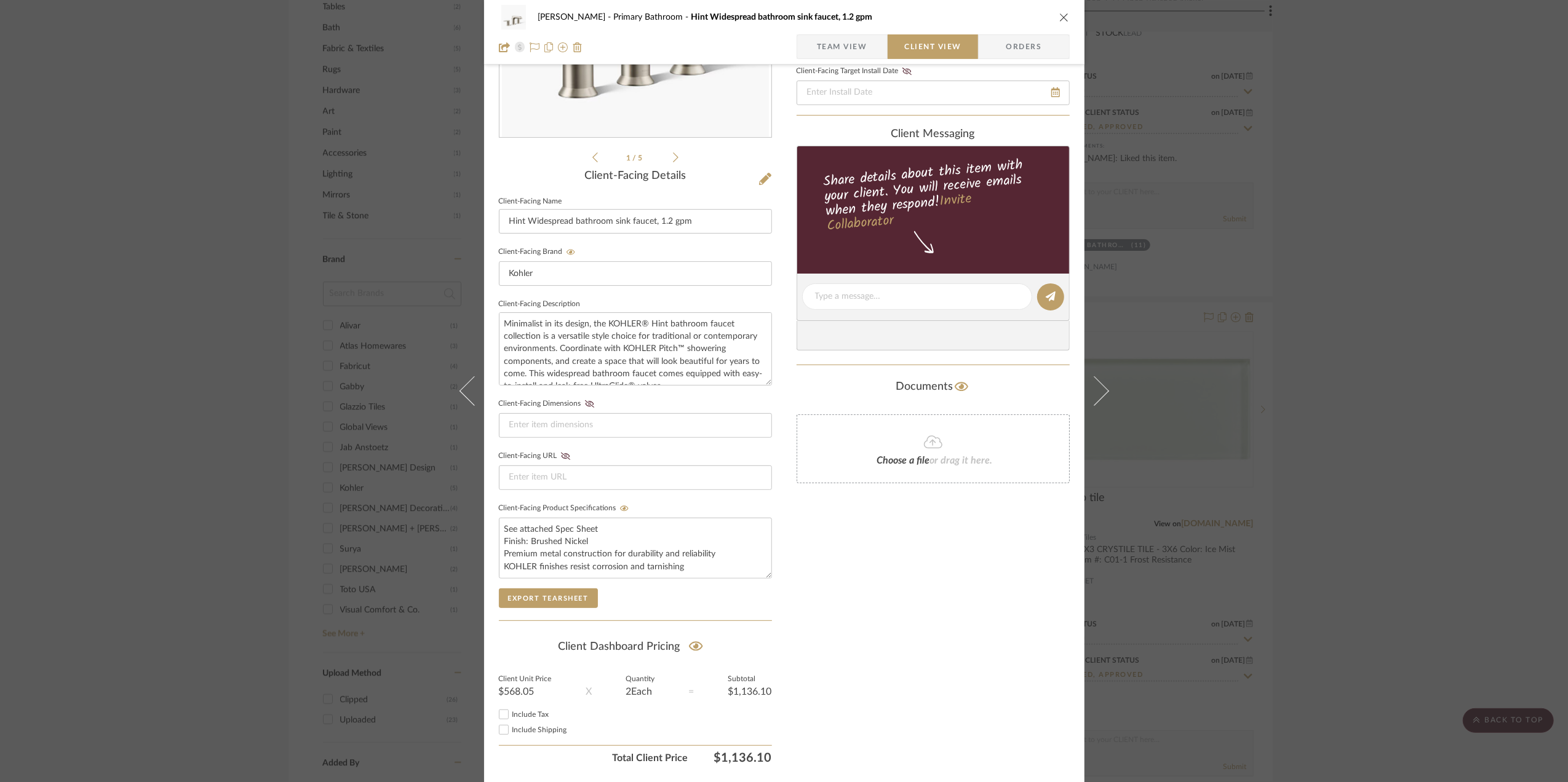
scroll to position [256, 0]
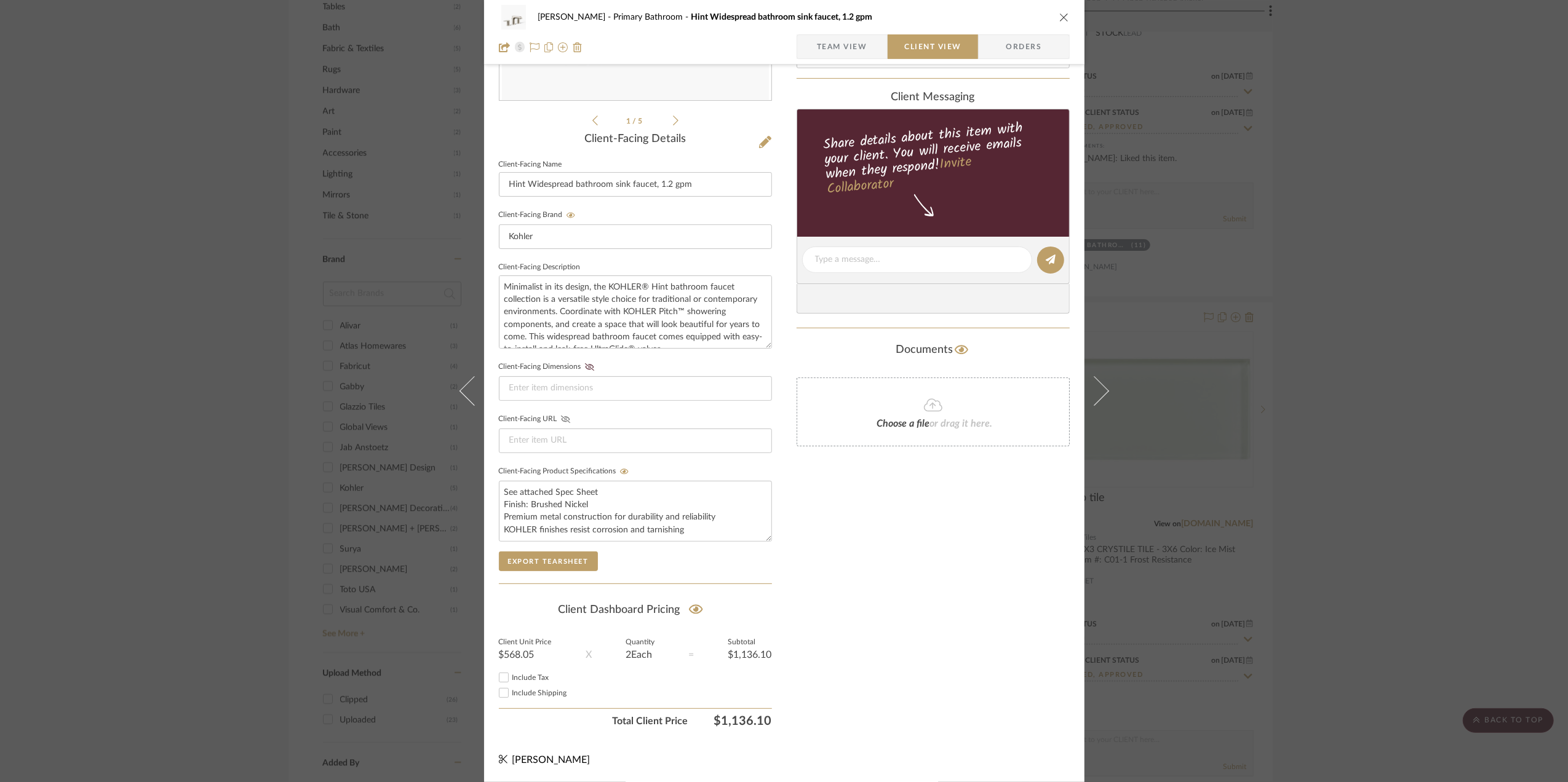
click at [565, 416] on icon at bounding box center [565, 419] width 9 height 8
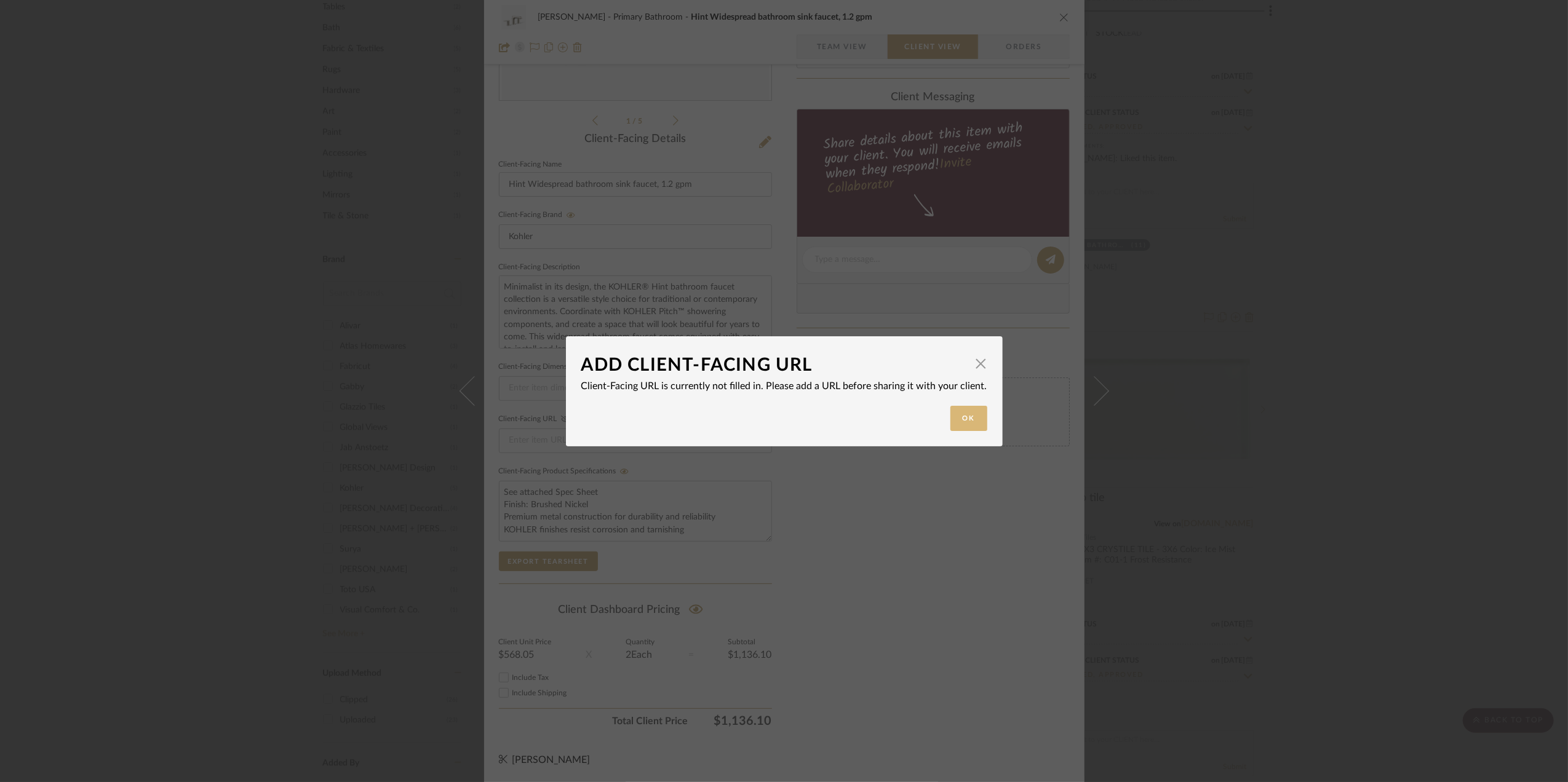
click at [952, 416] on button "Ok" at bounding box center [969, 419] width 37 height 25
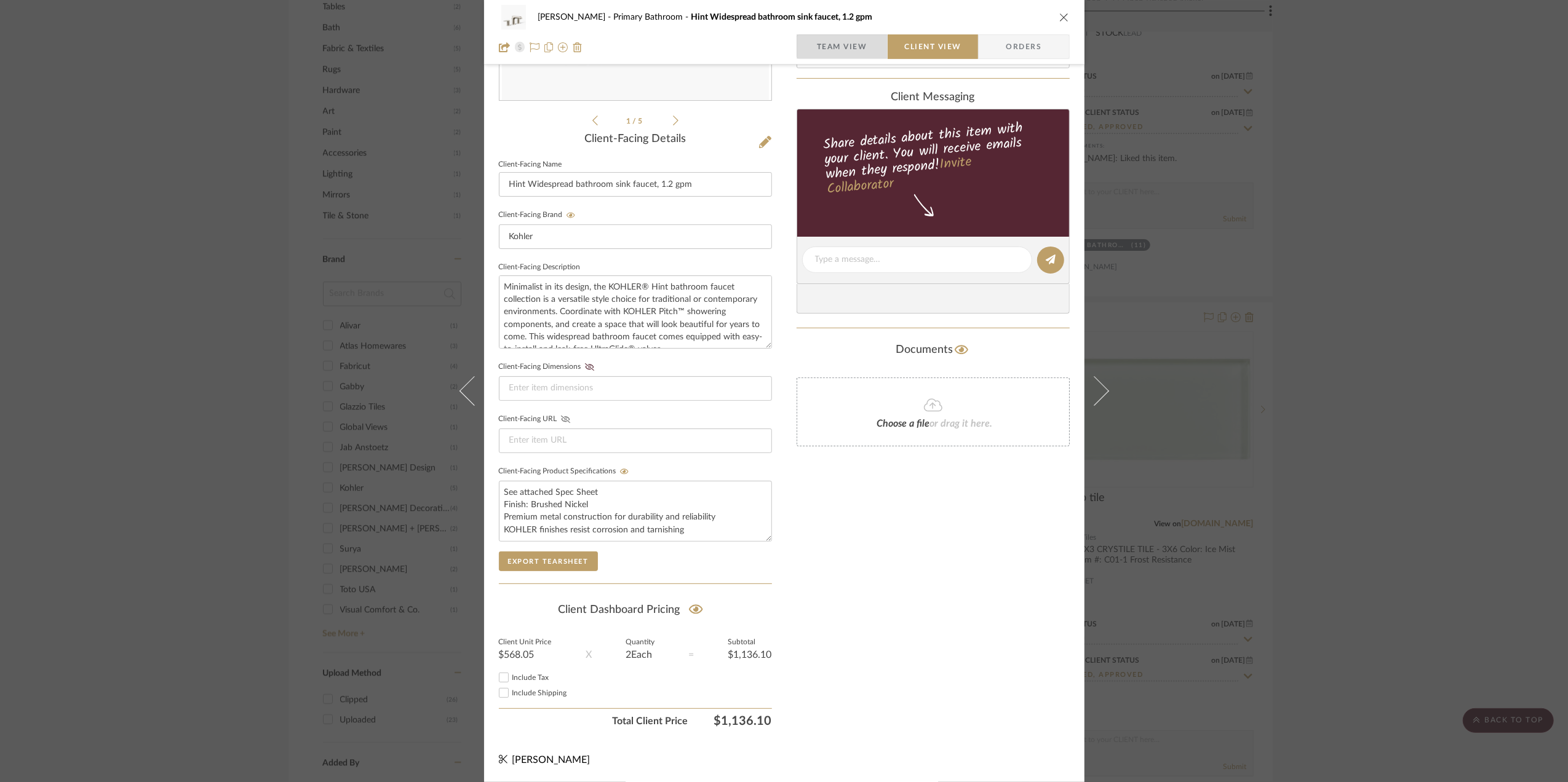
click at [841, 42] on span "Team View" at bounding box center [842, 47] width 50 height 25
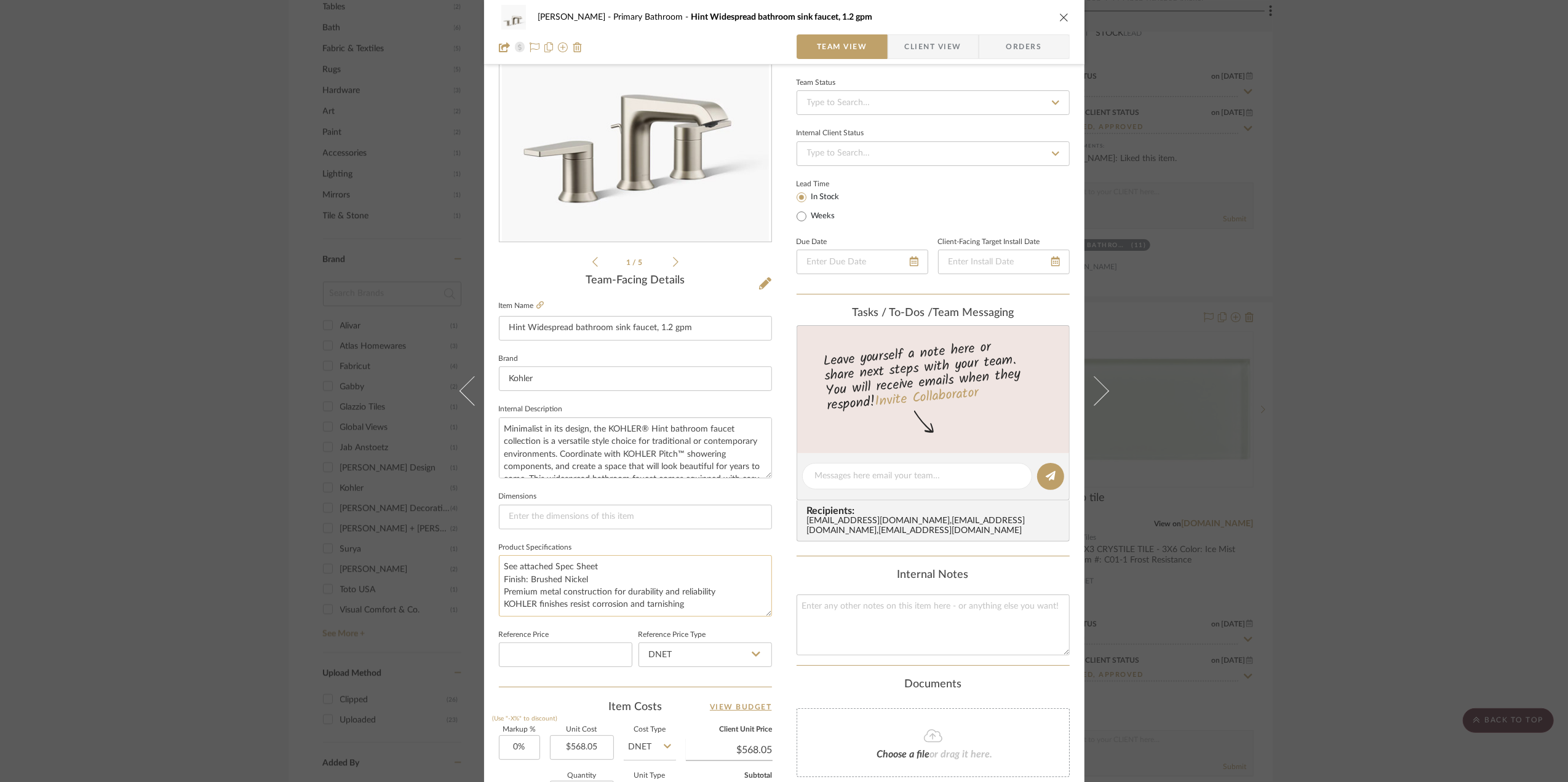
scroll to position [0, 0]
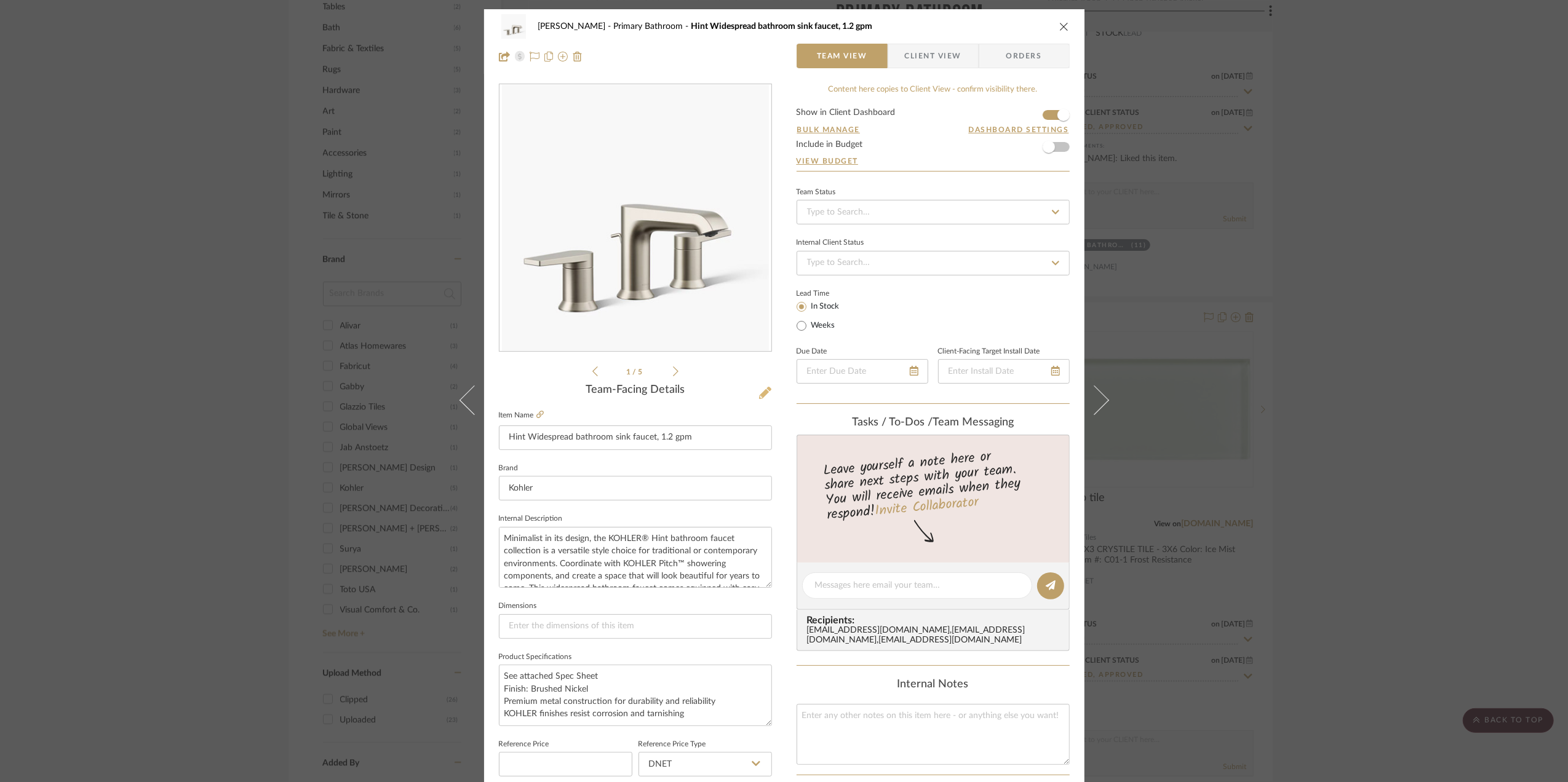
click at [761, 394] on icon at bounding box center [765, 393] width 13 height 13
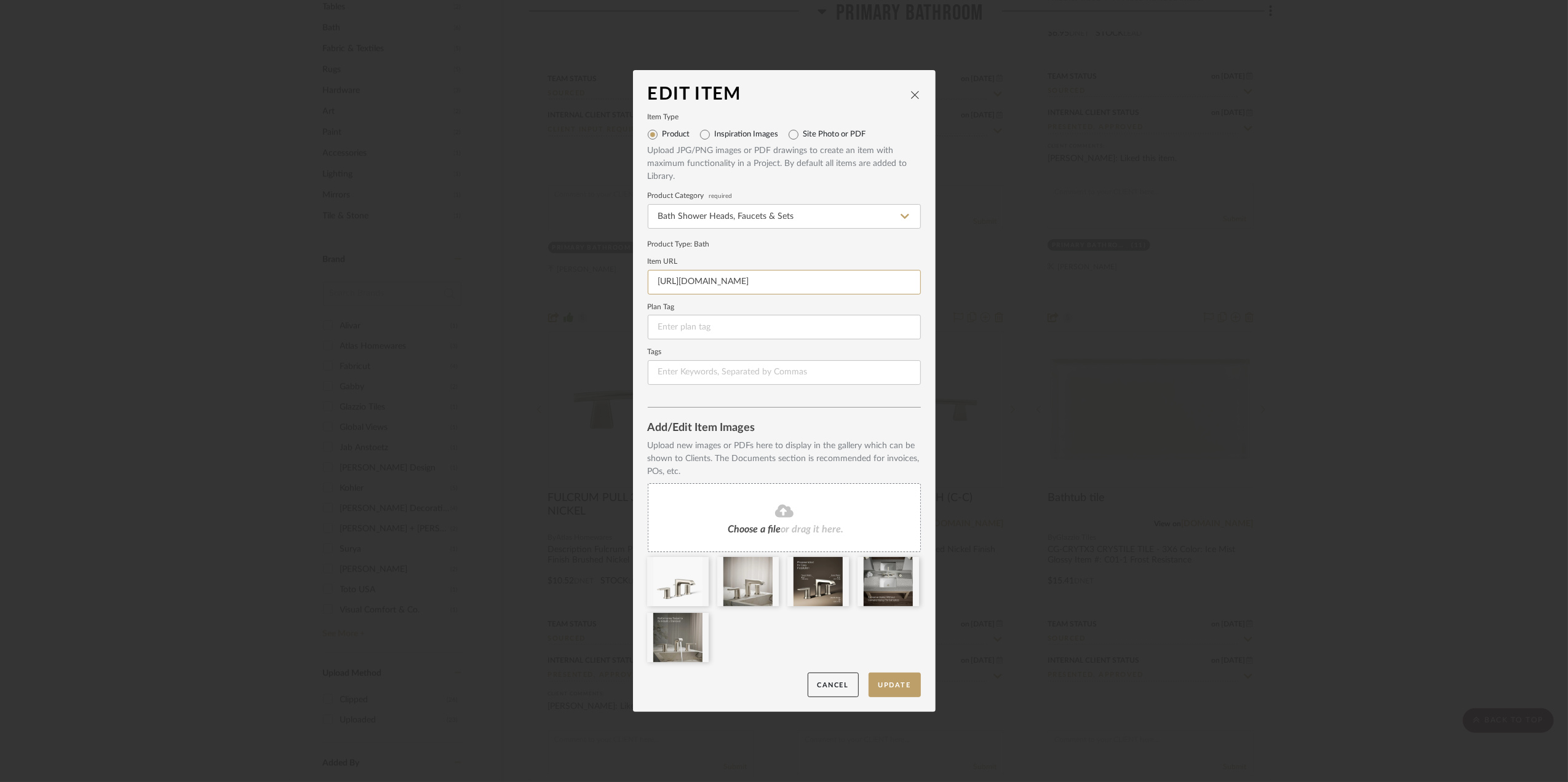
scroll to position [0, 333]
drag, startPoint x: 650, startPoint y: 281, endPoint x: 1262, endPoint y: 299, distance: 612.3
click at [1262, 299] on div "Edit Item Item Type Product Inspiration Images Site Photo or PDF Upload JPG/PNG…" at bounding box center [784, 391] width 1568 height 782
click at [888, 688] on button "Update" at bounding box center [894, 686] width 52 height 25
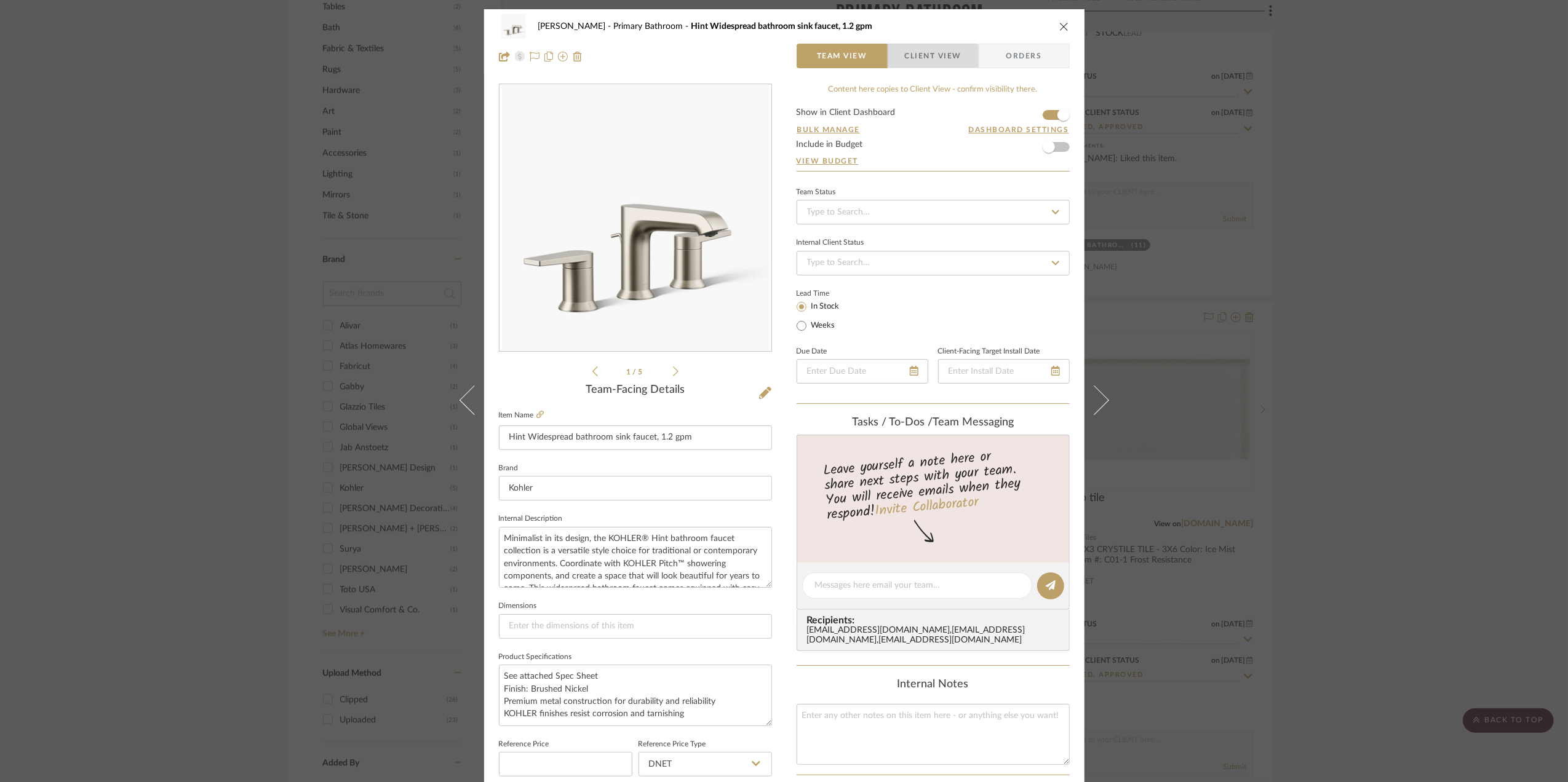
drag, startPoint x: 928, startPoint y: 60, endPoint x: 923, endPoint y: 69, distance: 10.3
click at [928, 60] on span "Client View" at bounding box center [933, 55] width 57 height 25
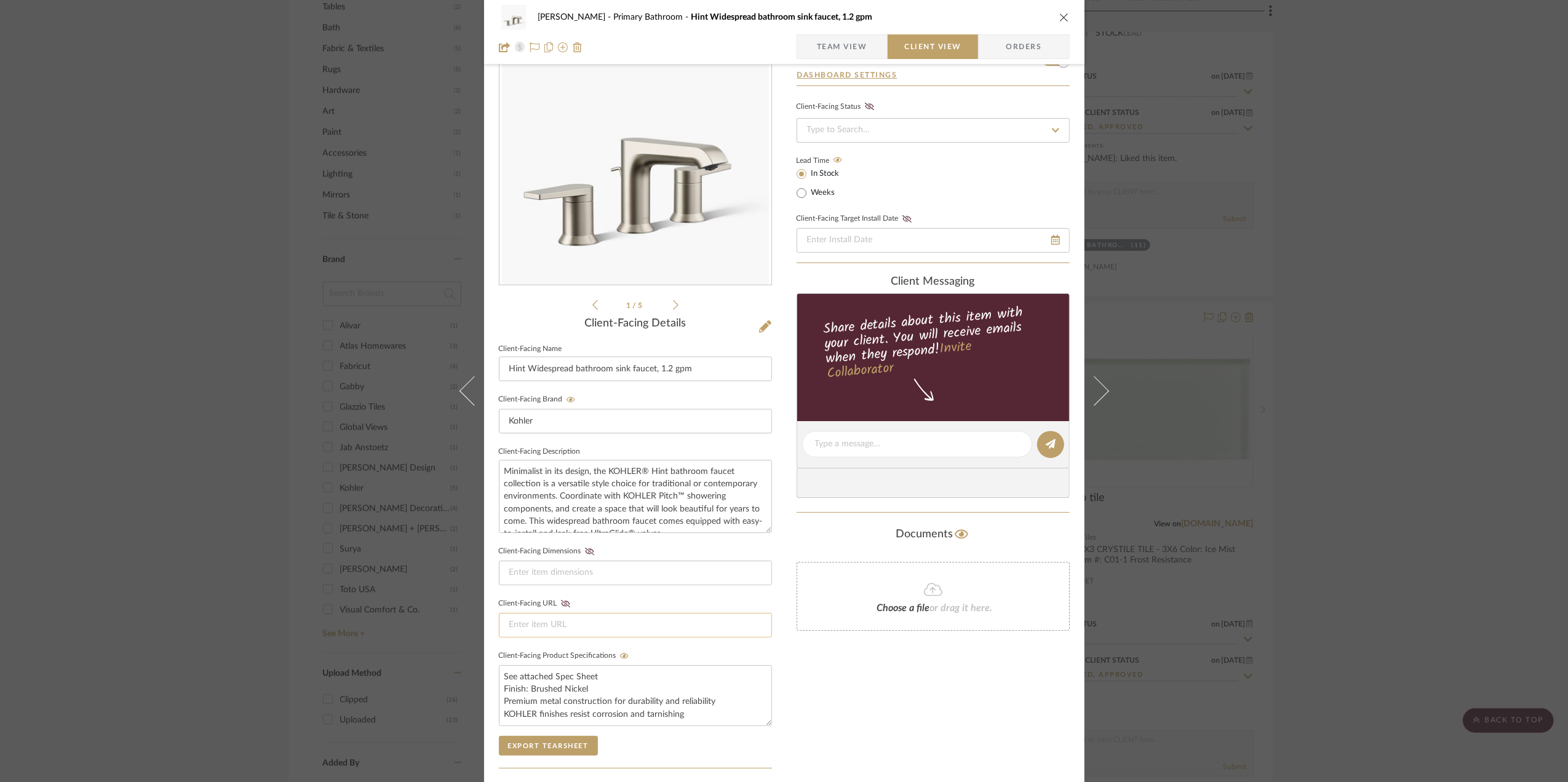
scroll to position [82, 0]
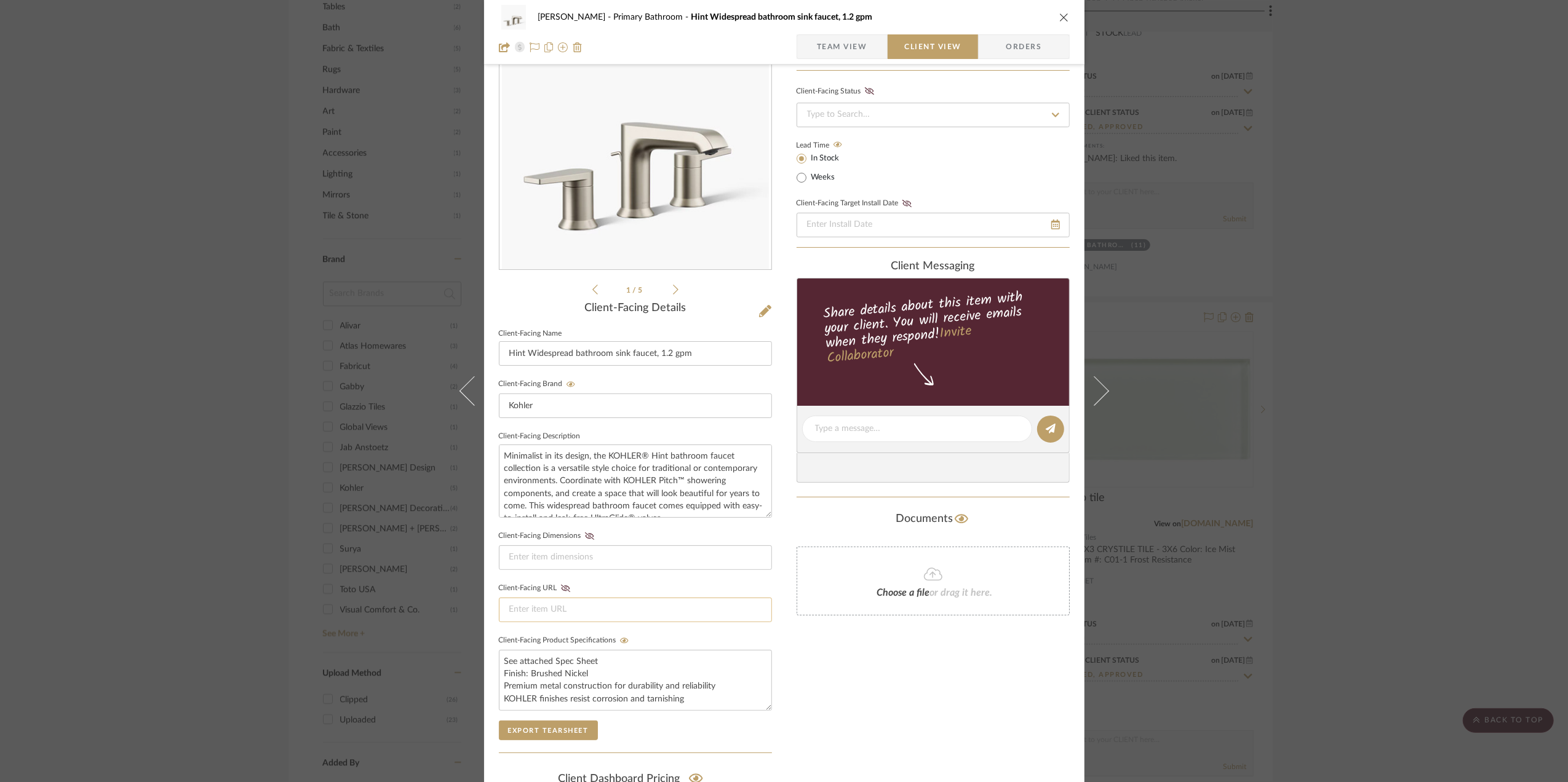
click at [529, 605] on input at bounding box center [635, 609] width 273 height 25
paste input "https://www.kohler.com/en/products/bathroom-faucets/shop-bathroom-sink-faucets/…"
type input "https://www.kohler.com/en/products/bathroom-faucets/shop-bathroom-sink-faucets/…"
click at [560, 591] on icon at bounding box center [565, 589] width 9 height 8
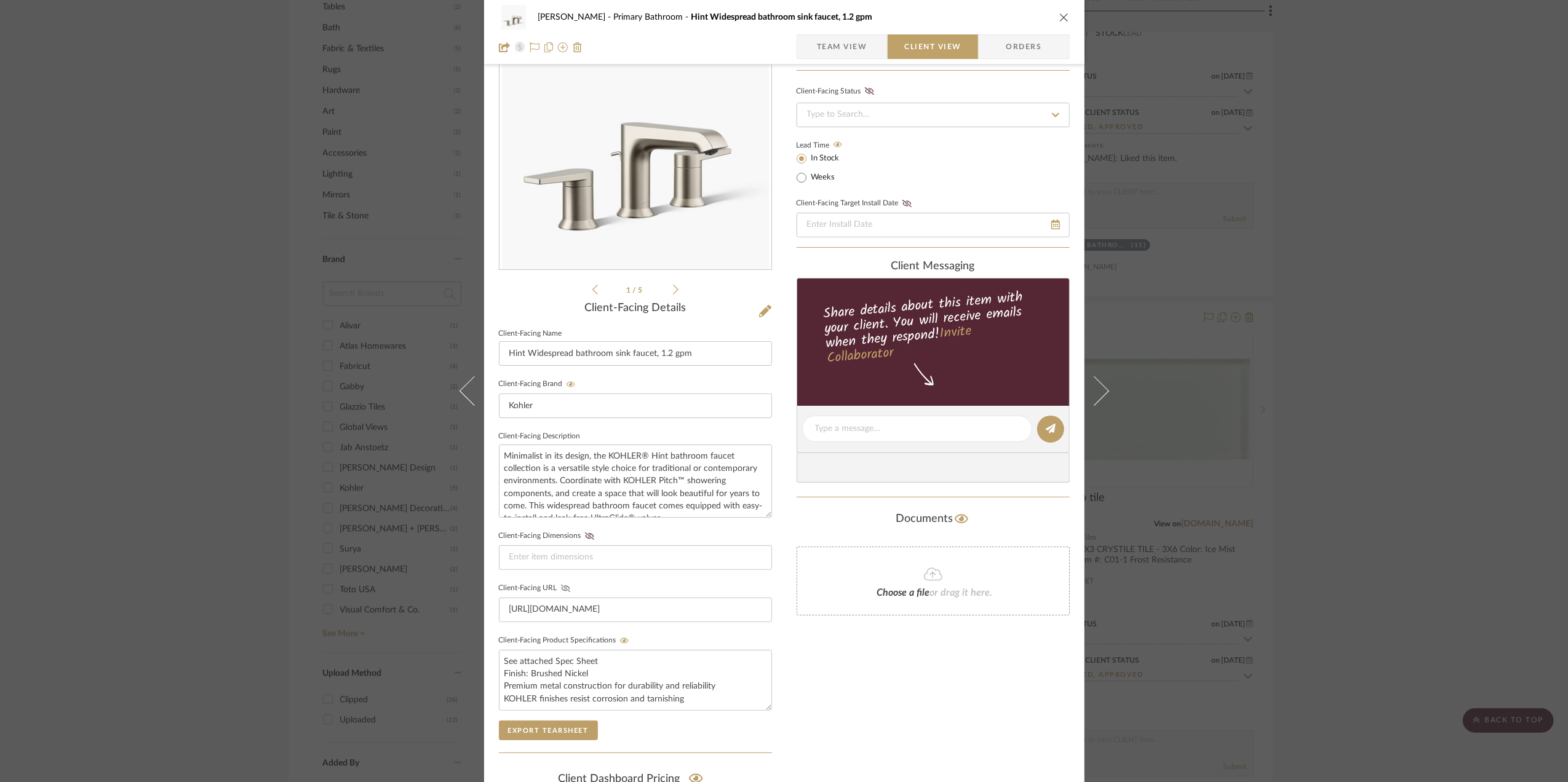
scroll to position [0, 0]
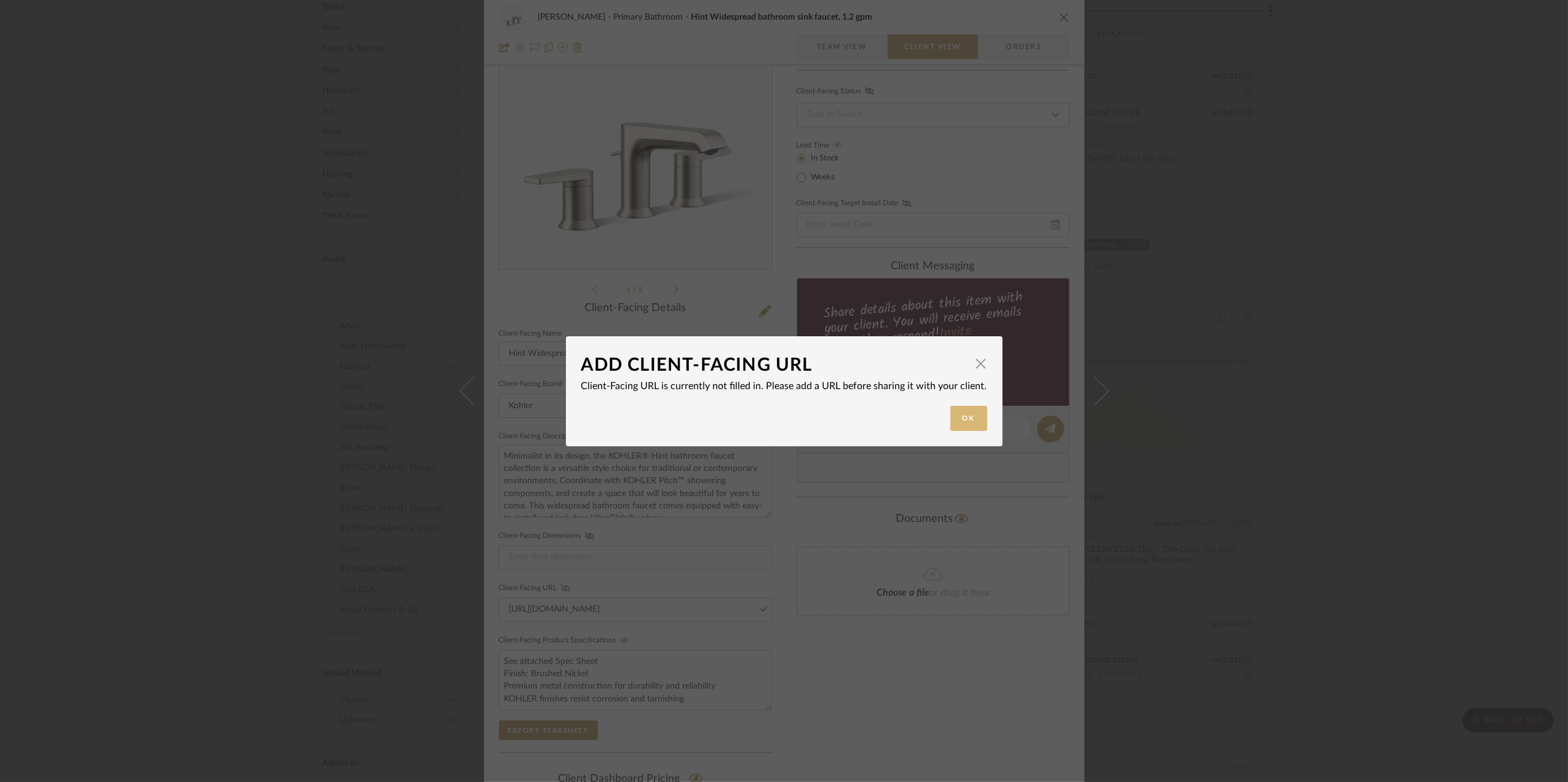
click at [952, 411] on button "Ok" at bounding box center [969, 419] width 37 height 25
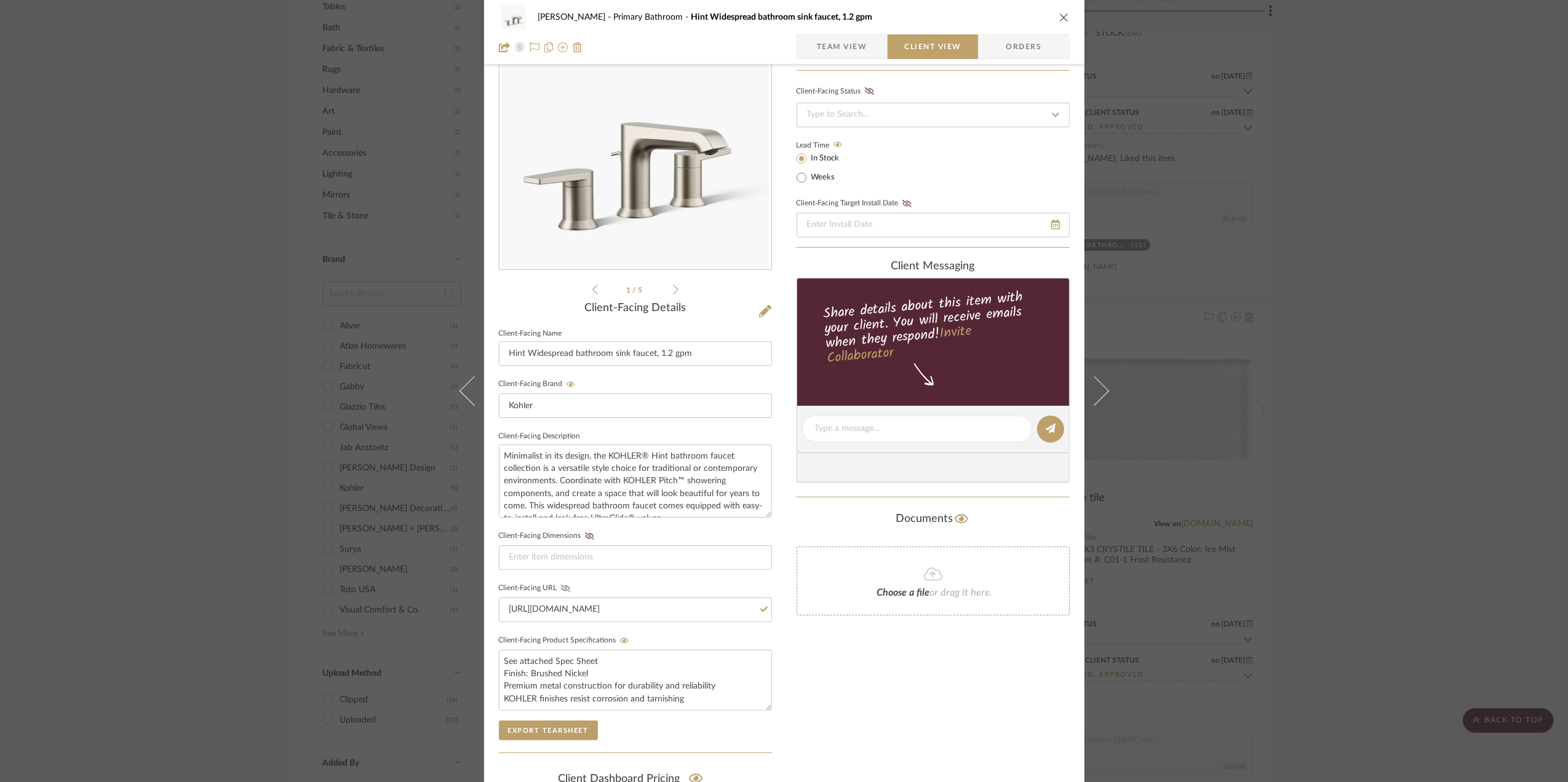
click at [812, 662] on div "Only content on this tab can share to Dashboard. Click eyeball icon to show or …" at bounding box center [933, 452] width 273 height 900
click at [561, 589] on icon at bounding box center [565, 589] width 9 height 8
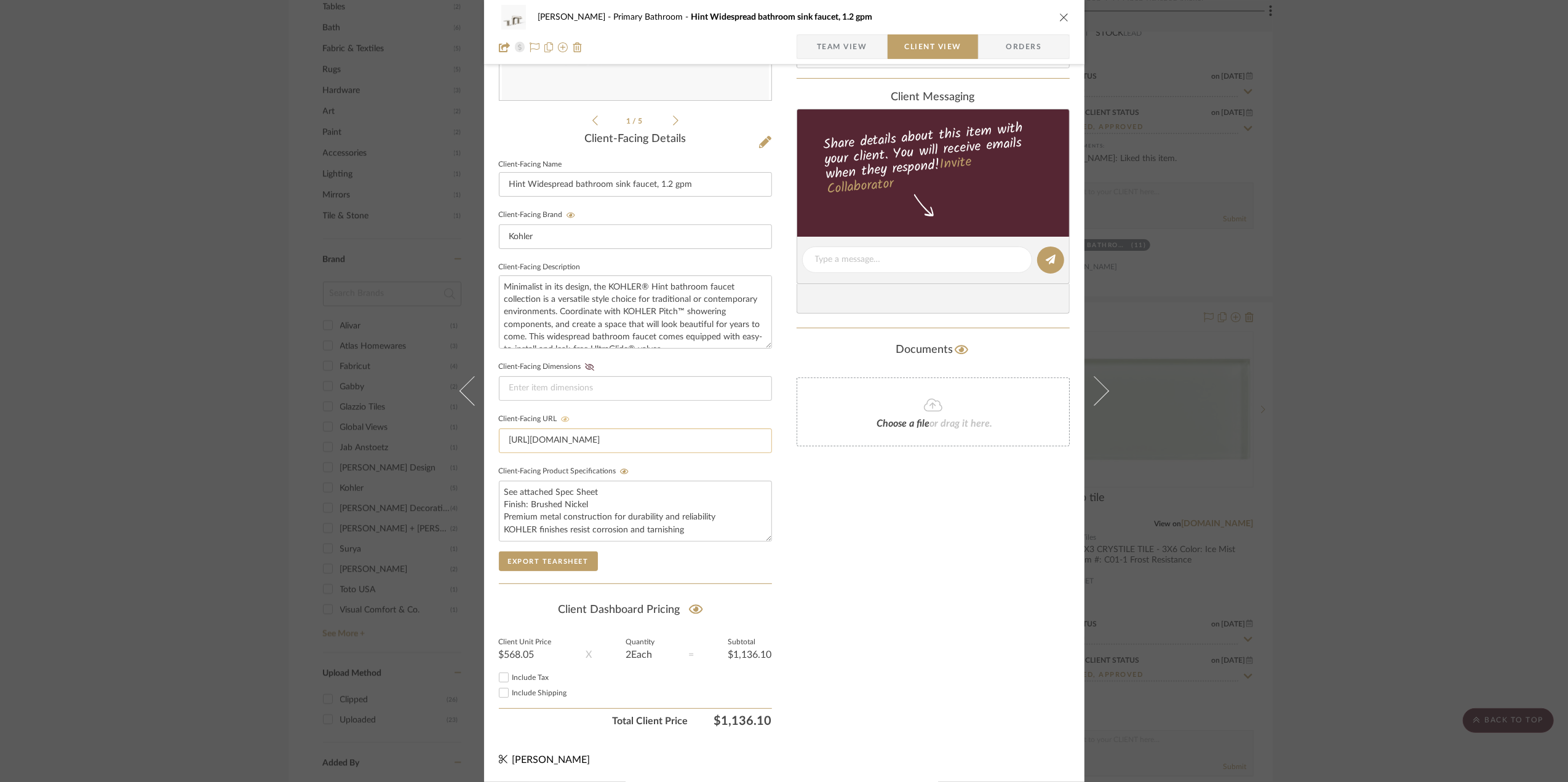
scroll to position [256, 0]
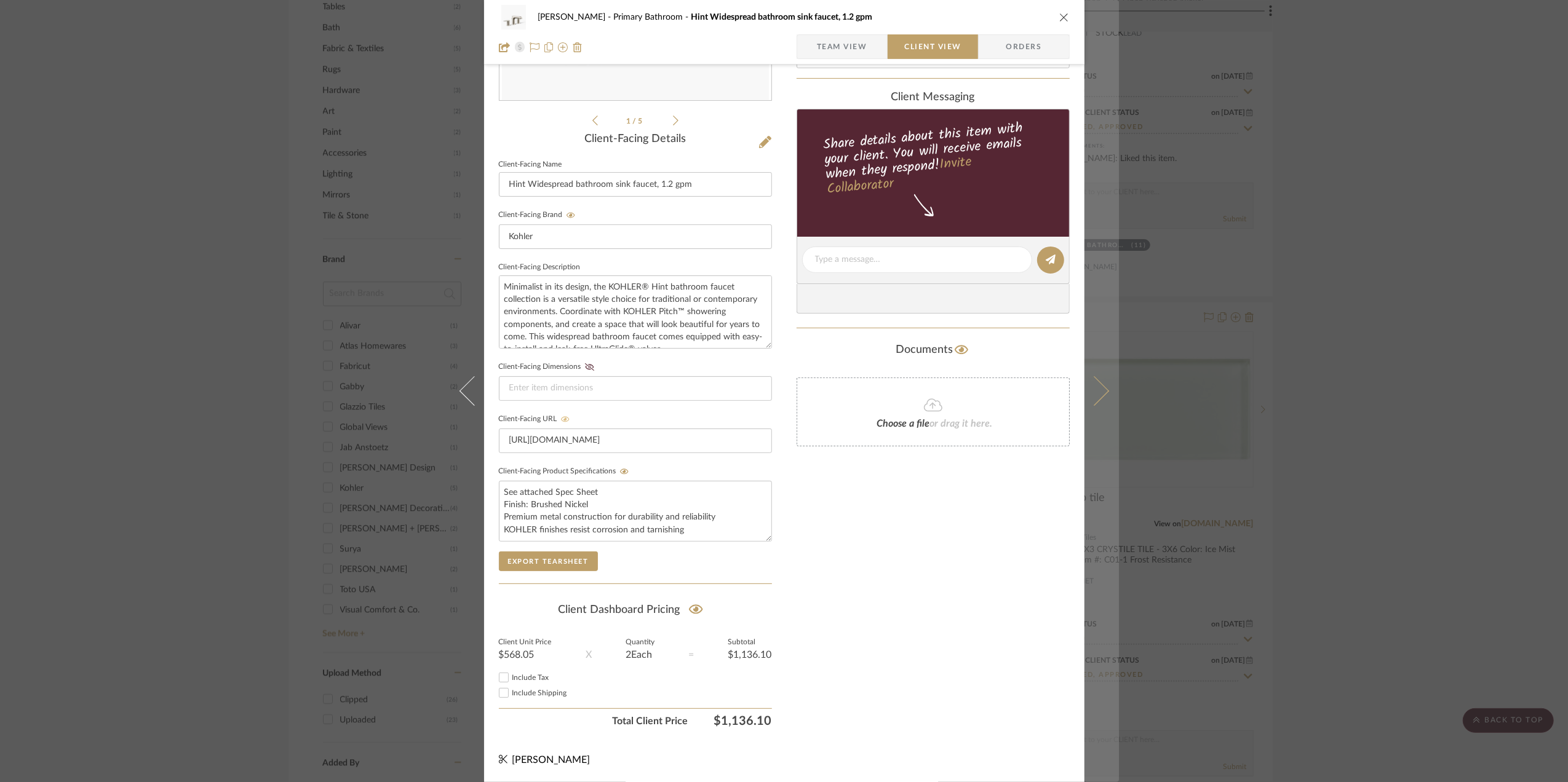
click at [1095, 394] on icon at bounding box center [1093, 391] width 30 height 30
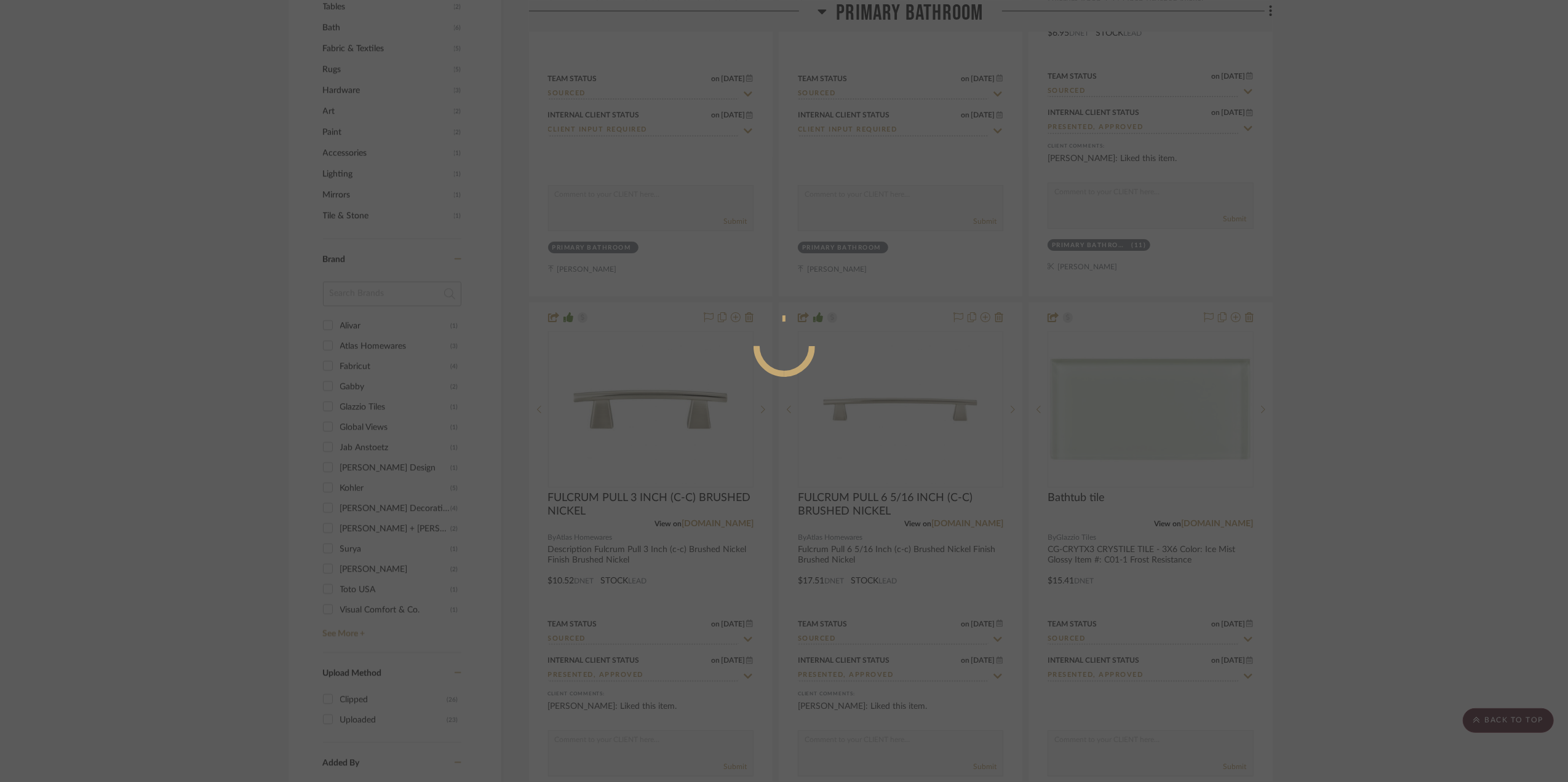
scroll to position [0, 0]
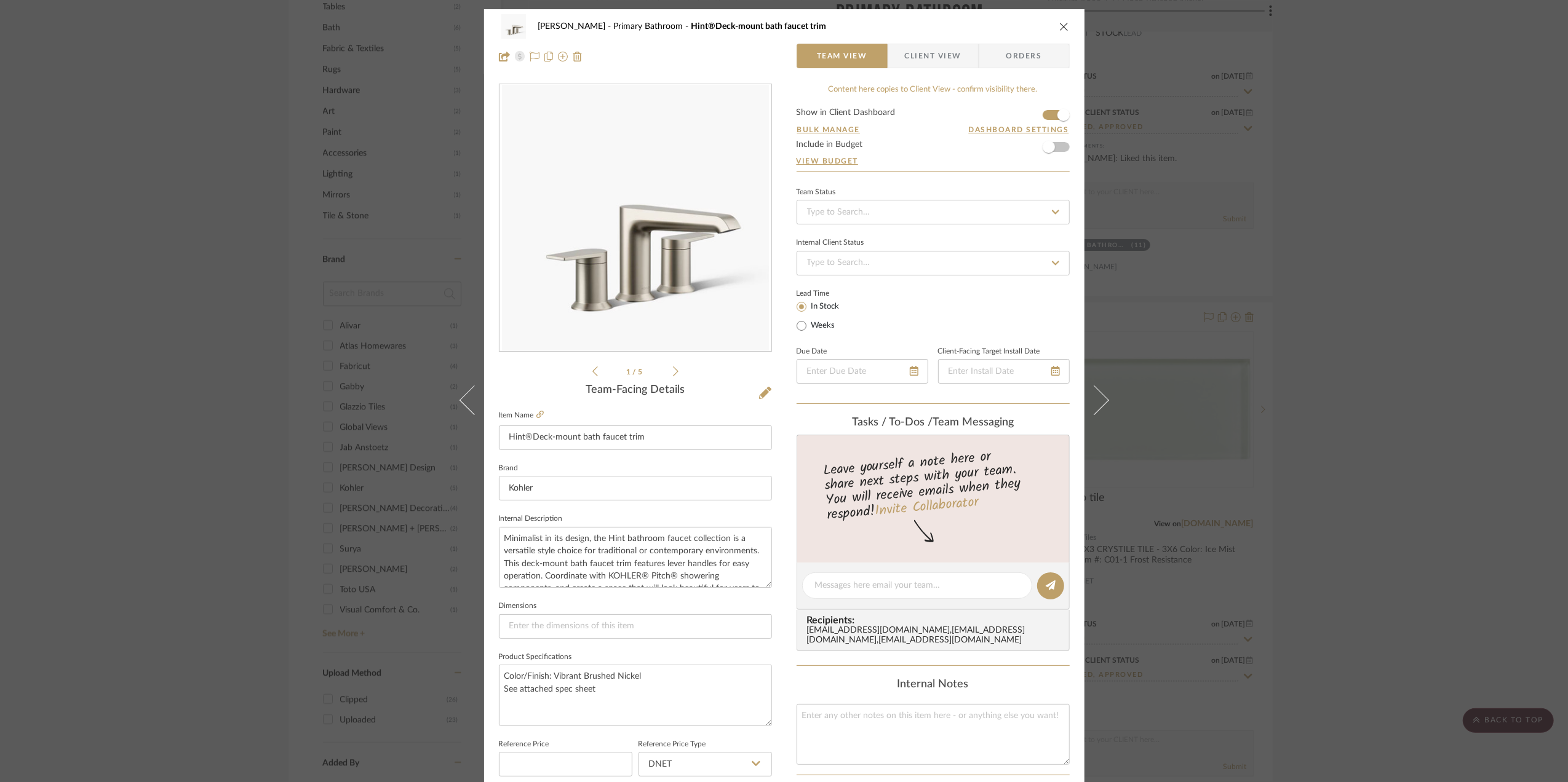
click at [909, 55] on span "Client View" at bounding box center [933, 55] width 57 height 25
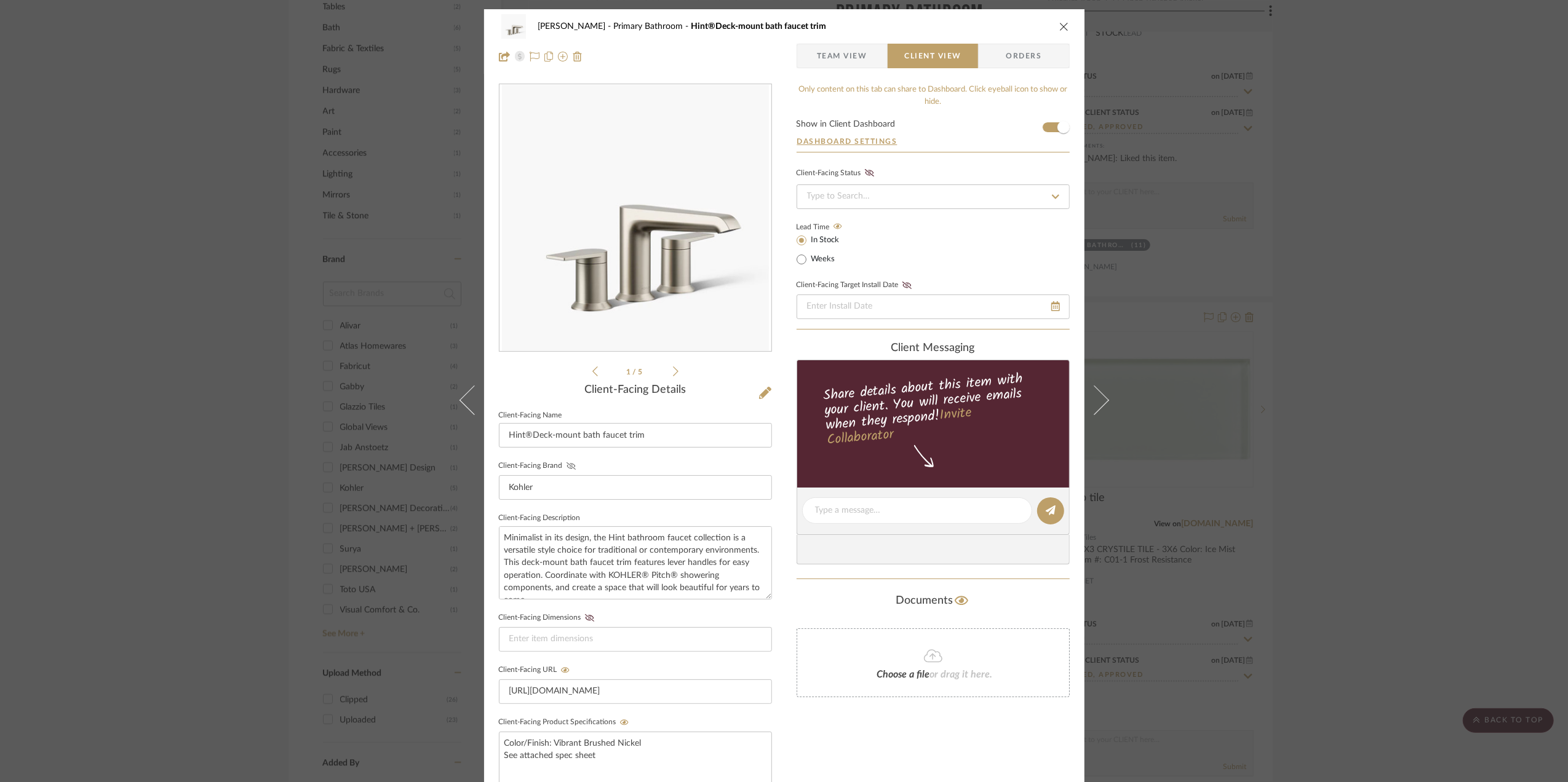
click at [566, 466] on icon at bounding box center [571, 467] width 9 height 8
click at [844, 57] on span "Team View" at bounding box center [842, 55] width 50 height 25
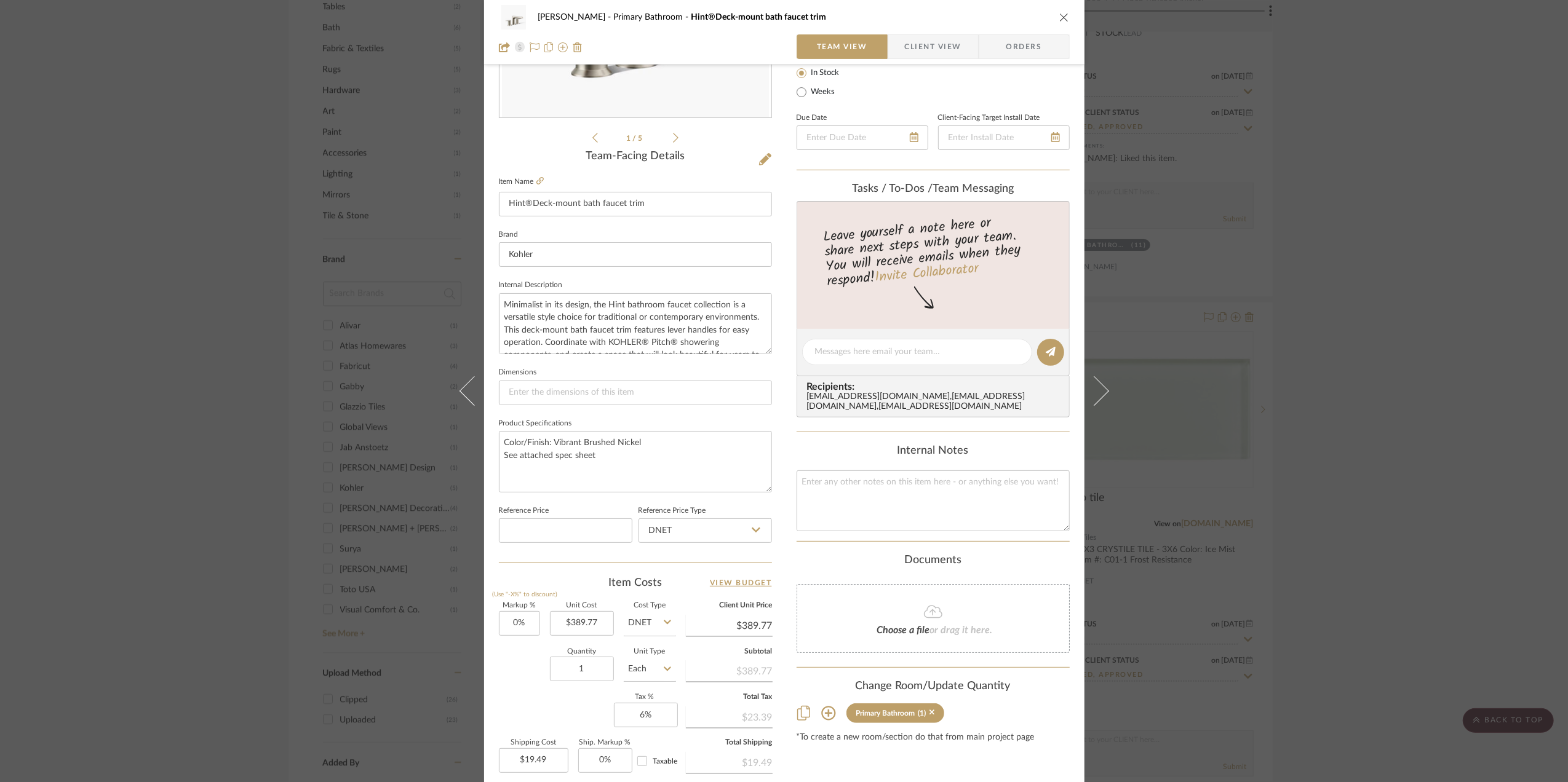
scroll to position [328, 0]
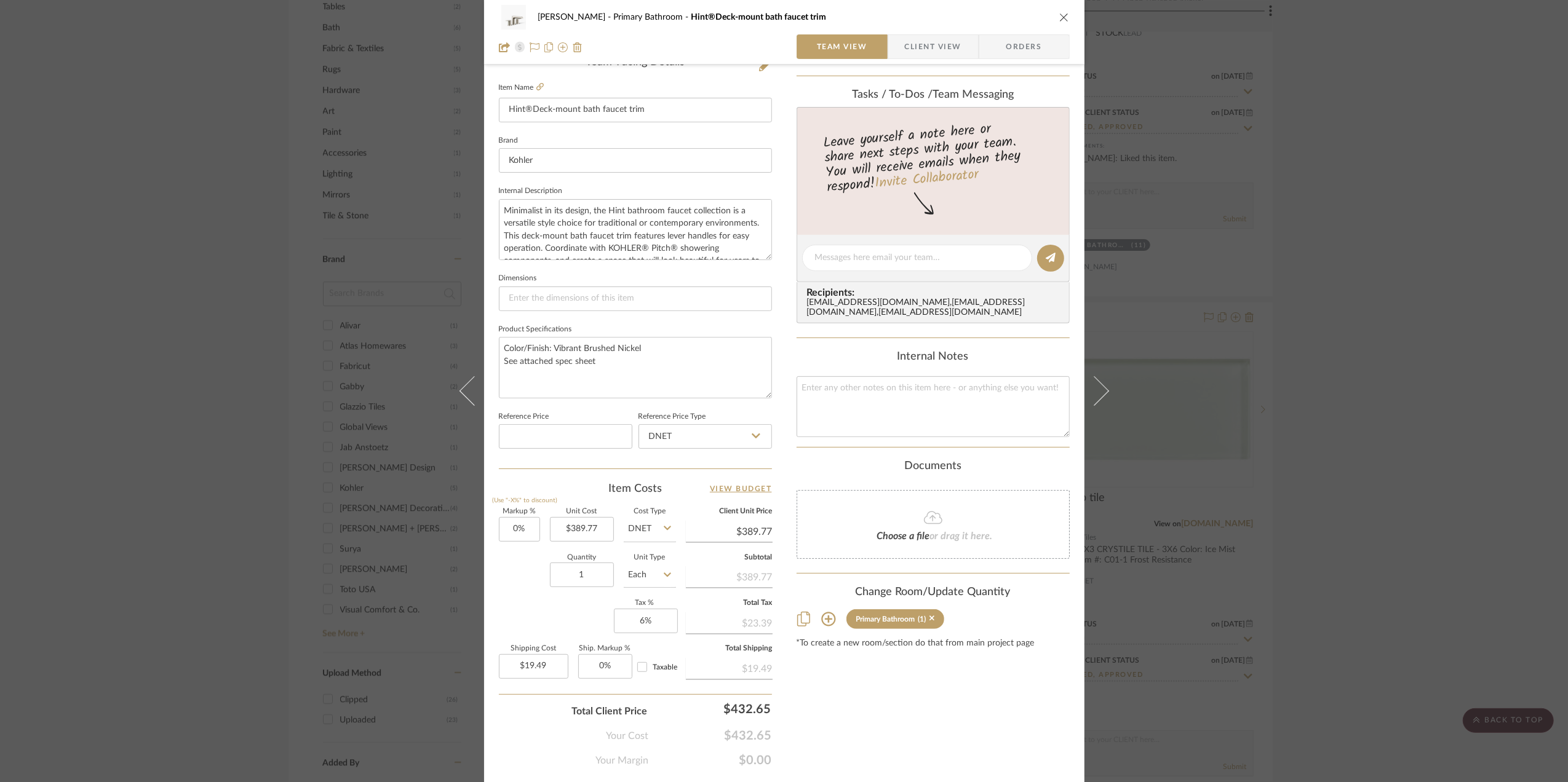
click at [926, 44] on span "Client View" at bounding box center [933, 47] width 57 height 25
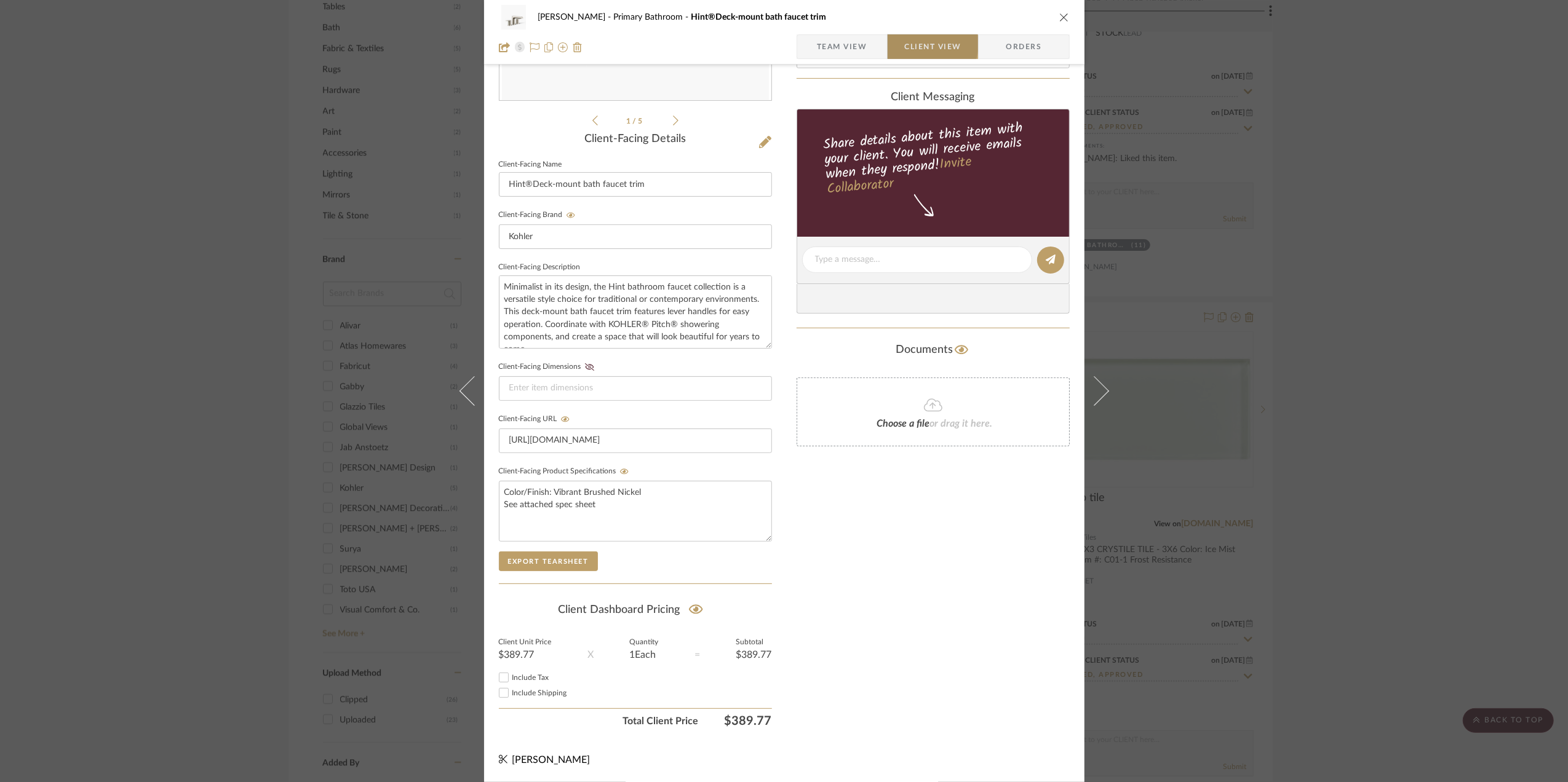
scroll to position [256, 0]
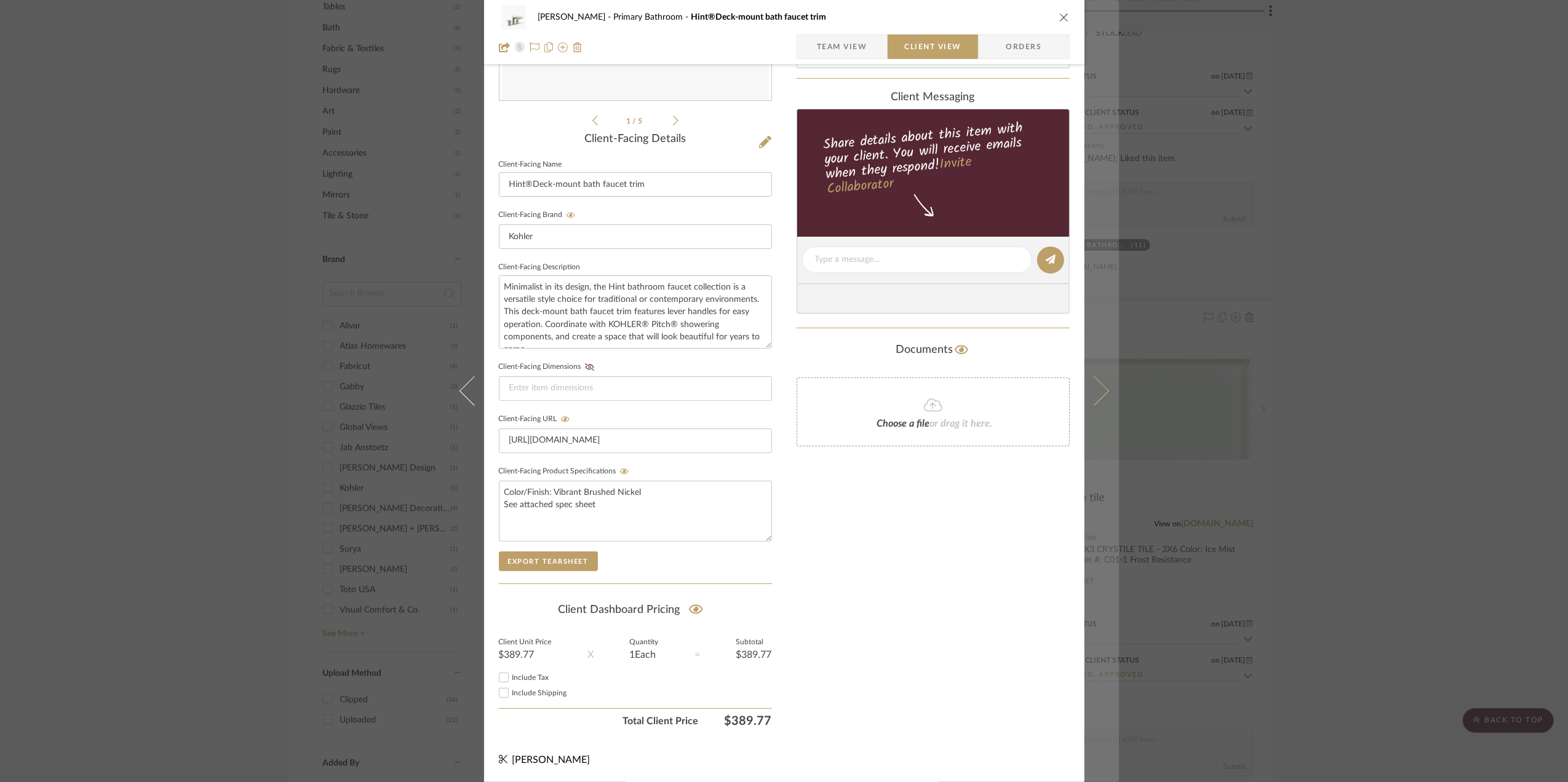
click at [1093, 405] on button at bounding box center [1101, 391] width 35 height 782
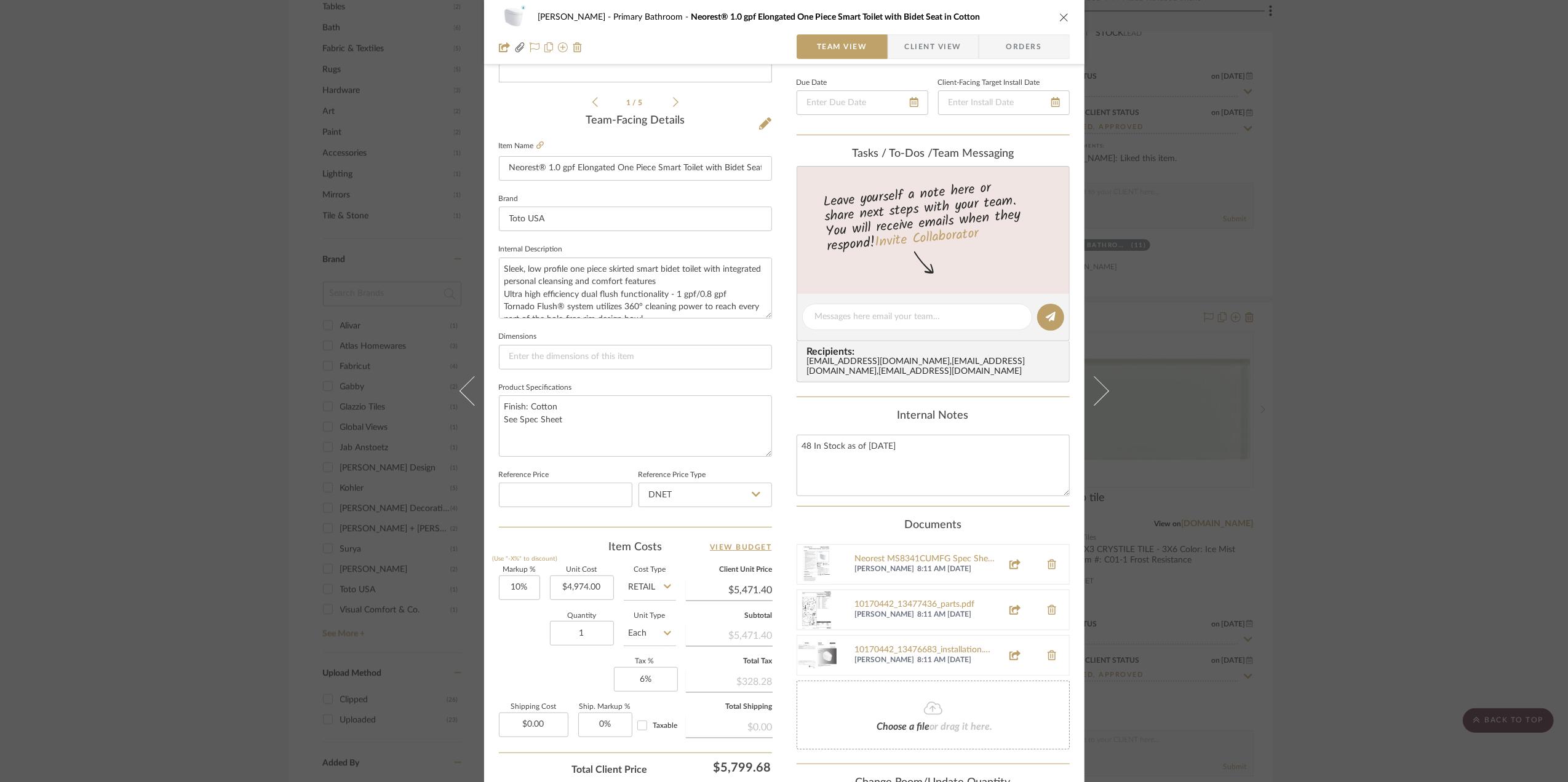
scroll to position [380, 0]
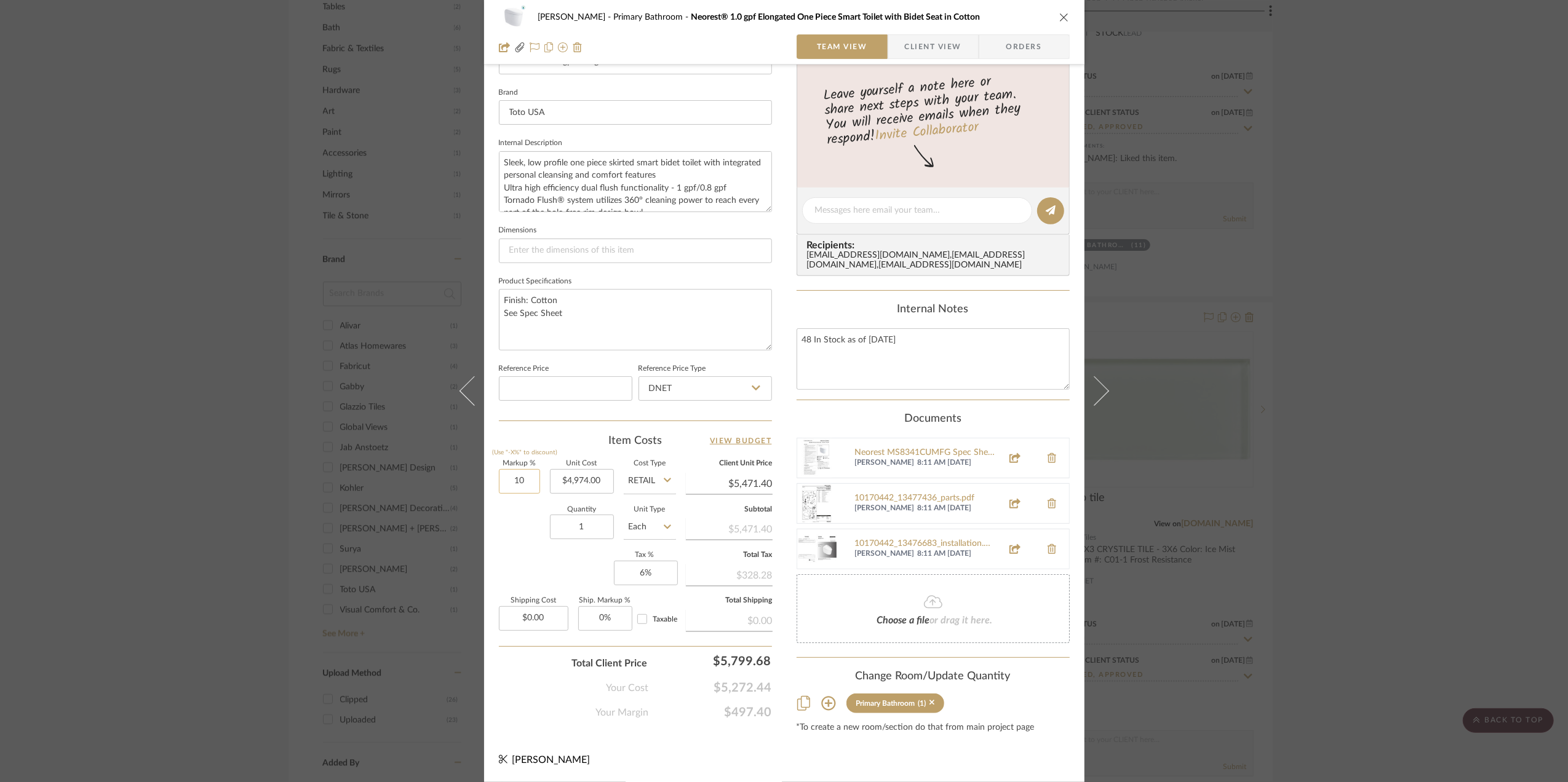
click at [520, 483] on input "10" at bounding box center [519, 481] width 41 height 25
type input "0%"
click at [511, 513] on div "Quantity 1 Unit Type Each" at bounding box center [587, 528] width 177 height 43
type input "$4,974.00"
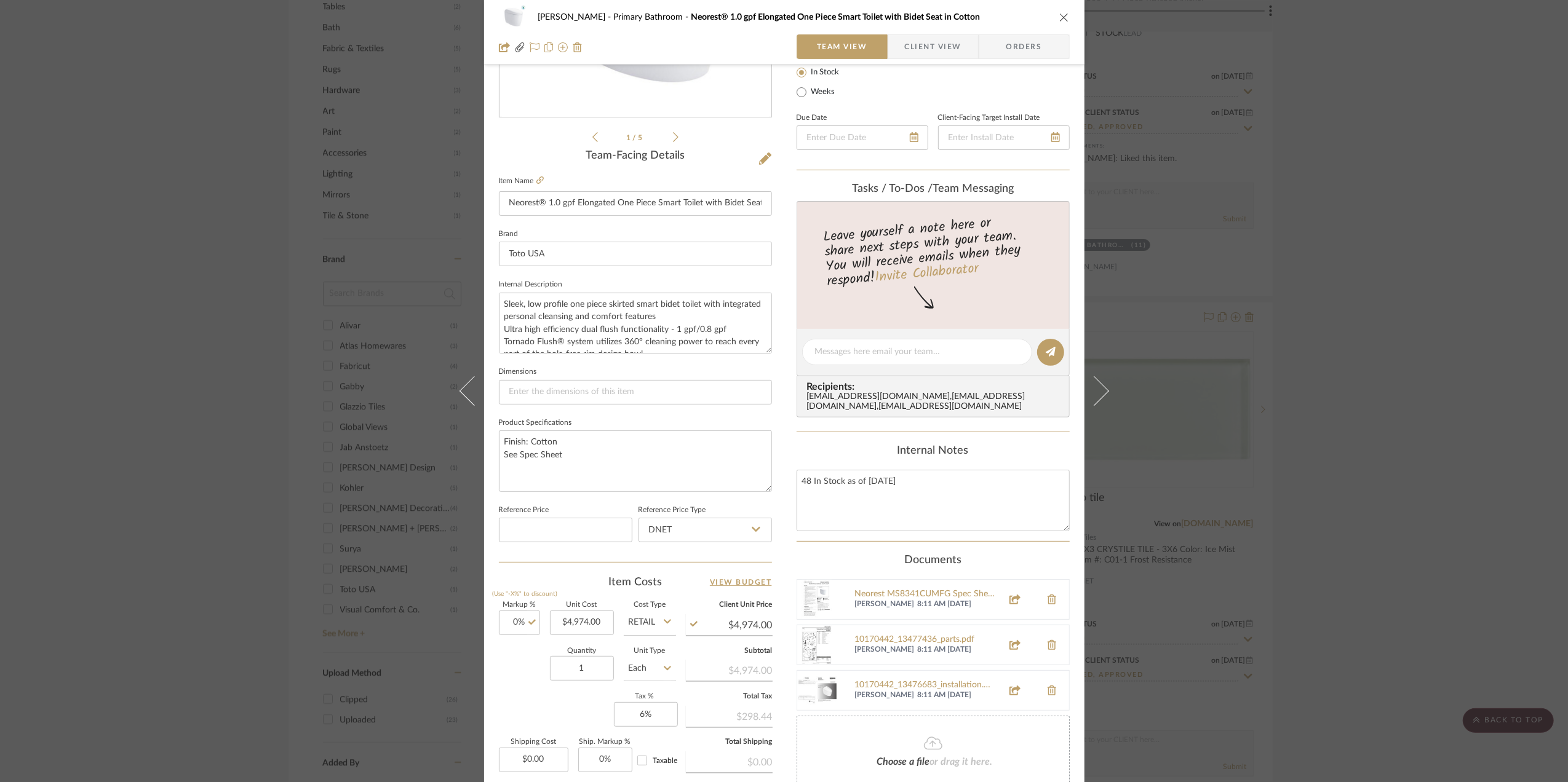
scroll to position [0, 0]
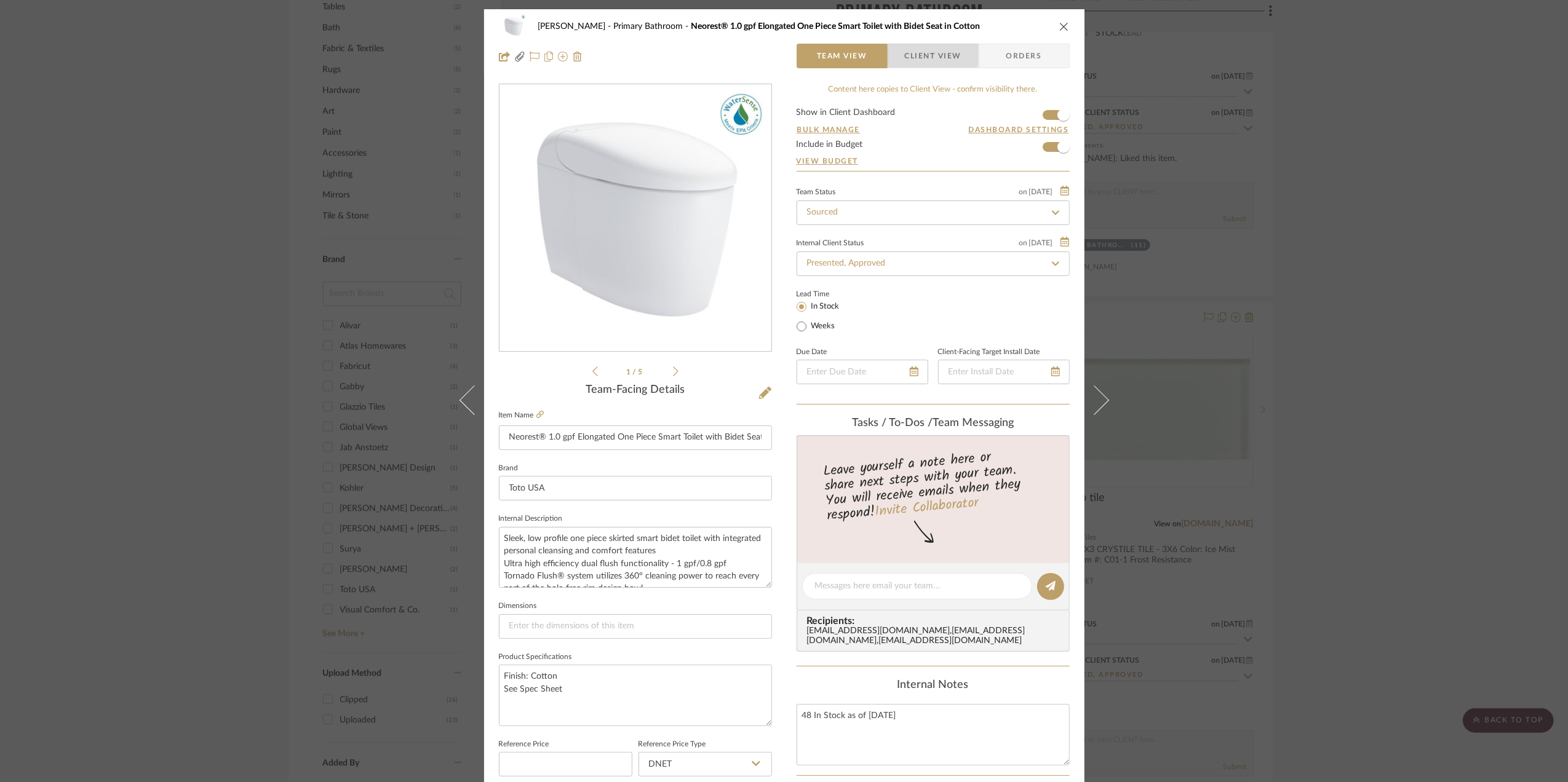
click at [912, 53] on span "Client View" at bounding box center [933, 55] width 57 height 25
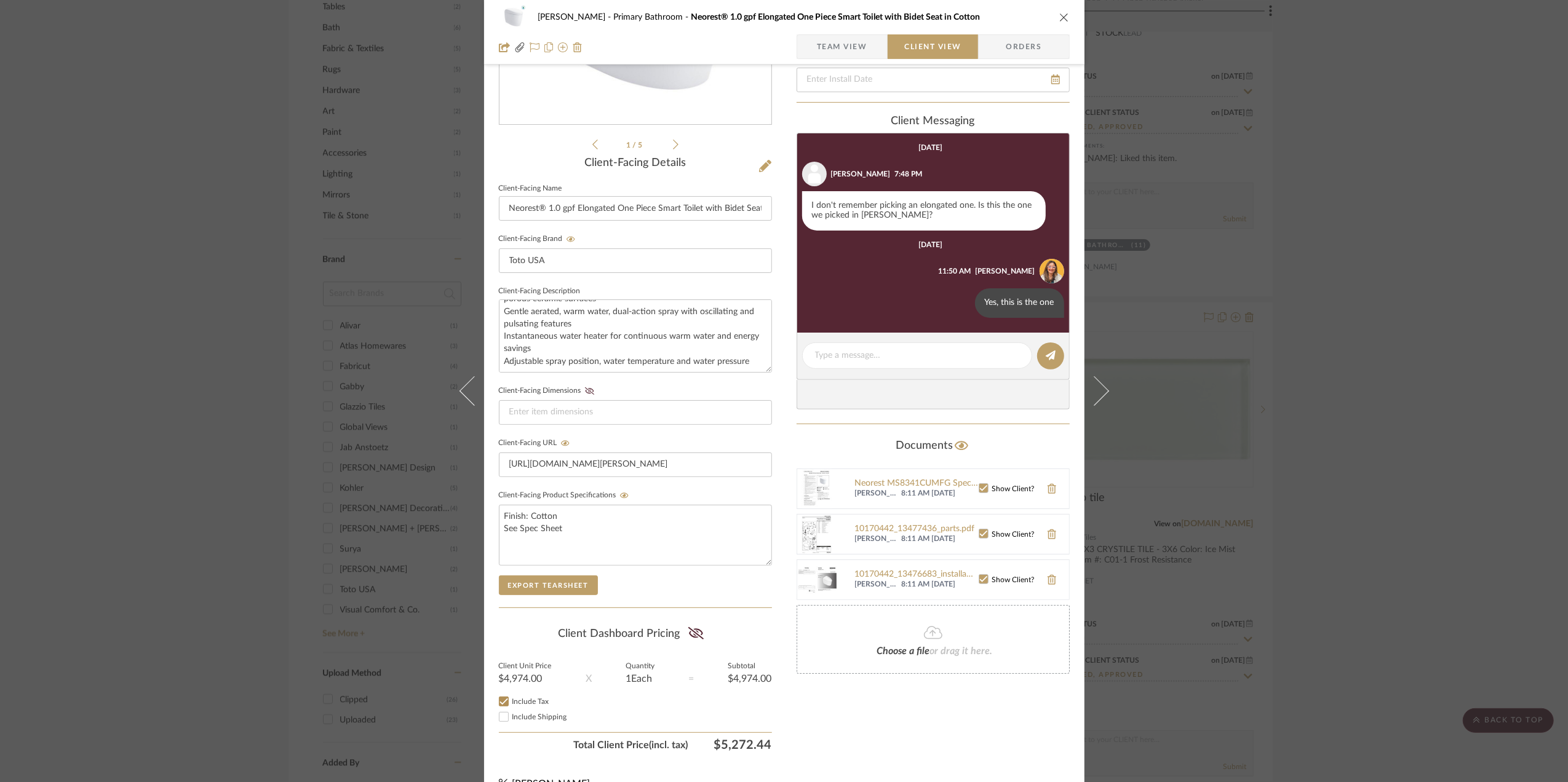
scroll to position [246, 0]
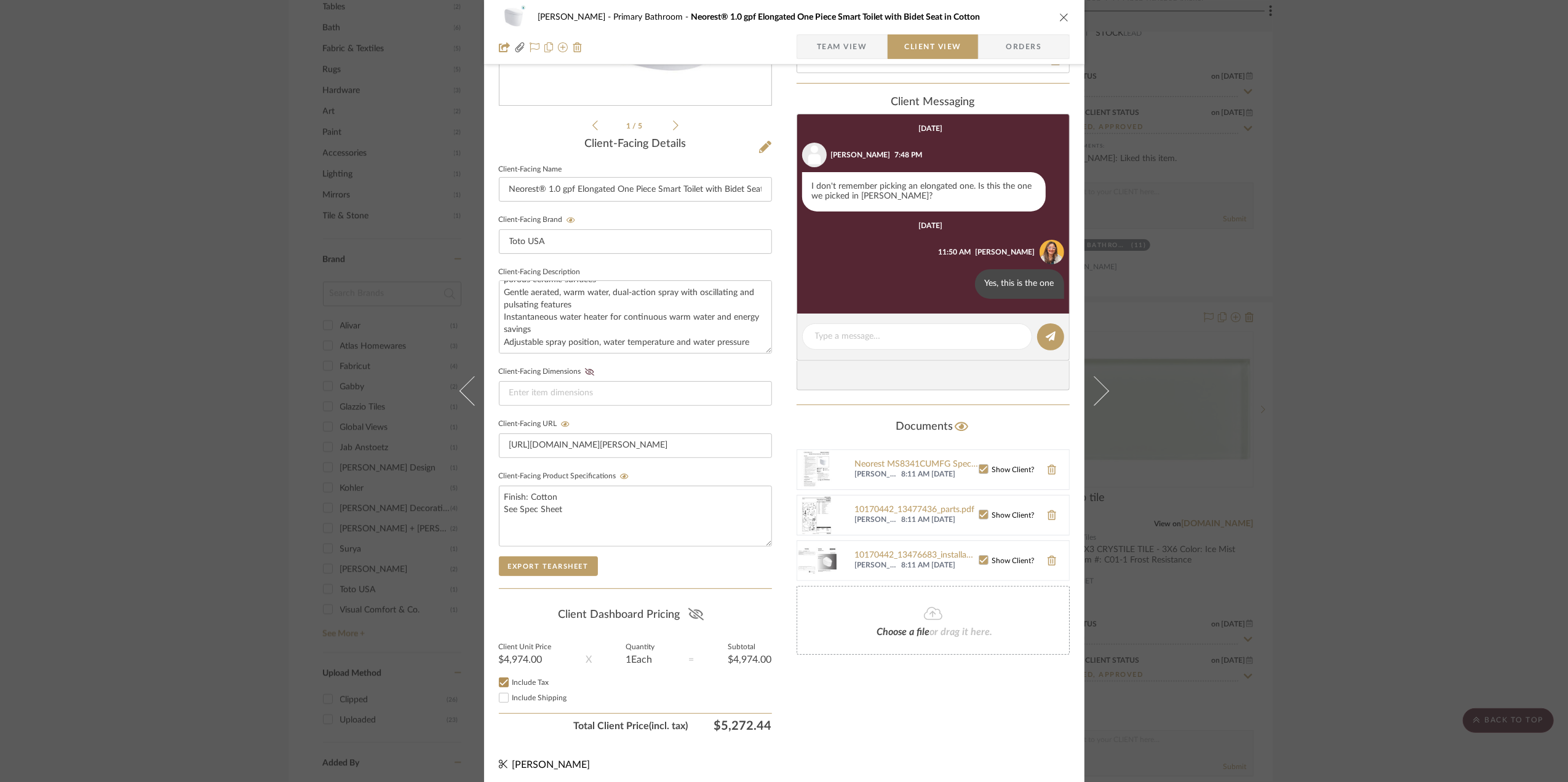
click at [692, 618] on icon at bounding box center [696, 615] width 15 height 13
click at [503, 687] on input "Include Tax" at bounding box center [503, 682] width 14 height 14
checkbox input "false"
click at [844, 723] on div "Only content on this tab can share to Dashboard. Click eyeball icon to show or …" at bounding box center [933, 288] width 273 height 900
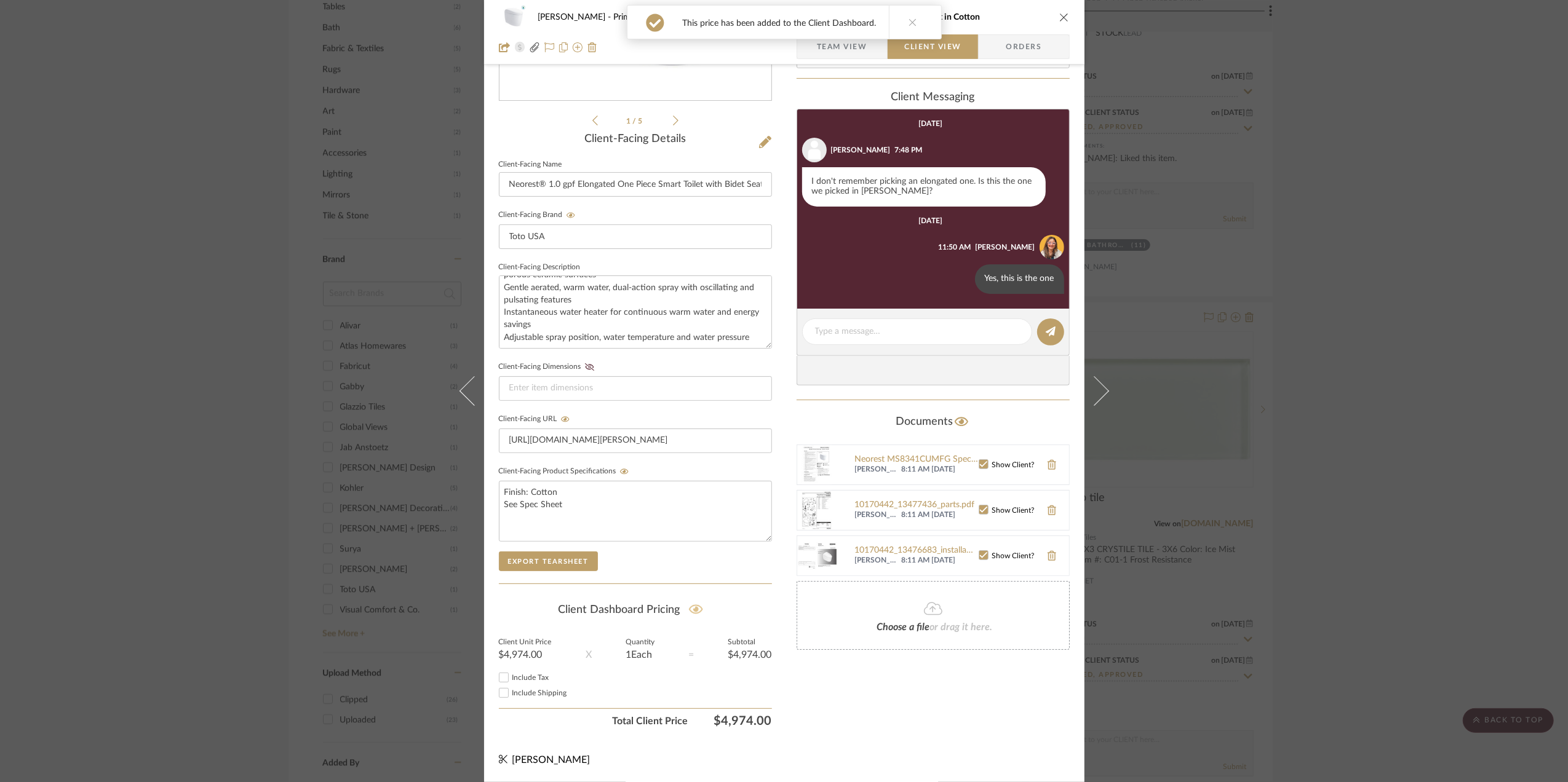
scroll to position [256, 0]
click at [1417, 480] on div "[PERSON_NAME] Primary Bathroom Neorest® 1.0 gpf Elongated One Piece Smart Toile…" at bounding box center [784, 391] width 1568 height 782
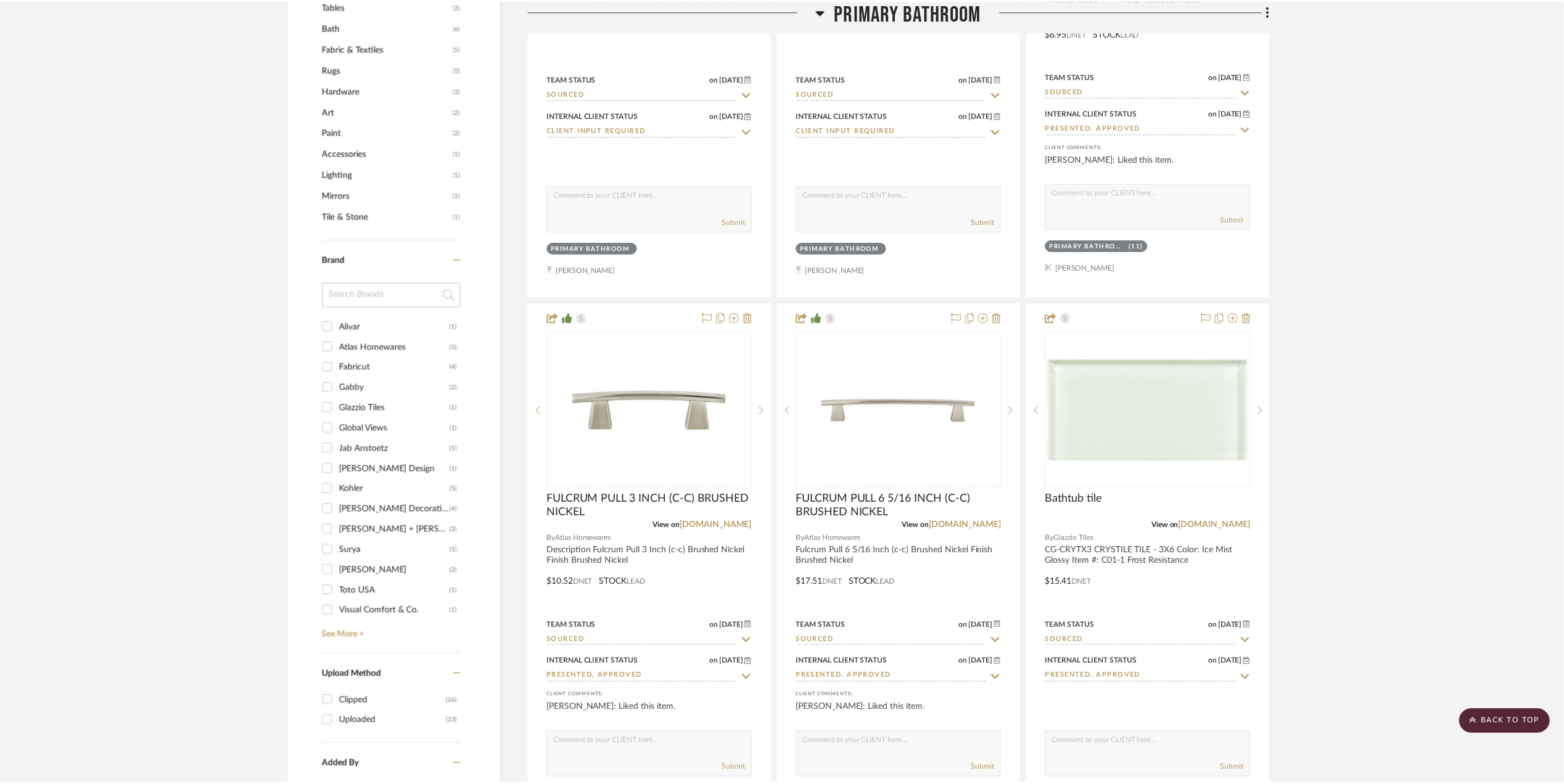
scroll to position [1340, 0]
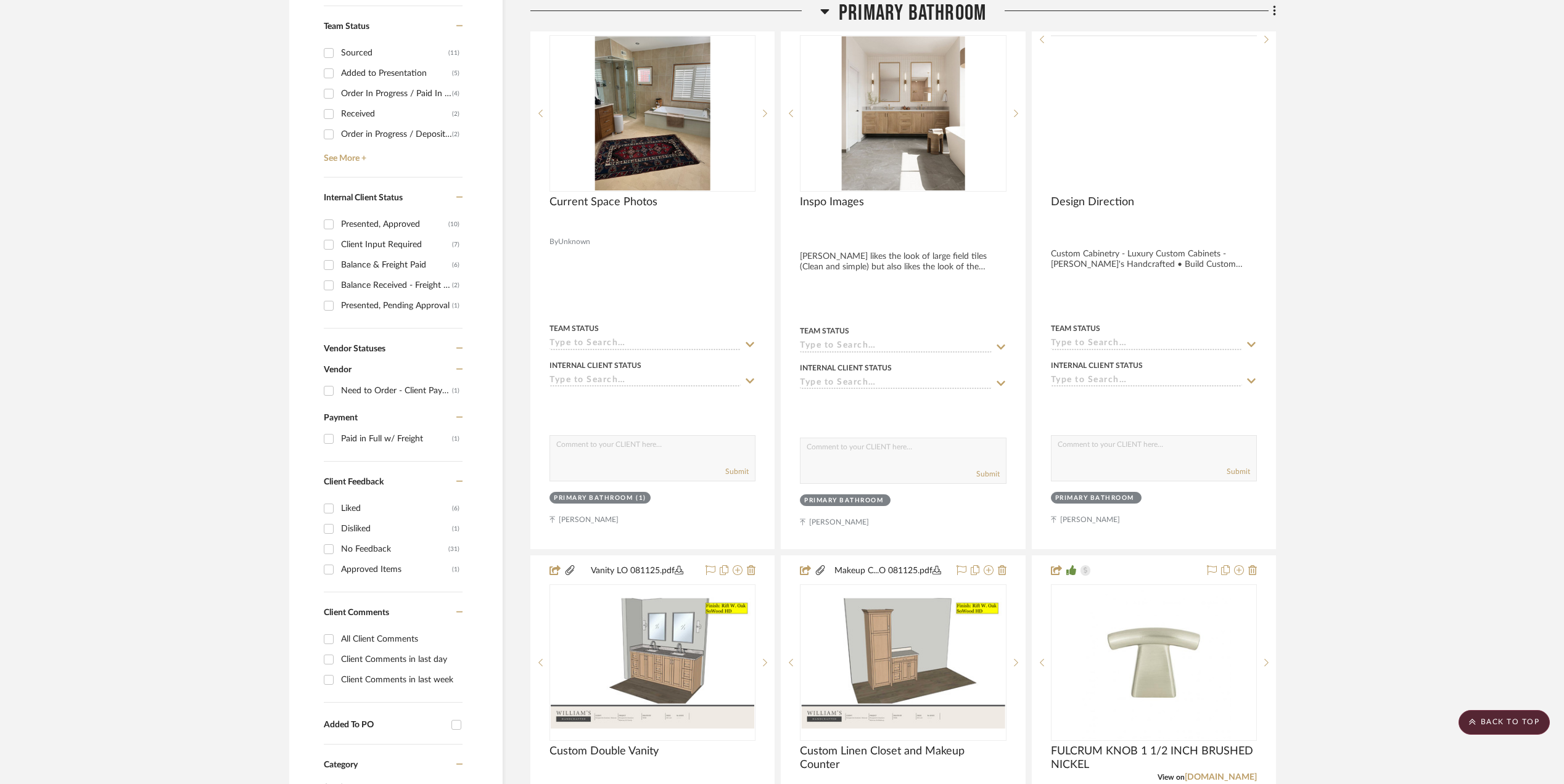
scroll to position [190, 0]
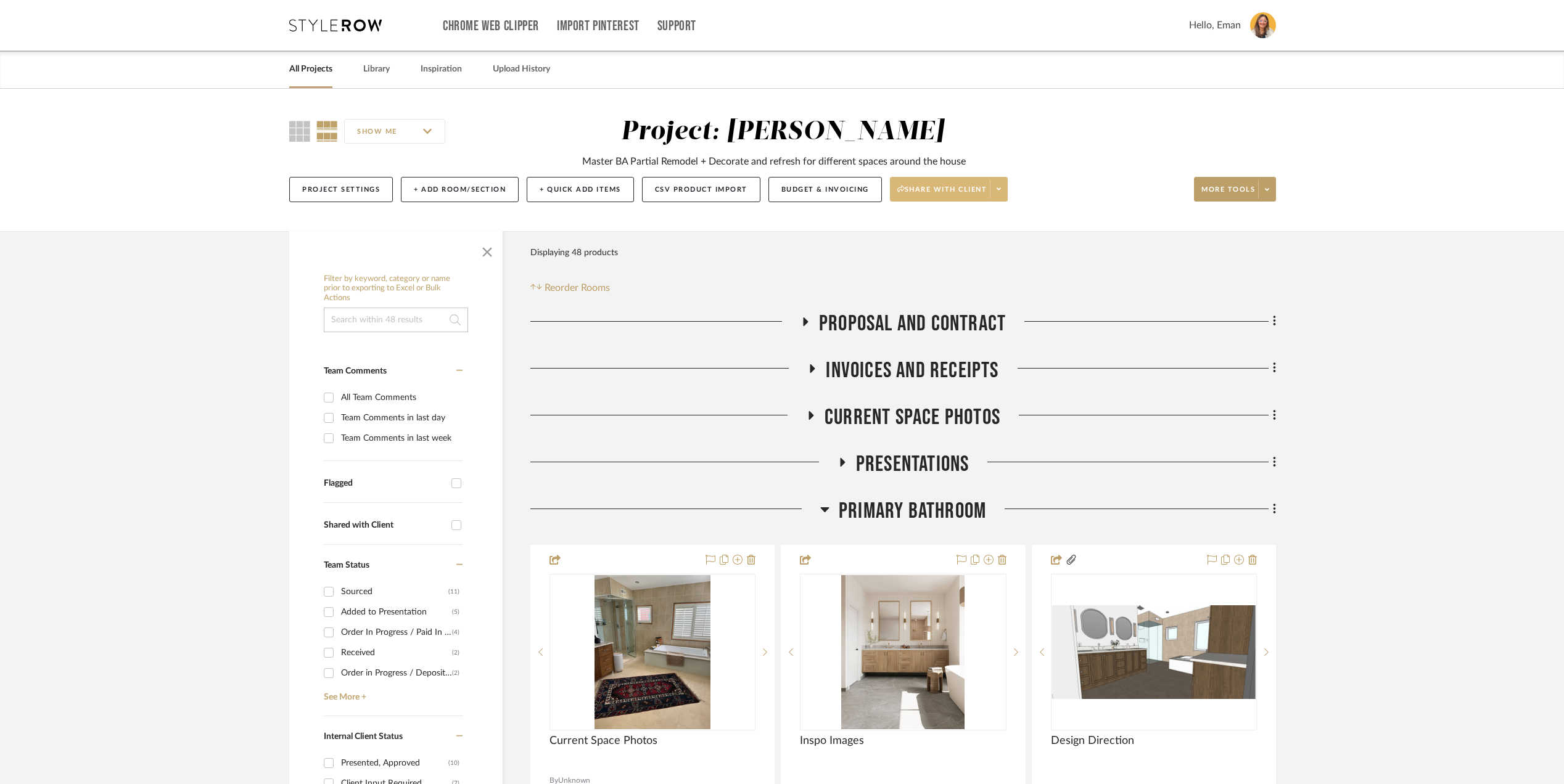
click at [1001, 186] on icon at bounding box center [998, 189] width 4 height 7
click at [972, 222] on span "Preview Client Dashboard" at bounding box center [956, 225] width 105 height 11
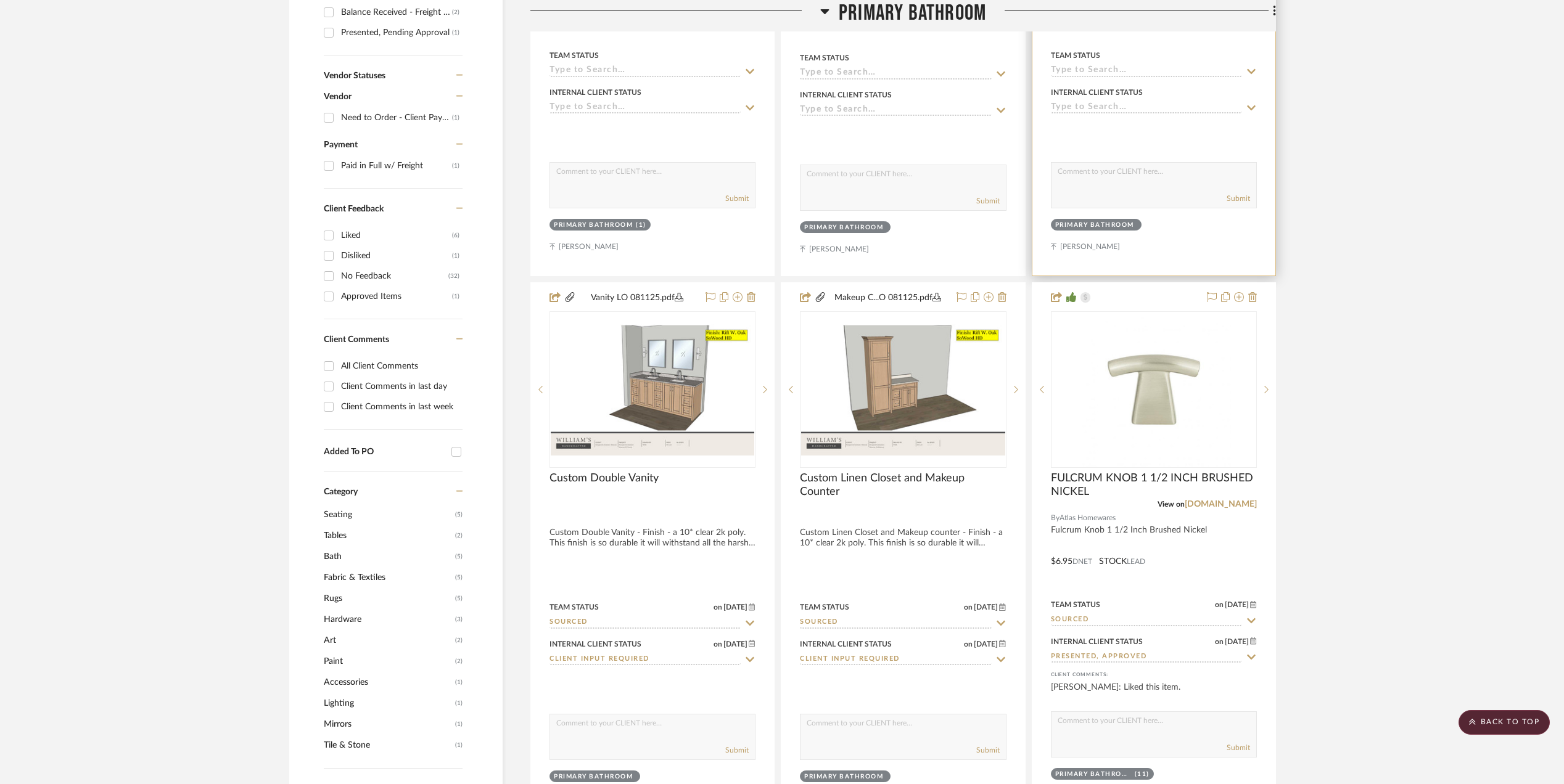
scroll to position [904, 0]
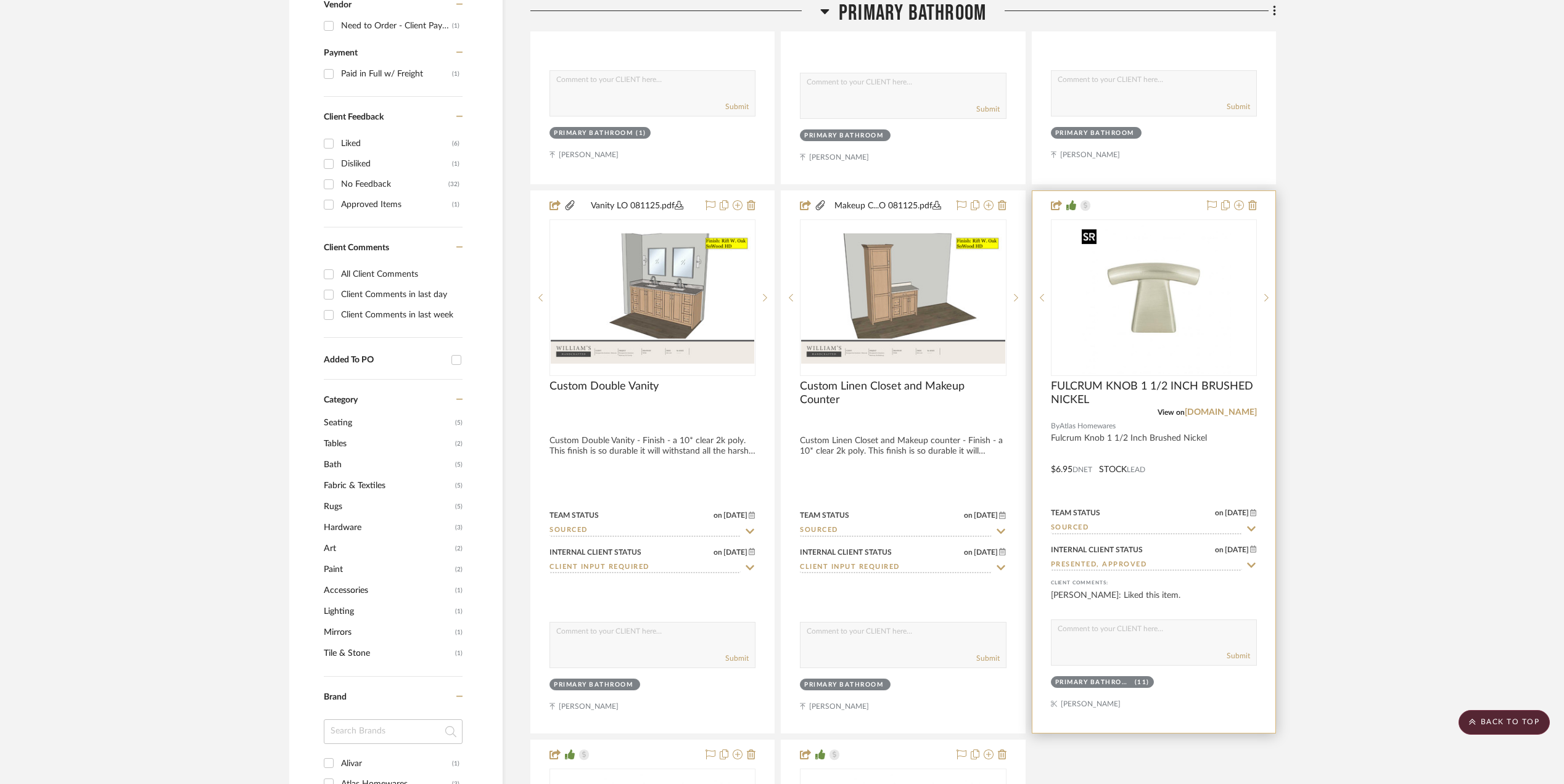
click at [1143, 324] on img "0" at bounding box center [1154, 298] width 154 height 154
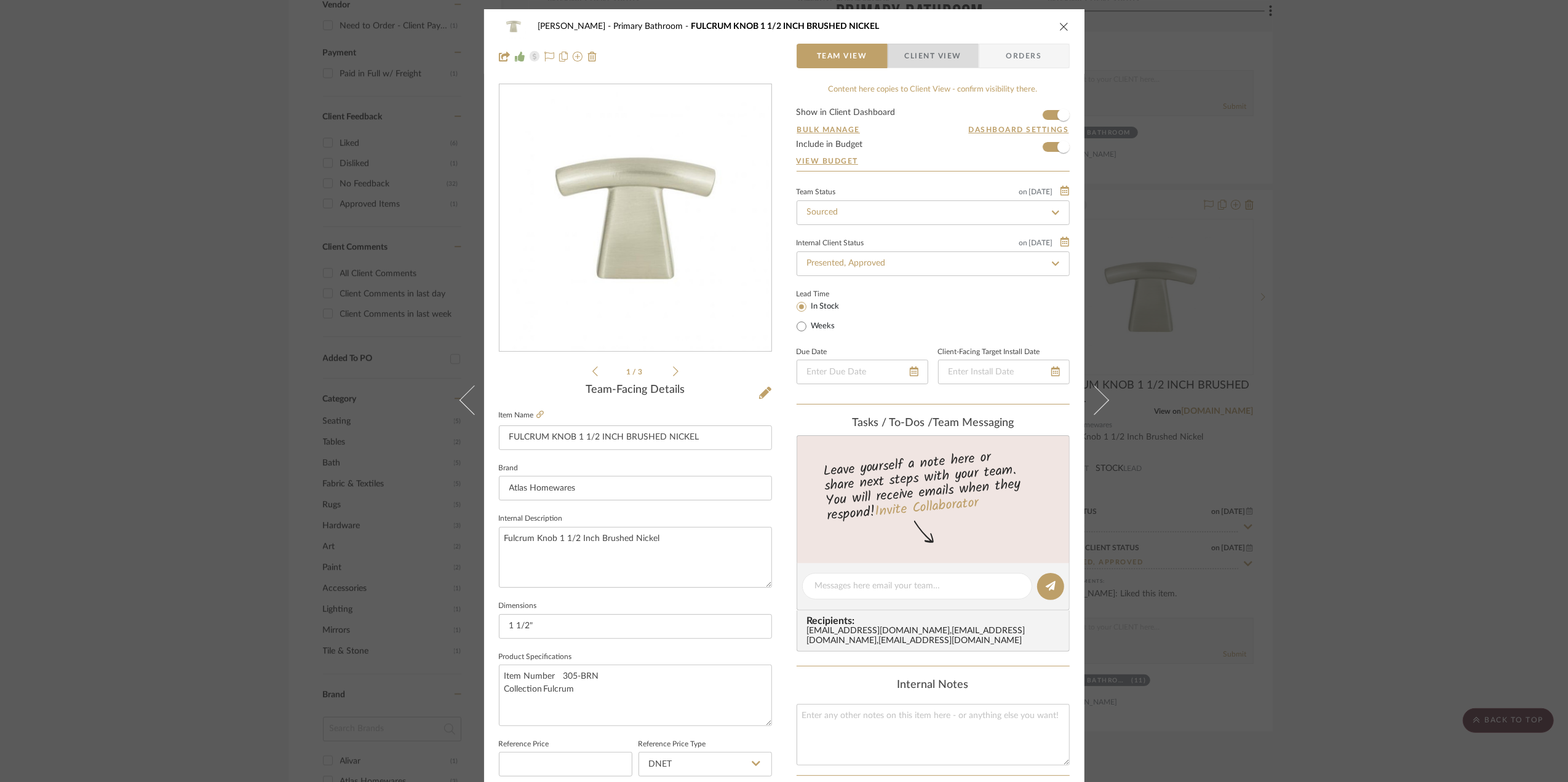
click at [942, 55] on span "Client View" at bounding box center [933, 55] width 57 height 25
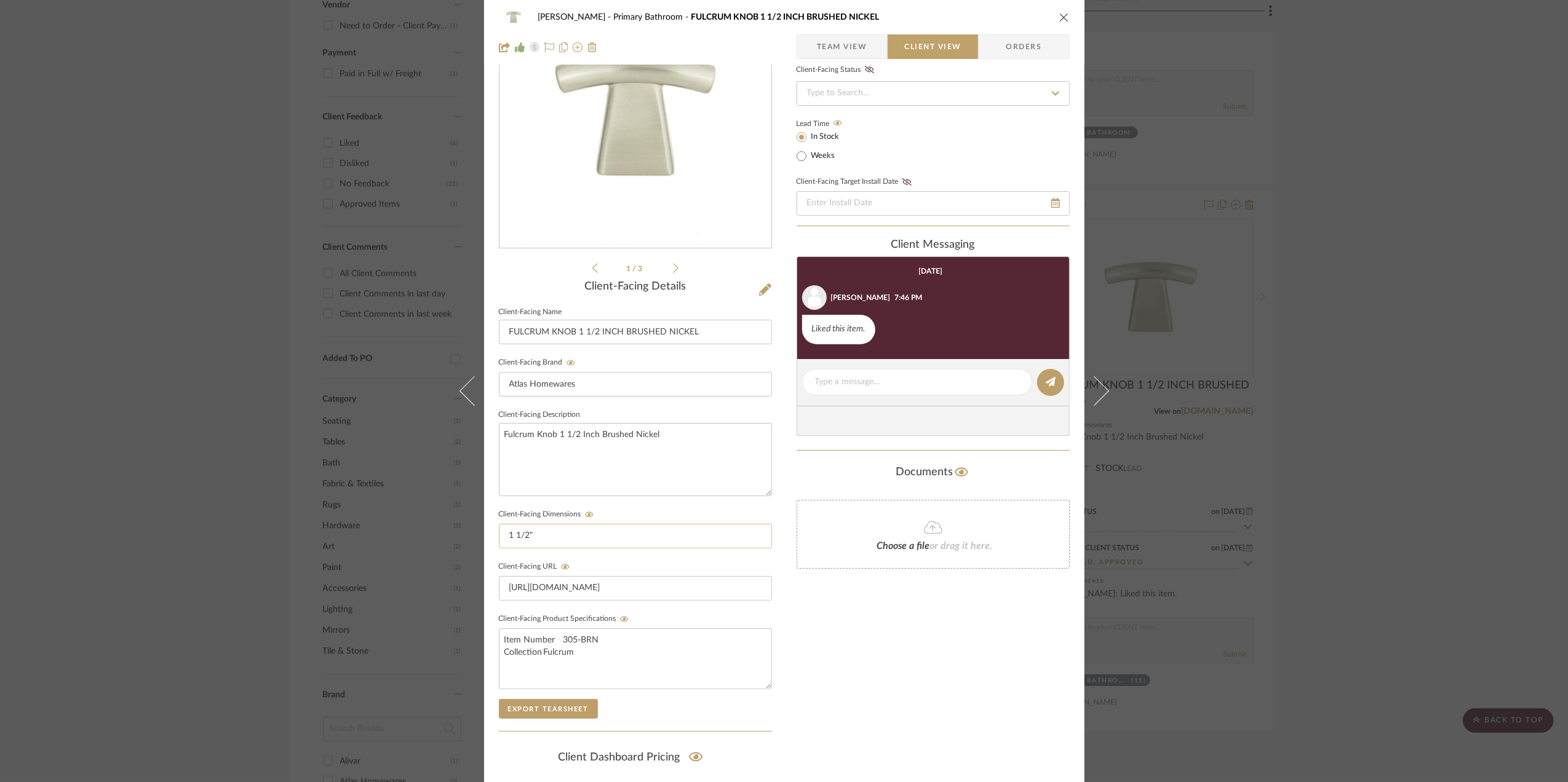
scroll to position [256, 0]
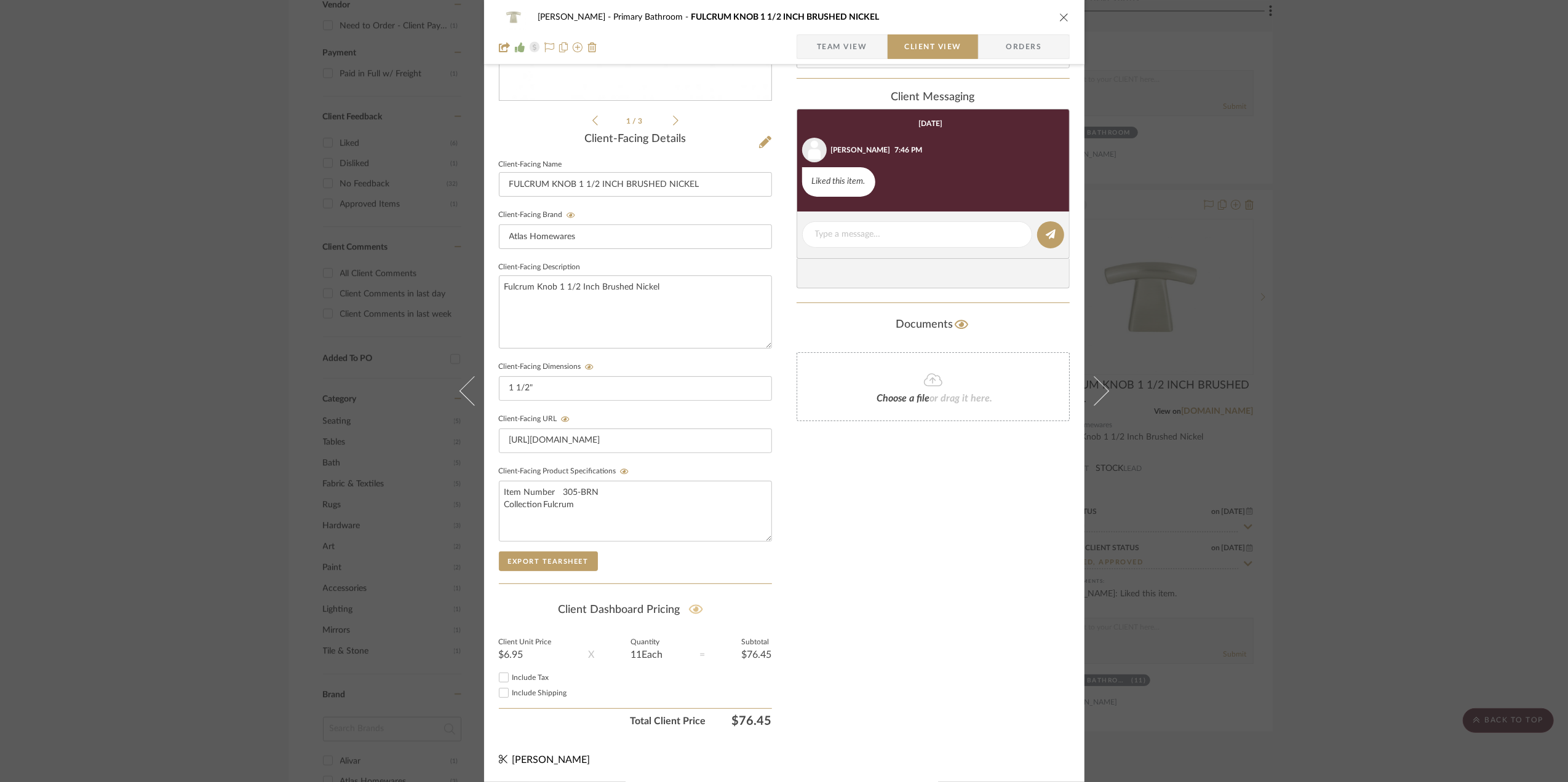
click at [691, 608] on icon at bounding box center [696, 609] width 14 height 9
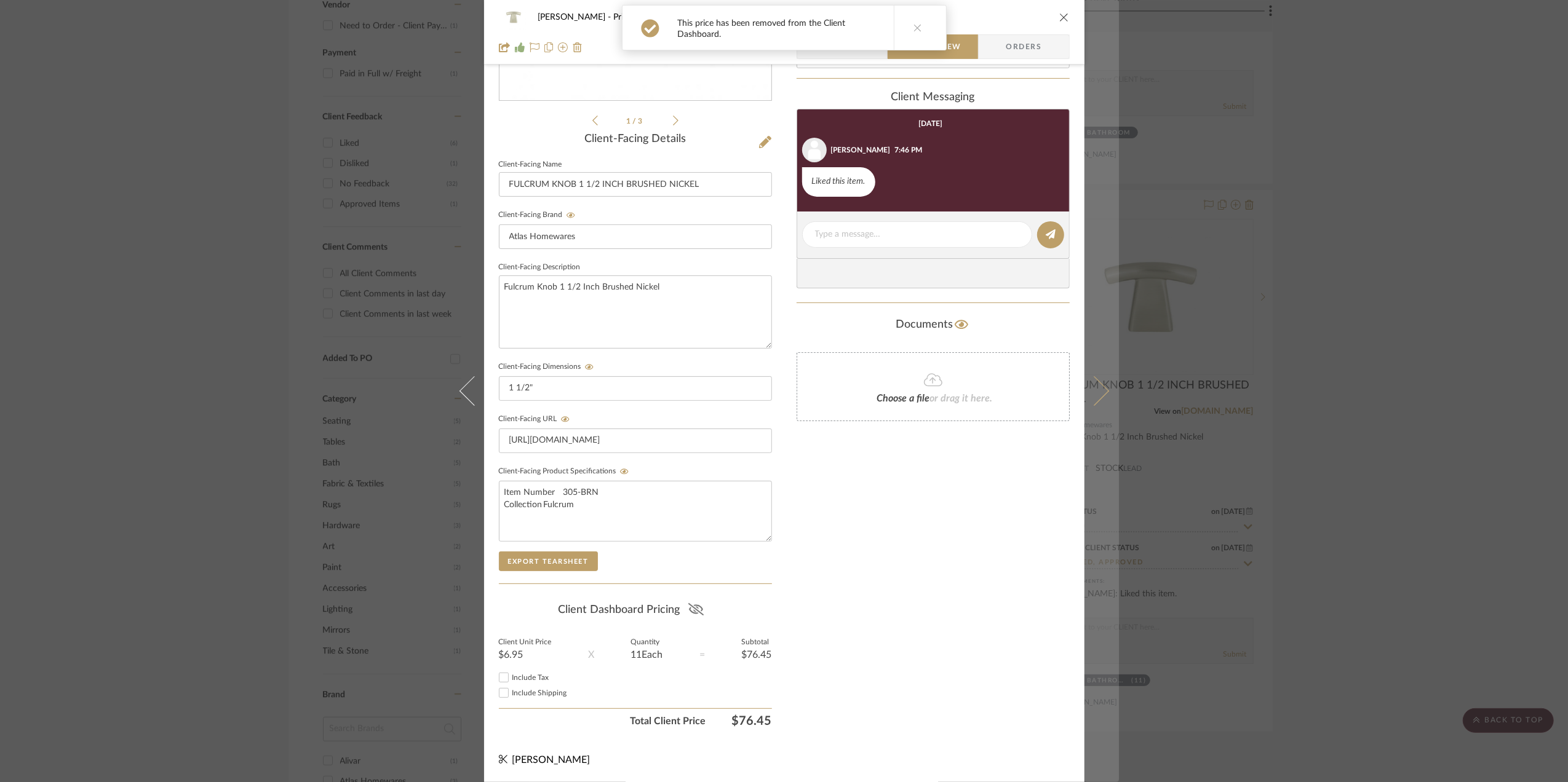
click at [1093, 391] on icon at bounding box center [1093, 391] width 30 height 30
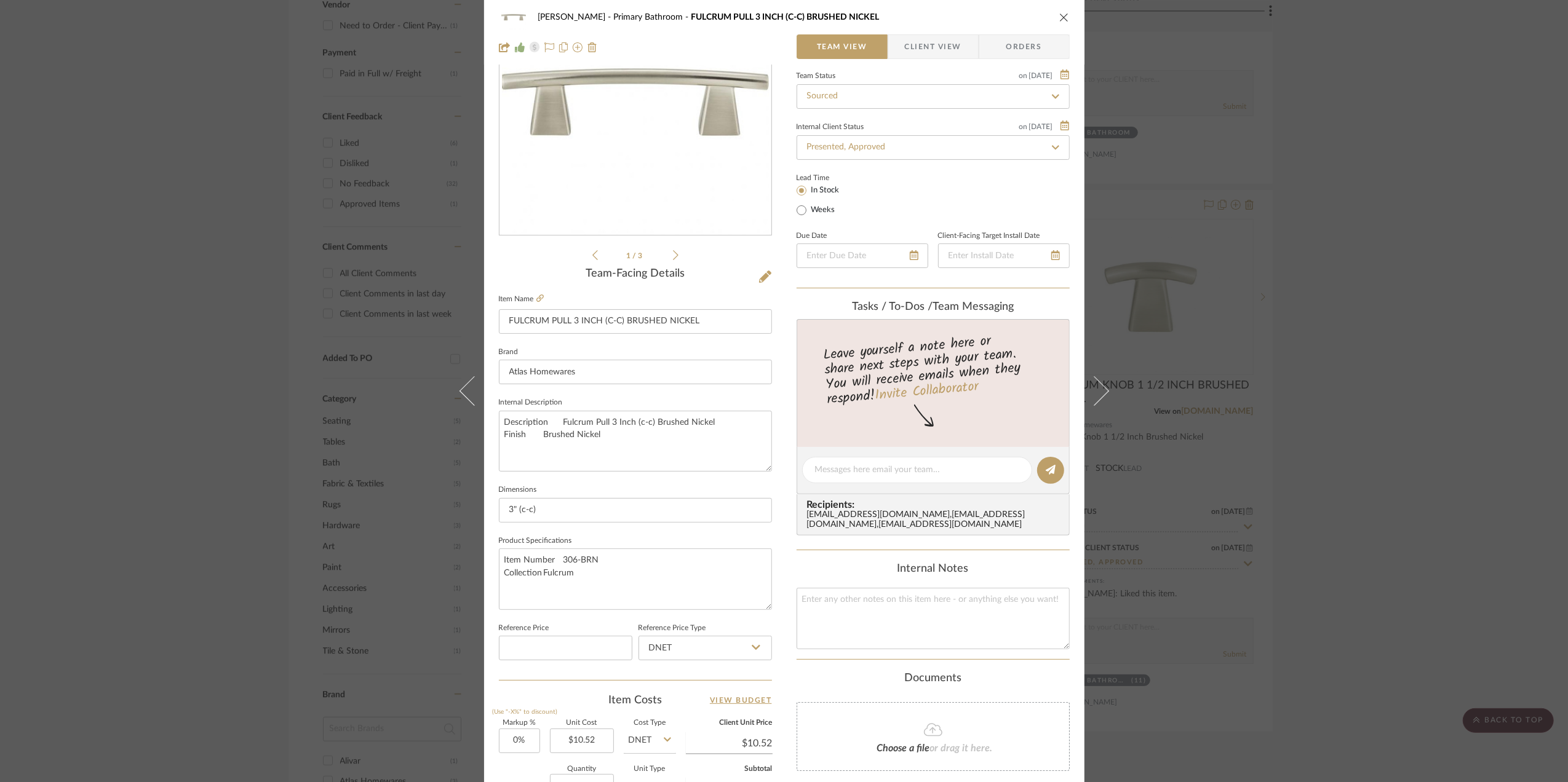
scroll to position [0, 0]
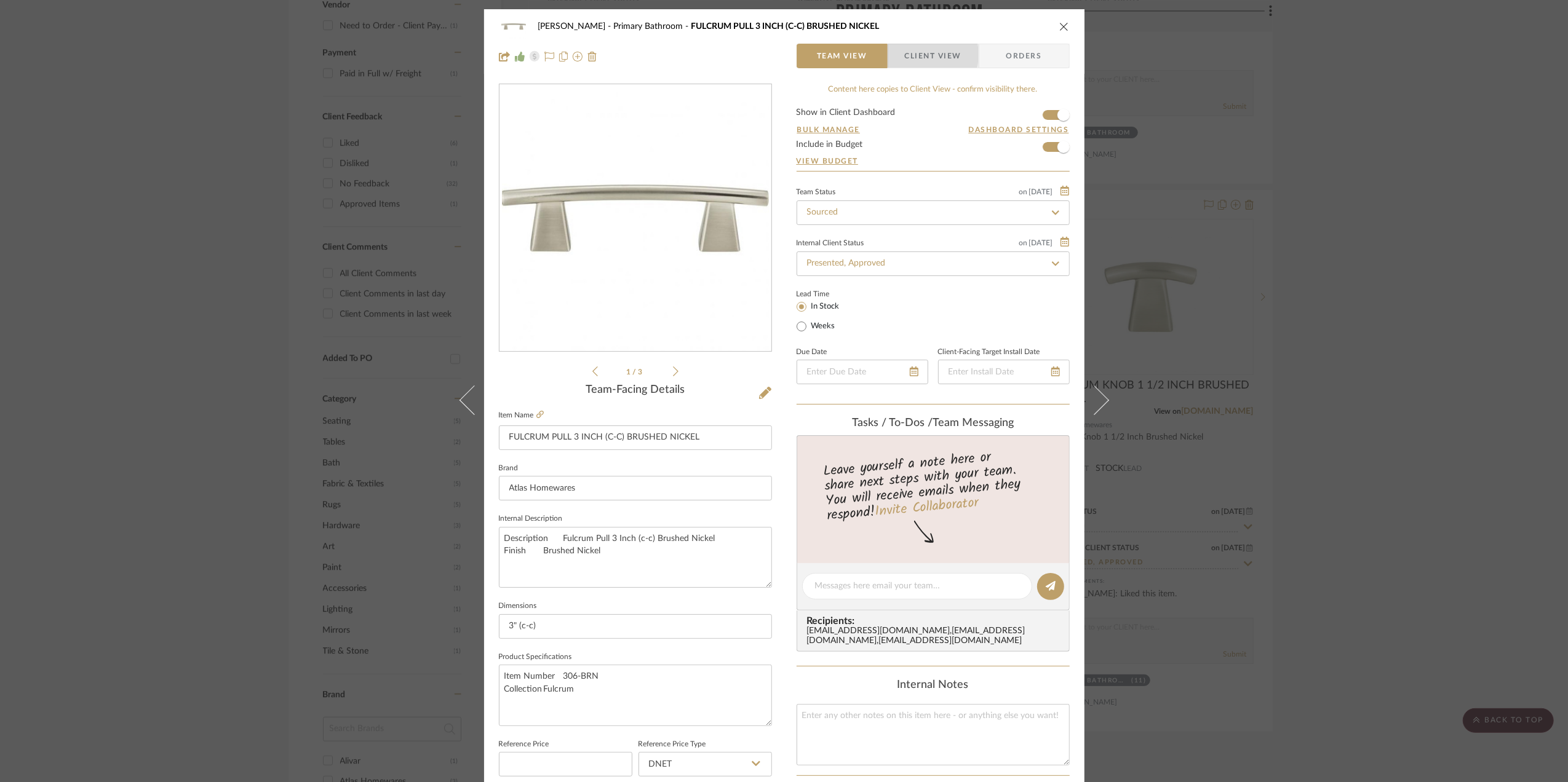
click at [916, 55] on span "Client View" at bounding box center [933, 55] width 57 height 25
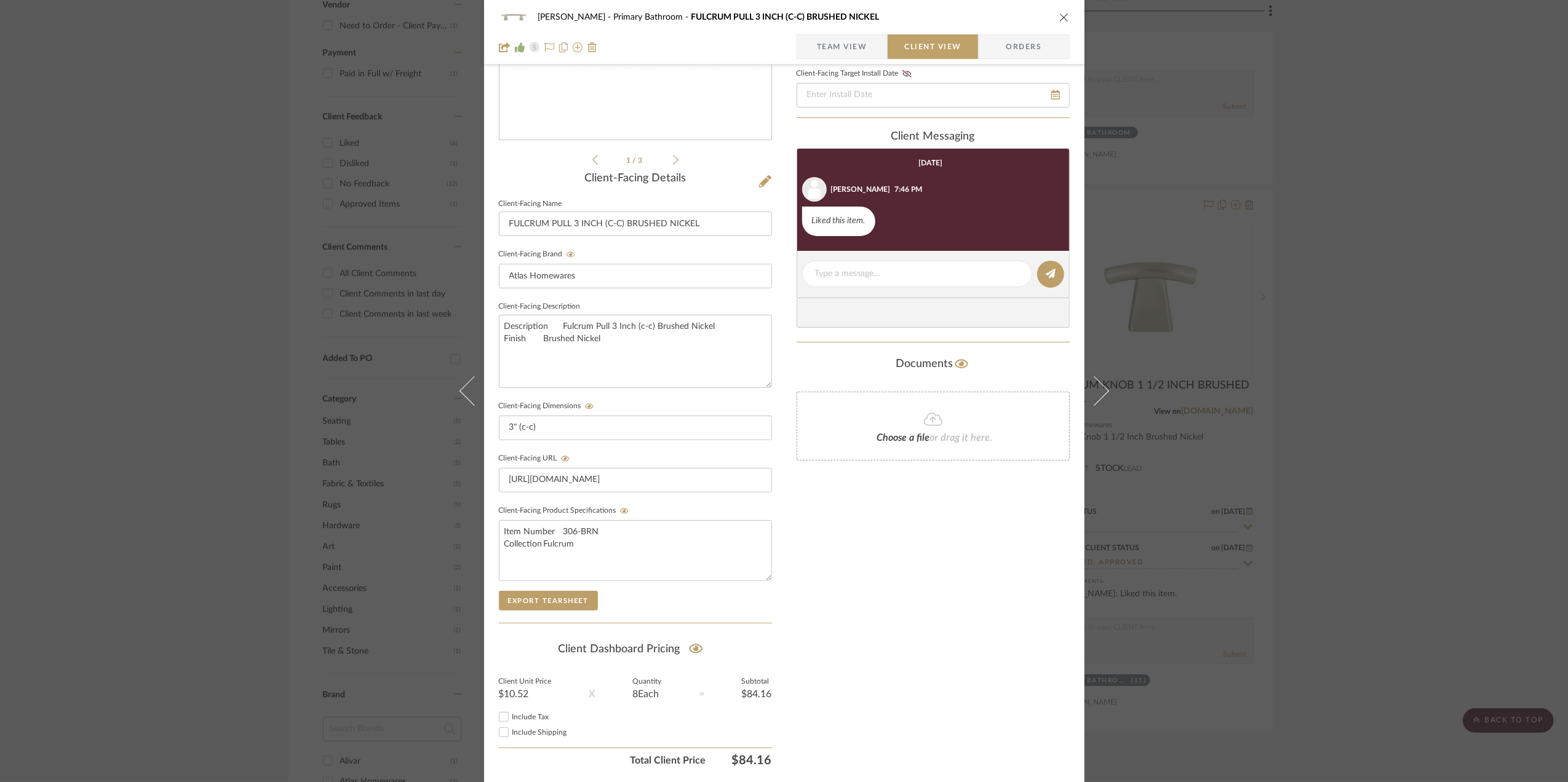
scroll to position [256, 0]
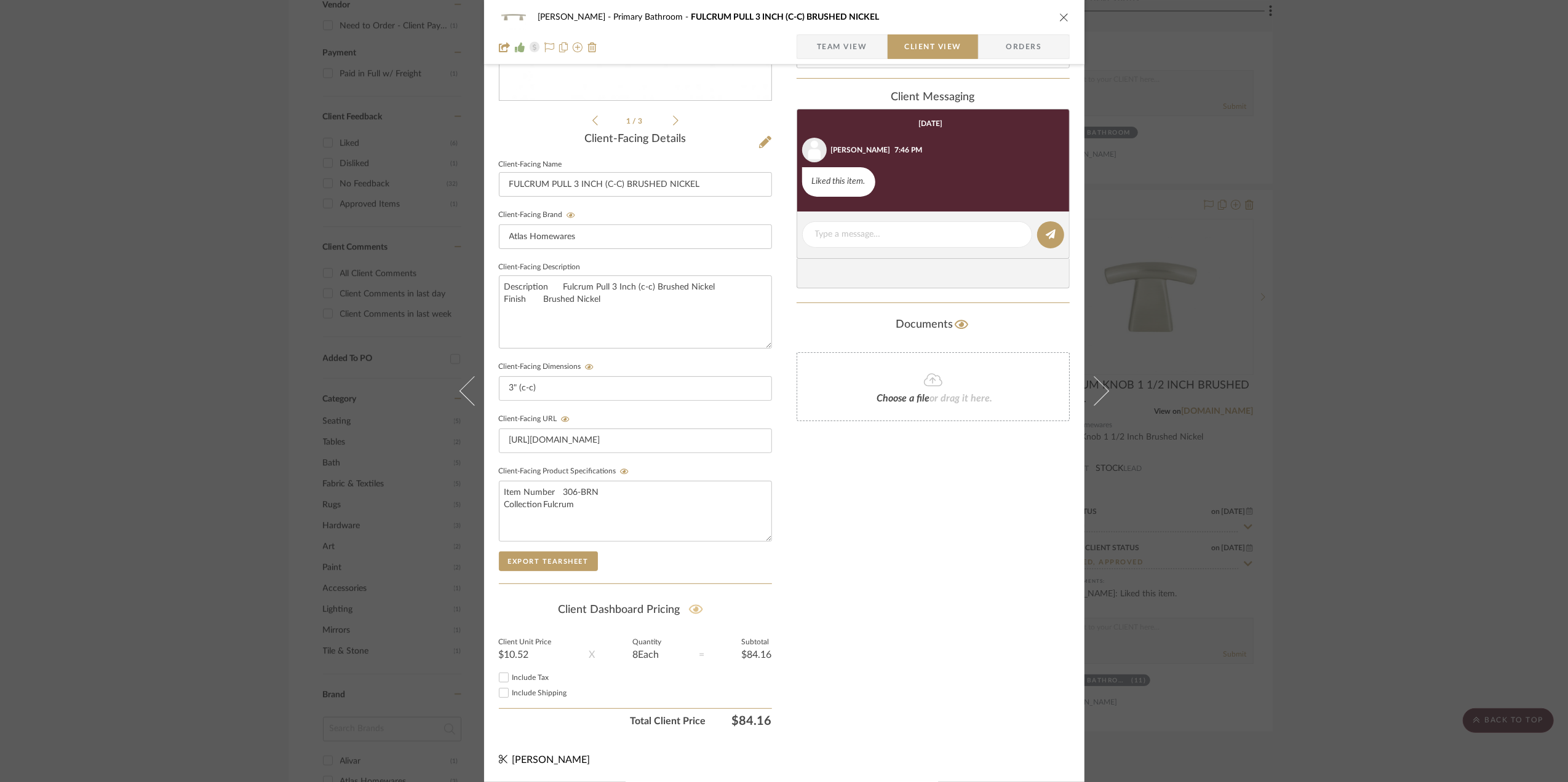
click at [699, 606] on icon at bounding box center [696, 609] width 14 height 13
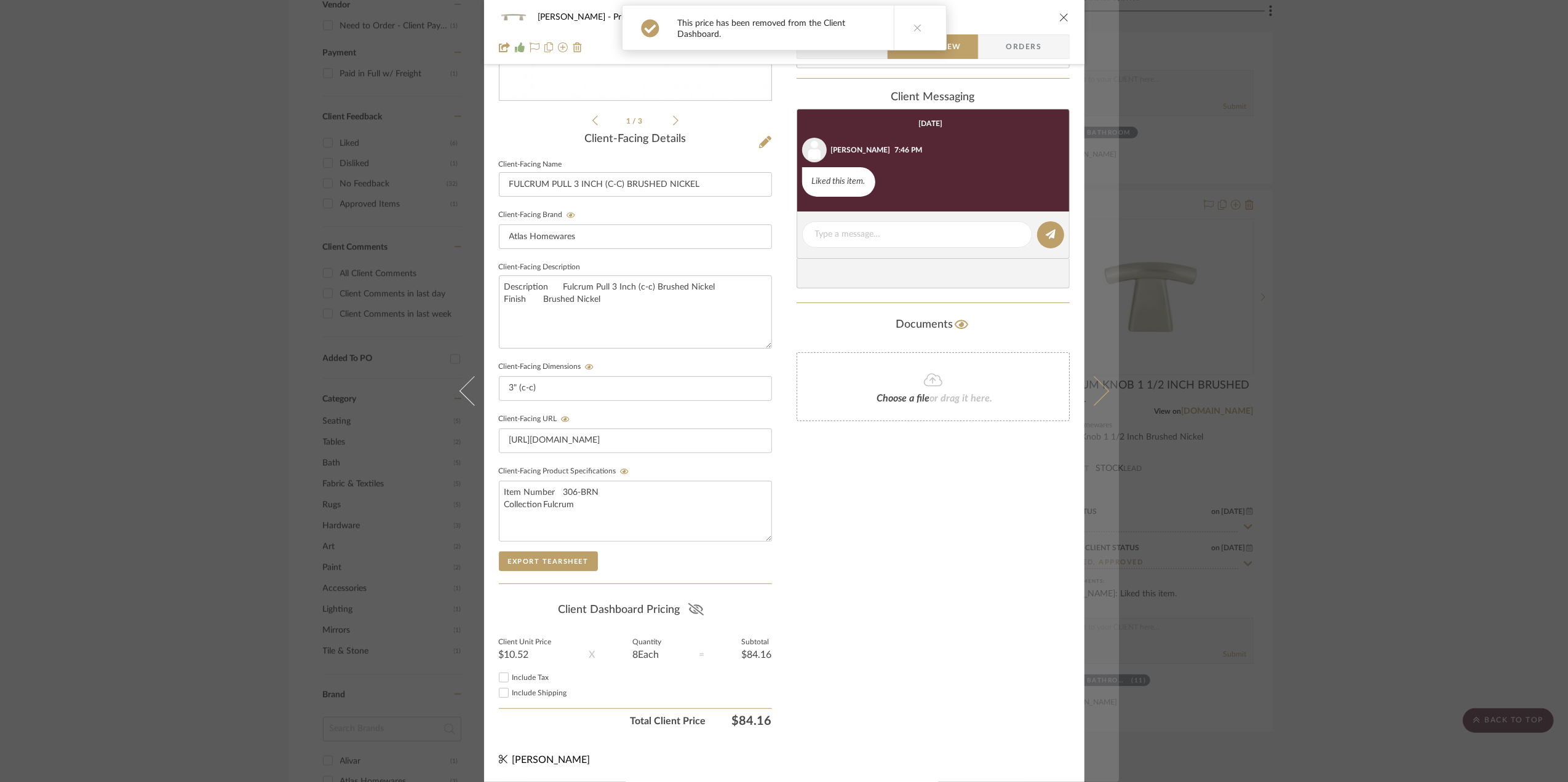
click at [1093, 392] on icon at bounding box center [1093, 391] width 30 height 30
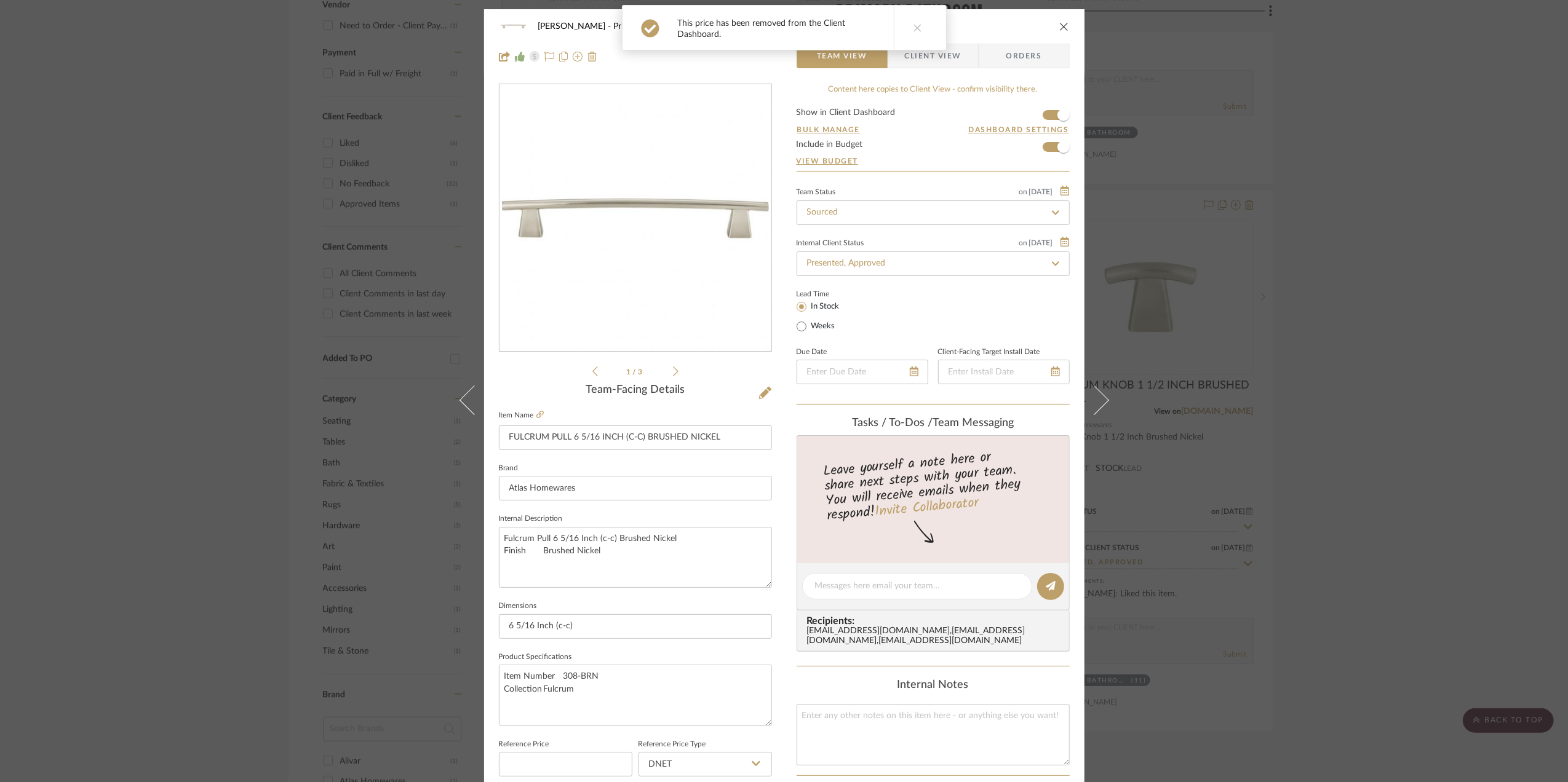
click at [948, 57] on span "Client View" at bounding box center [933, 55] width 57 height 25
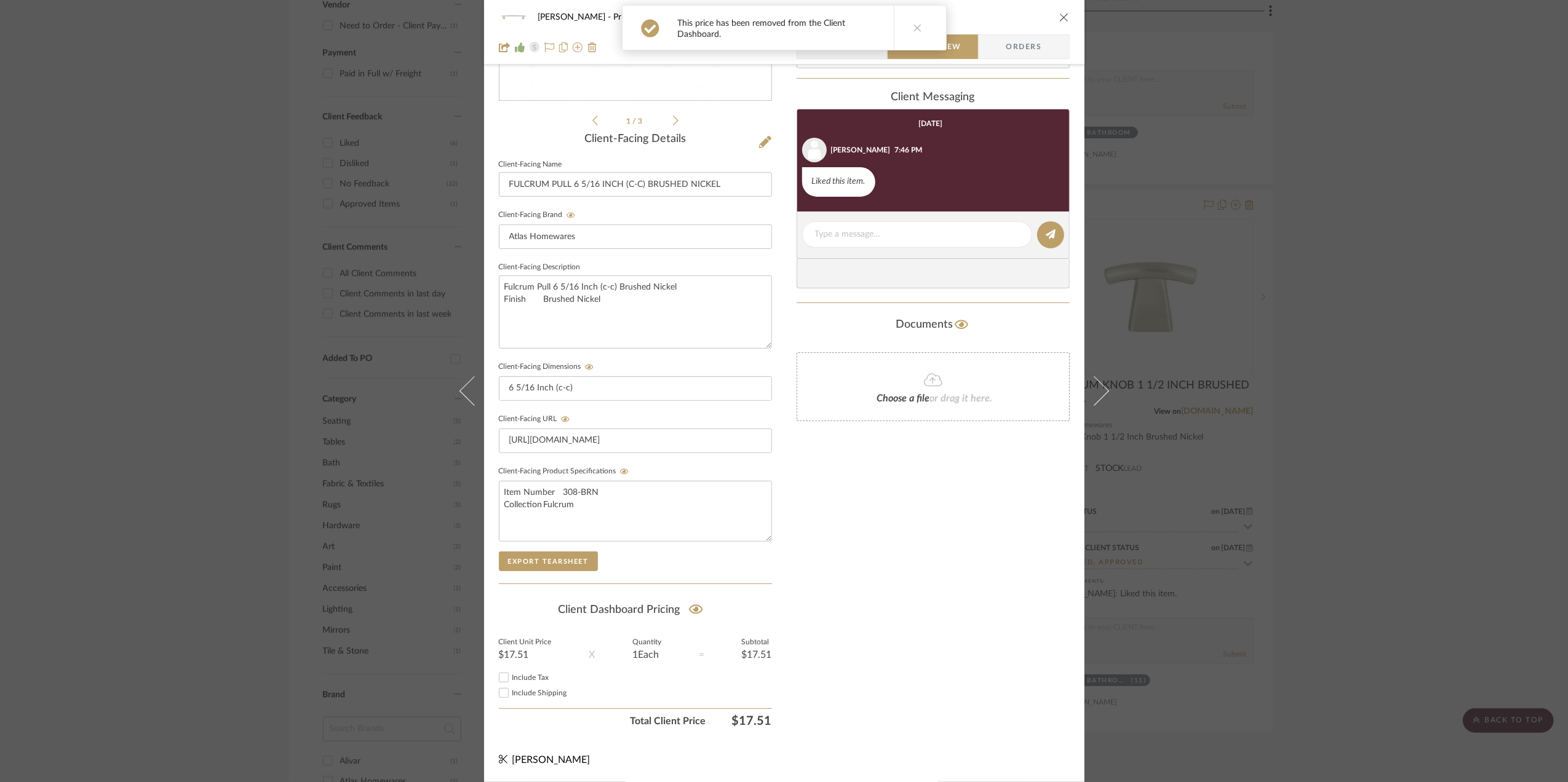
scroll to position [256, 0]
click at [690, 606] on icon at bounding box center [696, 609] width 14 height 13
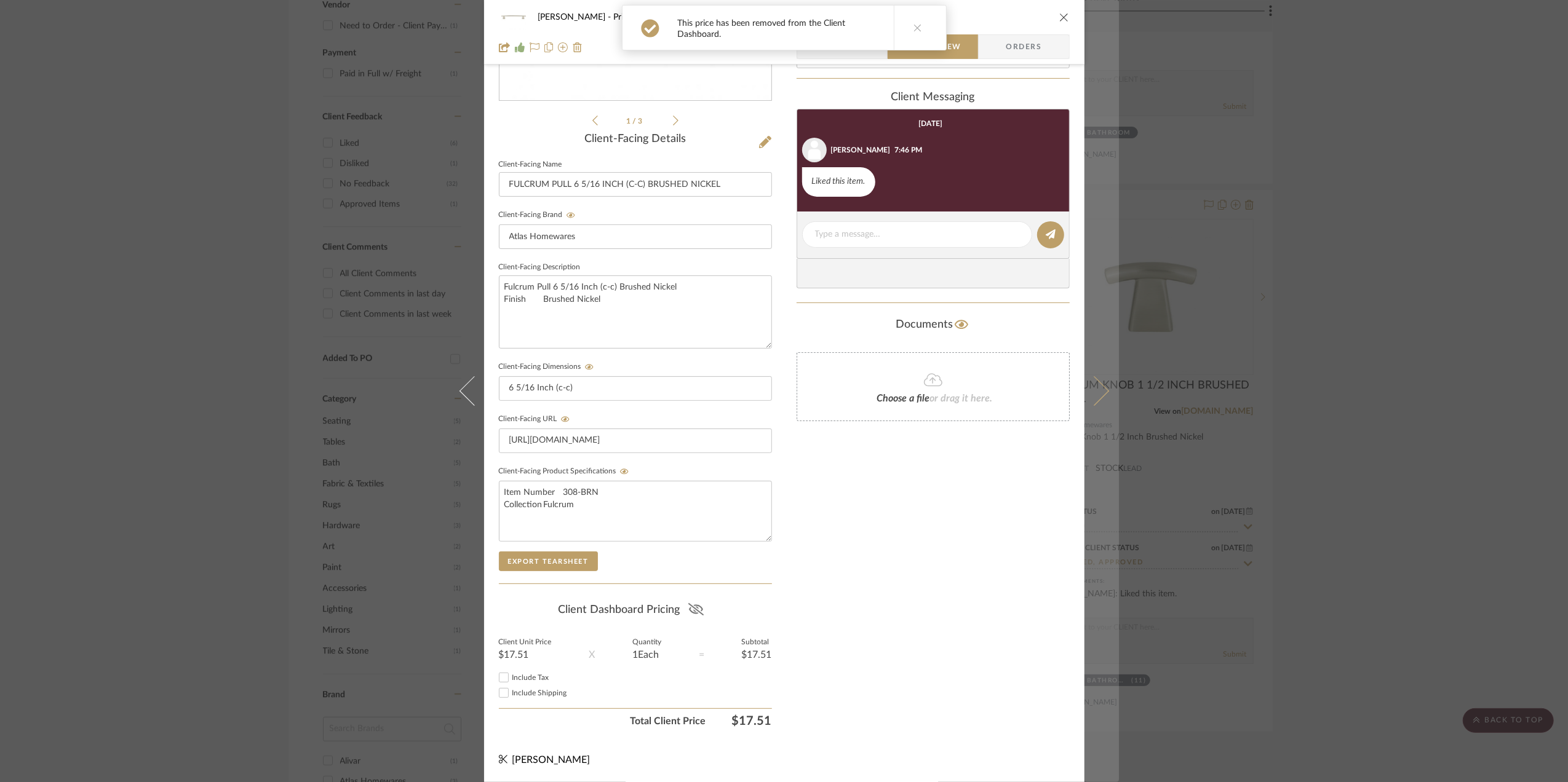
click at [1093, 394] on icon at bounding box center [1093, 391] width 30 height 30
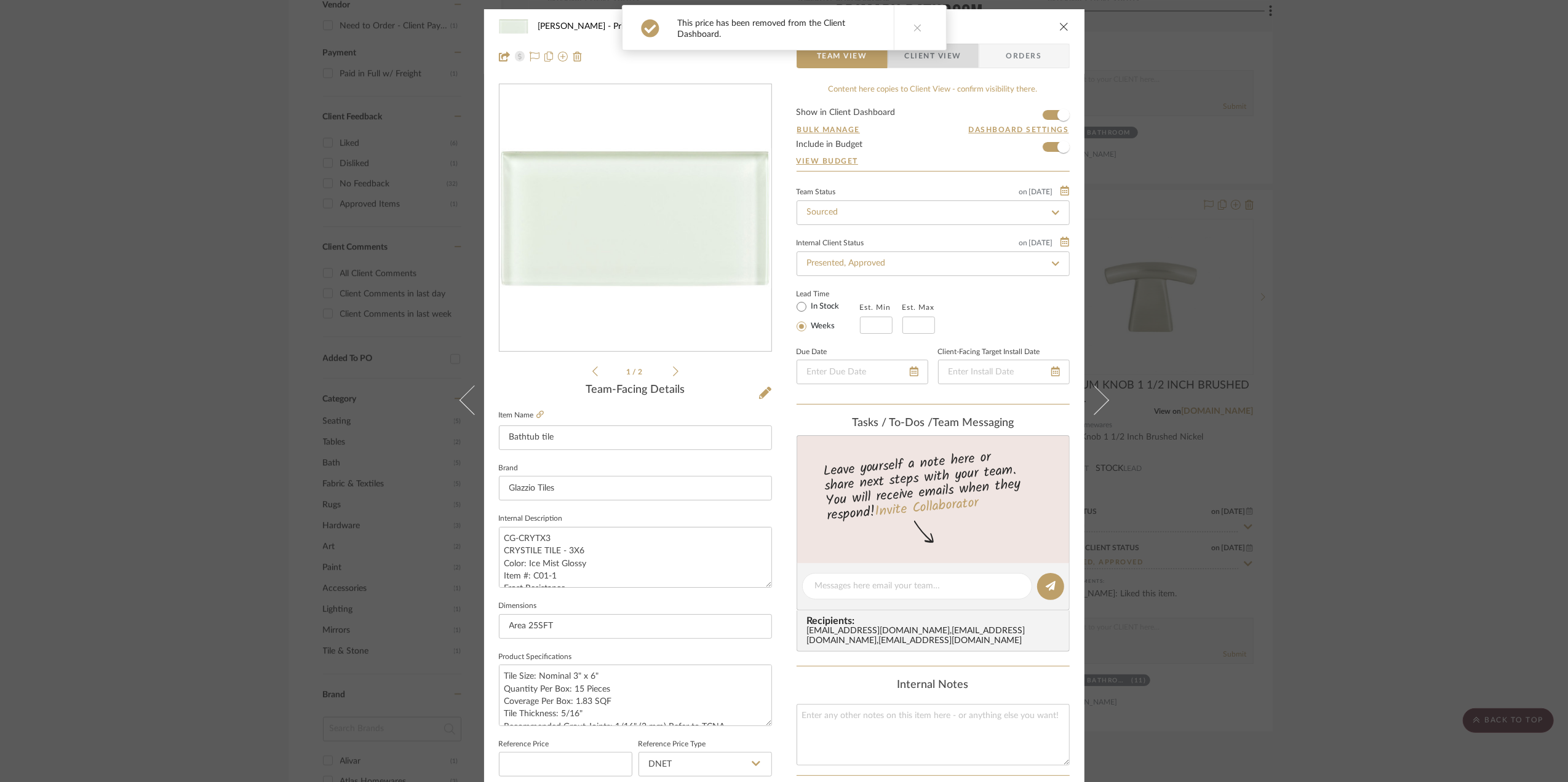
drag, startPoint x: 950, startPoint y: 55, endPoint x: 774, endPoint y: 272, distance: 279.4
click at [950, 57] on span "Client View" at bounding box center [933, 55] width 57 height 25
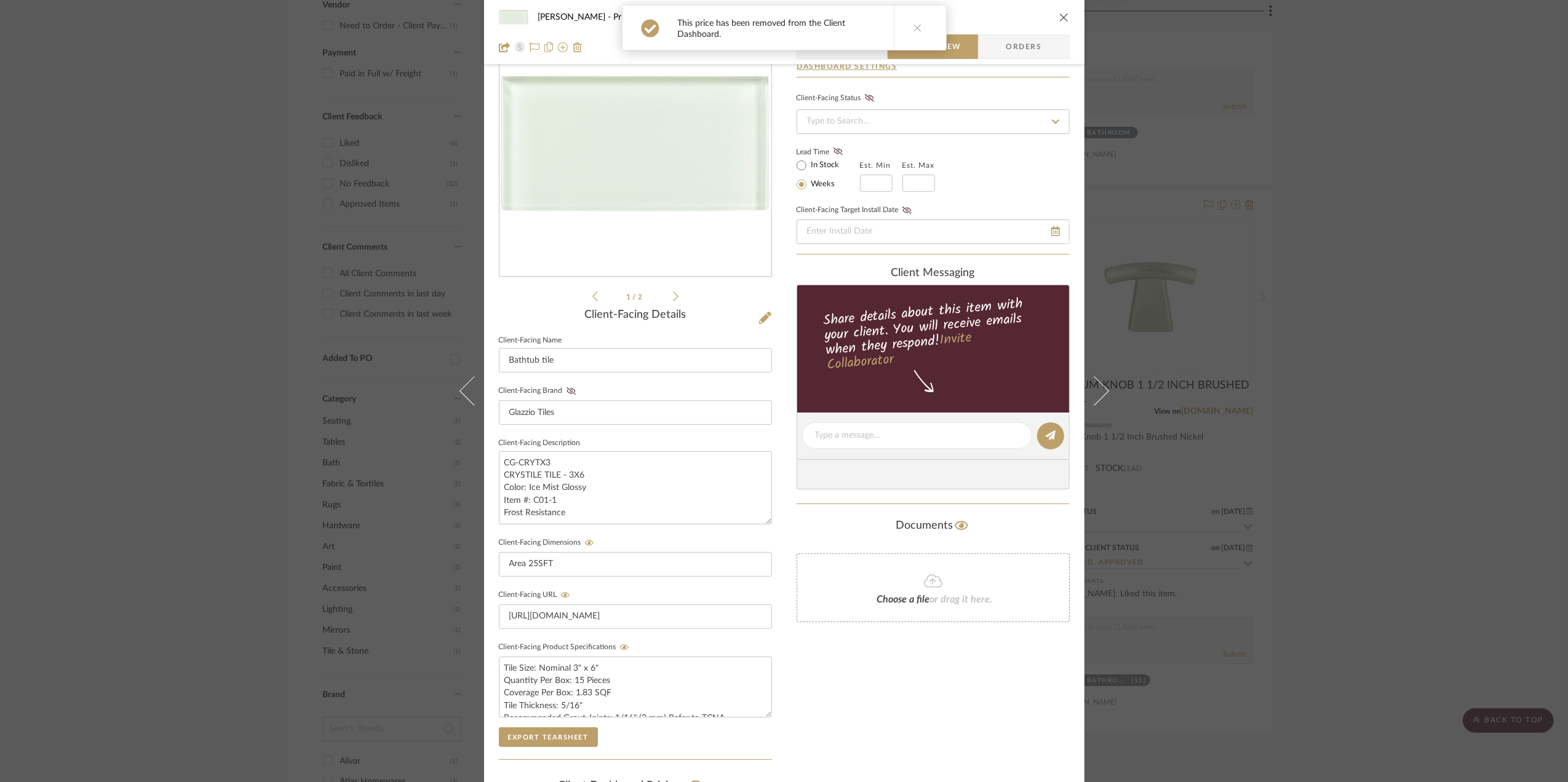
scroll to position [256, 0]
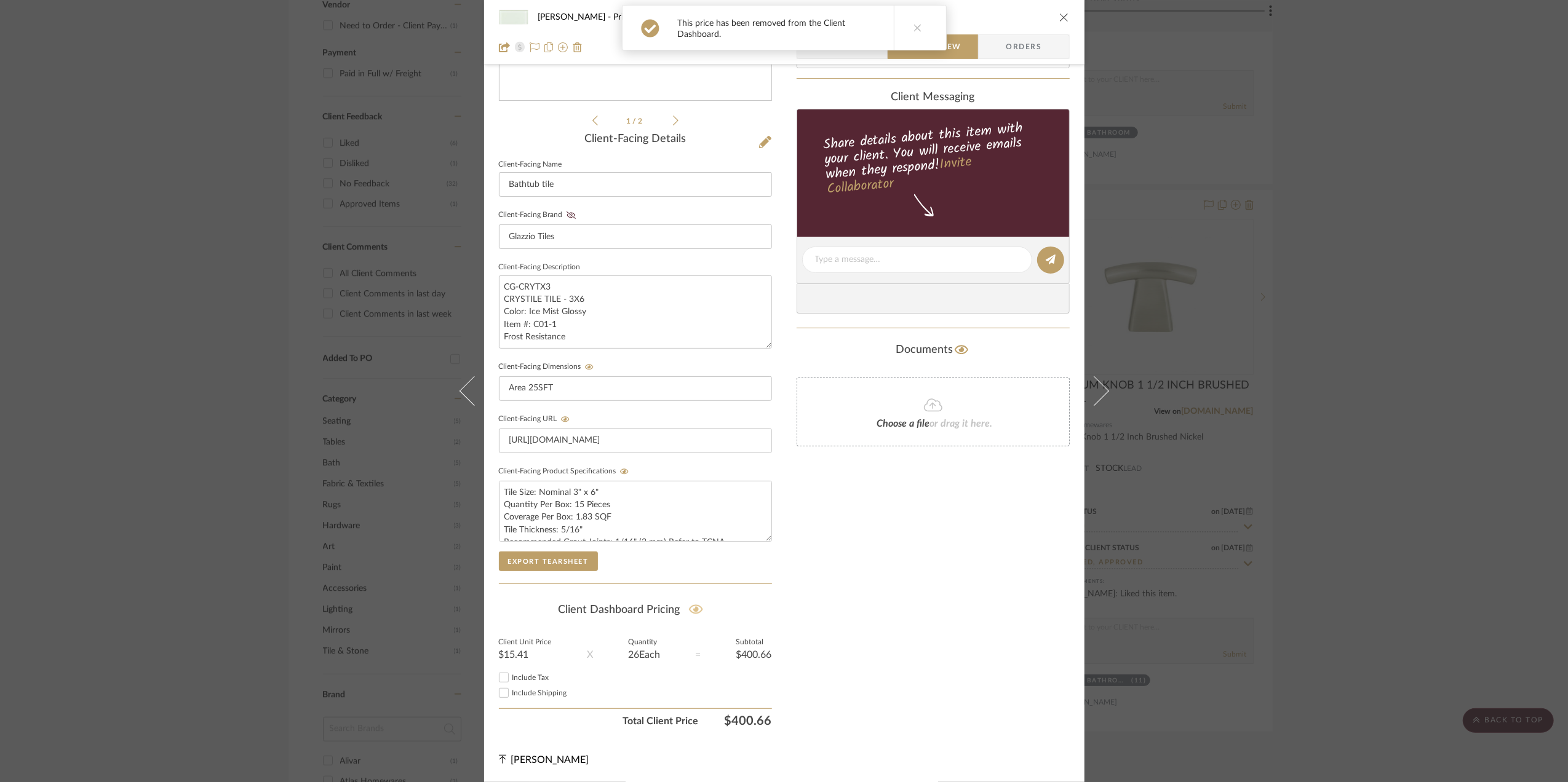
click at [689, 606] on icon at bounding box center [696, 609] width 14 height 9
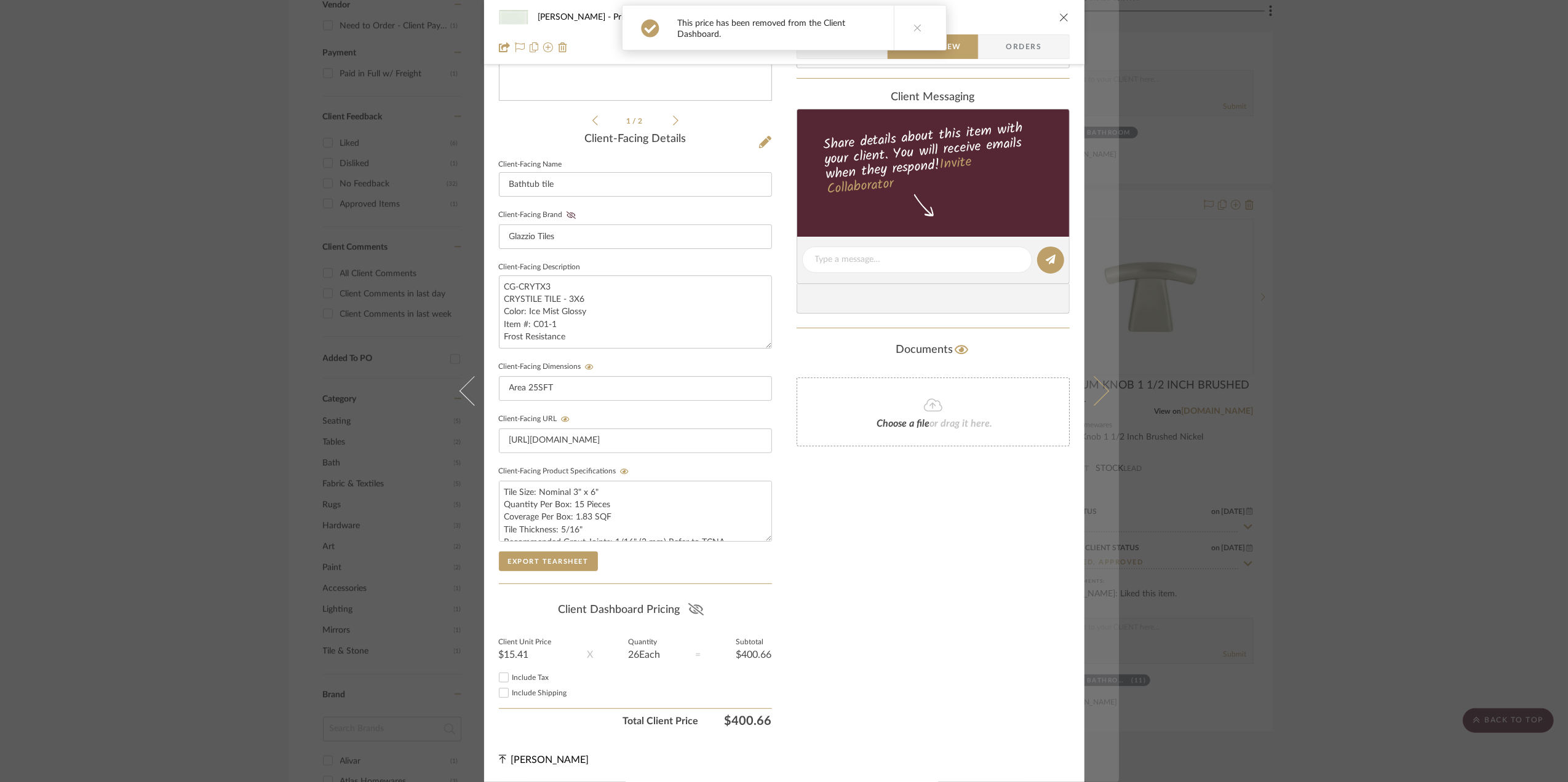
click at [1096, 402] on button at bounding box center [1101, 391] width 35 height 782
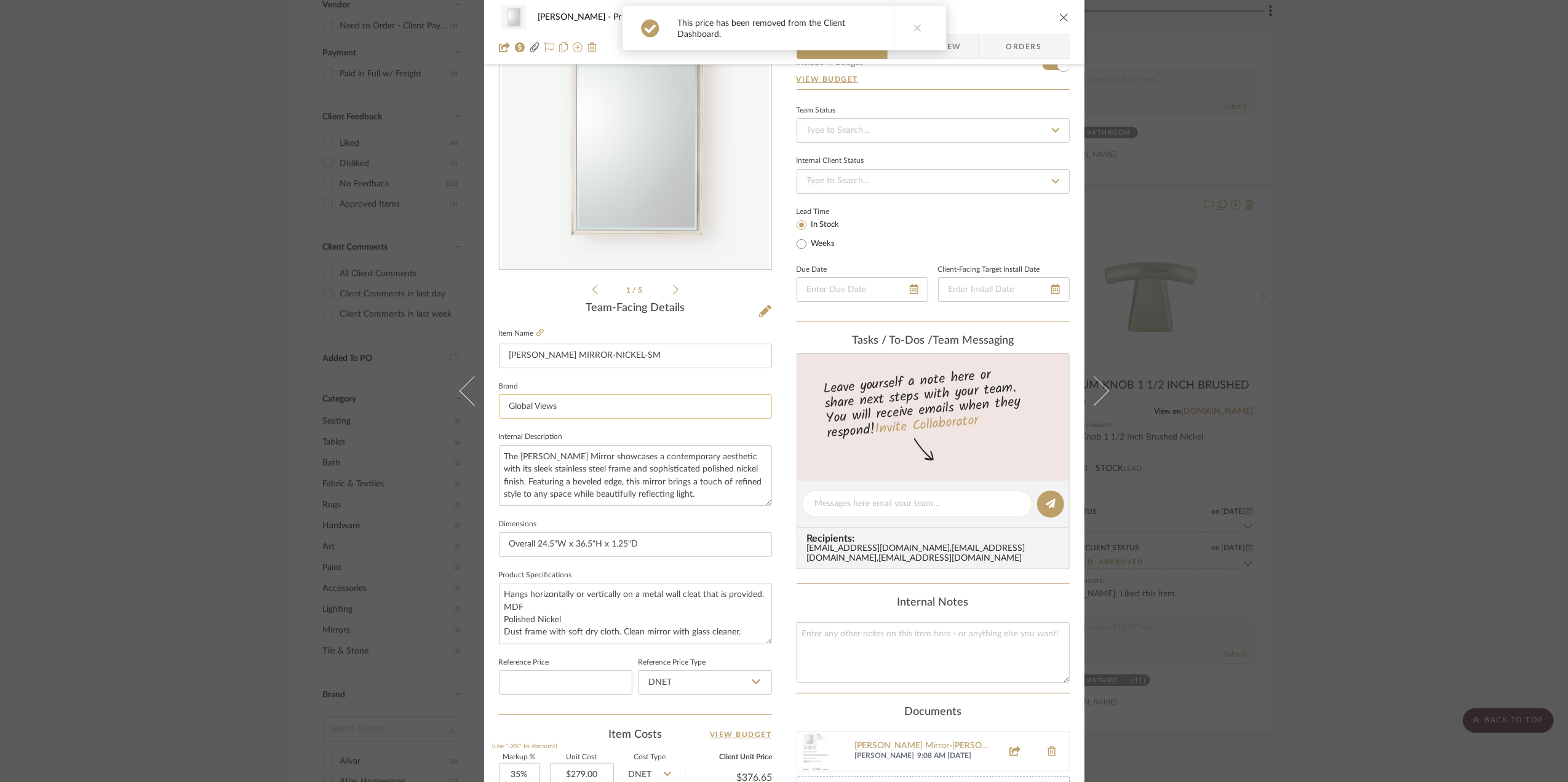
scroll to position [0, 0]
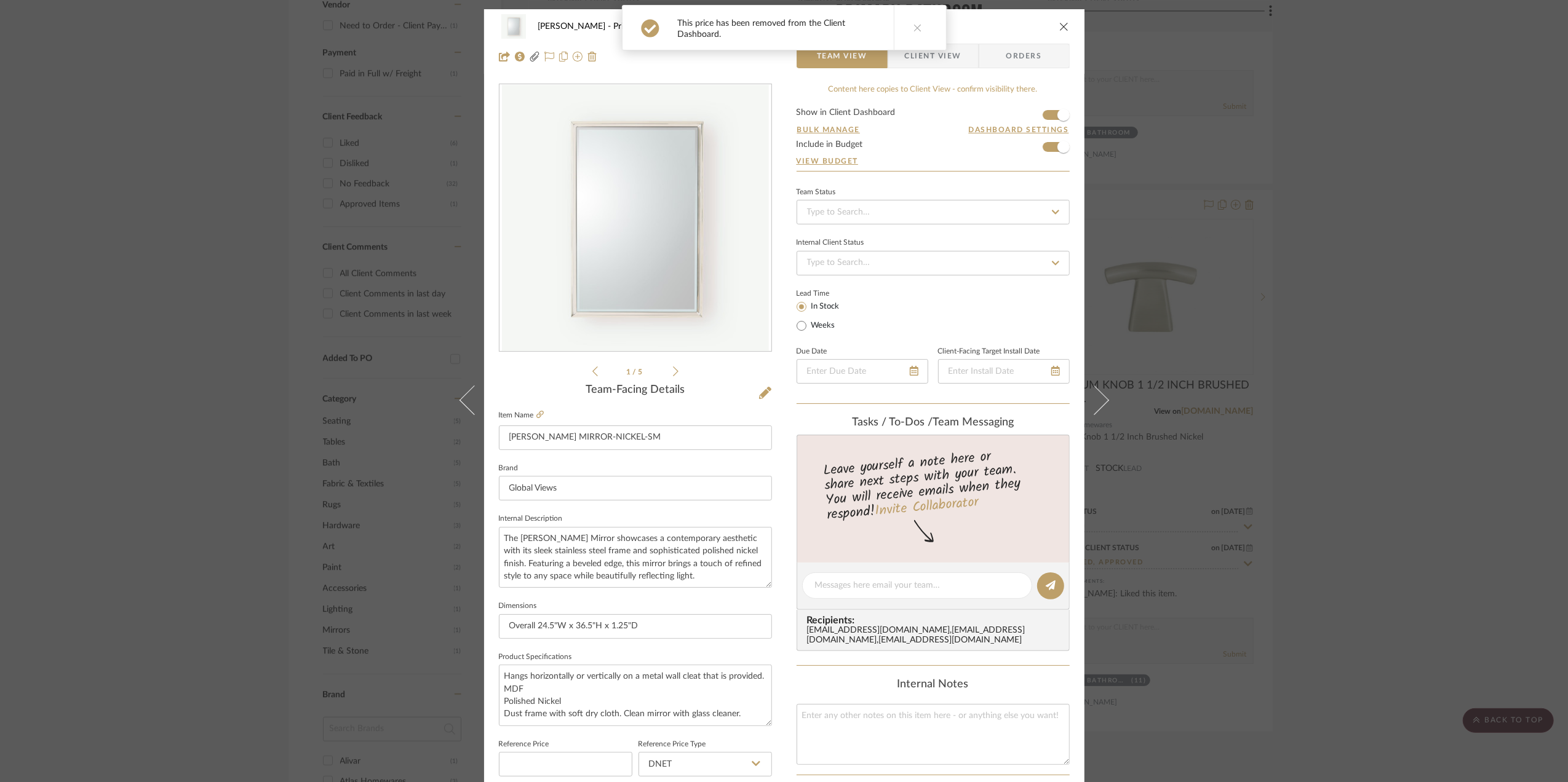
click at [947, 60] on span "Client View" at bounding box center [933, 55] width 57 height 25
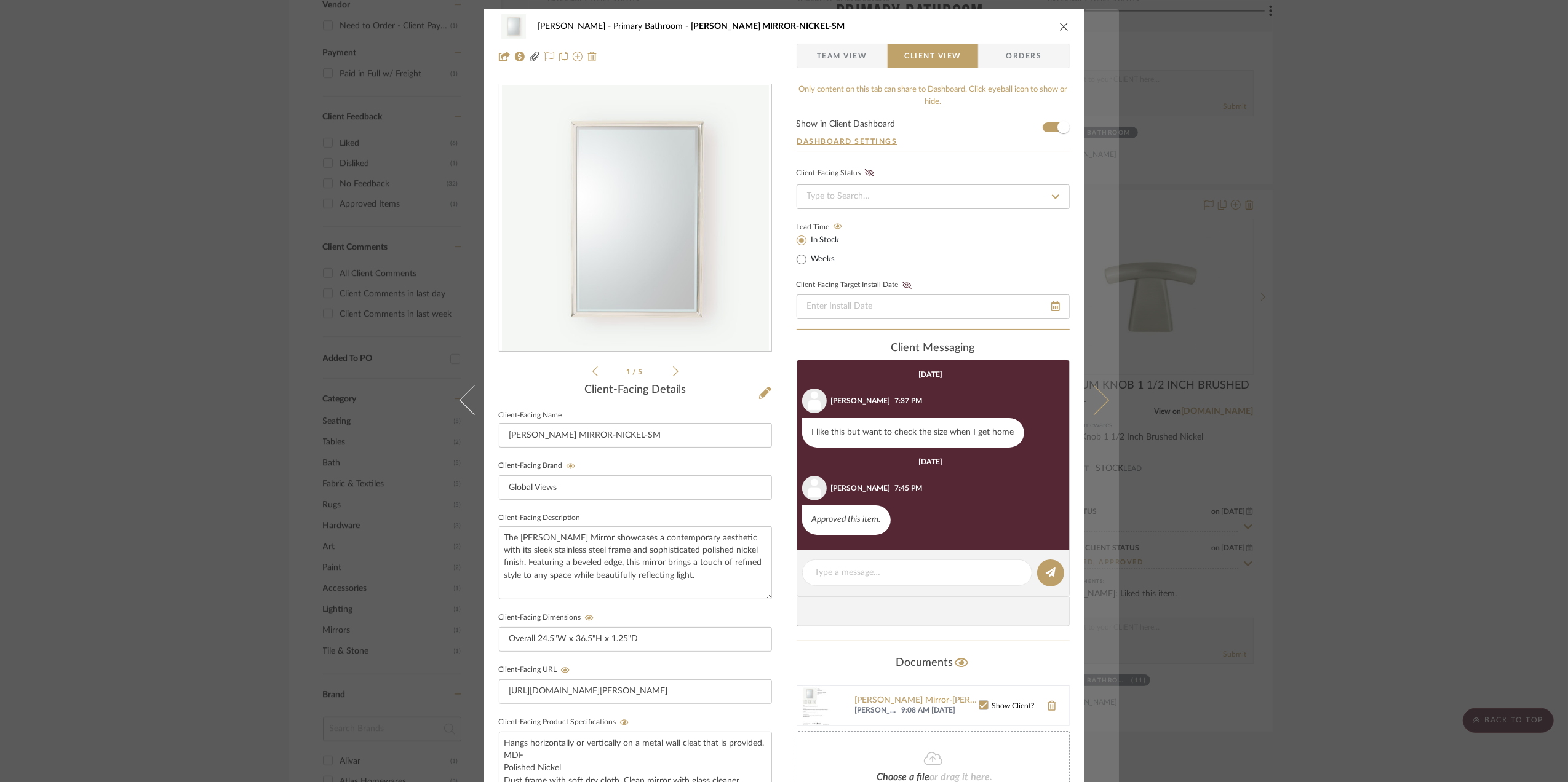
click at [1098, 407] on icon at bounding box center [1093, 400] width 30 height 30
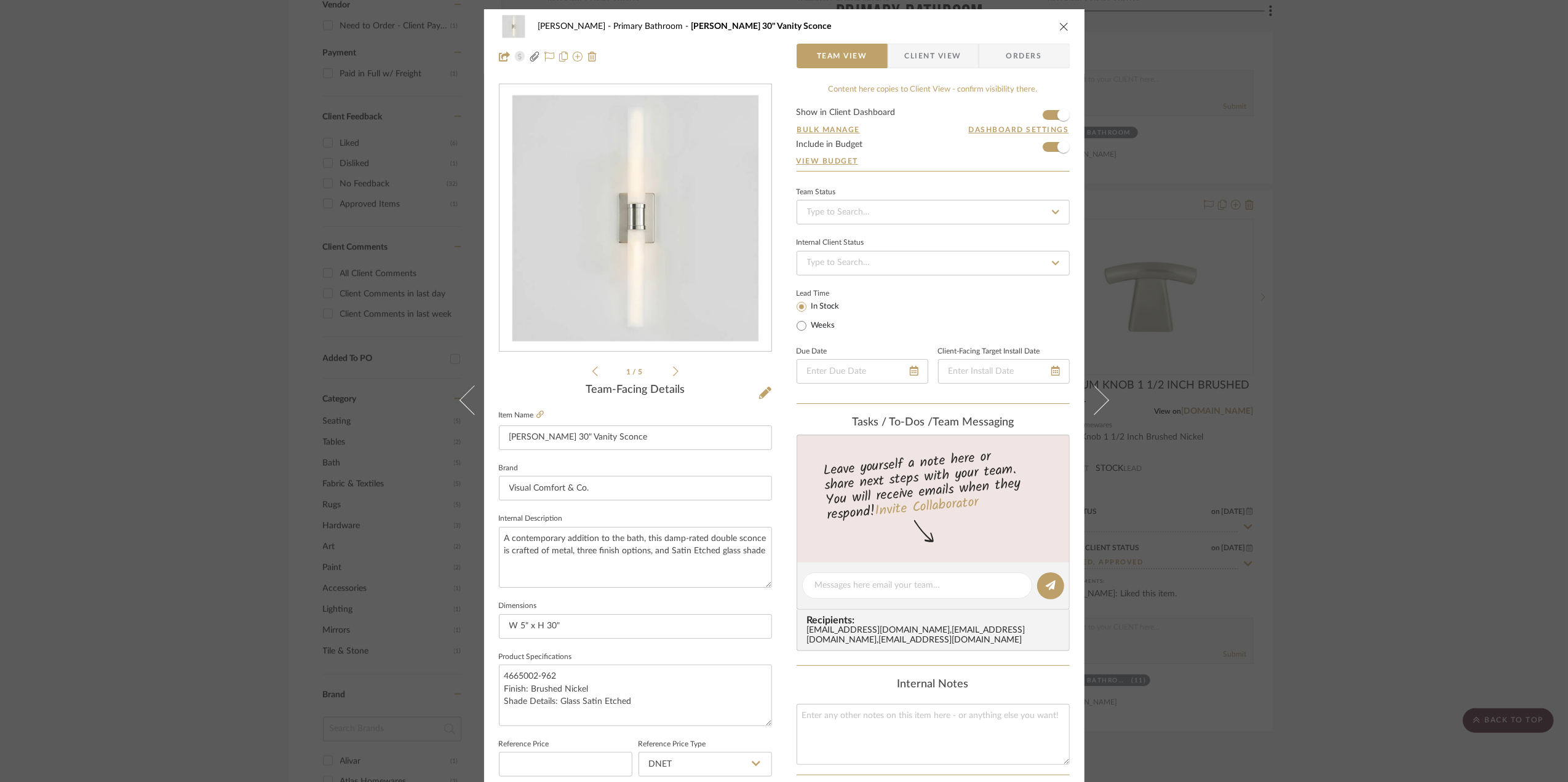
click at [928, 59] on span "Client View" at bounding box center [933, 55] width 57 height 25
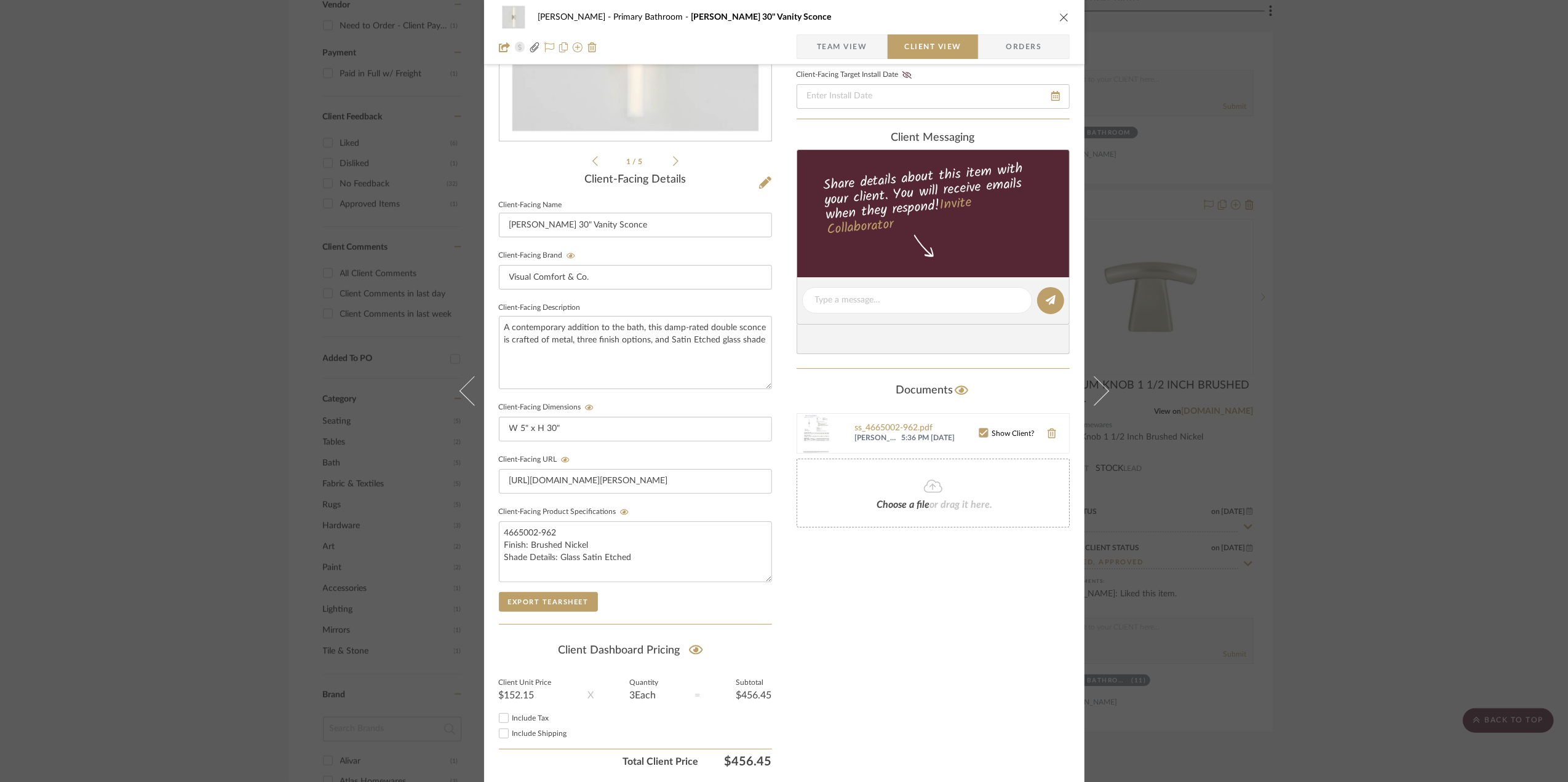
scroll to position [256, 0]
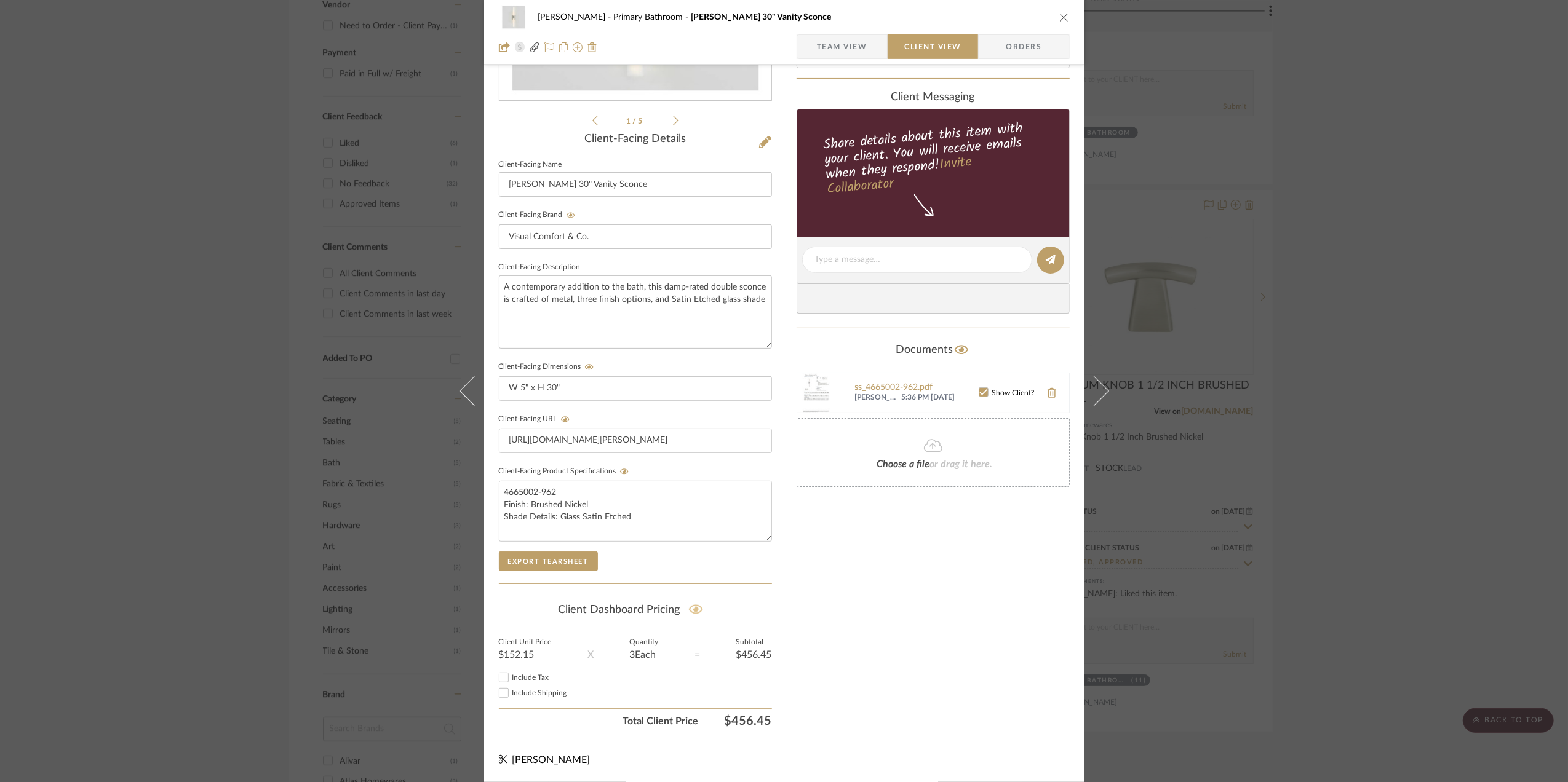
click at [695, 608] on icon at bounding box center [696, 609] width 14 height 9
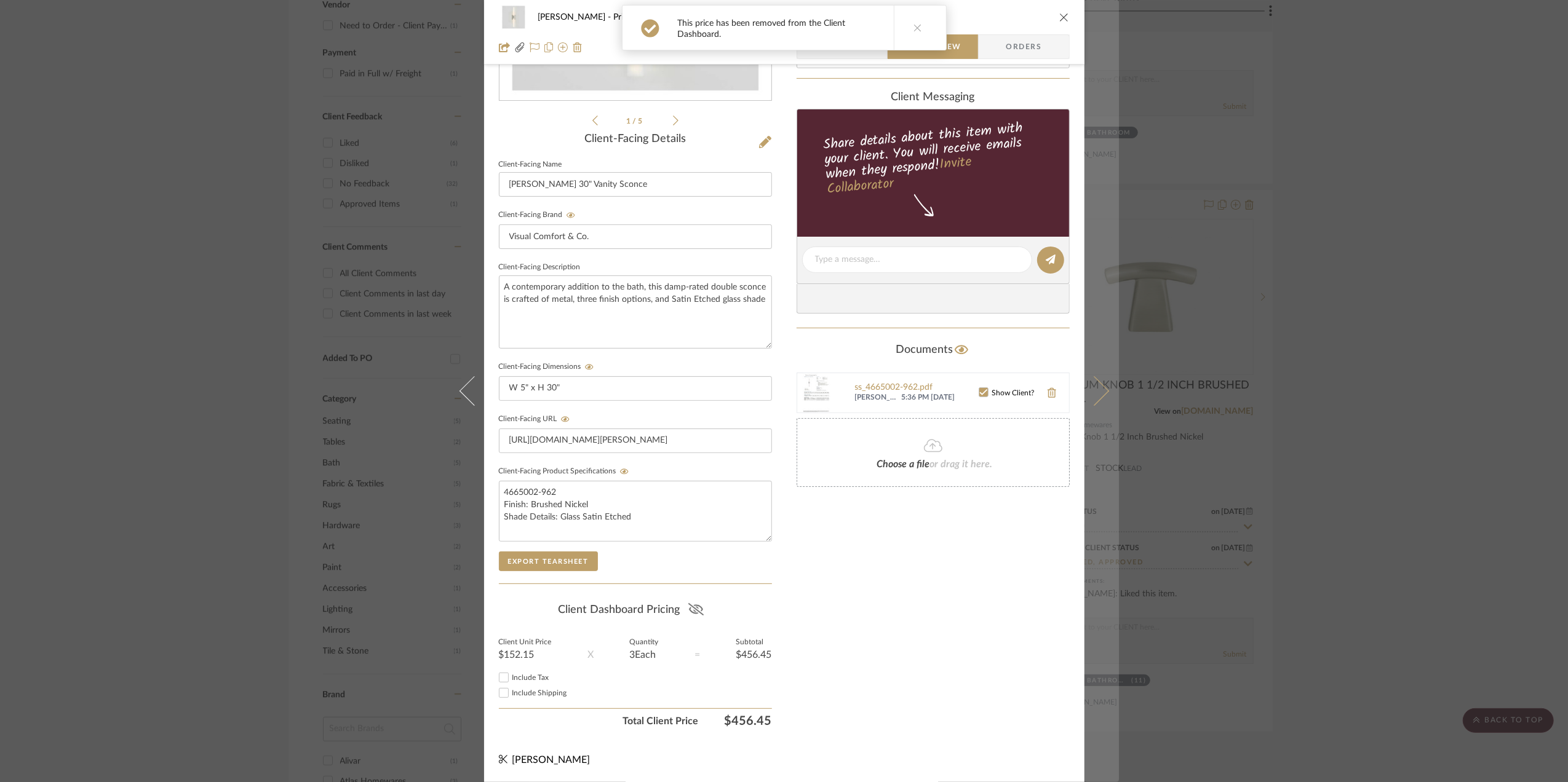
click at [1093, 394] on icon at bounding box center [1093, 391] width 30 height 30
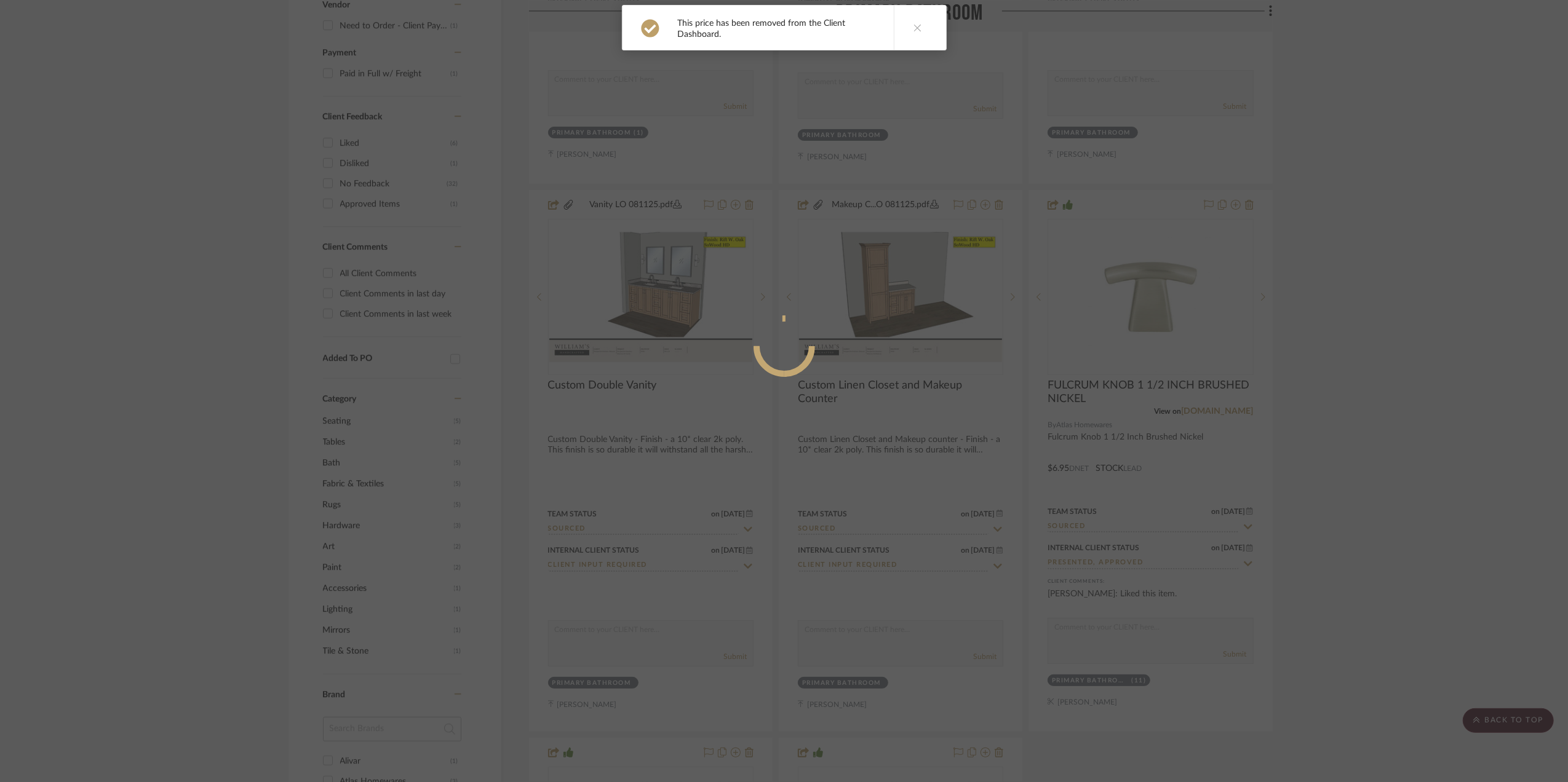
scroll to position [0, 0]
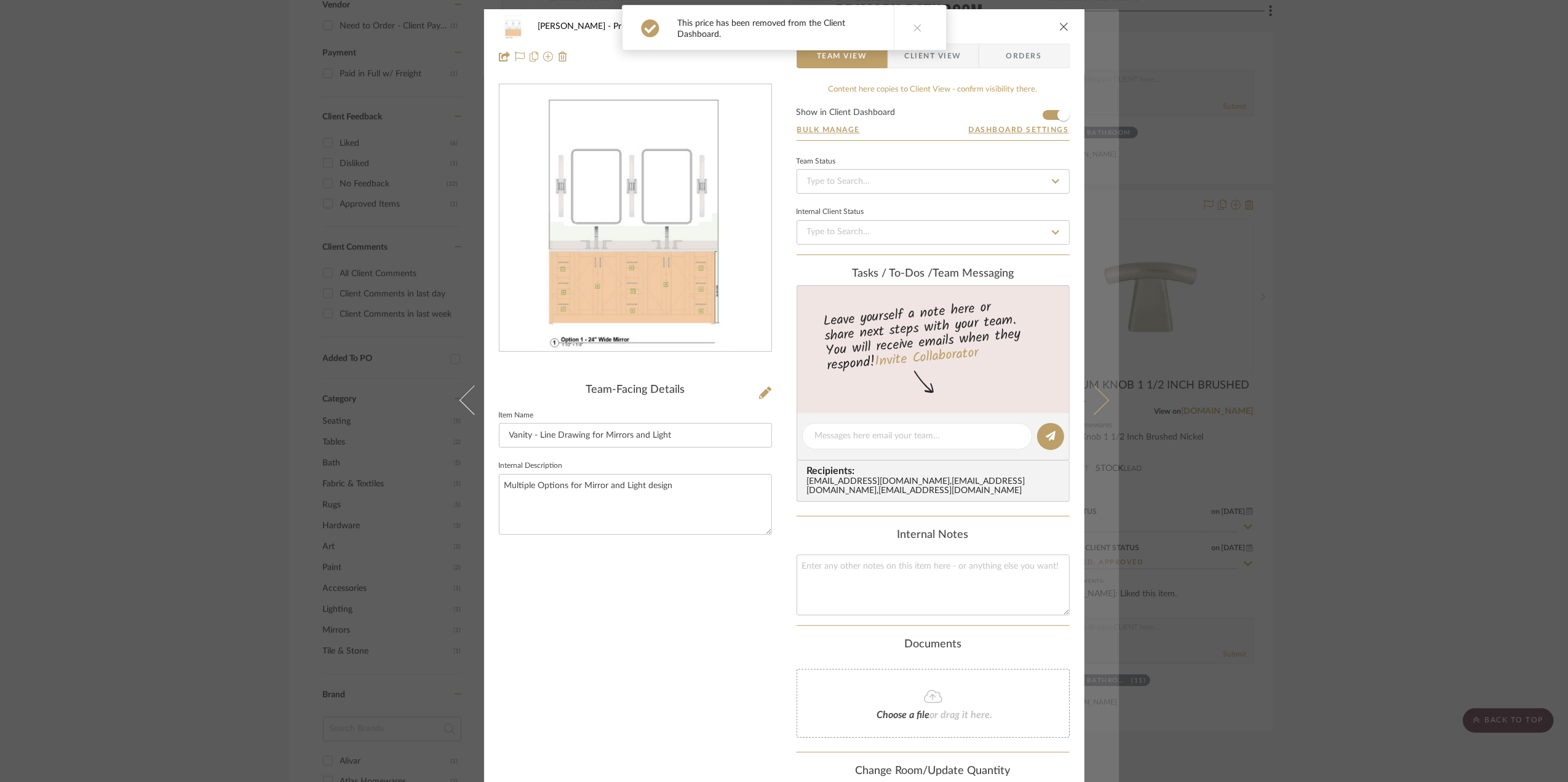
click at [1099, 402] on icon at bounding box center [1093, 400] width 30 height 30
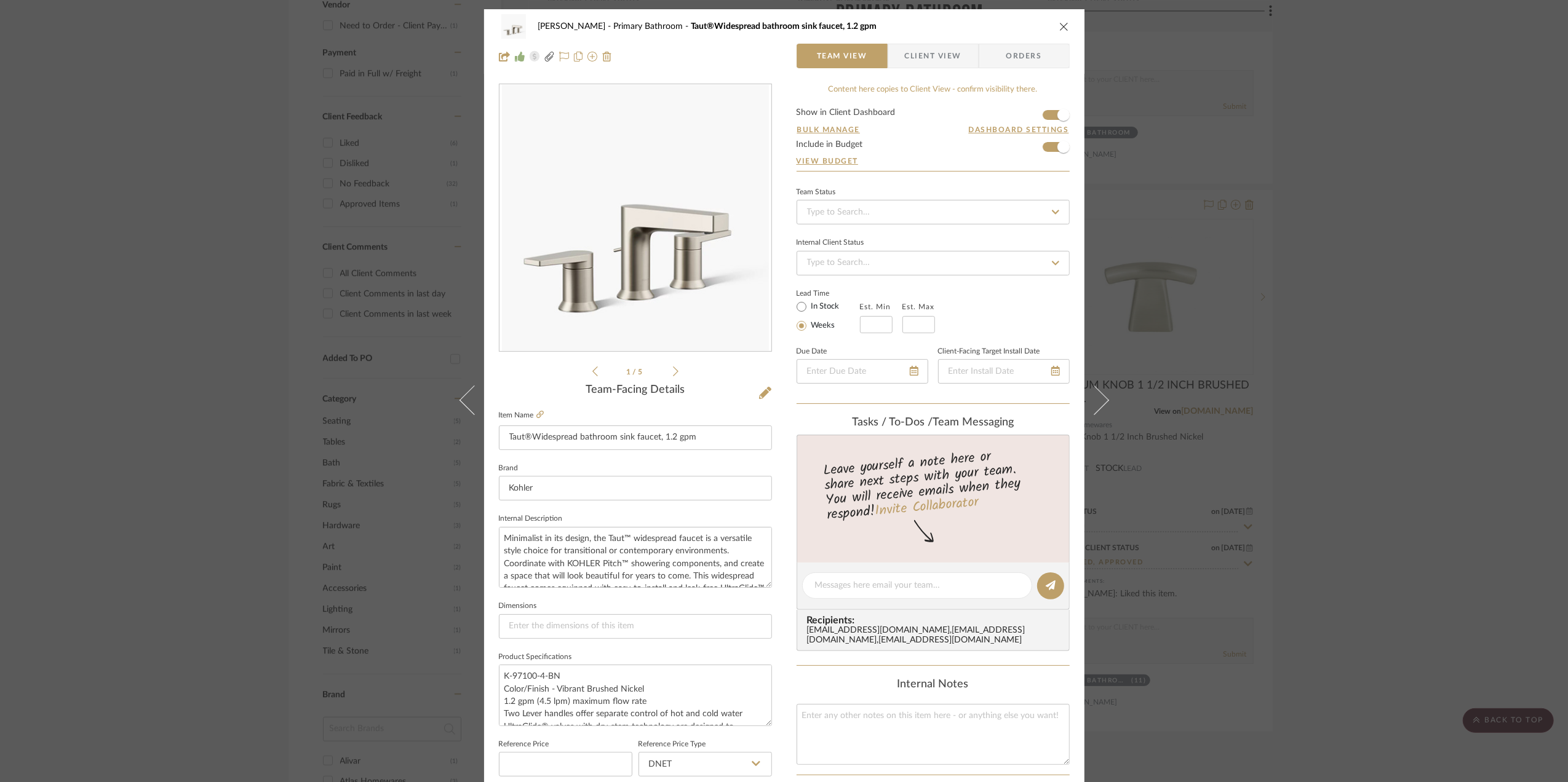
click at [1446, 392] on div "Sara Monroe Primary Bathroom Taut®Widespread bathroom sink faucet, 1.2 gpm Team…" at bounding box center [784, 391] width 1568 height 782
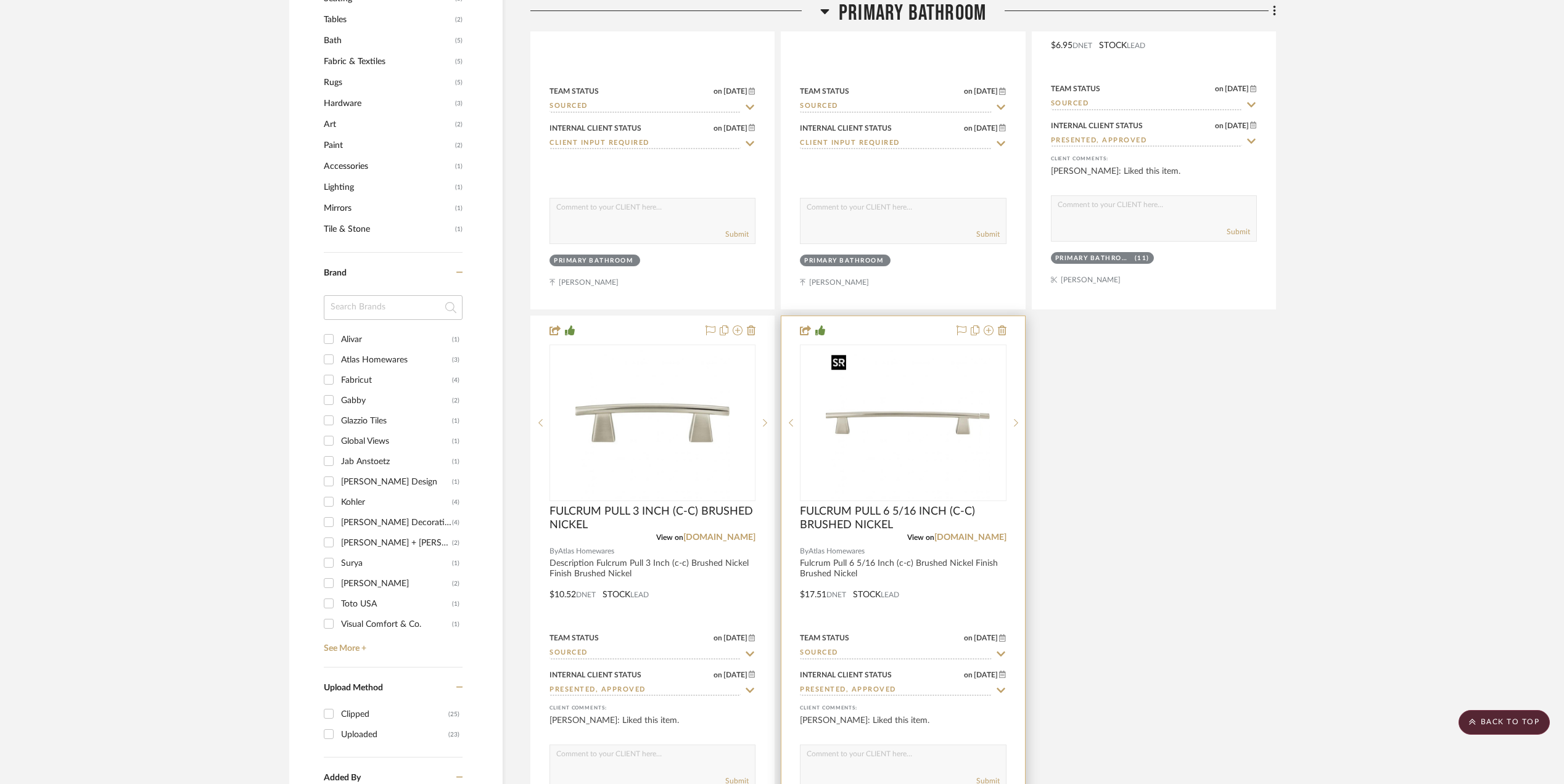
scroll to position [1644, 0]
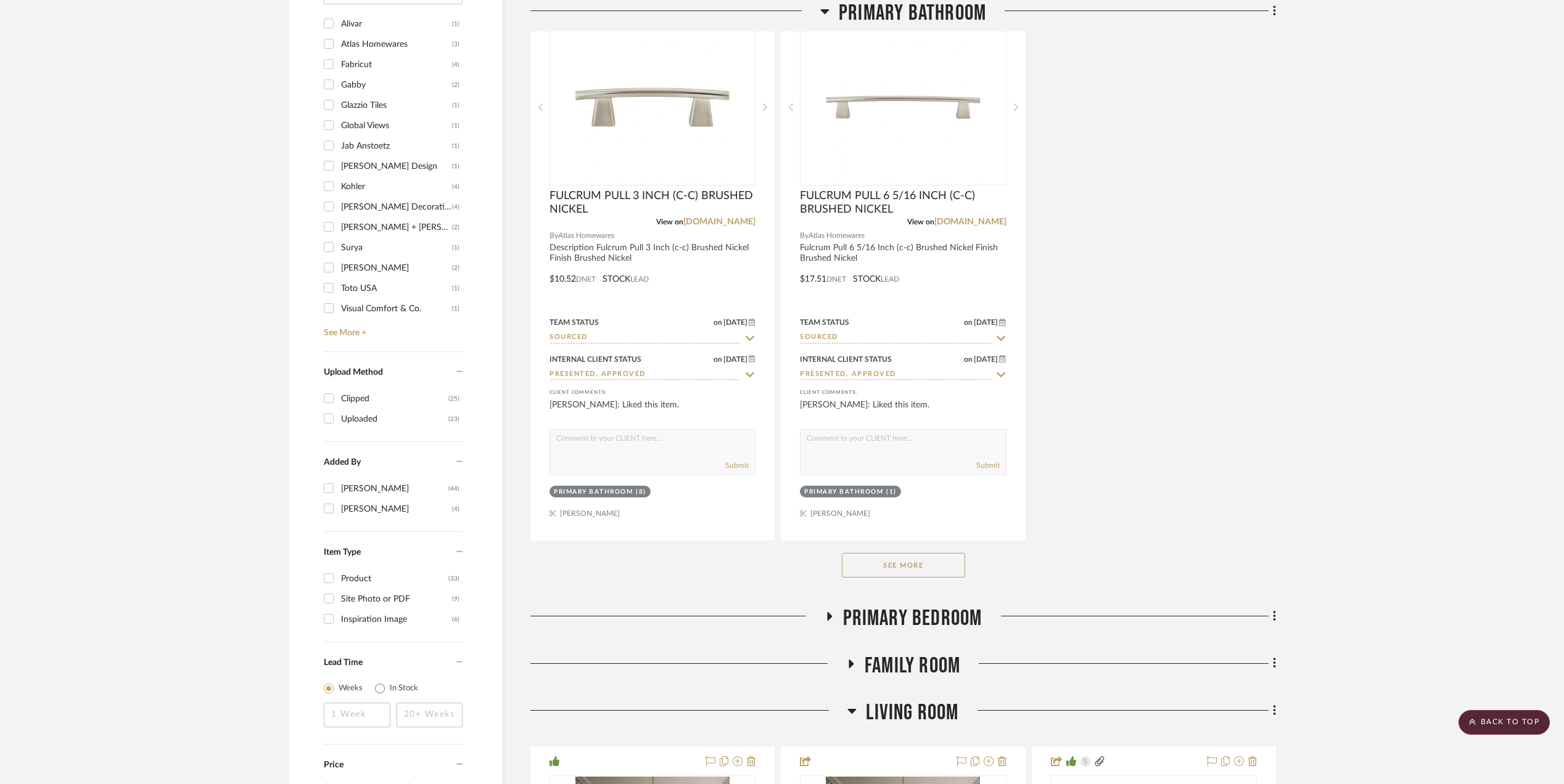
click at [922, 571] on button "See More" at bounding box center [903, 565] width 123 height 25
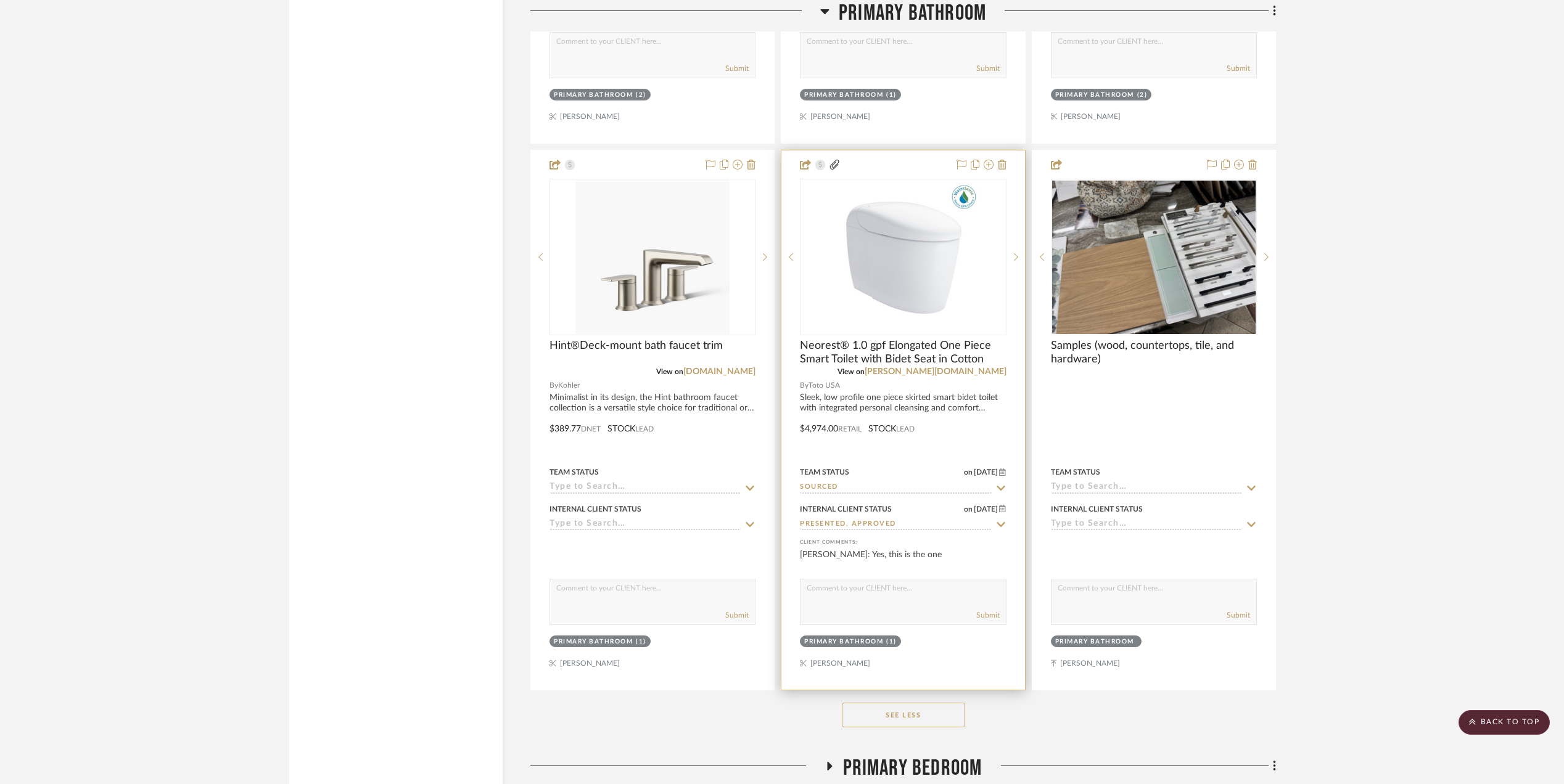
scroll to position [3123, 0]
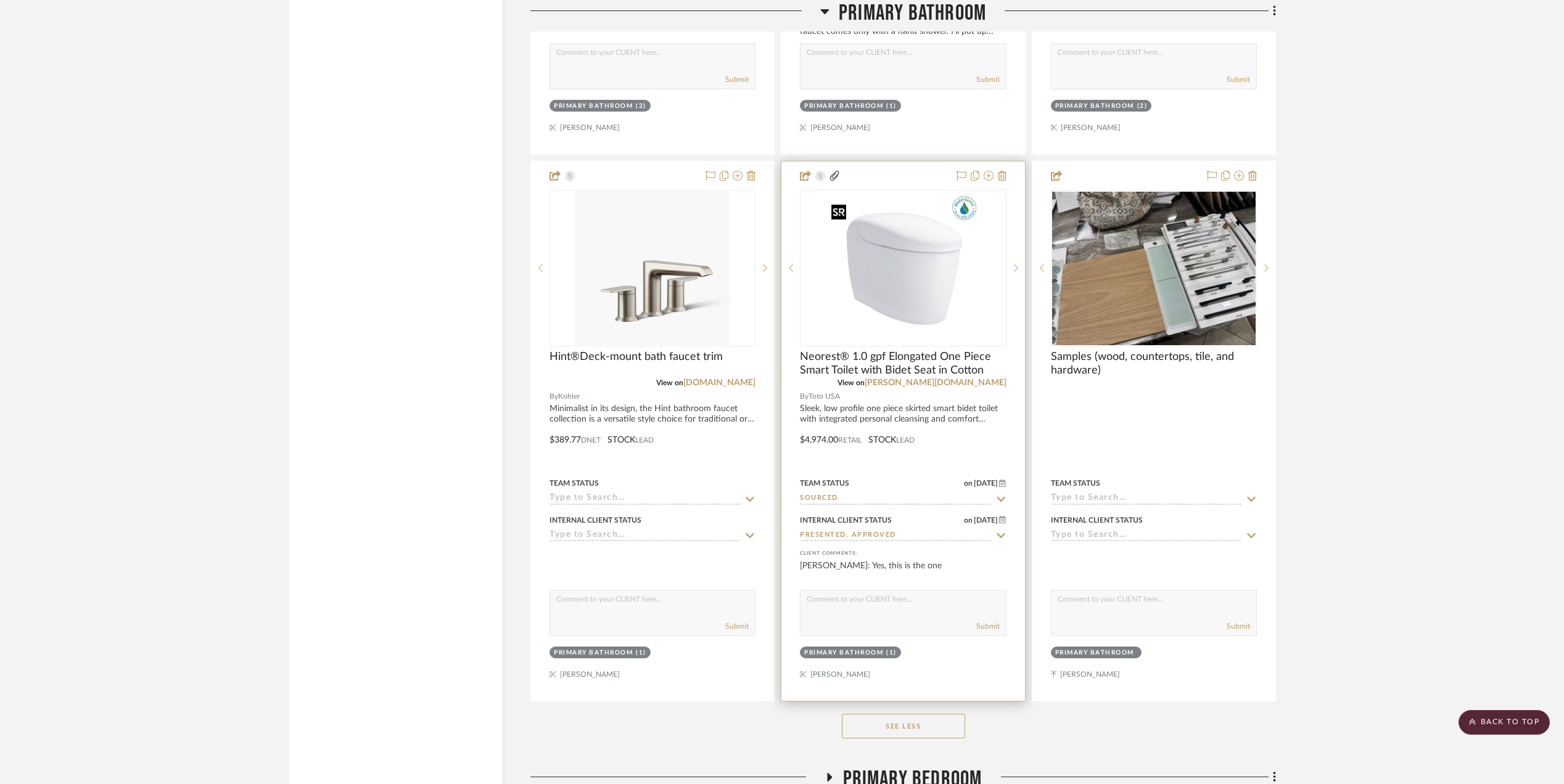
click at [882, 296] on img "0" at bounding box center [903, 268] width 154 height 154
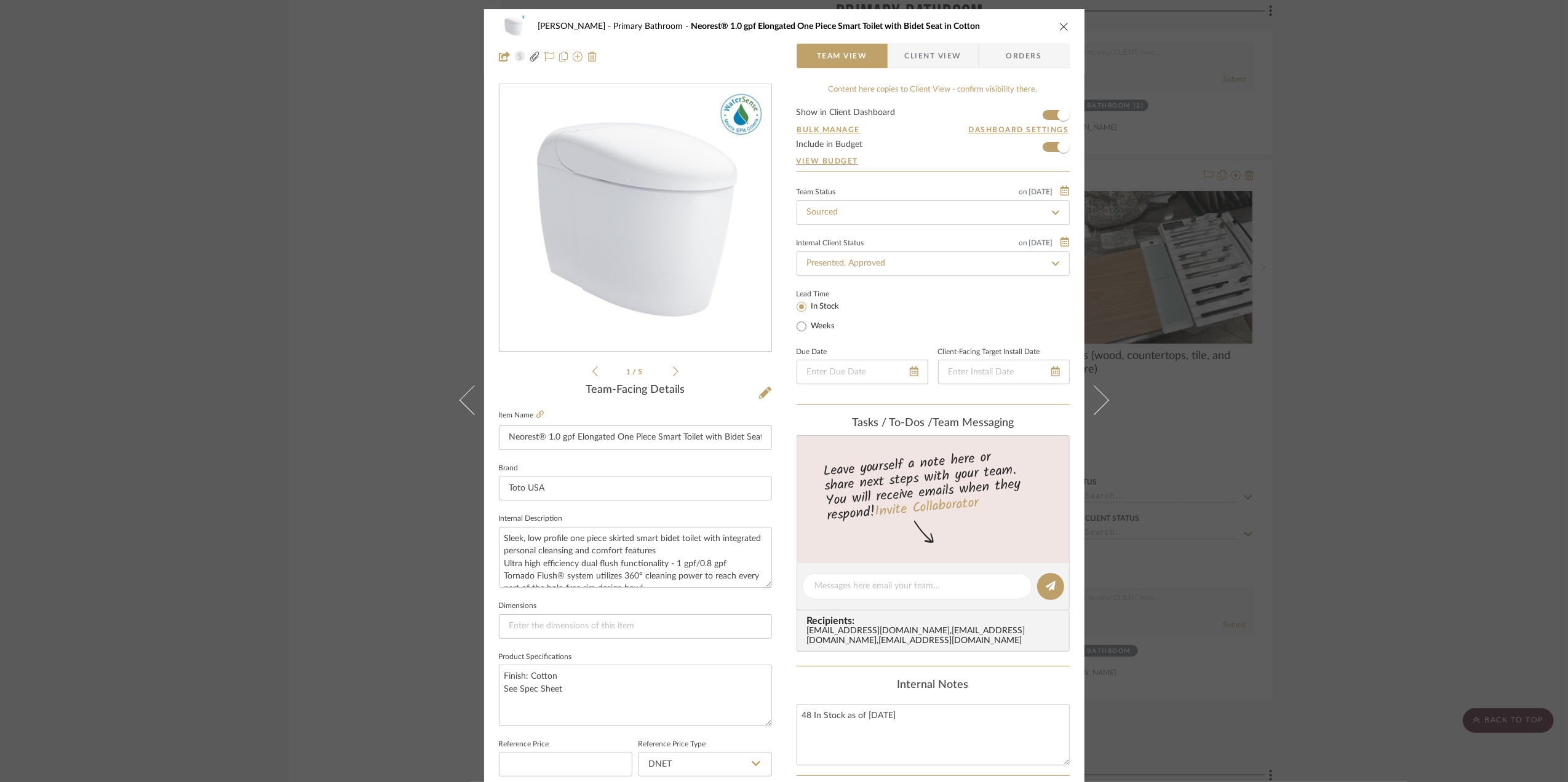
drag, startPoint x: 938, startPoint y: 49, endPoint x: 933, endPoint y: 75, distance: 26.5
click at [938, 49] on span "Client View" at bounding box center [933, 55] width 57 height 25
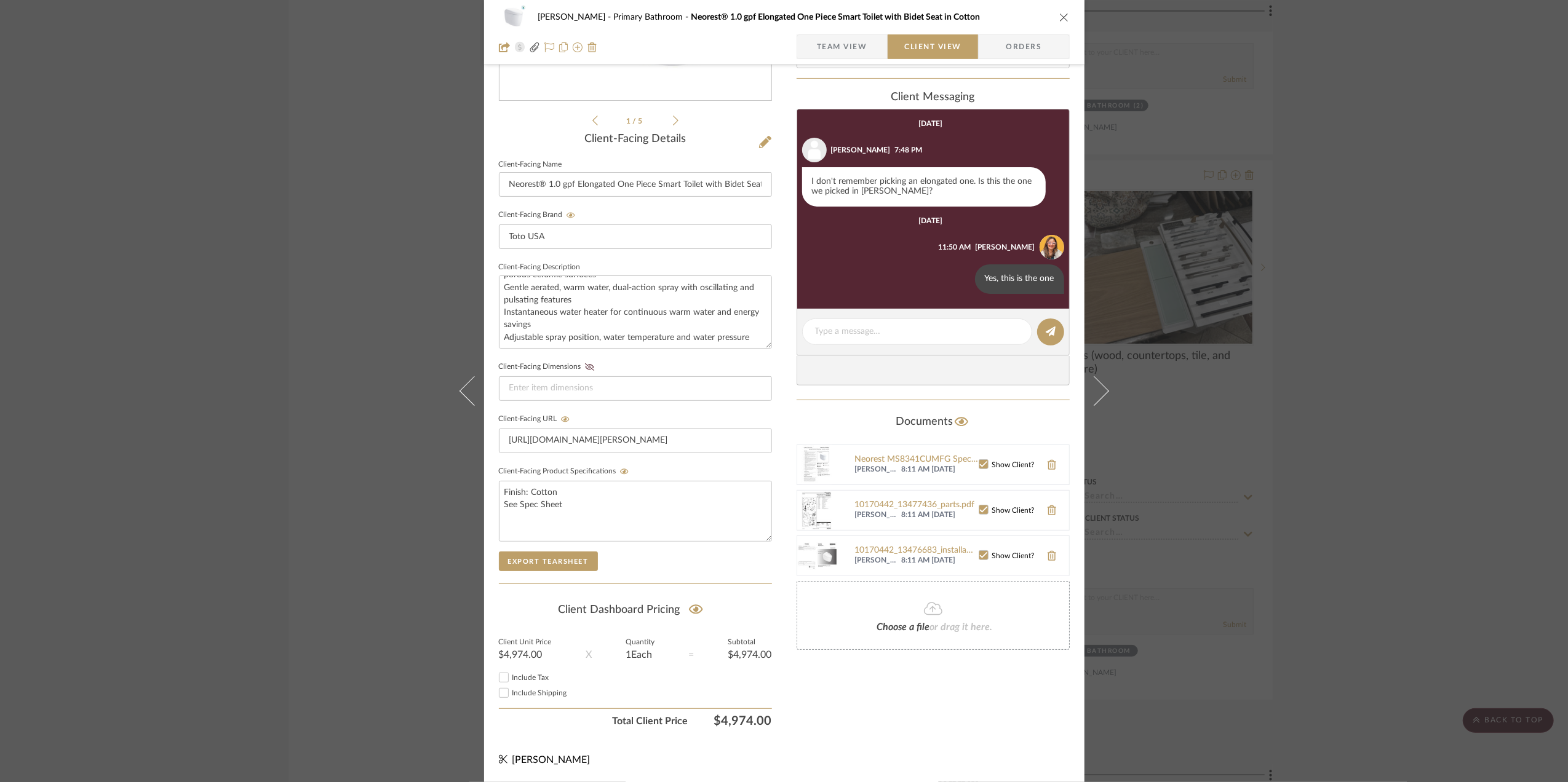
scroll to position [256, 0]
click at [693, 608] on icon at bounding box center [696, 609] width 14 height 9
click at [1389, 470] on div "Sara Monroe Primary Bathroom Neorest® 1.0 gpf Elongated One Piece Smart Toilet …" at bounding box center [784, 391] width 1568 height 782
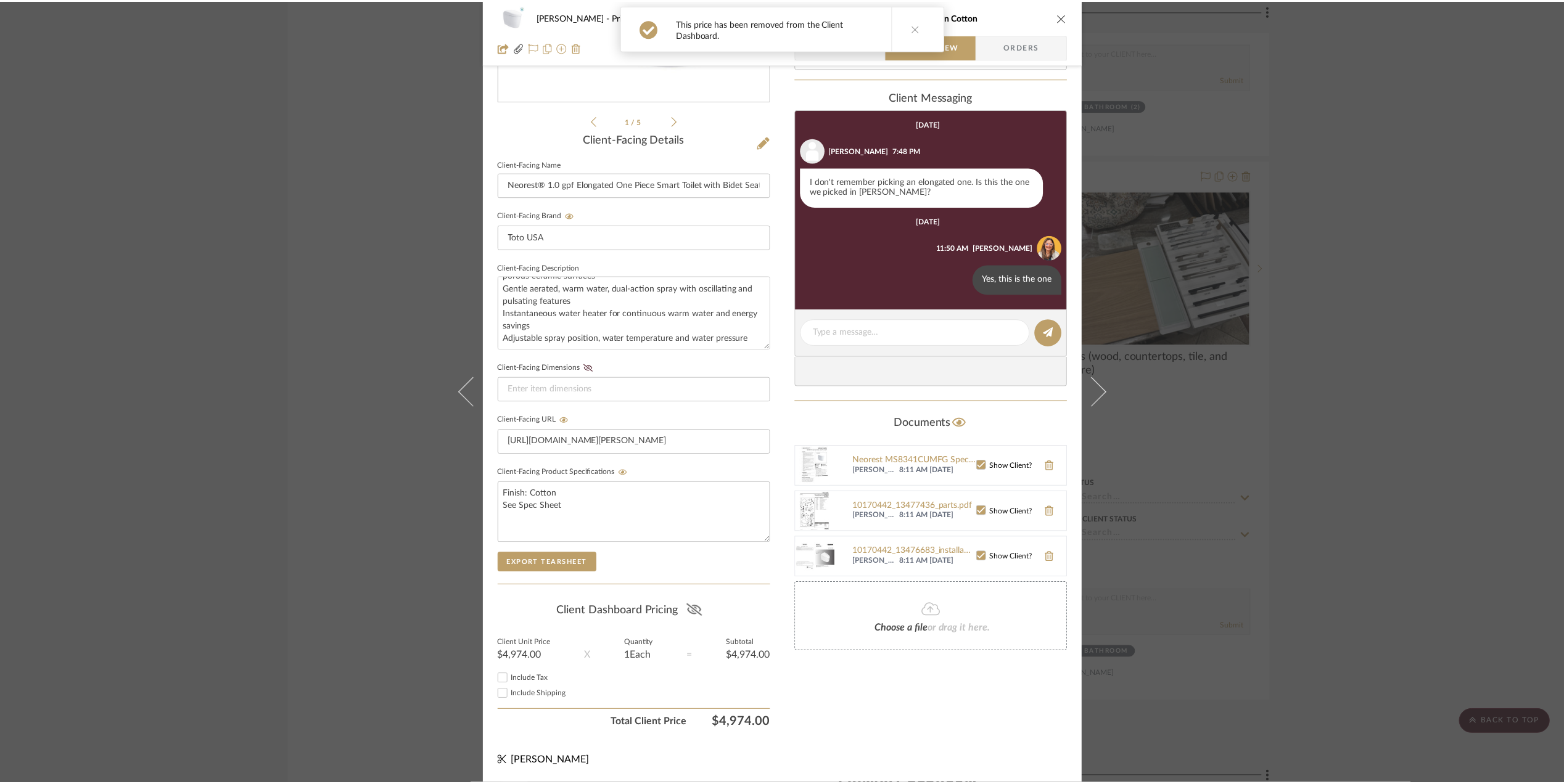
scroll to position [3123, 0]
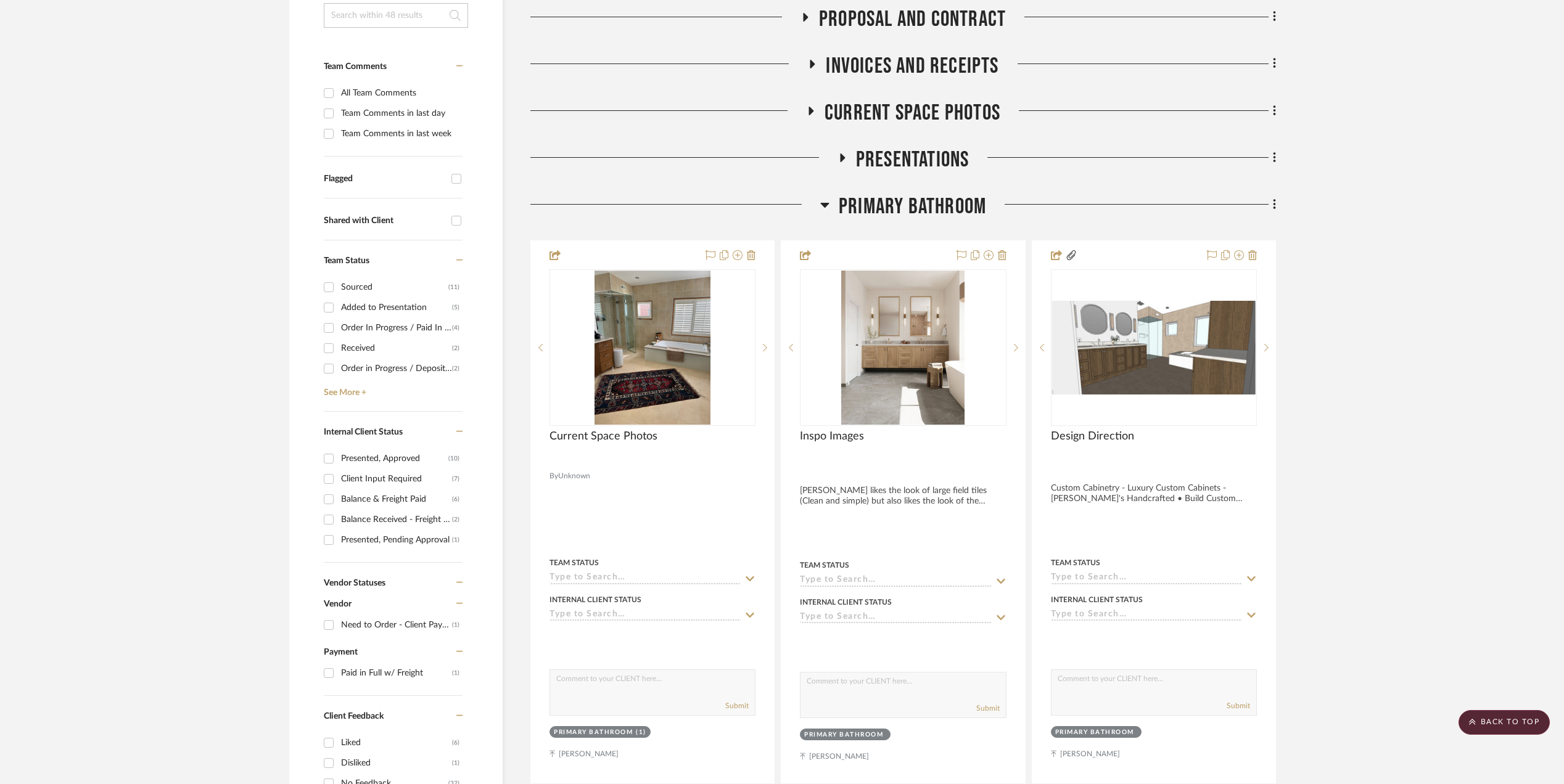
scroll to position [0, 0]
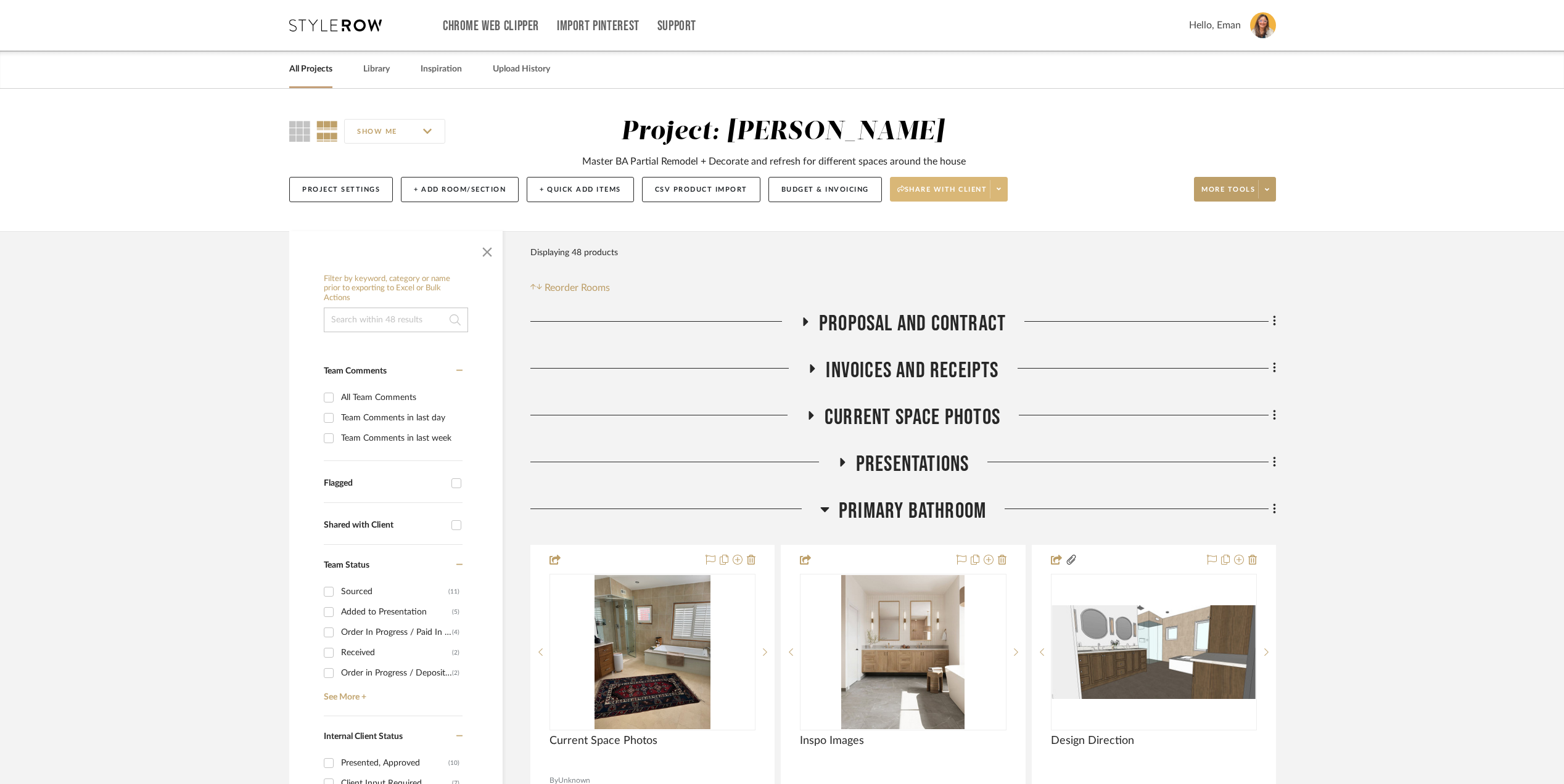
click at [1001, 186] on icon at bounding box center [998, 189] width 4 height 7
drag, startPoint x: 1407, startPoint y: 415, endPoint x: 1336, endPoint y: 403, distance: 72.0
click at [1400, 415] on div at bounding box center [782, 392] width 1564 height 784
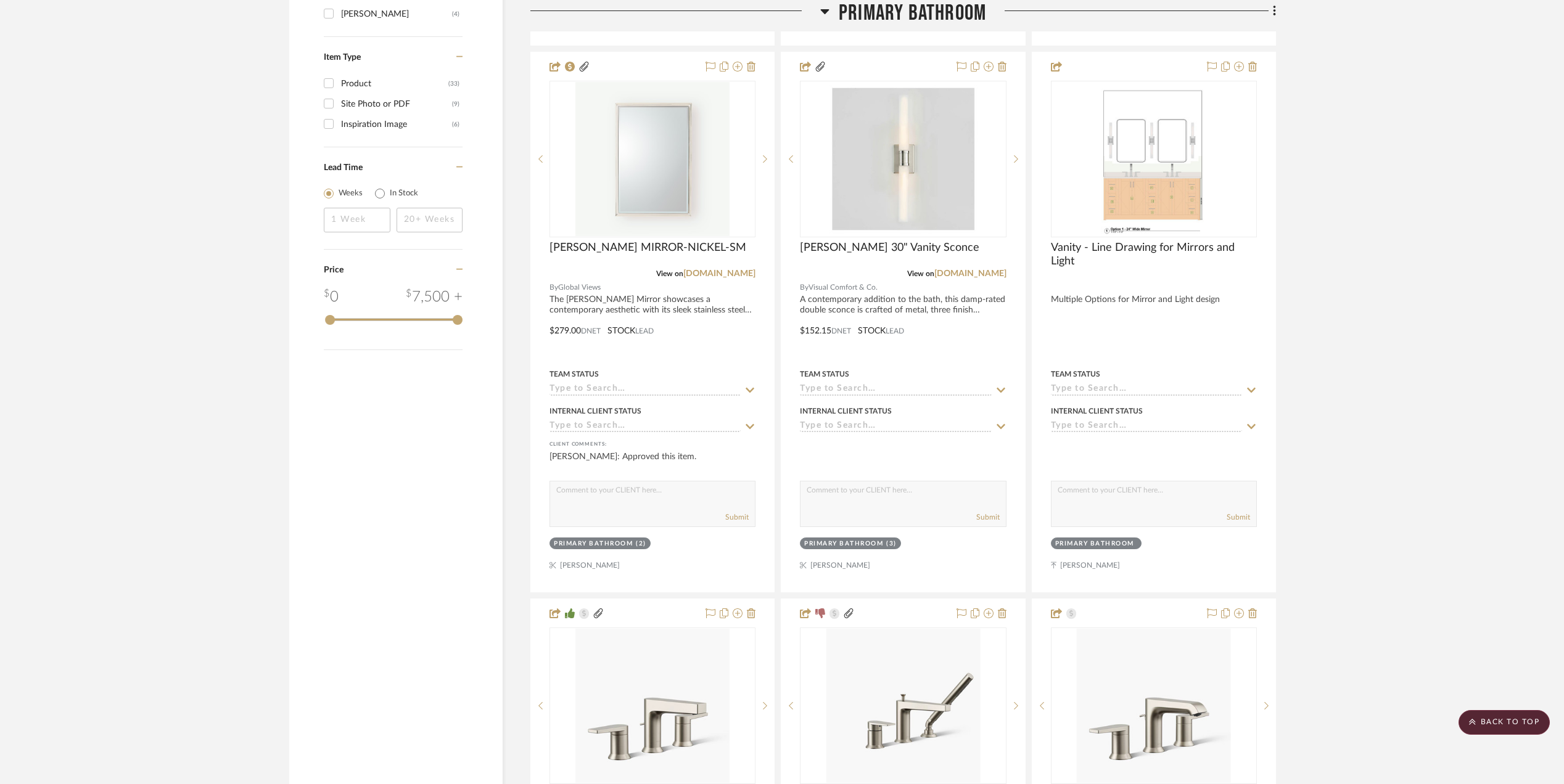
scroll to position [2137, 0]
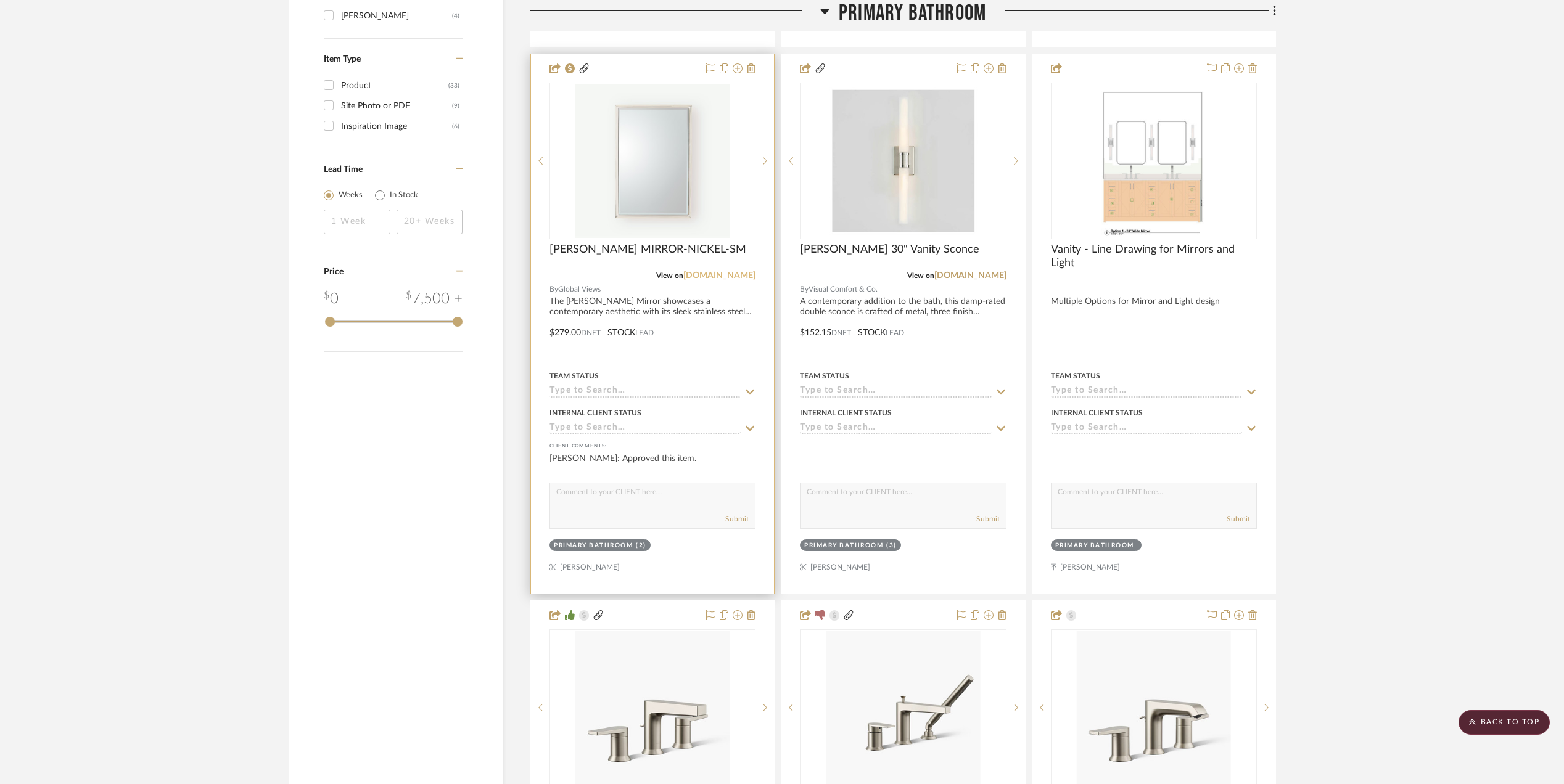
click at [718, 277] on link "[DOMAIN_NAME]" at bounding box center [719, 276] width 72 height 9
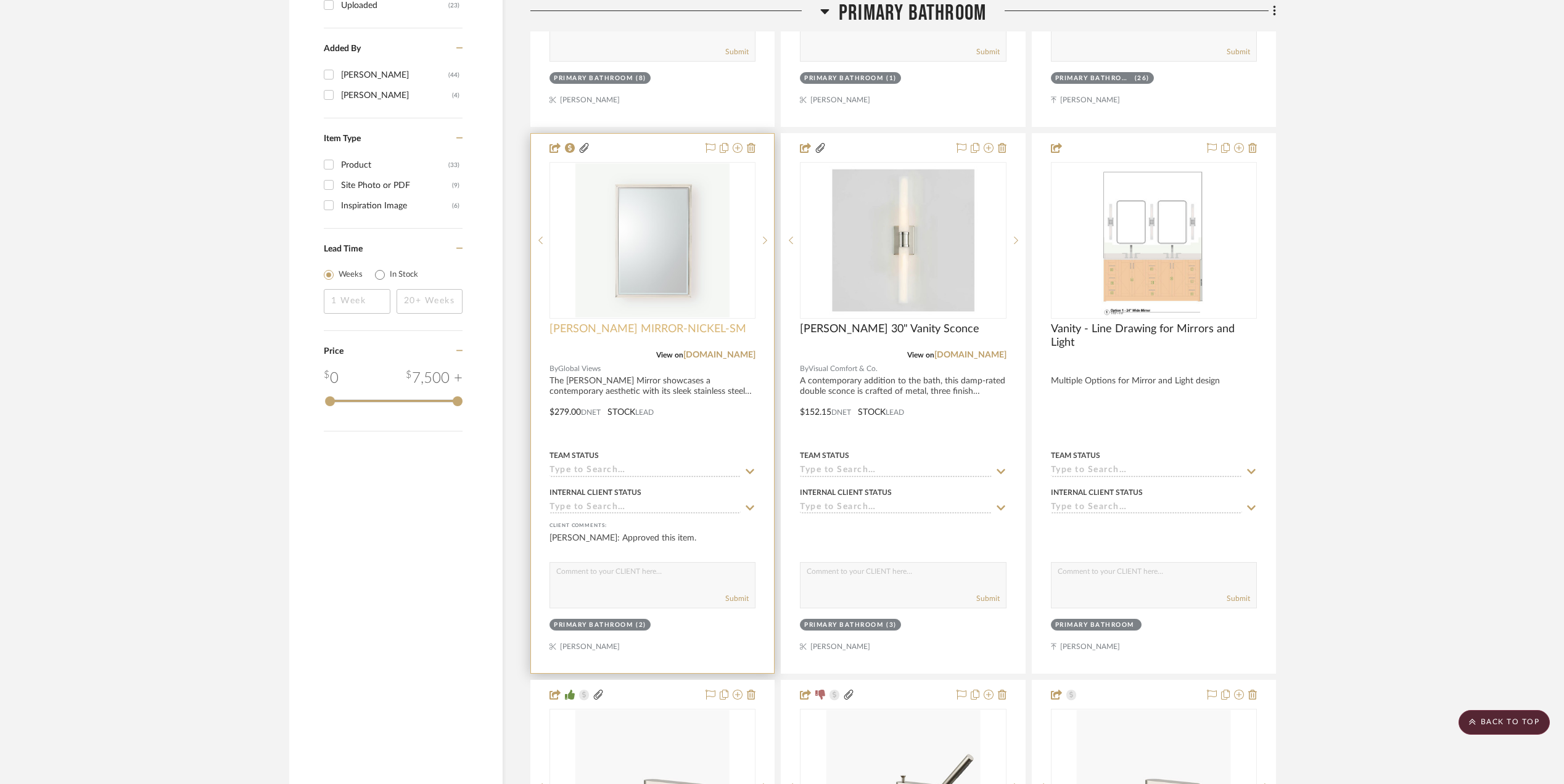
scroll to position [2055, 0]
click at [0, 0] on img at bounding box center [0, 0] width 0 height 0
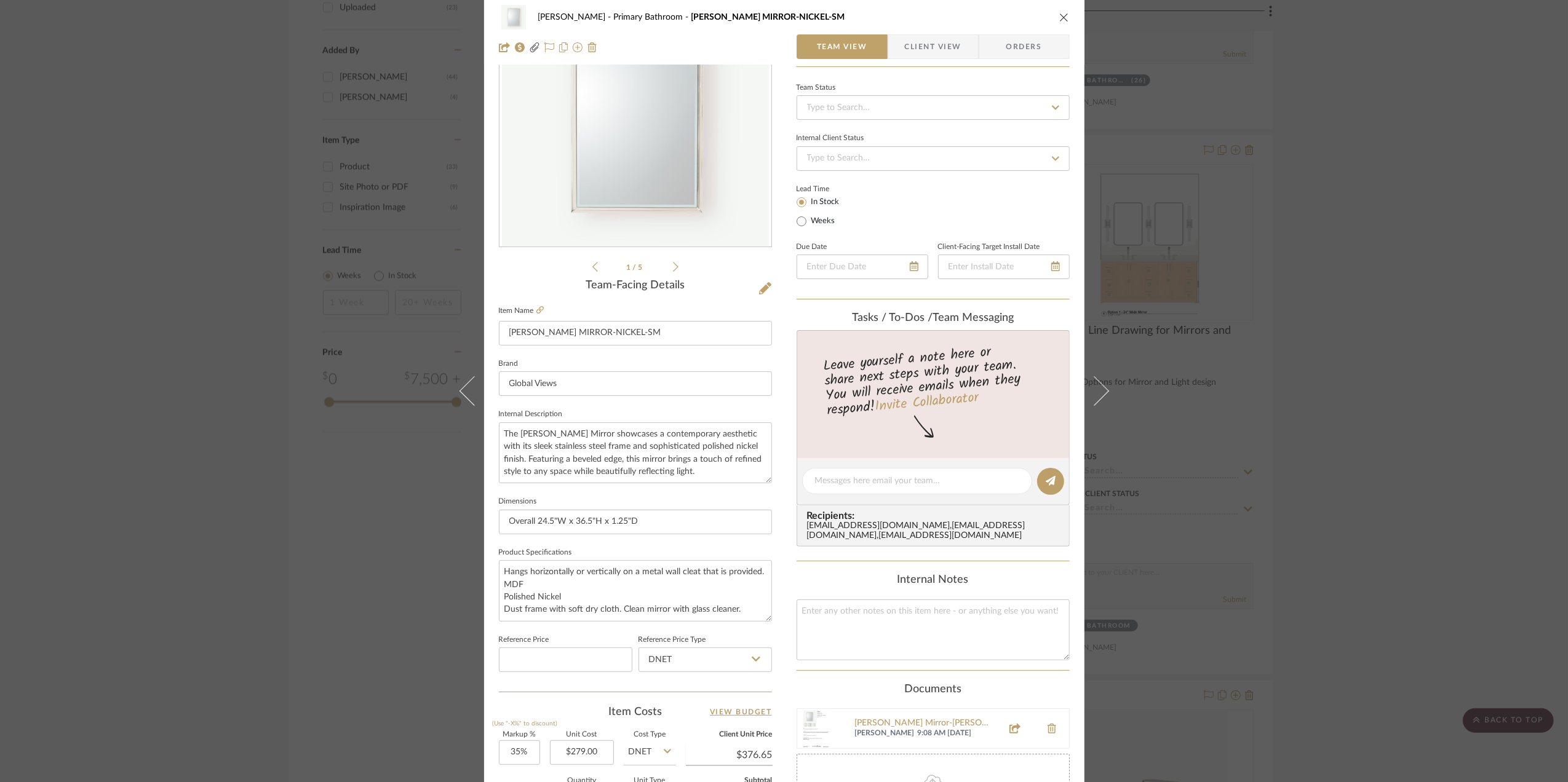
scroll to position [328, 0]
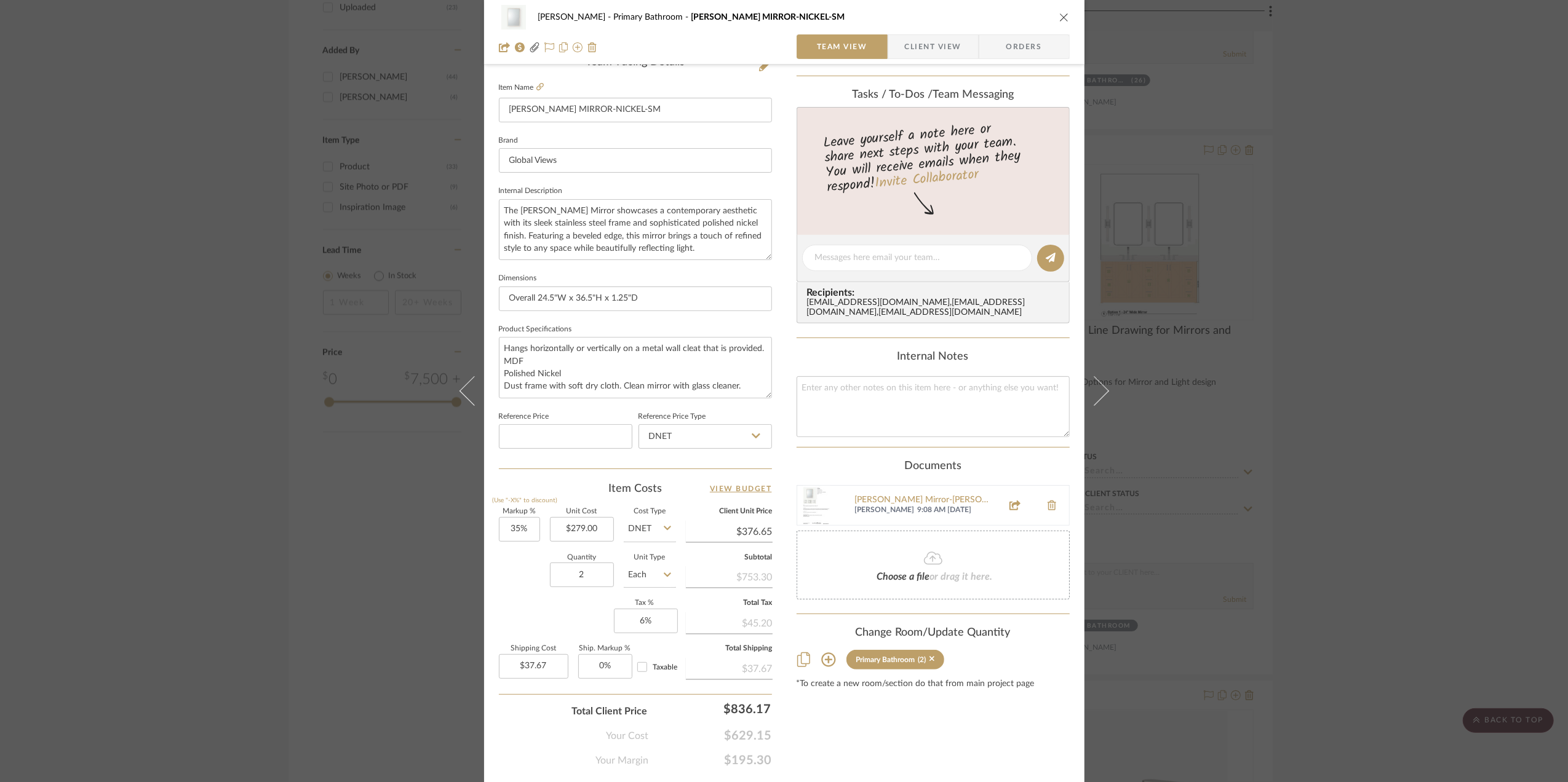
click at [1337, 62] on div "Sara Monroe Primary Bathroom REEVES MIRROR-NICKEL-SM Team View Client View Orde…" at bounding box center [784, 391] width 1568 height 782
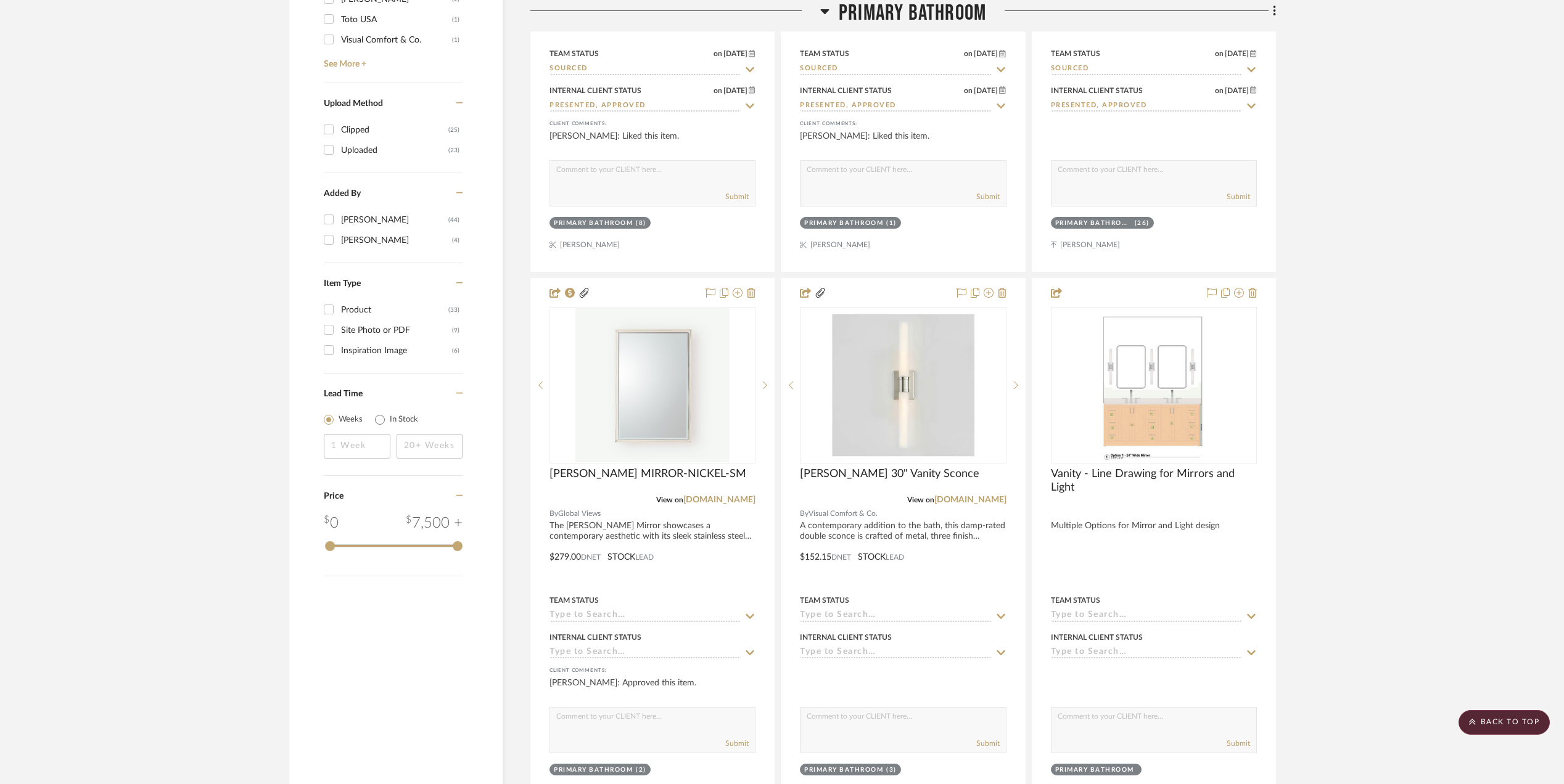
scroll to position [1891, 0]
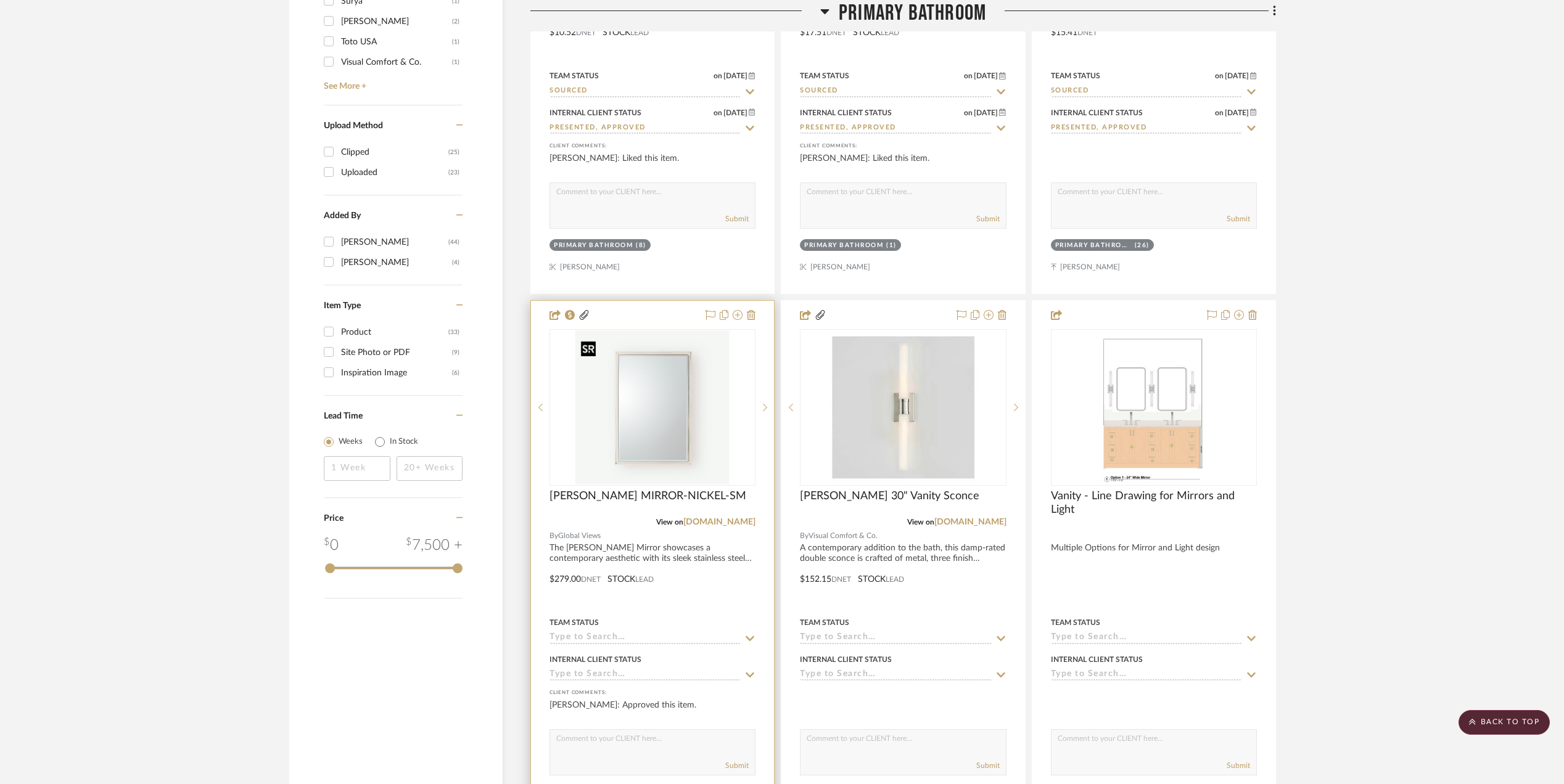
click at [626, 417] on img "0" at bounding box center [652, 408] width 154 height 154
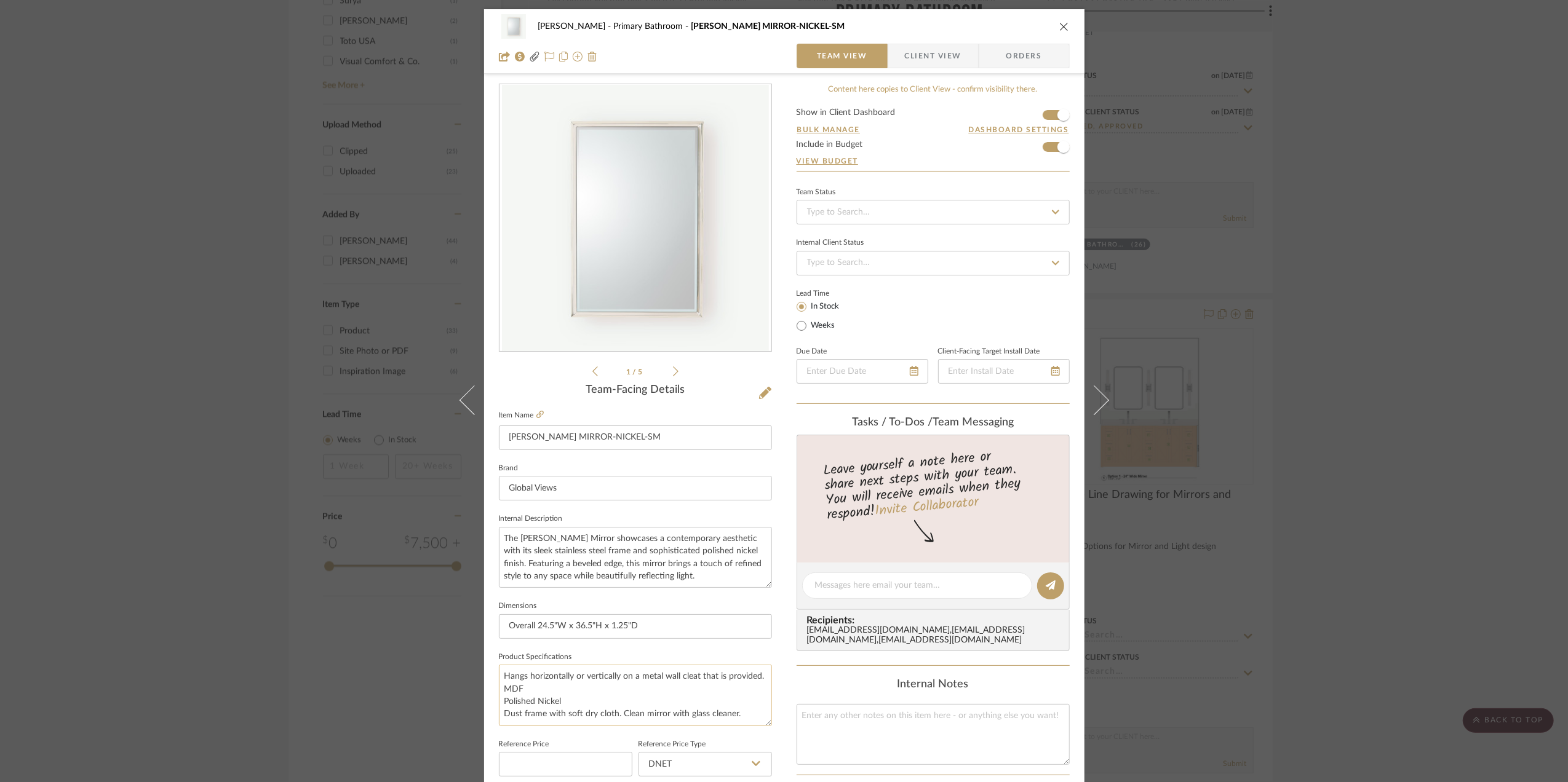
scroll to position [365, 0]
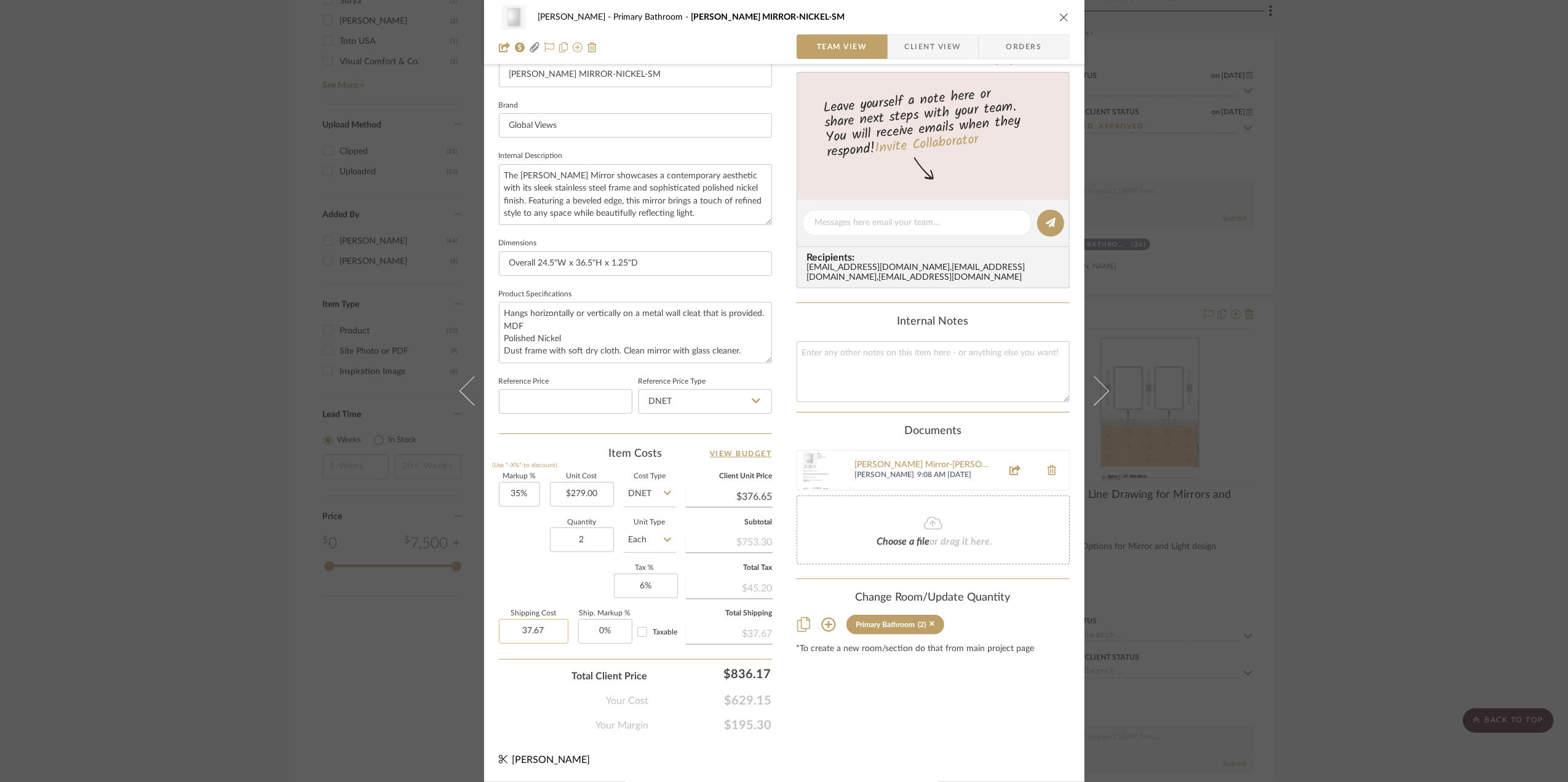
click at [550, 636] on input "37.67" at bounding box center [533, 632] width 69 height 25
type input "$164.00"
click at [539, 692] on div "Your Cost $629.15" at bounding box center [635, 696] width 273 height 25
drag, startPoint x: 1475, startPoint y: 405, endPoint x: 1411, endPoint y: 429, distance: 68.4
click at [1472, 406] on div "Sara Monroe Primary Bathroom REEVES MIRROR-NICKEL-SM Team View Client View Orde…" at bounding box center [784, 391] width 1568 height 782
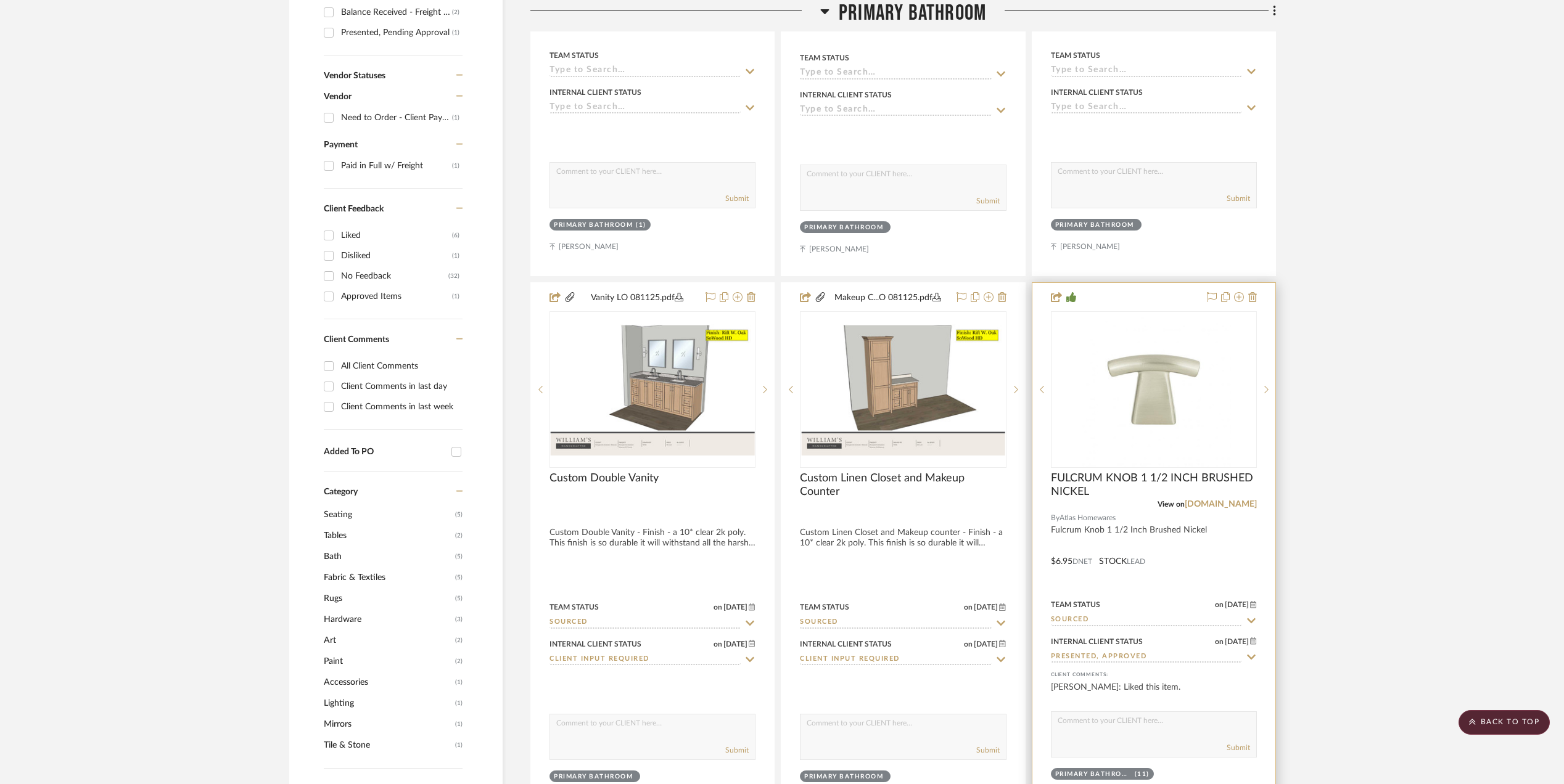
scroll to position [822, 0]
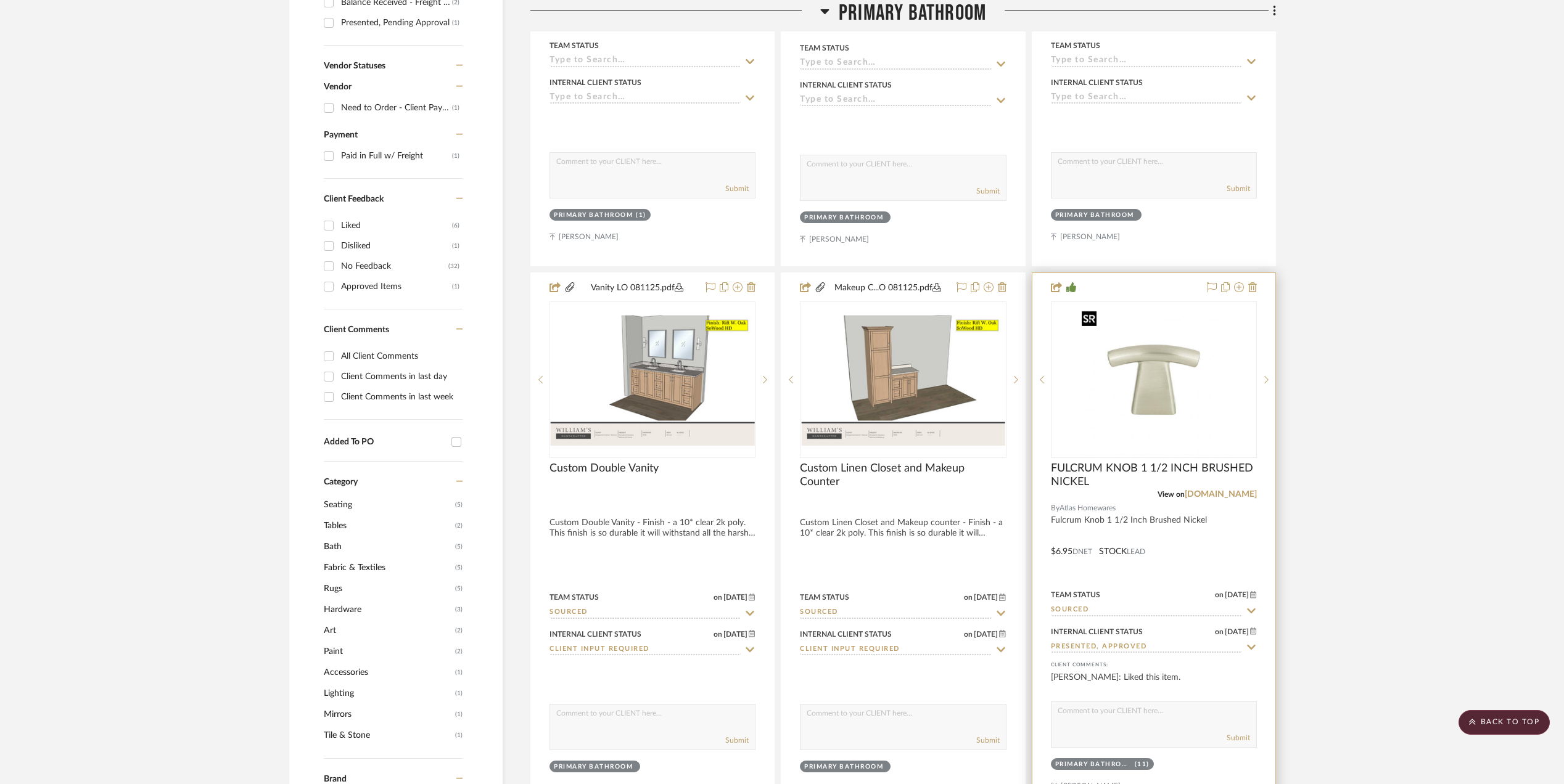
click at [1138, 388] on img "0" at bounding box center [1154, 380] width 154 height 154
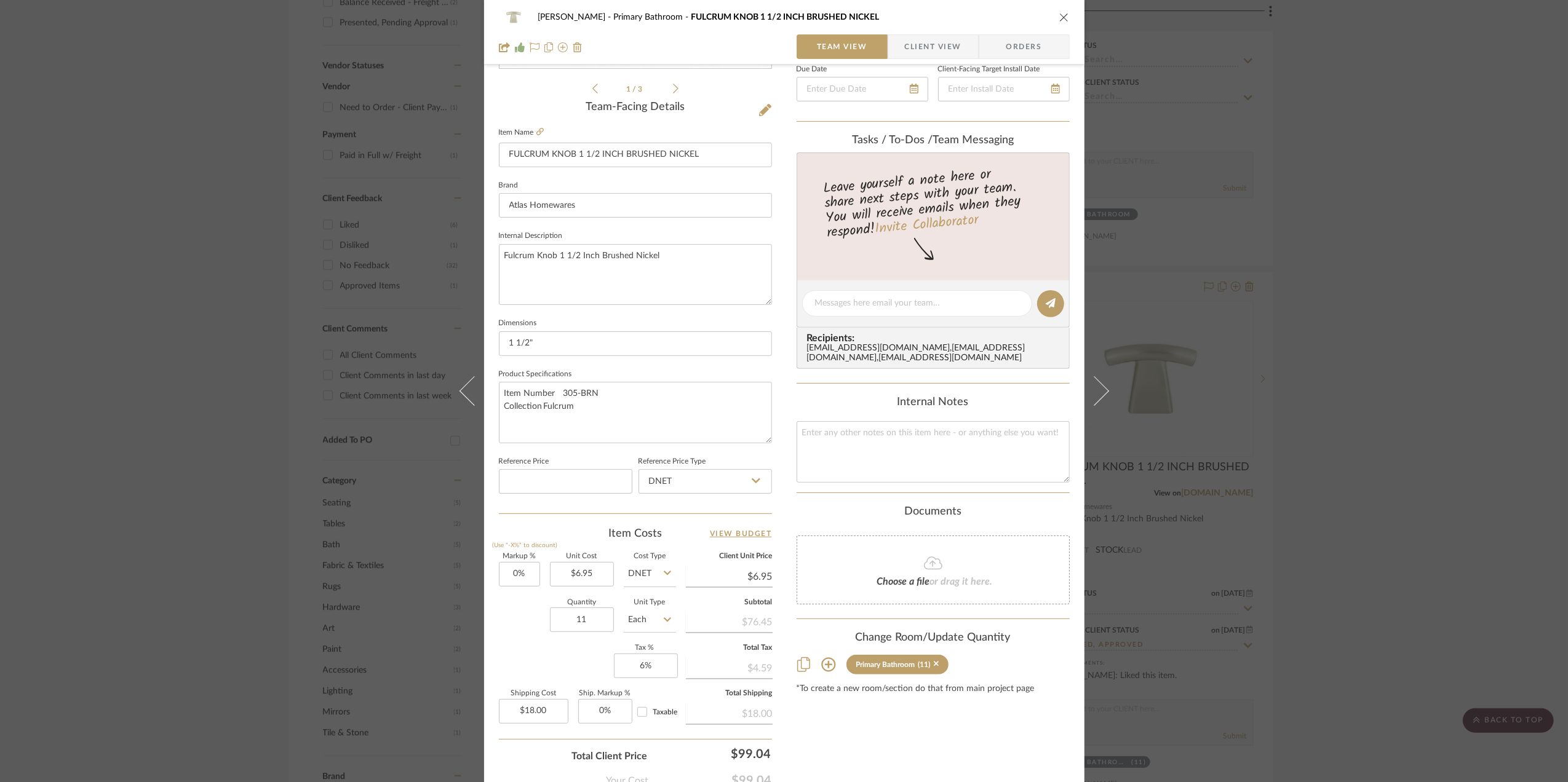
scroll to position [328, 0]
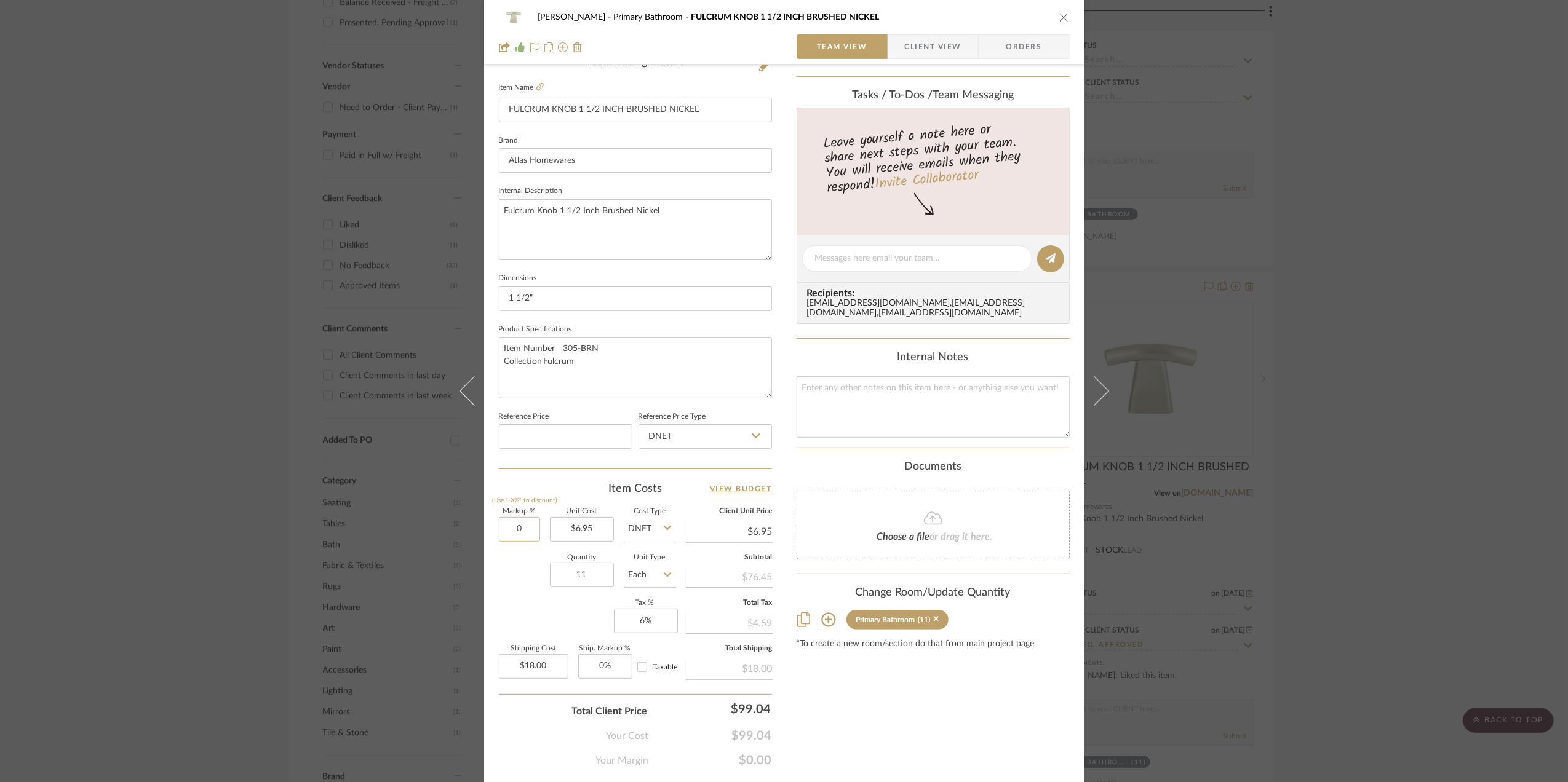
click at [520, 538] on input "0" at bounding box center [519, 529] width 41 height 25
type input "100%"
click at [507, 618] on div "Markup % (Use "-X%" to discount) 100% Unit Cost $6.95 Cost Type DNET Client Uni…" at bounding box center [635, 598] width 273 height 179
type input "$13.90"
click at [1393, 342] on div "Sara Monroe Primary Bathroom FULCRUM KNOB 1 1/2 INCH BRUSHED NICKEL Team View C…" at bounding box center [784, 391] width 1568 height 782
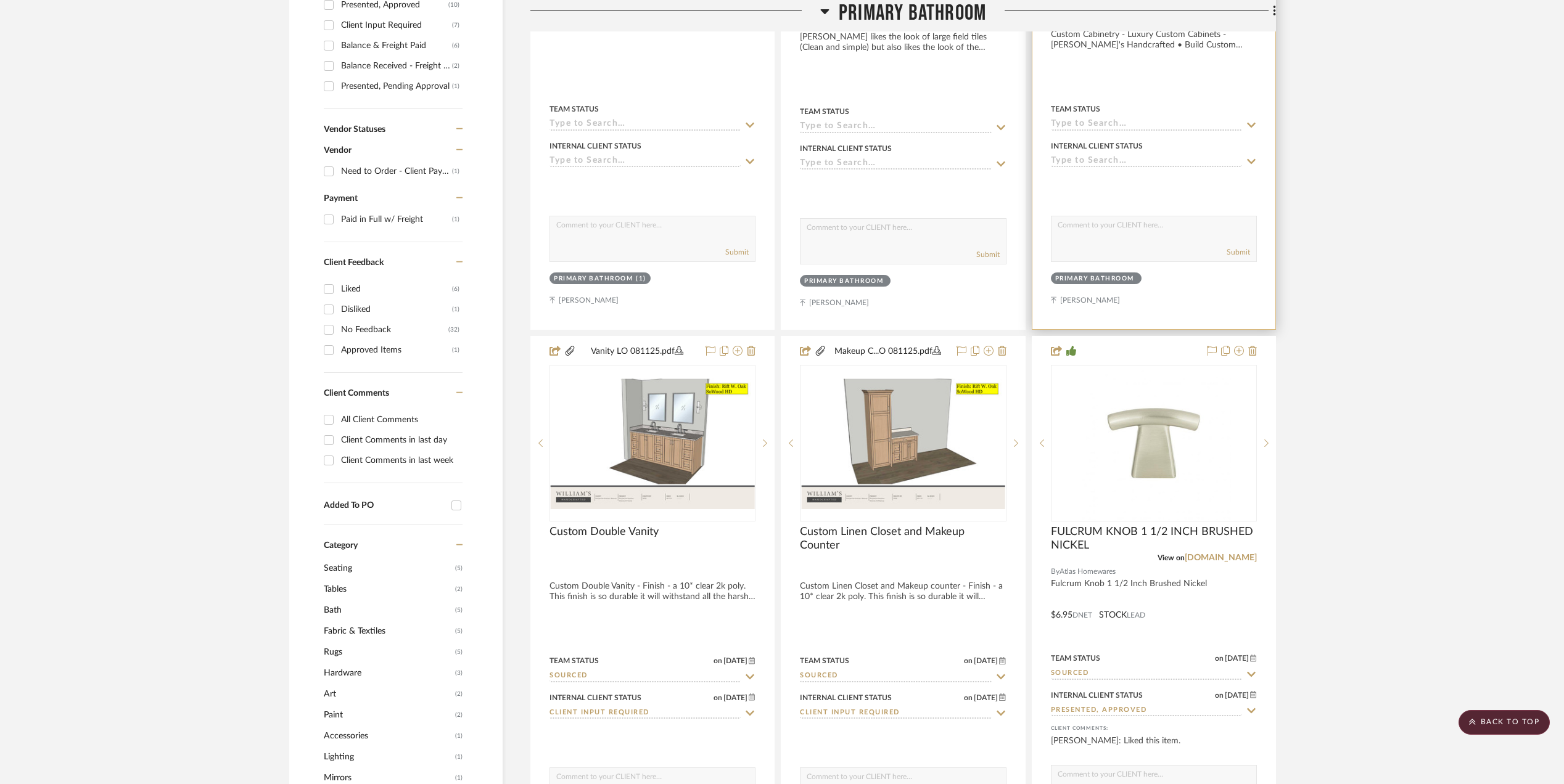
scroll to position [657, 0]
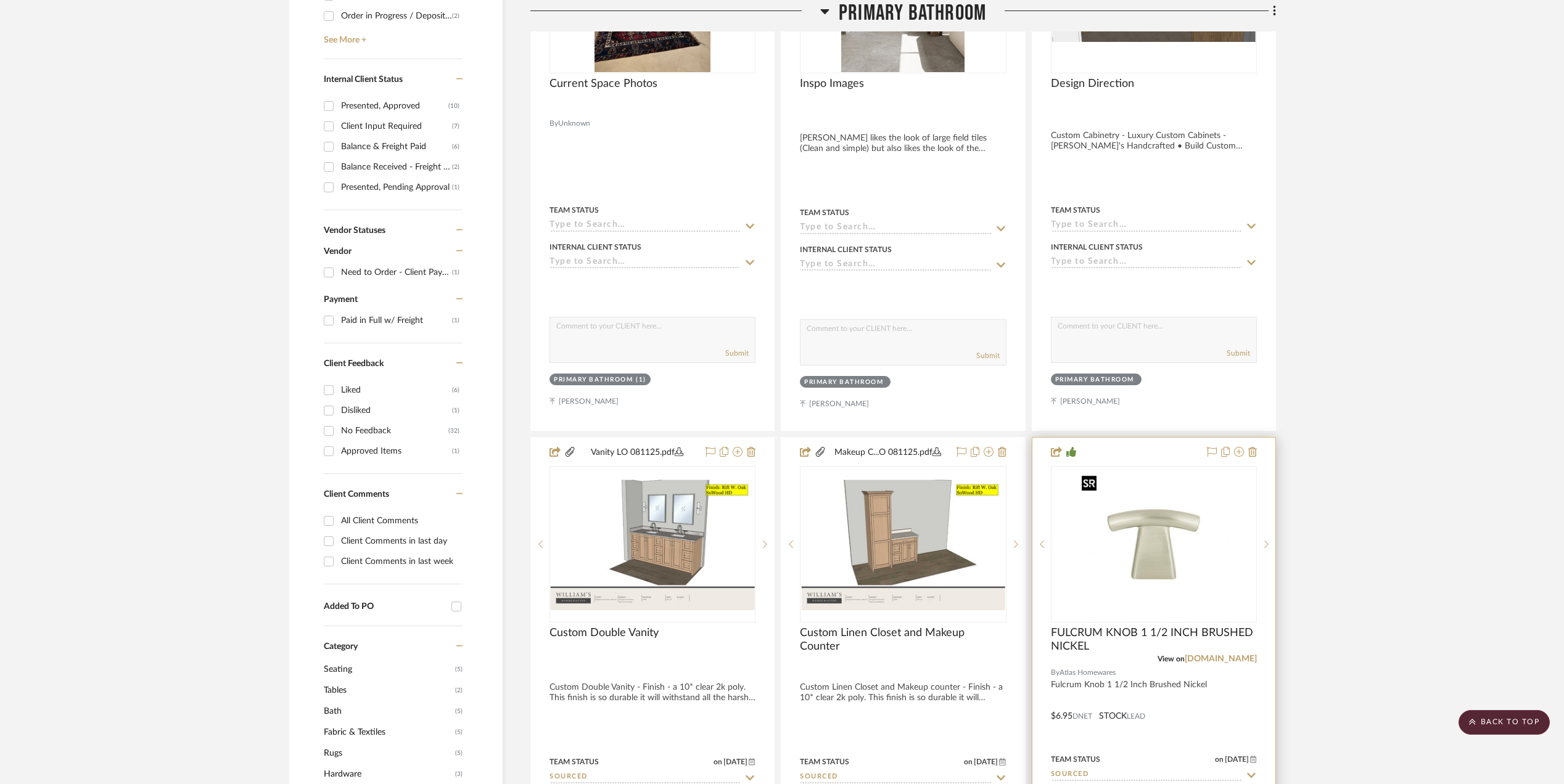
click at [1152, 535] on img "0" at bounding box center [1154, 544] width 154 height 154
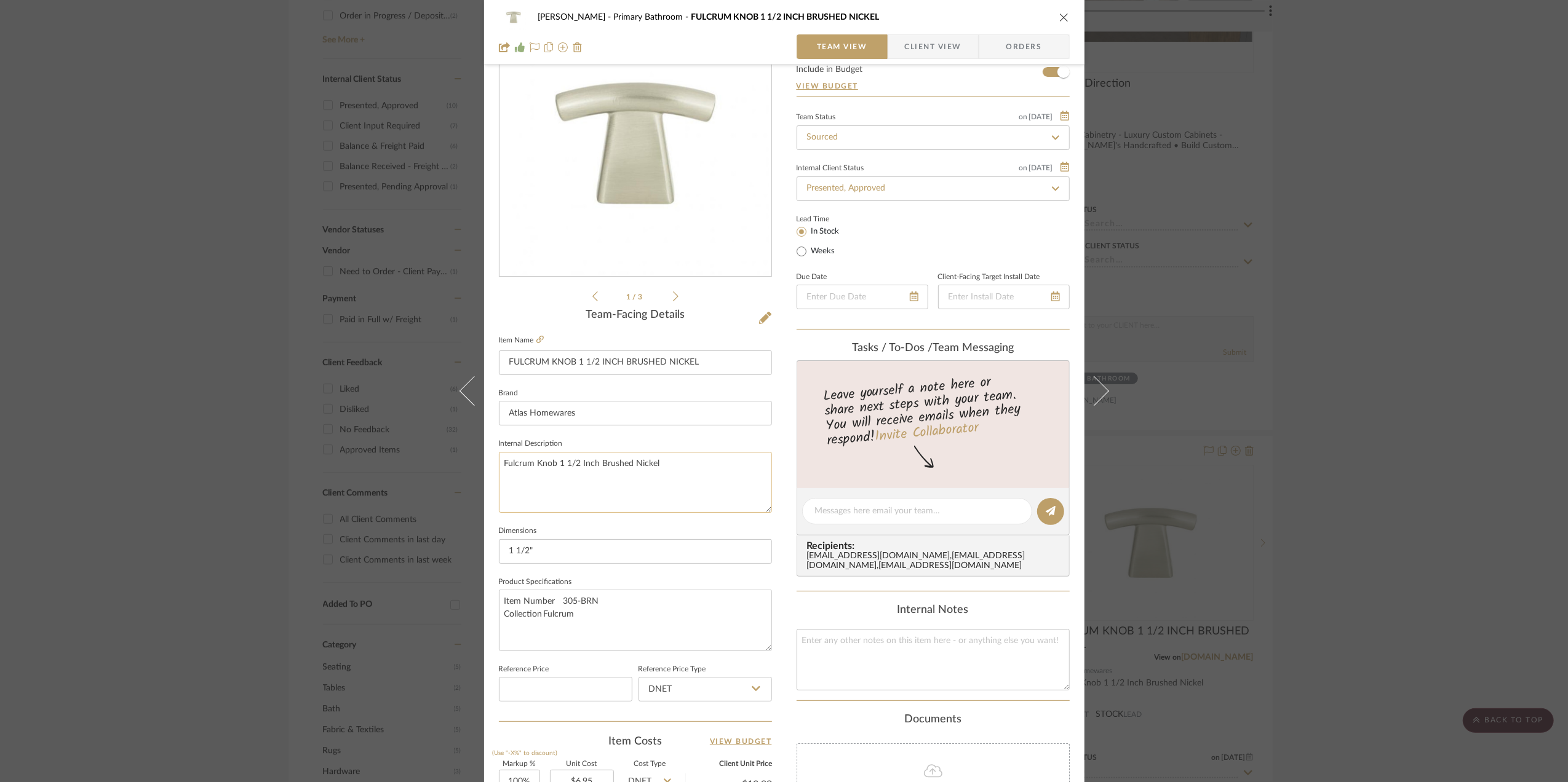
scroll to position [0, 0]
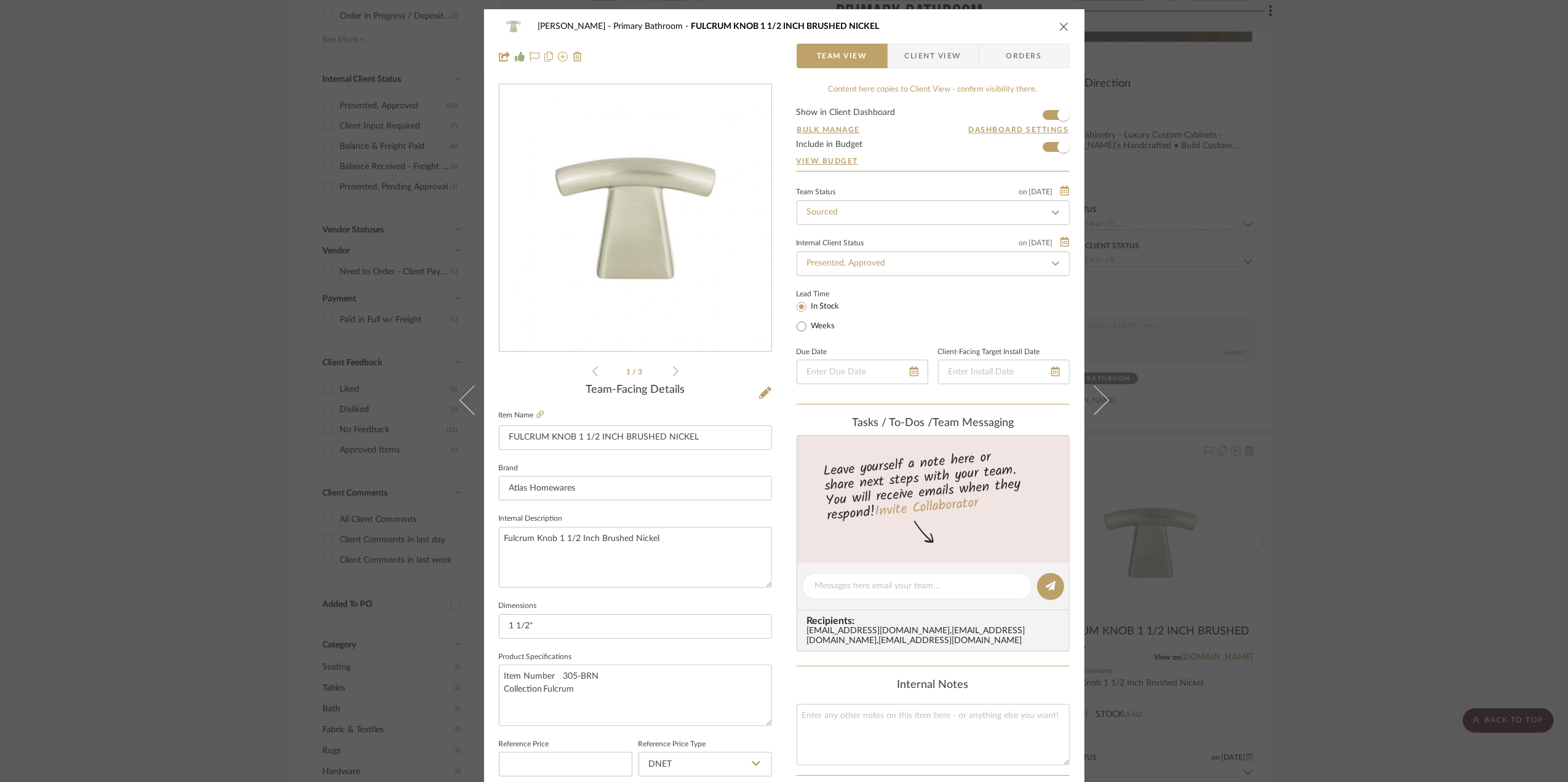
click at [925, 45] on span "Client View" at bounding box center [933, 55] width 57 height 25
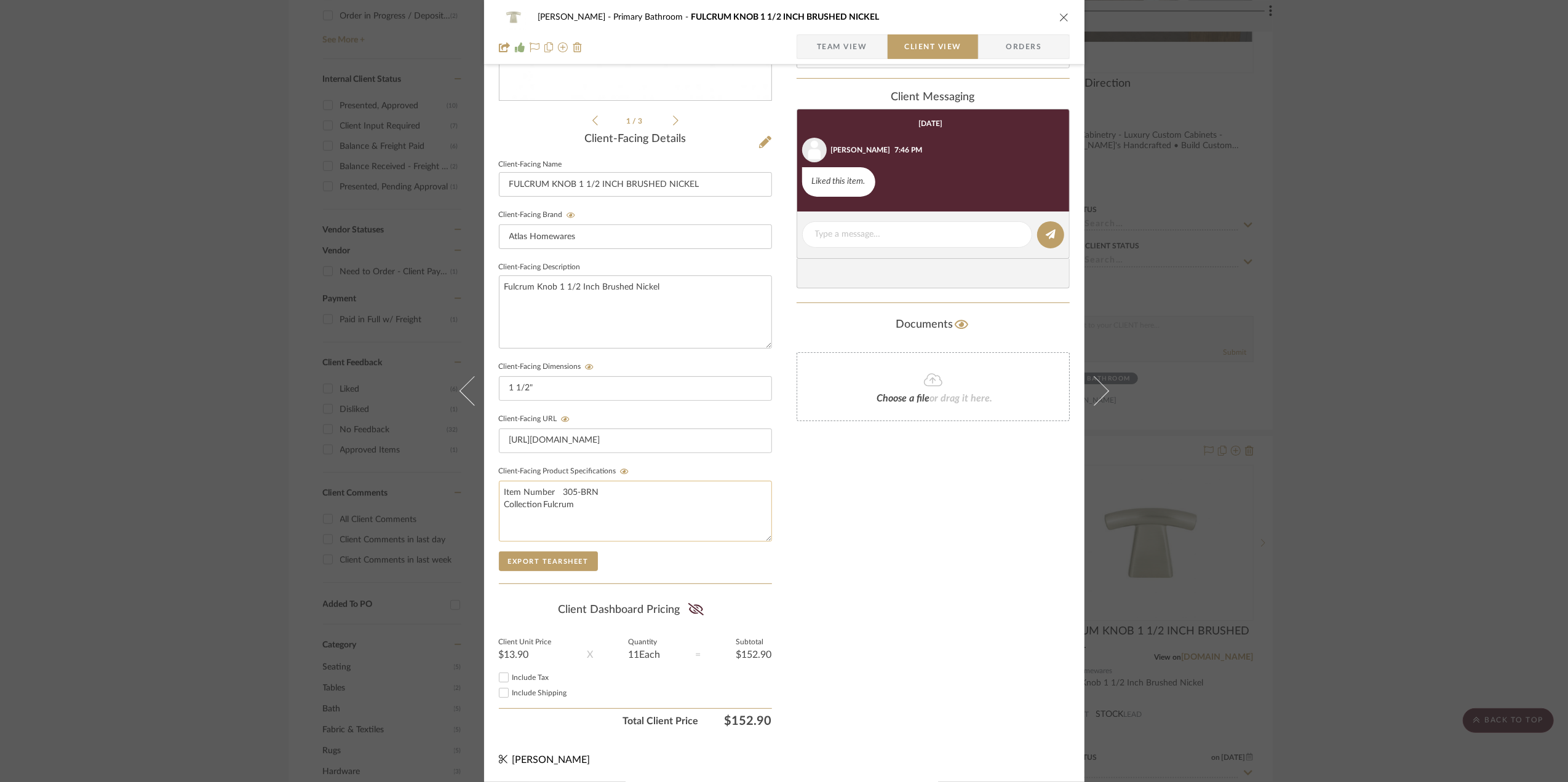
scroll to position [256, 0]
click at [845, 44] on span "Team View" at bounding box center [842, 47] width 50 height 25
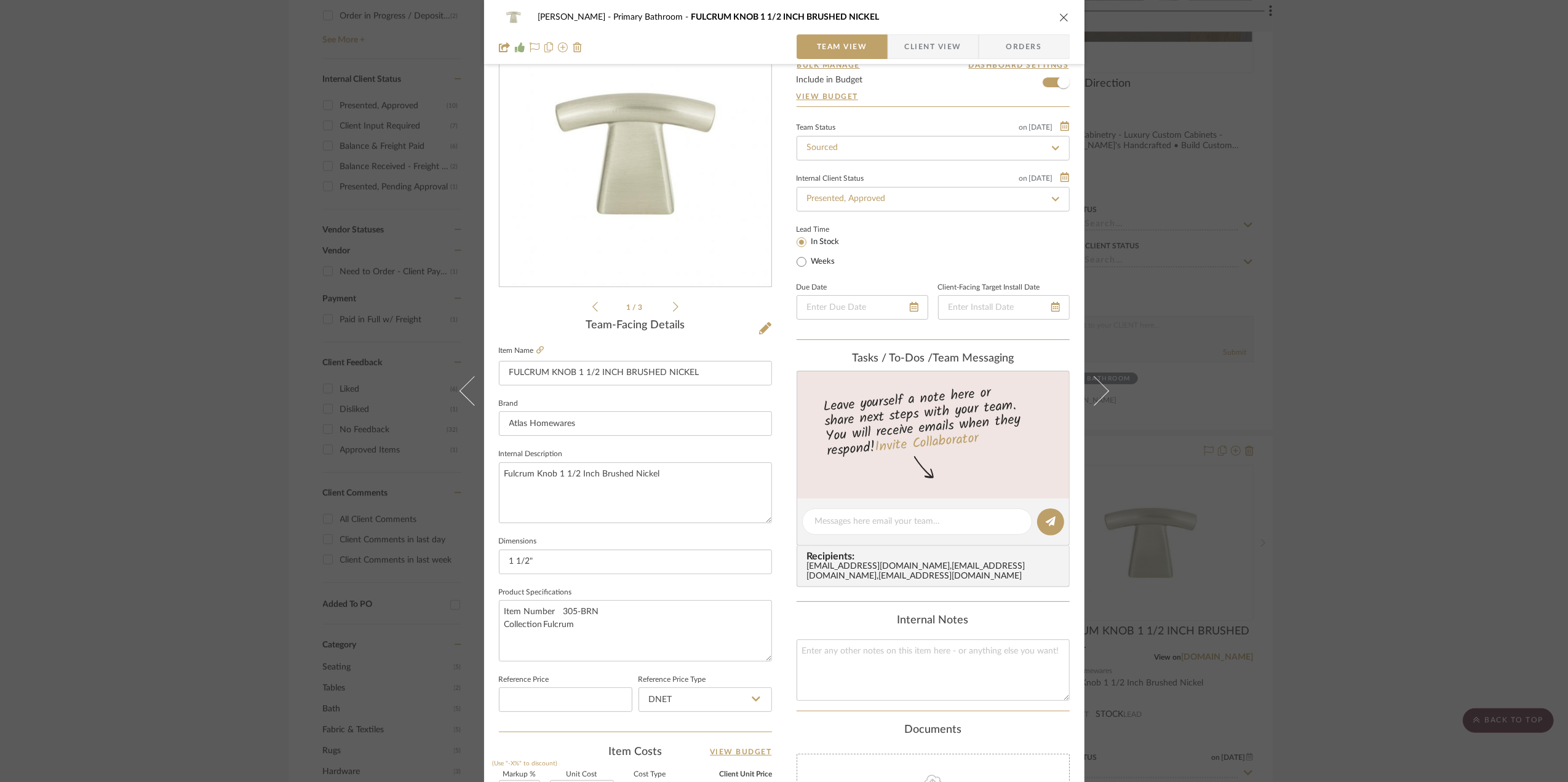
scroll to position [0, 0]
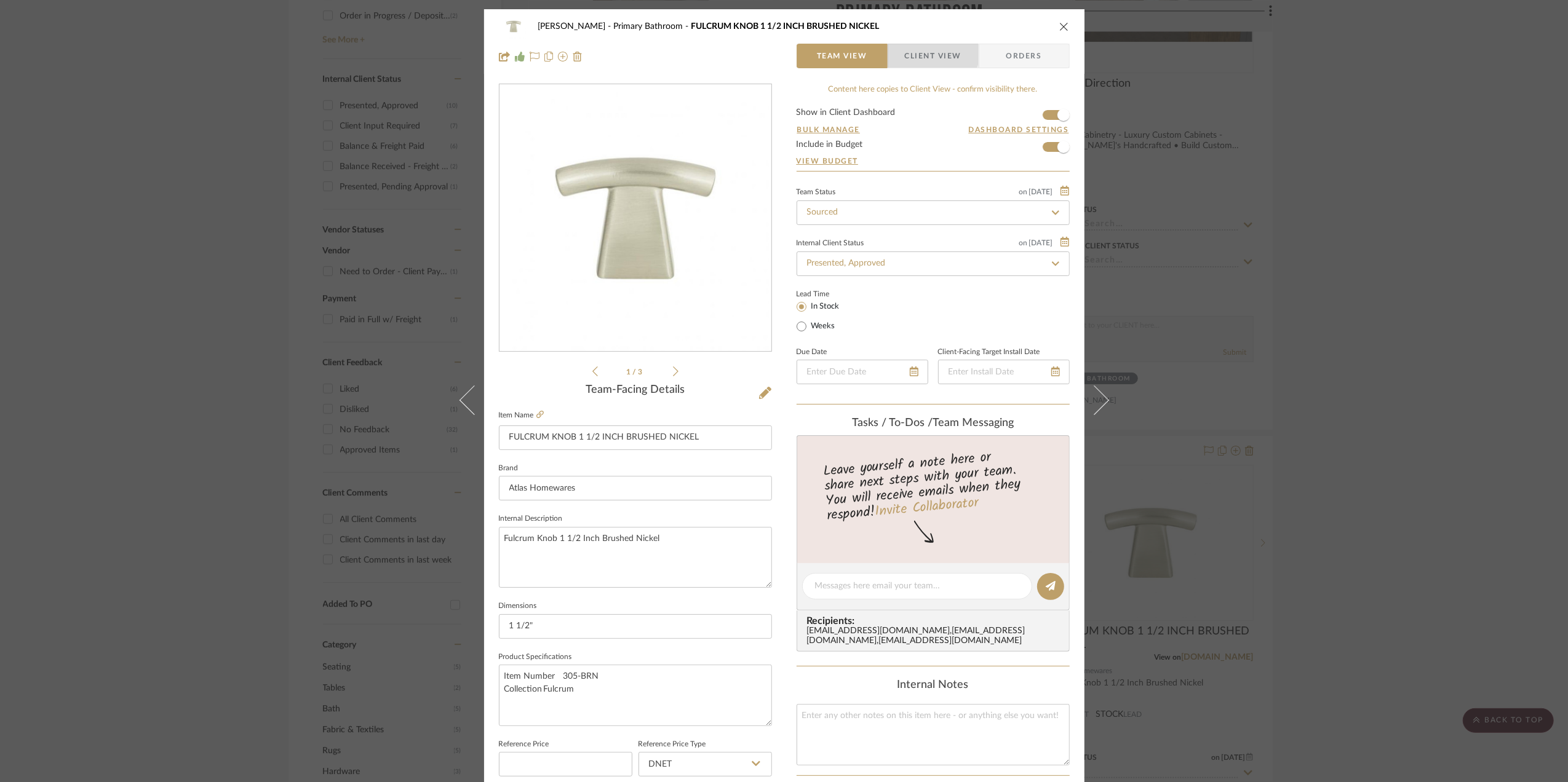
drag, startPoint x: 919, startPoint y: 50, endPoint x: 889, endPoint y: 119, distance: 75.2
click at [919, 52] on span "Client View" at bounding box center [933, 55] width 57 height 25
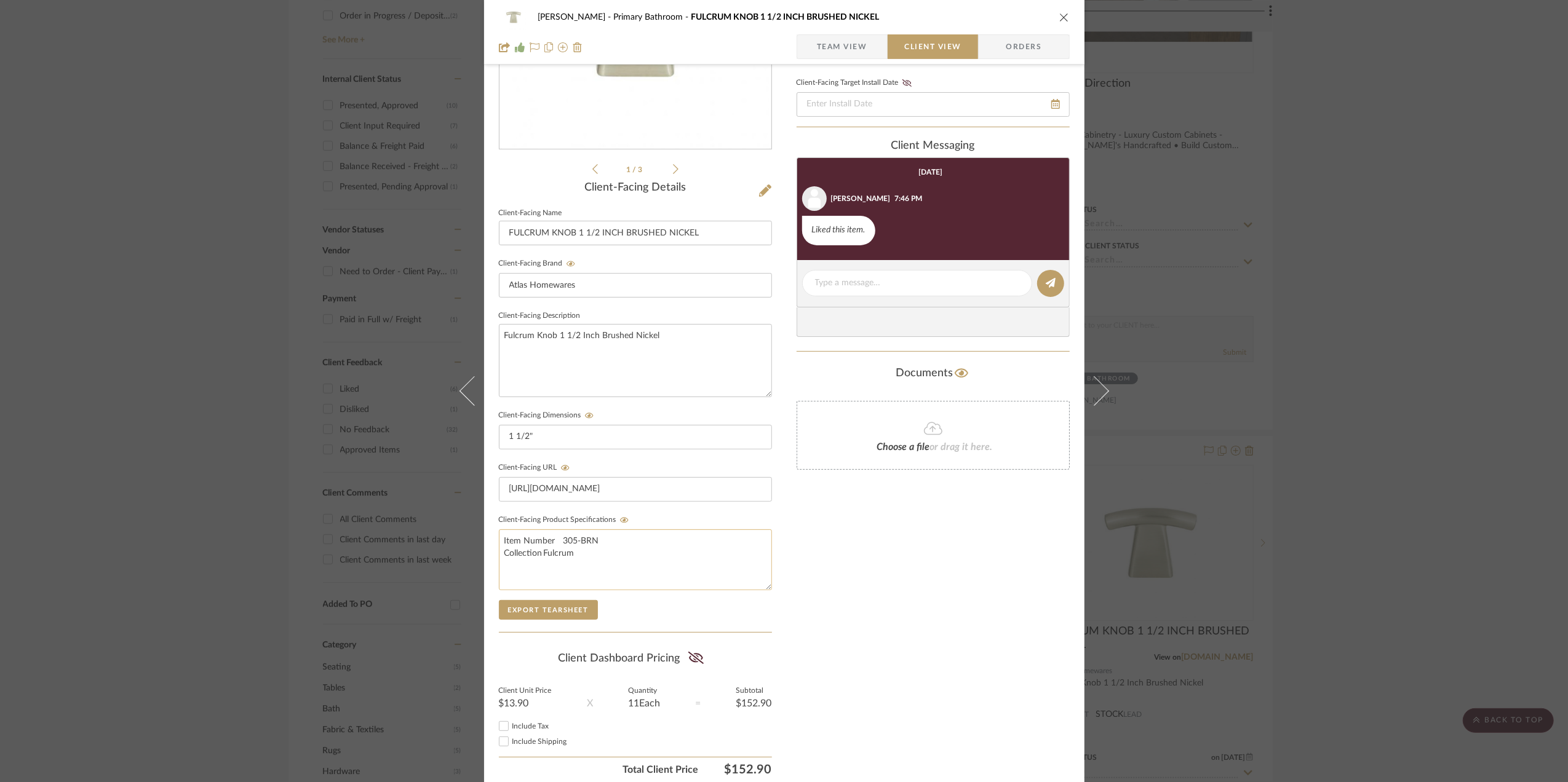
scroll to position [256, 0]
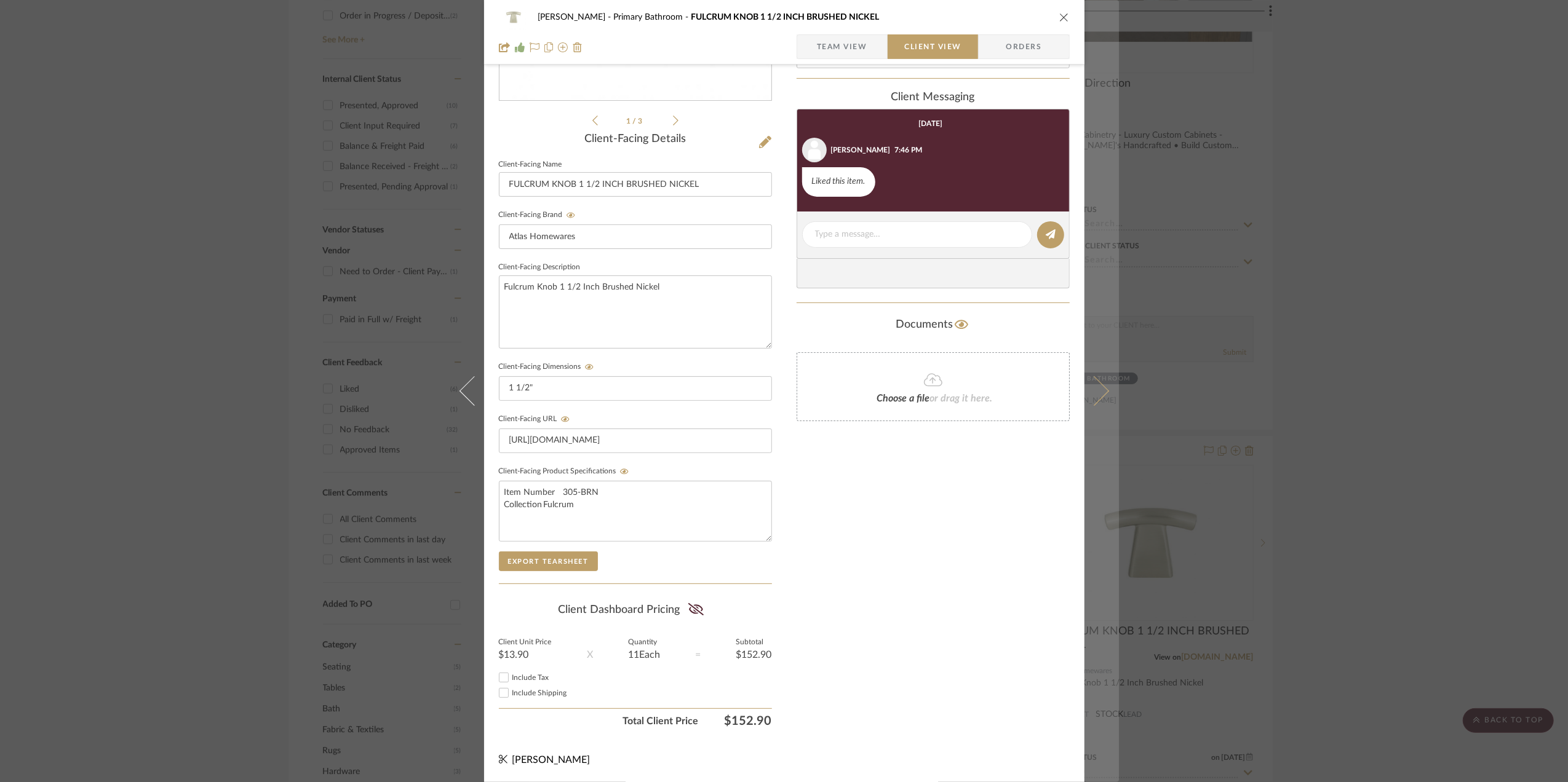
click at [1089, 387] on icon at bounding box center [1093, 391] width 30 height 30
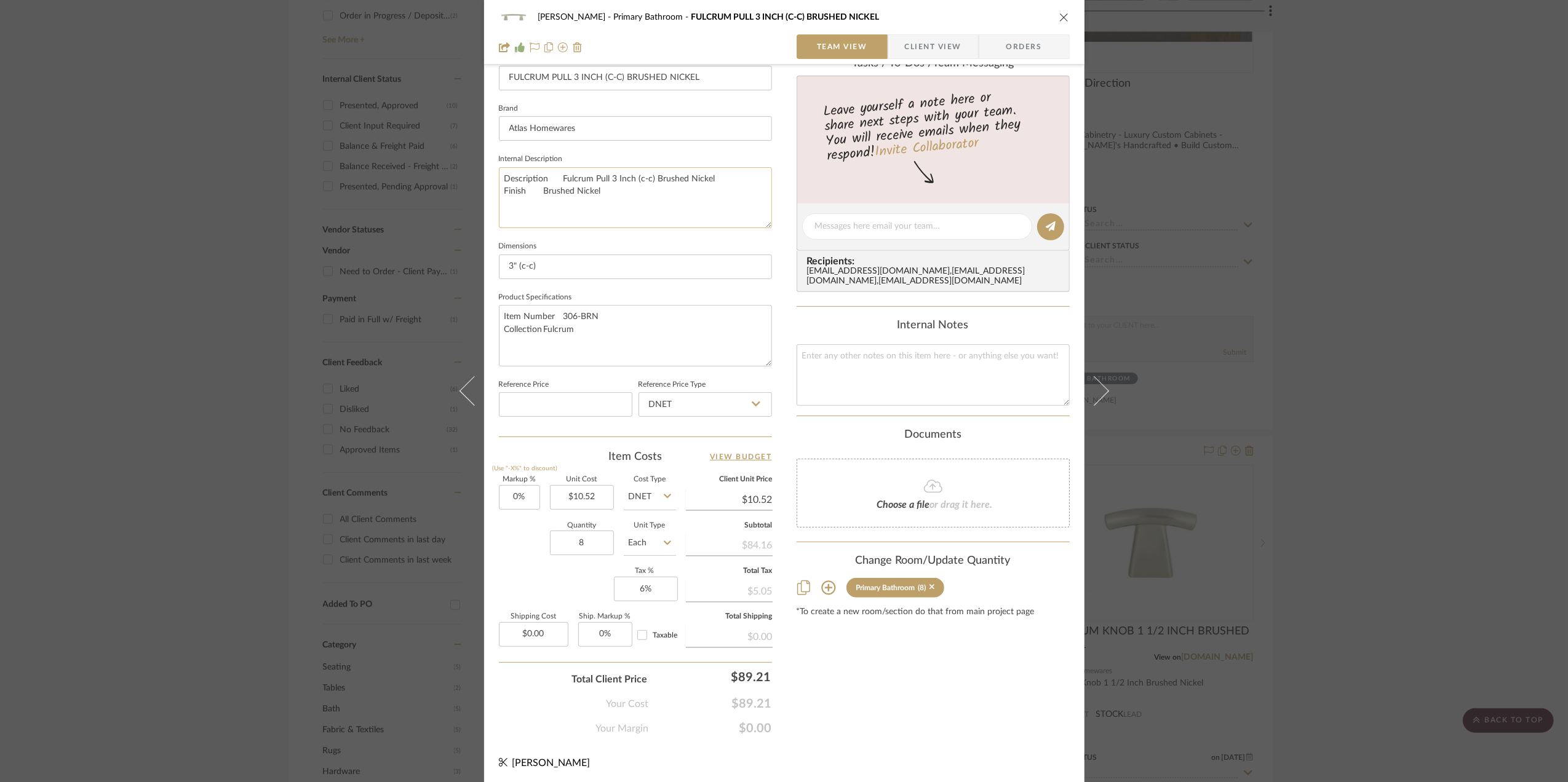
scroll to position [365, 0]
click at [520, 492] on input "0" at bounding box center [519, 494] width 41 height 25
type input "100%"
click at [527, 551] on div "Quantity 8 Unit Type Each" at bounding box center [587, 541] width 177 height 43
type input "$21.04"
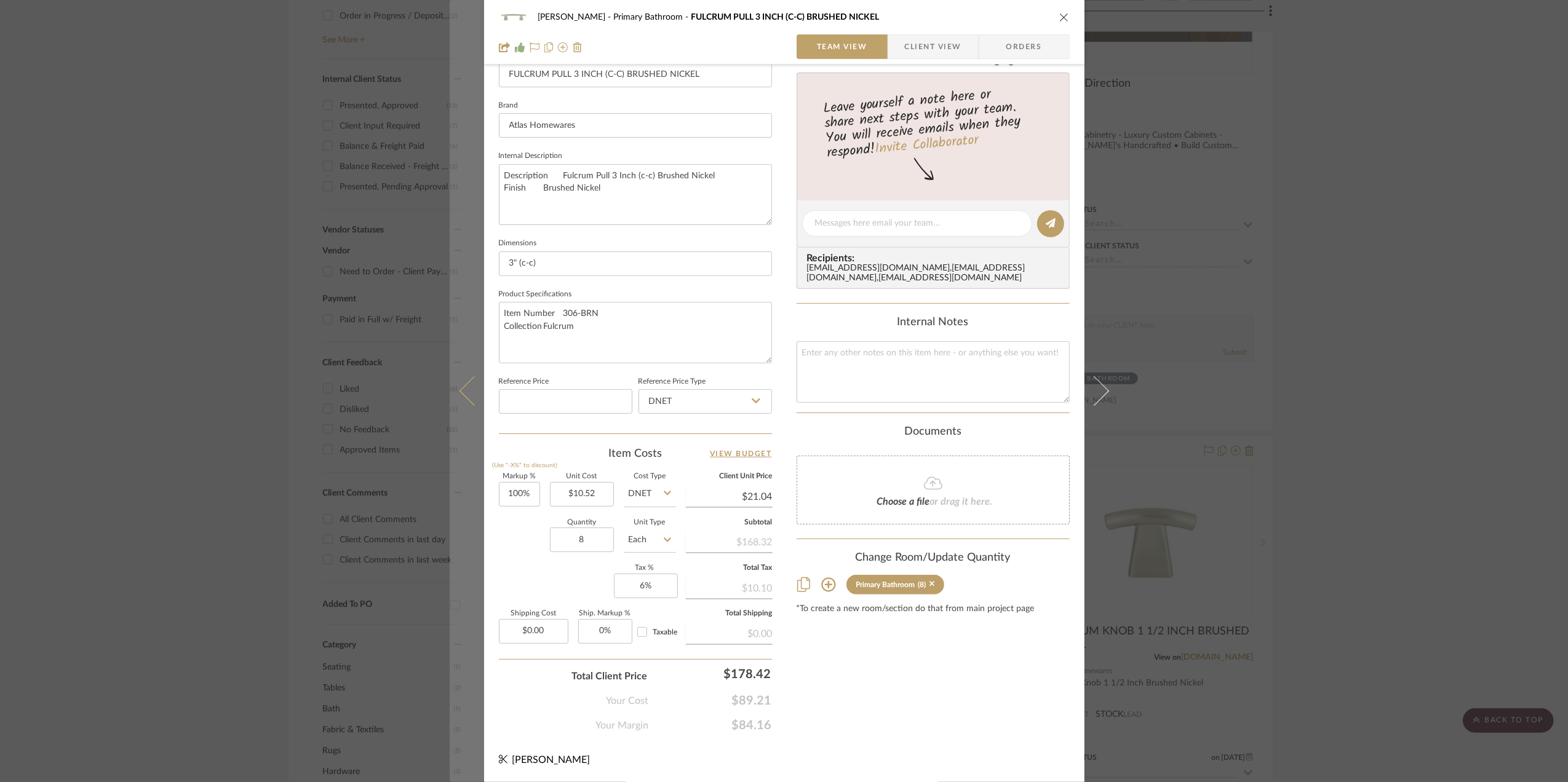
click at [469, 392] on icon at bounding box center [474, 391] width 30 height 30
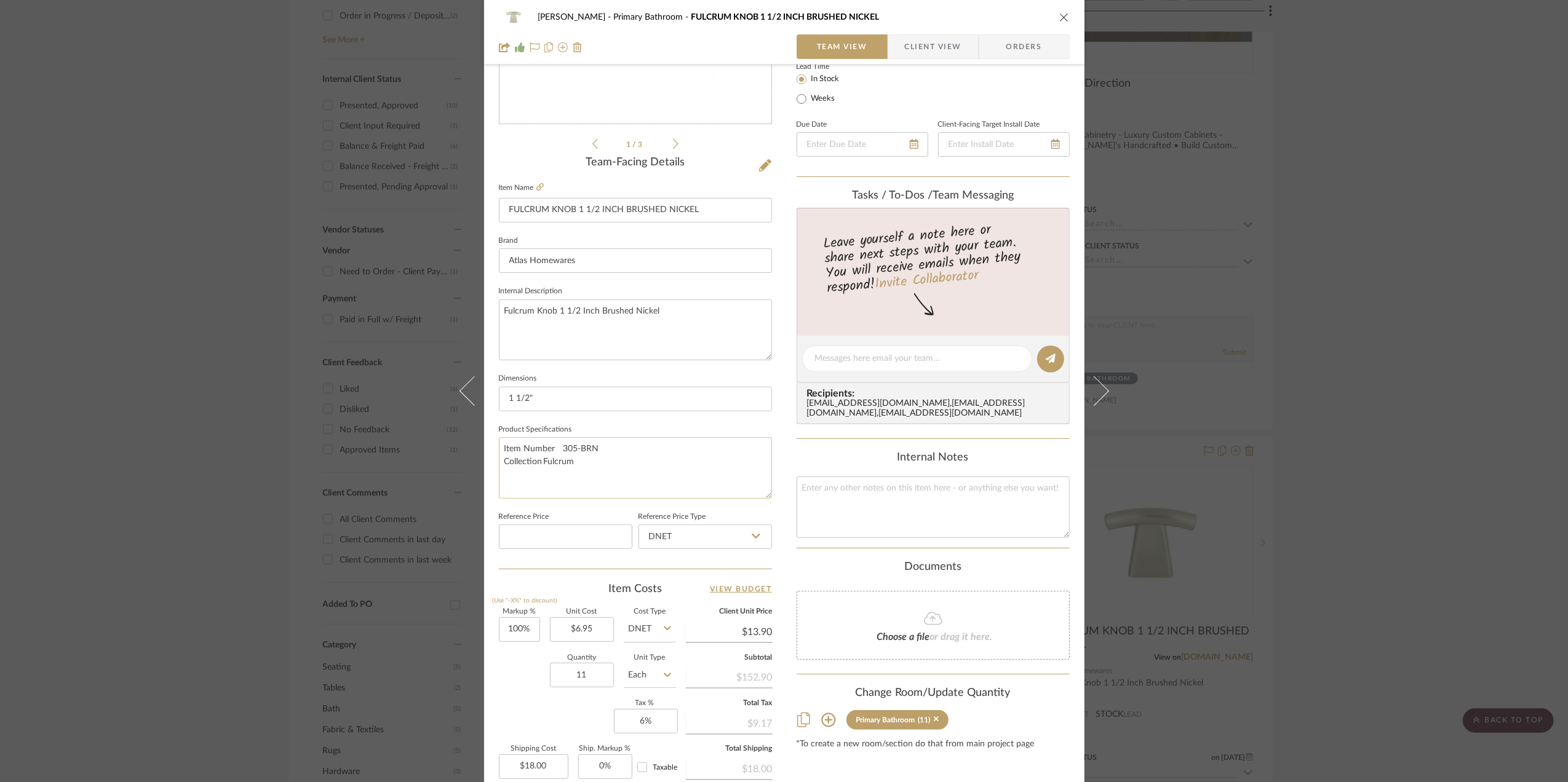
scroll to position [164, 0]
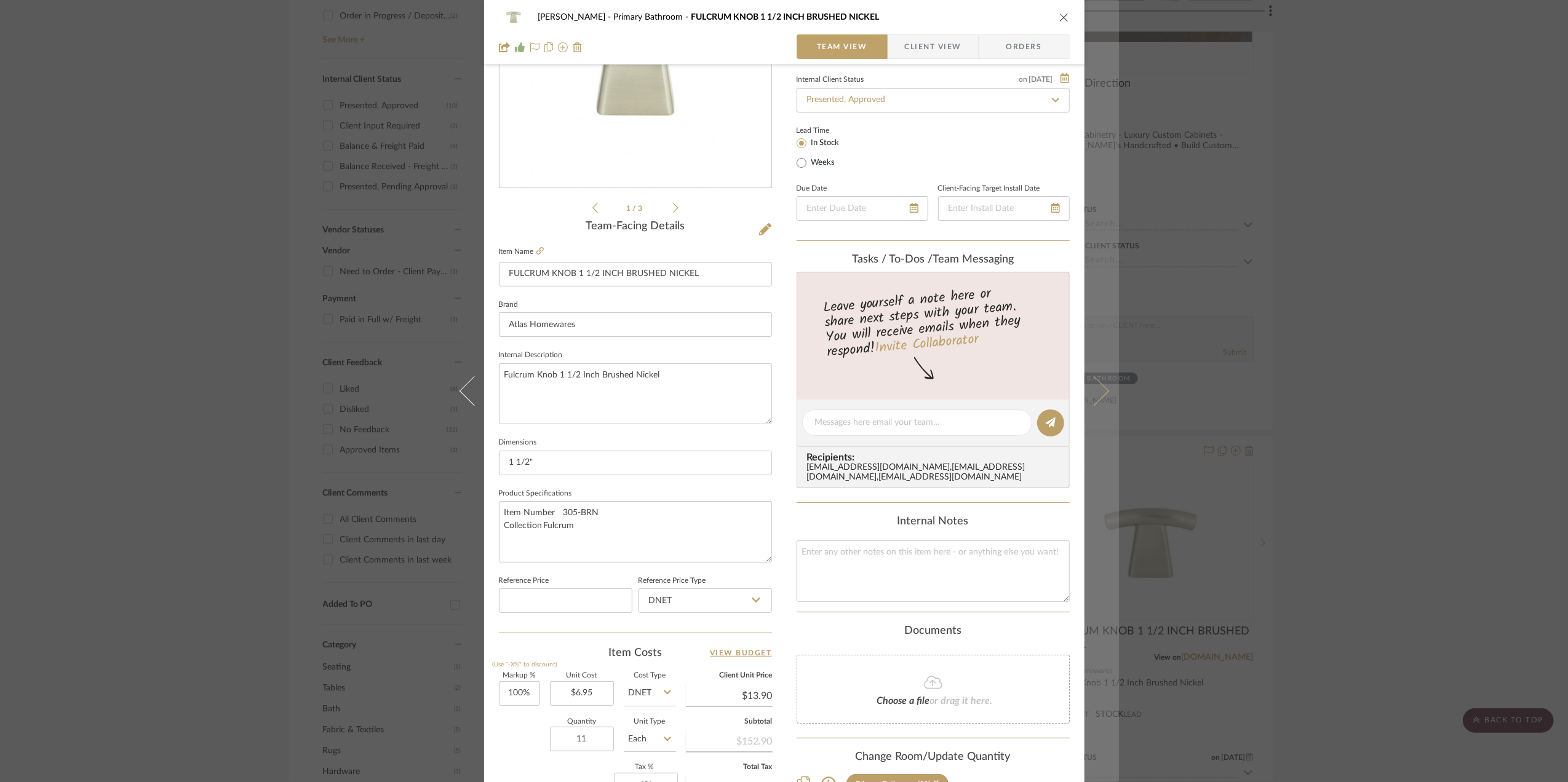
click at [1098, 388] on icon at bounding box center [1093, 391] width 30 height 30
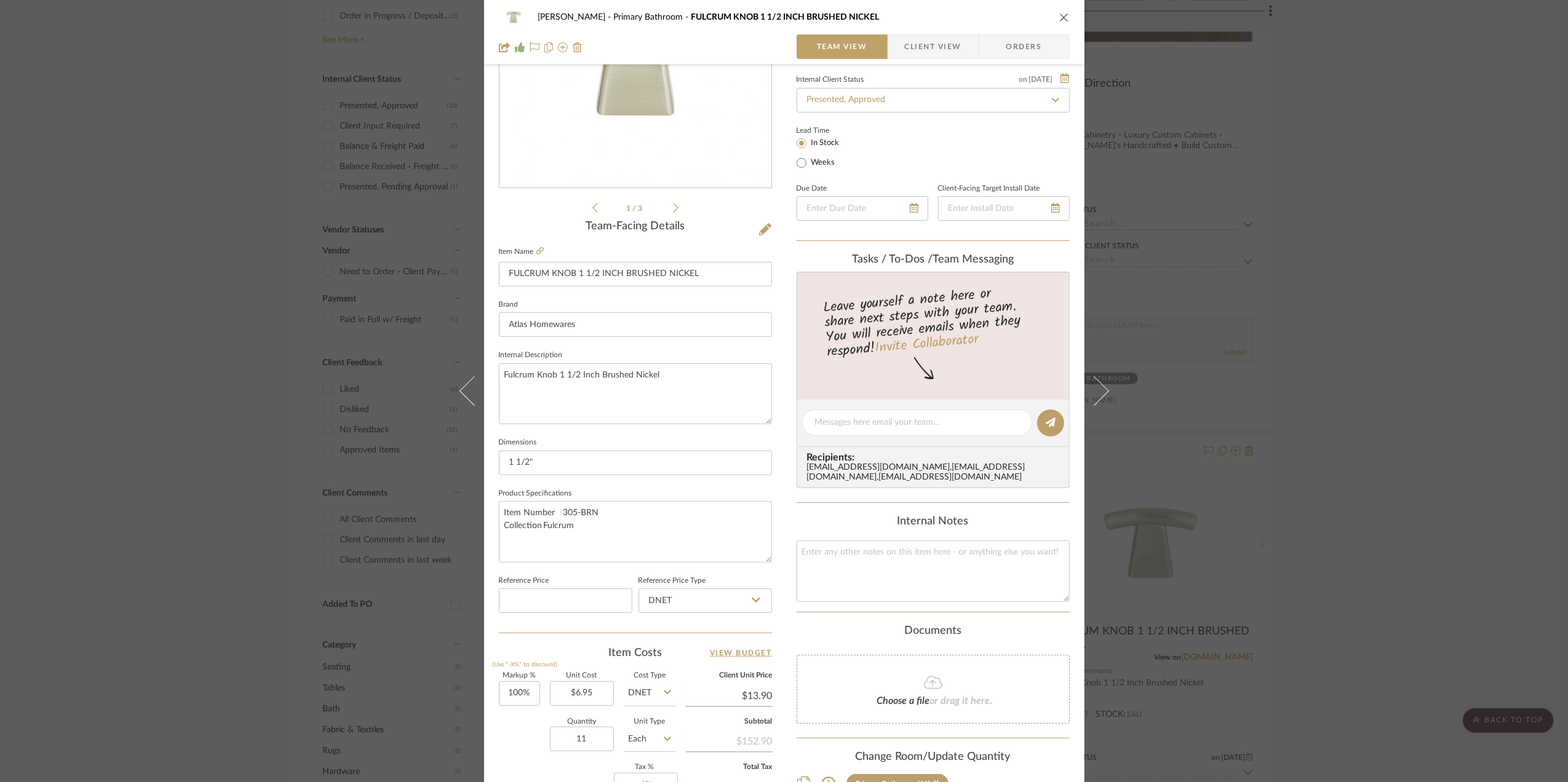
scroll to position [0, 0]
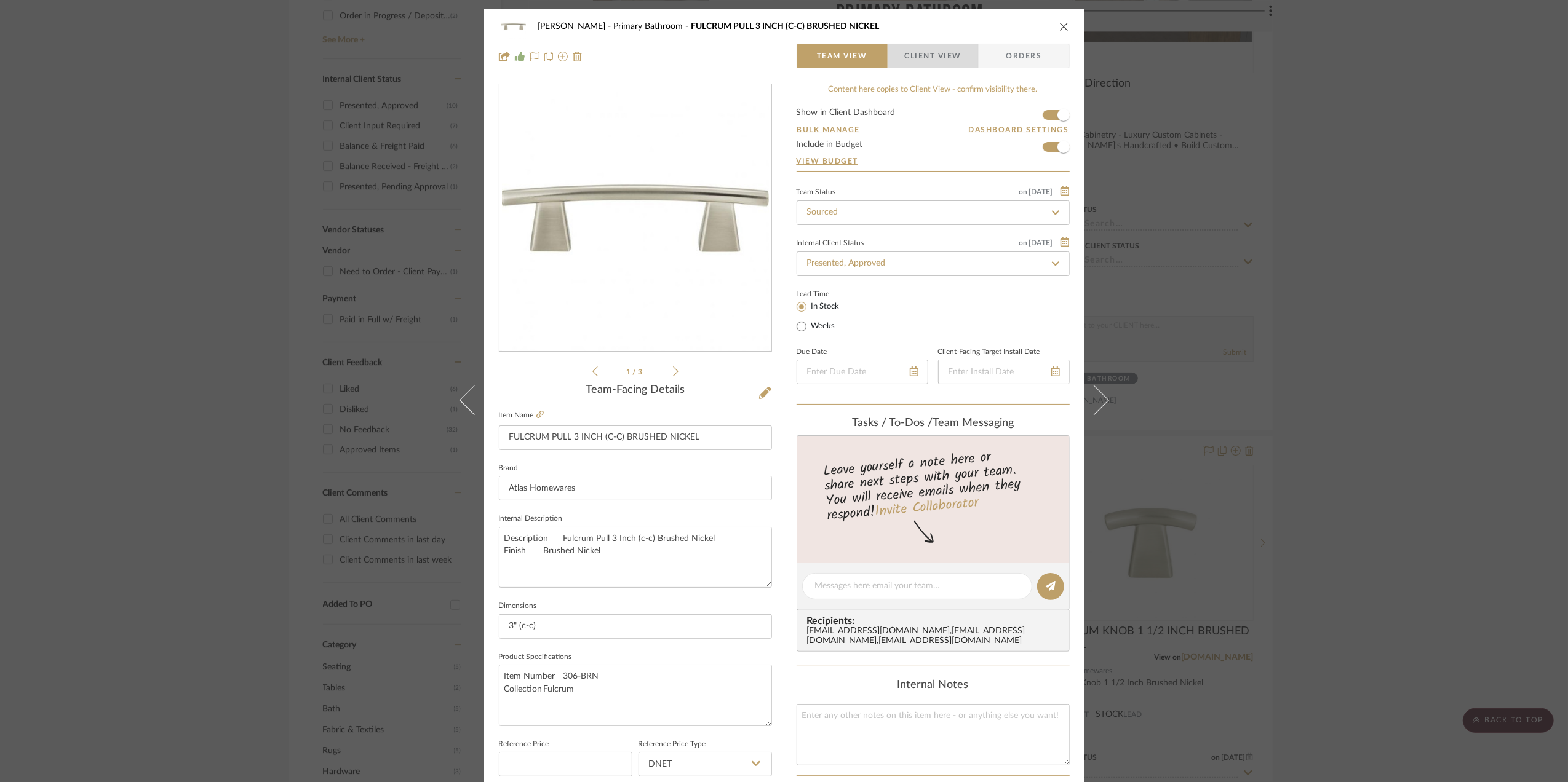
click at [931, 50] on span "Client View" at bounding box center [933, 55] width 57 height 25
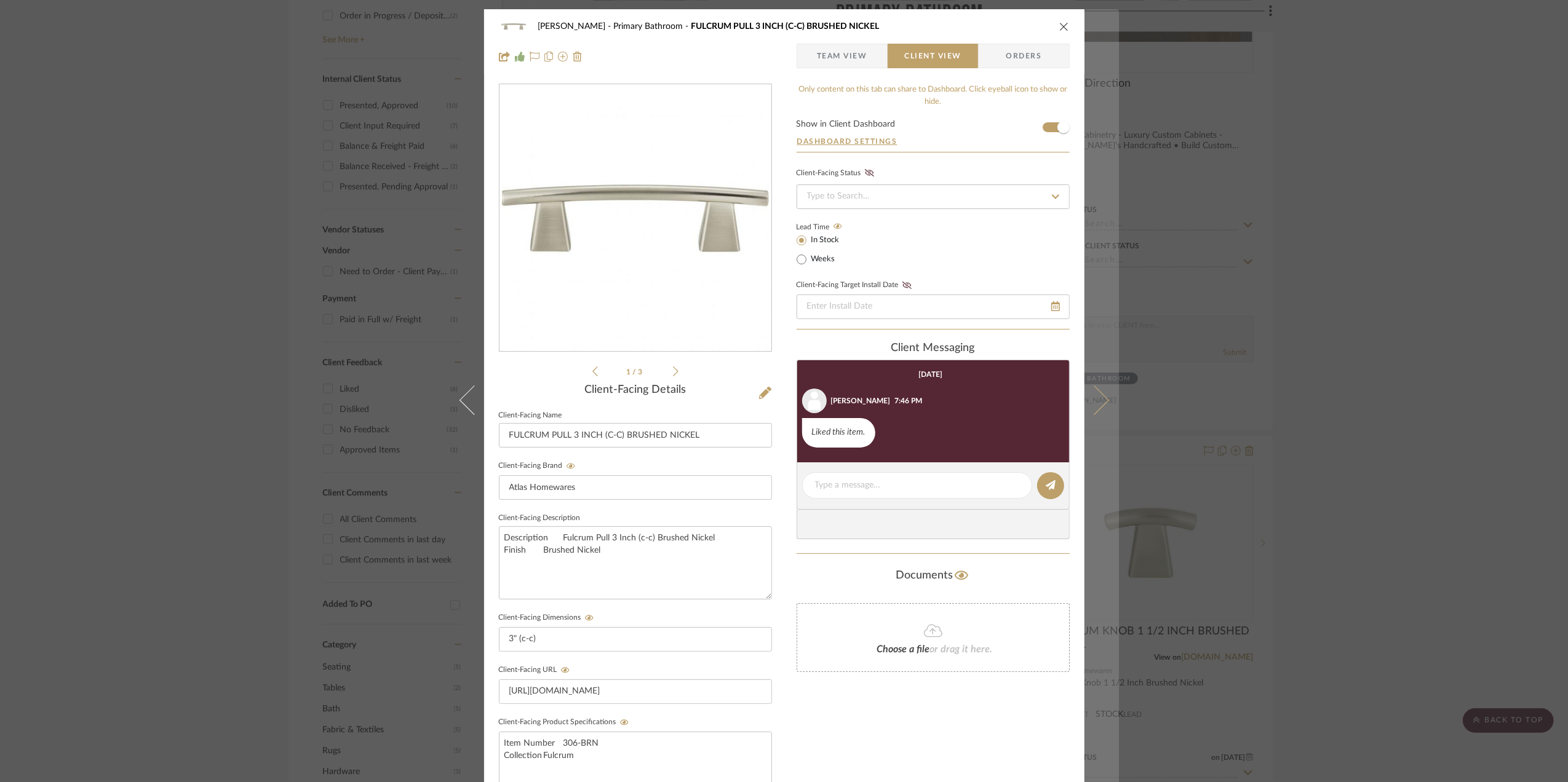
click at [1096, 397] on icon at bounding box center [1093, 400] width 30 height 30
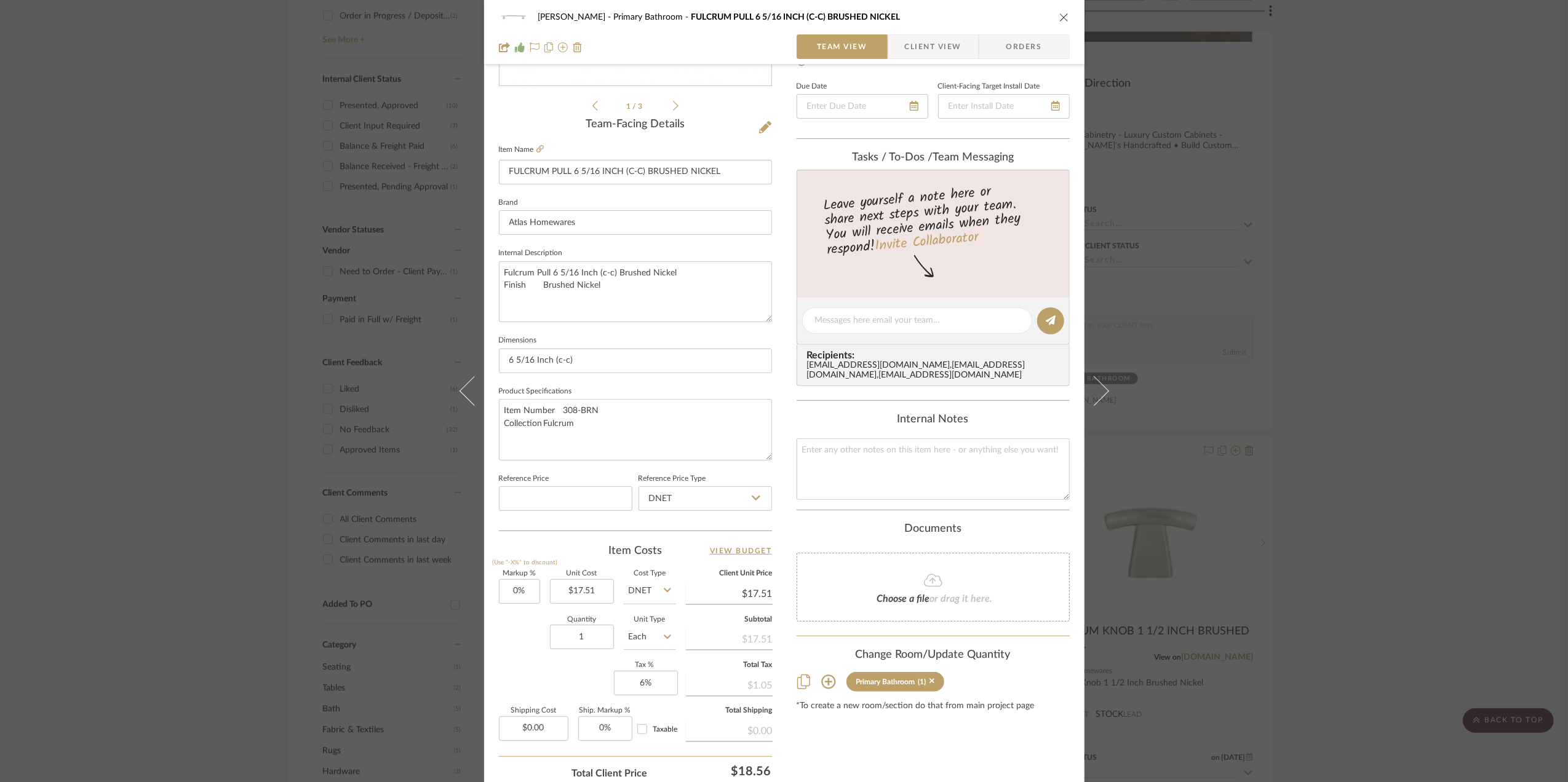
scroll to position [365, 0]
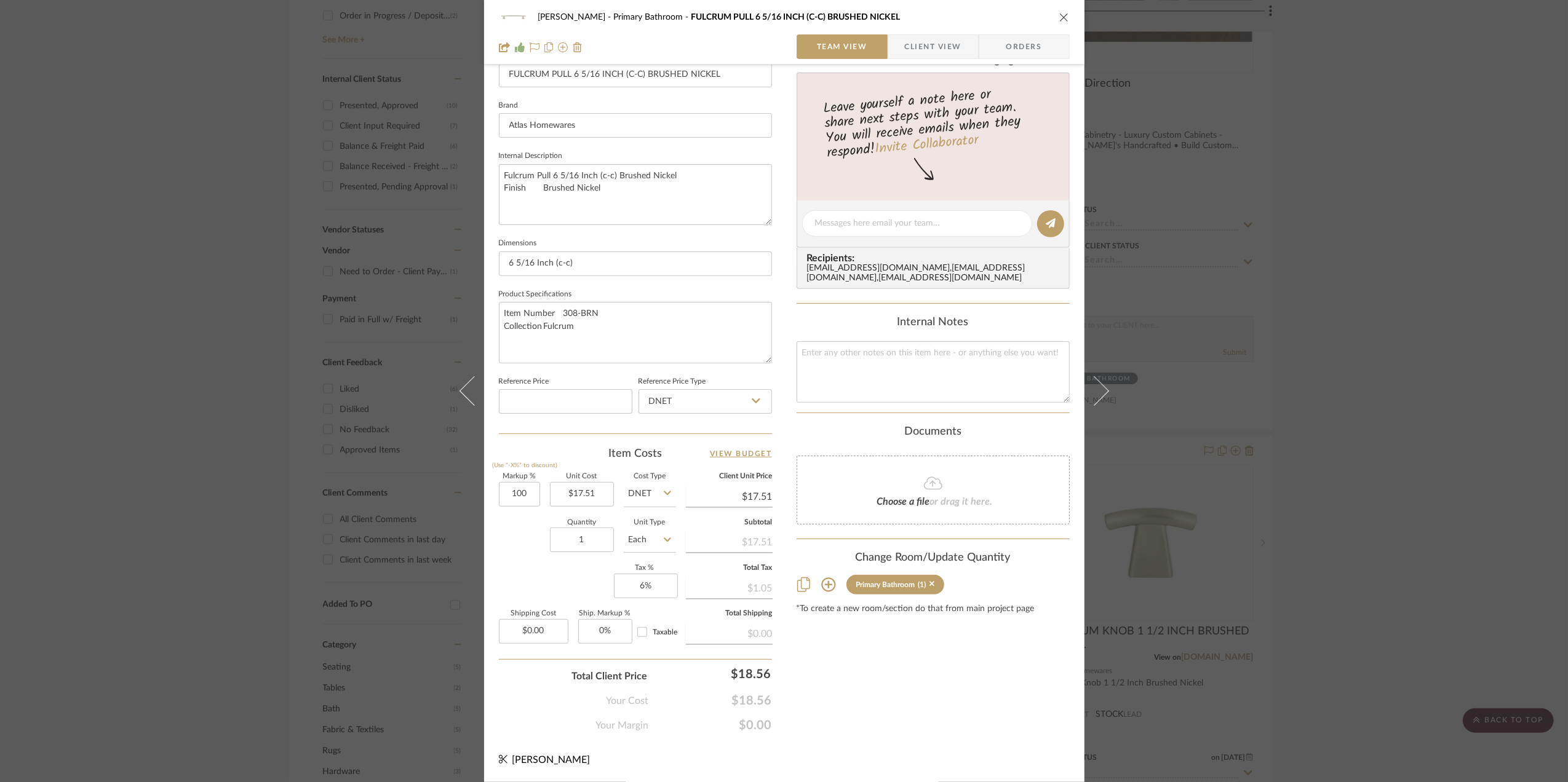
type input "100%"
click at [520, 561] on div "Quantity 1 Unit Type Each" at bounding box center [587, 541] width 177 height 43
type input "$35.02"
click at [931, 47] on span "Client View" at bounding box center [933, 47] width 57 height 25
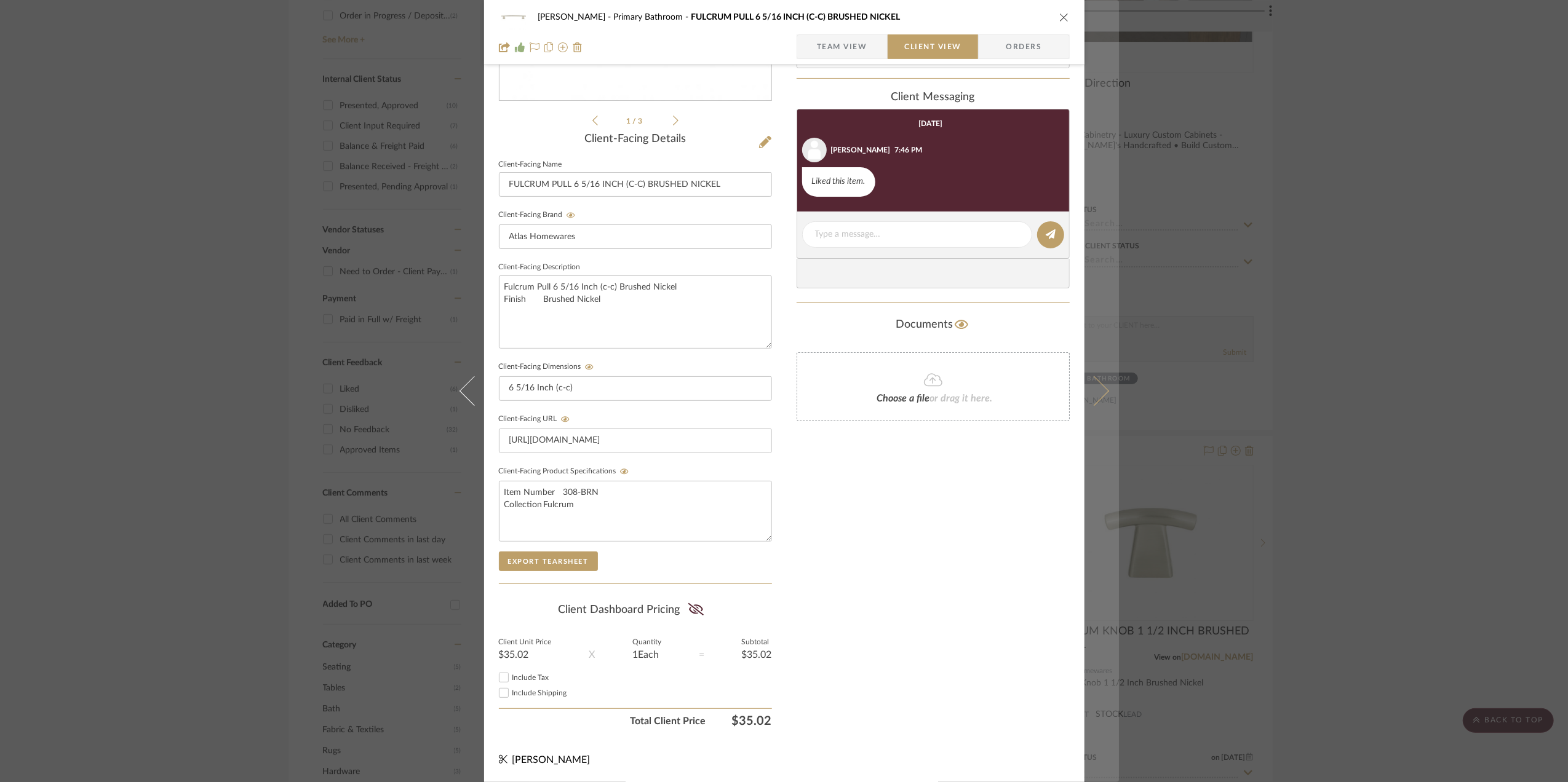
click at [1093, 390] on icon at bounding box center [1093, 391] width 30 height 30
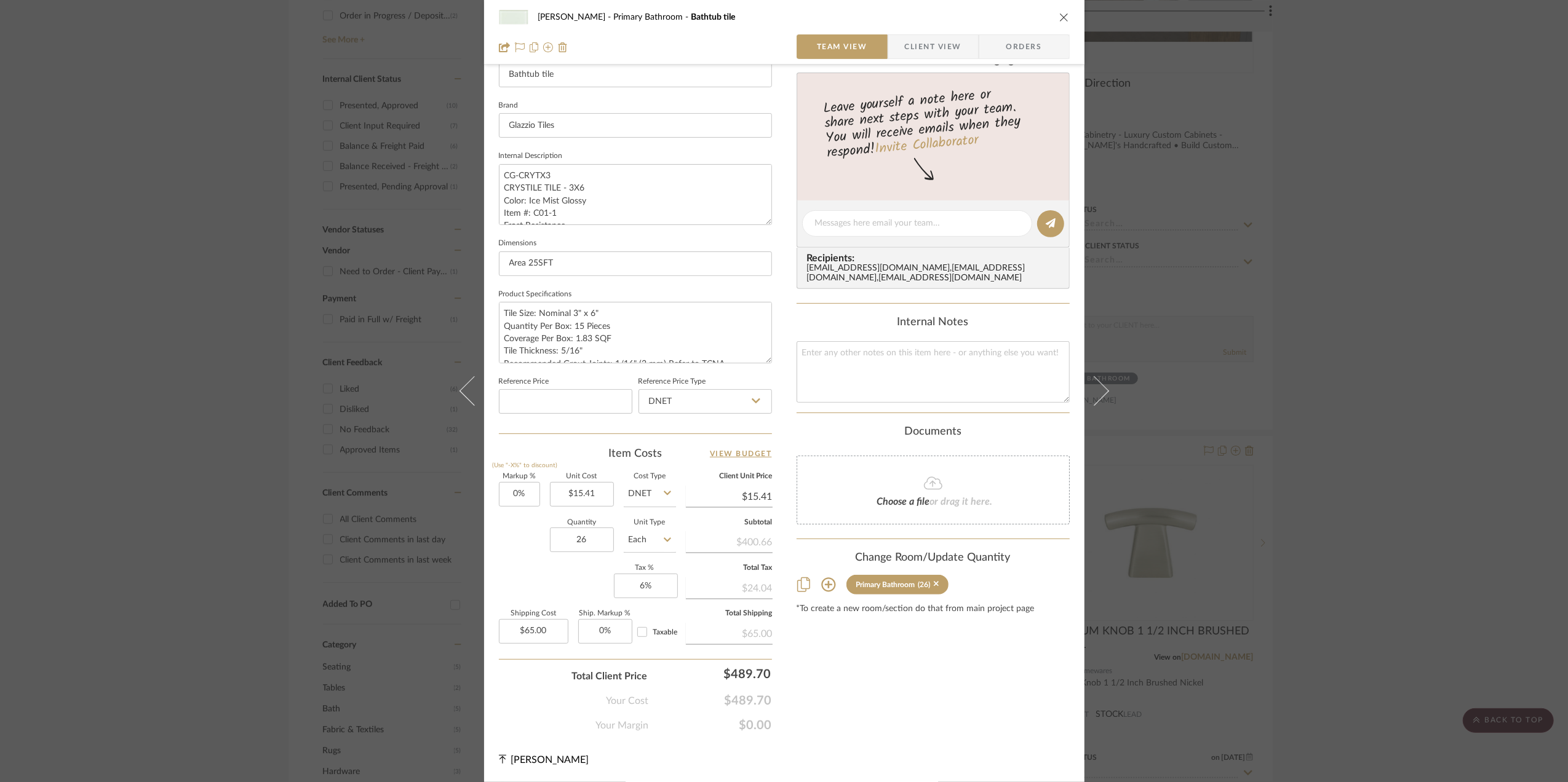
scroll to position [365, 0]
click at [520, 492] on input "0" at bounding box center [519, 494] width 41 height 25
type input "100%"
click at [503, 553] on div "Quantity 26 Unit Type Each" at bounding box center [587, 541] width 177 height 43
type input "$30.82"
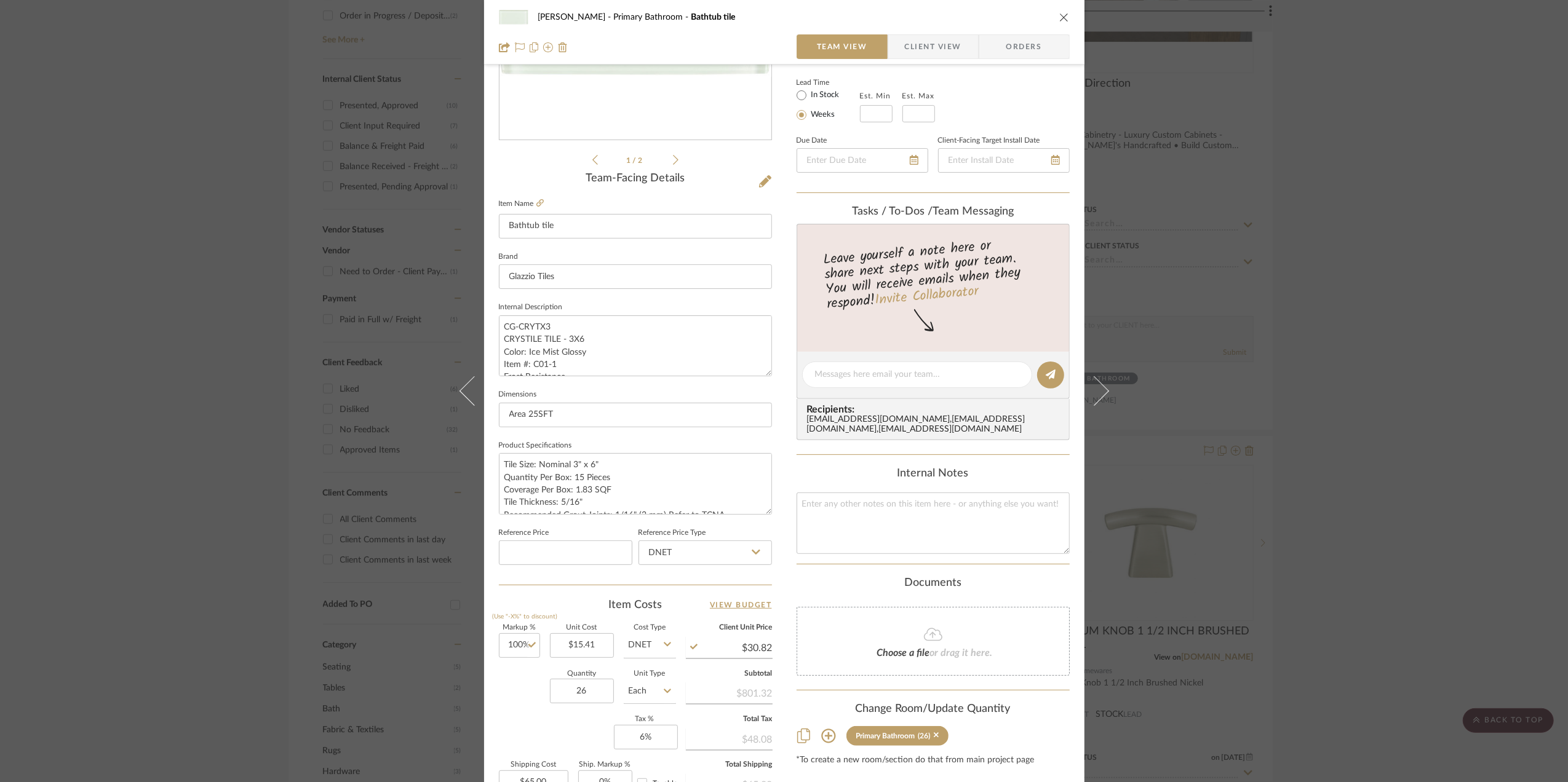
scroll to position [0, 0]
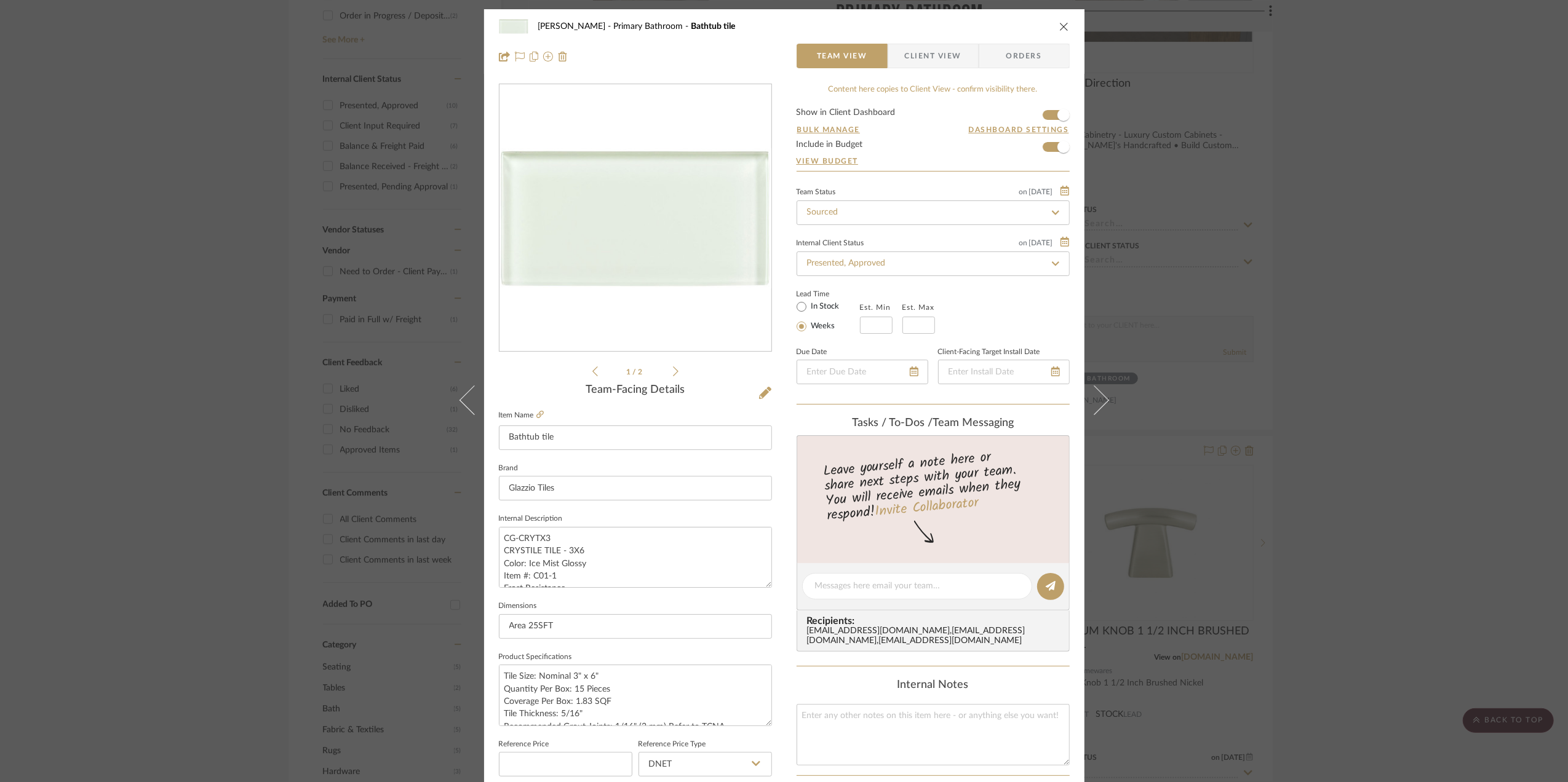
click at [931, 47] on span "Client View" at bounding box center [933, 55] width 57 height 25
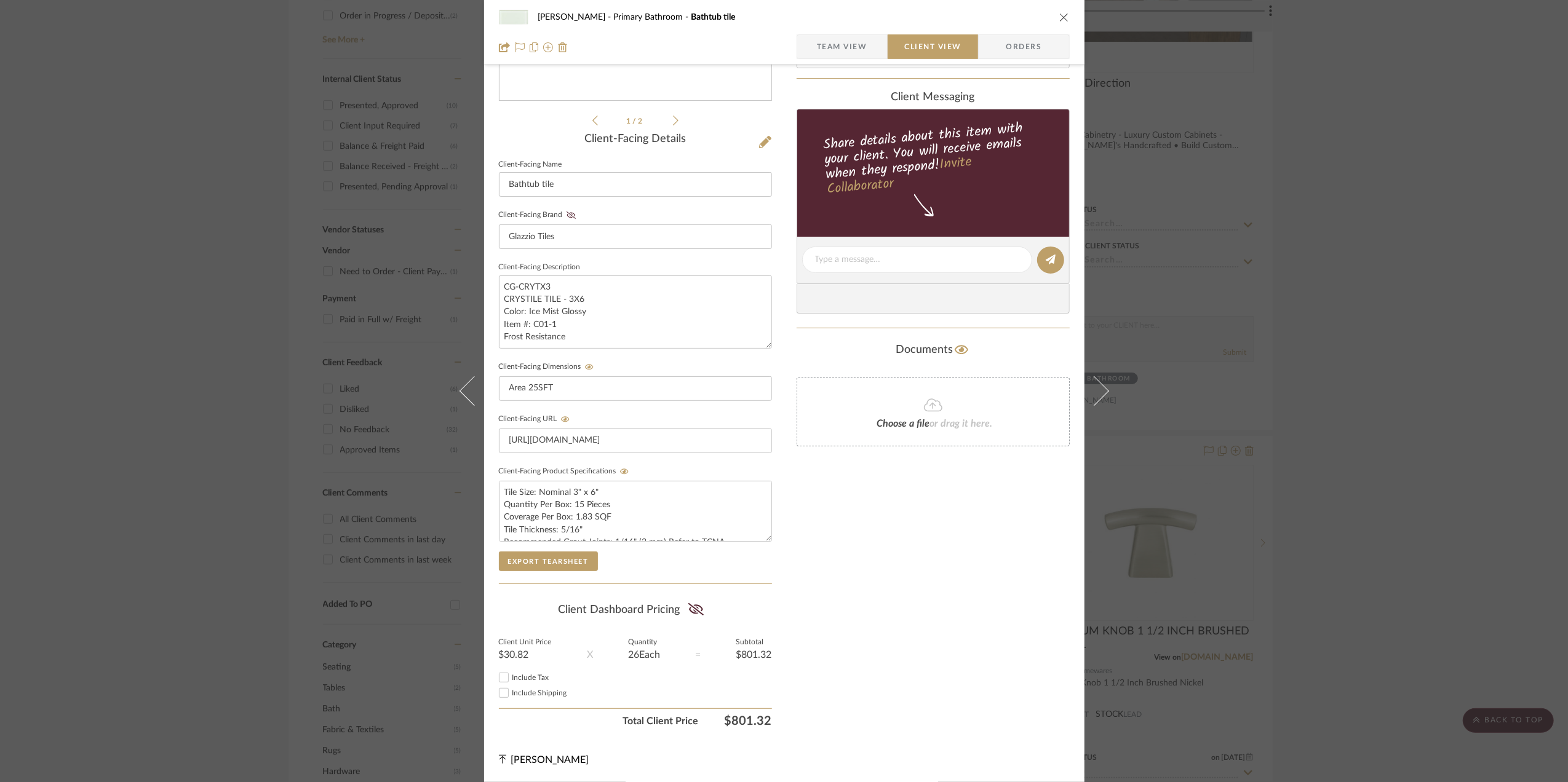
click at [858, 38] on span "Team View" at bounding box center [842, 47] width 50 height 25
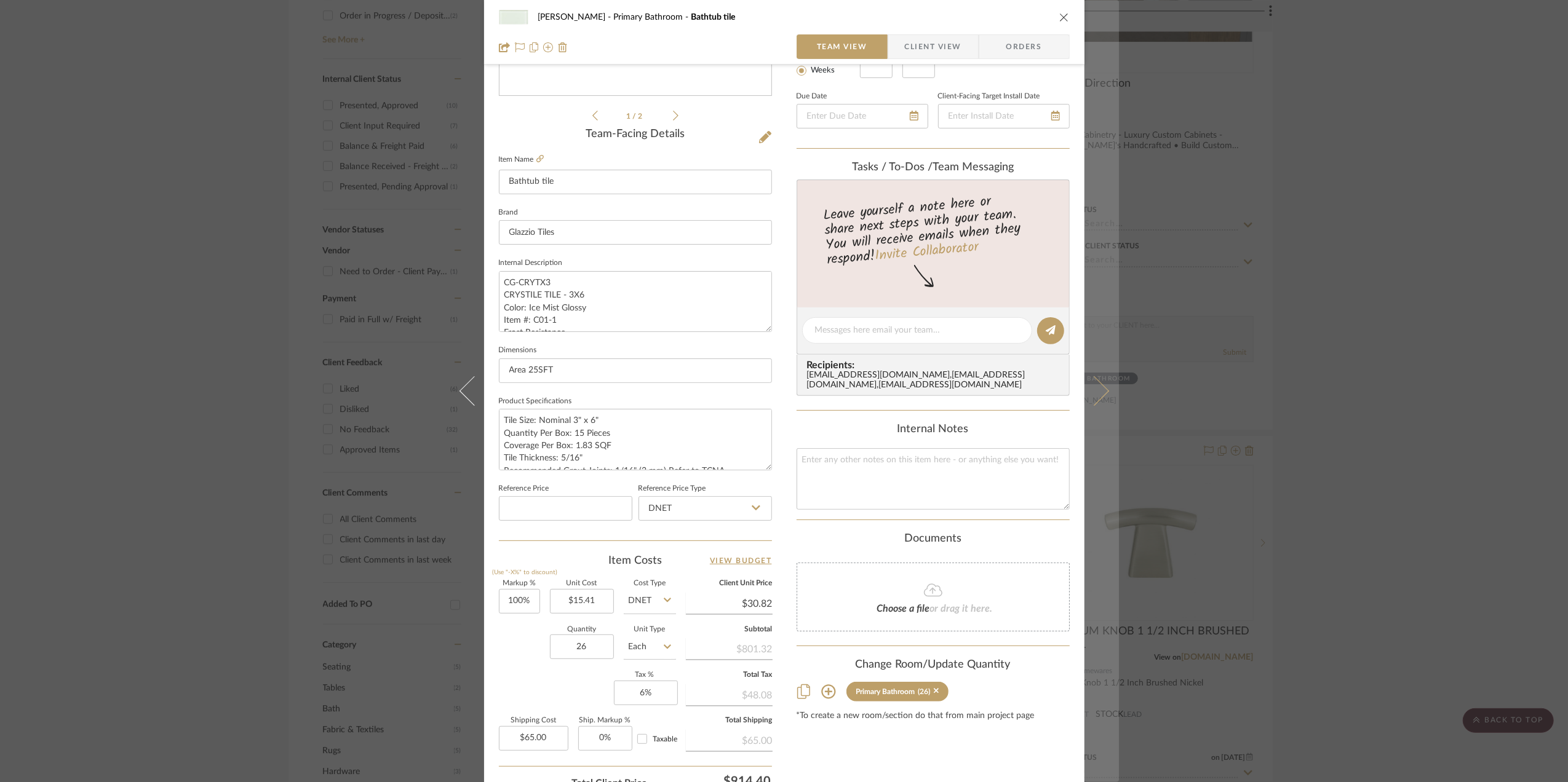
click at [1098, 389] on icon at bounding box center [1093, 391] width 30 height 30
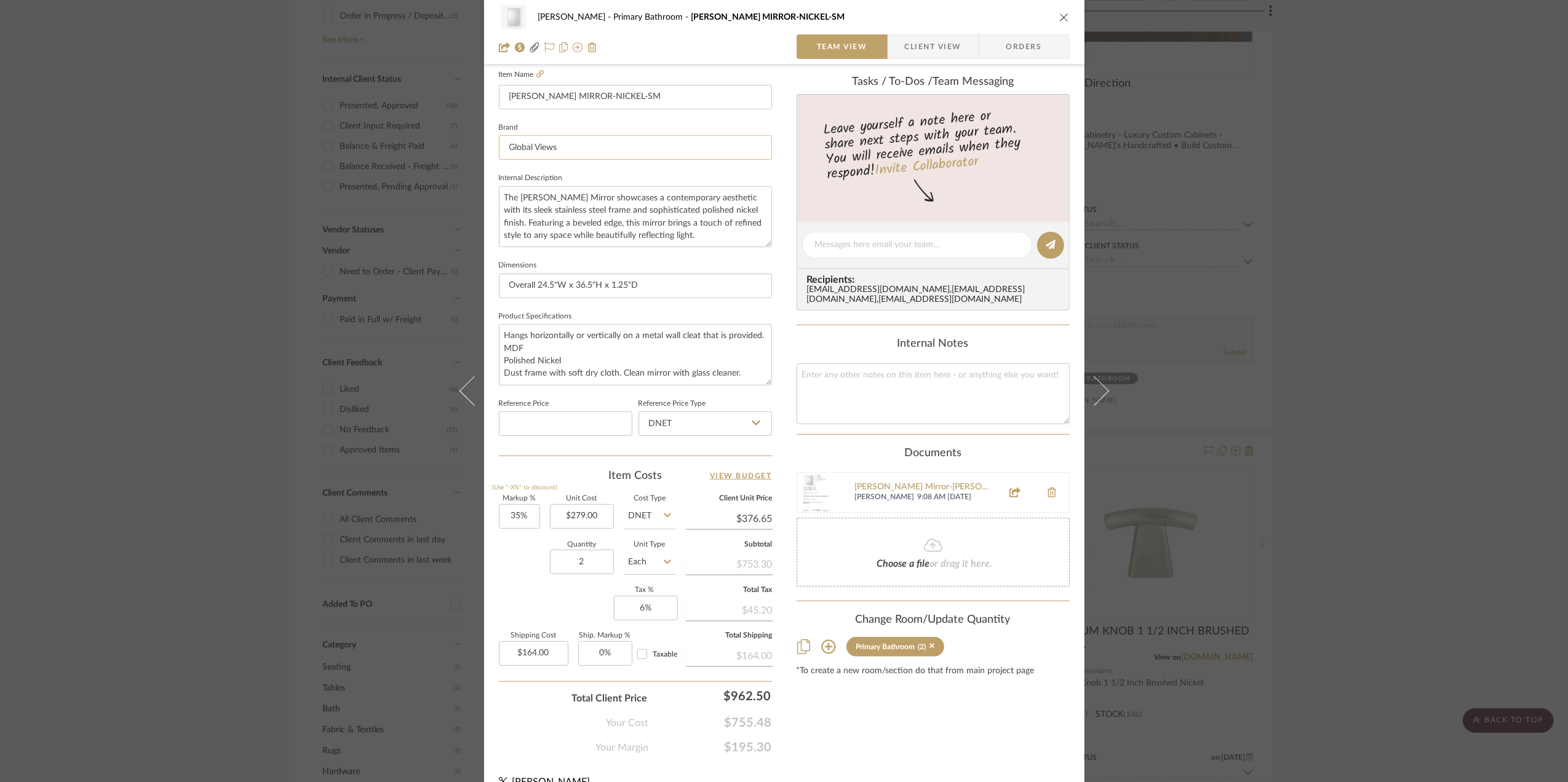
scroll to position [365, 0]
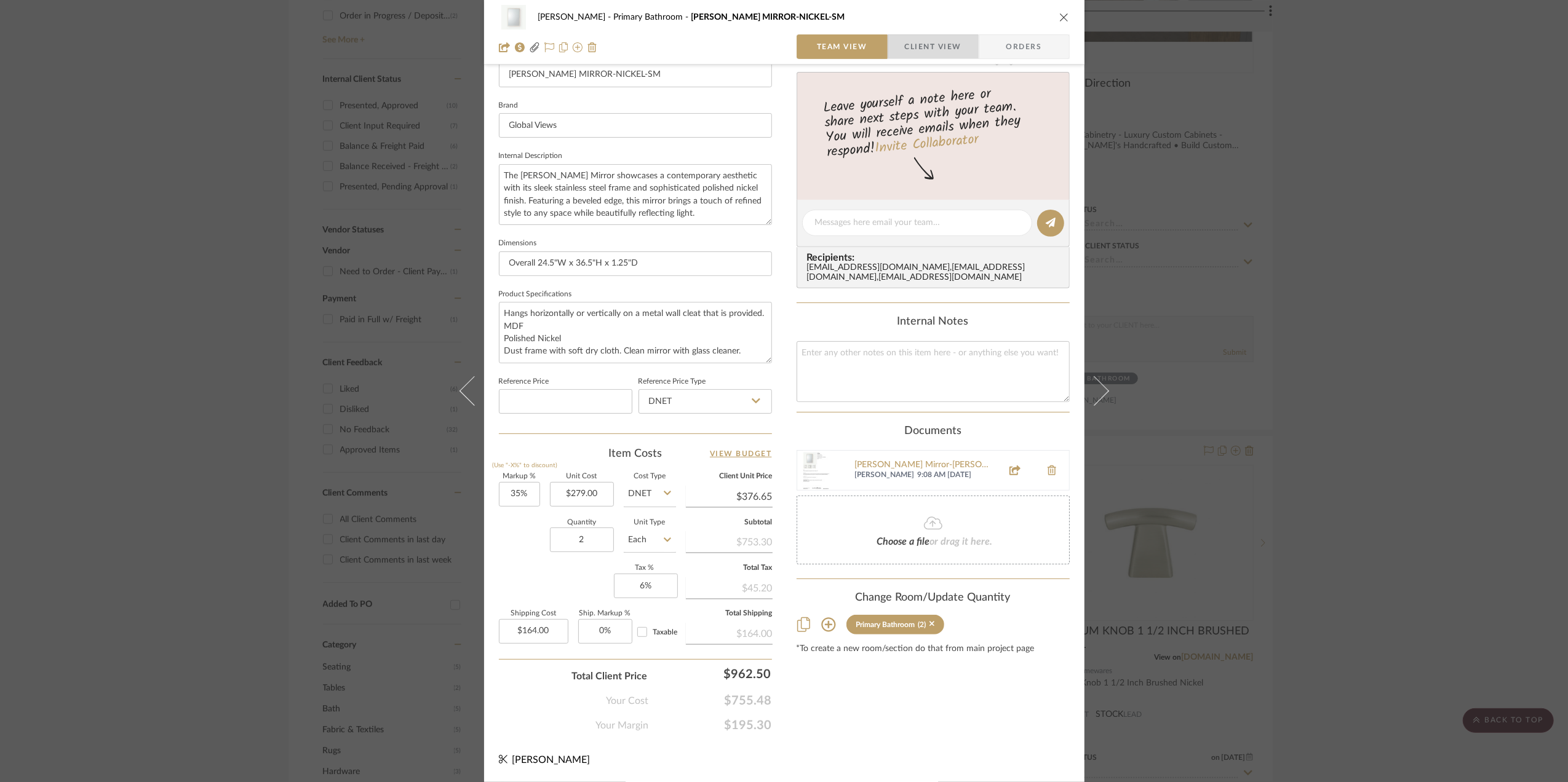
click at [930, 43] on span "Client View" at bounding box center [933, 47] width 57 height 25
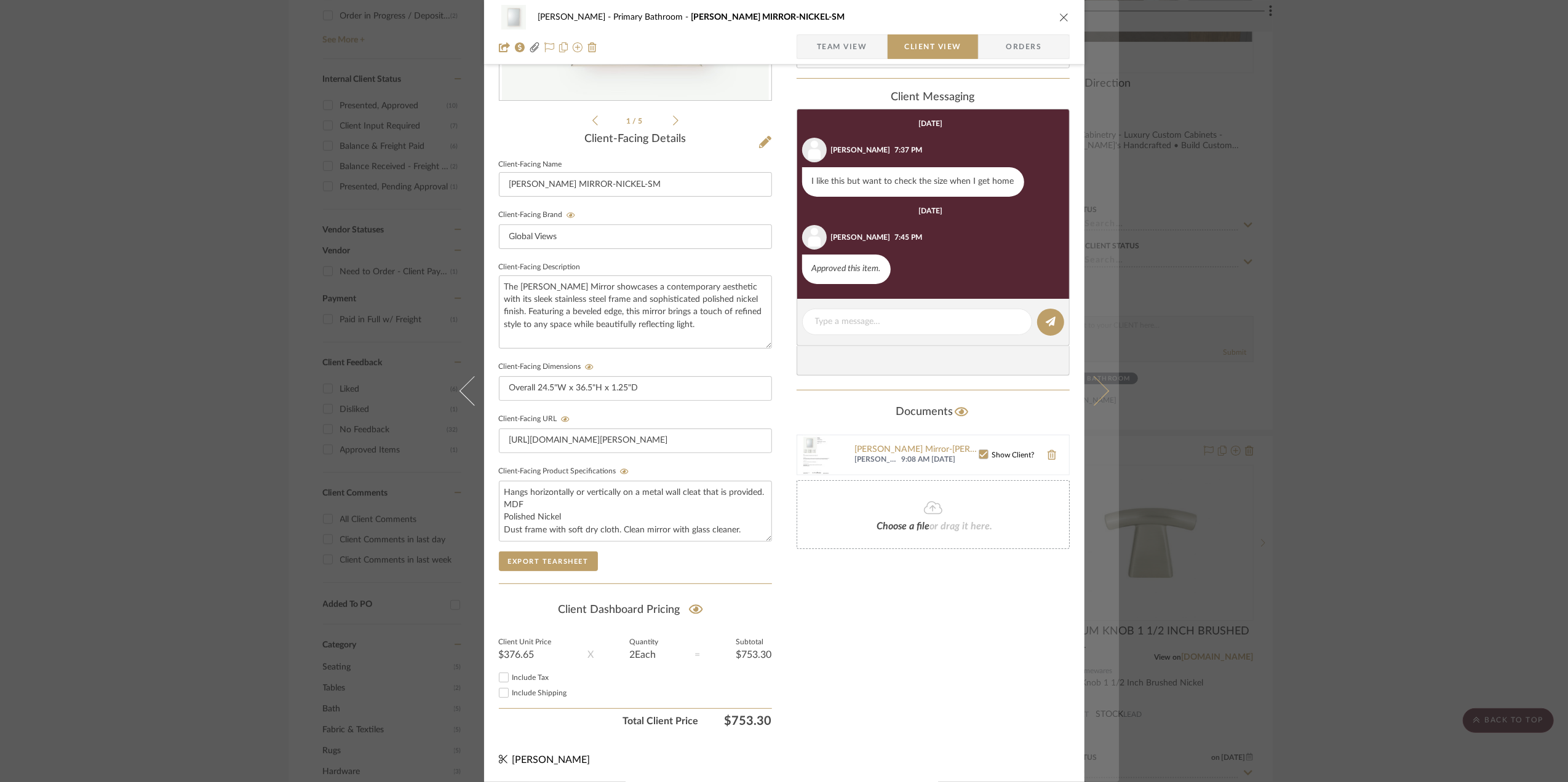
click at [1095, 399] on icon at bounding box center [1093, 391] width 30 height 30
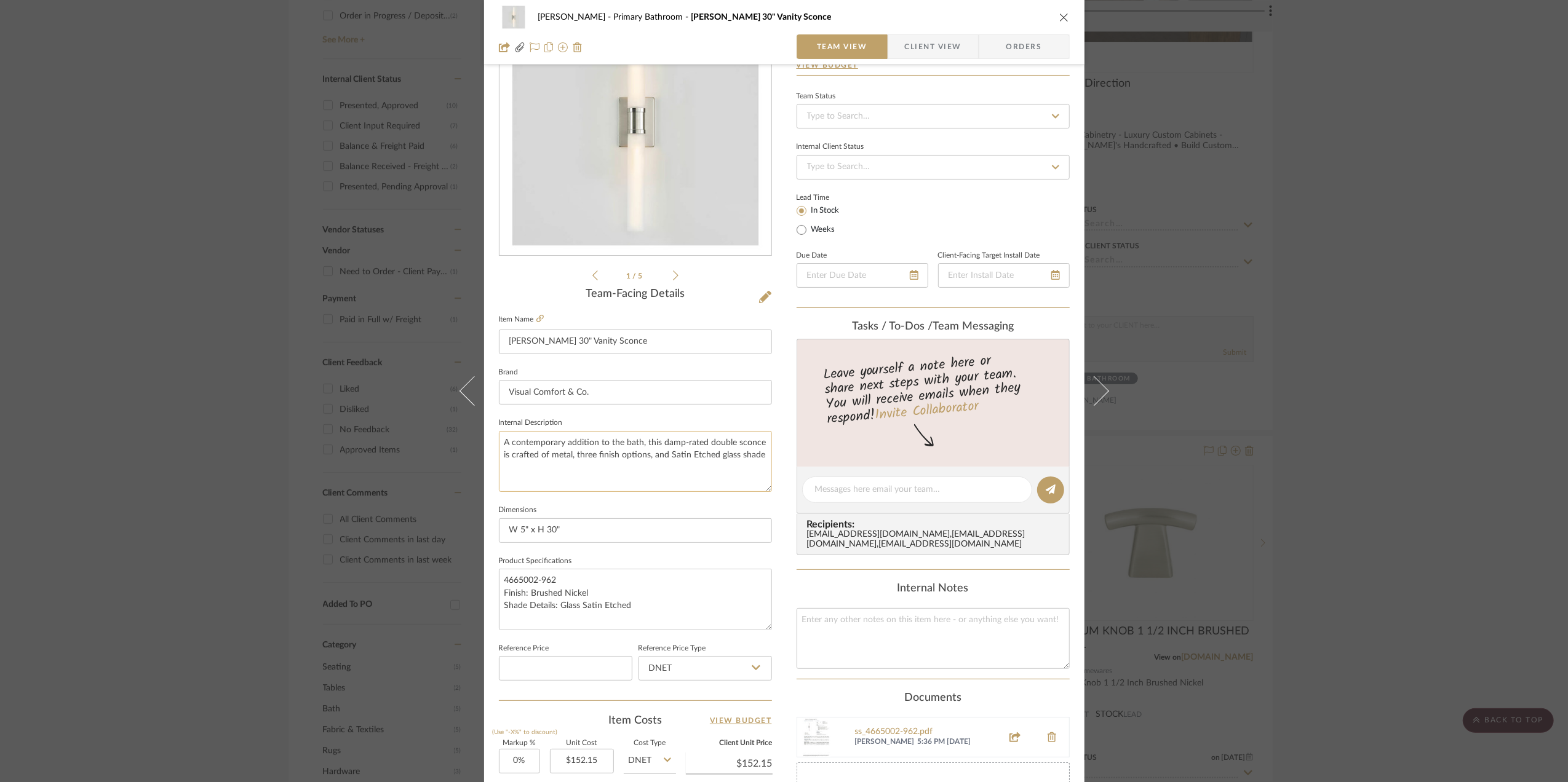
scroll to position [246, 0]
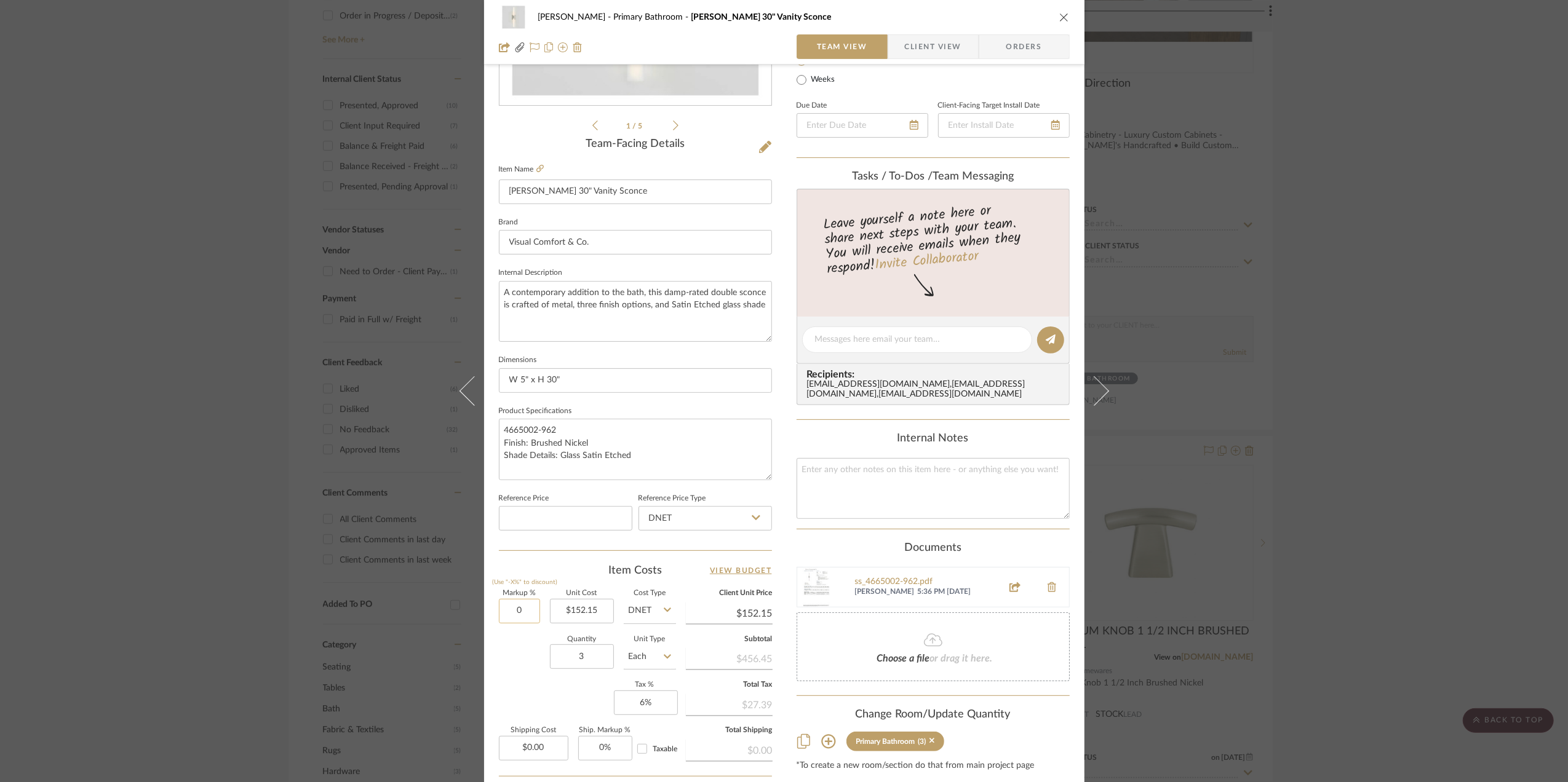
click at [516, 613] on input "0" at bounding box center [519, 611] width 41 height 25
type input "10%"
click at [517, 677] on div "Quantity 3 Unit Type Each" at bounding box center [587, 658] width 177 height 43
type input "$167.37"
click at [941, 40] on span "Client View" at bounding box center [933, 47] width 57 height 25
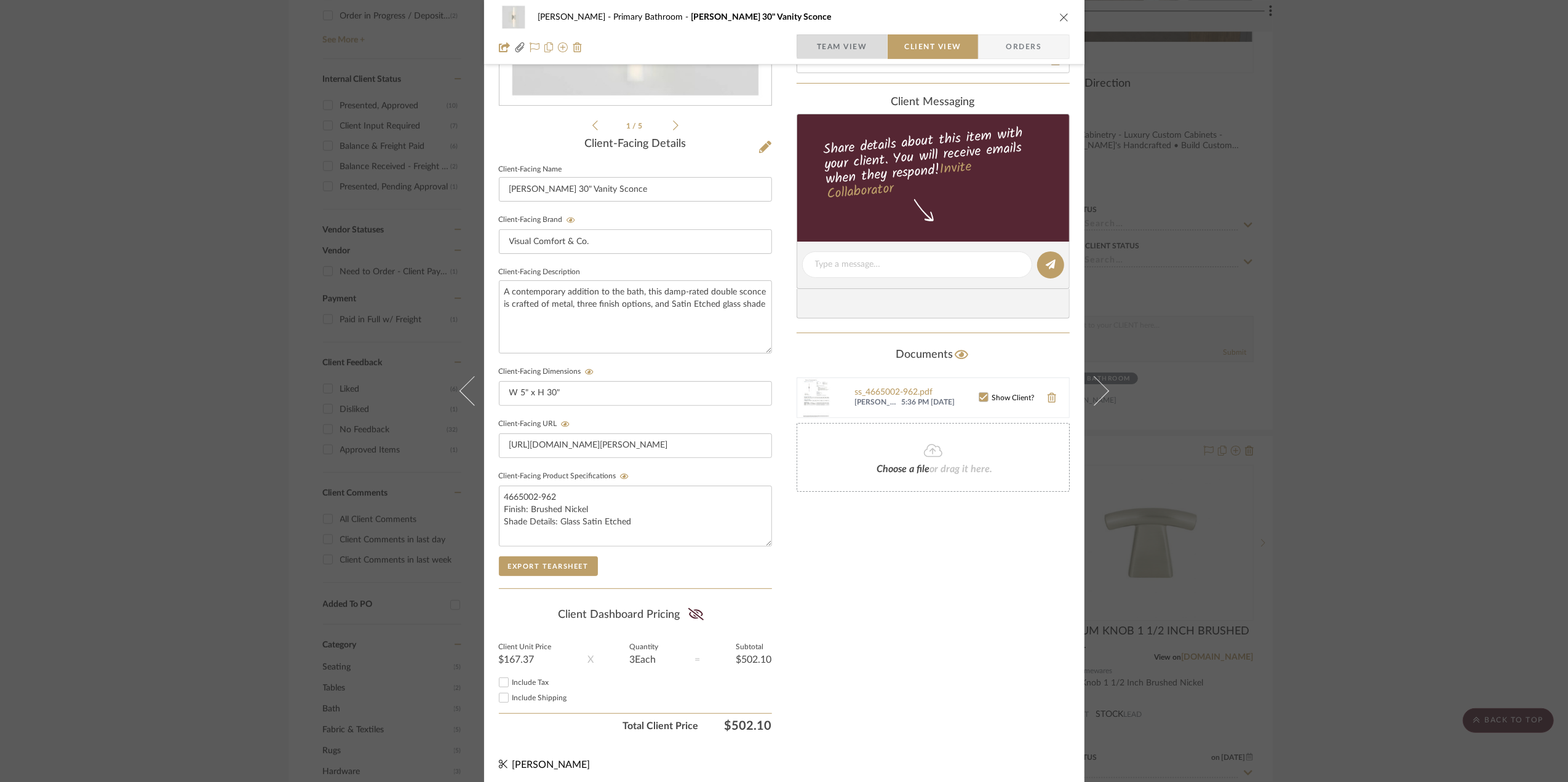
click at [849, 43] on span "Team View" at bounding box center [842, 47] width 50 height 25
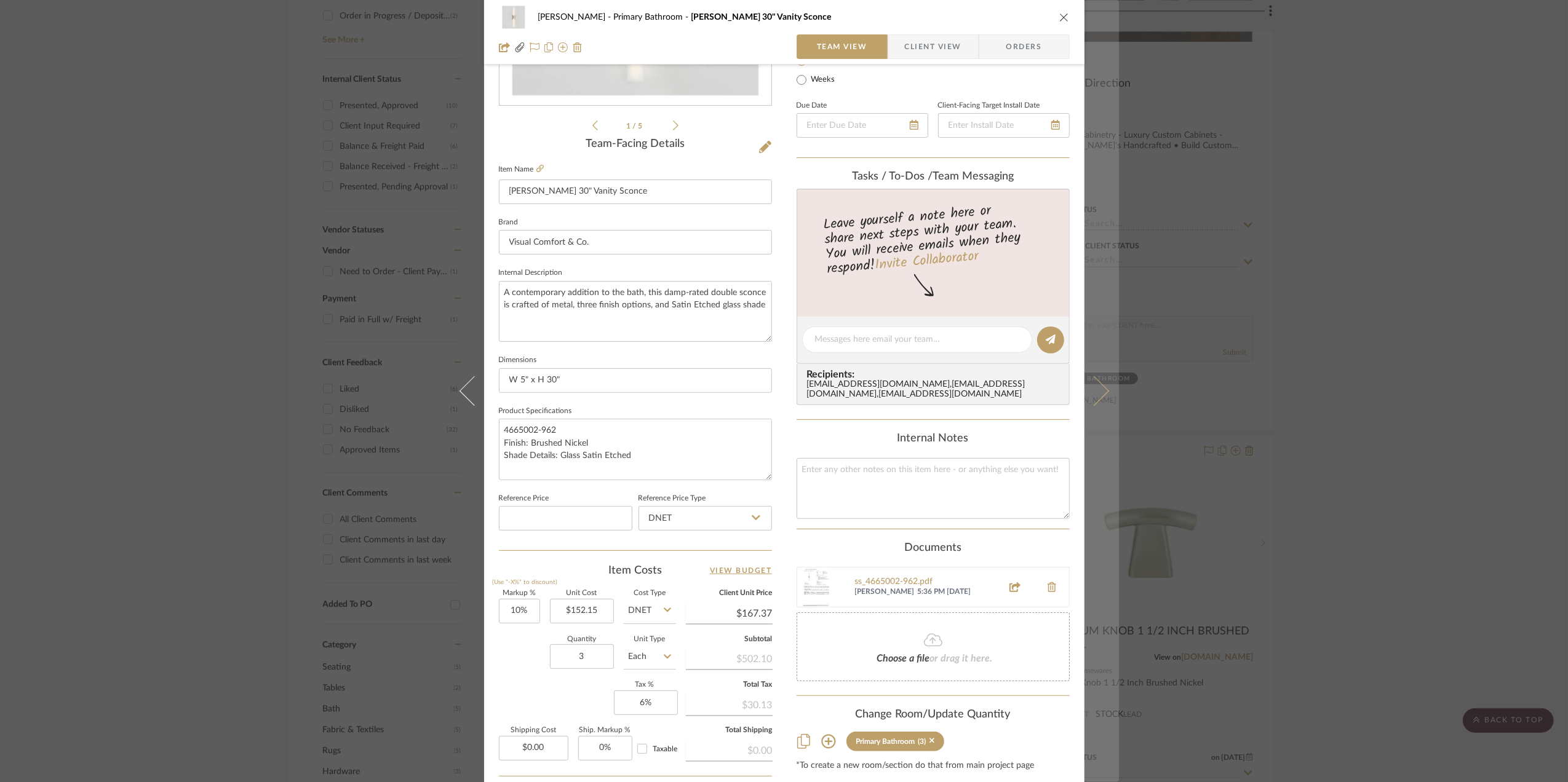
click at [1096, 401] on button at bounding box center [1101, 391] width 35 height 782
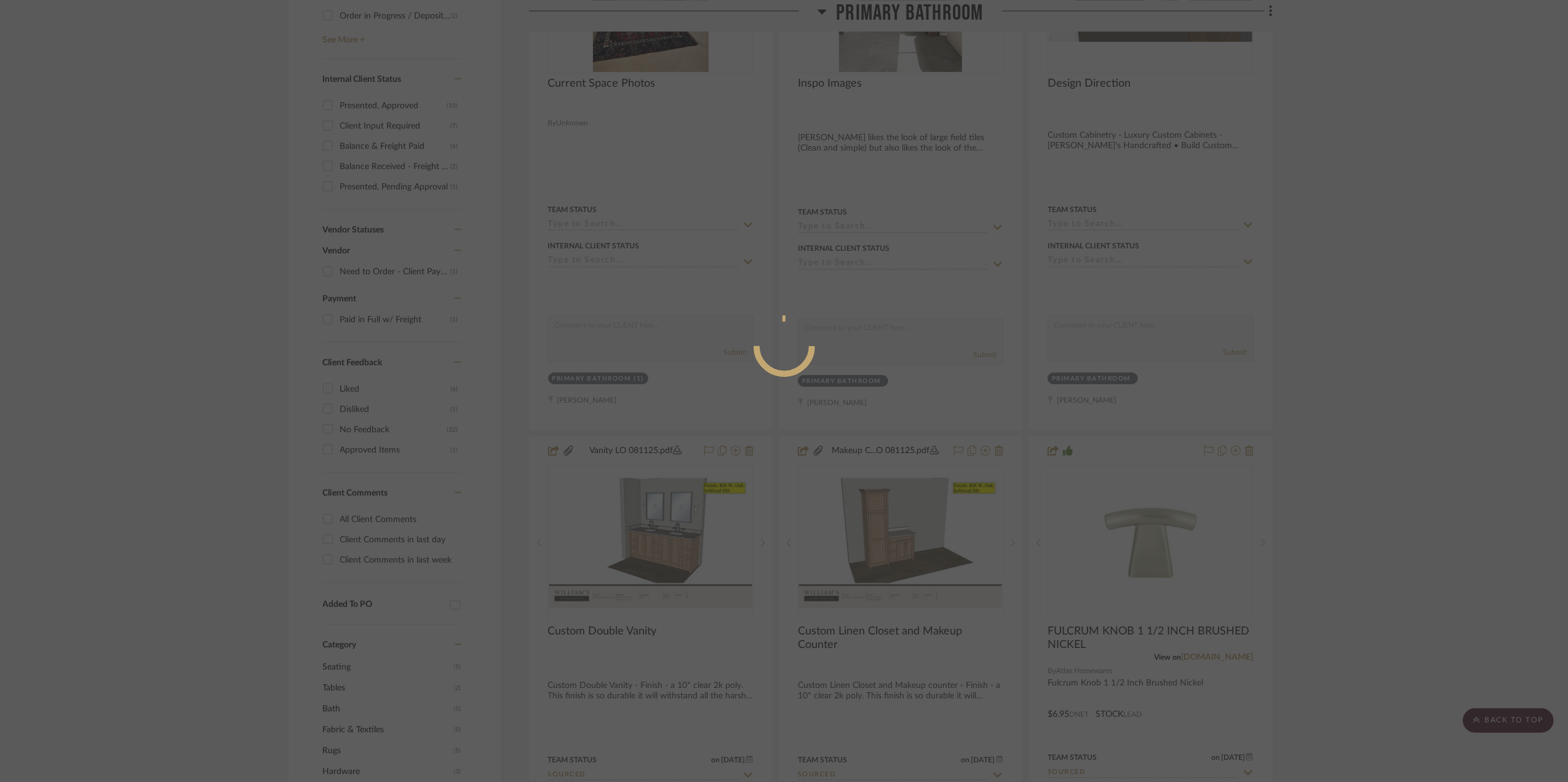
scroll to position [0, 0]
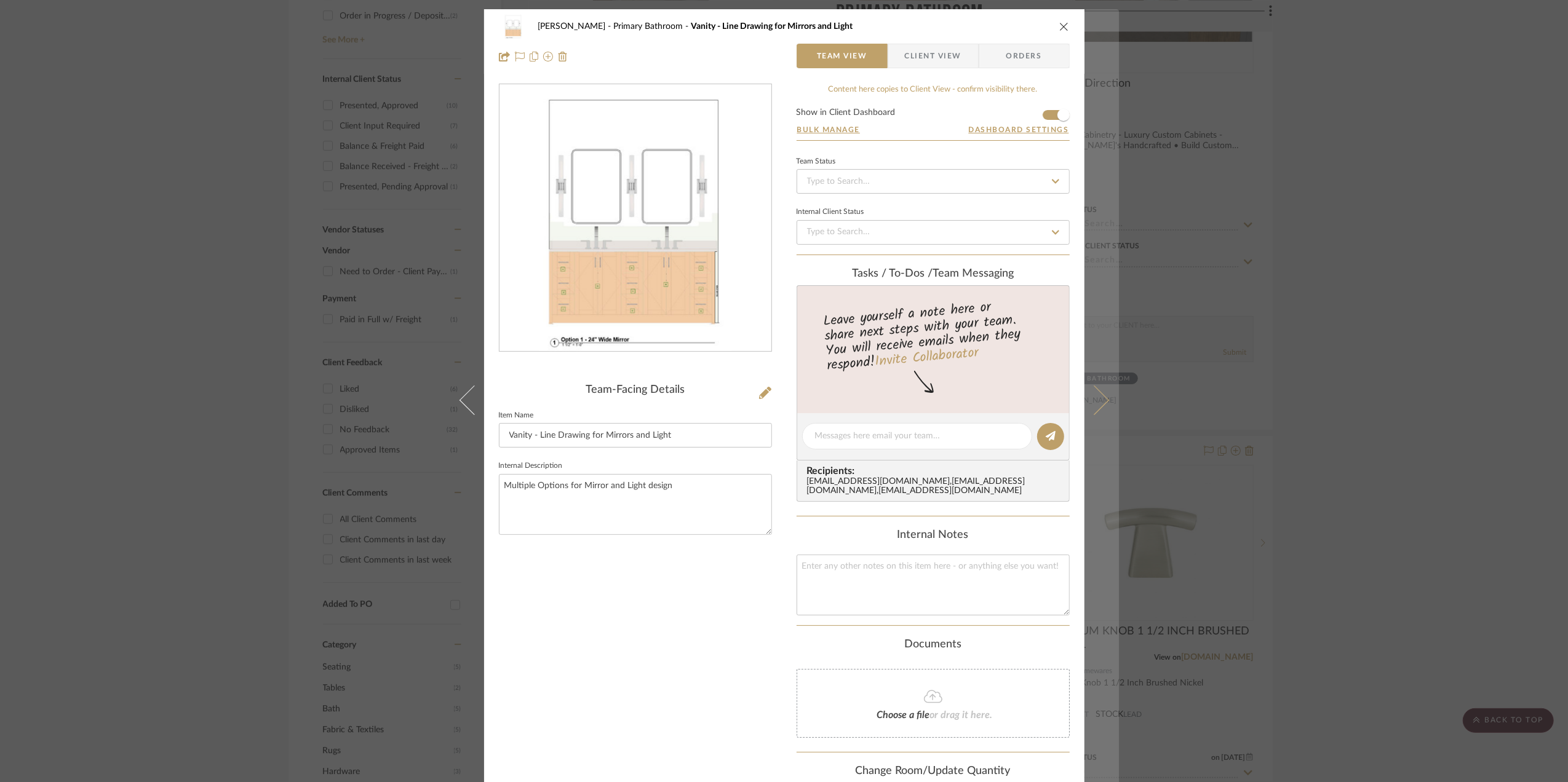
click at [1098, 404] on icon at bounding box center [1093, 400] width 30 height 30
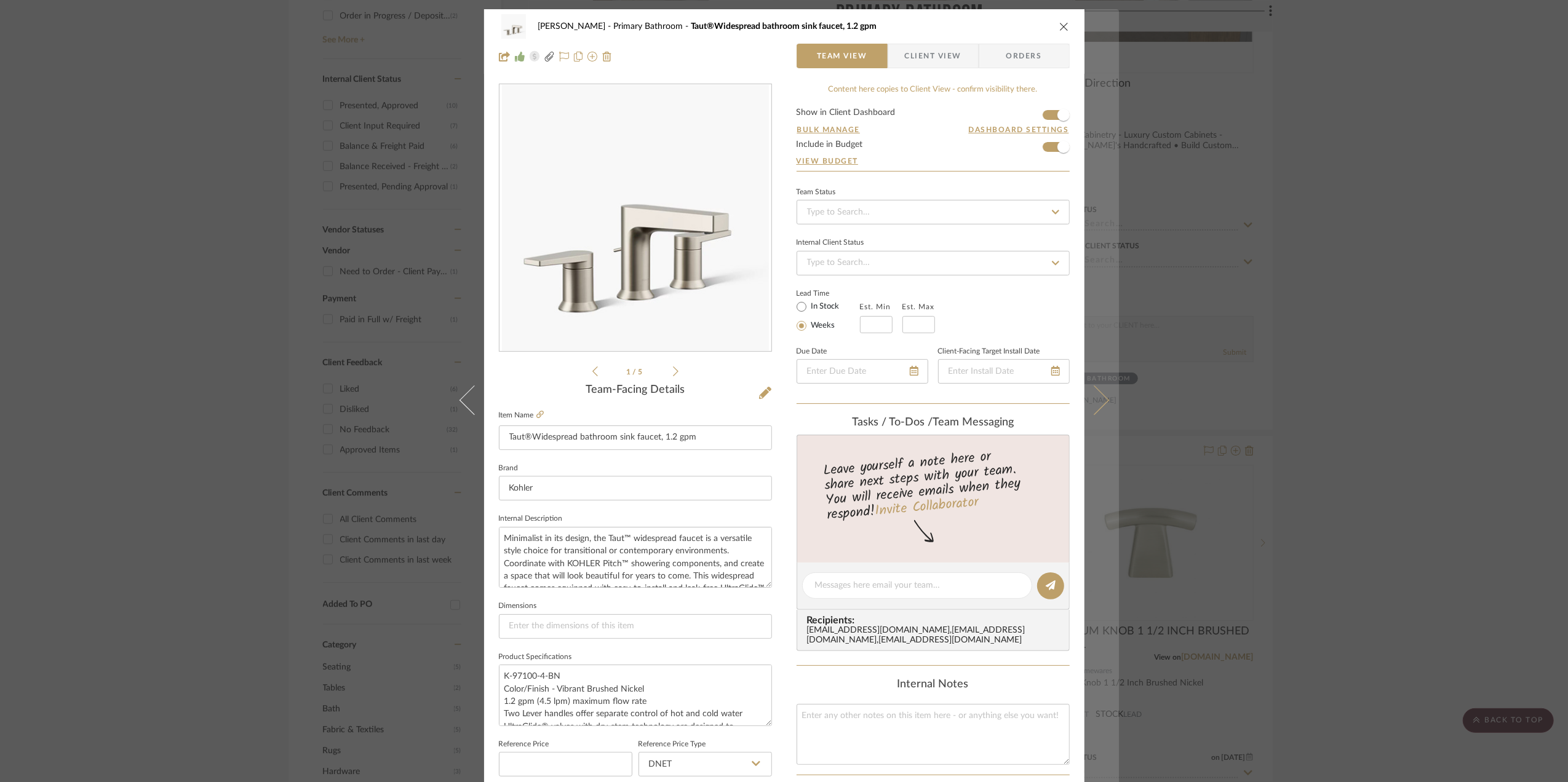
click at [1105, 417] on button at bounding box center [1101, 400] width 35 height 782
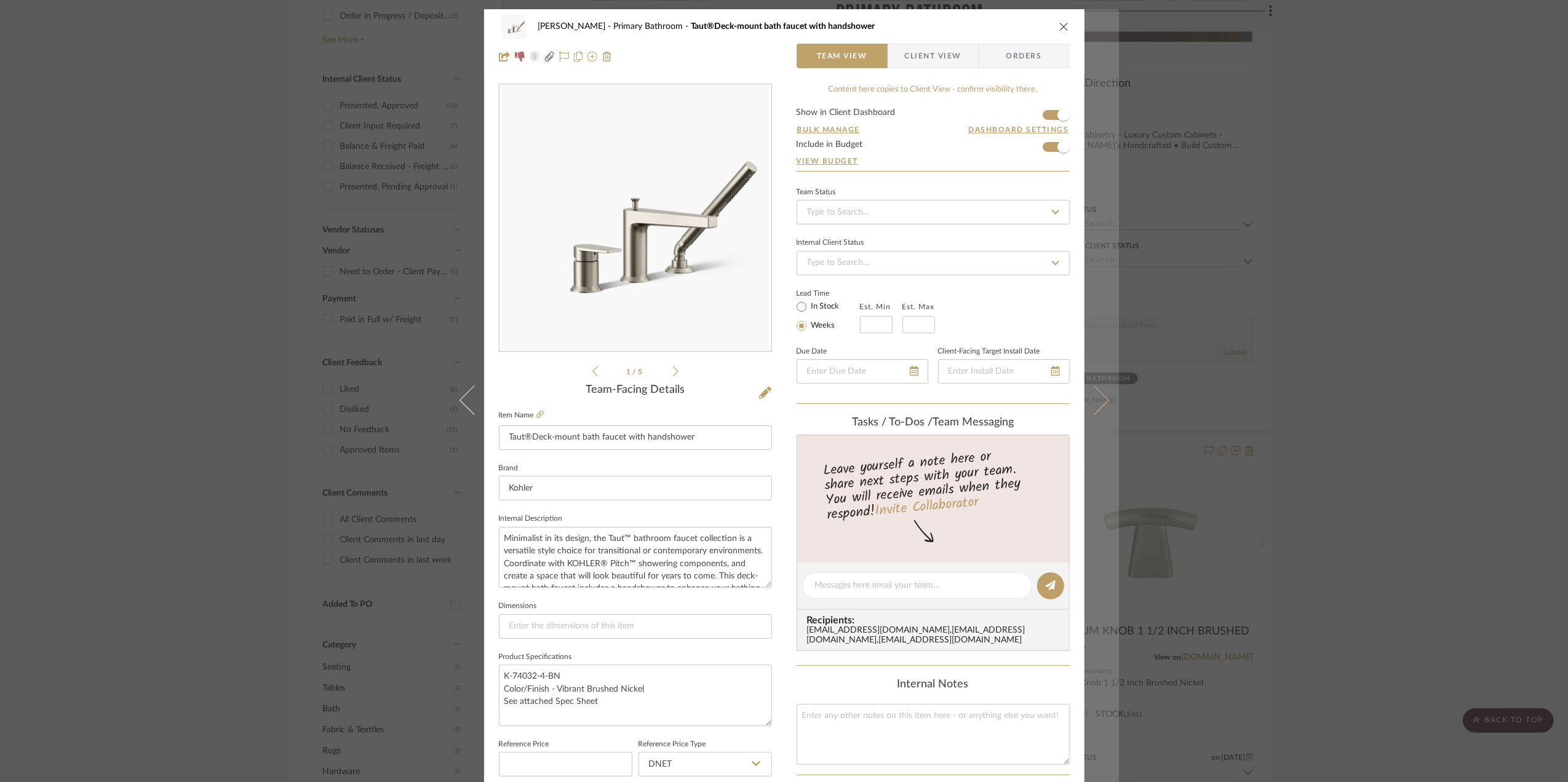
click at [1098, 409] on button at bounding box center [1101, 400] width 35 height 782
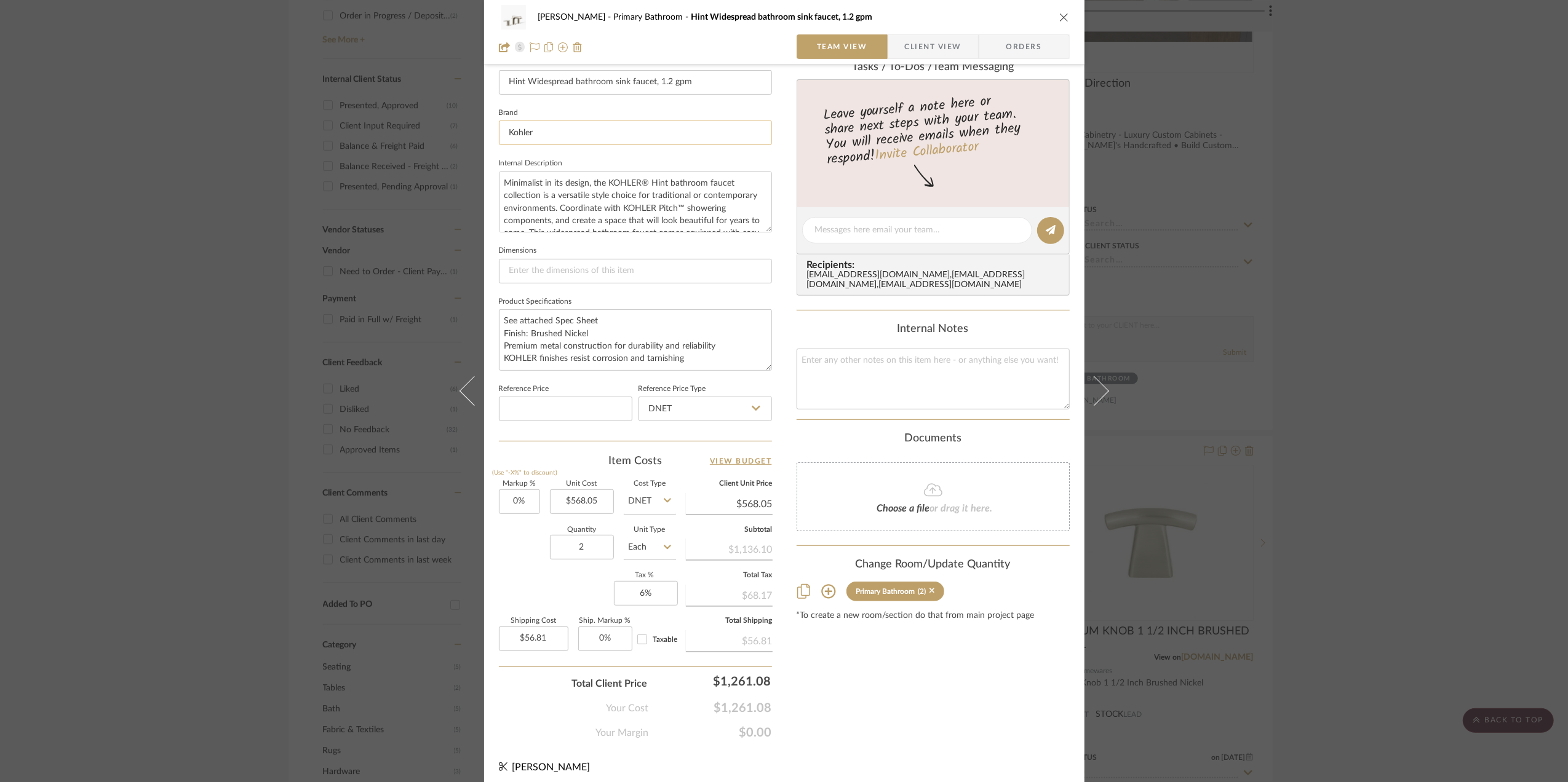
scroll to position [365, 0]
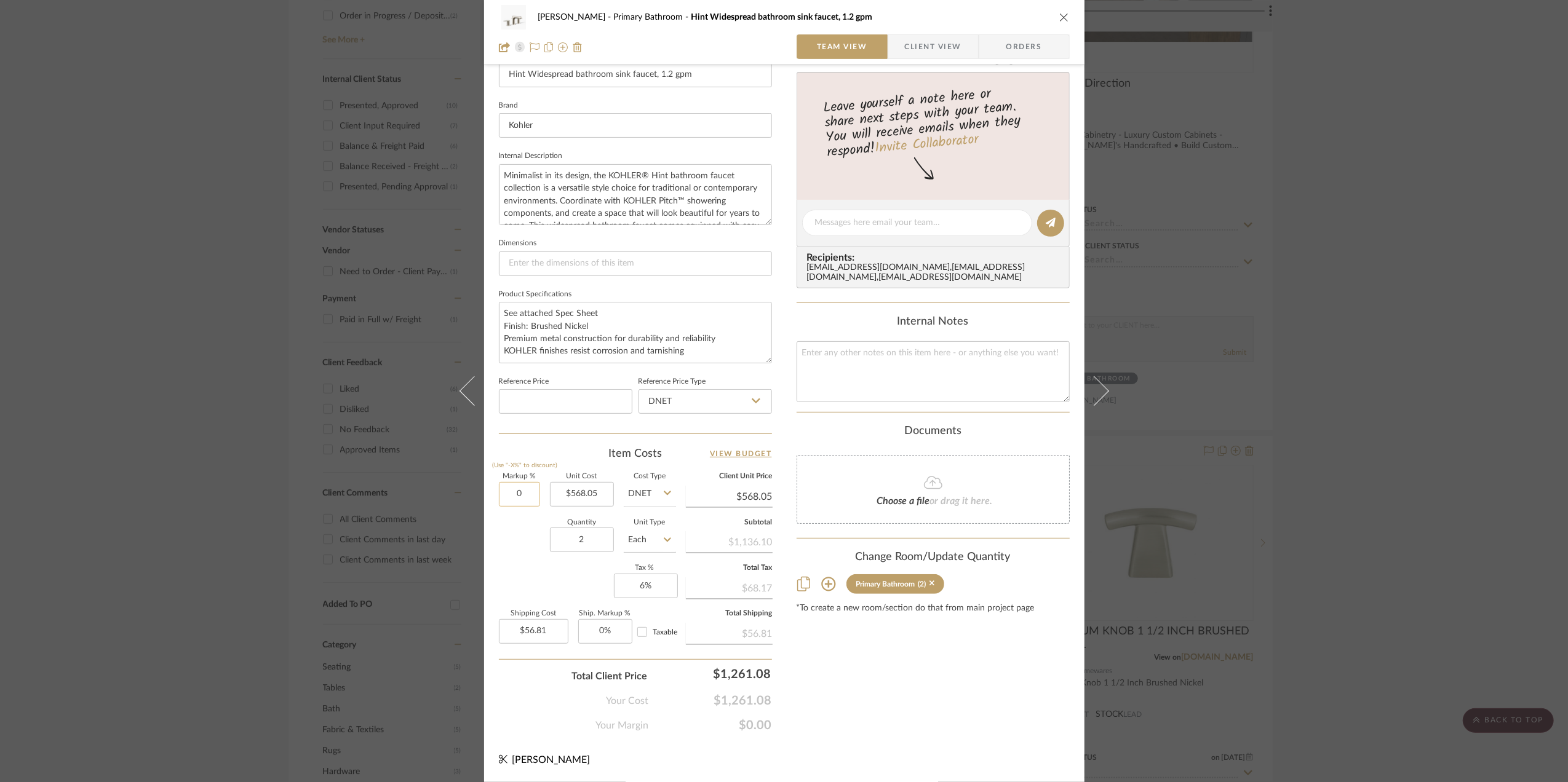
click at [516, 497] on input "0" at bounding box center [519, 494] width 41 height 25
type input "10%"
click at [506, 557] on div "Quantity 2 Unit Type Each" at bounding box center [587, 541] width 177 height 43
type input "$624.86"
type input "$62.49"
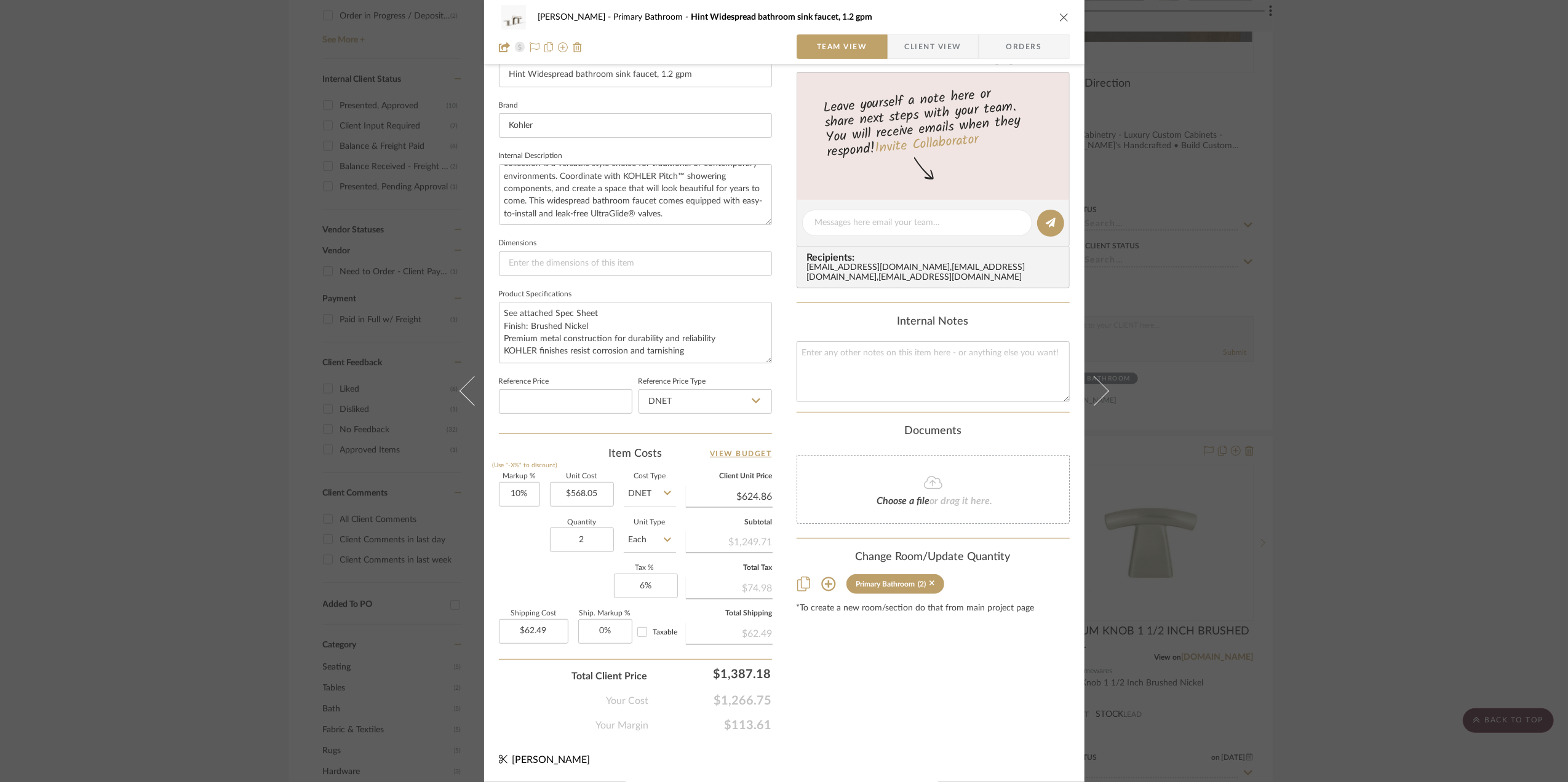
click at [1098, 392] on icon at bounding box center [1093, 391] width 30 height 30
click at [516, 492] on input "0" at bounding box center [519, 494] width 41 height 25
type input "10%"
click at [531, 569] on div "Markup % (Use "-X%" to discount) 10% Unit Cost $389.77 Cost Type DNET Client Un…" at bounding box center [635, 563] width 273 height 179
type input "$428.75"
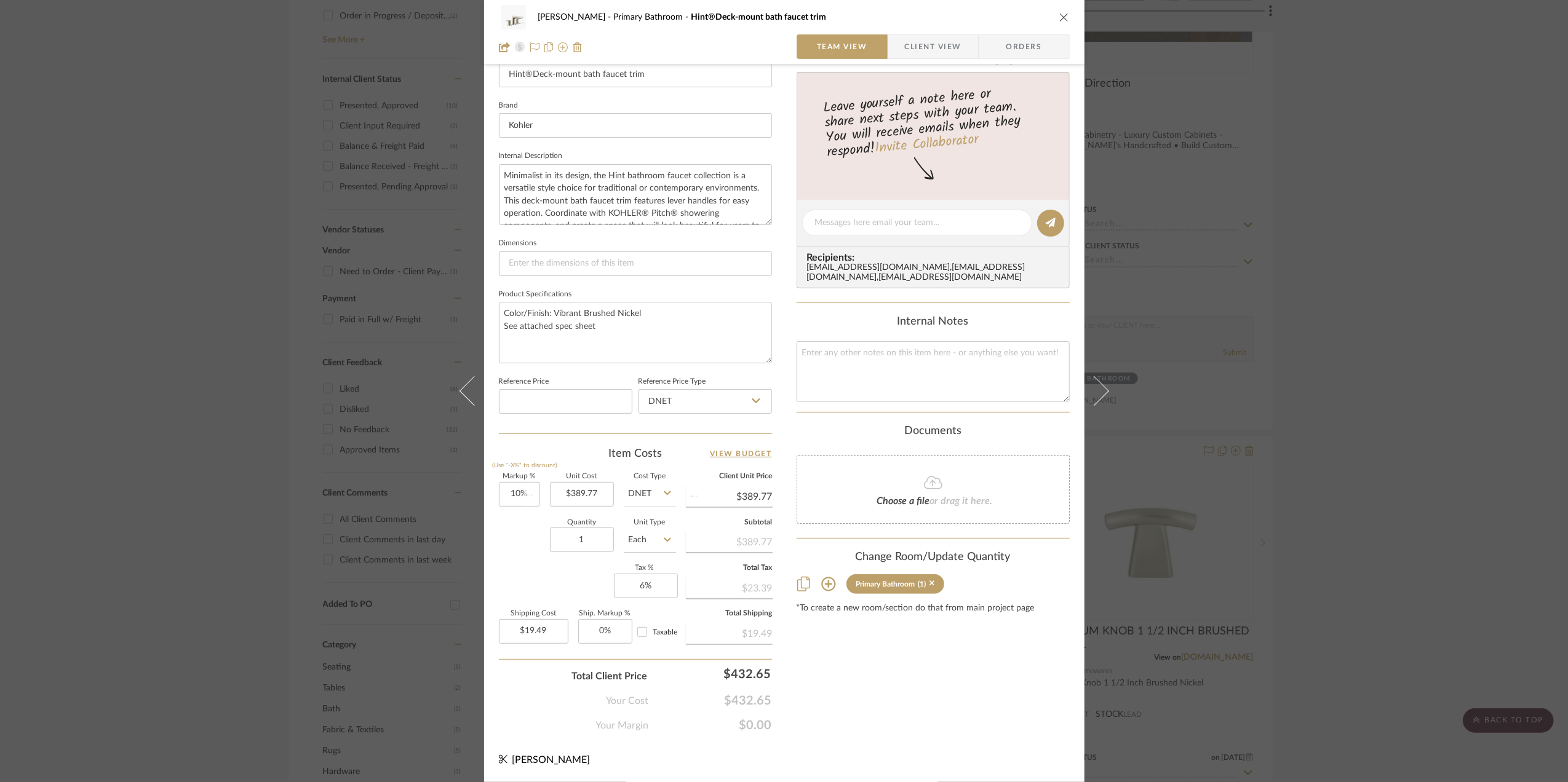
type input "$21.44"
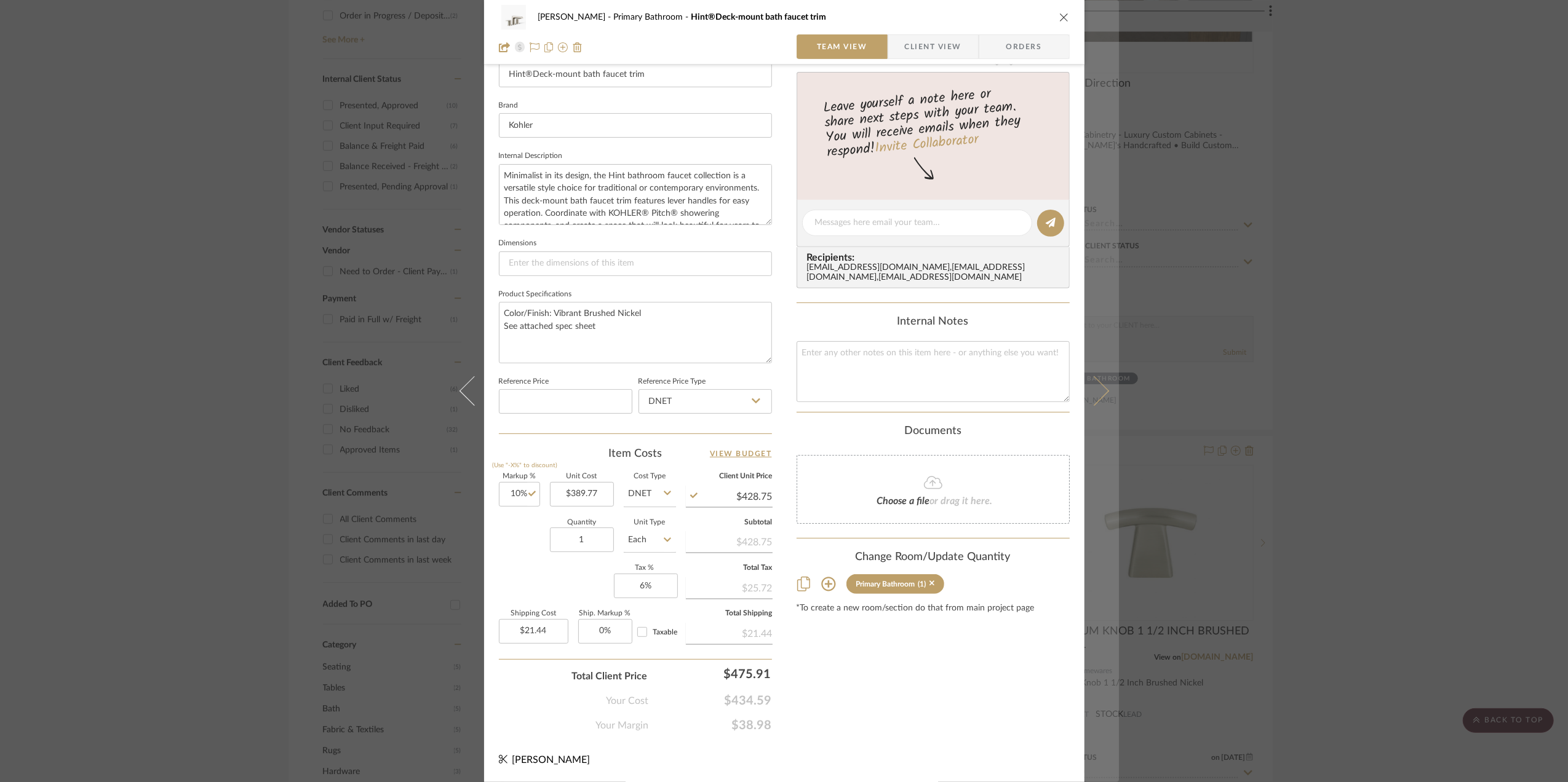
click at [1103, 396] on button at bounding box center [1101, 391] width 35 height 782
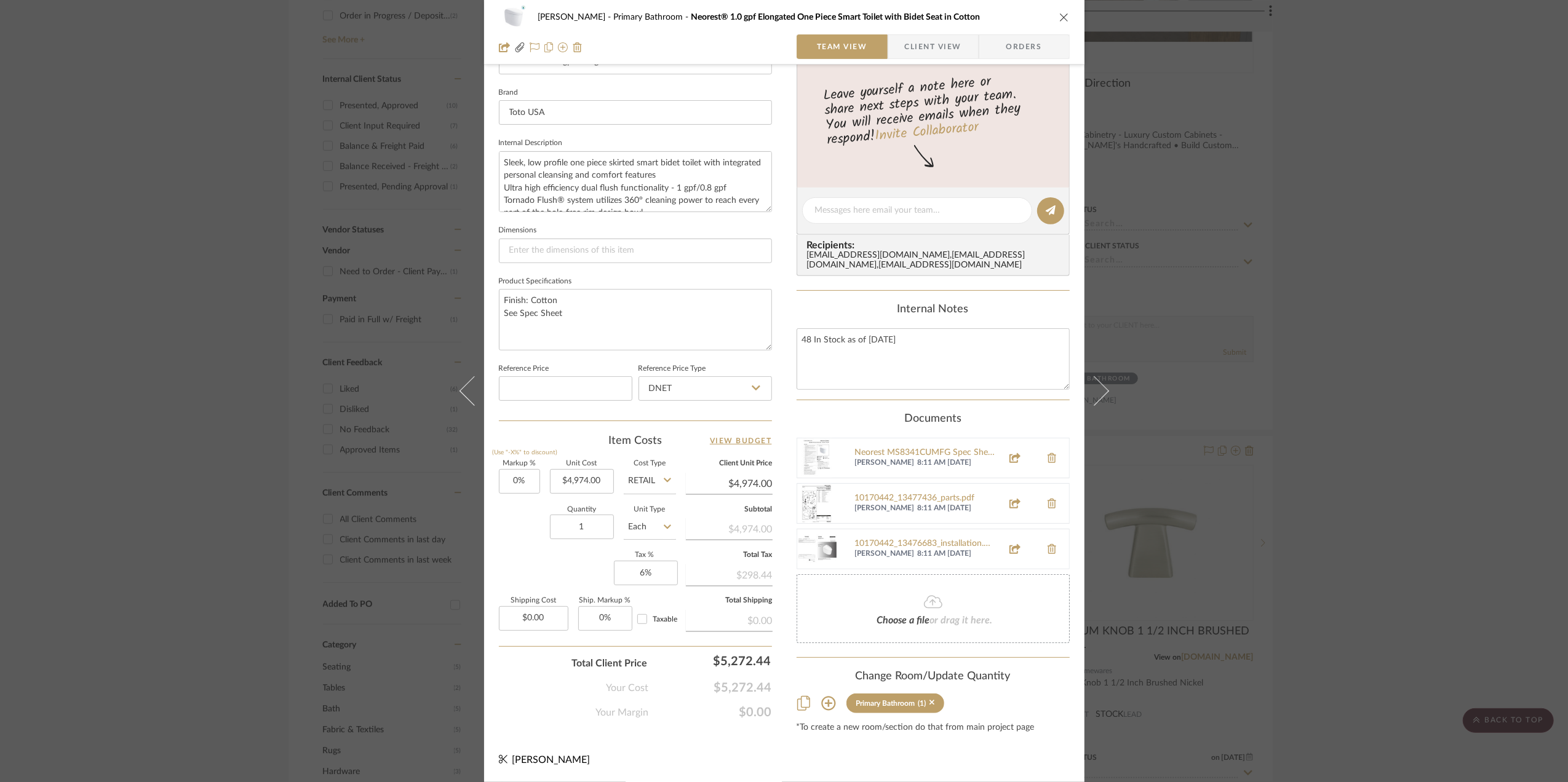
scroll to position [380, 0]
click at [519, 480] on input "0" at bounding box center [519, 481] width 41 height 25
type input "10%"
click at [502, 549] on div "Markup % (Use "-X%" to discount) 10% Unit Cost $4,974.00 Cost Type Retail Clien…" at bounding box center [635, 550] width 273 height 179
type input "$5,471.40"
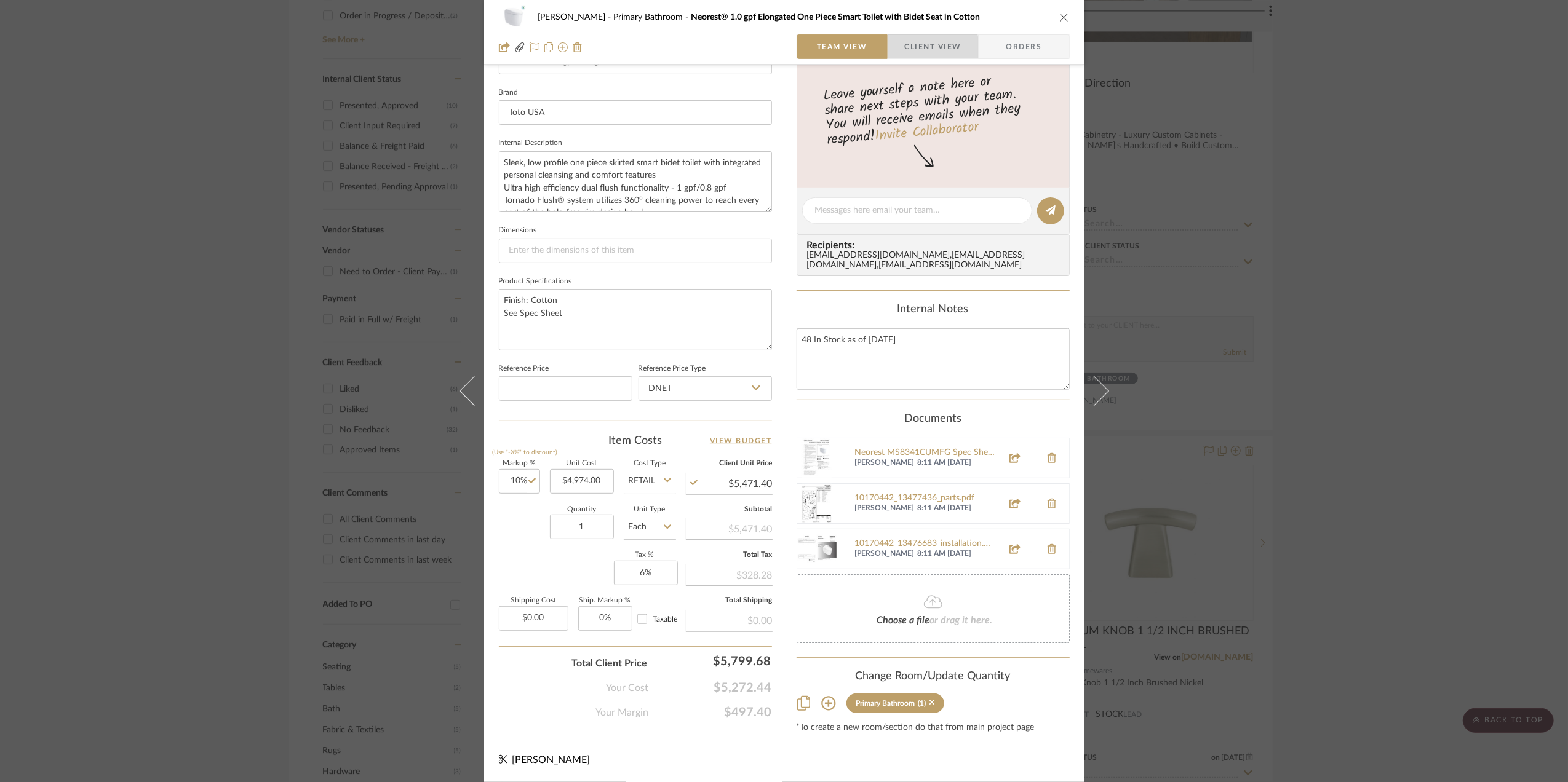
click at [925, 48] on span "Client View" at bounding box center [933, 47] width 57 height 25
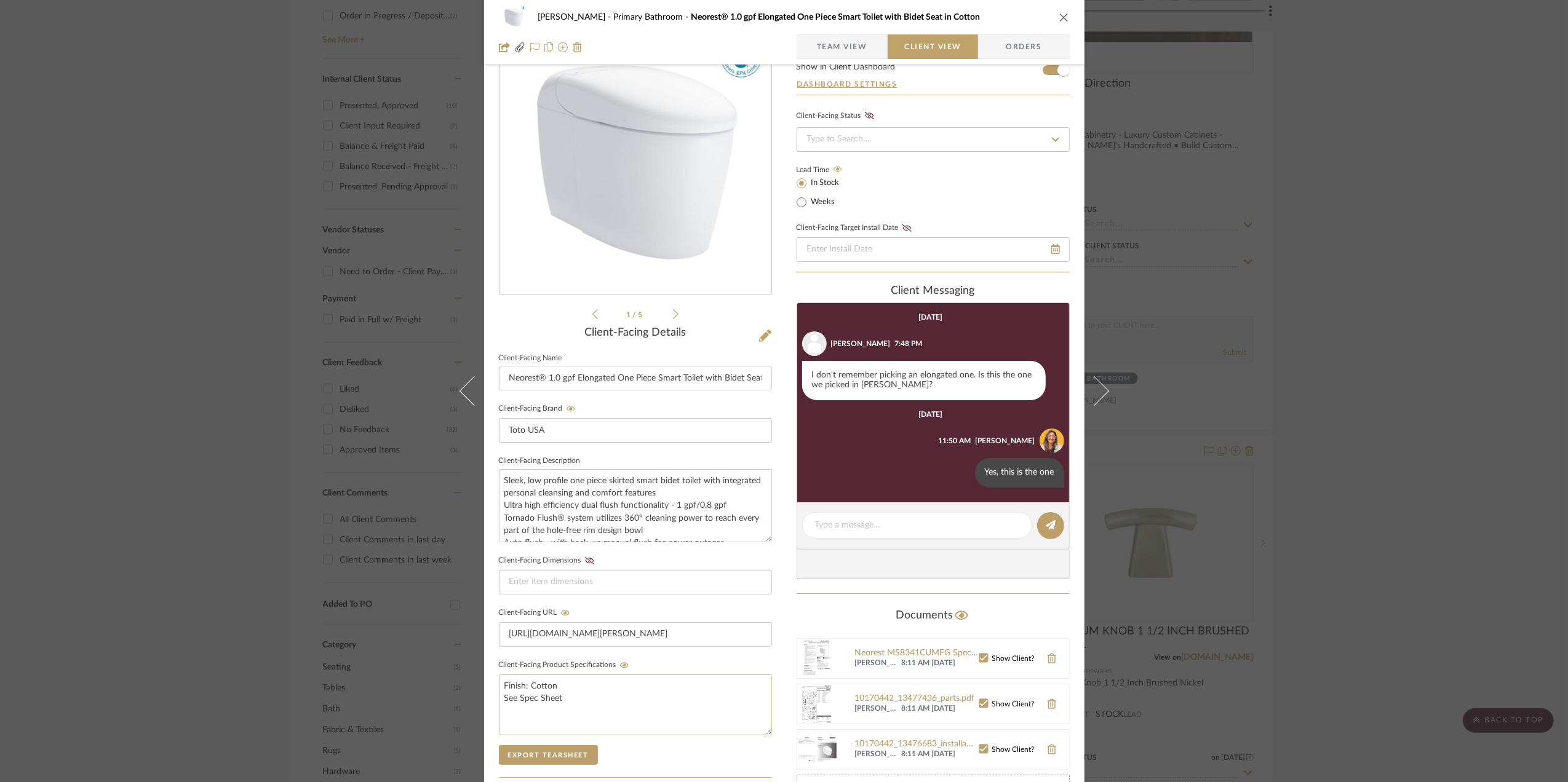
scroll to position [0, 0]
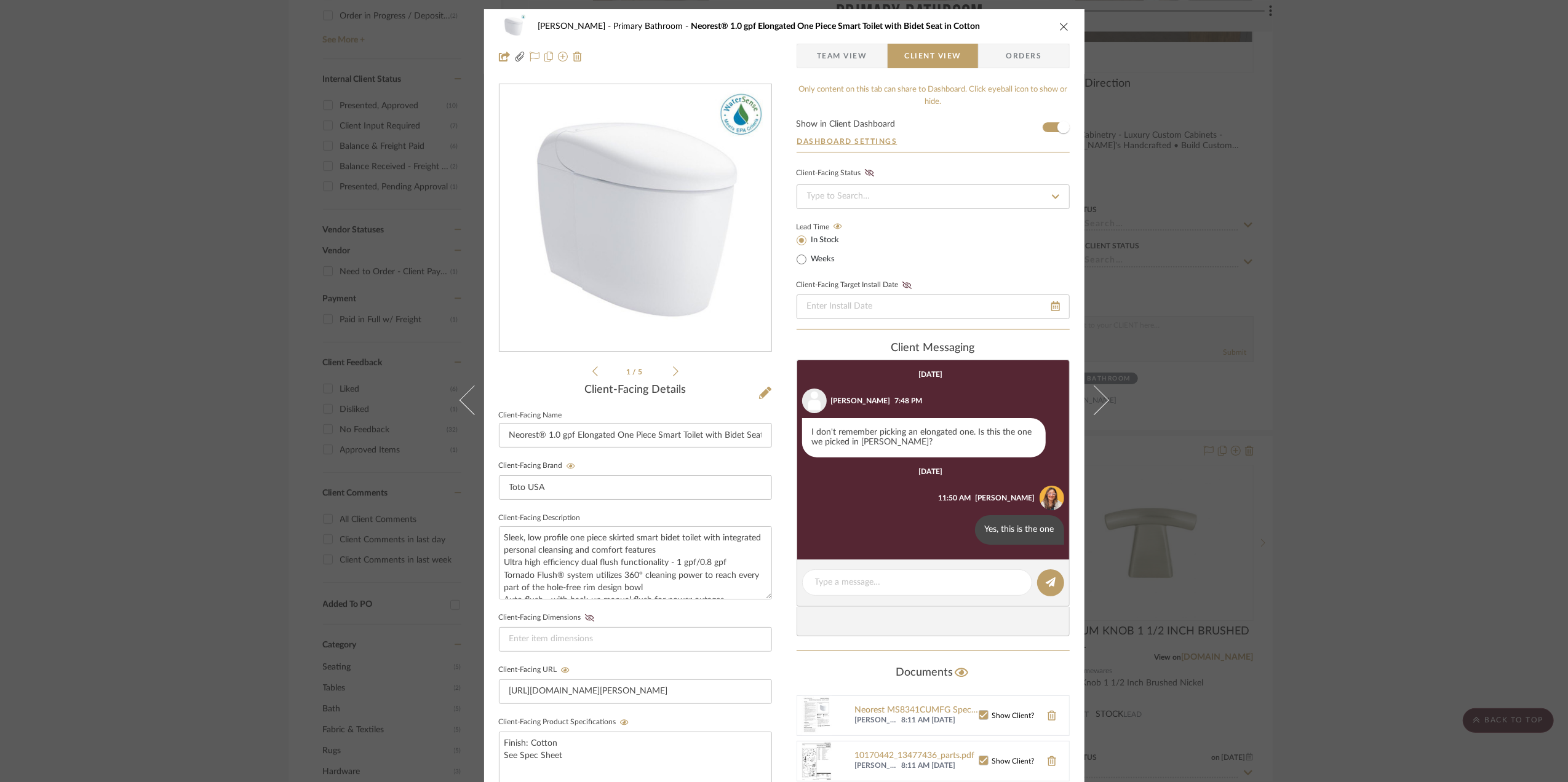
click at [844, 60] on span "Team View" at bounding box center [842, 55] width 50 height 25
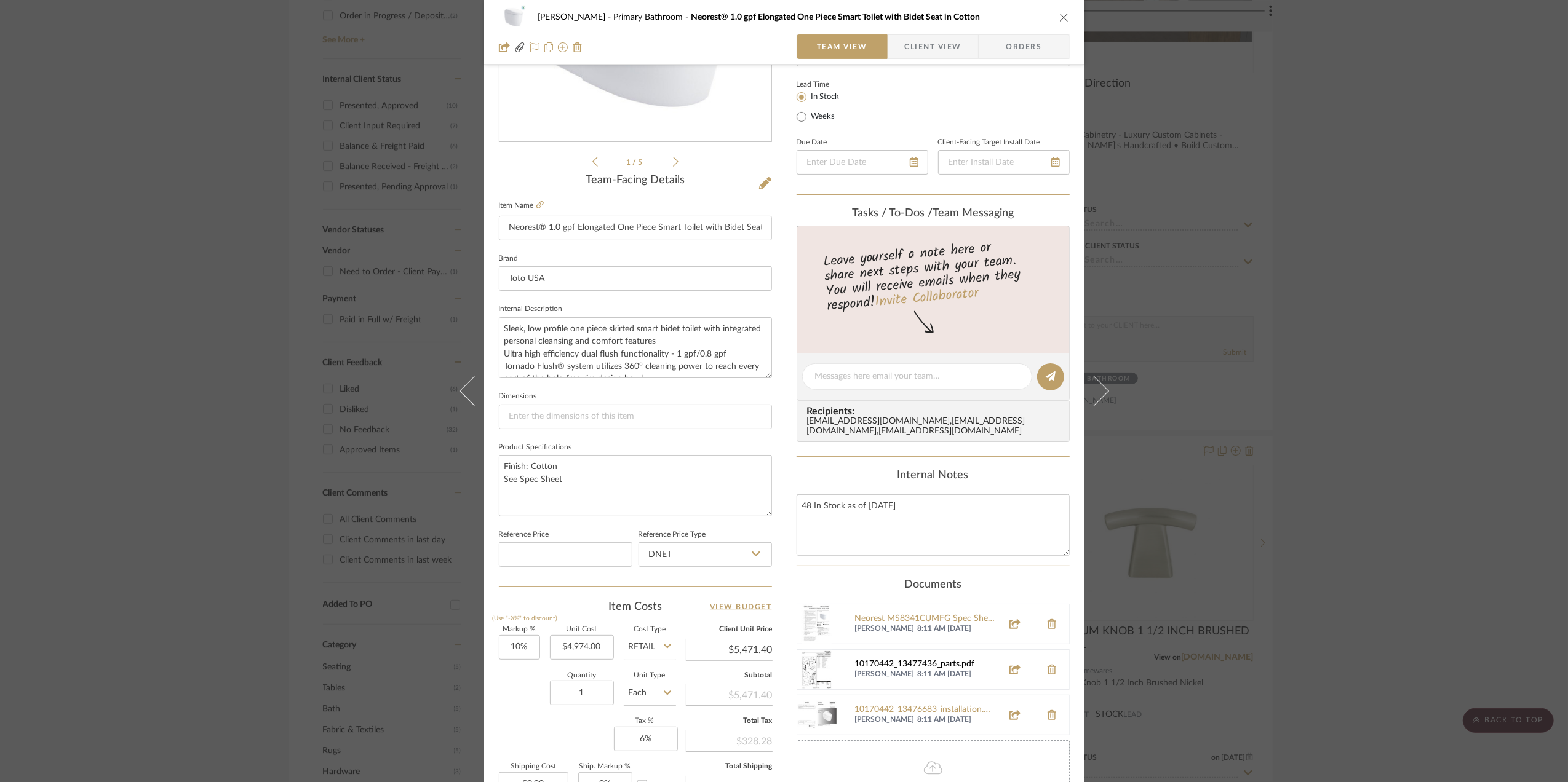
scroll to position [380, 0]
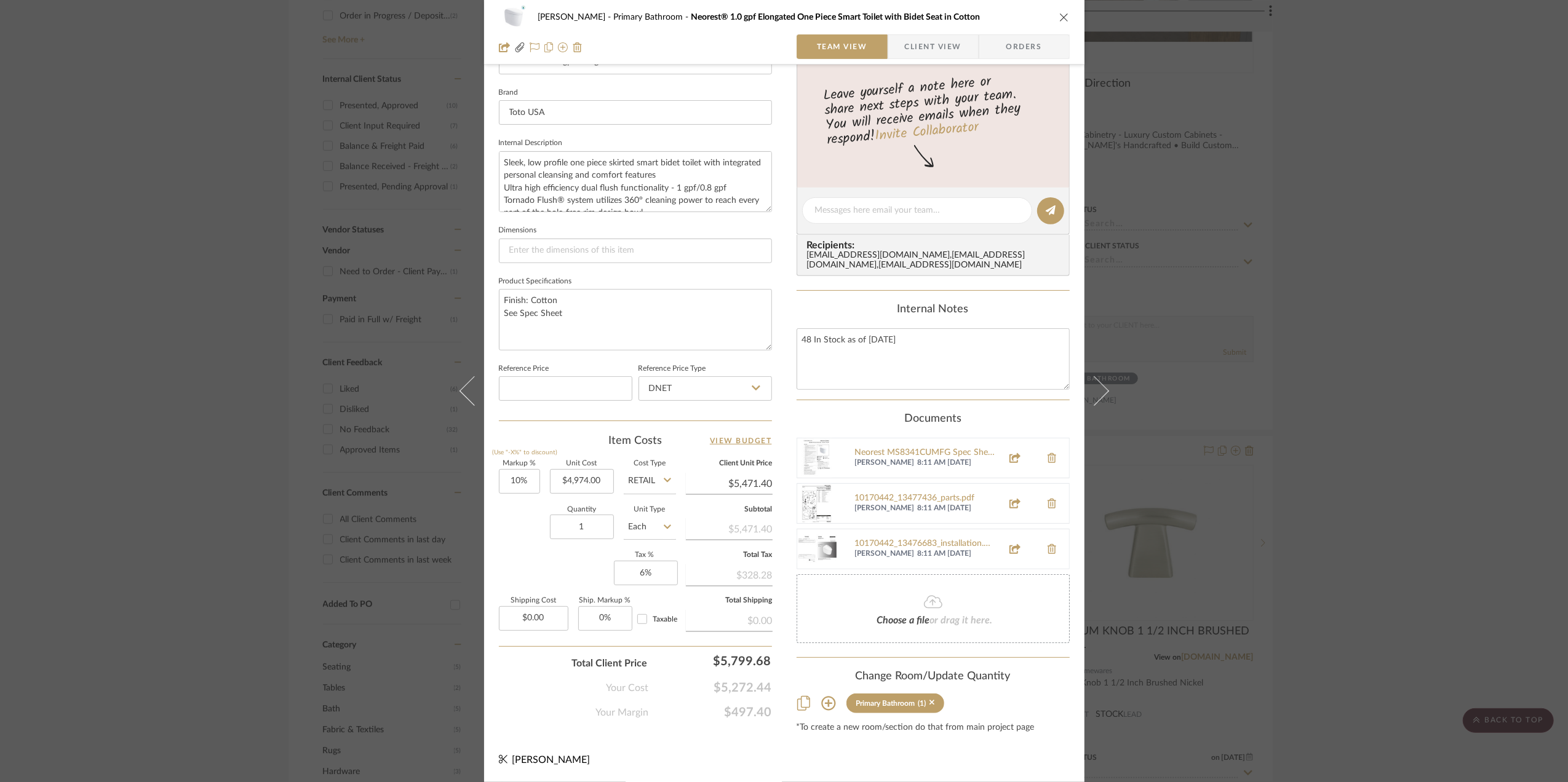
click at [1100, 394] on icon at bounding box center [1093, 391] width 30 height 30
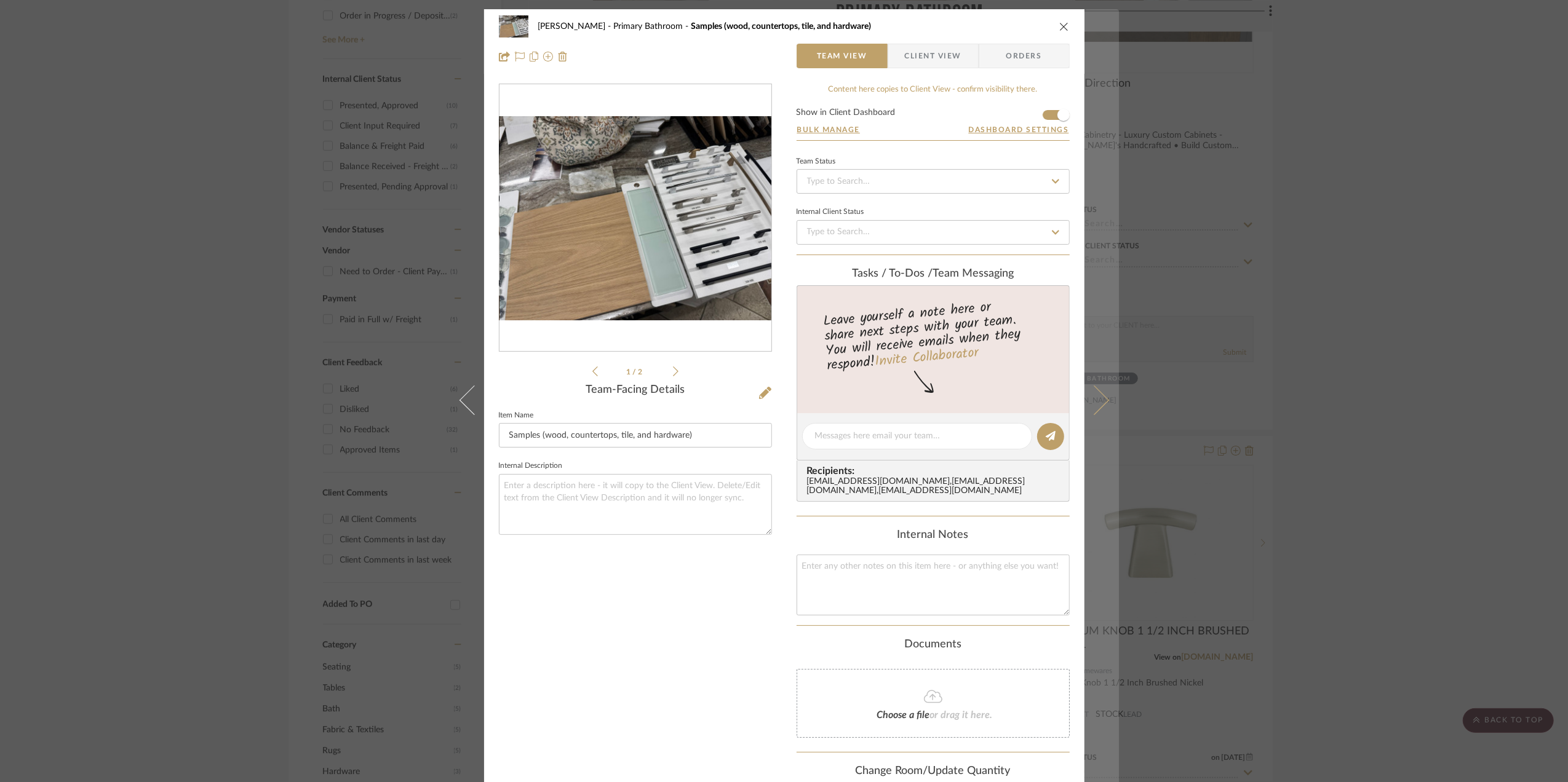
click at [1101, 404] on icon at bounding box center [1093, 400] width 30 height 30
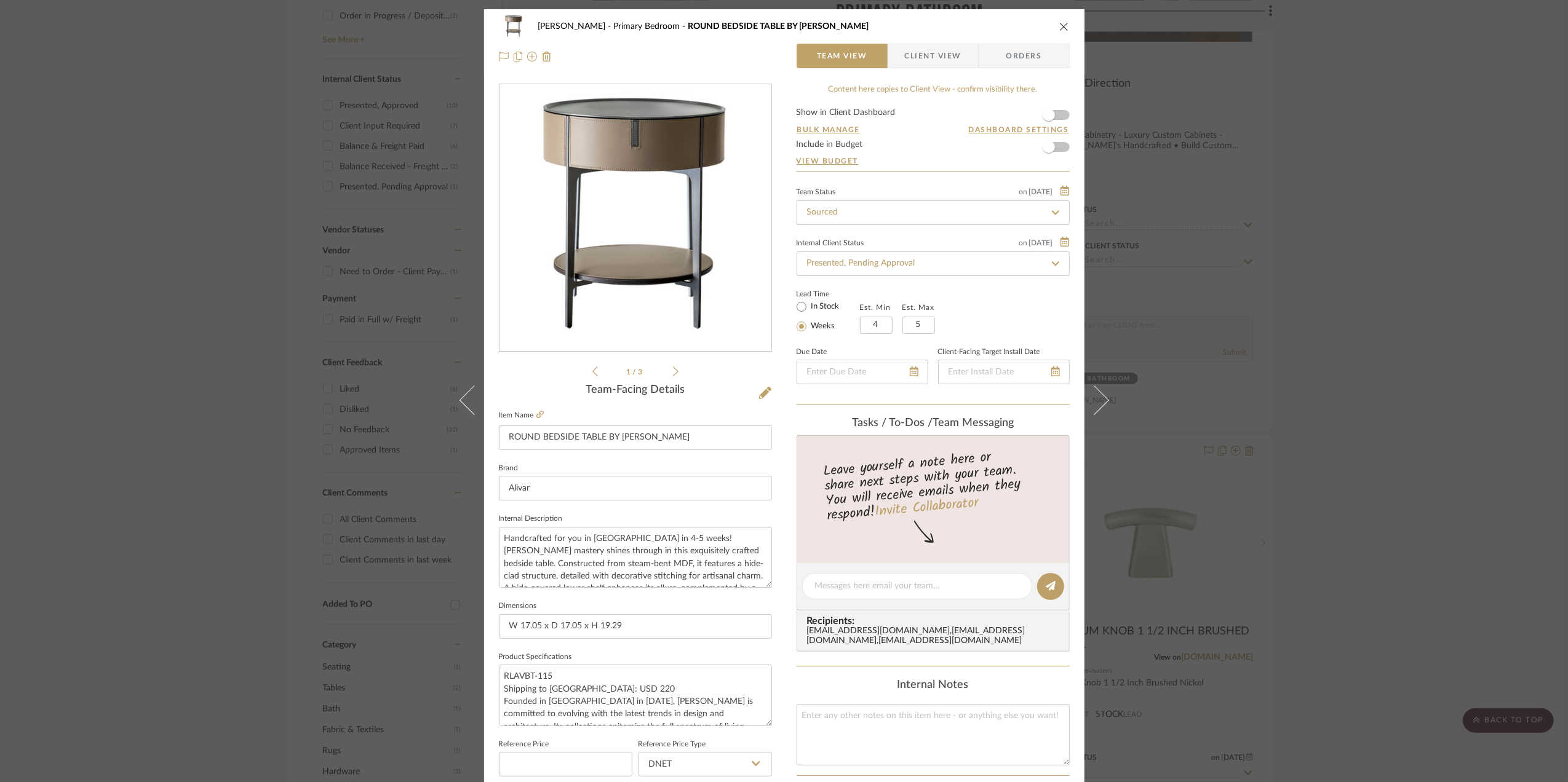
click at [1061, 21] on button "close" at bounding box center [1064, 26] width 11 height 11
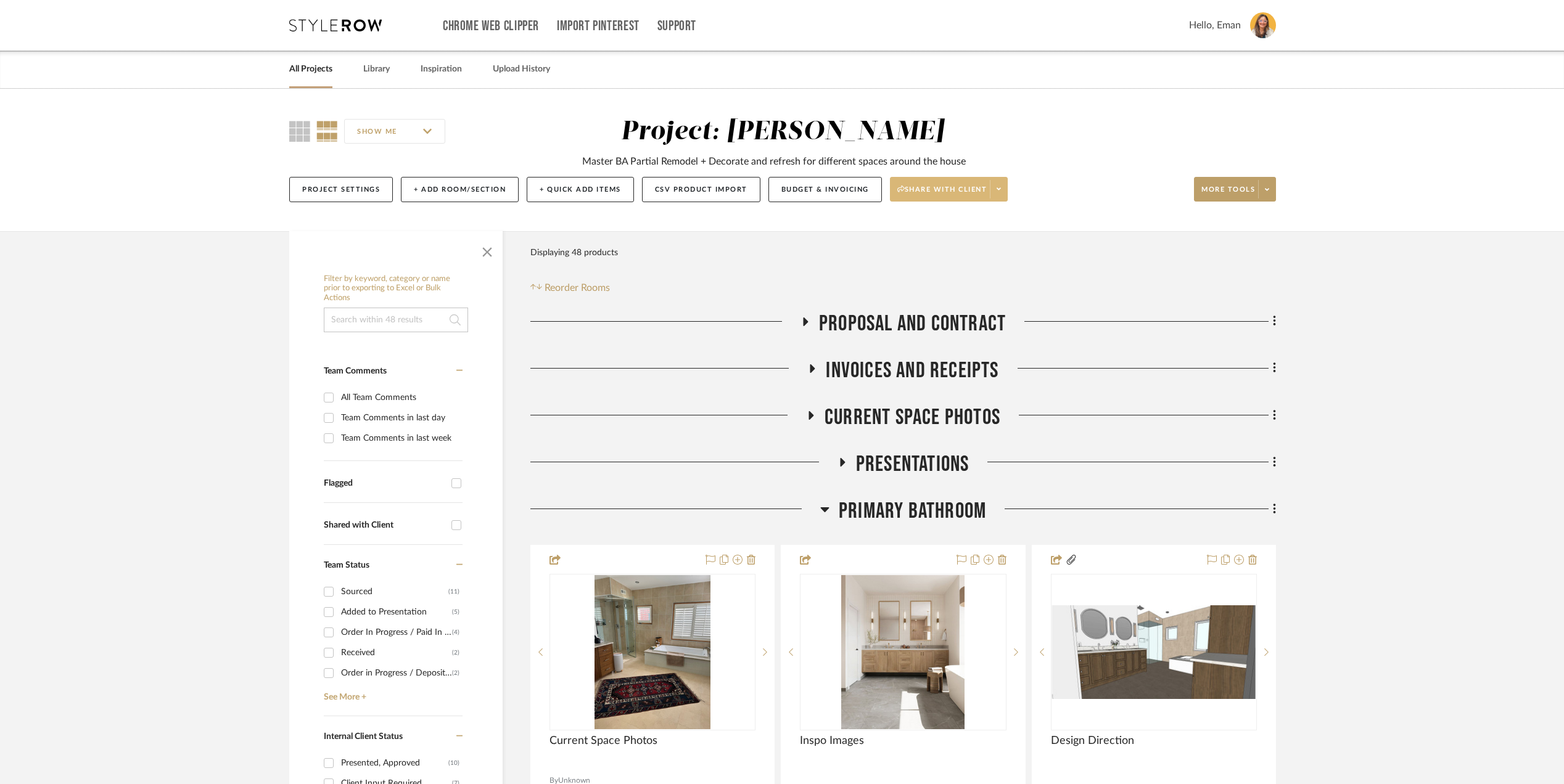
click at [1015, 198] on div "Project Settings + Add Room/Section + Quick Add Items CSV Product Import Budget…" at bounding box center [782, 189] width 987 height 41
click at [1007, 195] on span at bounding box center [998, 189] width 17 height 18
click at [847, 193] on div at bounding box center [782, 392] width 1564 height 784
click at [844, 188] on button "Budget & Invoicing" at bounding box center [825, 189] width 114 height 25
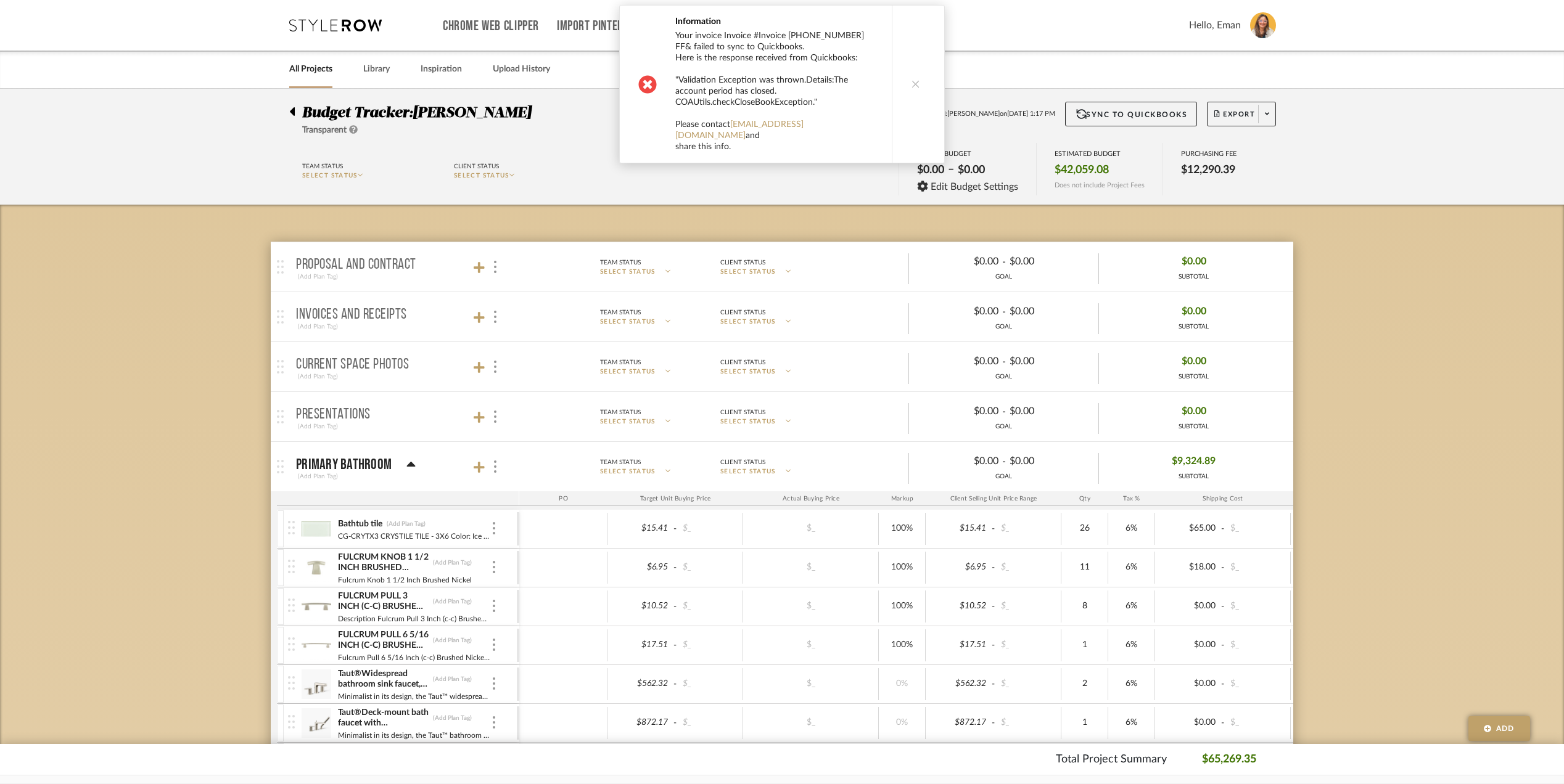
click at [915, 80] on icon at bounding box center [916, 84] width 9 height 9
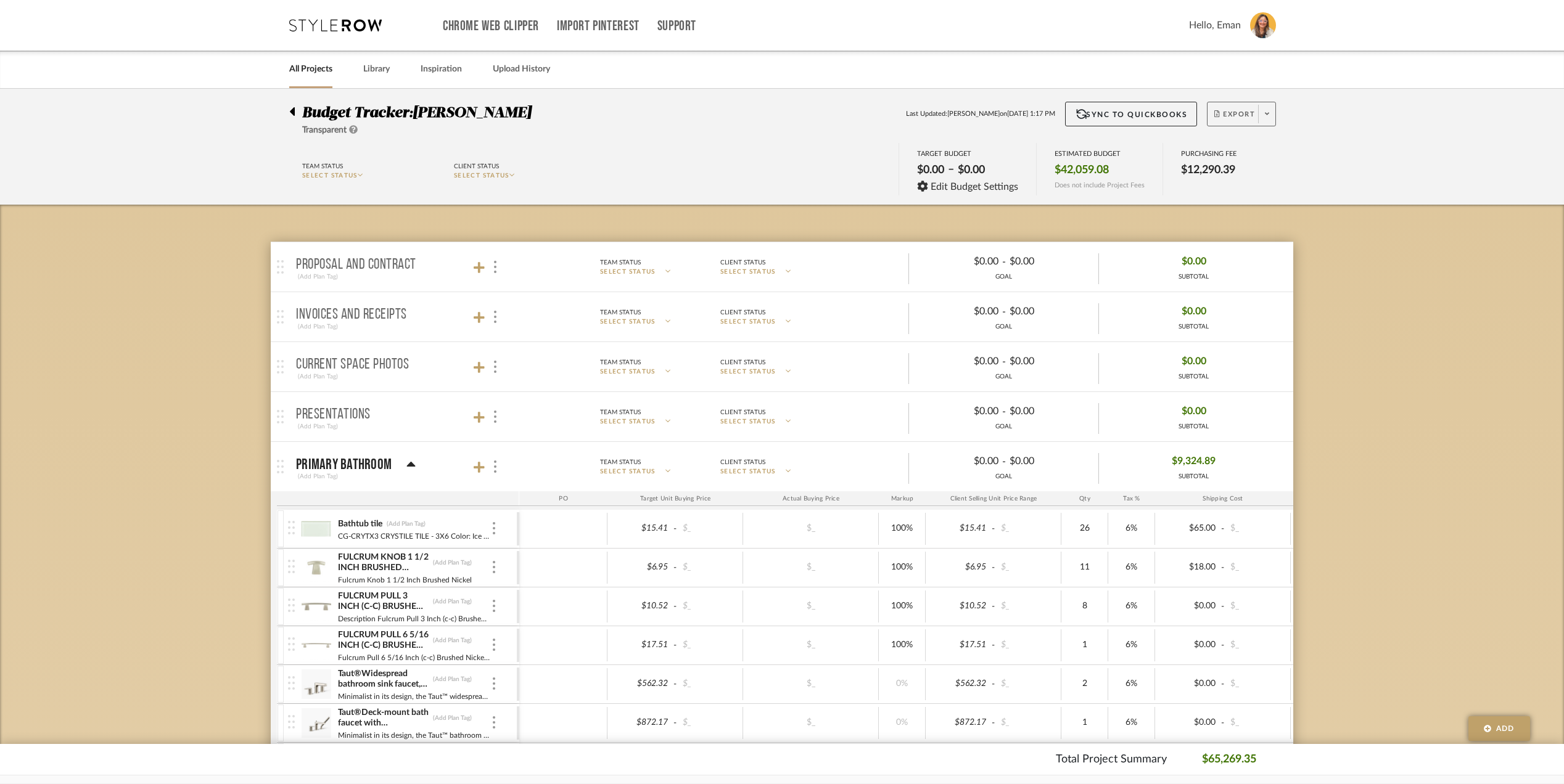
click at [1263, 116] on span at bounding box center [1267, 114] width 17 height 18
click at [1234, 151] on span "Export PDF" at bounding box center [1262, 150] width 93 height 11
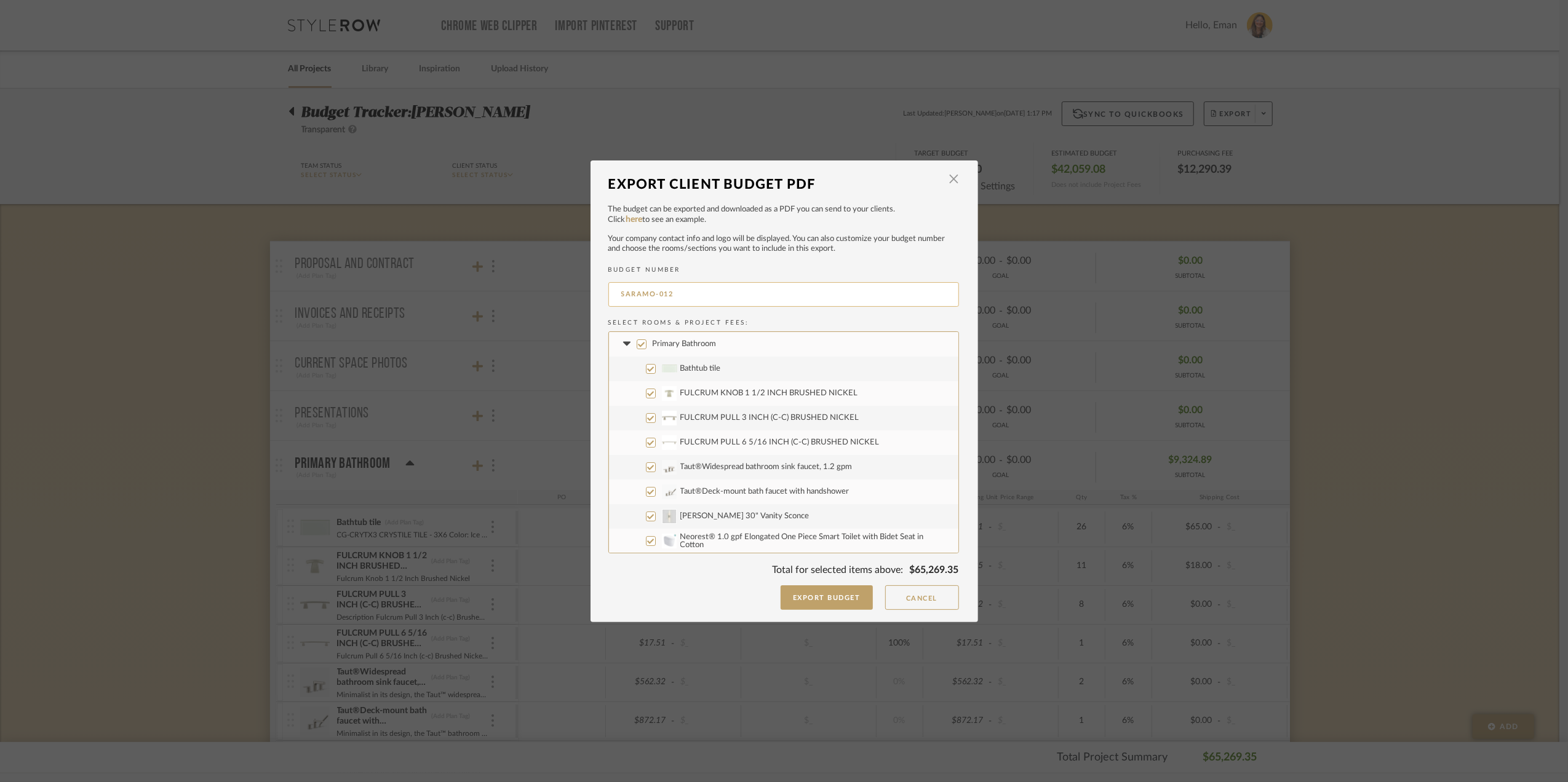
click at [691, 293] on input "SARAMO-012" at bounding box center [783, 294] width 351 height 25
type input "9.19.25 SARAMO"
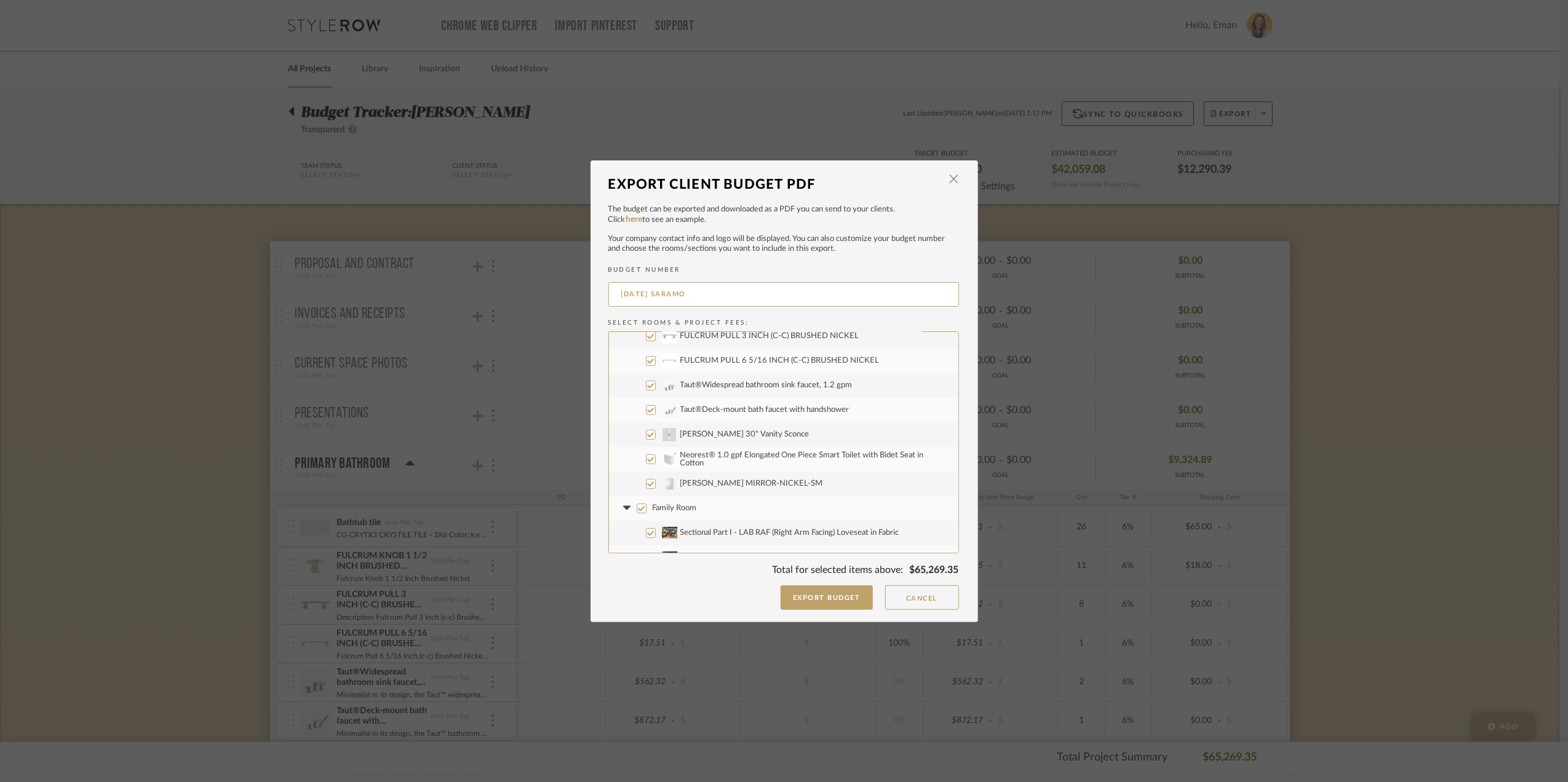
click at [637, 510] on input "Family Room" at bounding box center [642, 509] width 10 height 10
checkbox input "false"
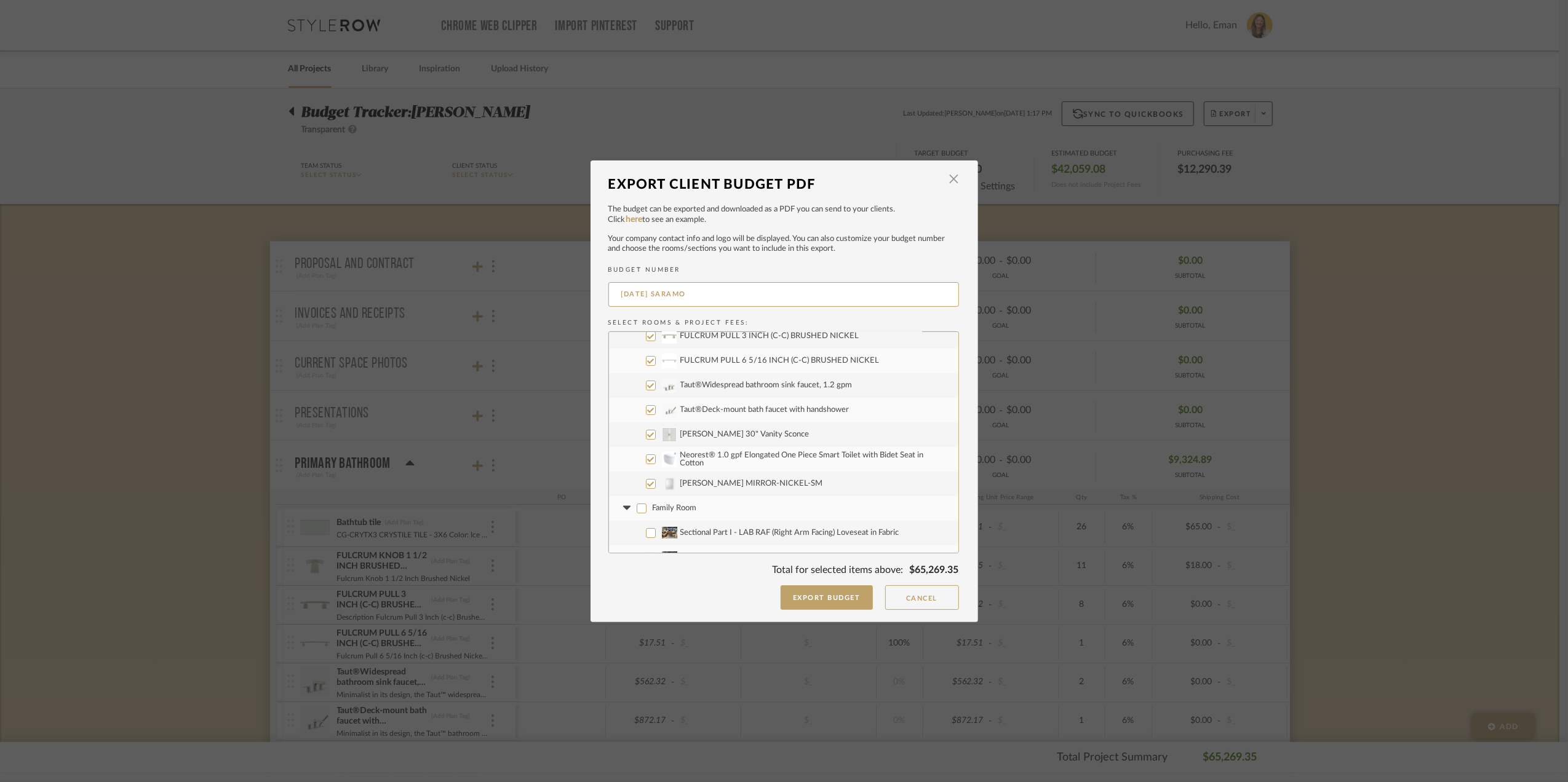
checkbox input "false"
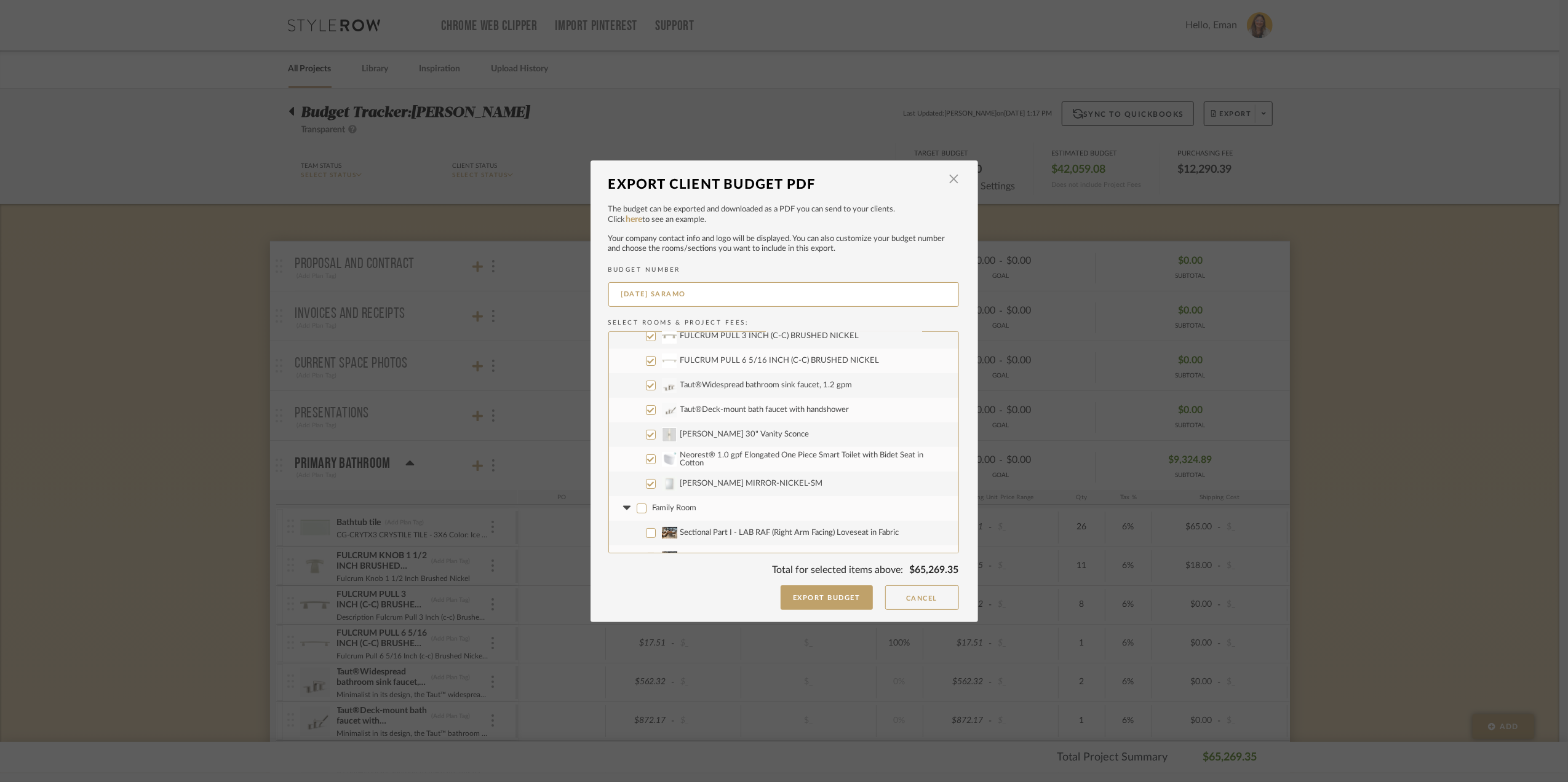
checkbox input "false"
click at [621, 507] on icon at bounding box center [627, 509] width 13 height 5
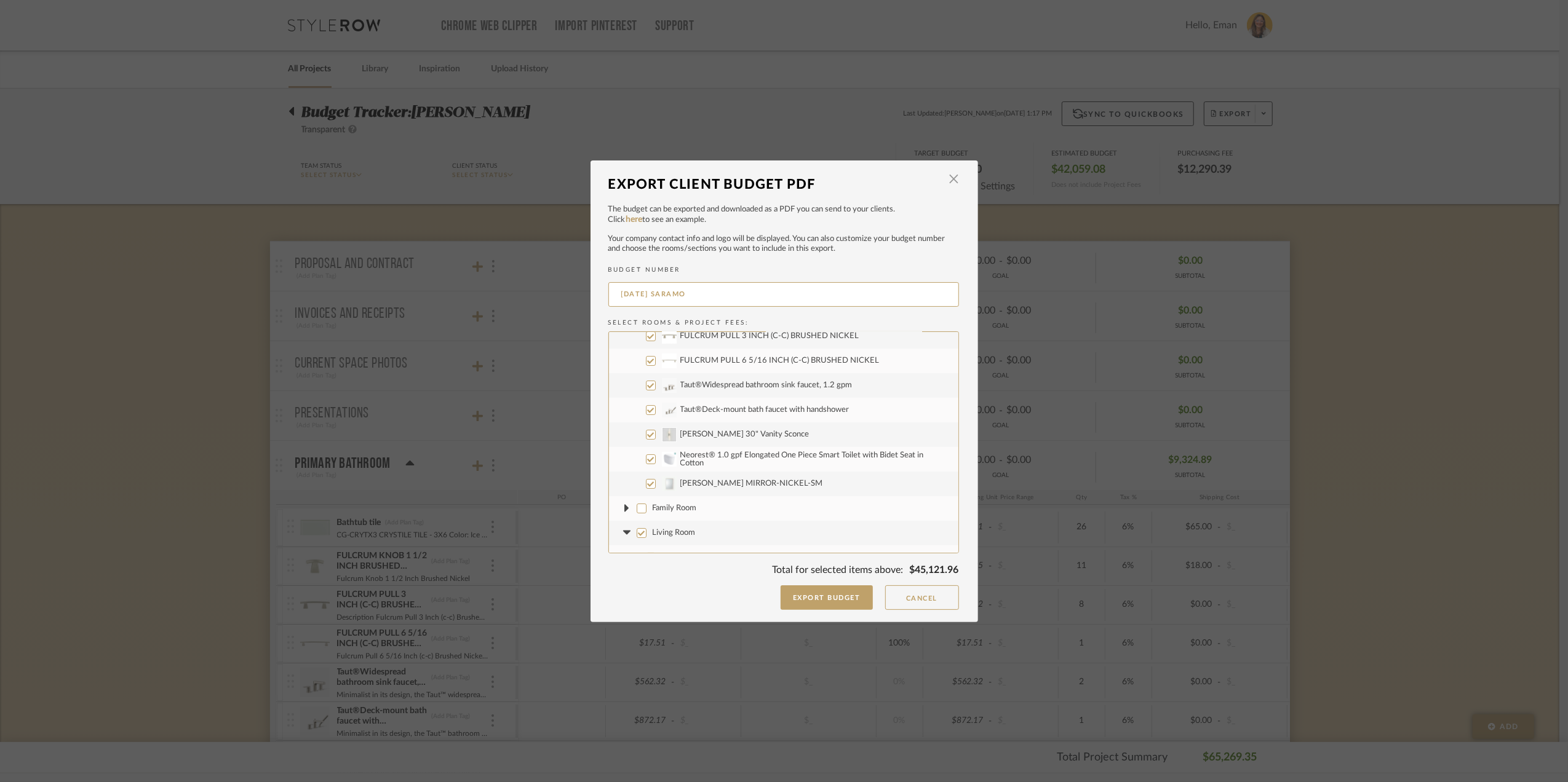
drag, startPoint x: 640, startPoint y: 539, endPoint x: 635, endPoint y: 530, distance: 10.3
click at [635, 530] on label "Living Room" at bounding box center [783, 533] width 349 height 25
click at [637, 530] on input "Living Room" at bounding box center [642, 533] width 10 height 10
checkbox input "false"
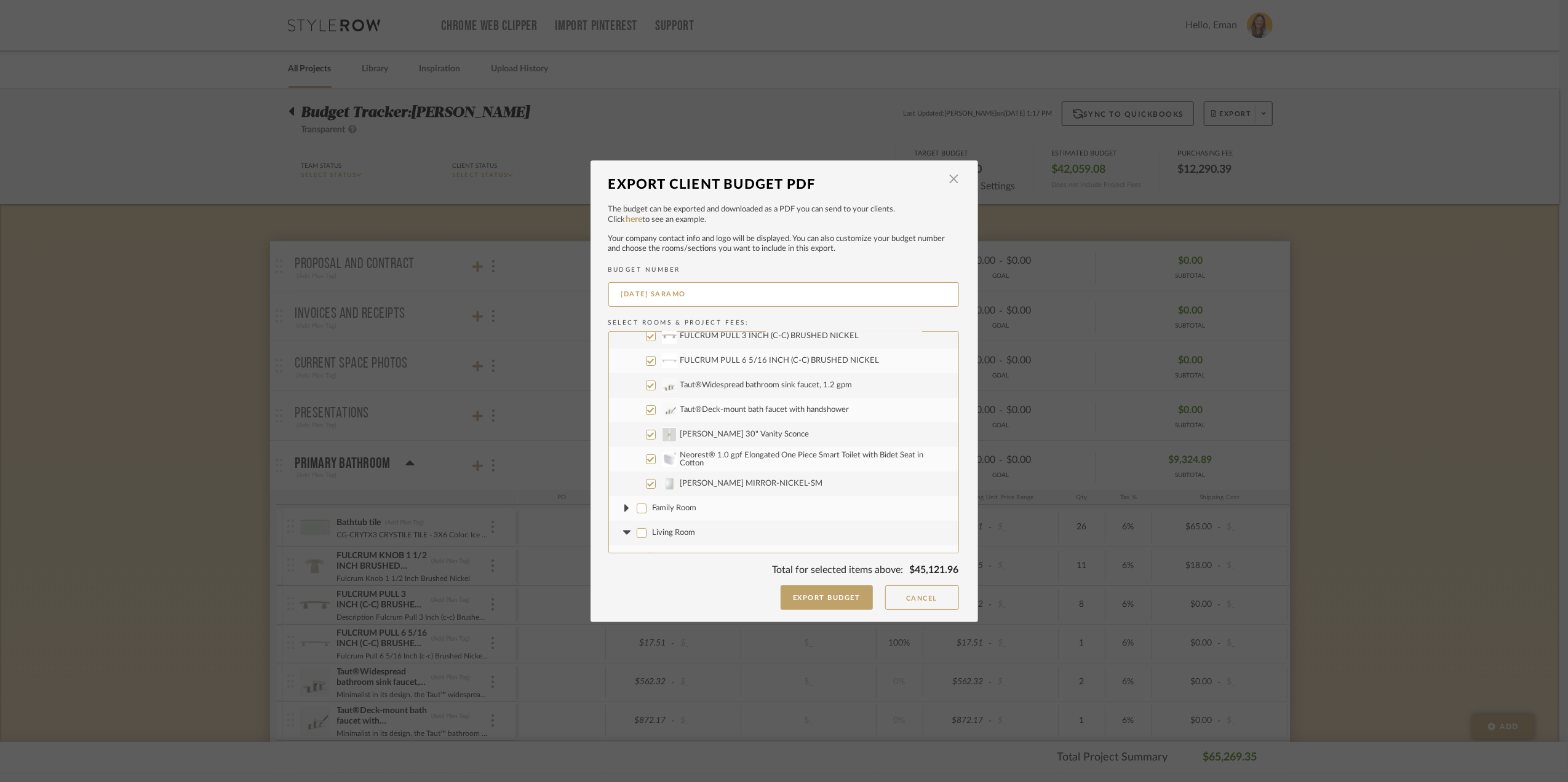
checkbox input "false"
click at [625, 533] on icon at bounding box center [627, 533] width 13 height 5
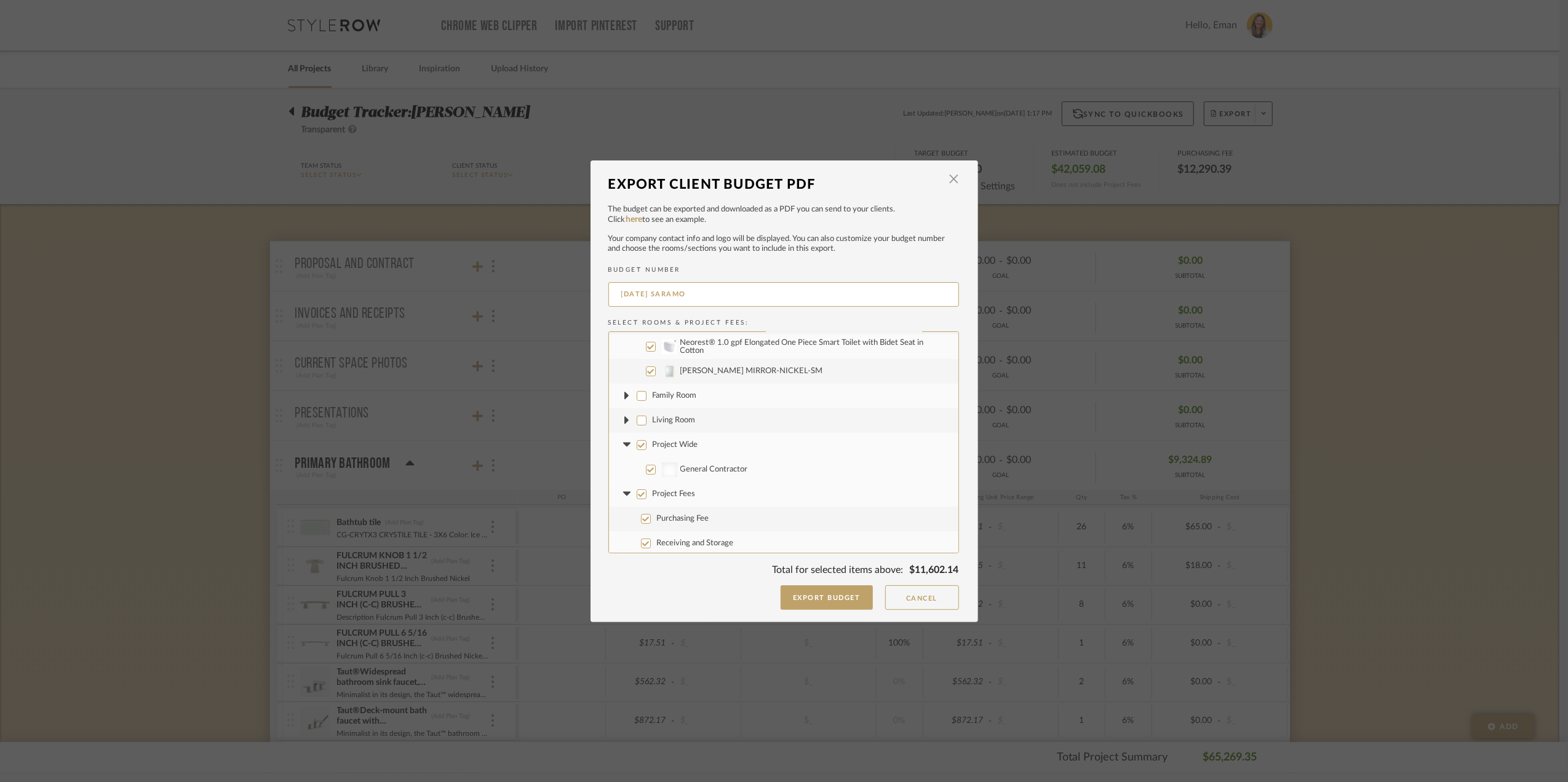
scroll to position [222, 0]
click at [638, 419] on input "Project Wide" at bounding box center [642, 417] width 10 height 10
checkbox input "false"
click at [623, 416] on icon at bounding box center [627, 417] width 8 height 4
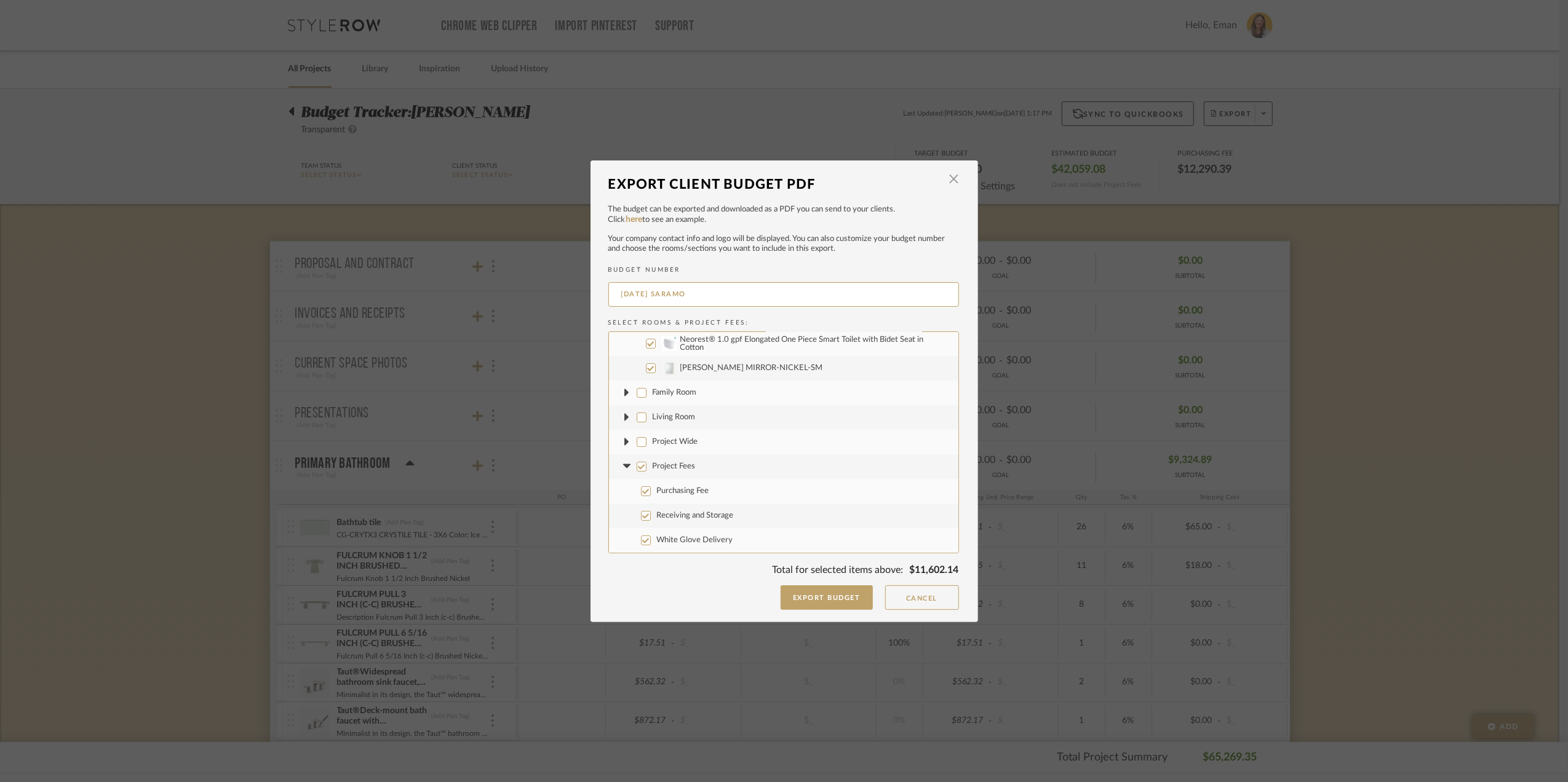
scroll to position [198, 0]
click at [641, 516] on input "Receiving and Storage" at bounding box center [646, 516] width 10 height 10
checkbox input "false"
click at [641, 540] on input "White Glove Delivery" at bounding box center [646, 541] width 10 height 10
checkbox input "false"
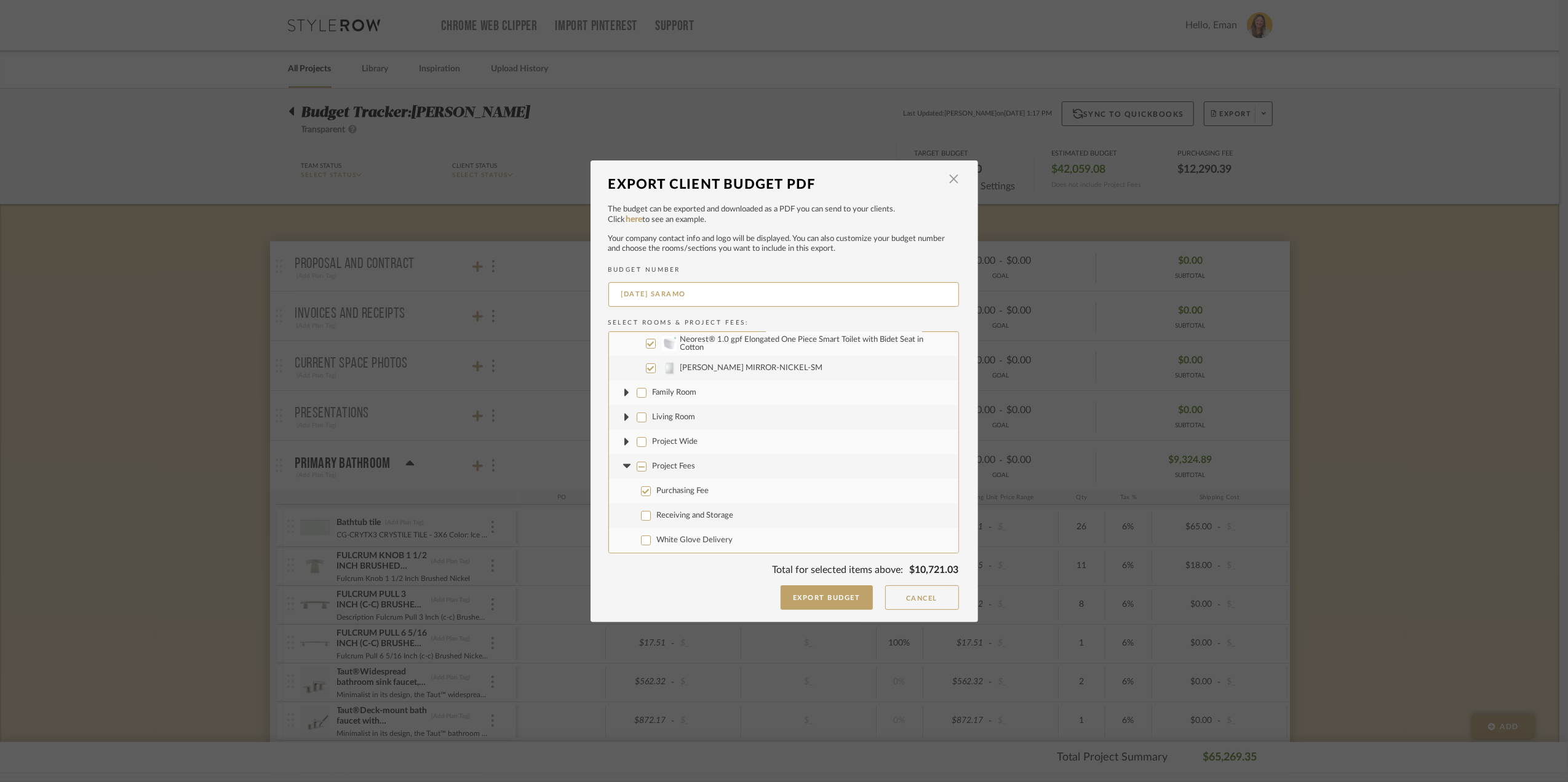
click at [642, 492] on input "Purchasing Fee" at bounding box center [646, 492] width 10 height 10
checkbox input "false"
click at [642, 492] on input "Purchasing Fee" at bounding box center [646, 492] width 10 height 10
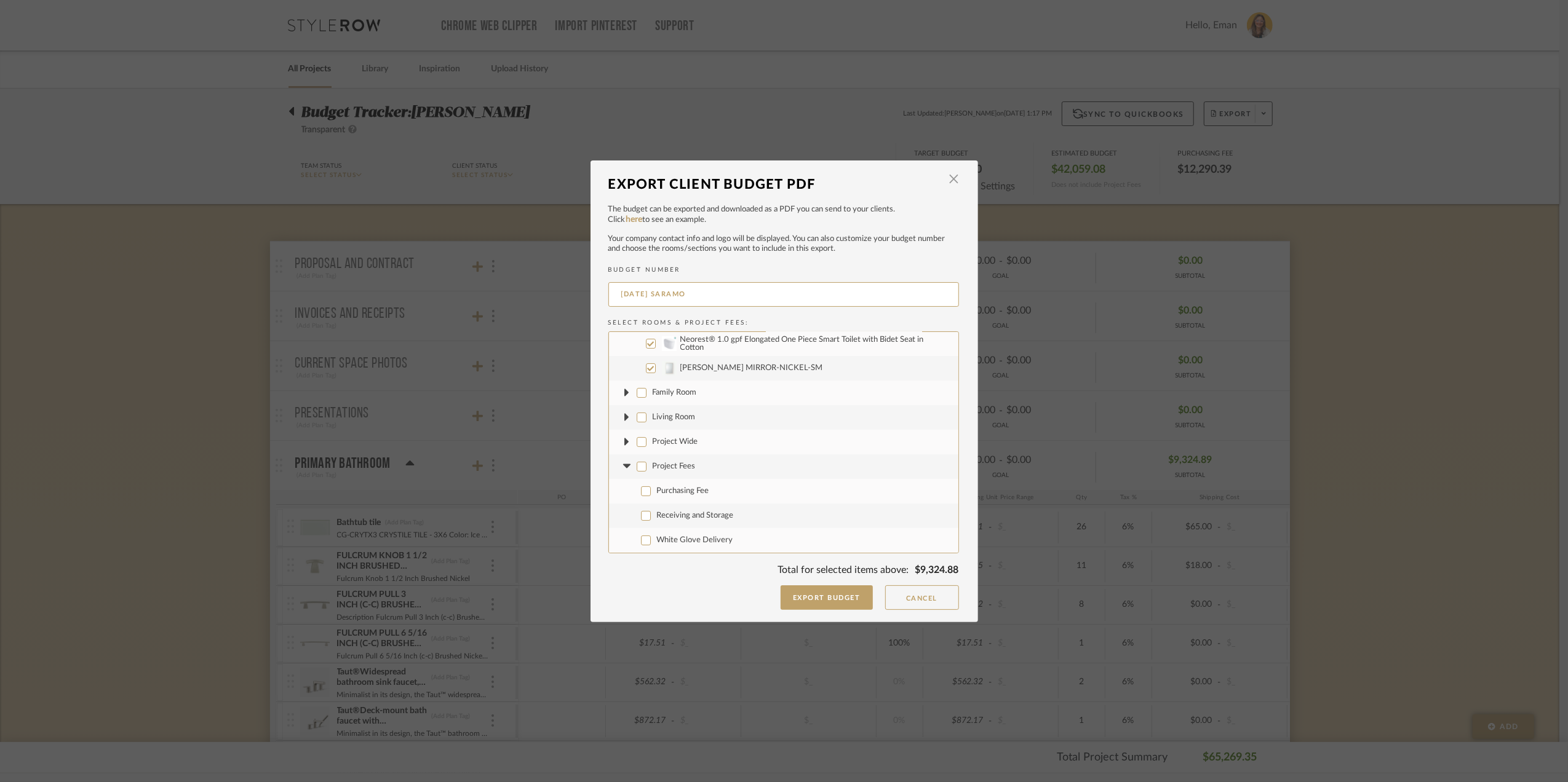
click at [643, 489] on input "Purchasing Fee" at bounding box center [646, 492] width 10 height 10
checkbox input "true"
click at [643, 517] on input "Receiving and Storage" at bounding box center [646, 516] width 10 height 10
checkbox input "true"
click at [643, 542] on input "White Glove Delivery" at bounding box center [646, 541] width 10 height 10
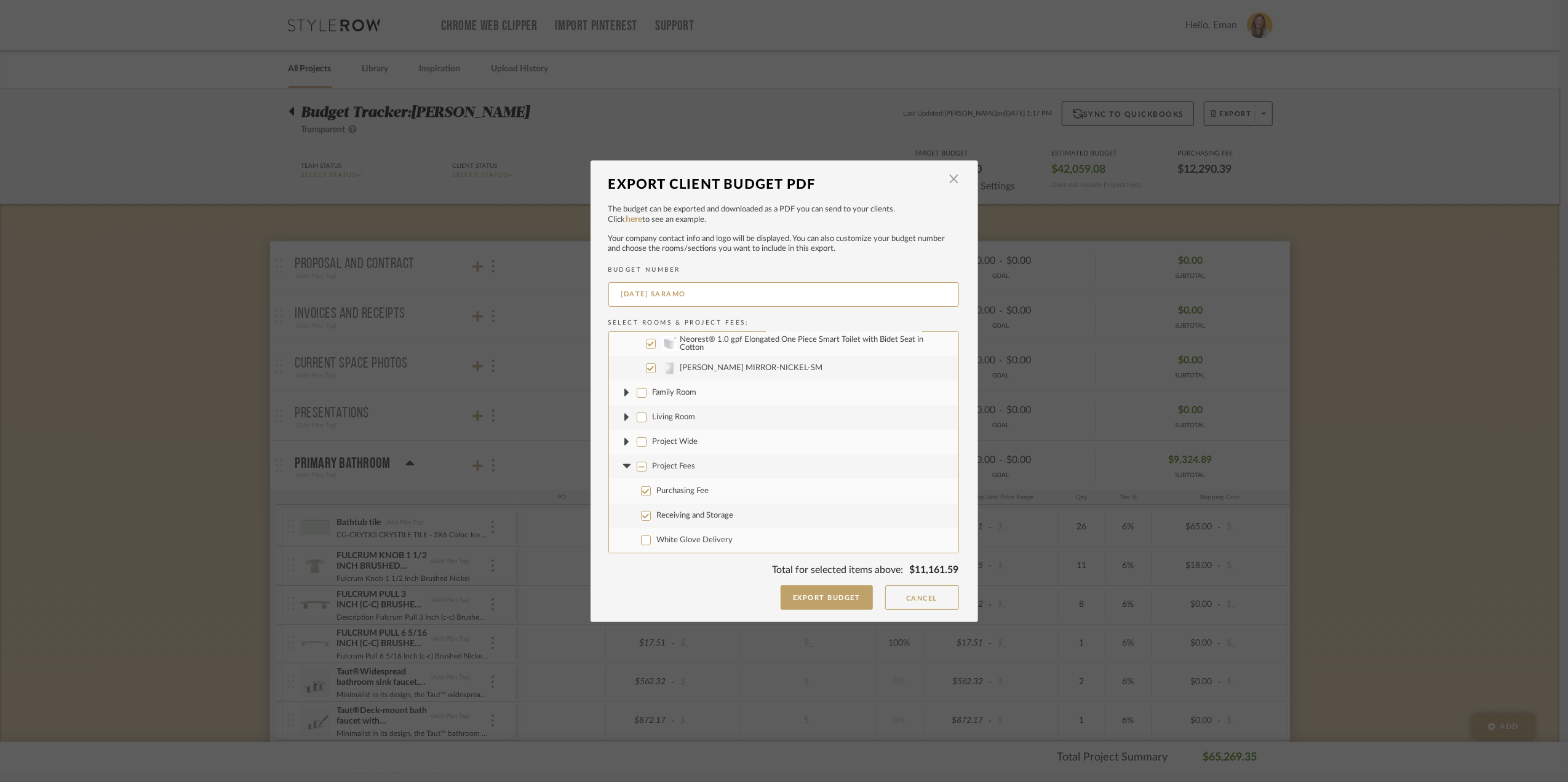
checkbox input "true"
click at [644, 541] on input "White Glove Delivery" at bounding box center [646, 541] width 10 height 10
checkbox input "false"
click at [641, 515] on input "Receiving and Storage" at bounding box center [646, 516] width 10 height 10
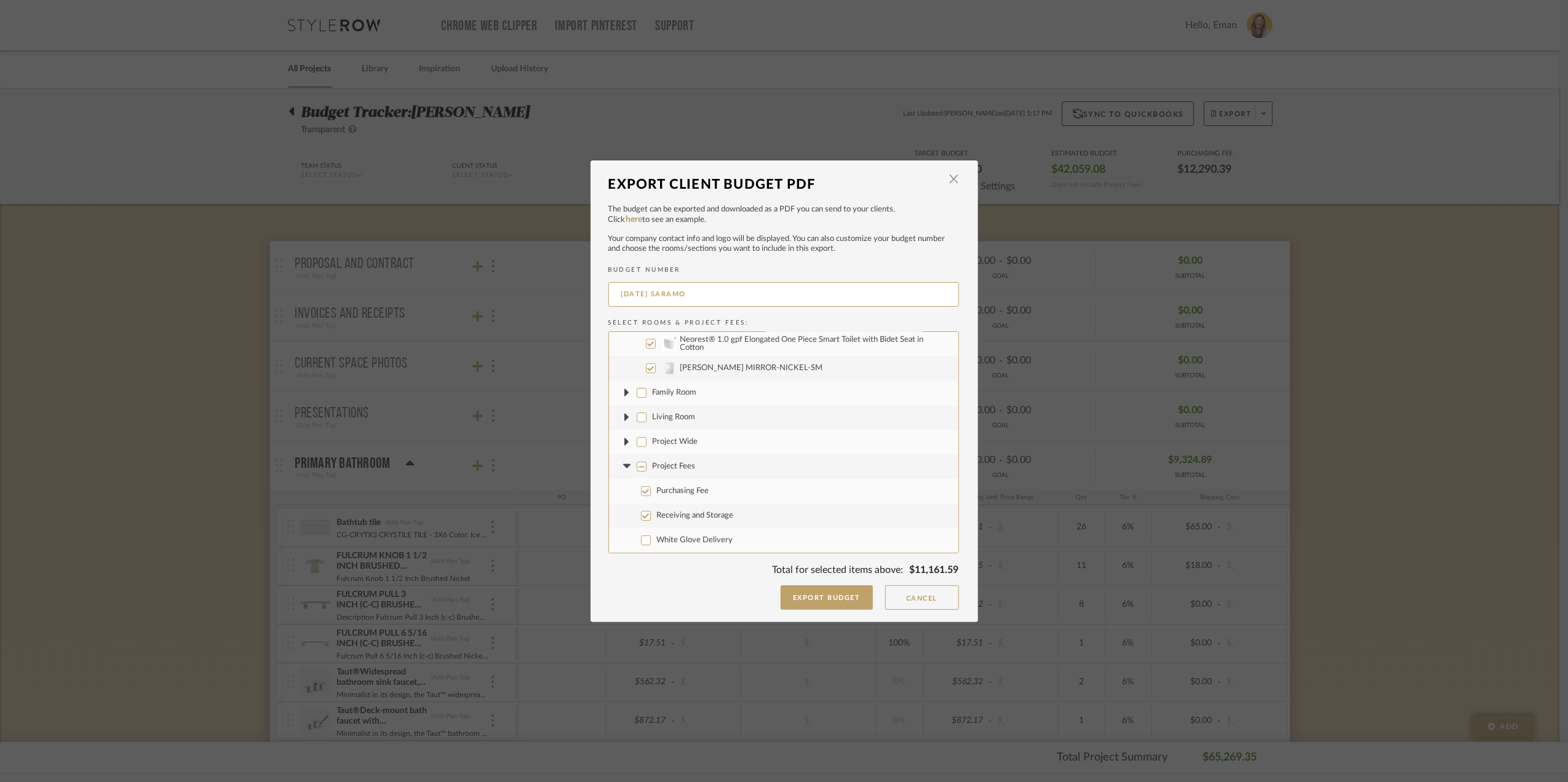
checkbox input "false"
click at [820, 594] on button "Export Budget" at bounding box center [826, 598] width 93 height 25
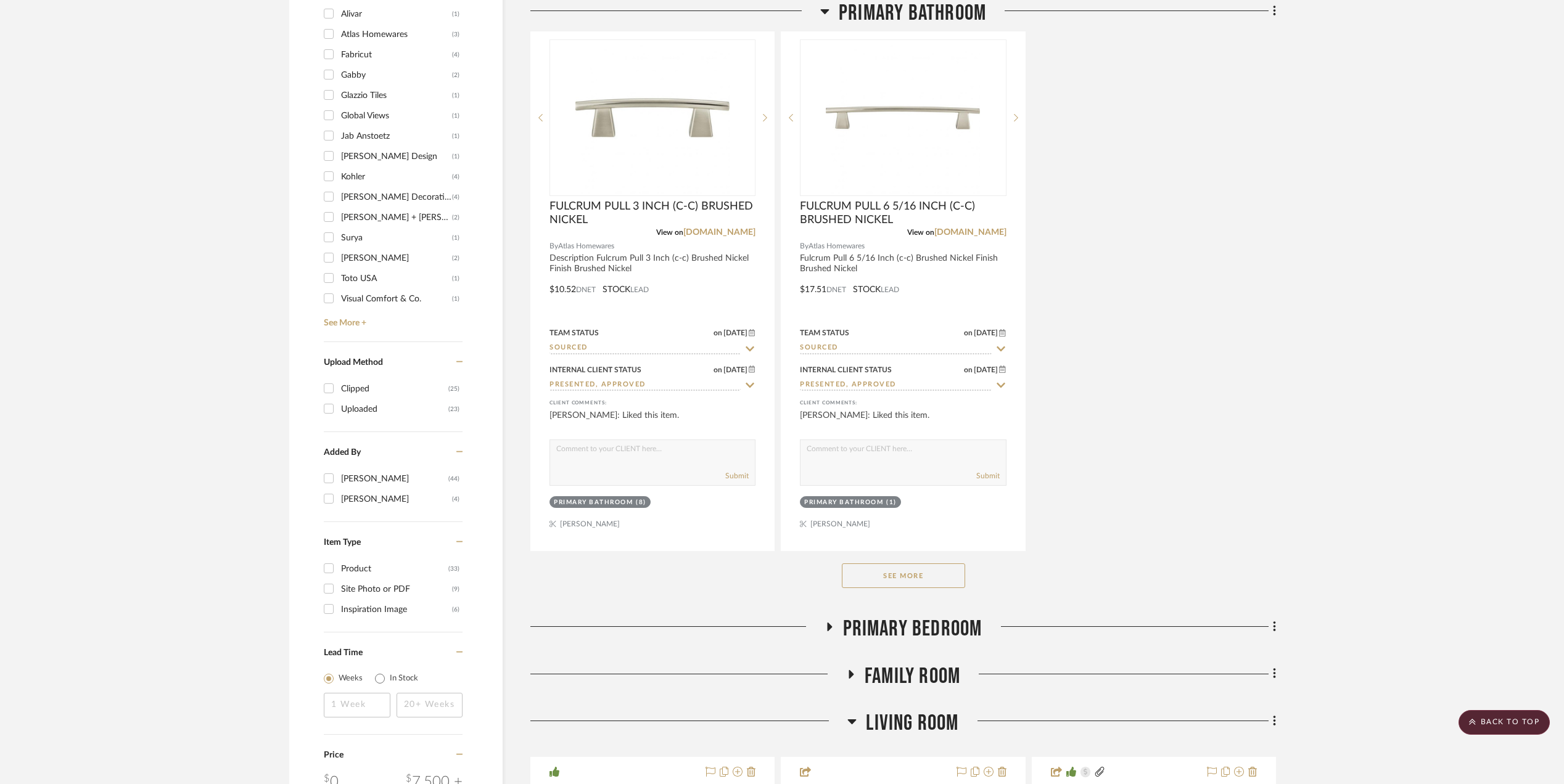
scroll to position [1644, 0]
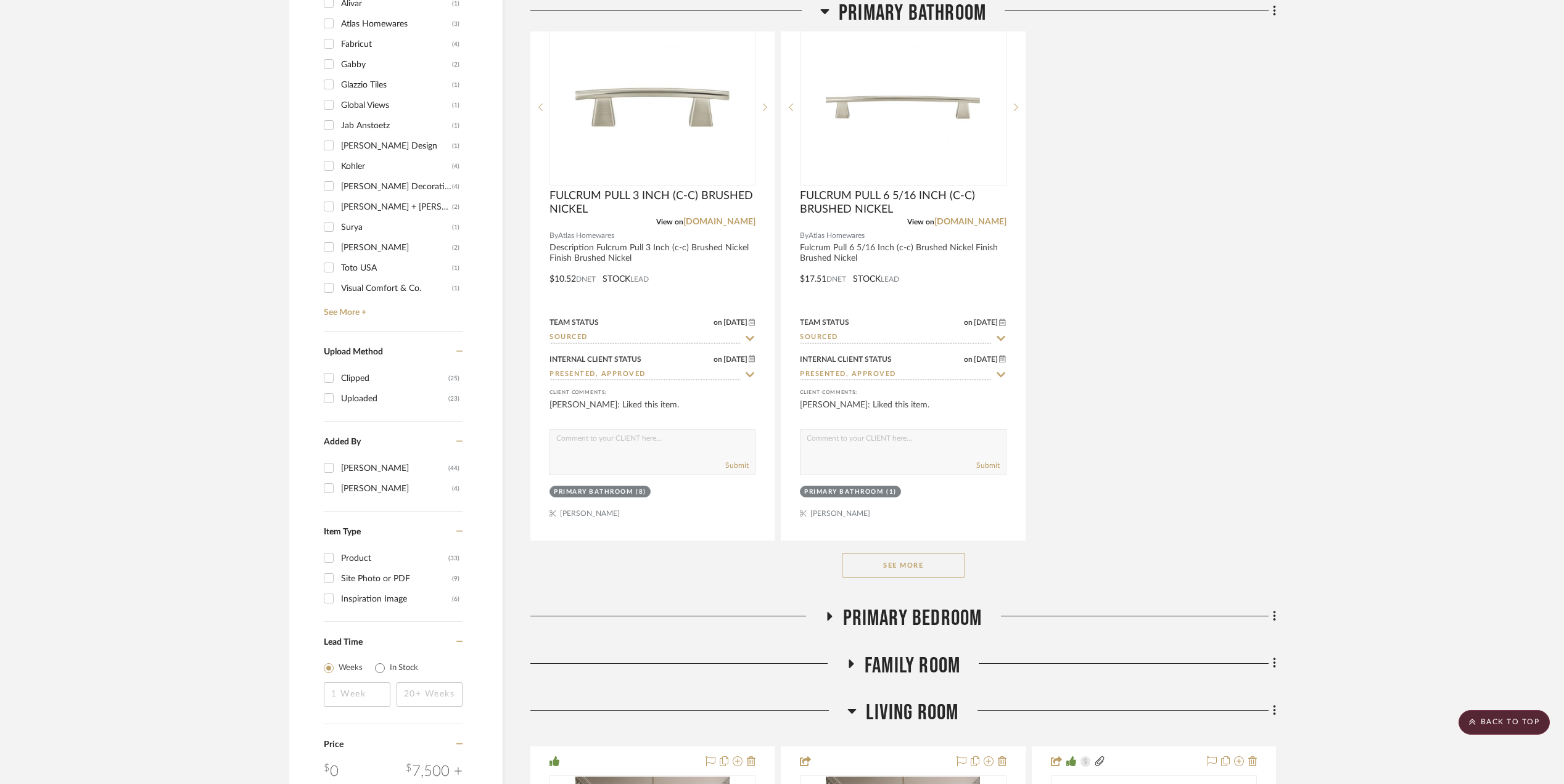
click at [877, 569] on button "See More" at bounding box center [903, 565] width 123 height 25
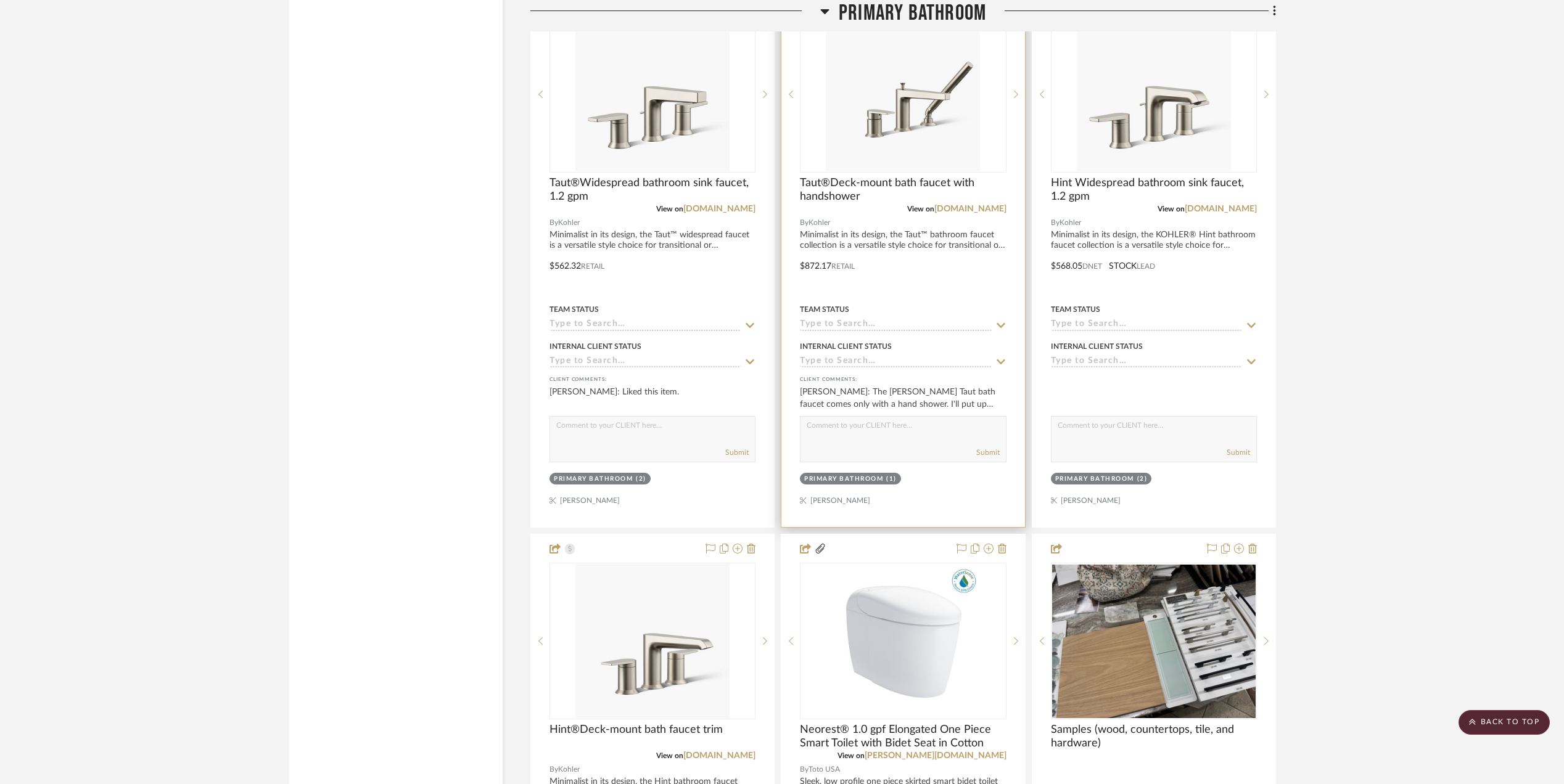
scroll to position [2713, 0]
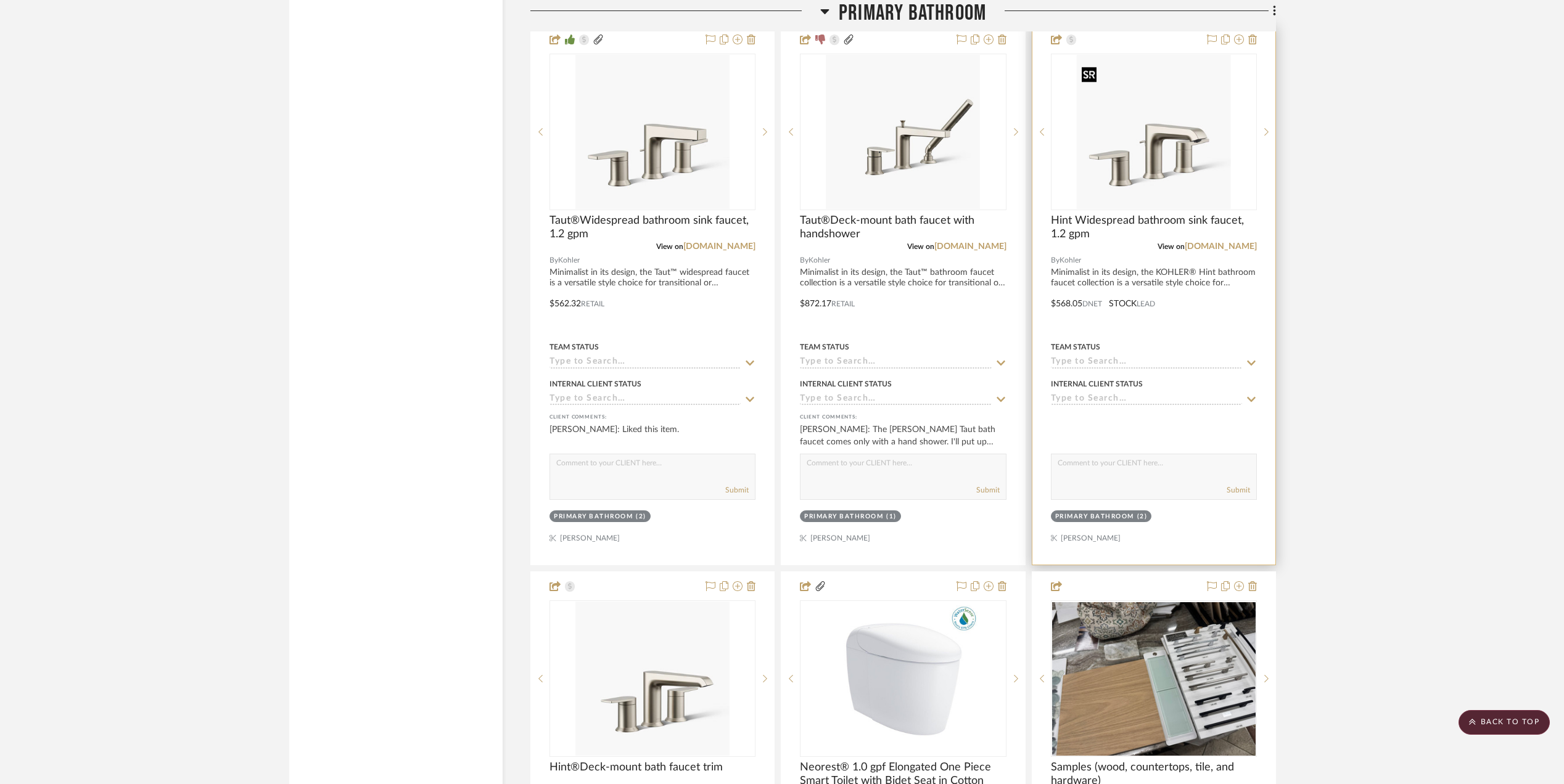
click at [0, 0] on img at bounding box center [0, 0] width 0 height 0
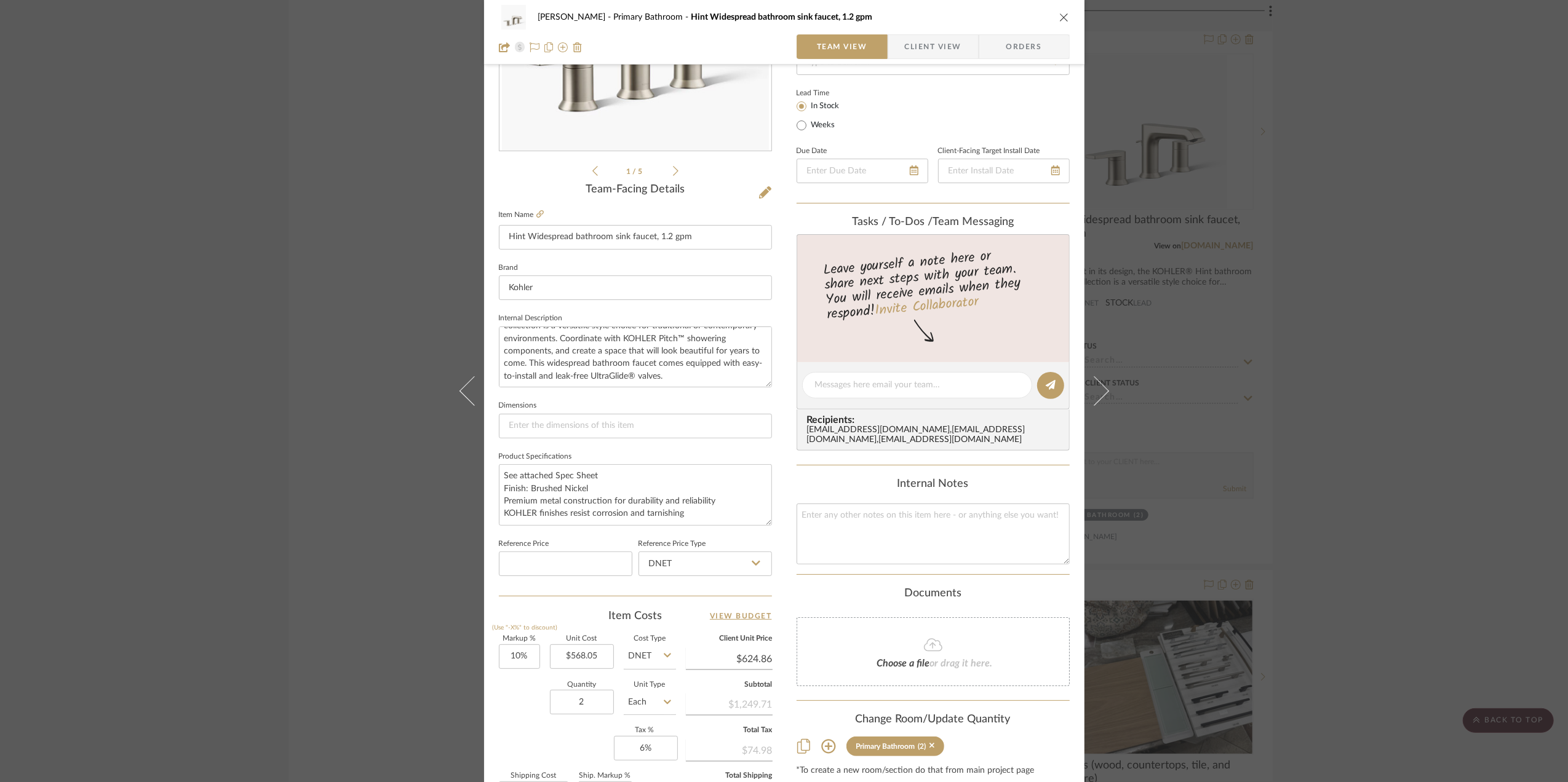
scroll to position [365, 0]
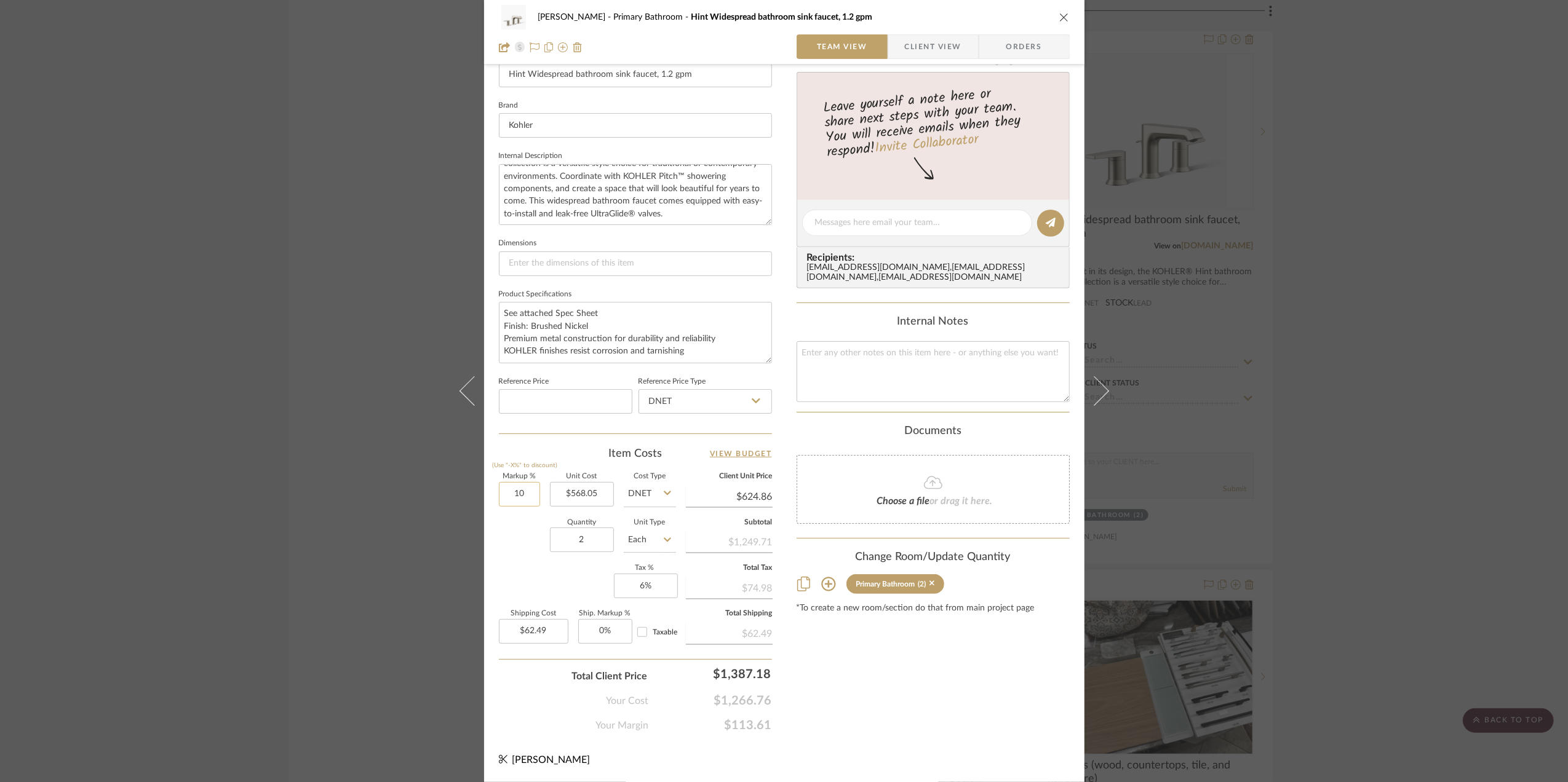
click at [517, 496] on input "10" at bounding box center [519, 494] width 41 height 25
type input "0%"
drag, startPoint x: 525, startPoint y: 554, endPoint x: 532, endPoint y: 583, distance: 29.8
click at [525, 556] on div "Quantity 2 Unit Type Each" at bounding box center [587, 541] width 177 height 43
type input "$568.05"
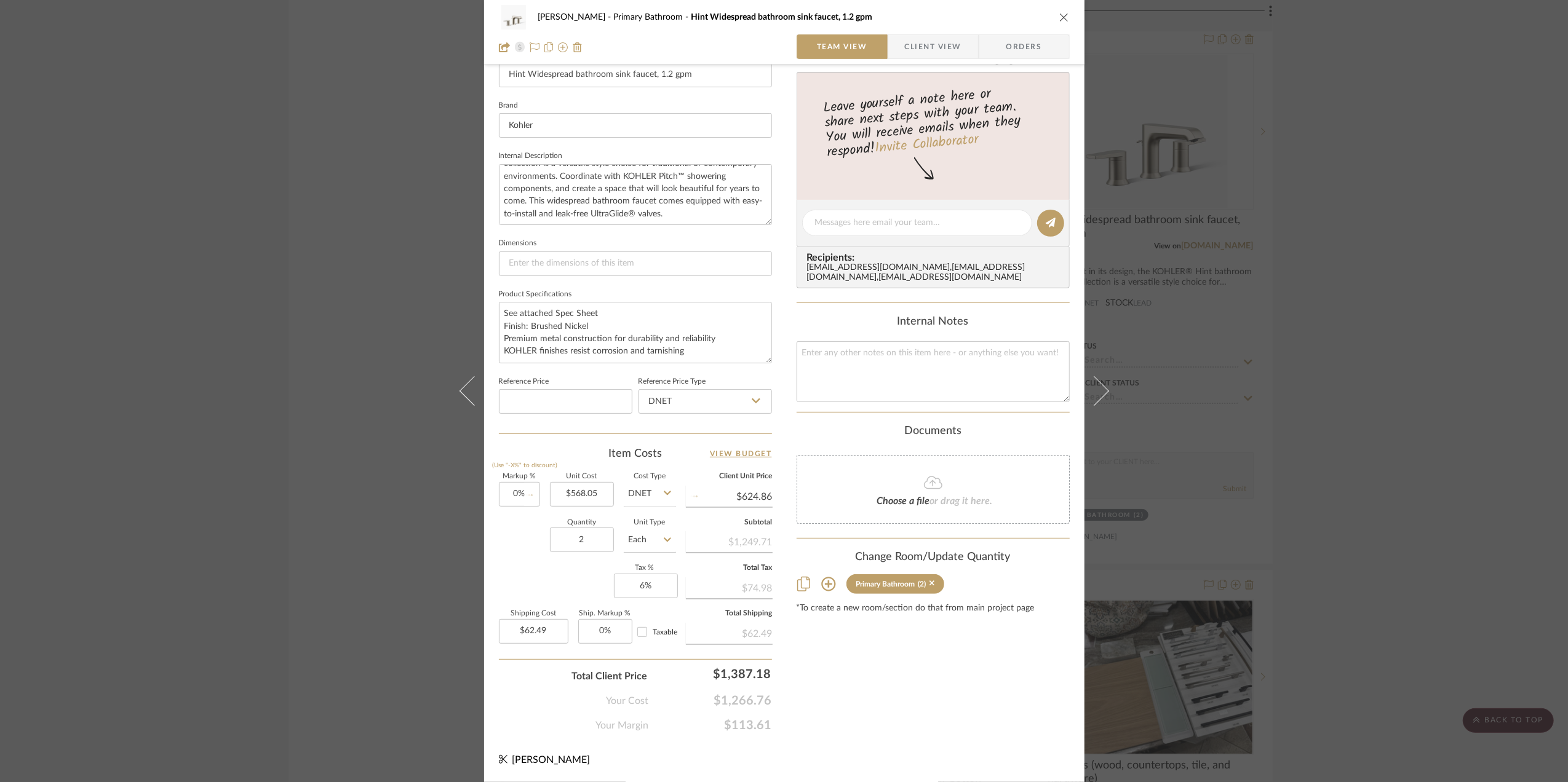
type input "$56.81"
click at [930, 45] on span "Client View" at bounding box center [933, 47] width 57 height 25
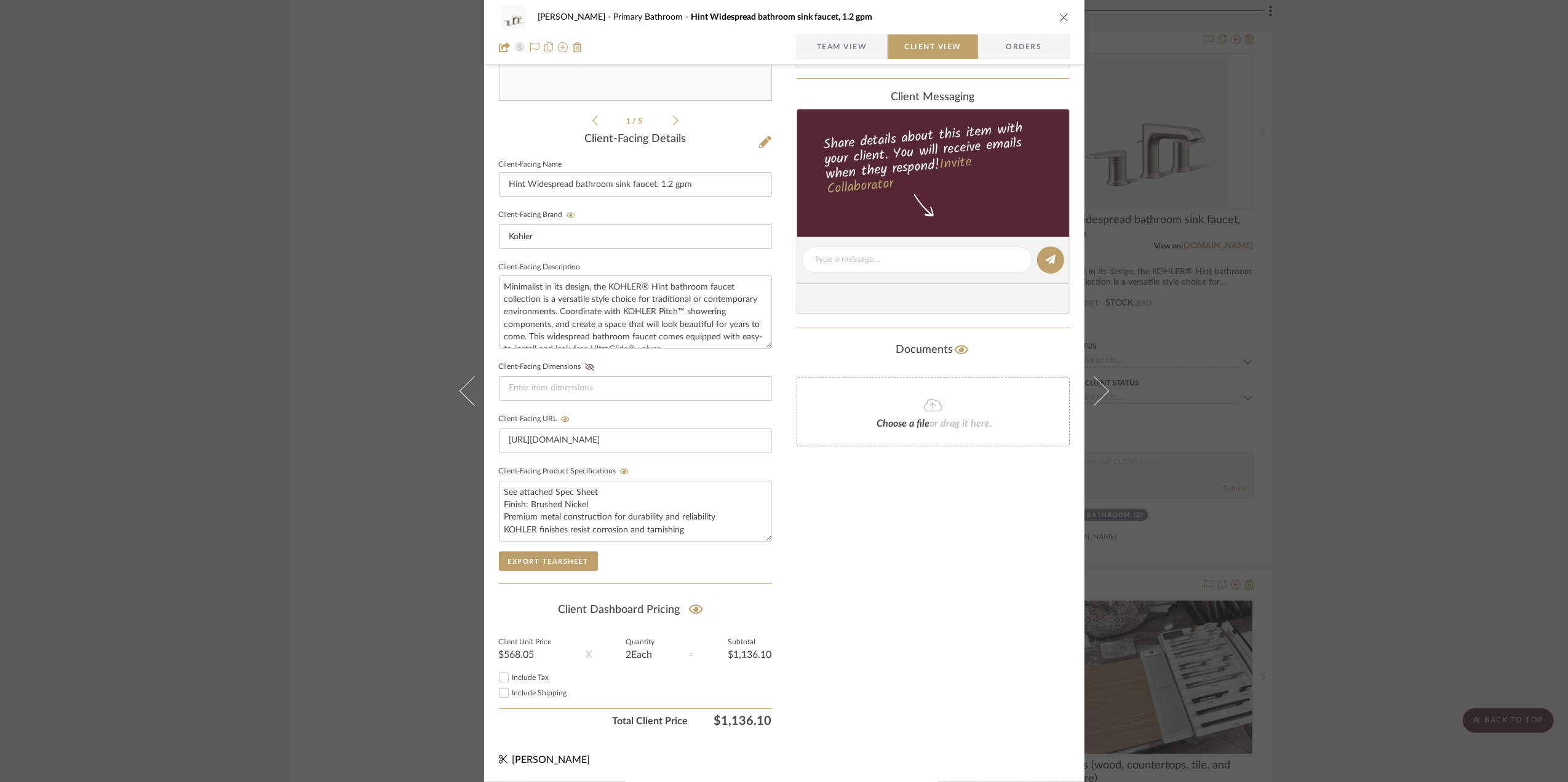
click at [1382, 343] on div "Sara Monroe Primary Bathroom Hint Widespread bathroom sink faucet, 1.2 gpm Team…" at bounding box center [784, 391] width 1568 height 782
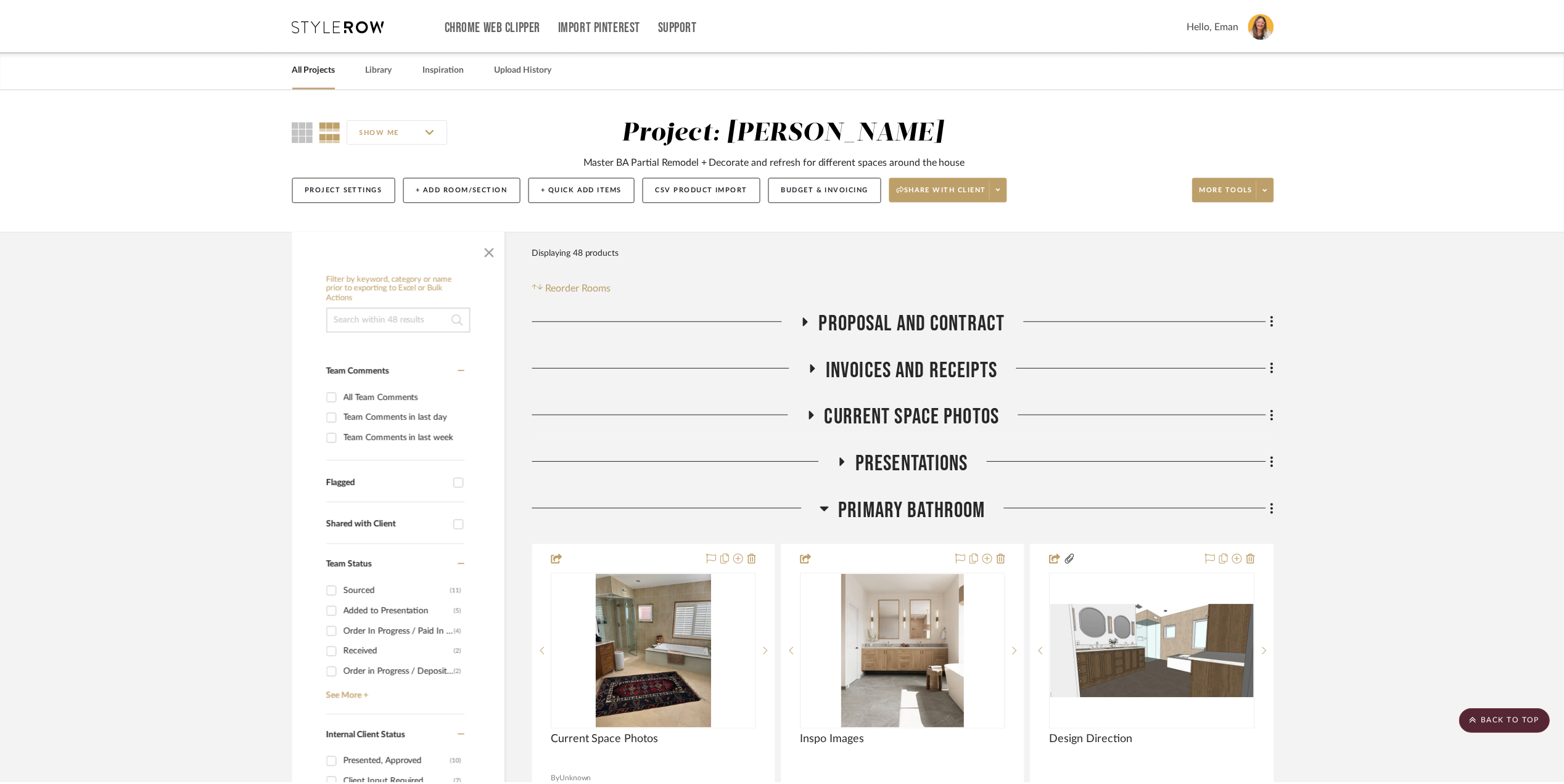
scroll to position [2713, 0]
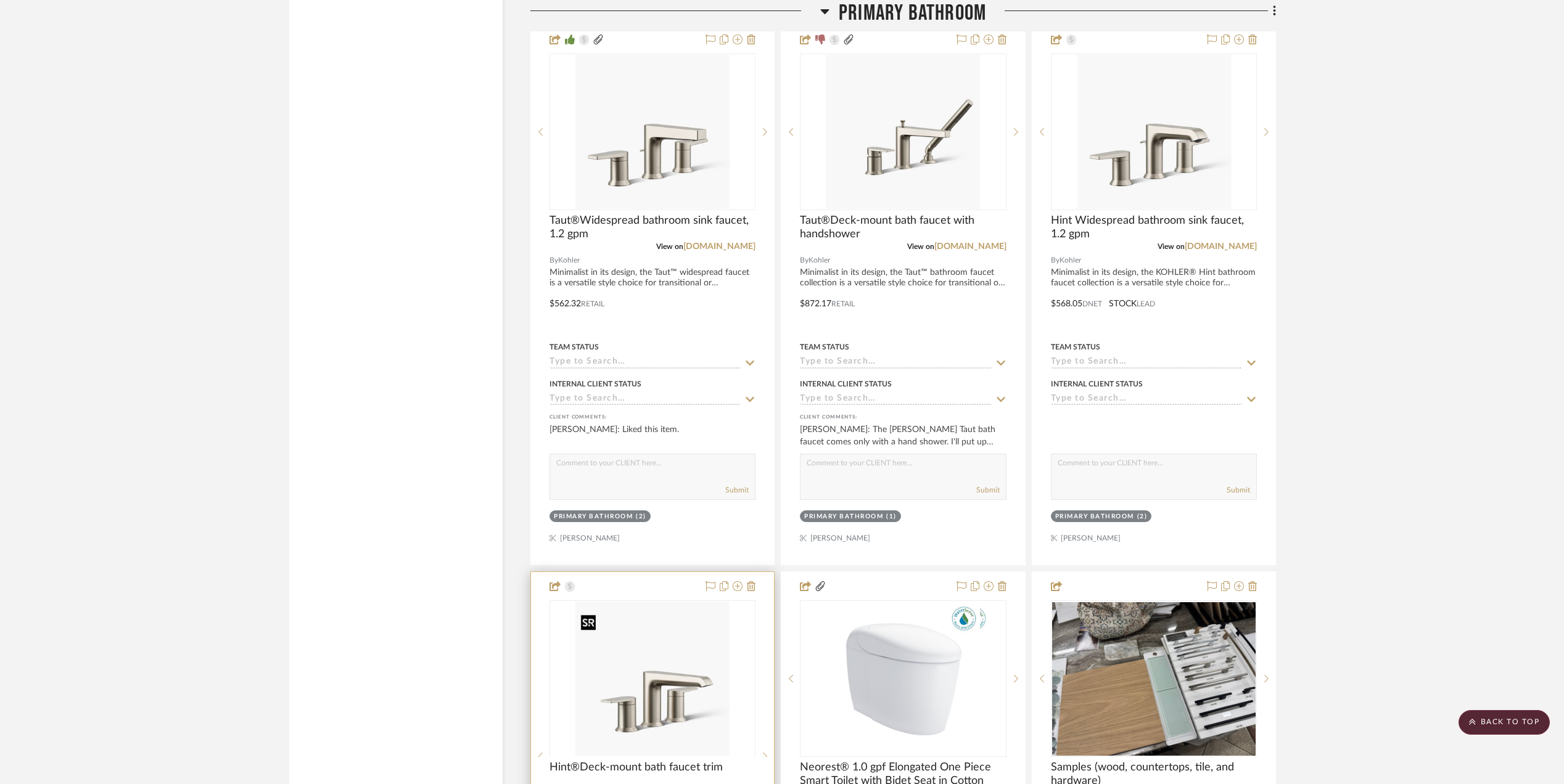
click at [659, 684] on div at bounding box center [652, 756] width 206 height 312
click at [655, 708] on img "0" at bounding box center [652, 679] width 154 height 154
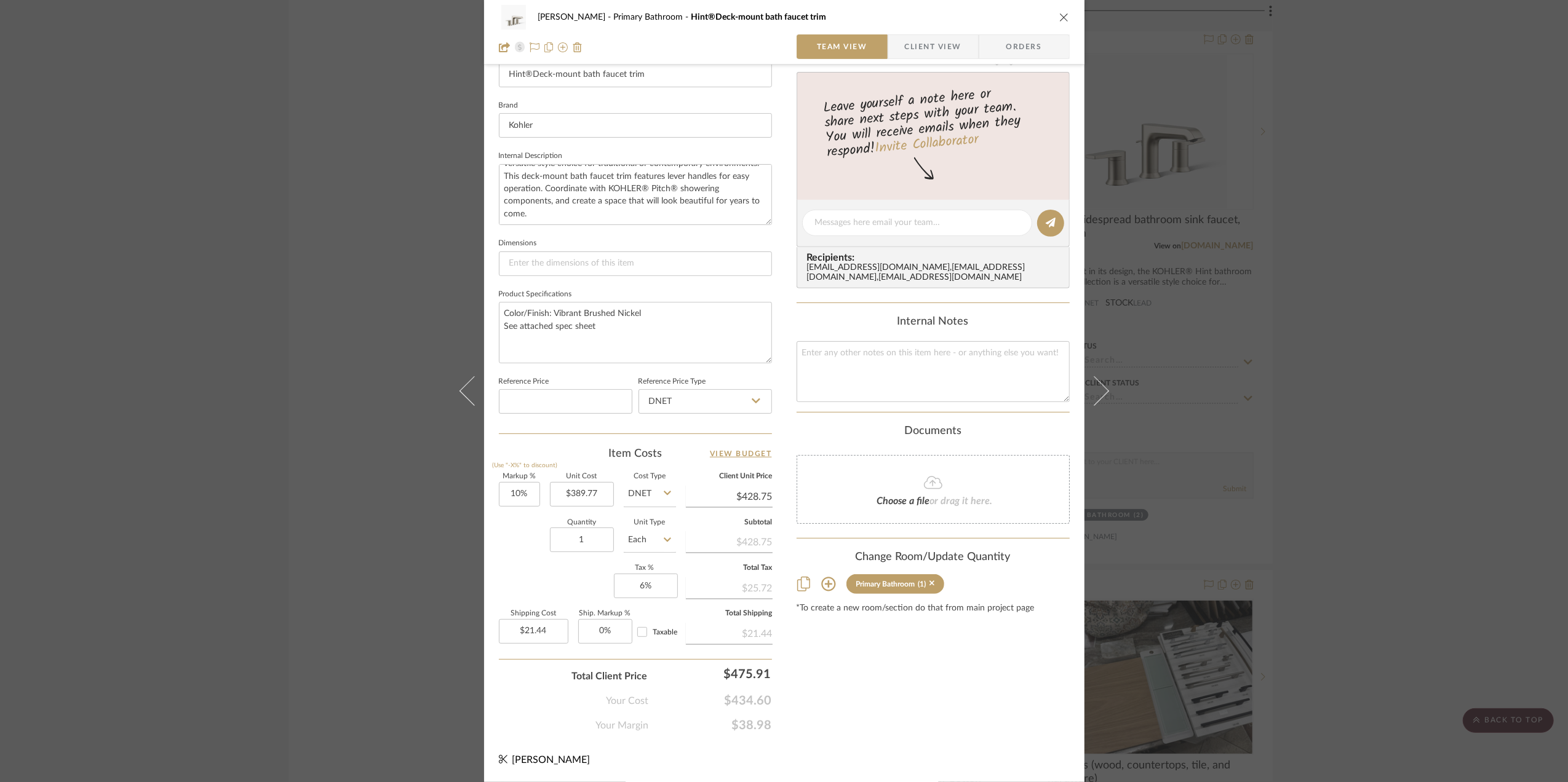
scroll to position [365, 0]
drag, startPoint x: 515, startPoint y: 494, endPoint x: 528, endPoint y: 548, distance: 55.5
click at [514, 495] on input "10" at bounding box center [519, 494] width 41 height 25
type input "0%"
drag, startPoint x: 518, startPoint y: 562, endPoint x: 520, endPoint y: 572, distance: 10.2
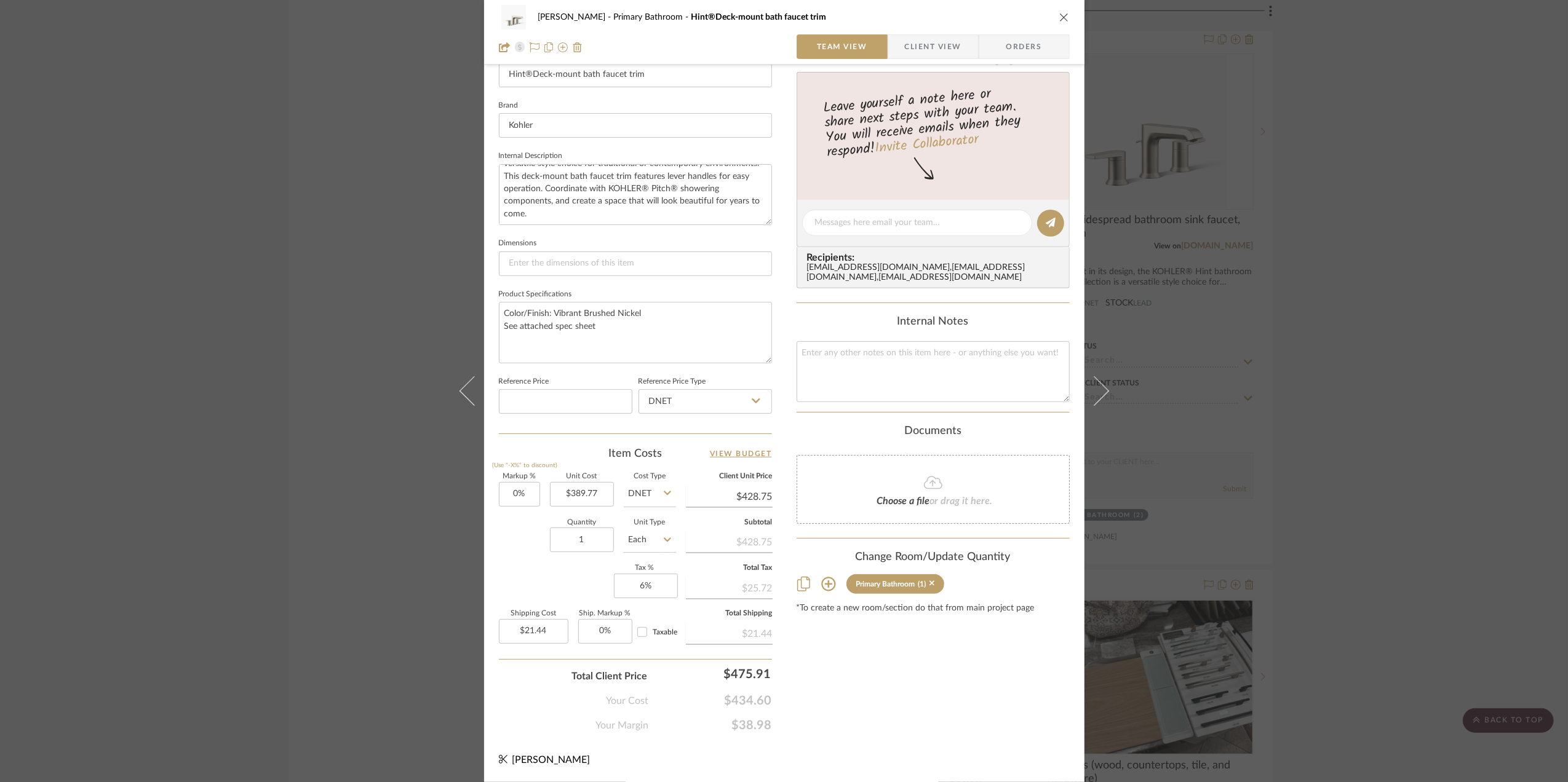
click at [518, 564] on div "Markup % (Use "-X%" to discount) 0% Unit Cost $389.77 Cost Type DNET Client Uni…" at bounding box center [635, 563] width 273 height 179
type input "$389.77"
type input "$19.49"
click at [1452, 537] on div "Sara Monroe Primary Bathroom Hint®Deck-mount bath faucet trim Team View Client …" at bounding box center [784, 391] width 1568 height 782
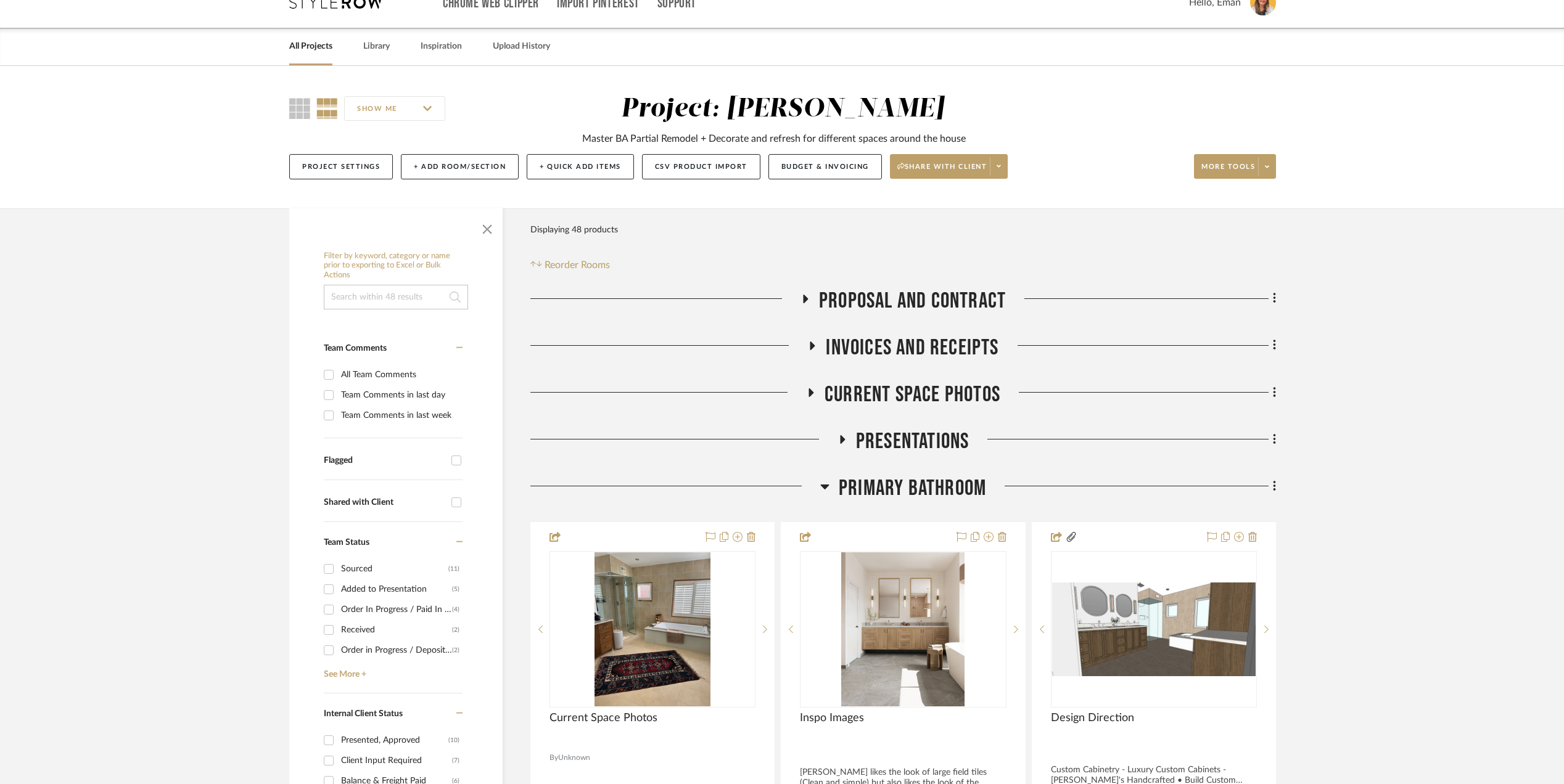
scroll to position [0, 0]
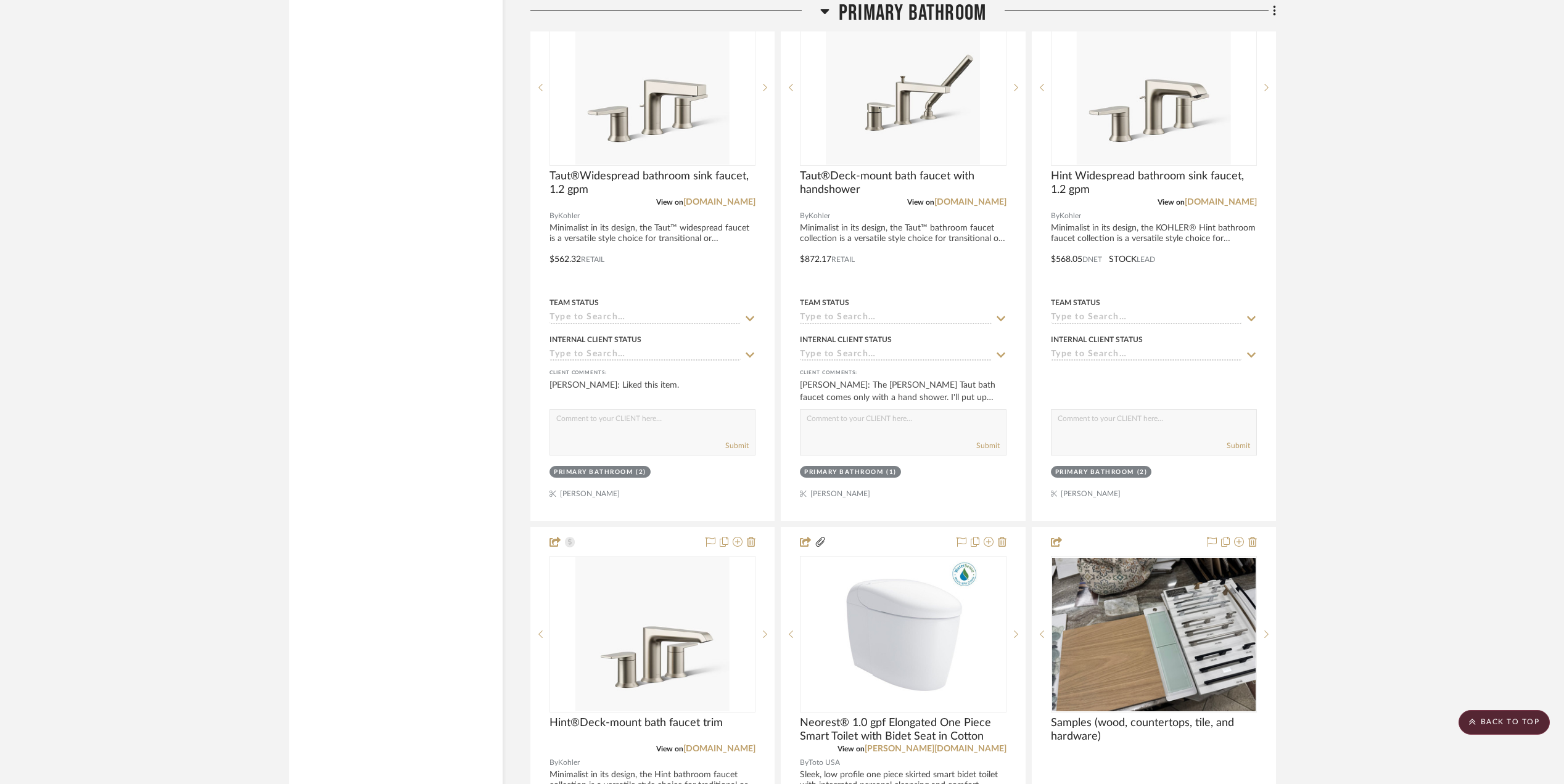
scroll to position [2795, 0]
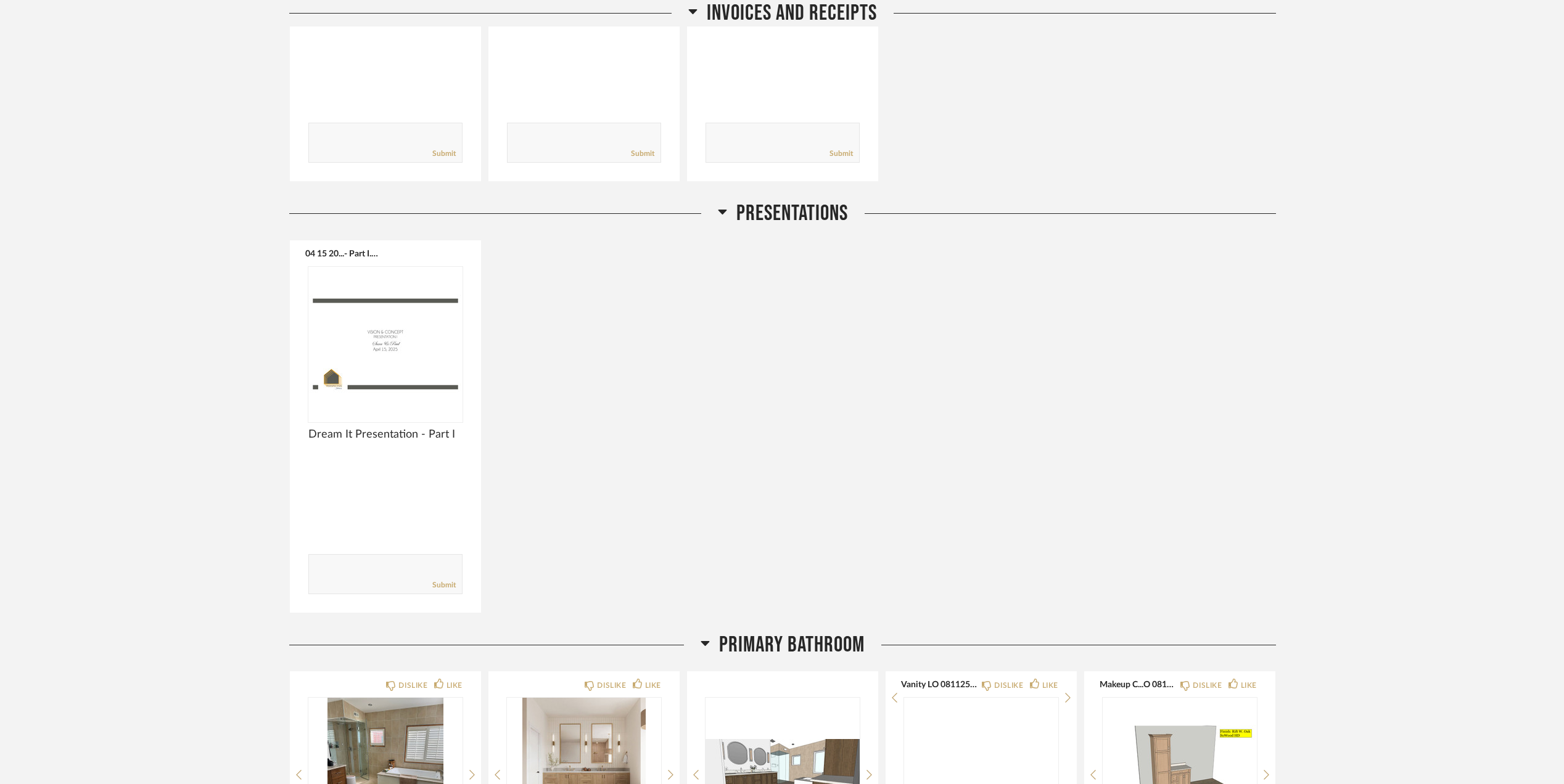
scroll to position [1315, 0]
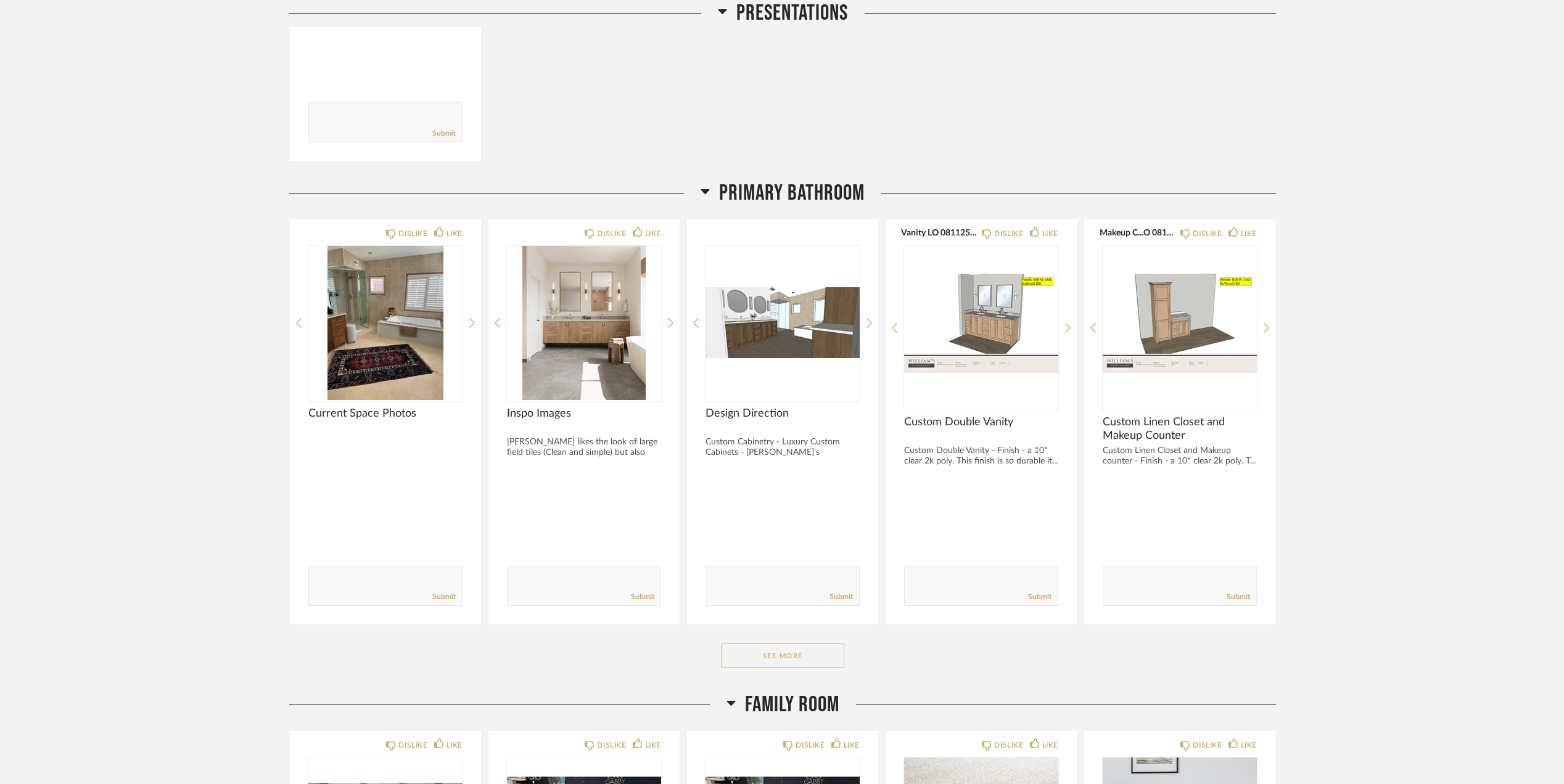
click at [789, 655] on button "See More" at bounding box center [782, 656] width 123 height 25
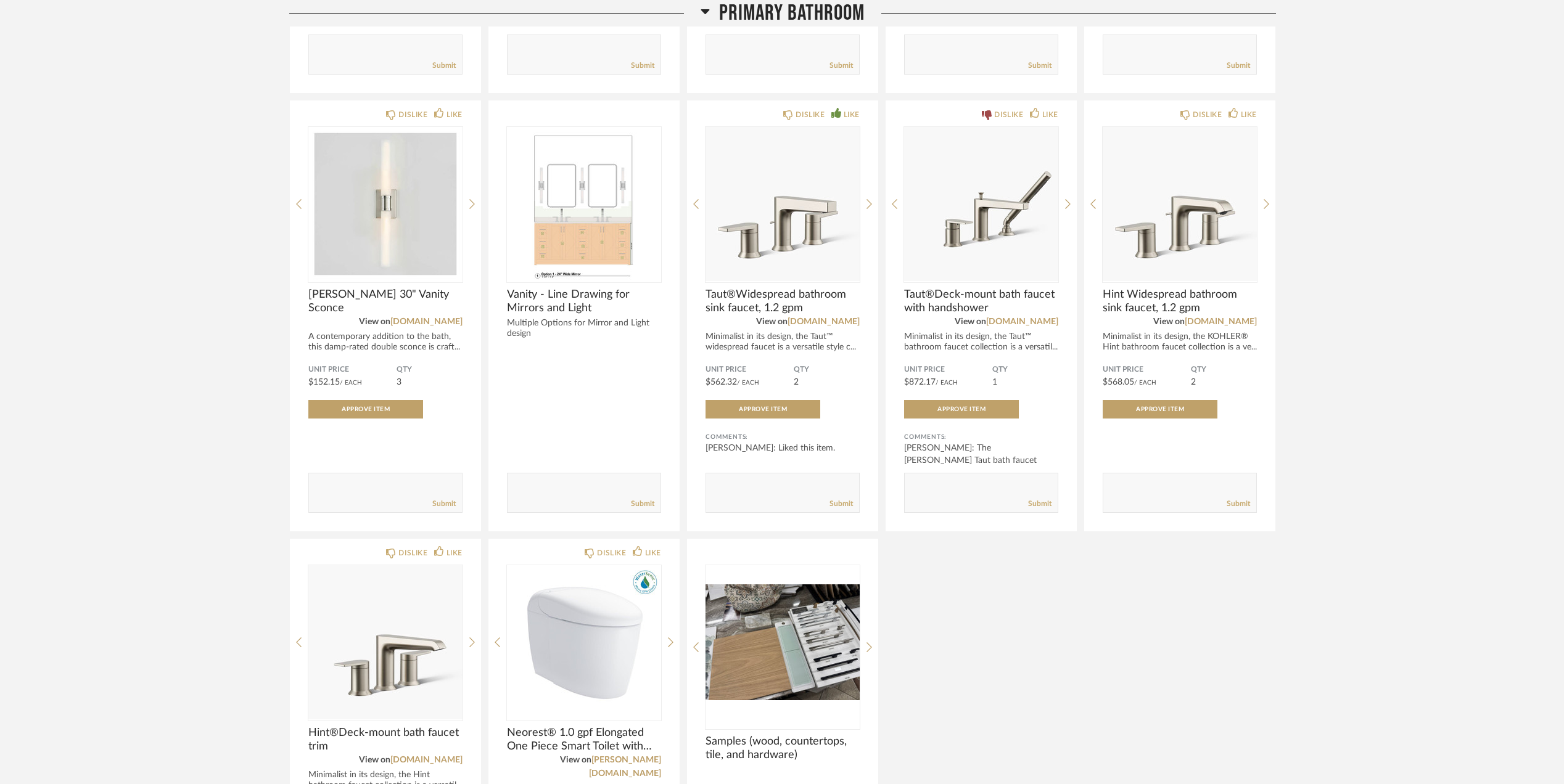
scroll to position [2219, 0]
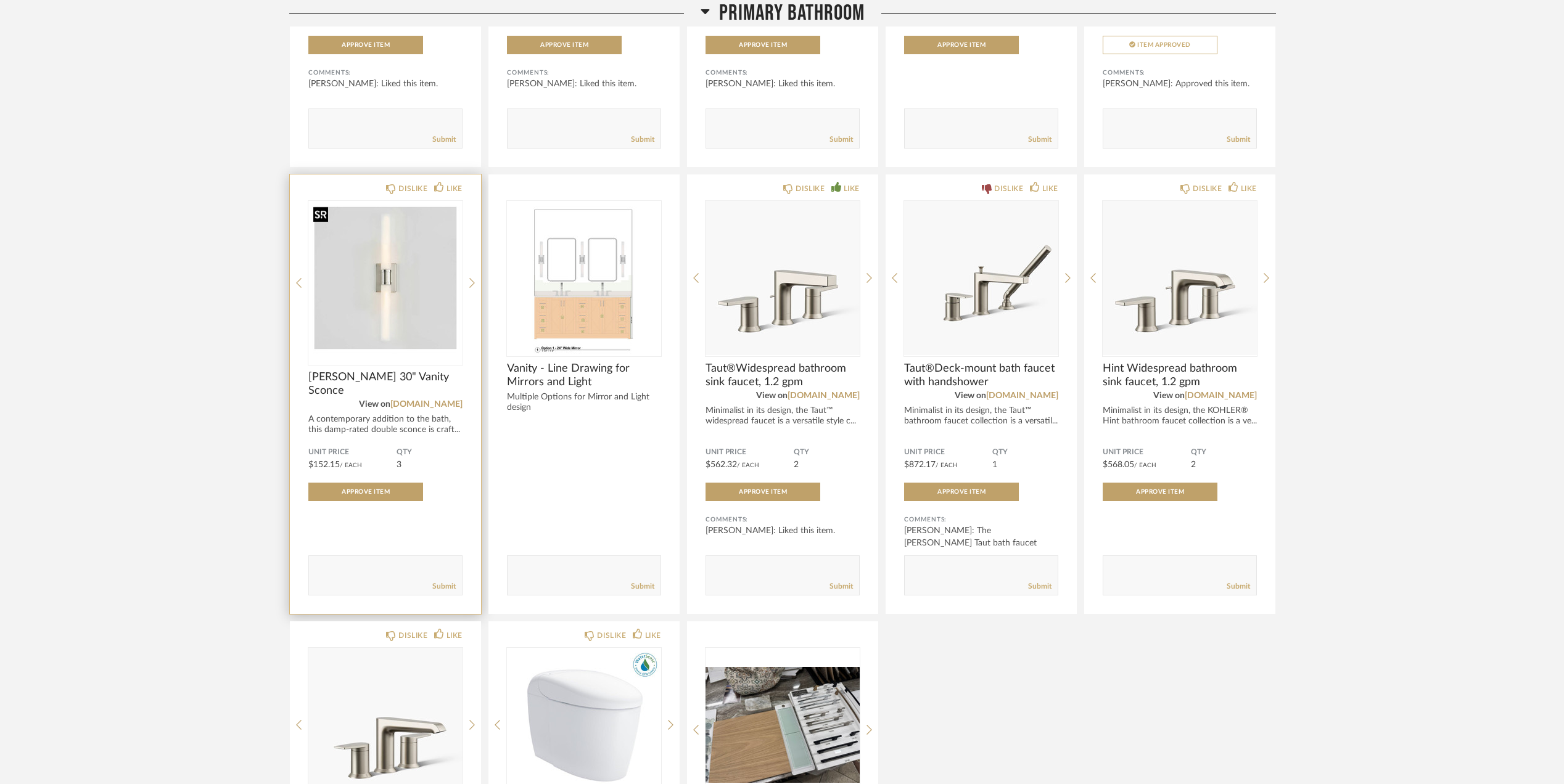
click at [0, 0] on img at bounding box center [0, 0] width 0 height 0
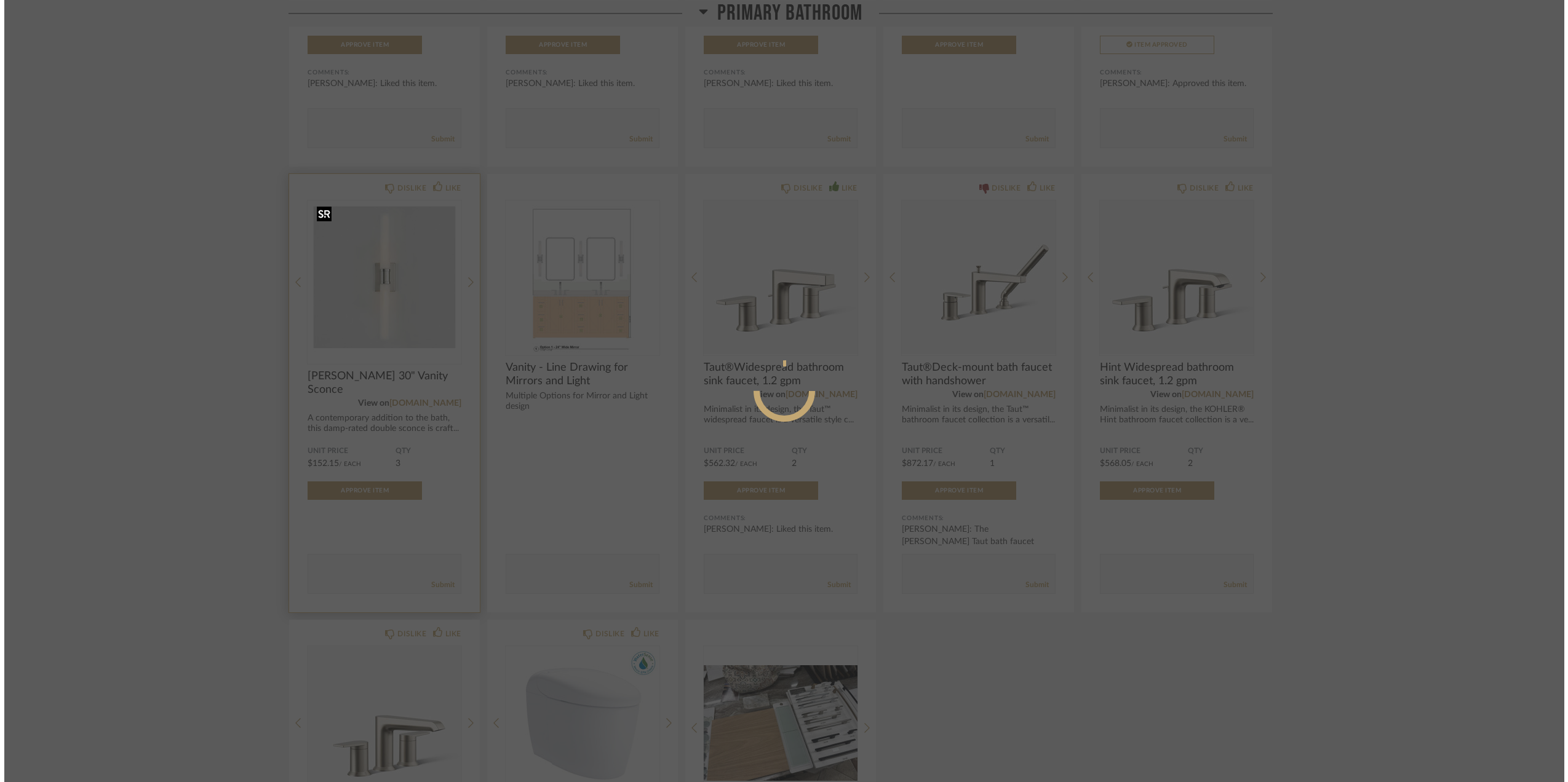
scroll to position [0, 0]
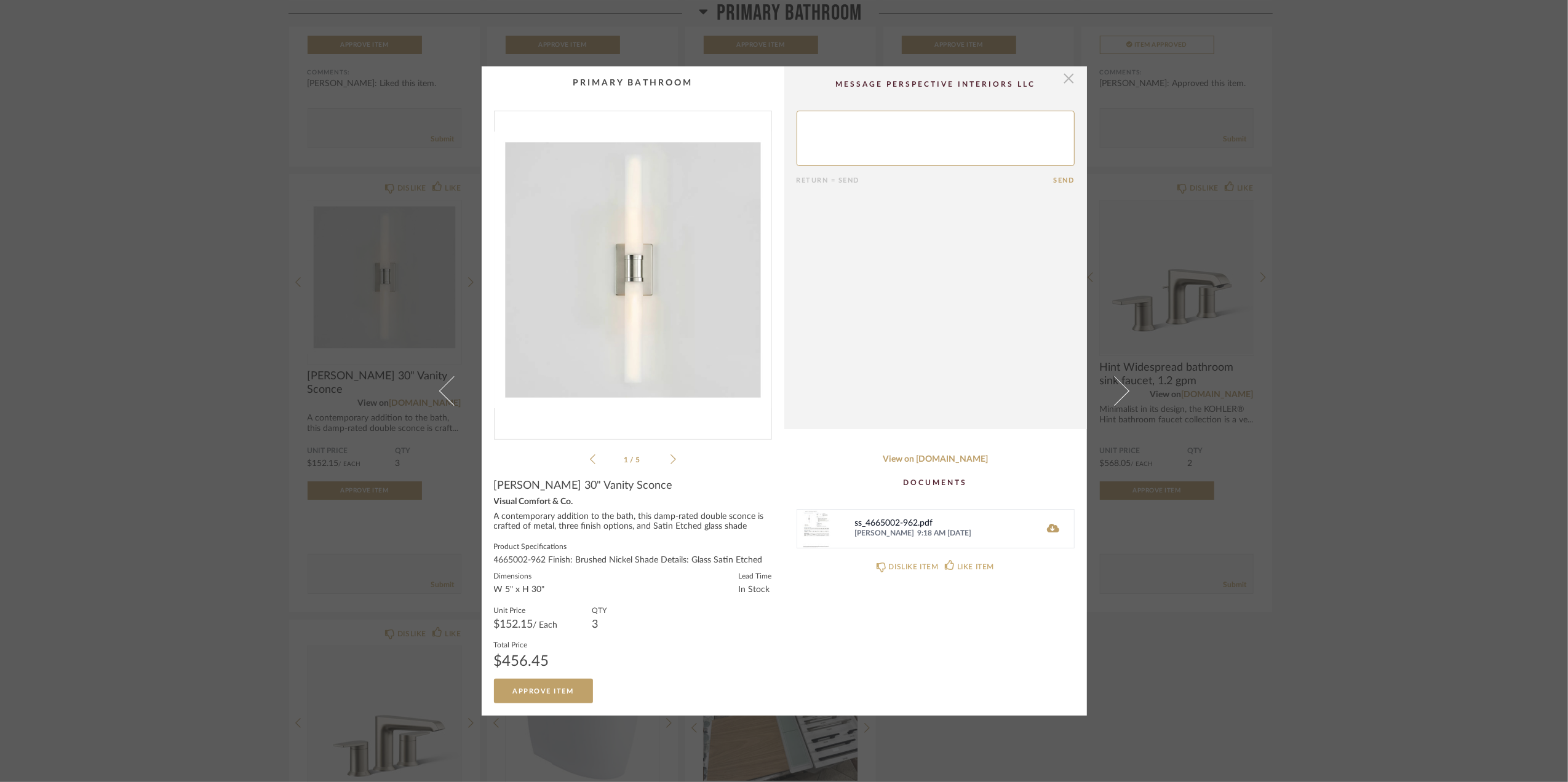
click at [1063, 80] on span "button" at bounding box center [1069, 78] width 25 height 25
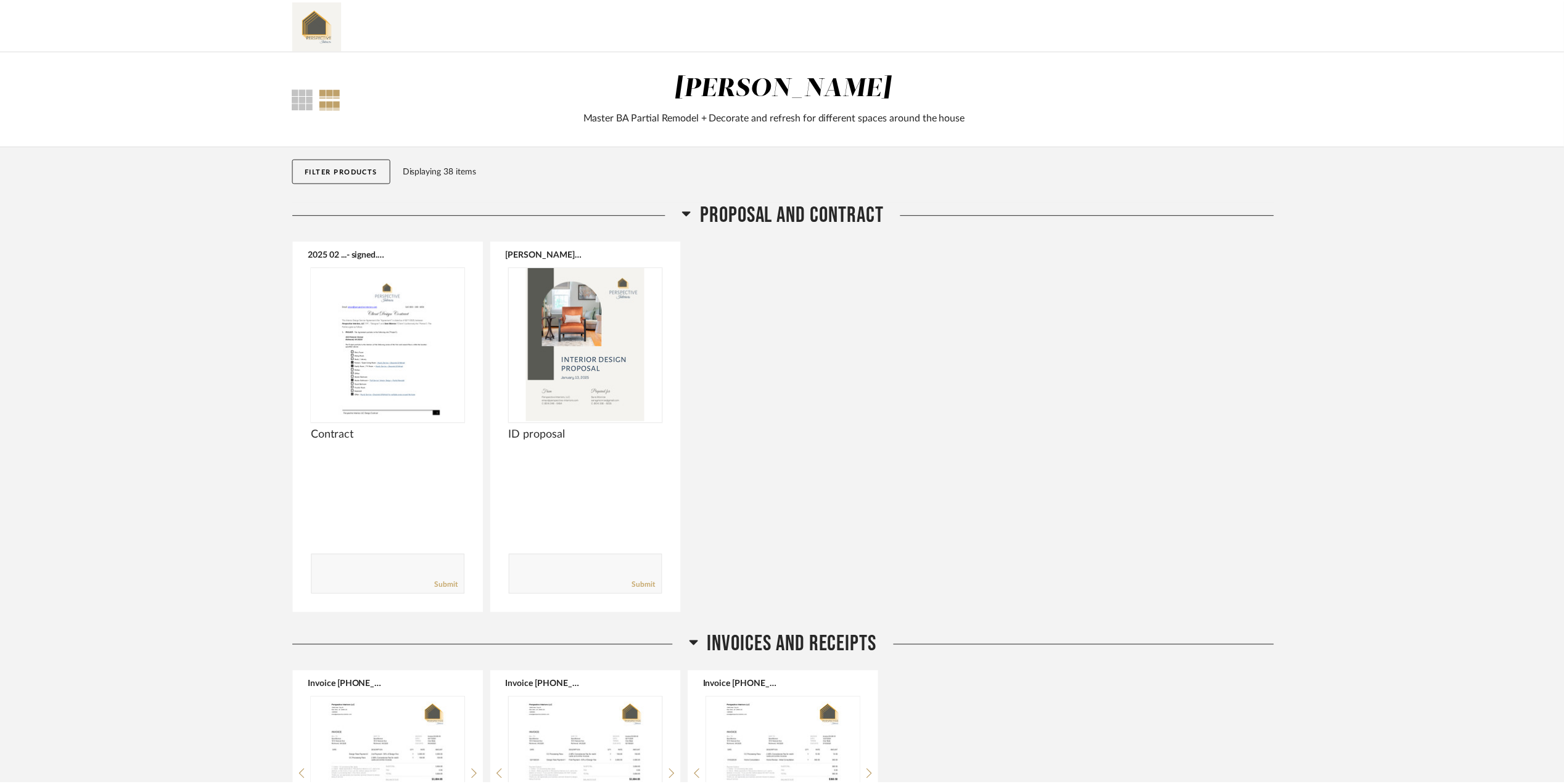
scroll to position [2219, 0]
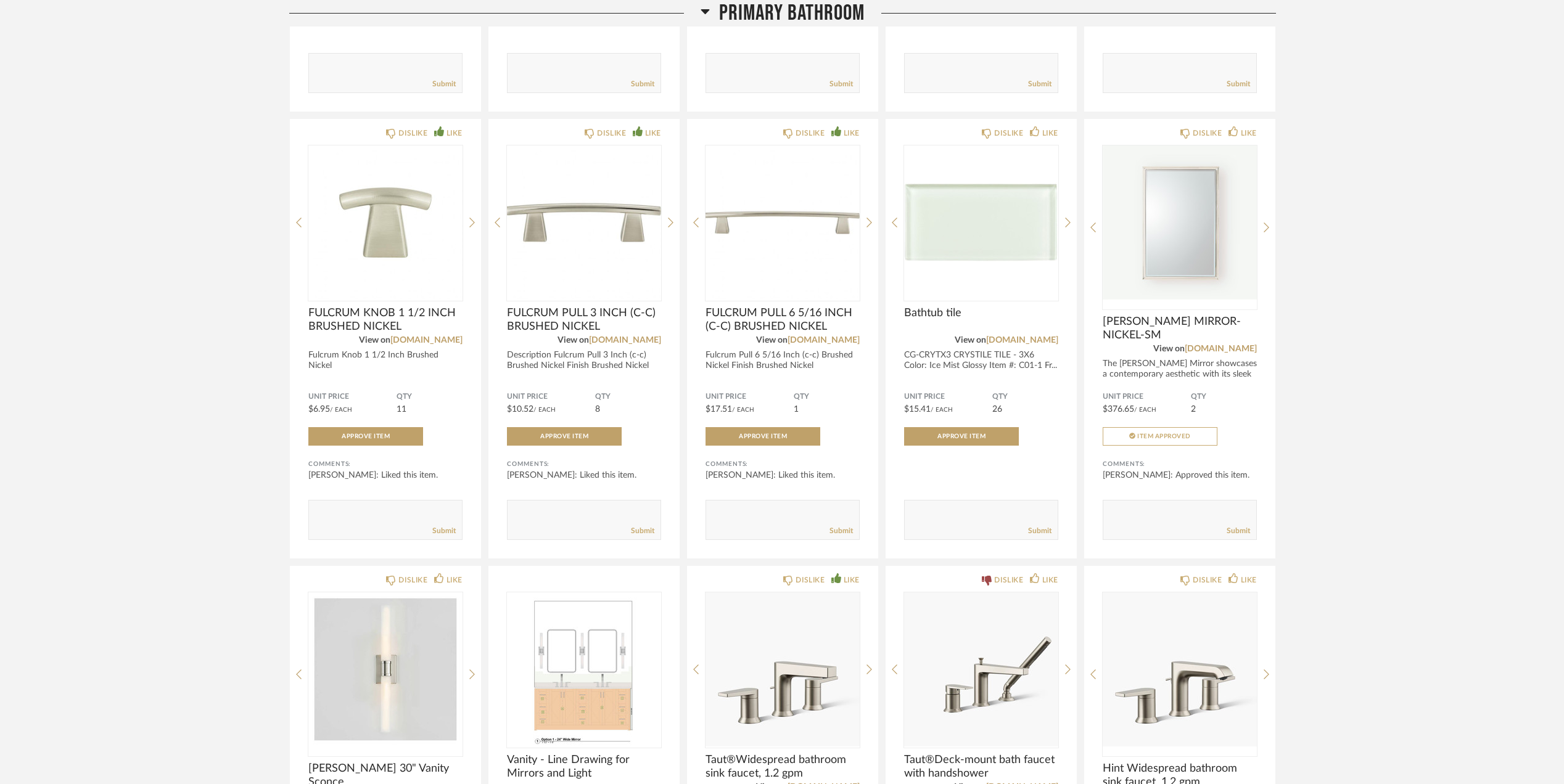
scroll to position [1809, 0]
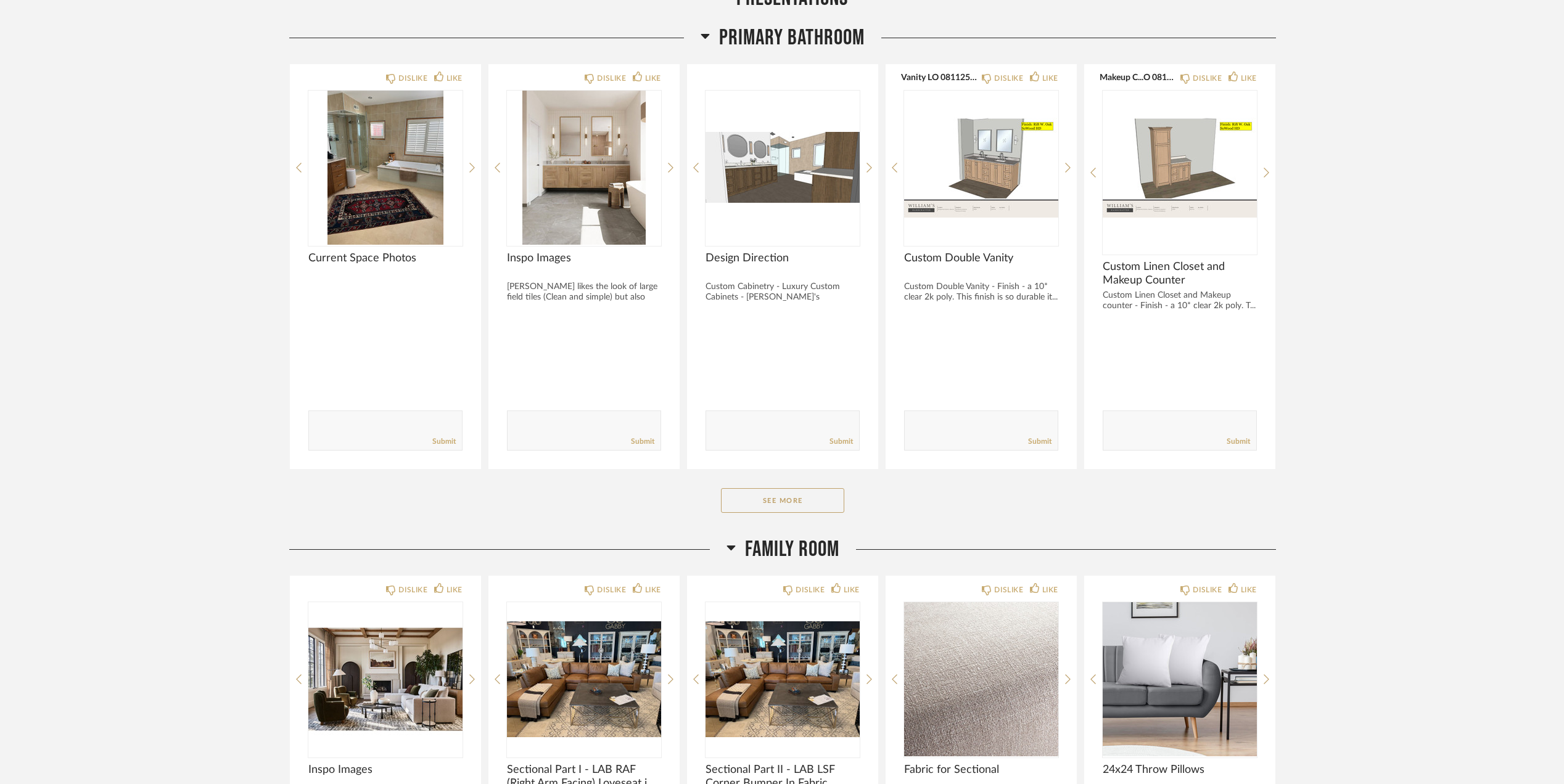
scroll to position [1480, 0]
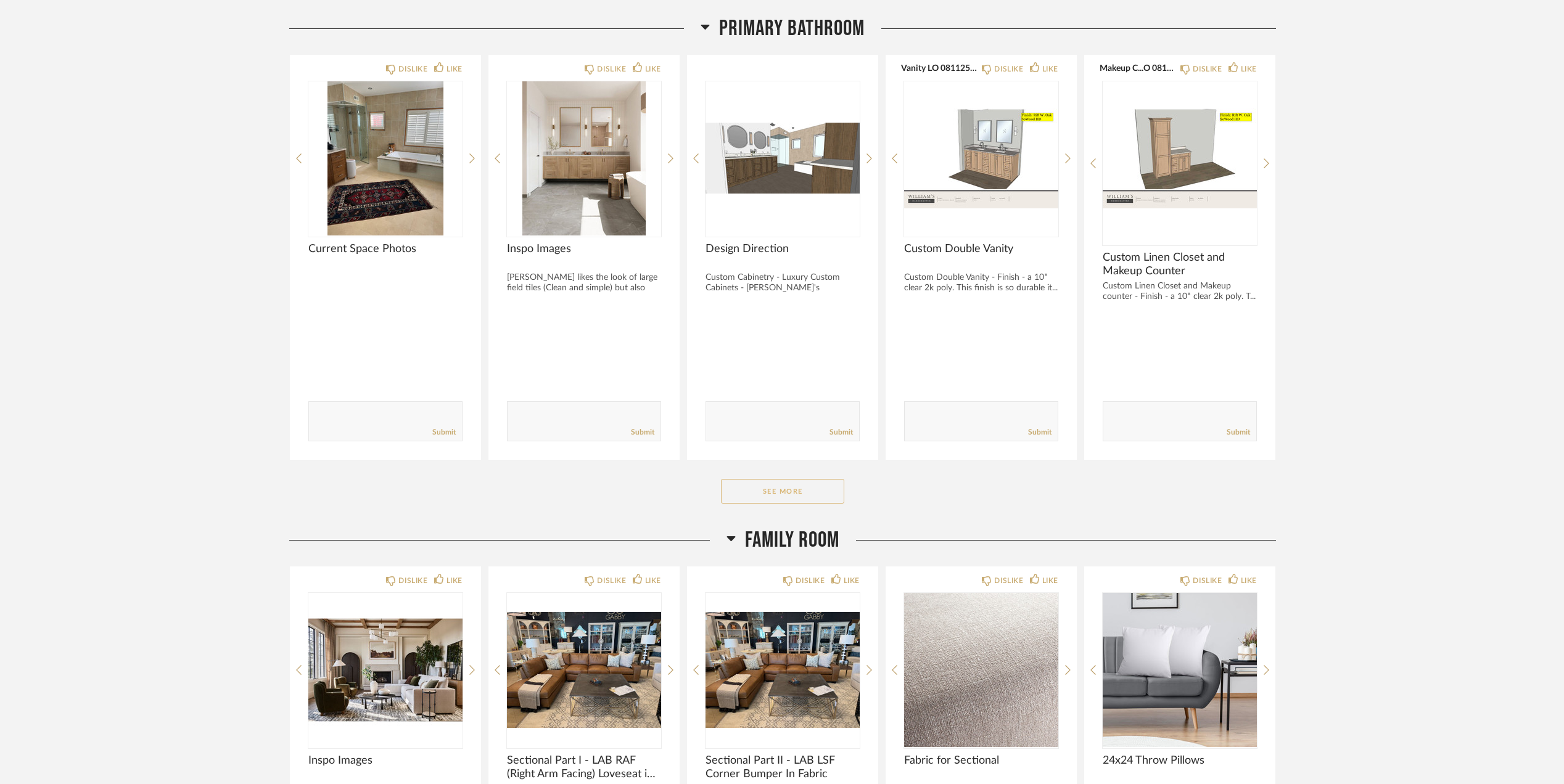
click at [791, 494] on button "See More" at bounding box center [782, 491] width 123 height 25
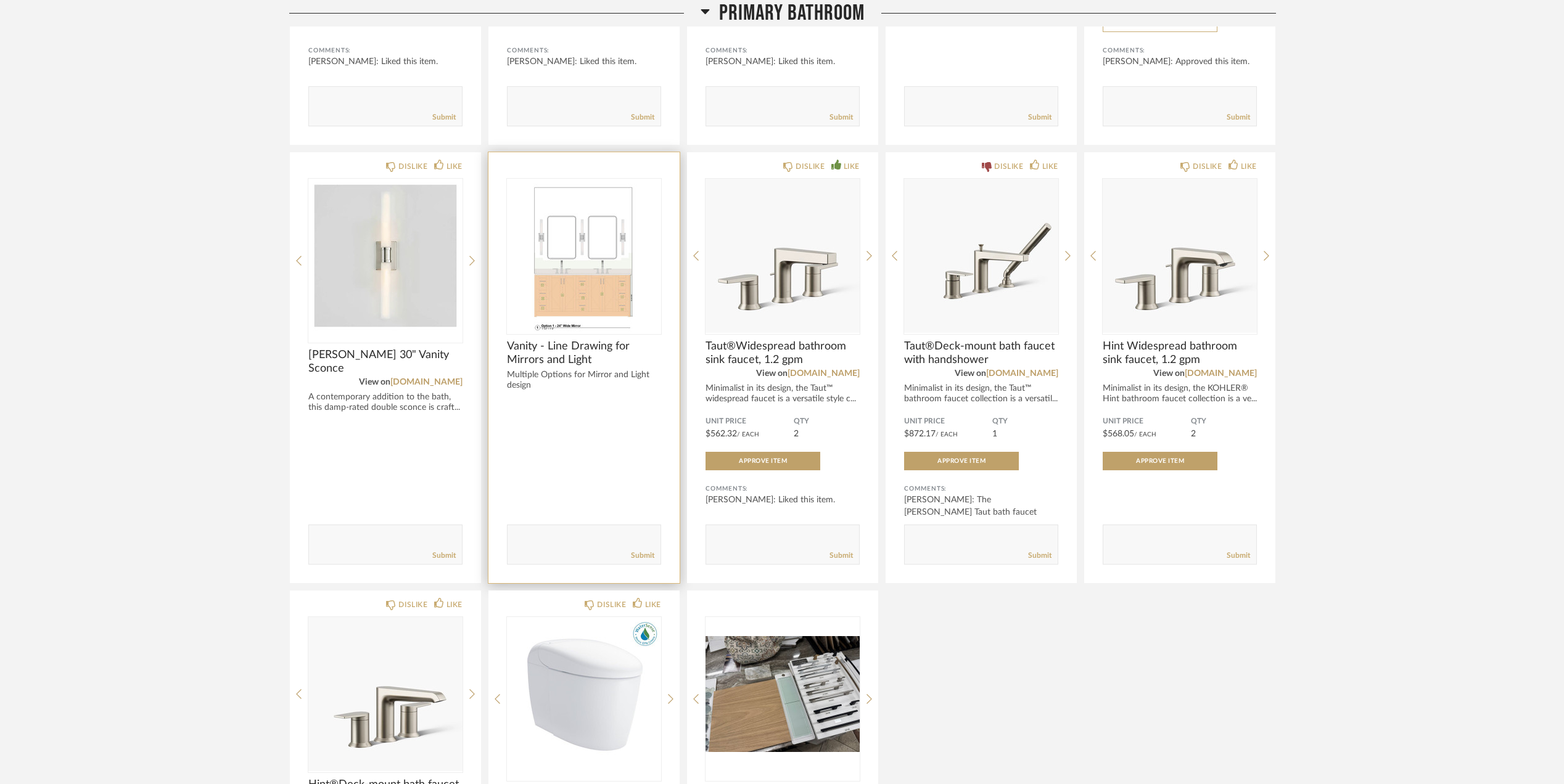
scroll to position [2224, 0]
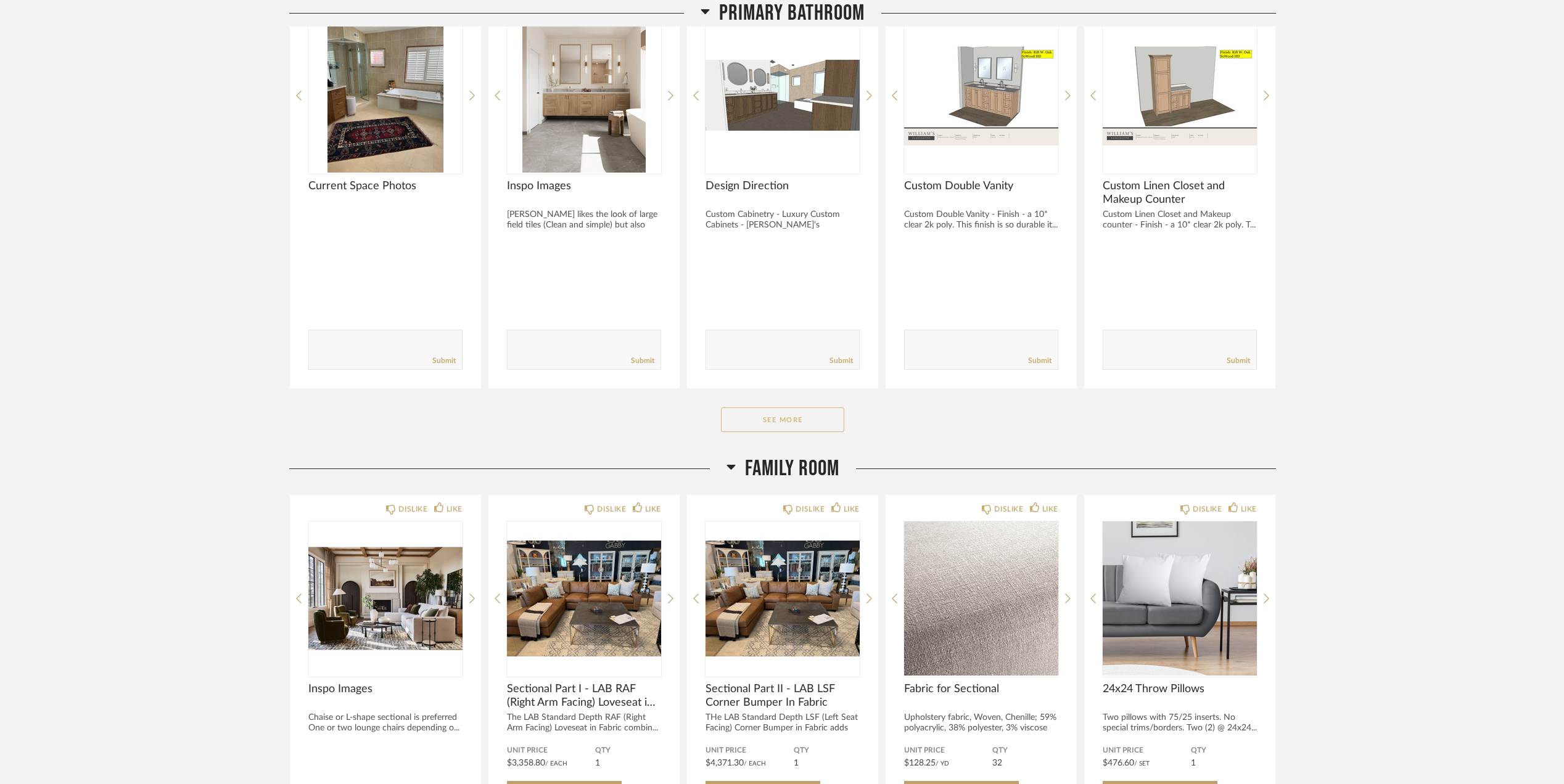
scroll to position [1562, 0]
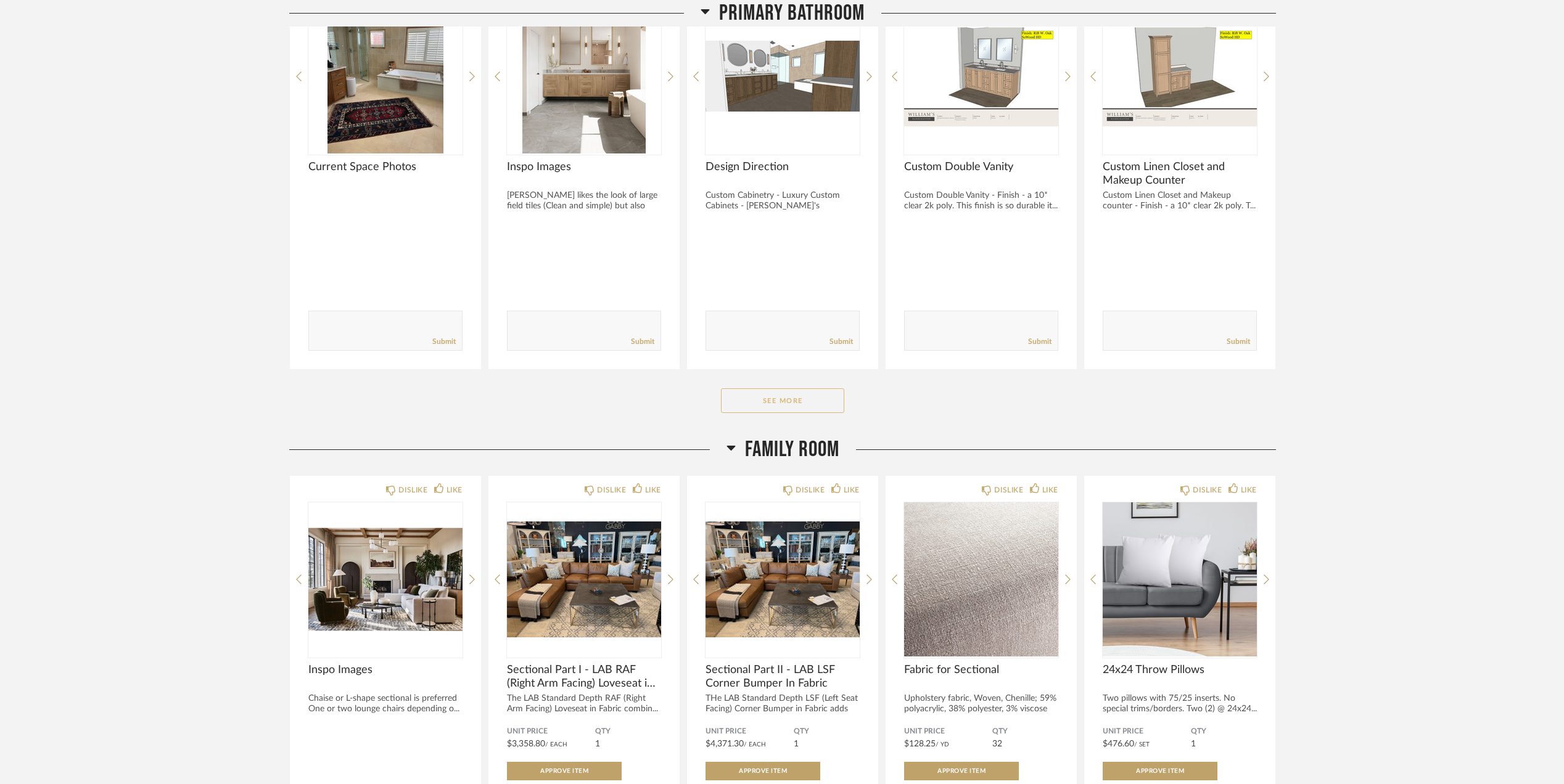
click at [781, 407] on button "See More" at bounding box center [782, 400] width 123 height 25
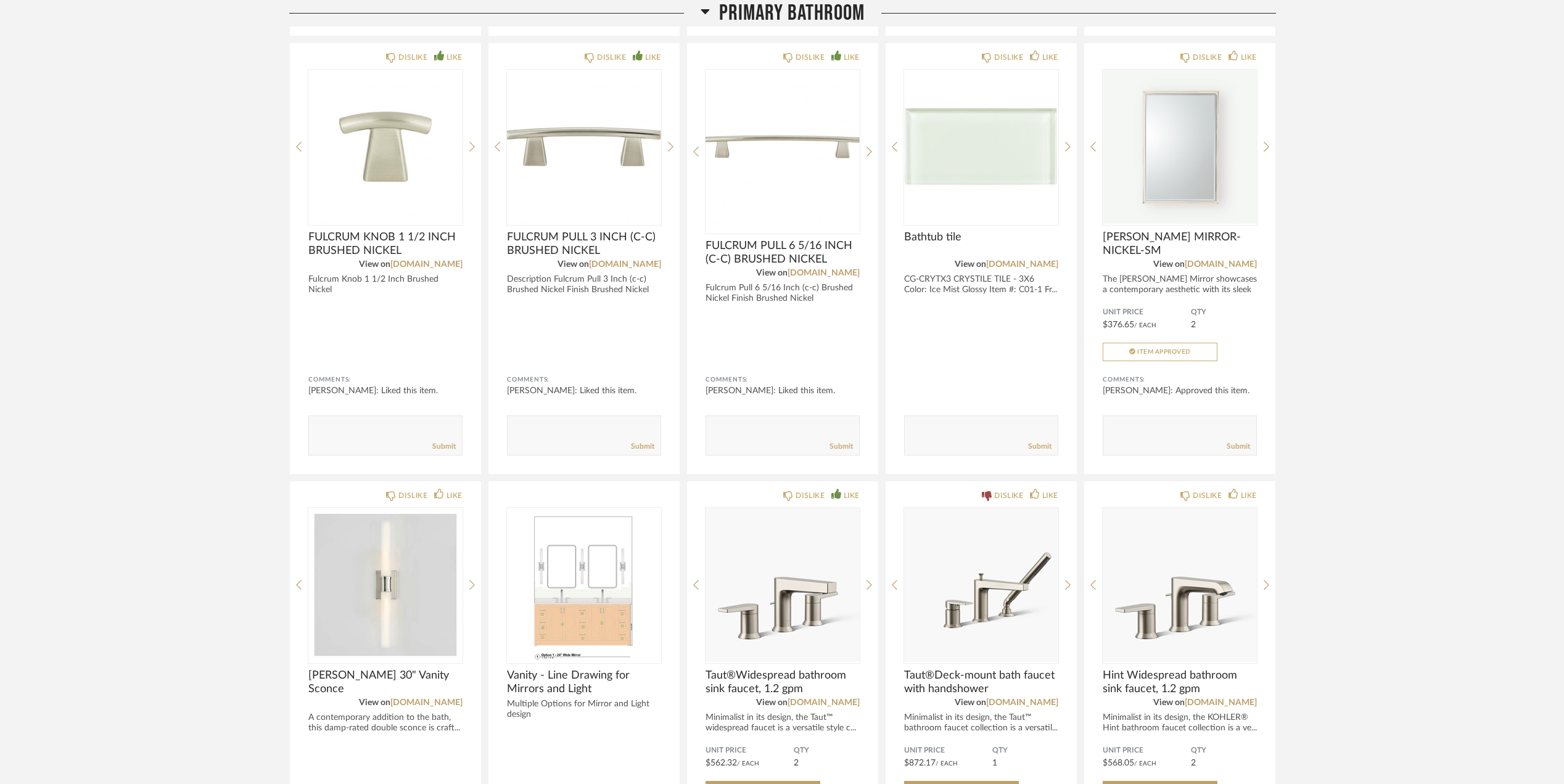
scroll to position [1891, 0]
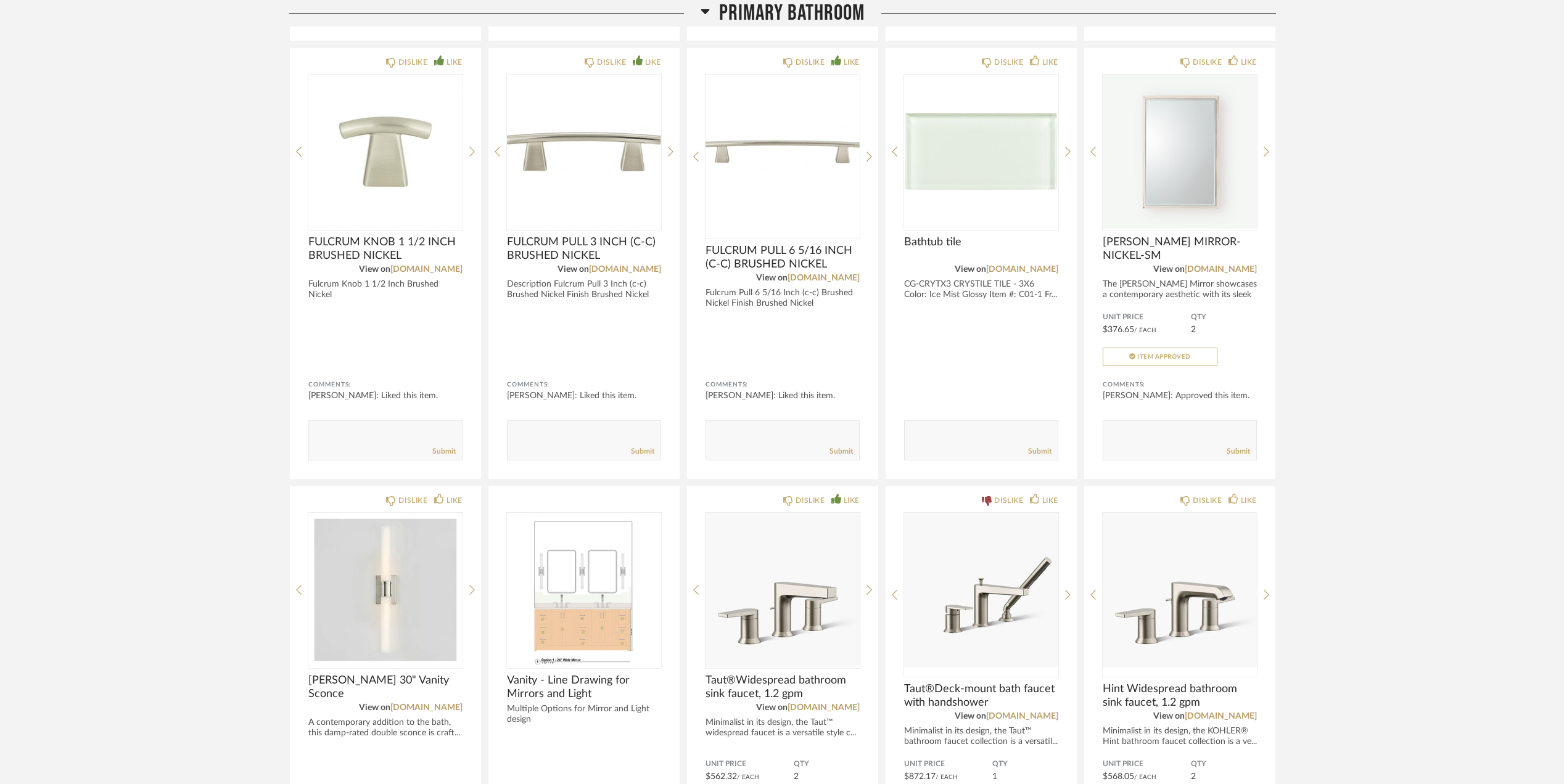
click at [1368, 585] on div "Thumbnail View Full View [PERSON_NAME] Master BA Partial Remodel + Decorate and…" at bounding box center [782, 308] width 1564 height 4296
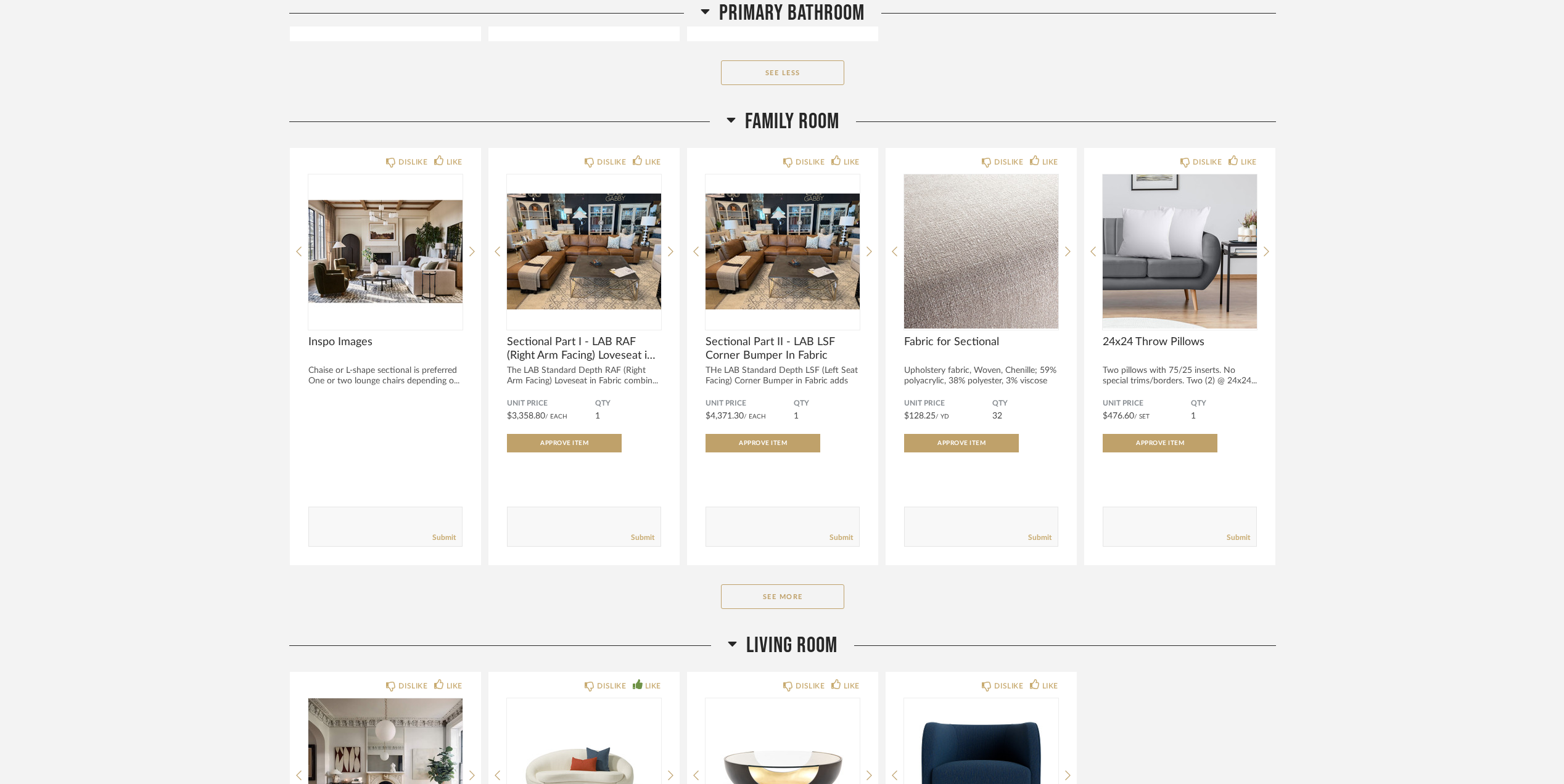
scroll to position [3206, 0]
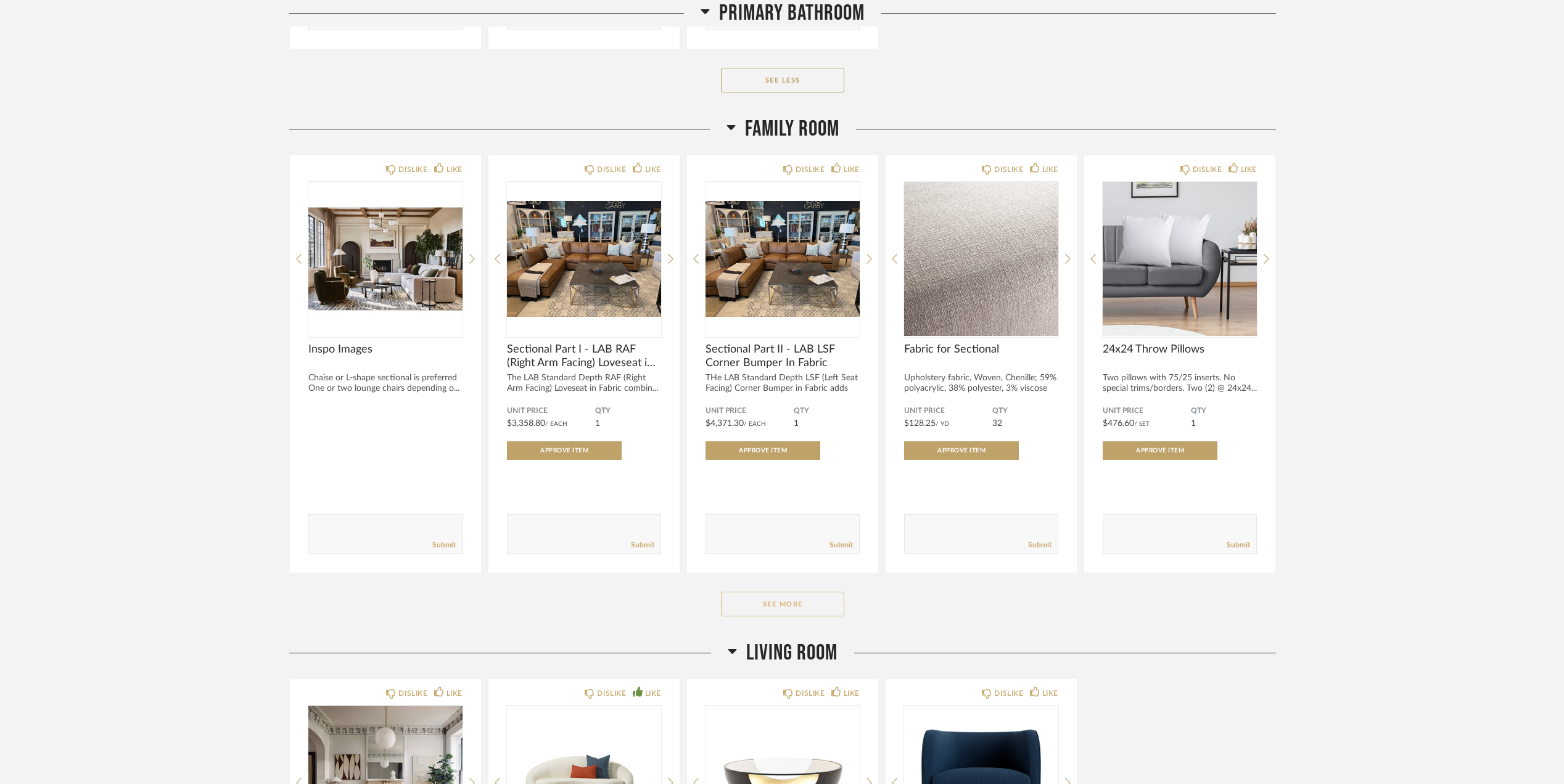
click at [800, 605] on button "See More" at bounding box center [782, 604] width 123 height 25
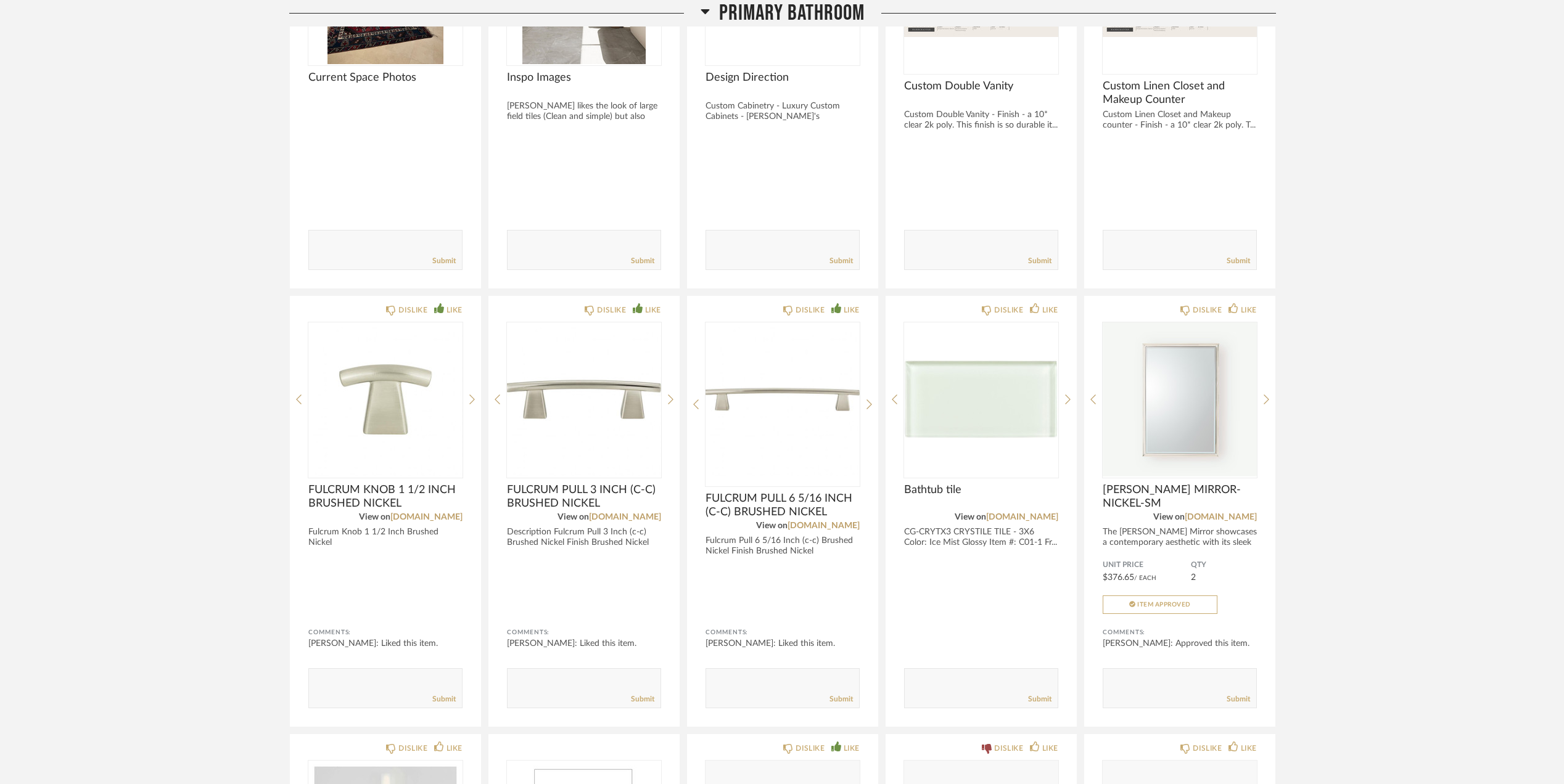
scroll to position [1644, 0]
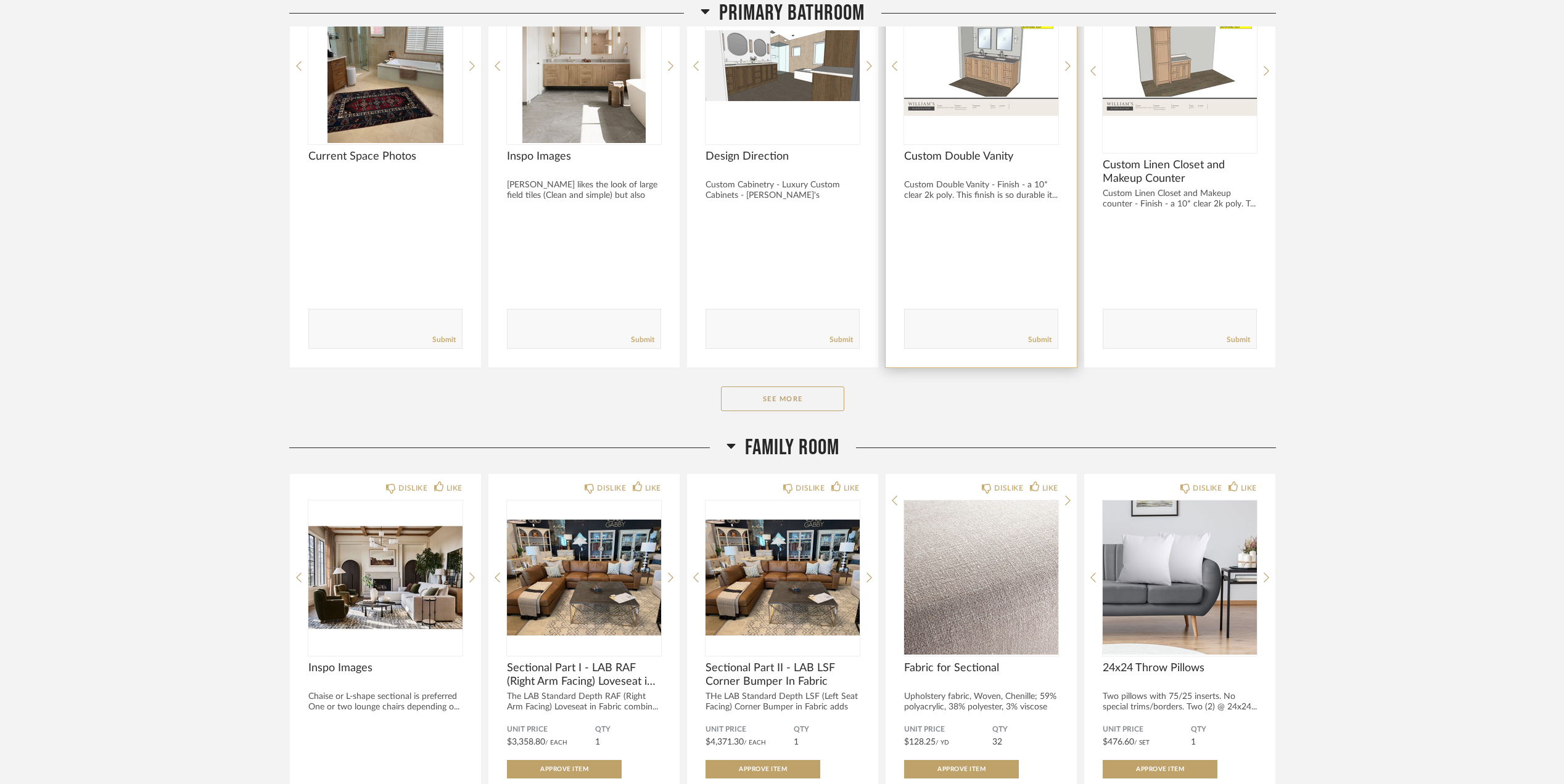
scroll to position [1570, 0]
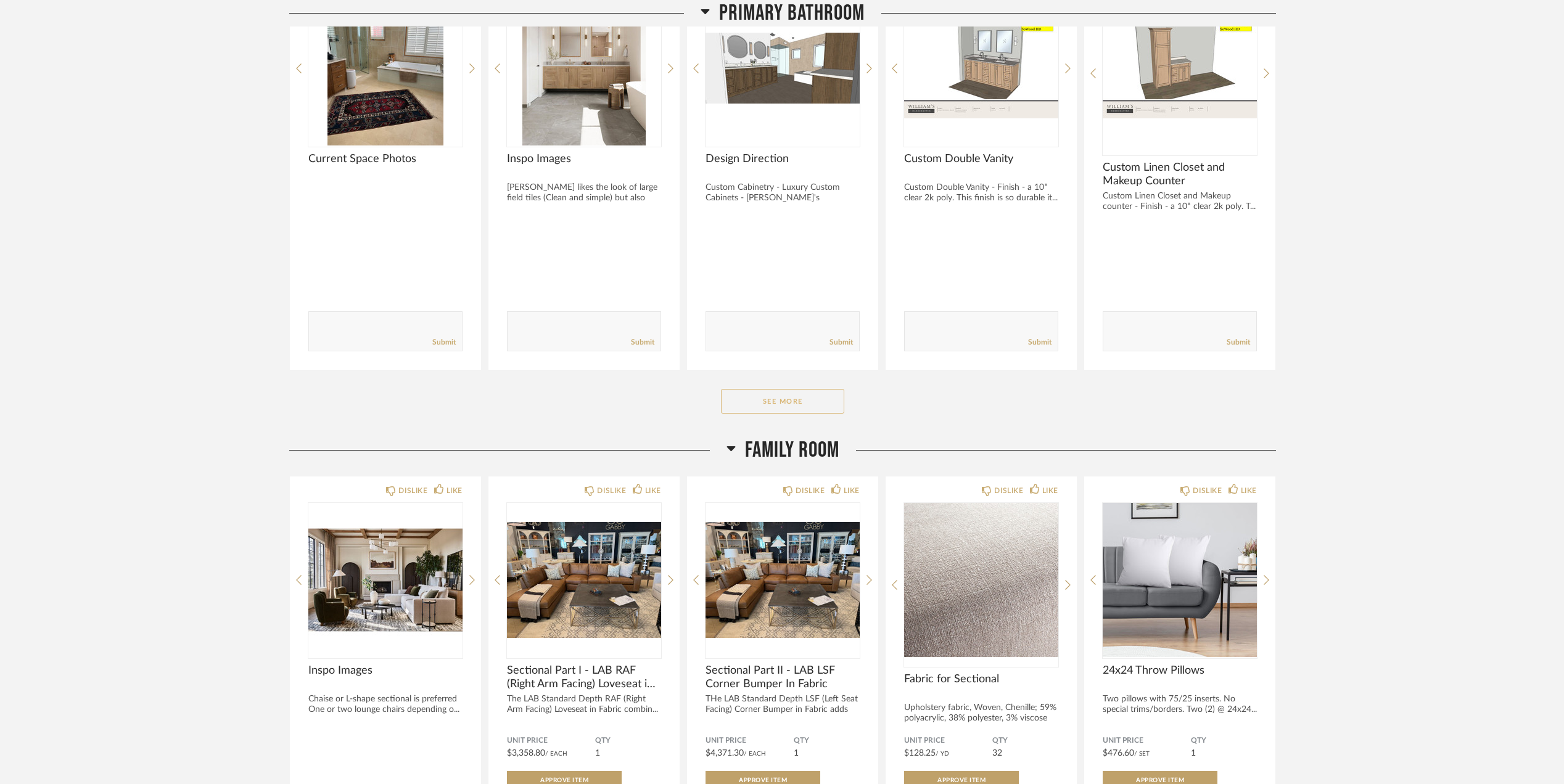
click at [784, 403] on button "See More" at bounding box center [782, 401] width 123 height 25
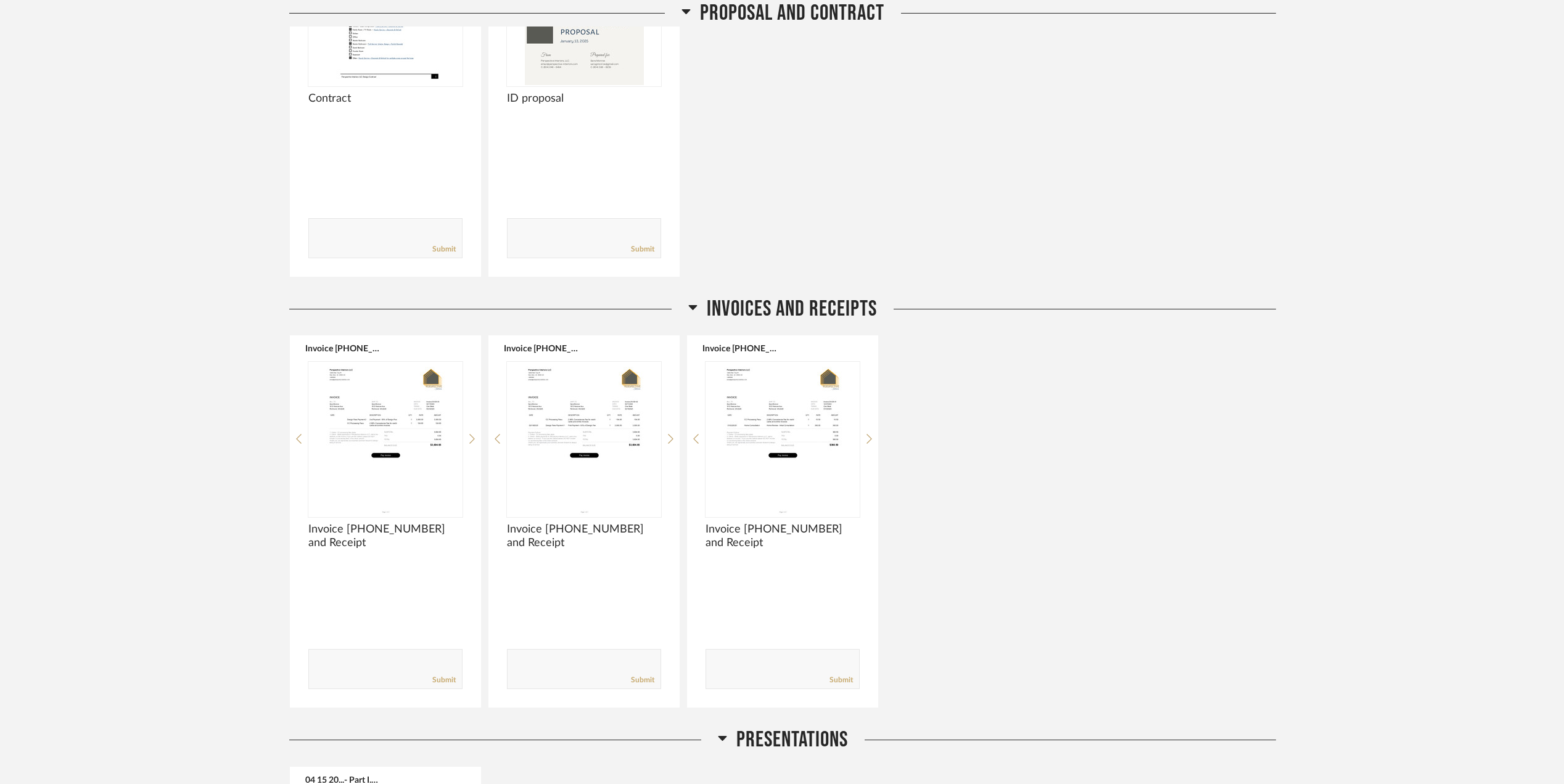
scroll to position [0, 0]
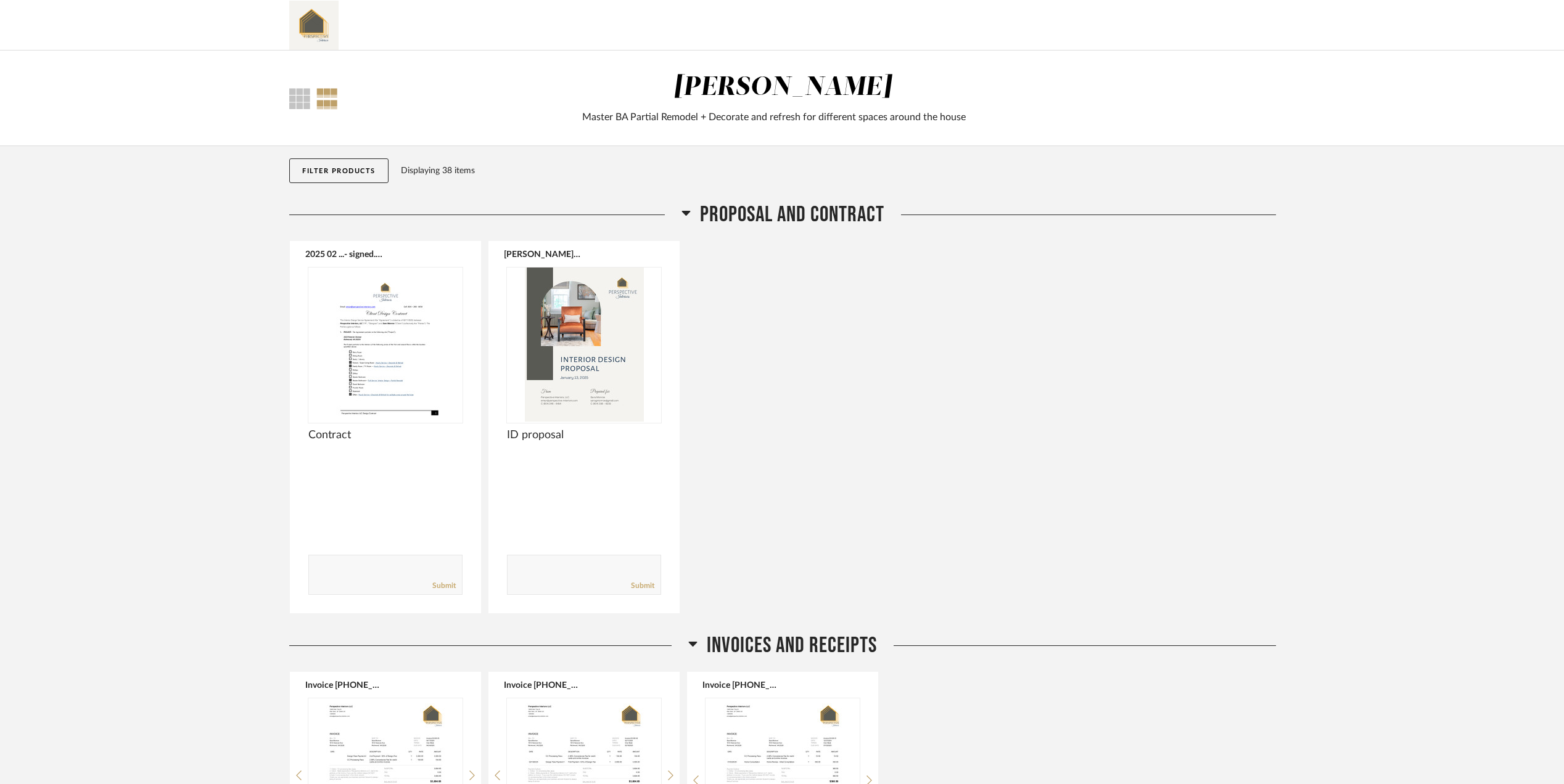
click at [1075, 447] on div "2025 02 ...- signed.pdf Contract Comments: Submit [PERSON_NAME]...Proposal.pdf …" at bounding box center [782, 427] width 987 height 374
